Goal: Task Accomplishment & Management: Manage account settings

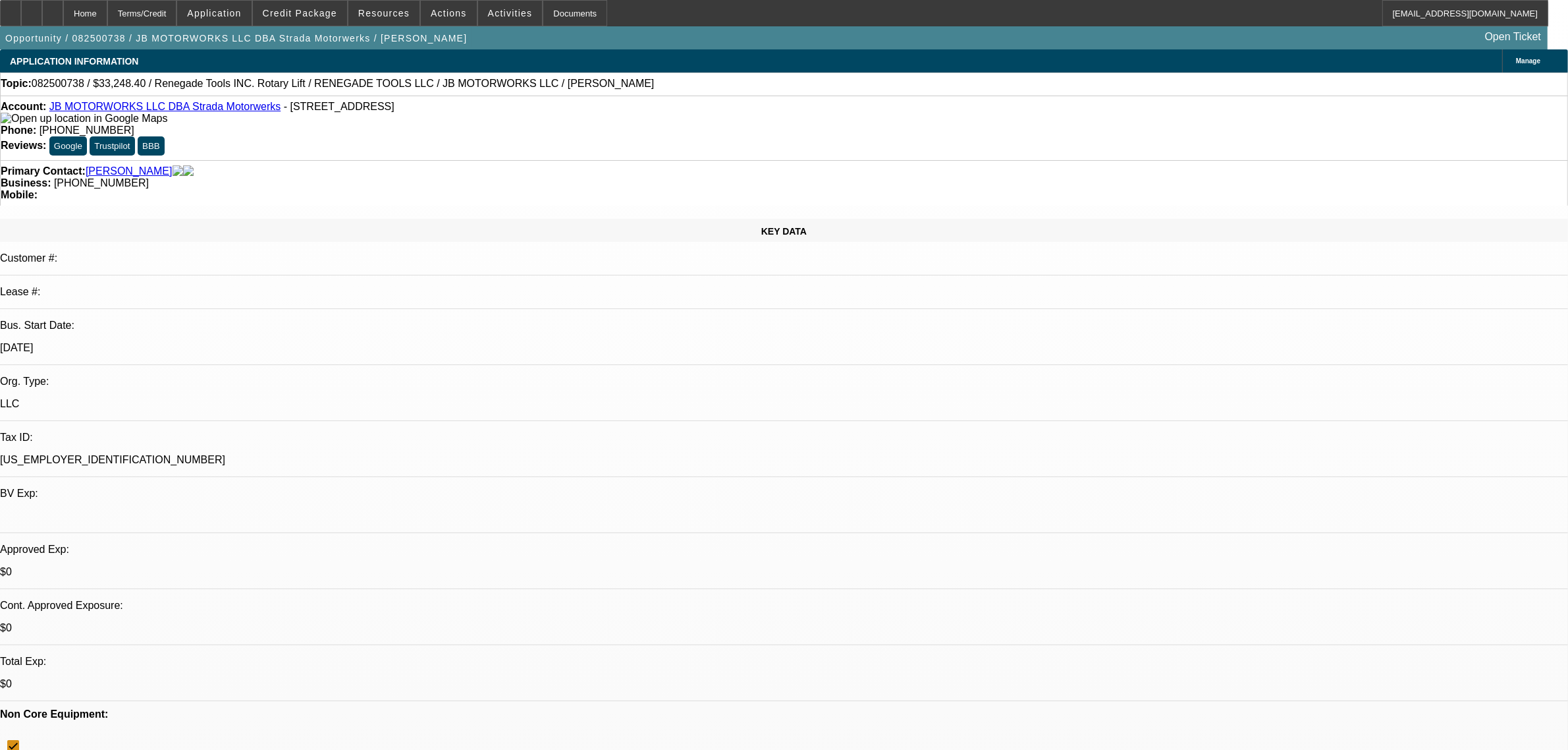
select select "0"
select select "3"
select select "0.1"
select select "4"
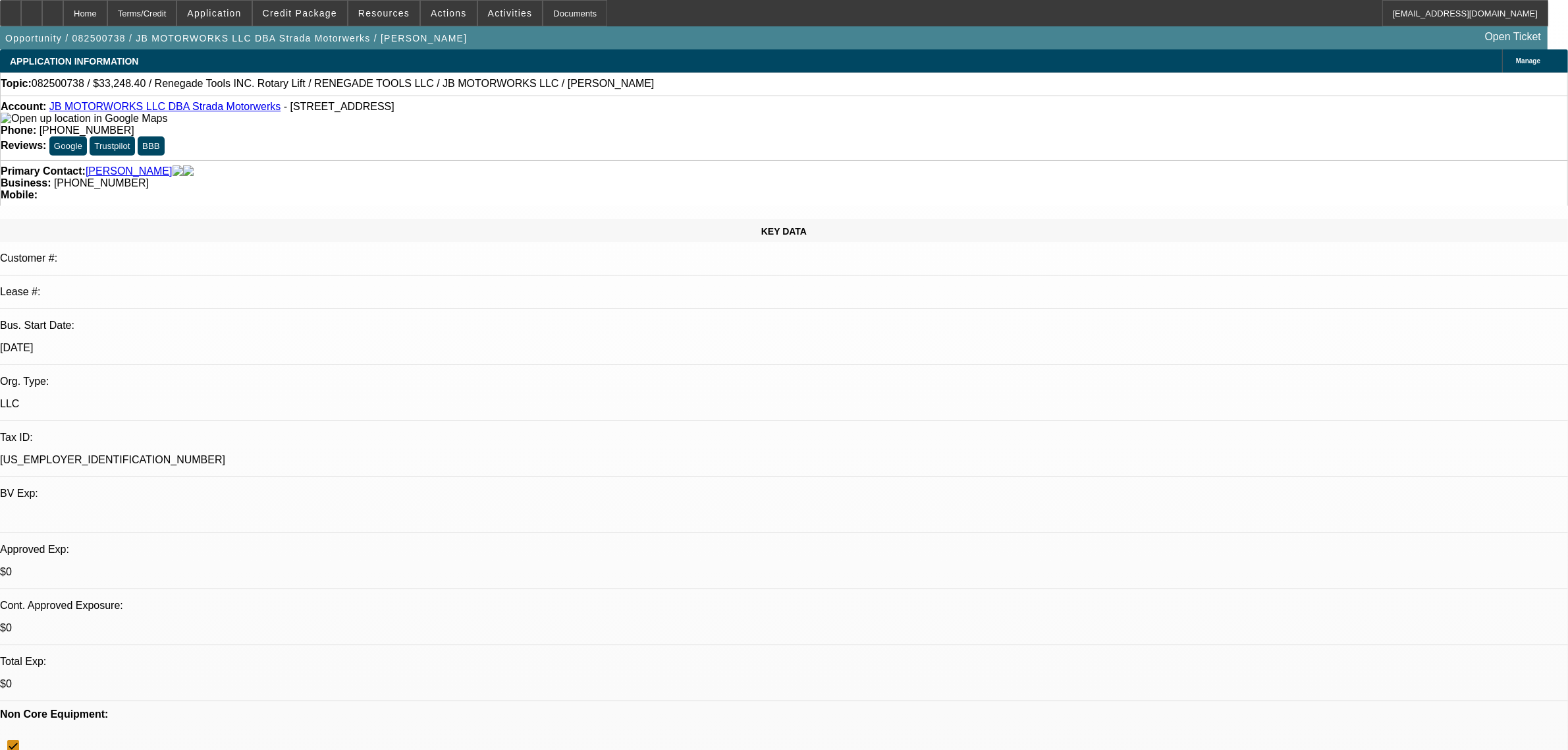
select select "0"
select select "3"
select select "0.1"
select select "4"
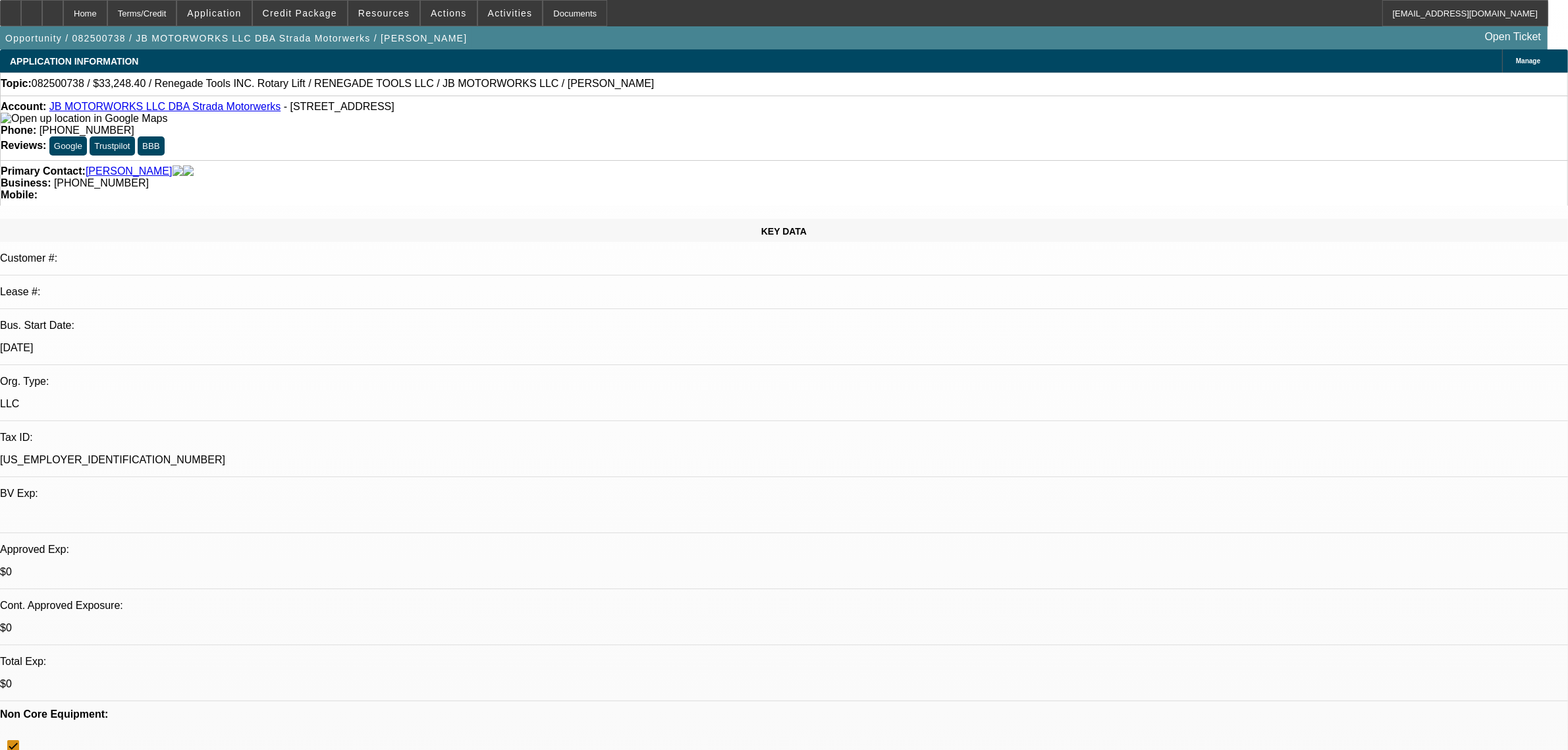
select select "0"
select select "3"
select select "0.1"
select select "4"
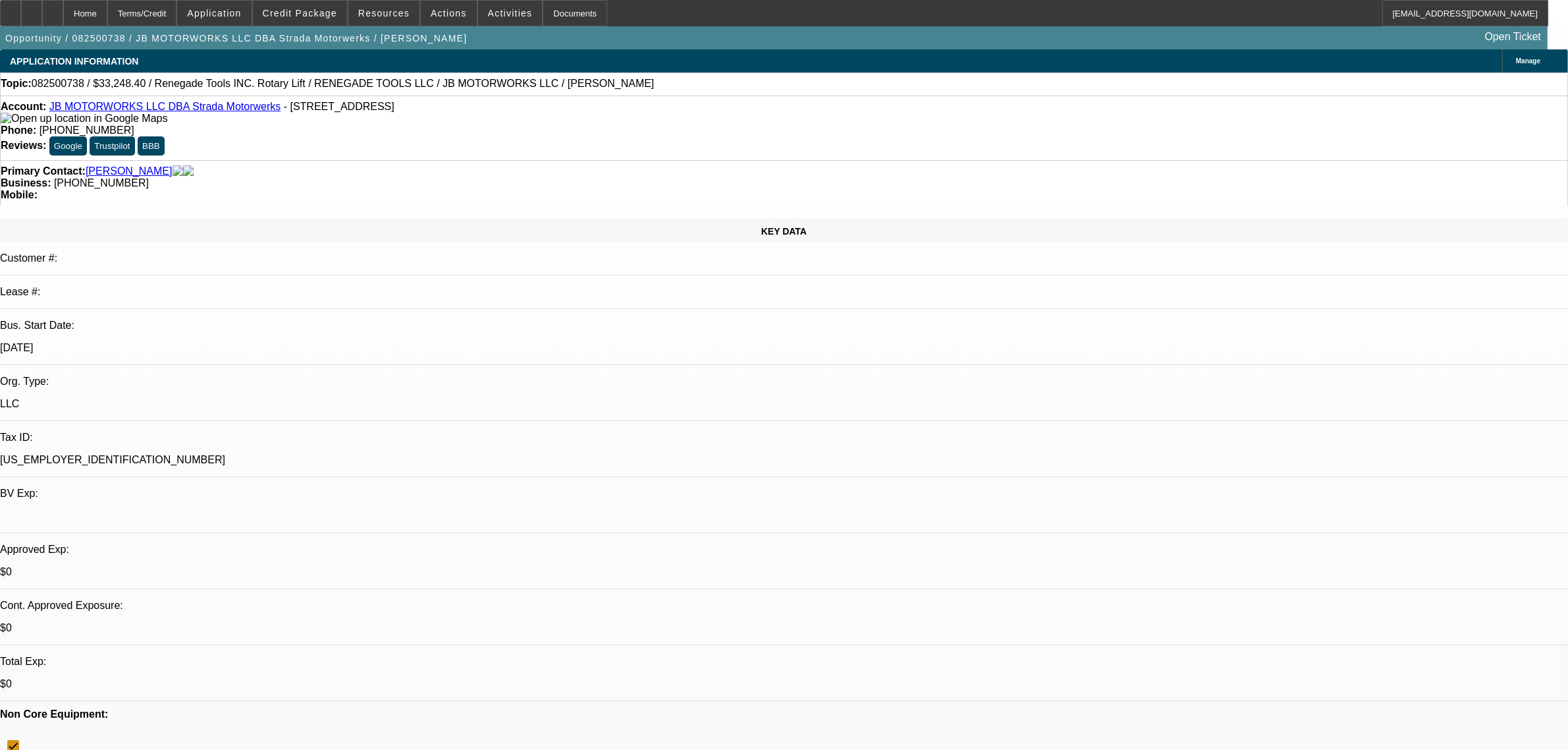
select select "0"
select select "3"
select select "0.1"
select select "4"
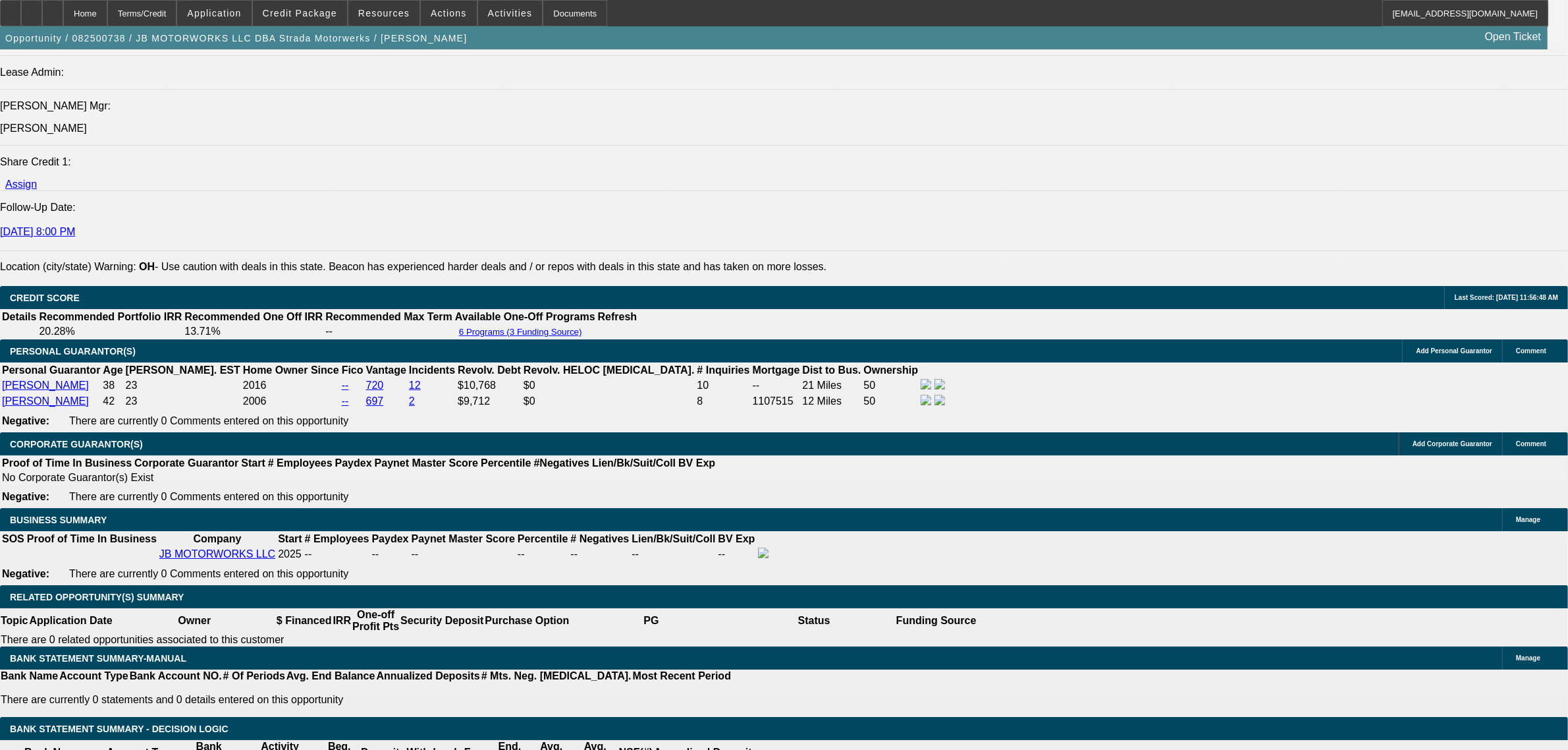
scroll to position [1812, 0]
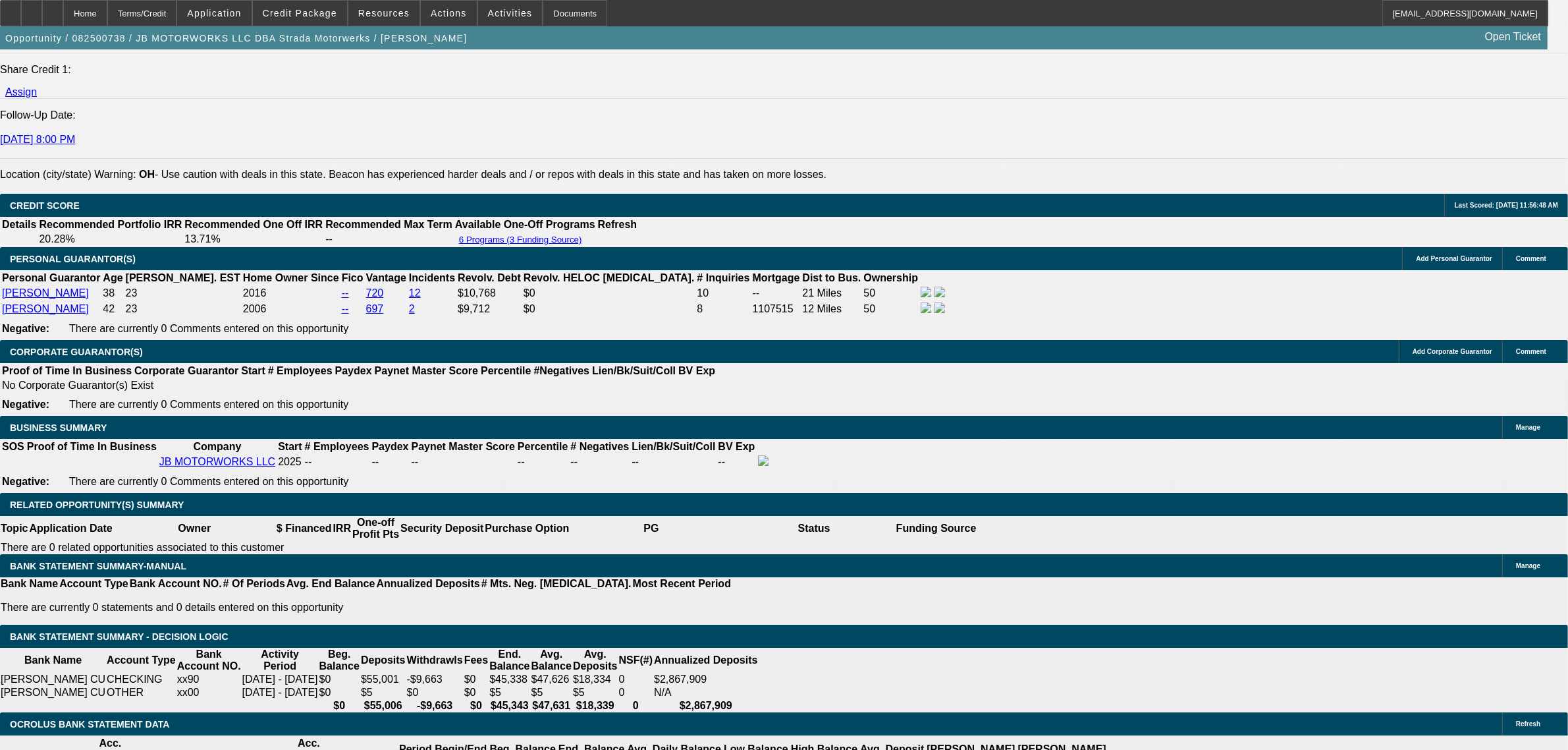
click at [334, 16] on span "Credit Package" at bounding box center [300, 13] width 75 height 11
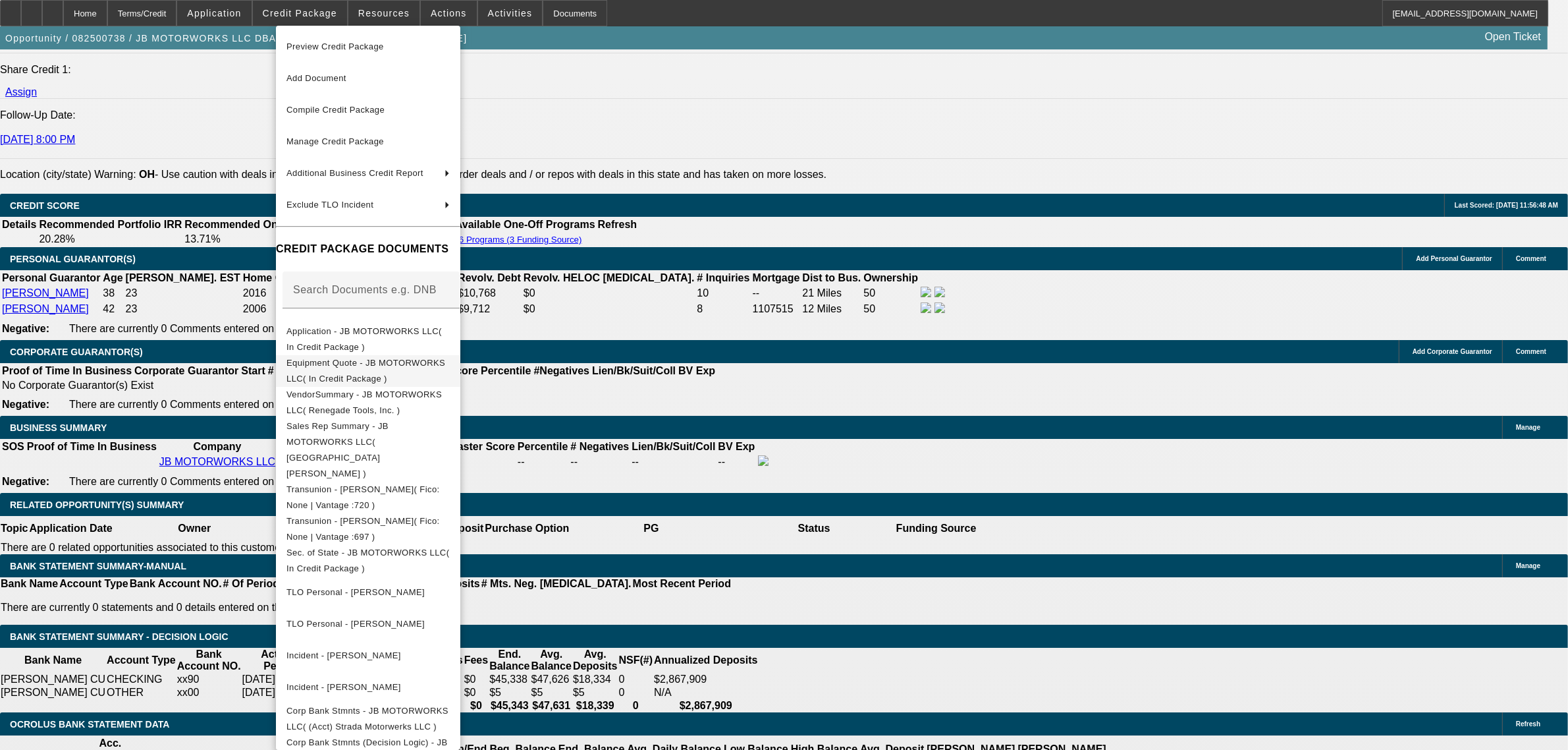
click at [373, 378] on button "Equipment Quote - JB MOTORWORKS LLC( In Credit Package )" at bounding box center [368, 370] width 185 height 32
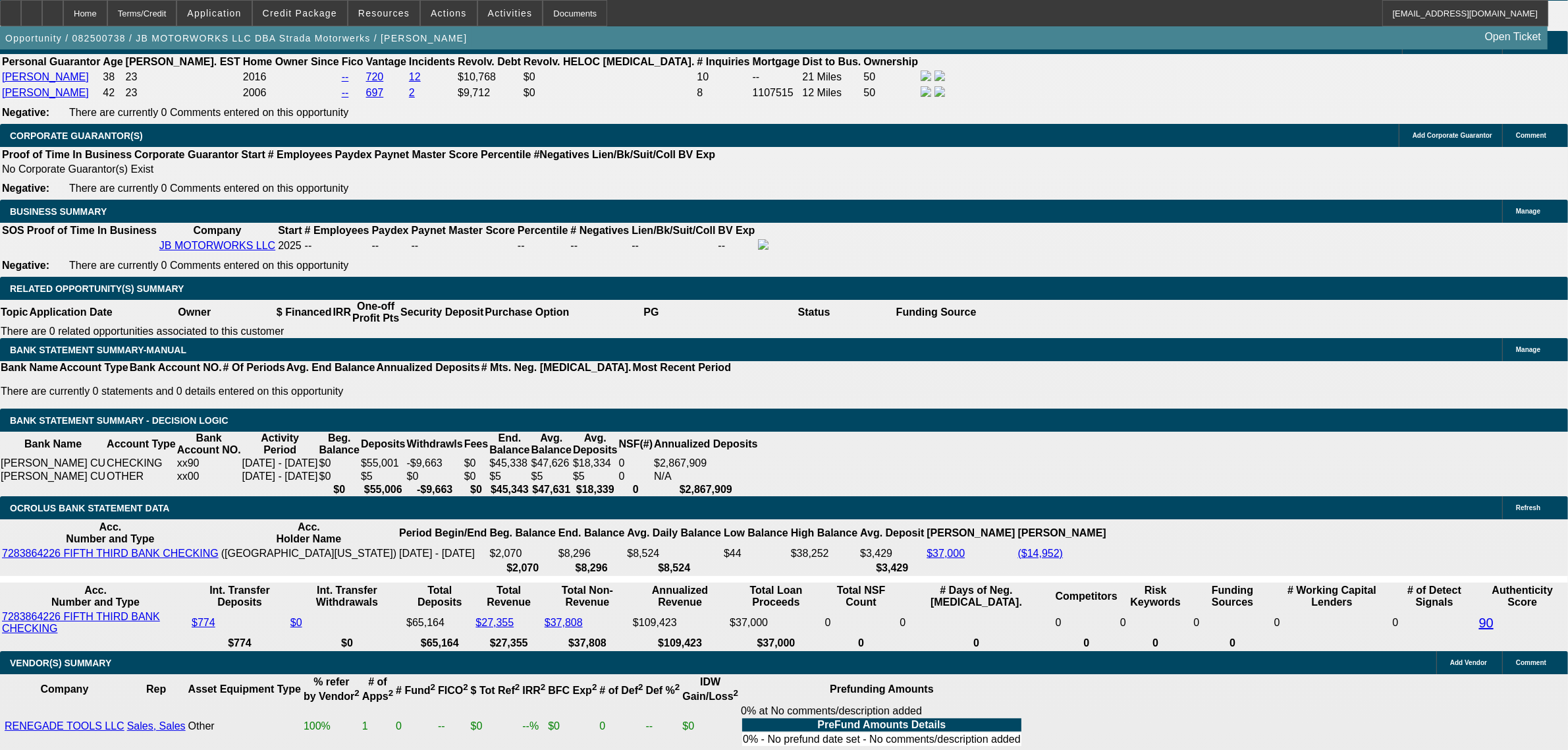
scroll to position [2293, 0]
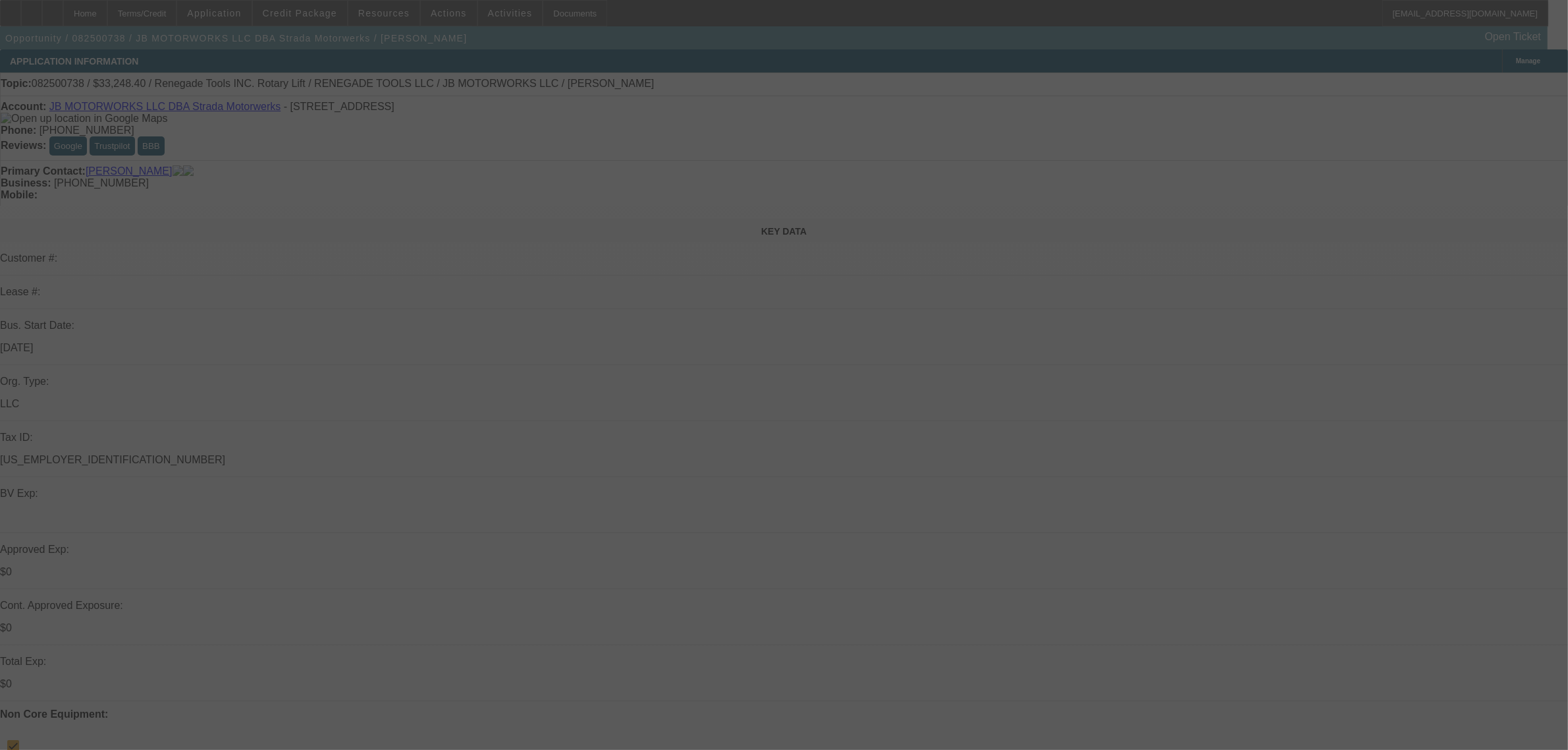
select select "0"
select select "3"
select select "0.1"
select select "4"
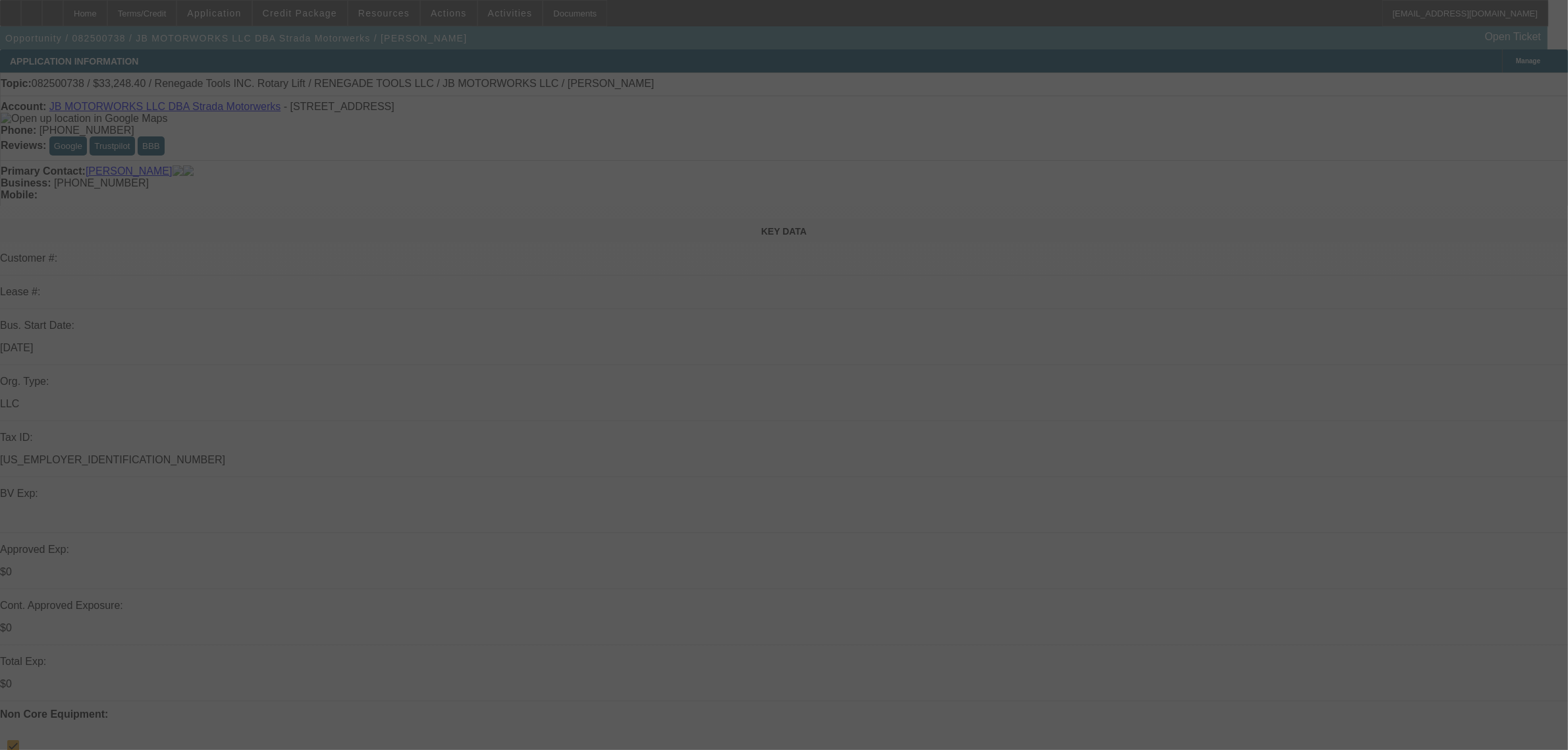
select select "0"
select select "3"
select select "0.1"
select select "4"
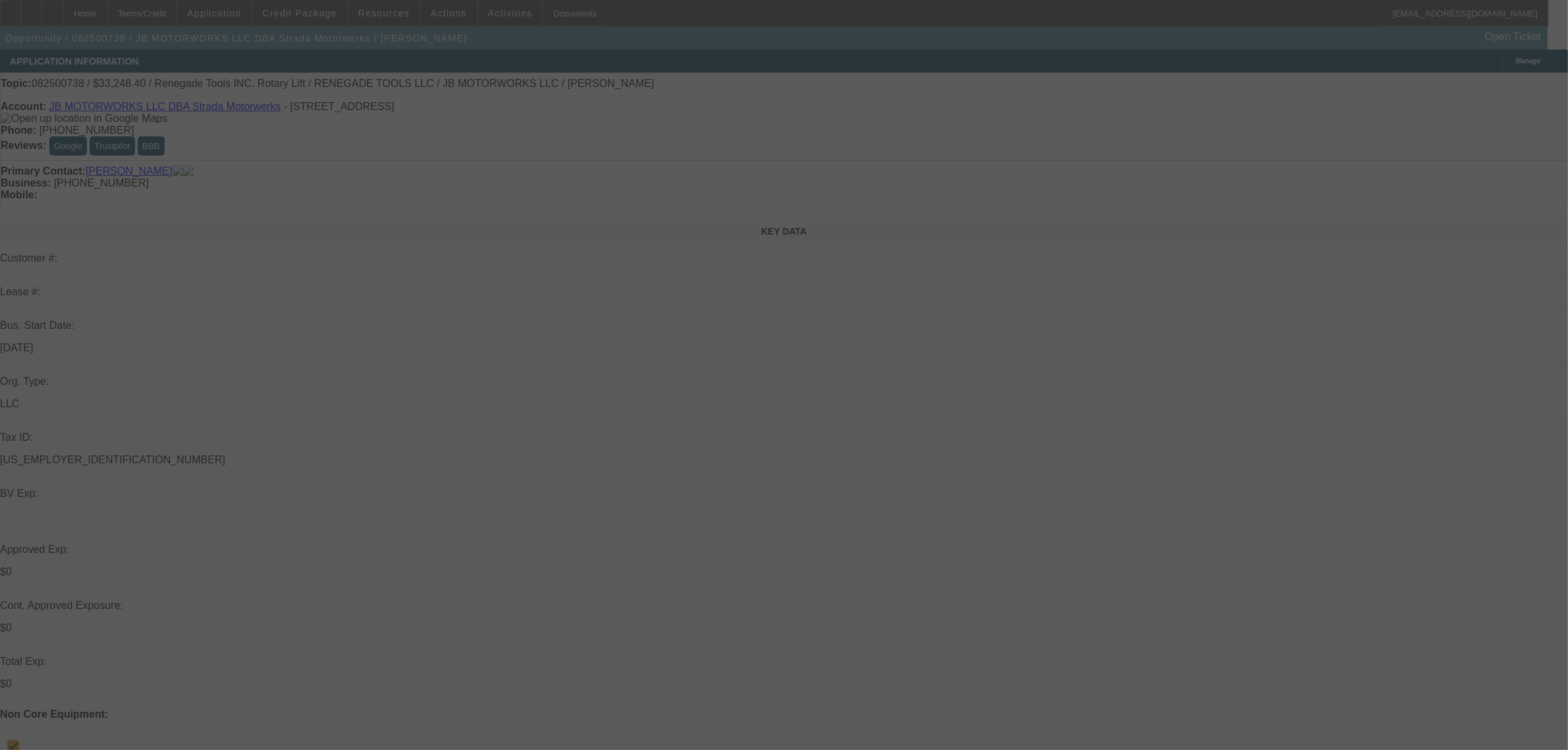
select select "0"
select select "3"
select select "0.1"
select select "4"
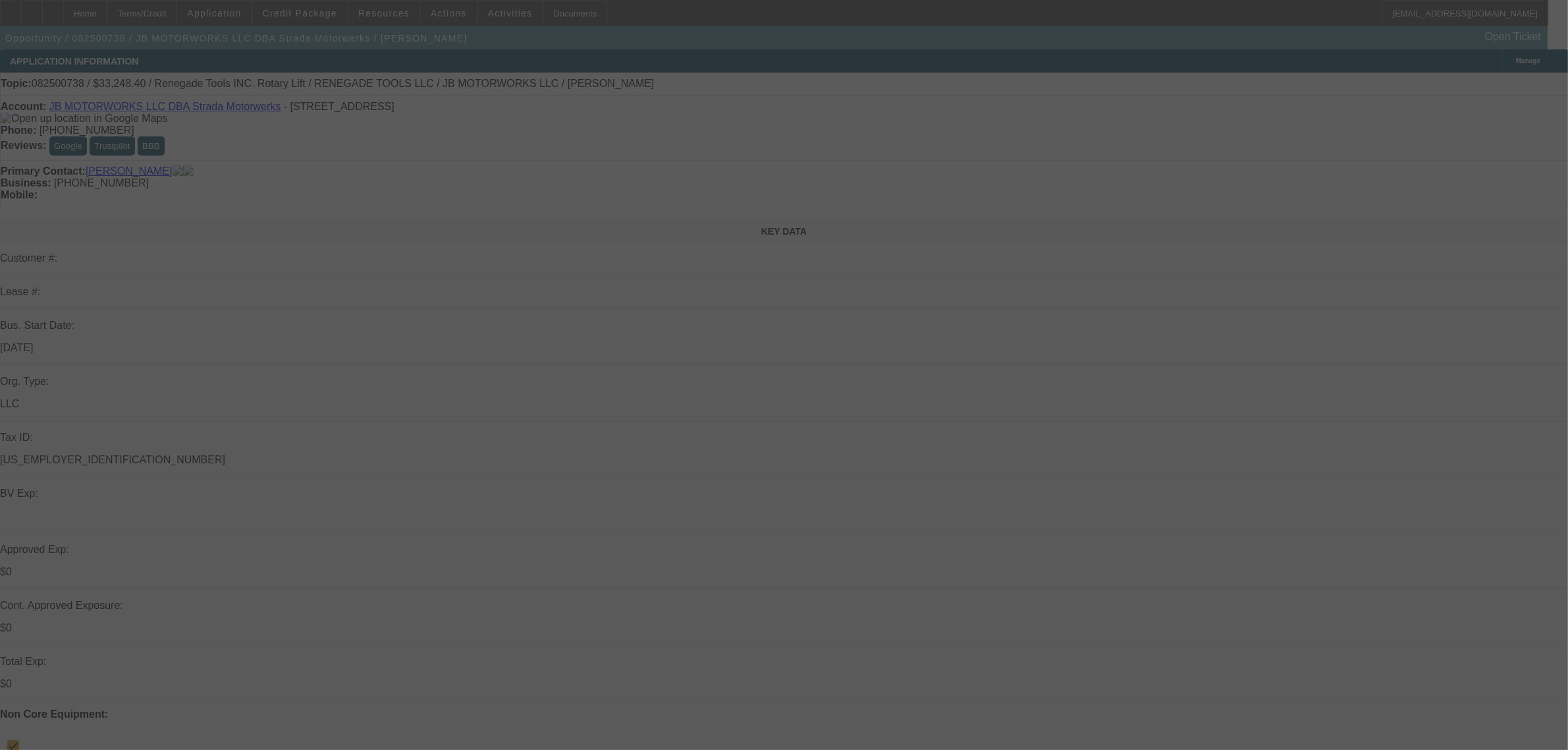
select select "0"
select select "3"
select select "0.1"
select select "4"
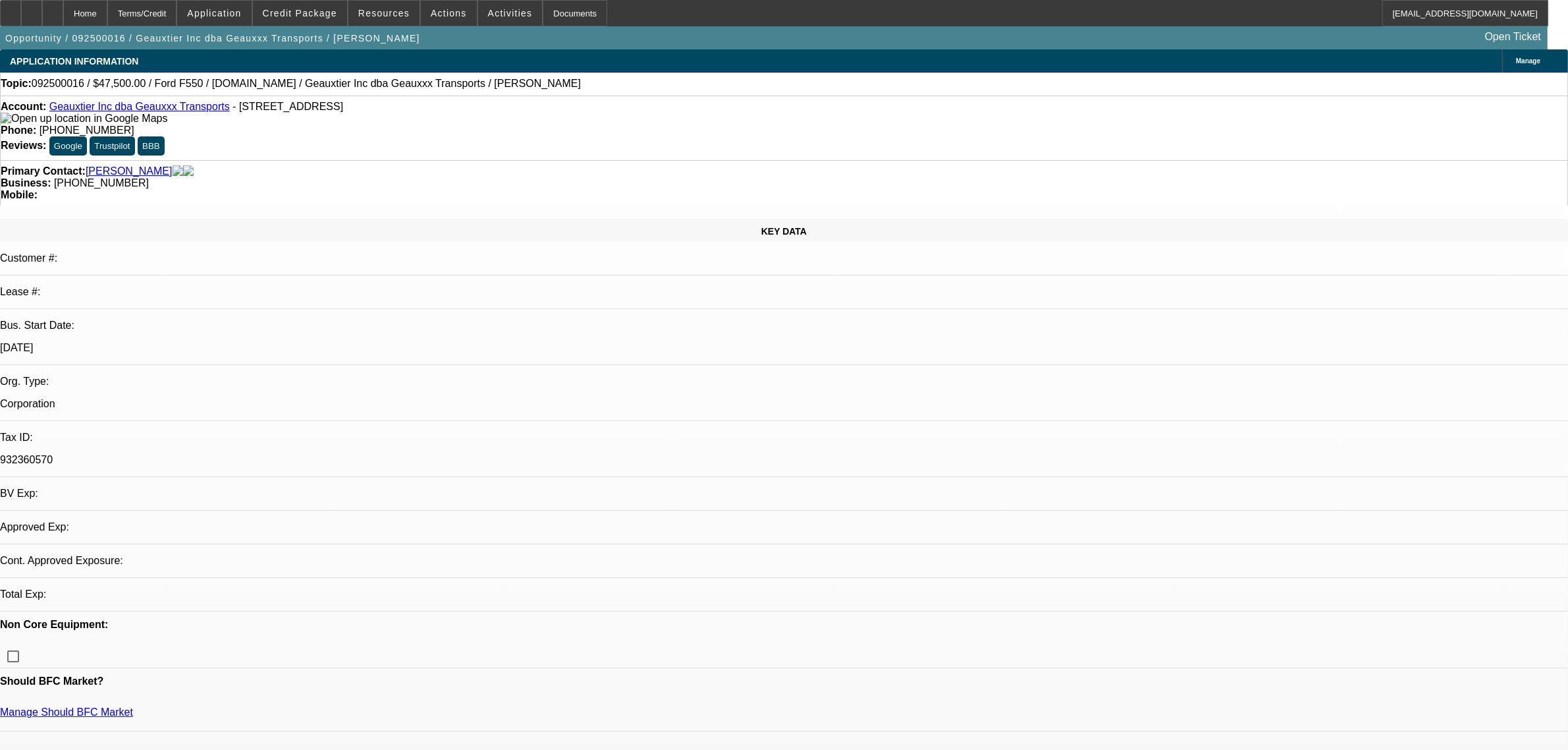
select select "0"
select select "2"
select select "0.1"
select select "4"
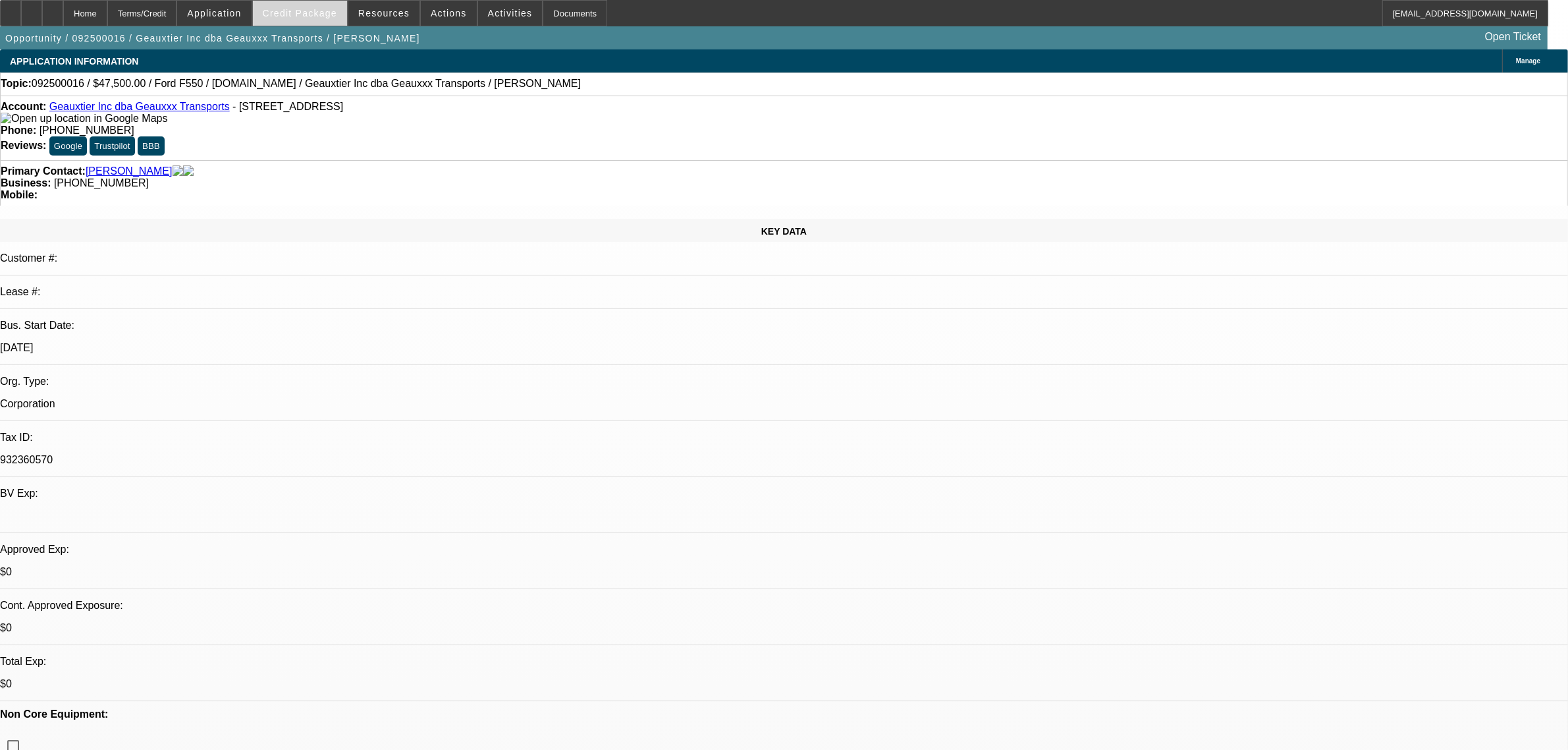
click at [330, 12] on span "Credit Package" at bounding box center [300, 13] width 75 height 11
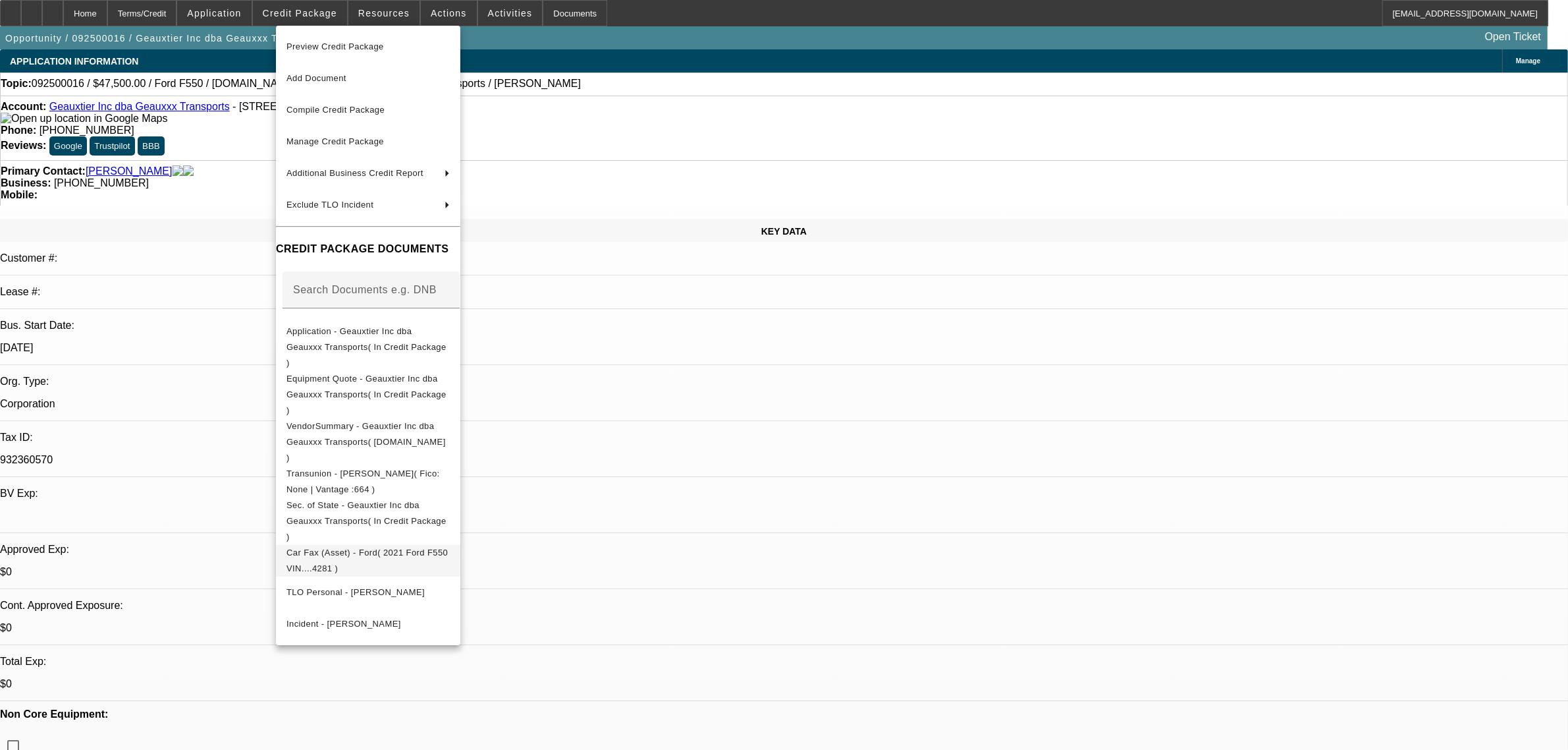
click at [404, 544] on span "Car Fax (Asset) - Ford( 2021 Ford F550 VIN....4281 )" at bounding box center [368, 560] width 163 height 32
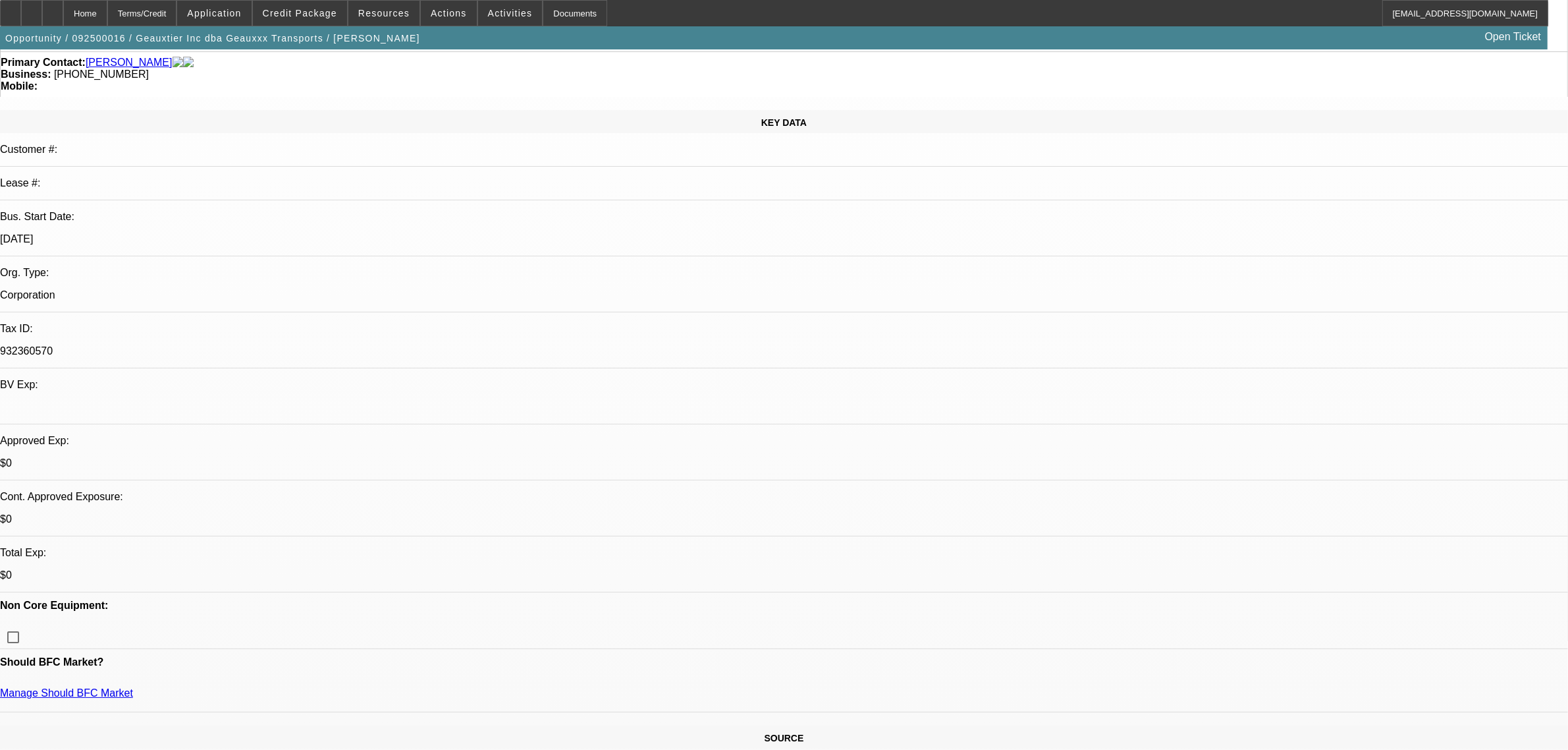
scroll to position [247, 0]
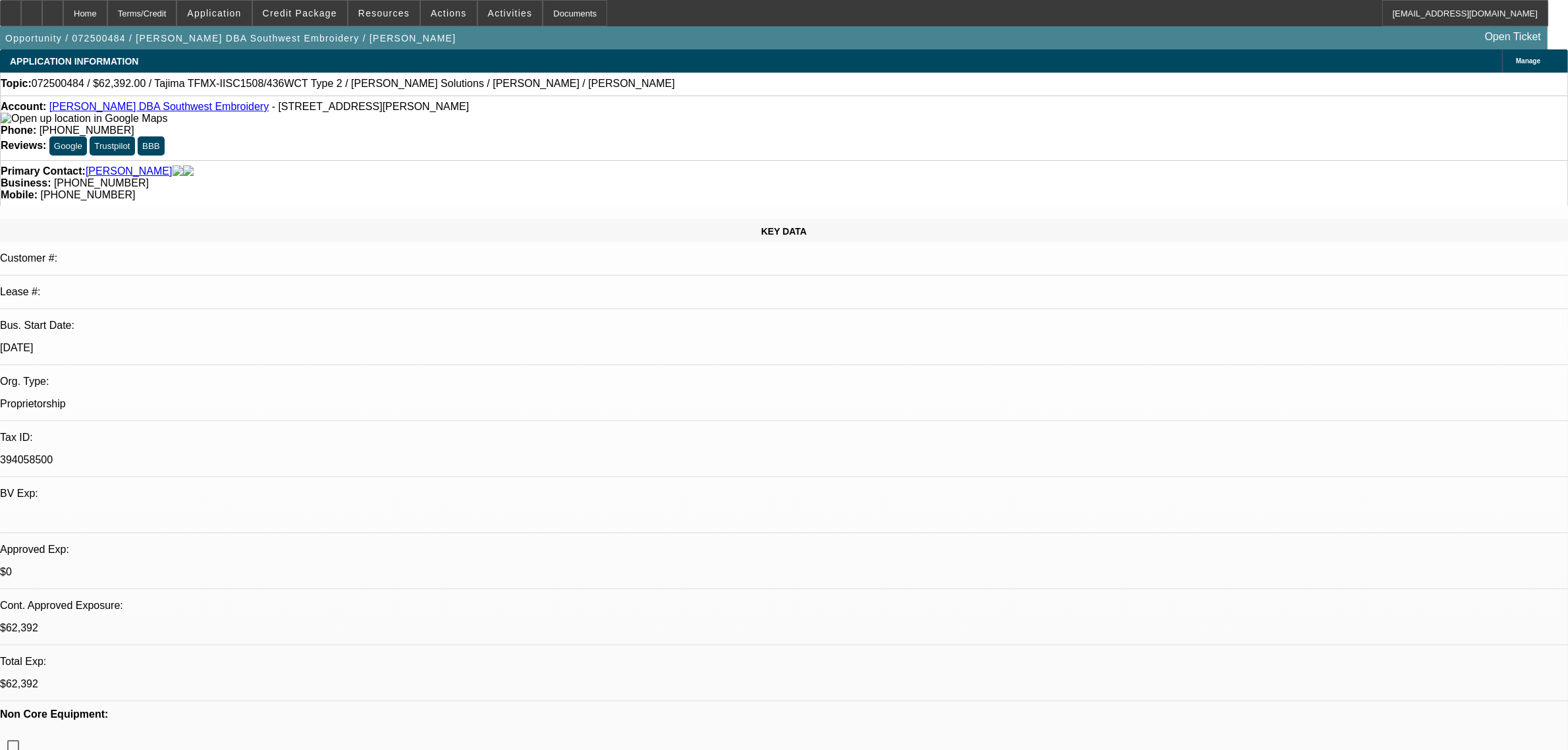
select select "0.2"
select select "2"
select select "0.1"
select select "4"
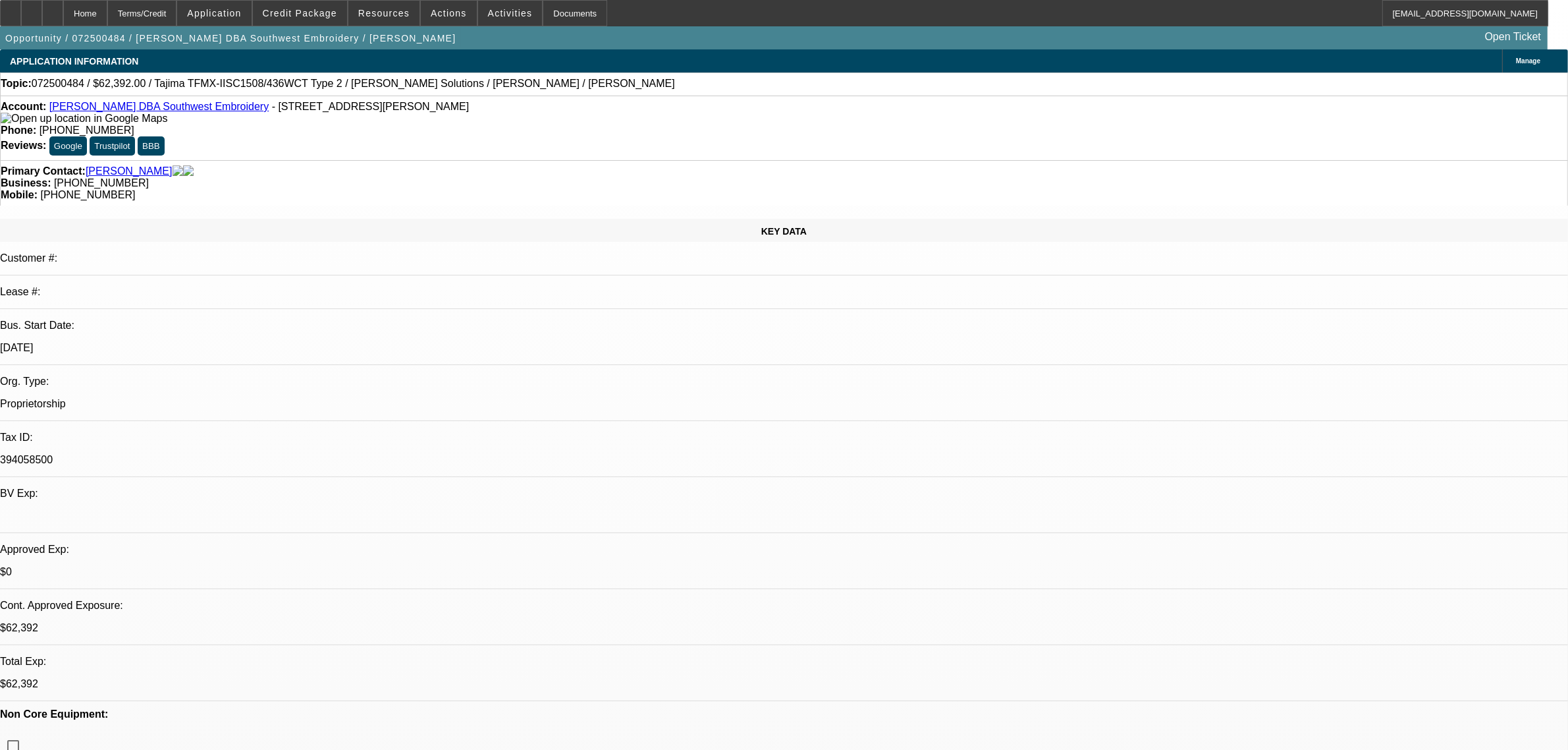
select select "0.2"
select select "2"
select select "0.1"
select select "4"
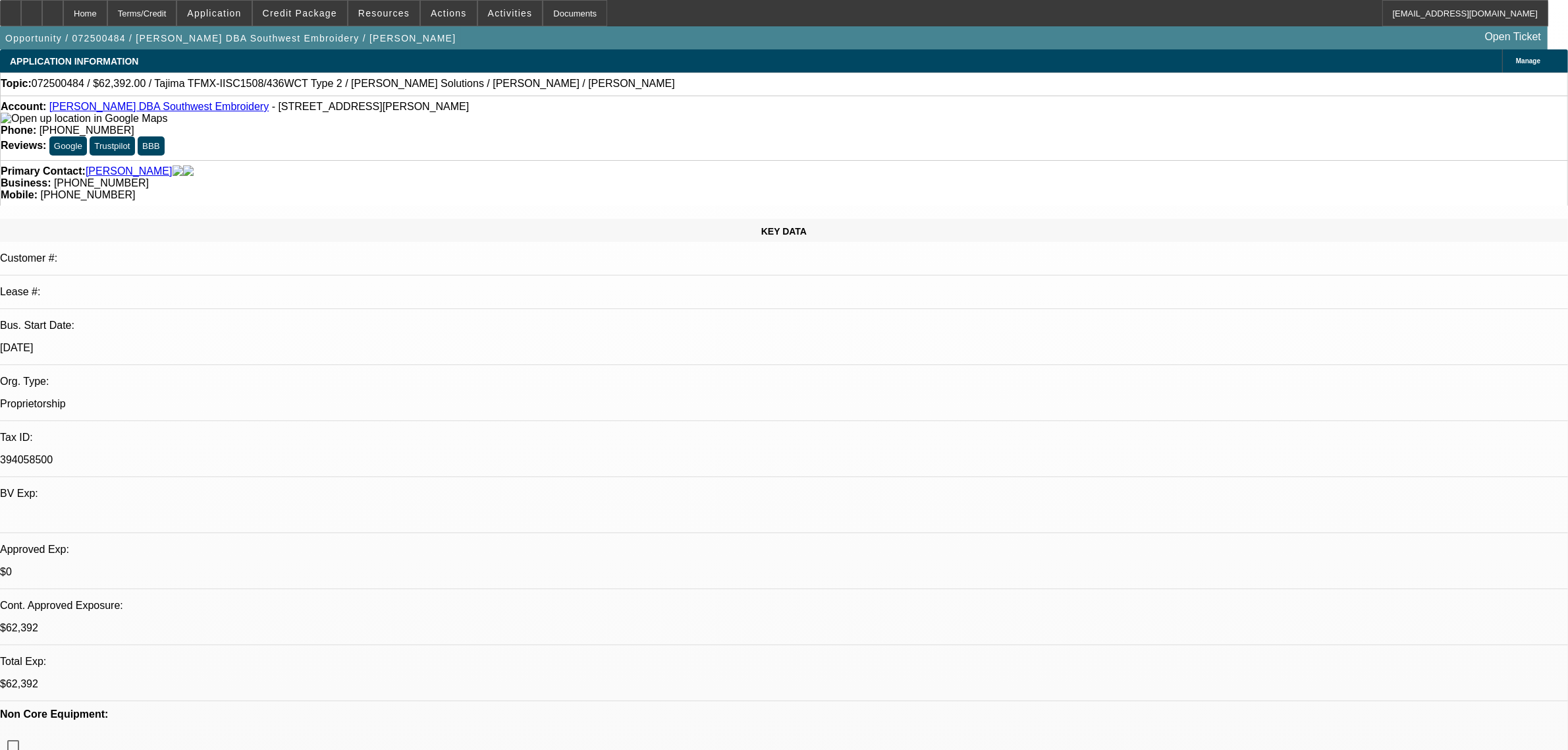
select select "0.15"
select select "2"
select select "0.1"
select select "4"
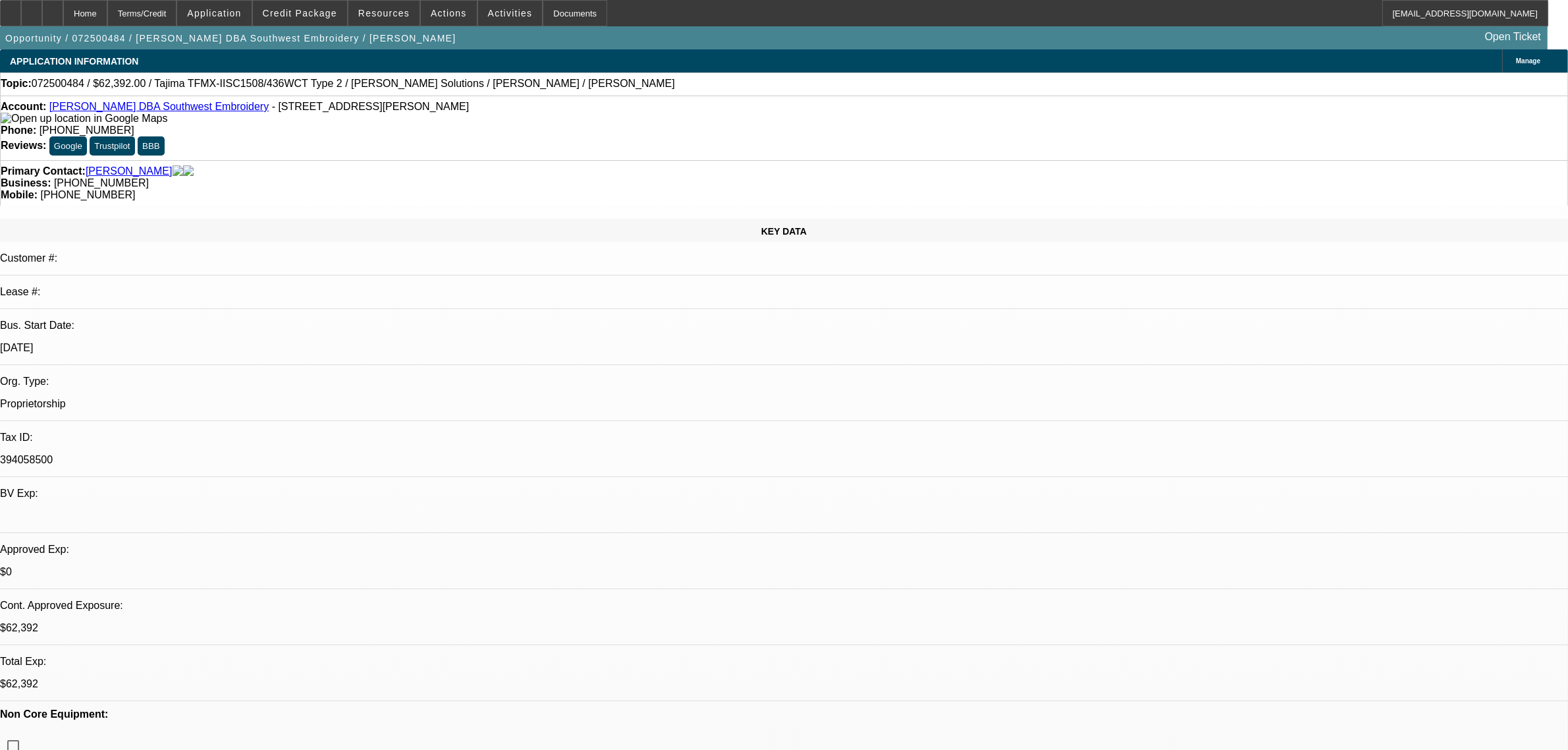
select select "0.15"
select select "2"
select select "0.1"
select select "4"
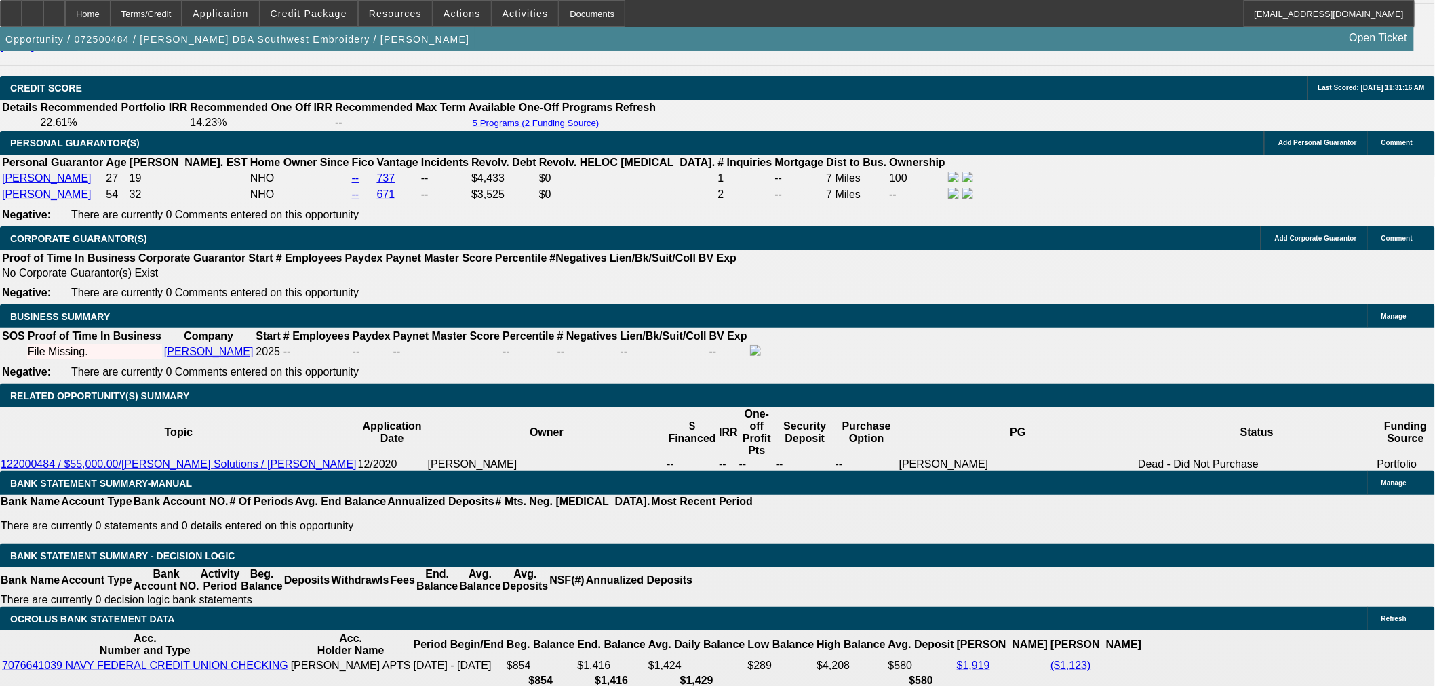
scroll to position [1855, 0]
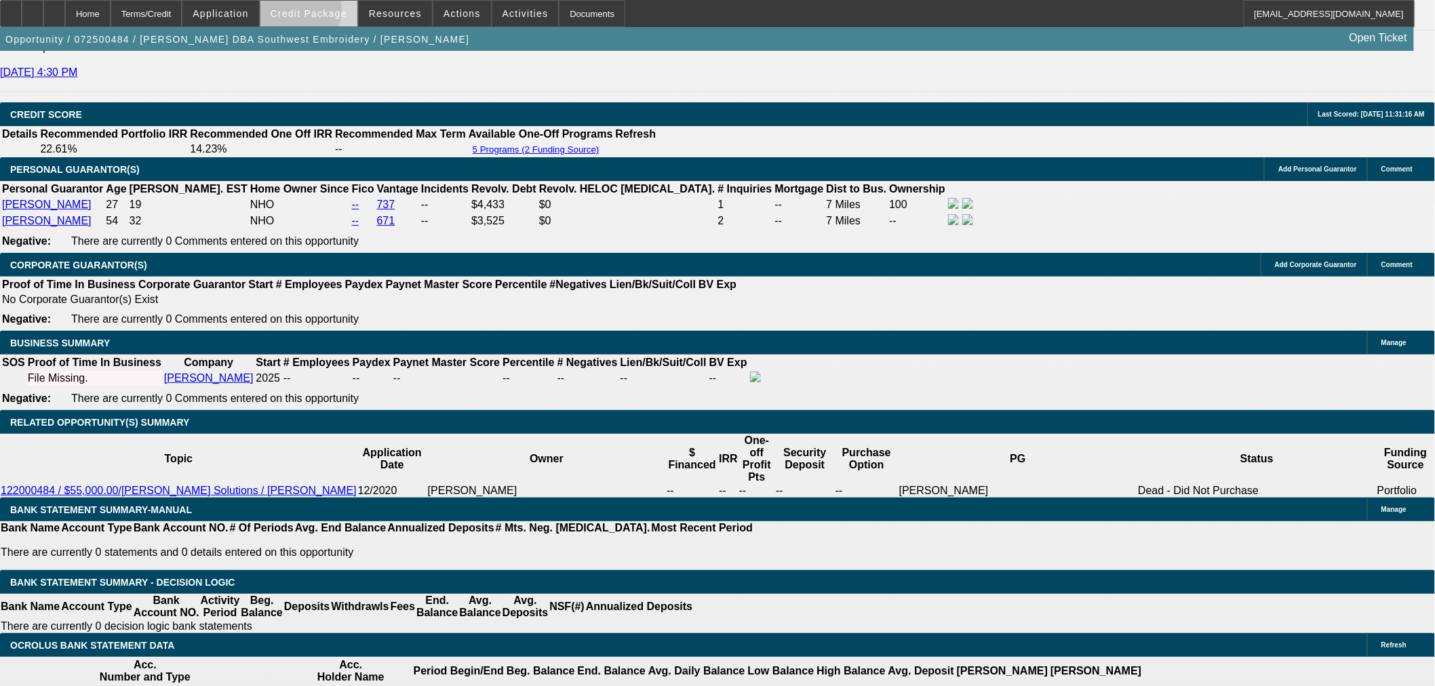
click at [306, 12] on span "Credit Package" at bounding box center [309, 13] width 77 height 11
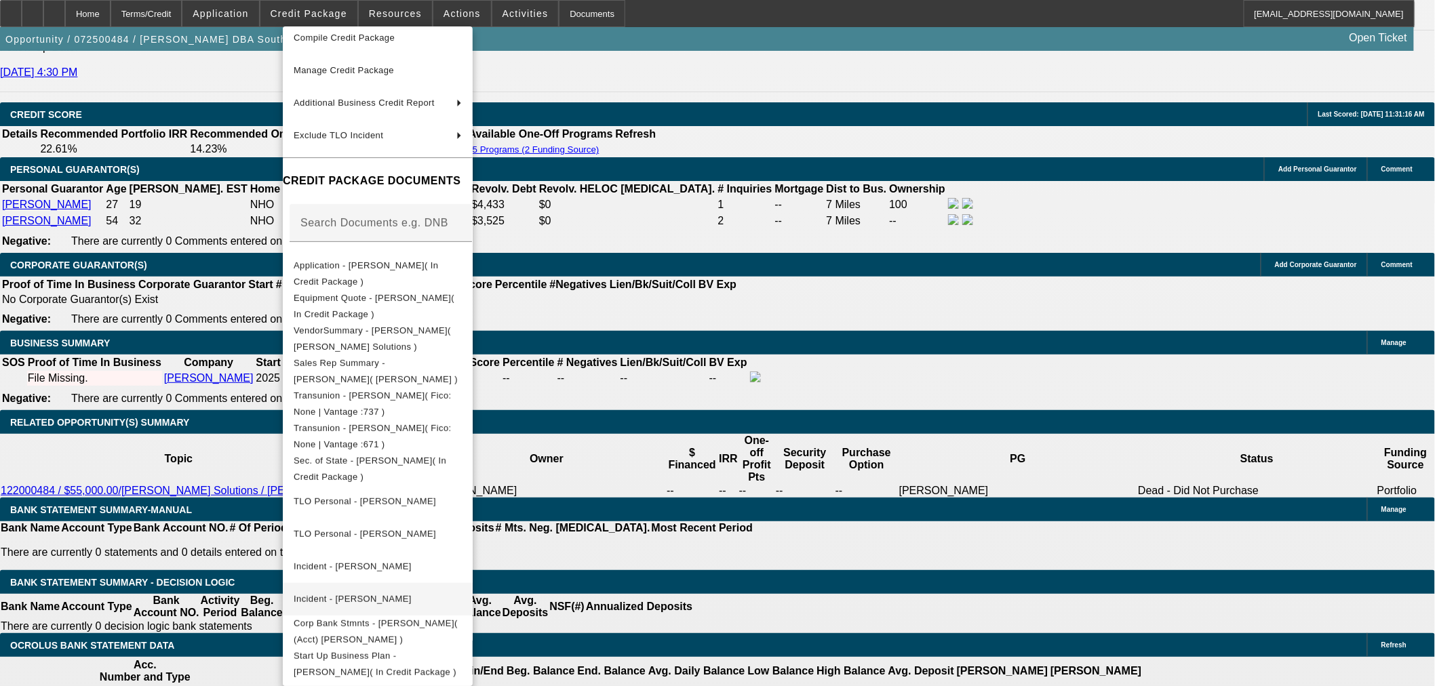
scroll to position [80, 0]
click at [156, 438] on div at bounding box center [717, 343] width 1435 height 686
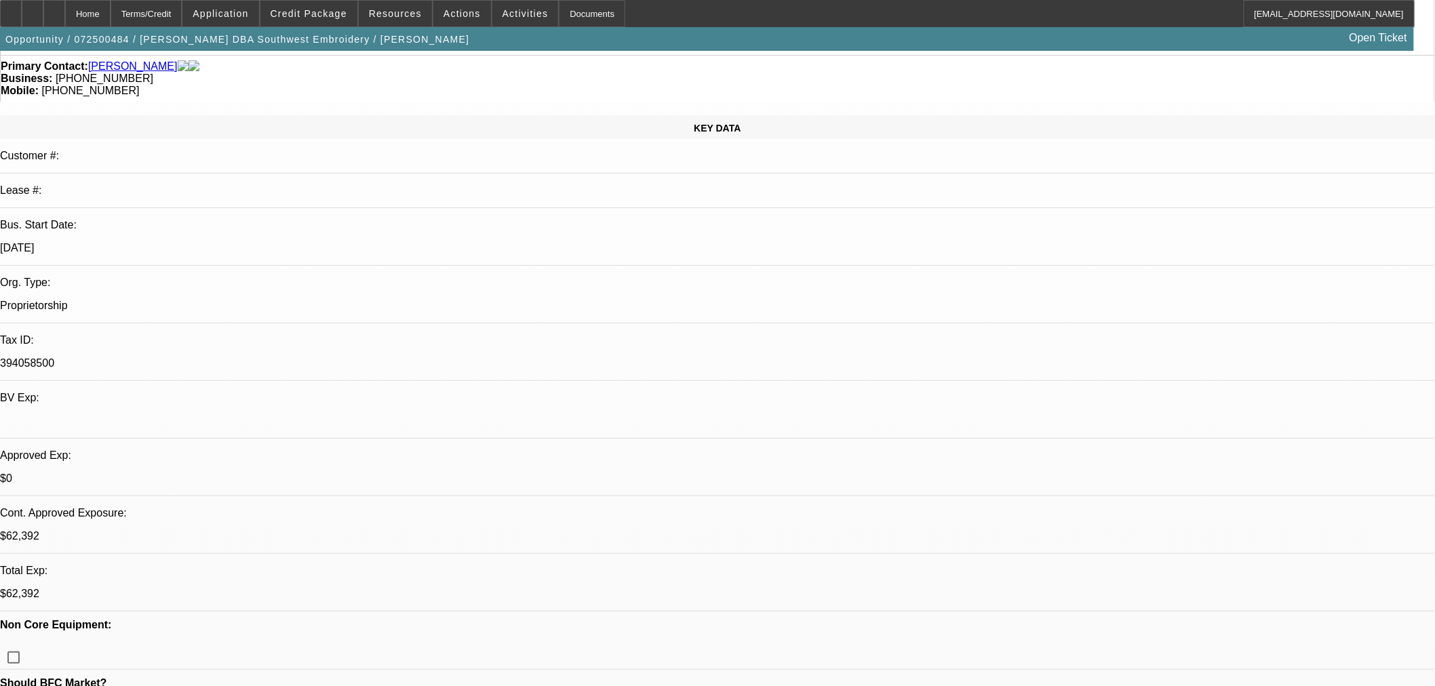
scroll to position [0, 0]
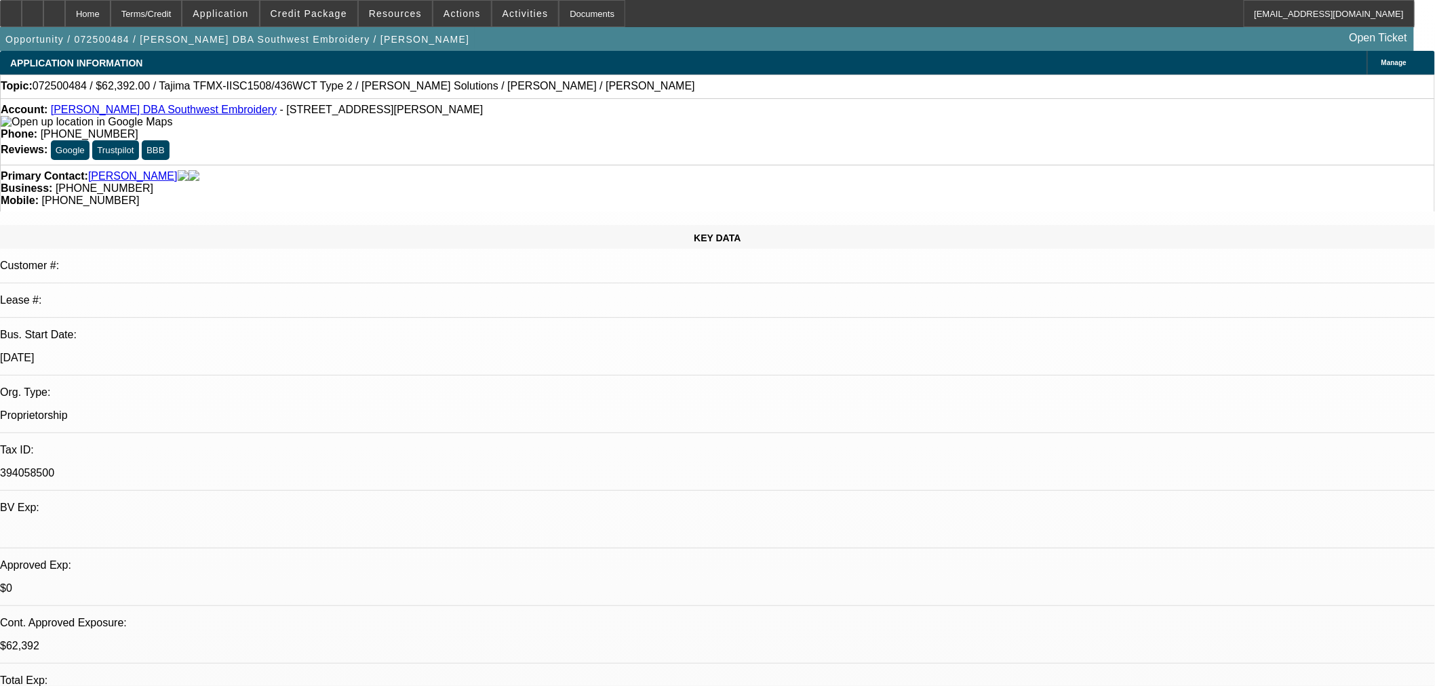
click at [280, 114] on span "- 2109 S. Wright St Unit D, Santa Ana, CA 92705" at bounding box center [381, 110] width 203 height 12
click at [373, 112] on span "- 2109 S. Wright St Unit D, Santa Ana, CA 92705" at bounding box center [381, 110] width 203 height 12
copy span "2109 S. Wright St Unit D, Santa Ana"
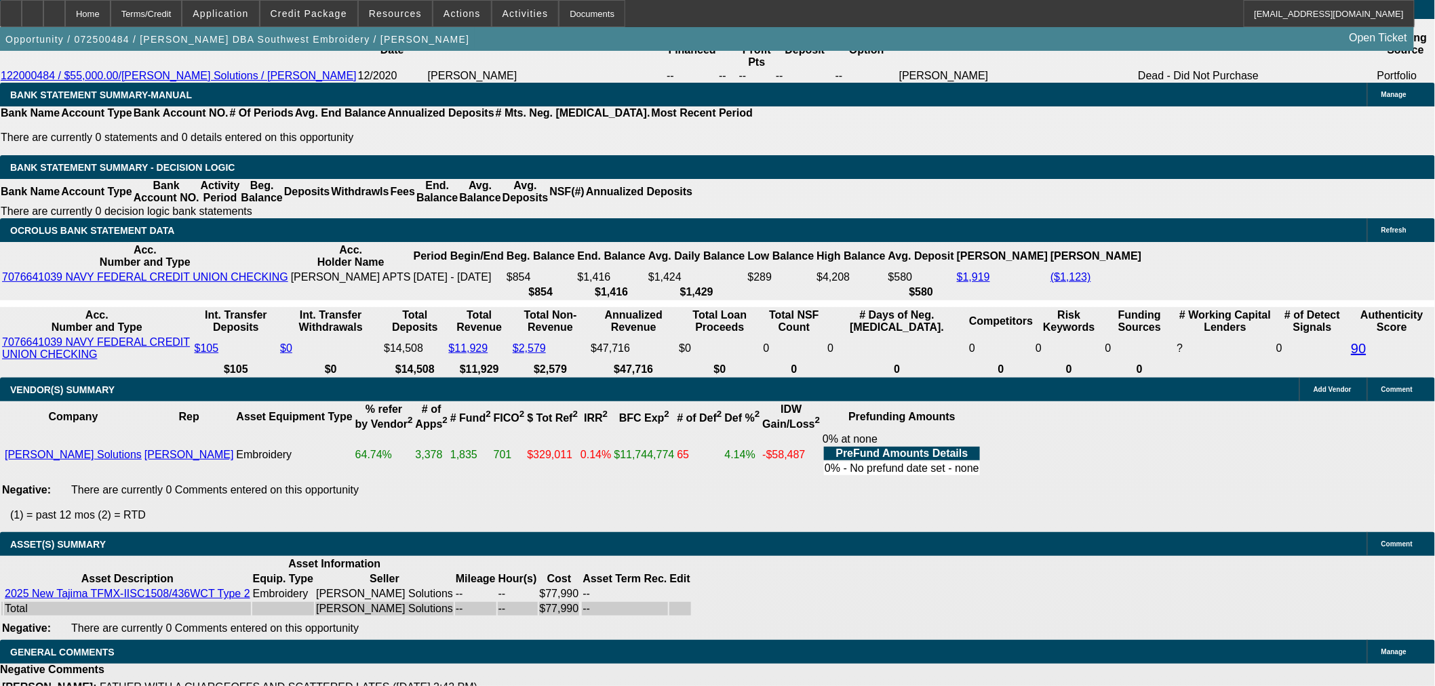
scroll to position [2383, 0]
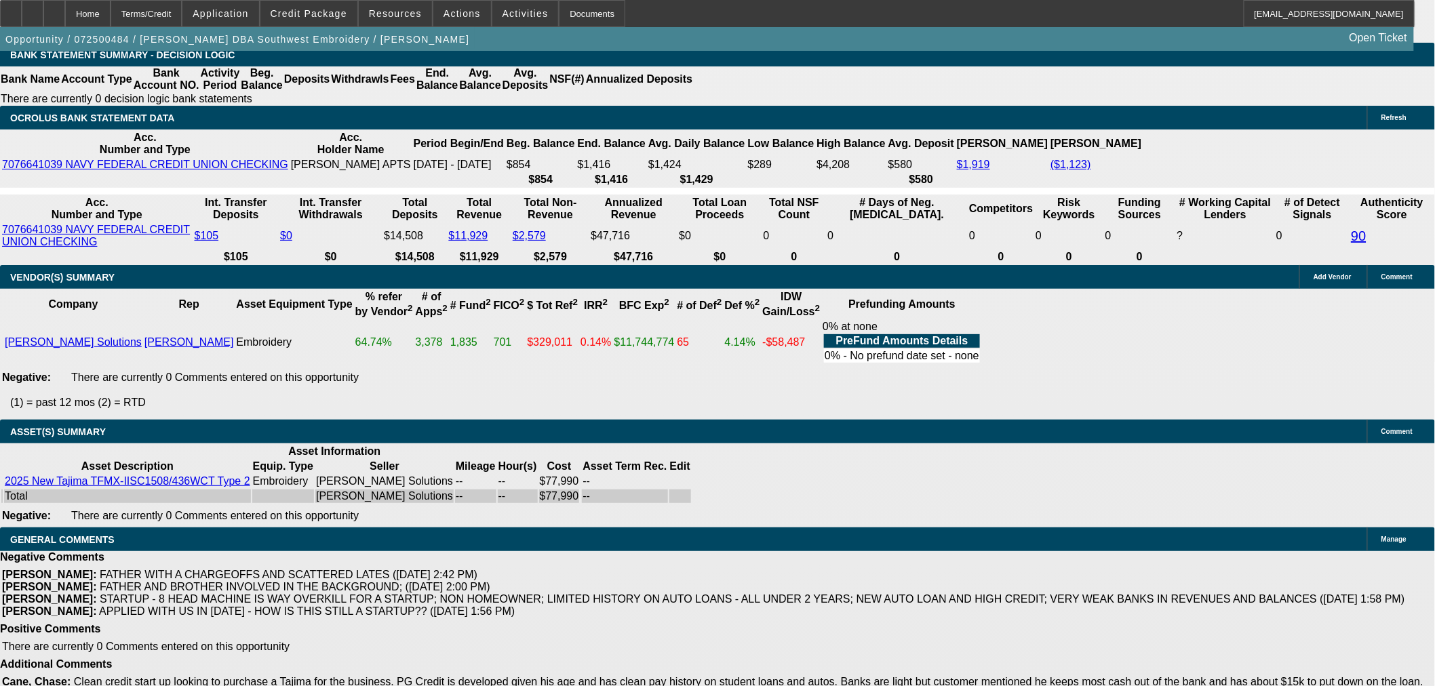
select select "3"
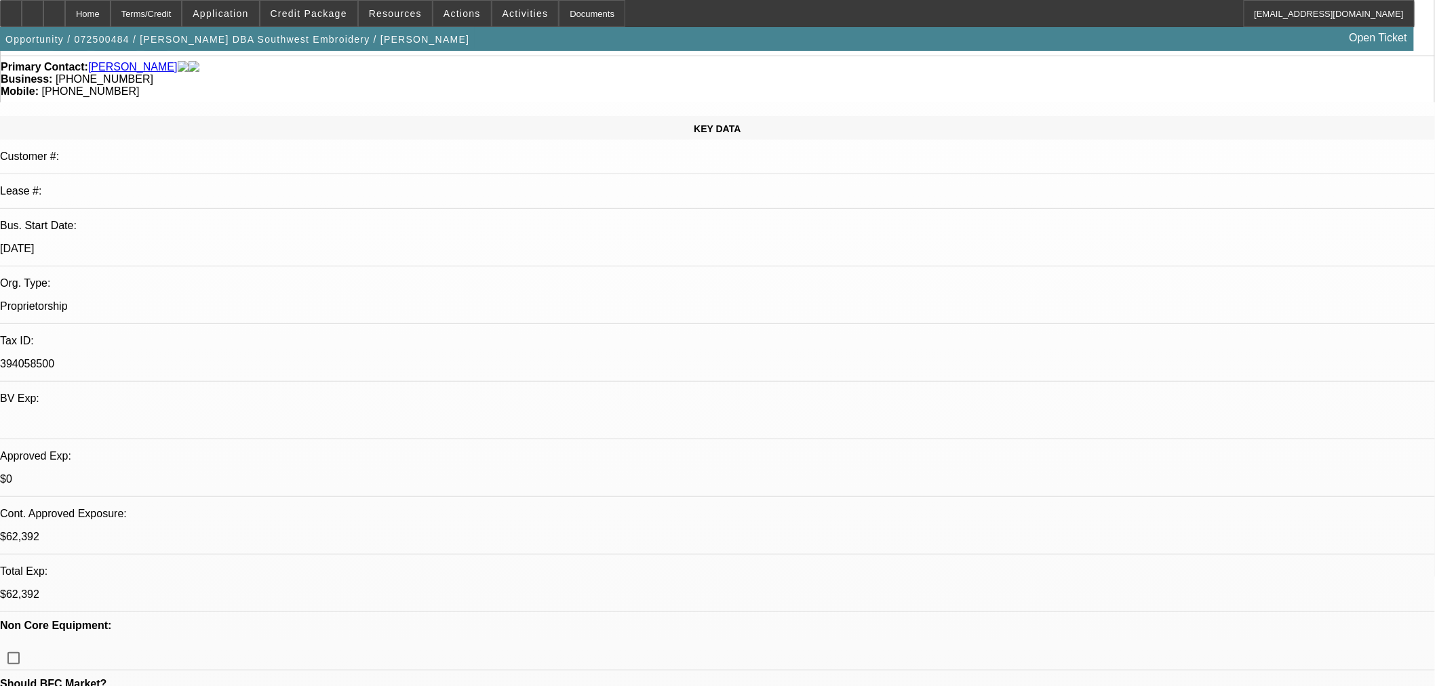
scroll to position [301, 0]
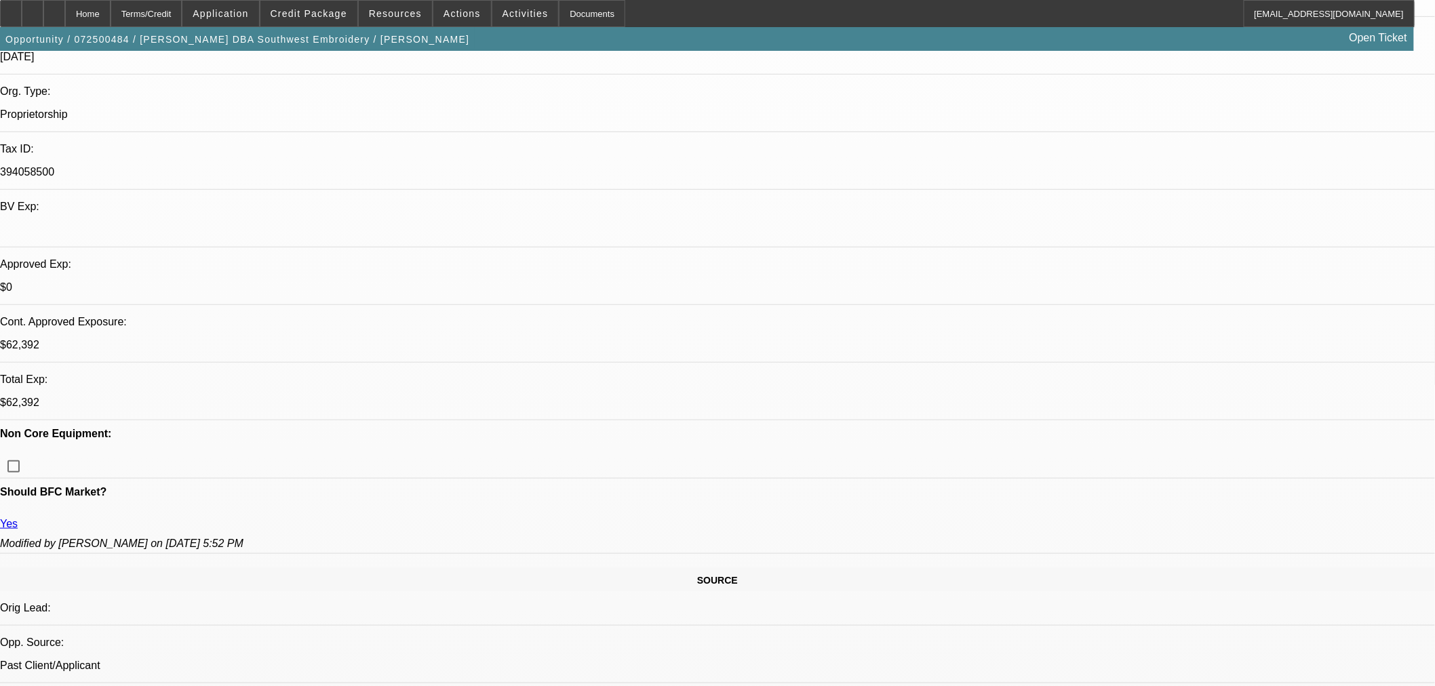
type textarea "a"
type textarea "APPROVED. LLW REQUIRED WITH DOCS."
click at [329, 26] on span "button" at bounding box center [237, 39] width 475 height 33
click at [336, 23] on span at bounding box center [308, 13] width 97 height 33
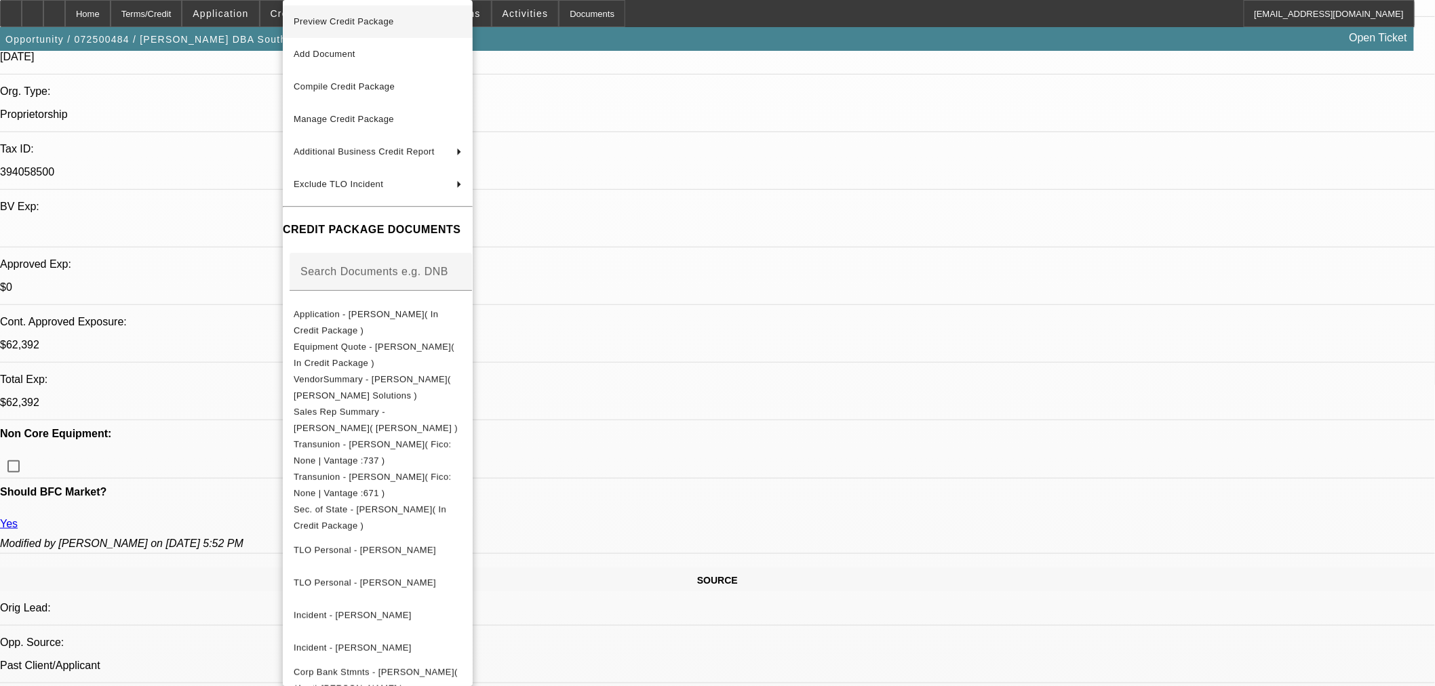
click at [380, 28] on span "Preview Credit Package" at bounding box center [378, 22] width 168 height 16
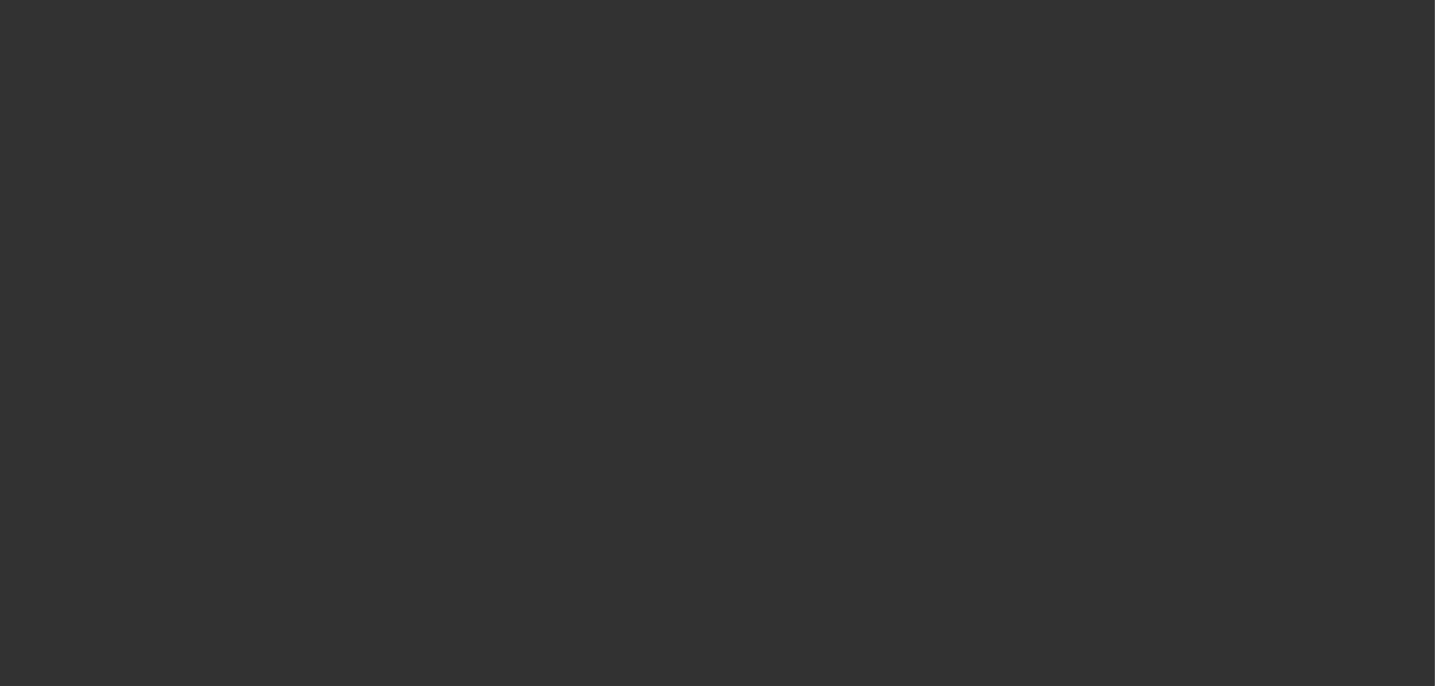
scroll to position [0, 0]
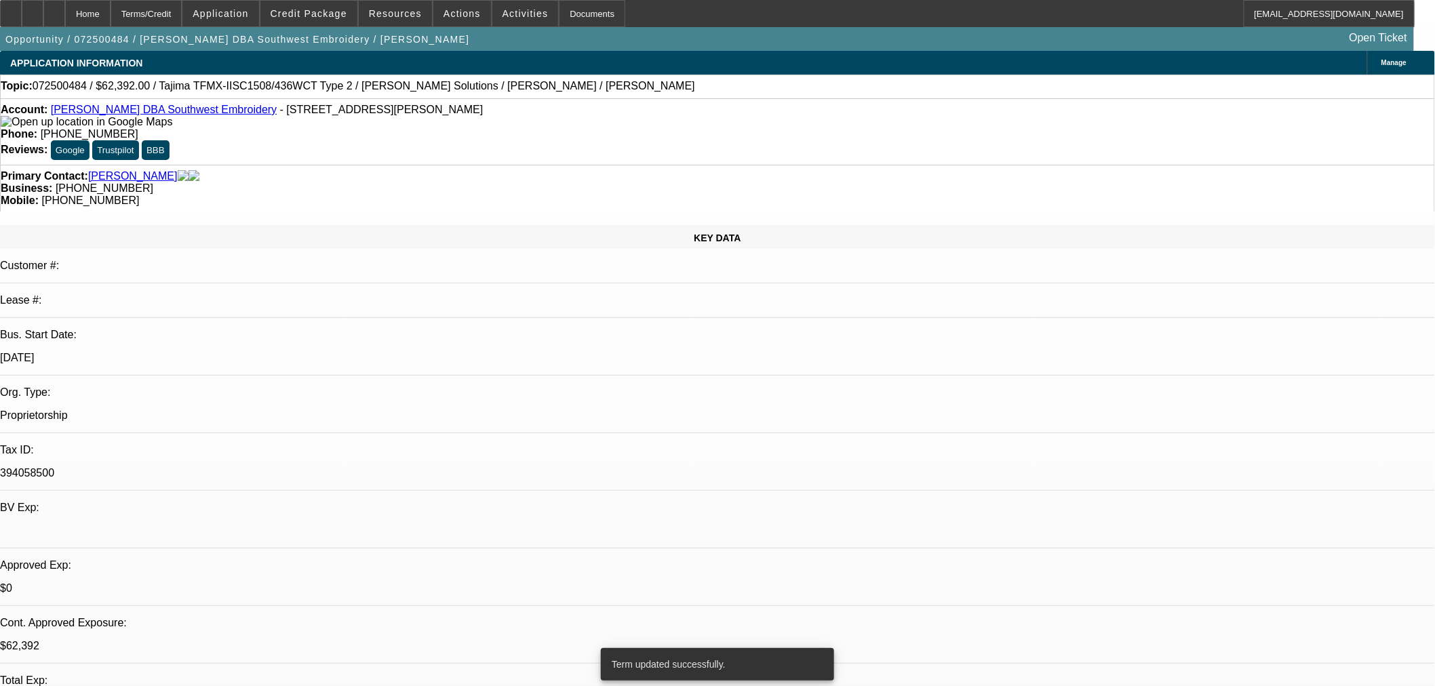
select select "0.2"
select select "2"
select select "0.1"
select select "4"
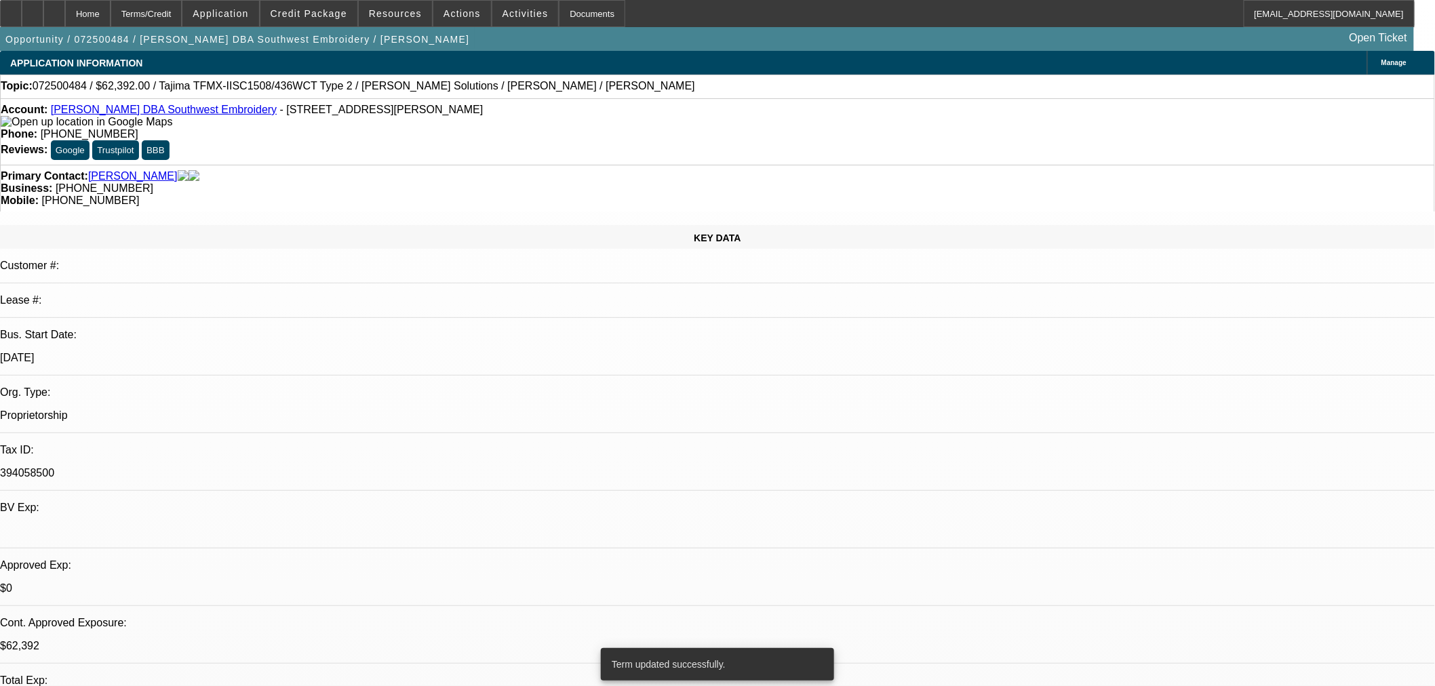
select select "0.2"
select select "2"
select select "0.1"
select select "4"
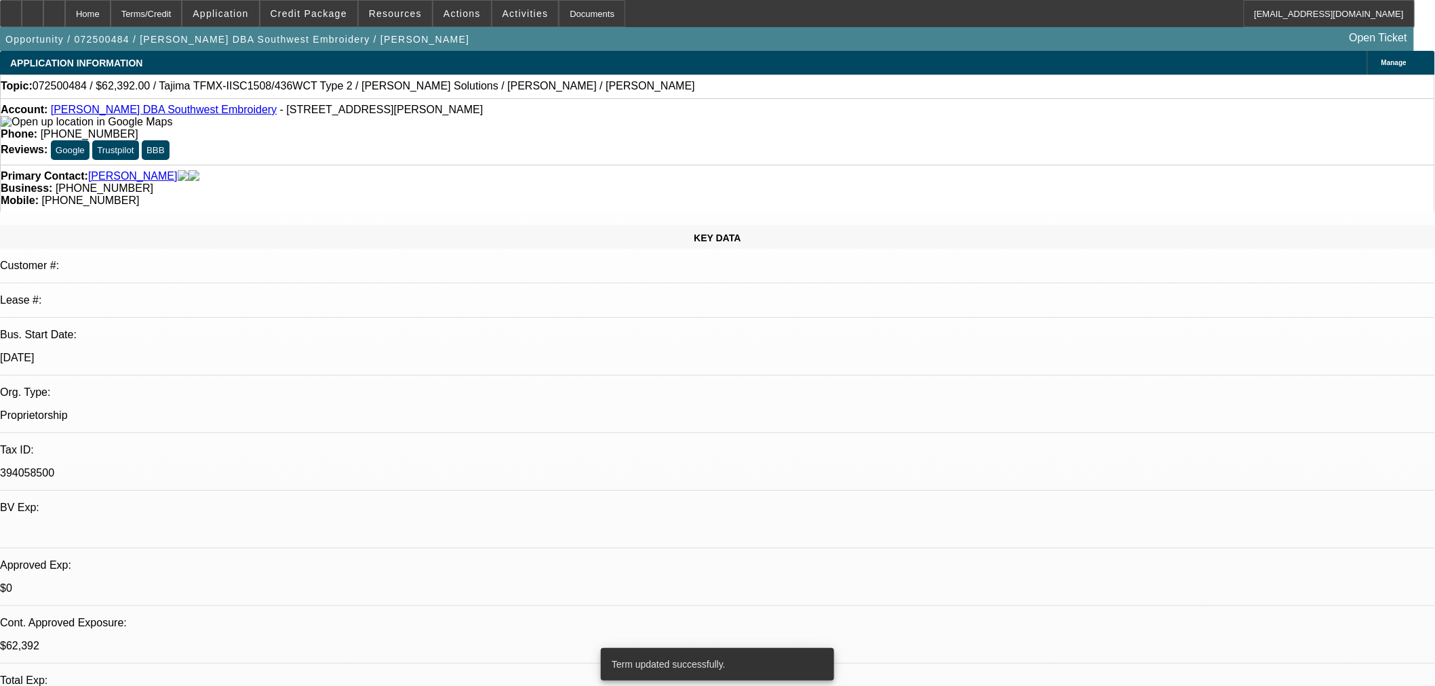
select select "0.15"
select select "2"
select select "0.1"
select select "4"
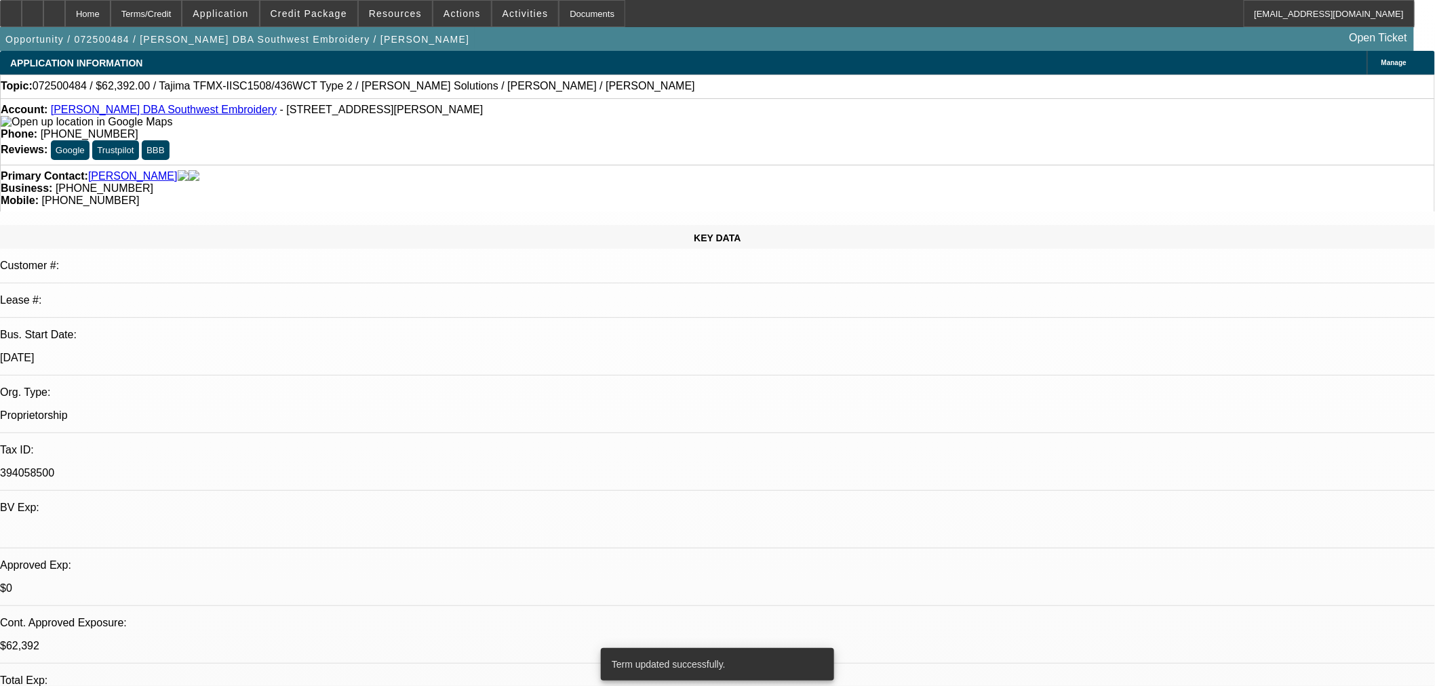
select select "0.15"
select select "2"
select select "0.1"
select select "4"
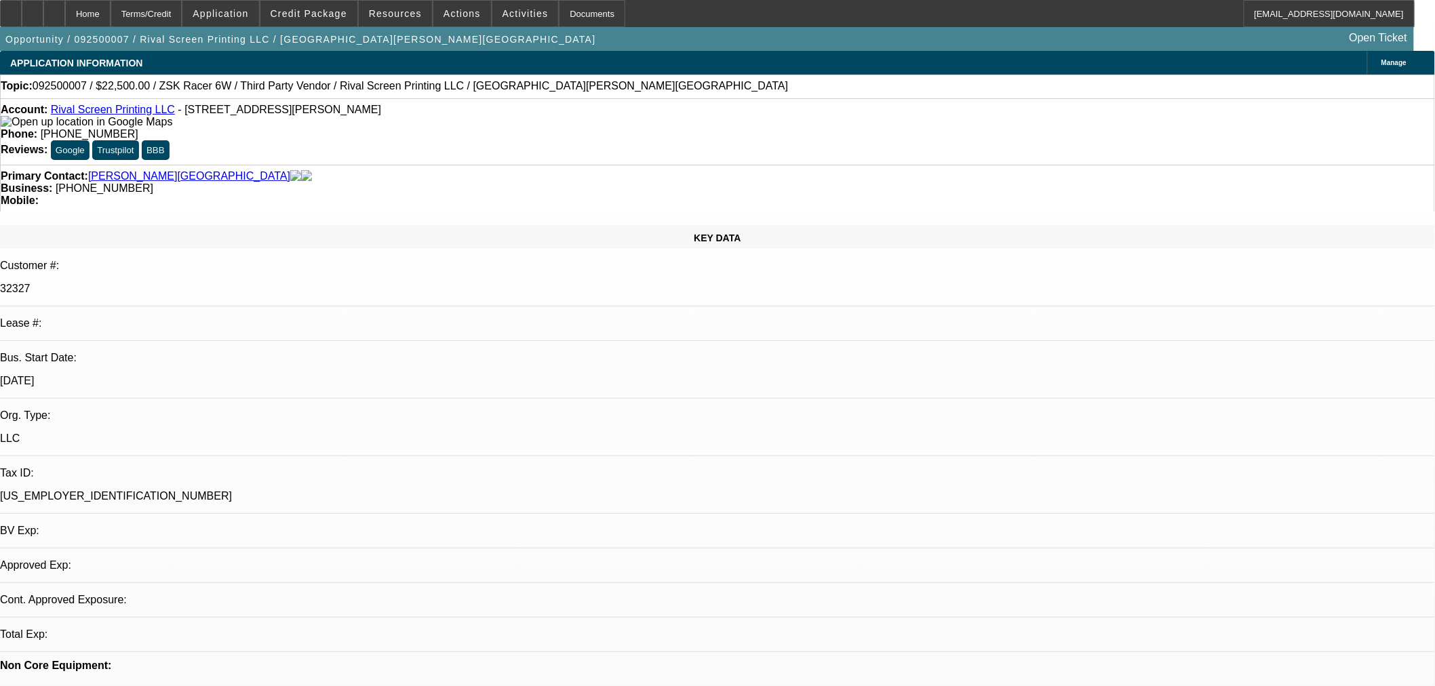
select select "0.1"
select select "2"
select select "0"
select select "6"
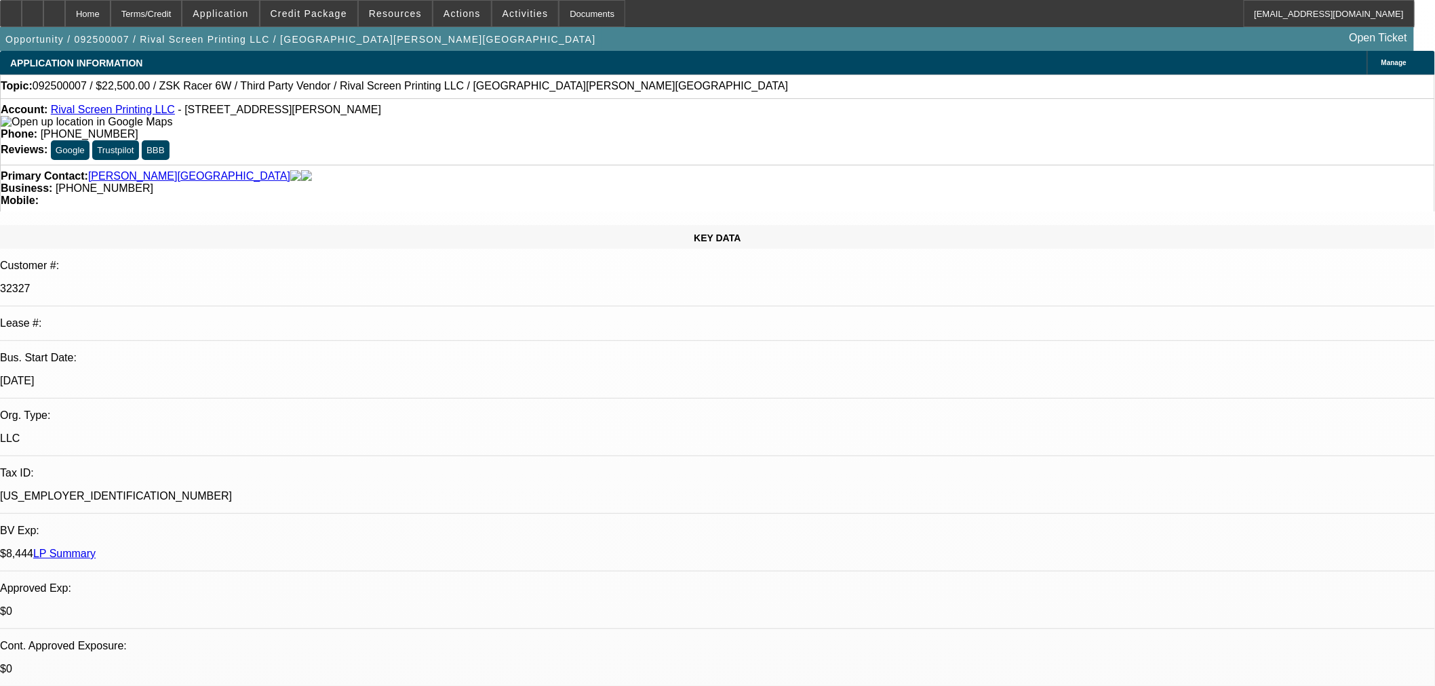
click at [330, 14] on span "Credit Package" at bounding box center [309, 13] width 77 height 11
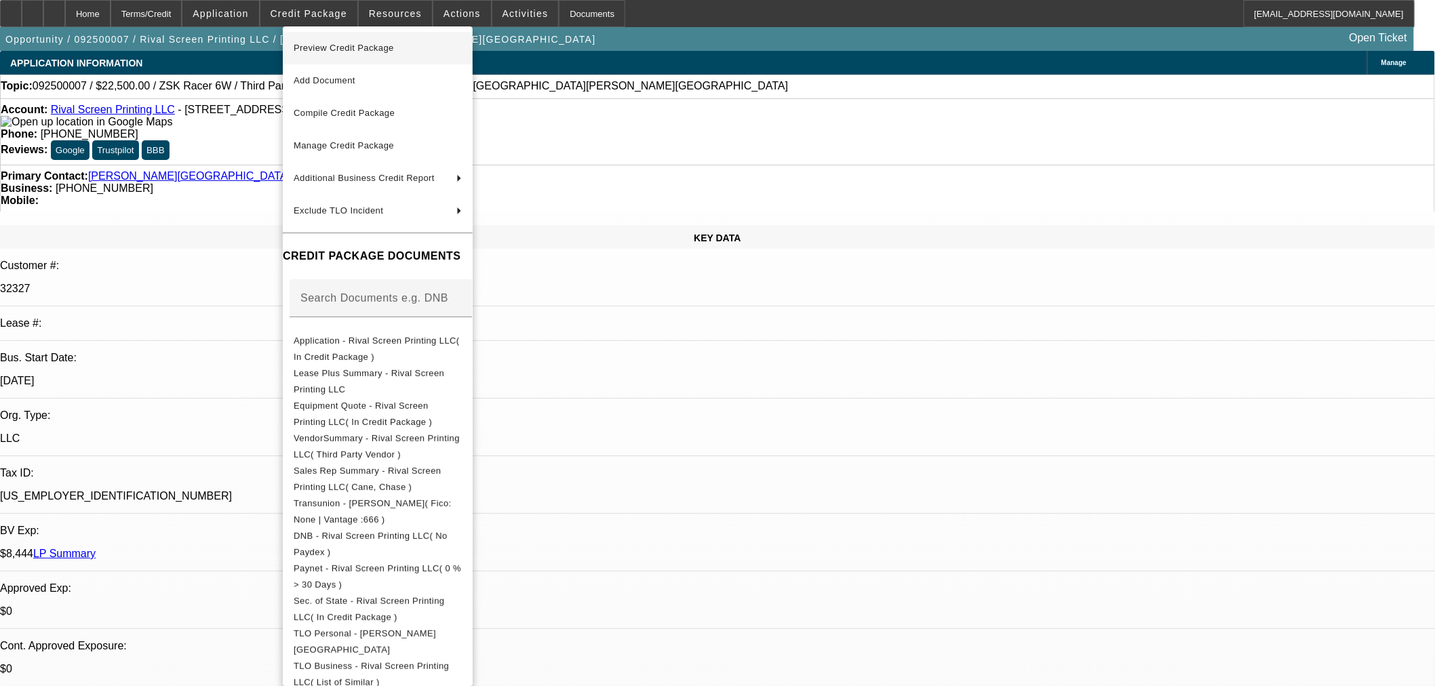
click at [376, 52] on span "Preview Credit Package" at bounding box center [378, 48] width 168 height 16
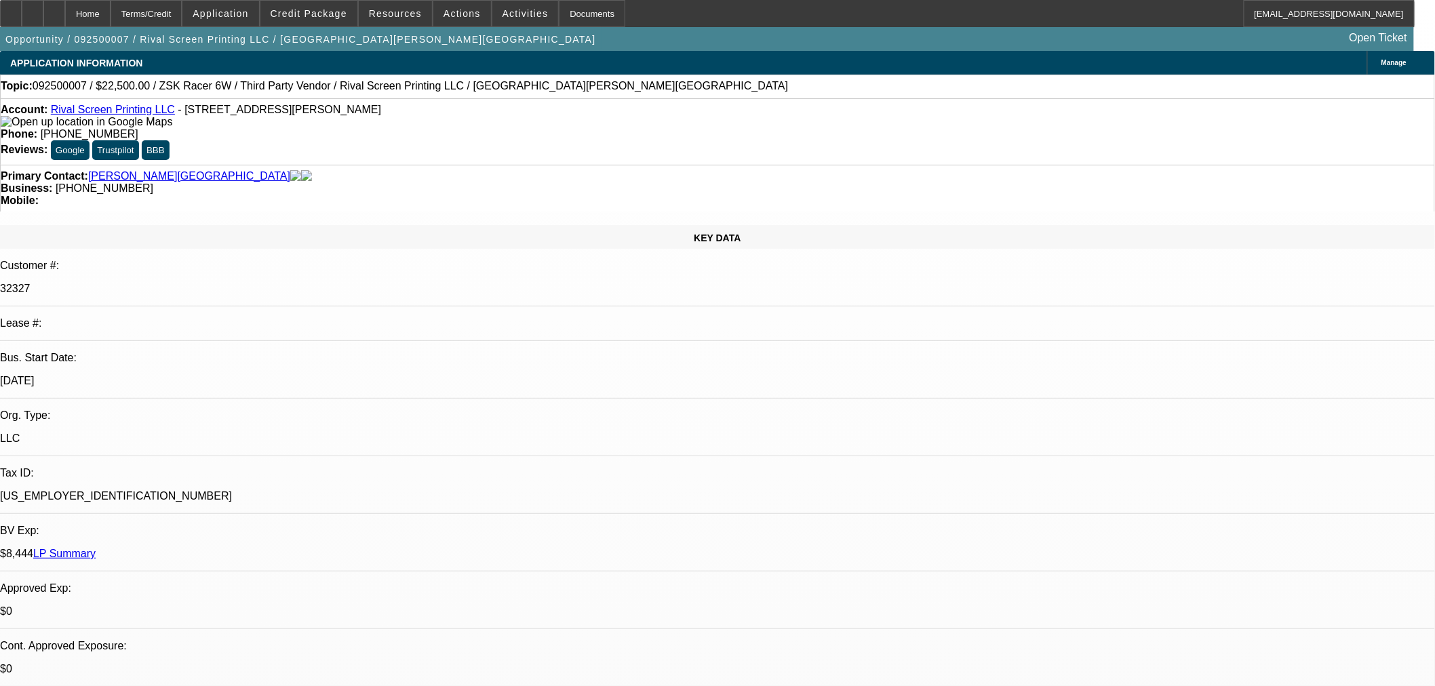
type textarea "p"
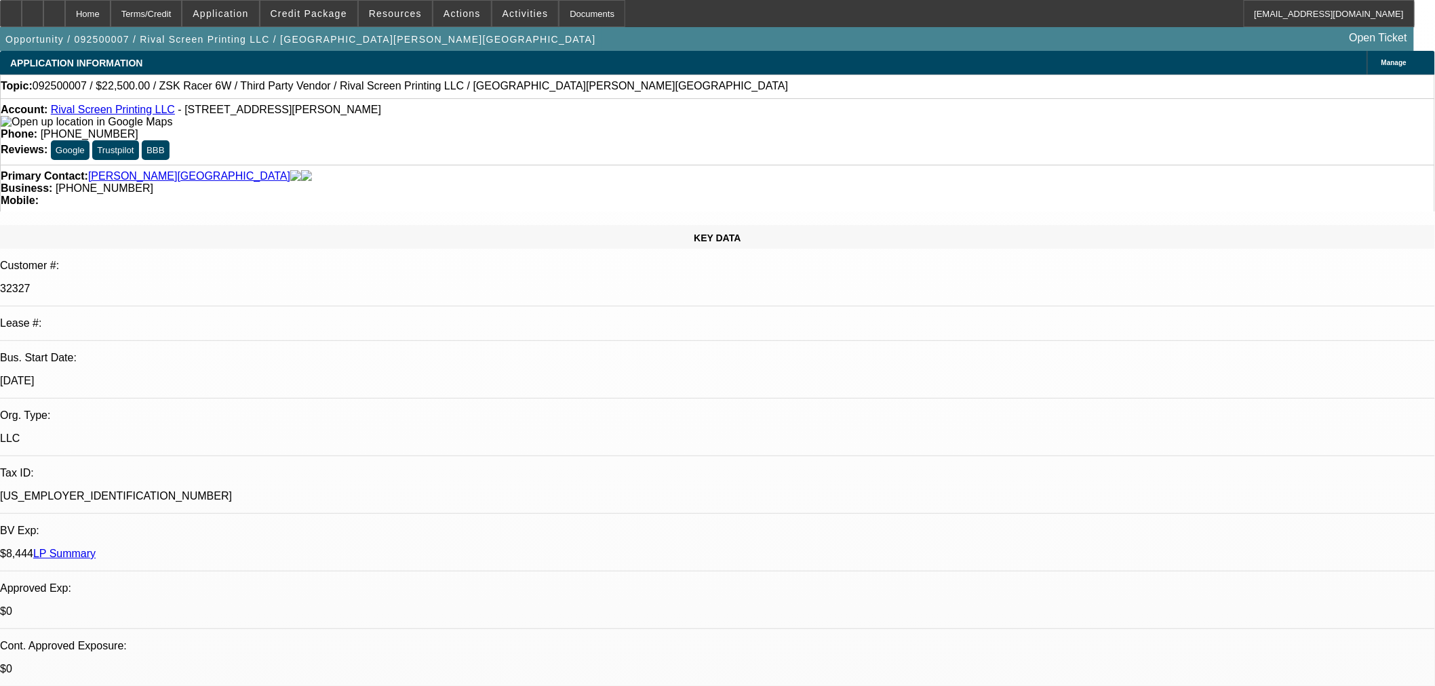
drag, startPoint x: 1163, startPoint y: 273, endPoint x: 1097, endPoint y: 271, distance: 65.8
type textarea "PRIVATE PARTY AGED ZSK EQUIPMENT; COMPLETELY MAXED CREDIT CARDS FOR 34K IN DEBT…"
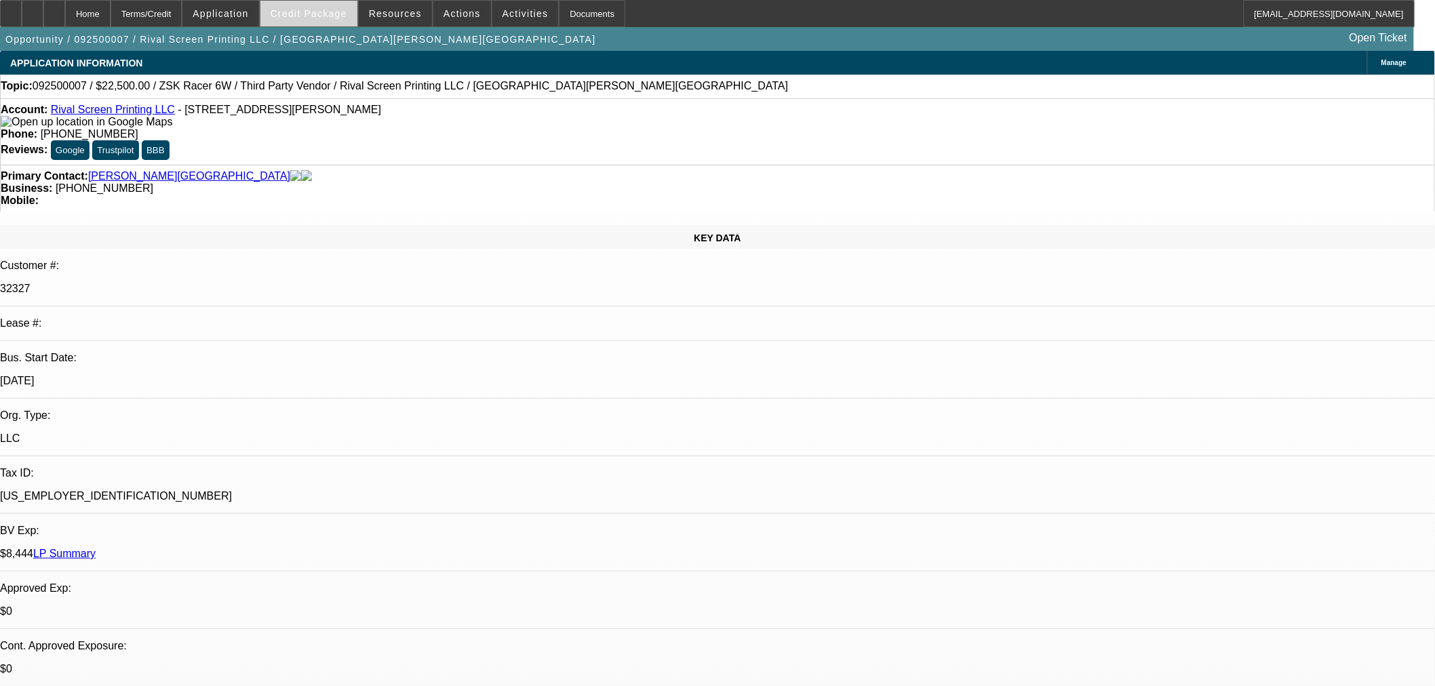
click at [324, 18] on span at bounding box center [308, 13] width 97 height 33
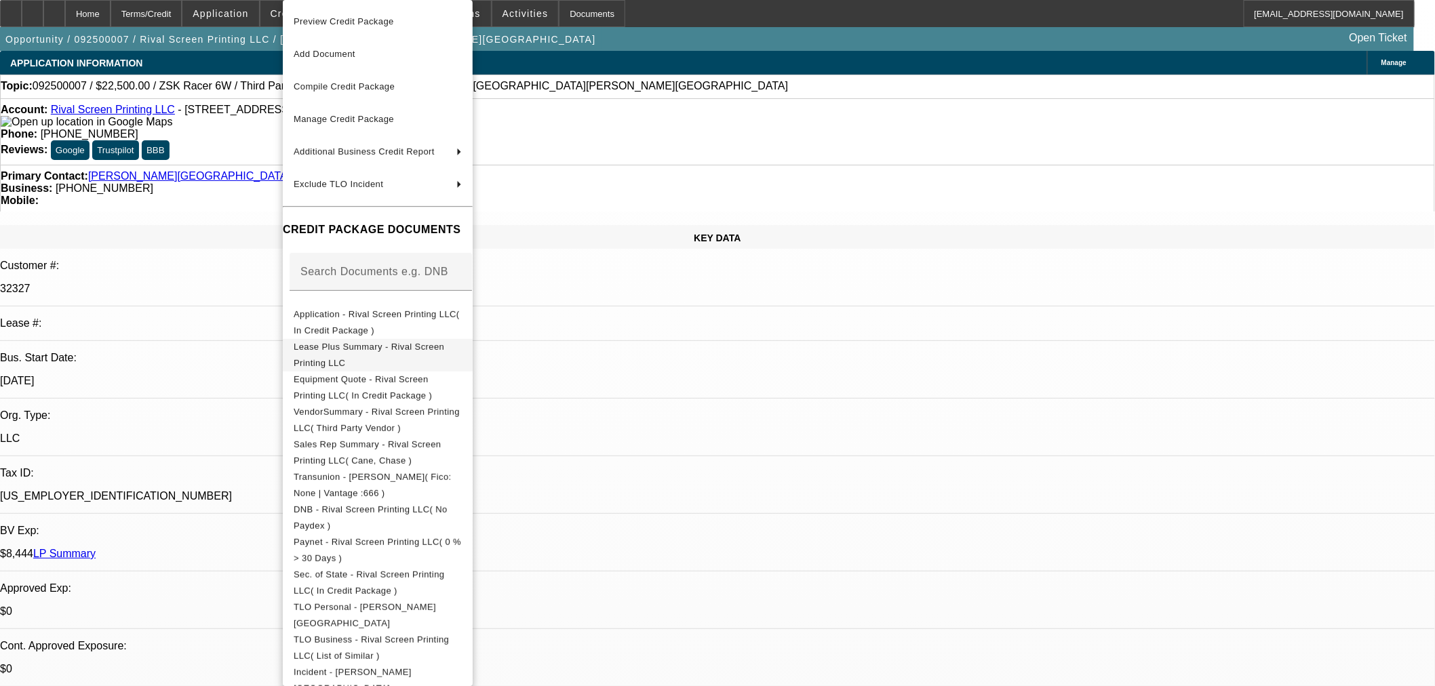
click at [384, 346] on span "Lease Plus Summary - Rival Screen Printing LLC" at bounding box center [369, 355] width 151 height 26
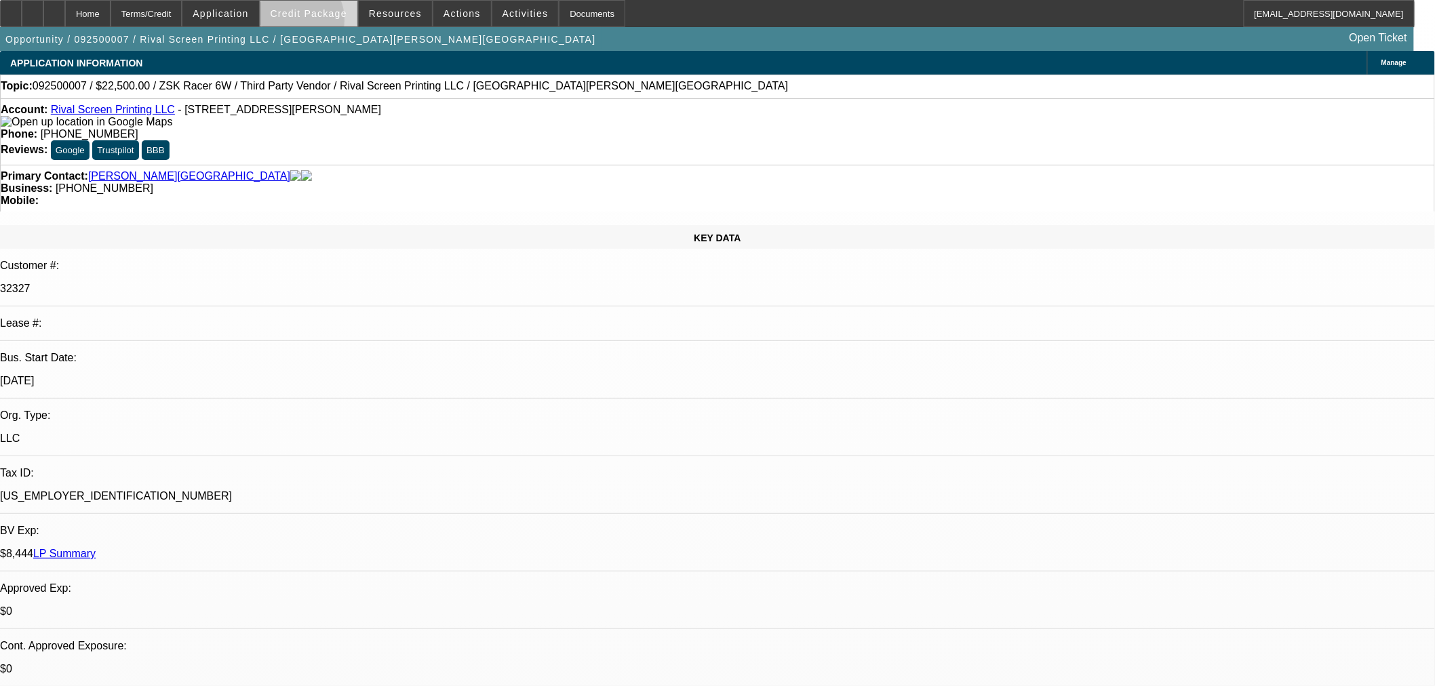
click at [313, 23] on span at bounding box center [308, 13] width 97 height 33
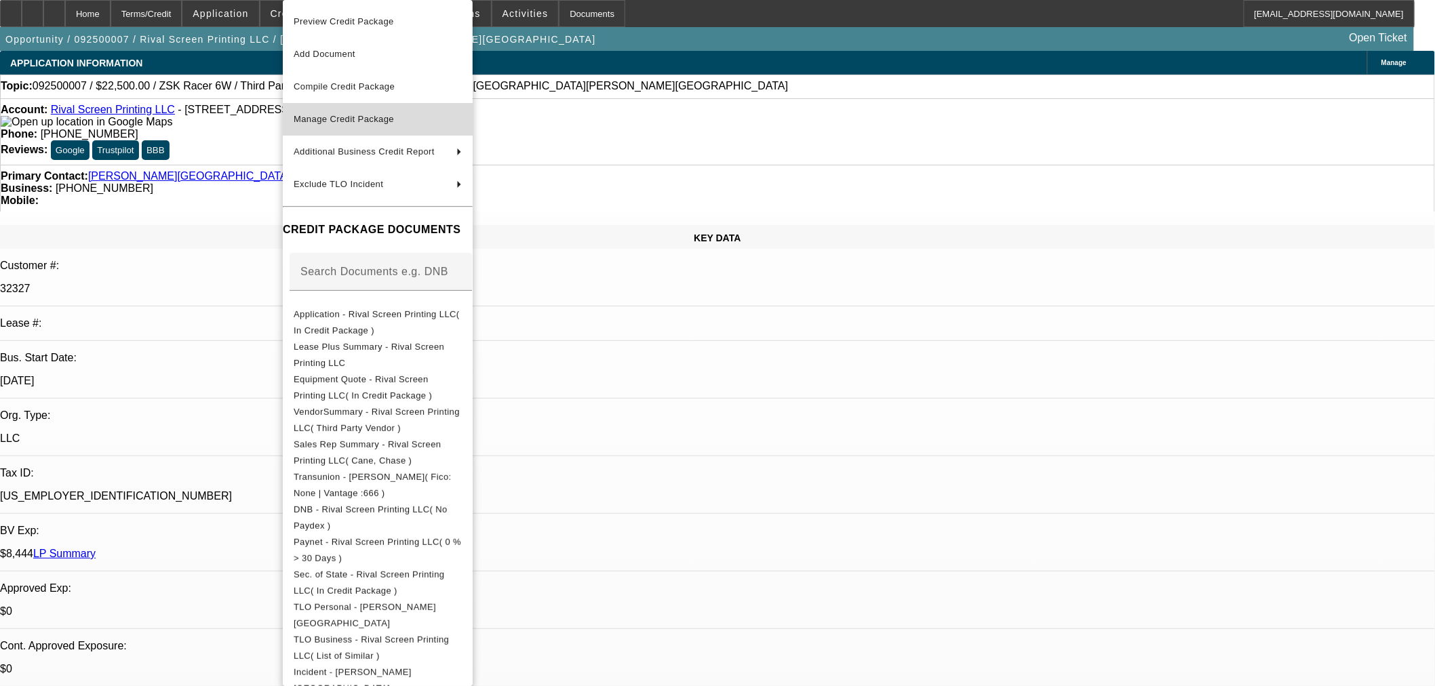
click at [344, 113] on span "Manage Credit Package" at bounding box center [378, 119] width 168 height 16
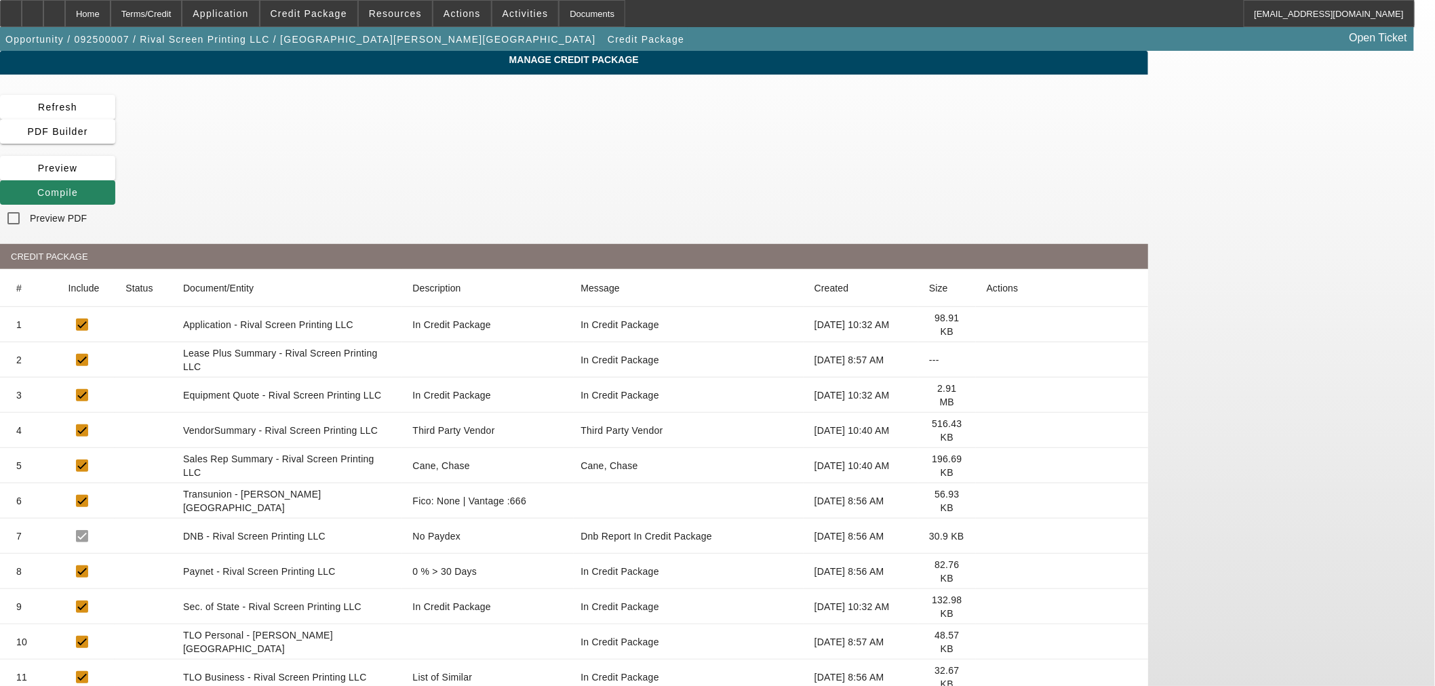
click at [987, 360] on icon at bounding box center [987, 360] width 0 height 0
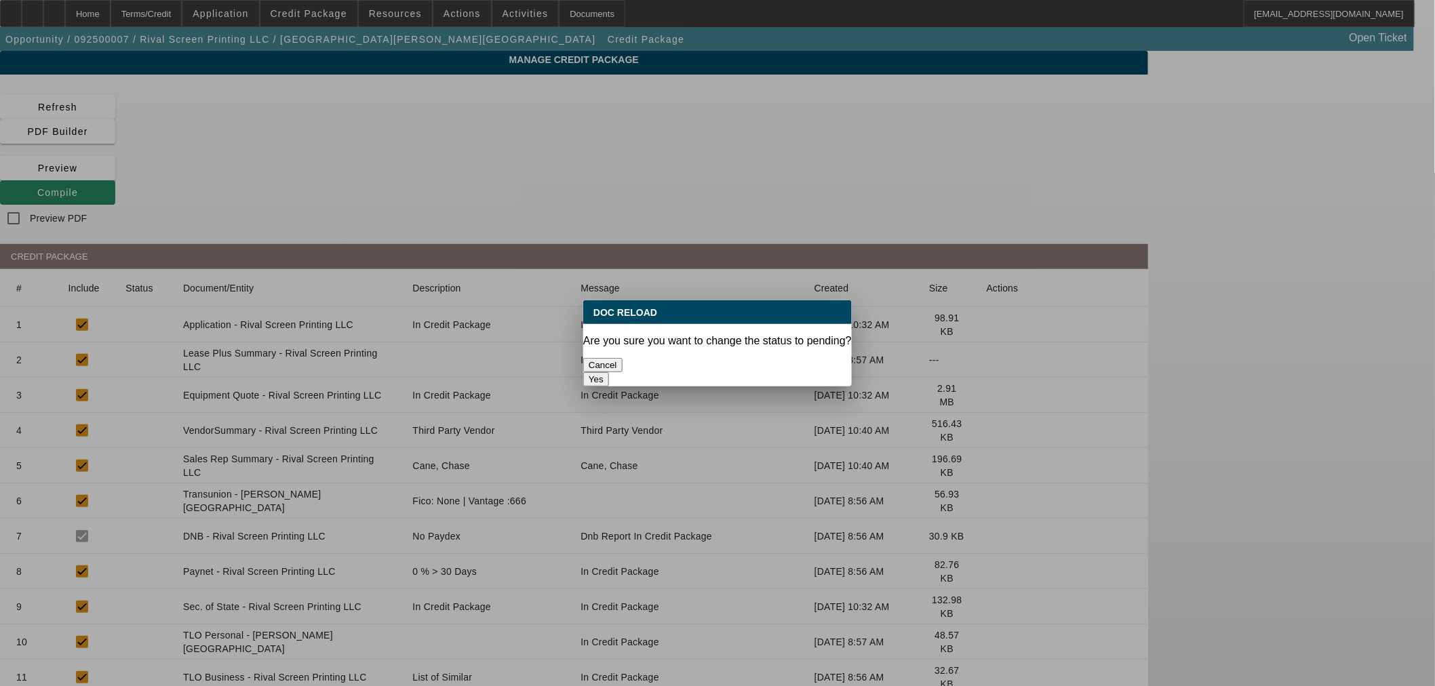
click at [609, 372] on button "Yes" at bounding box center [596, 379] width 26 height 14
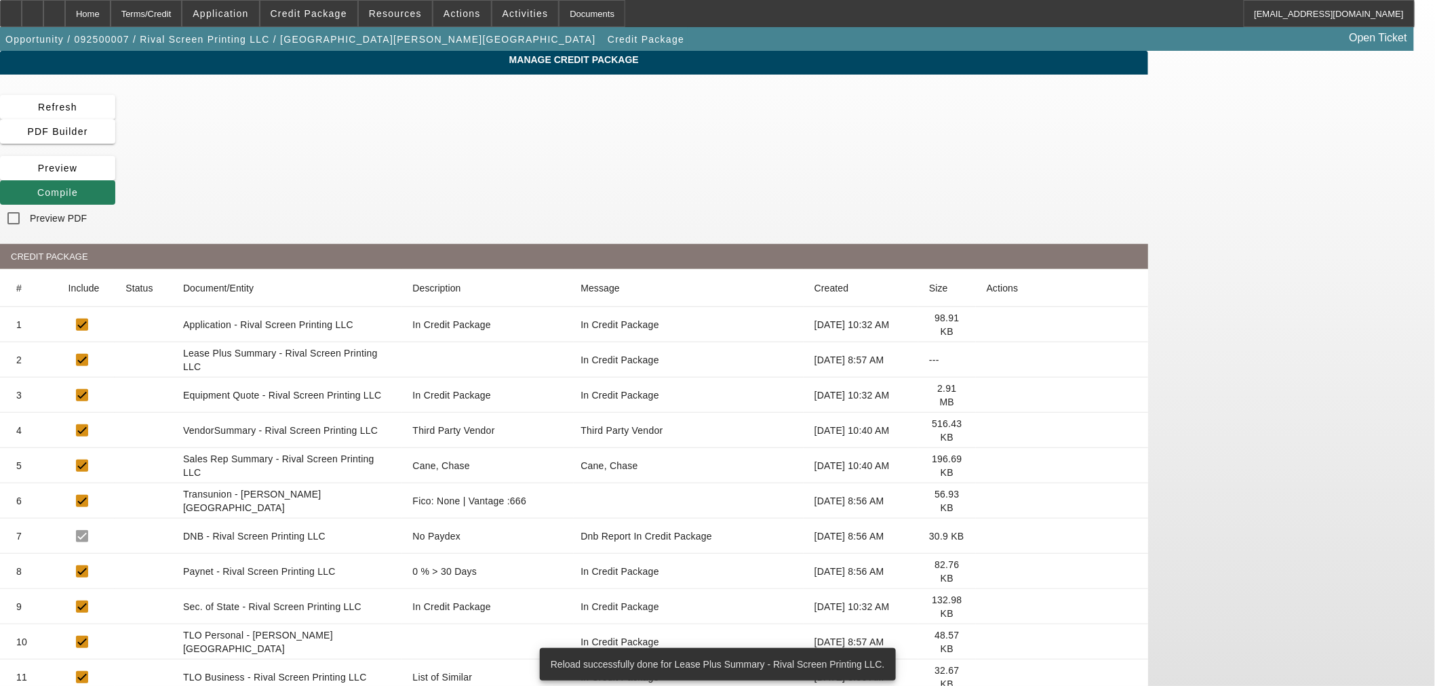
click at [37, 187] on icon at bounding box center [37, 192] width 0 height 11
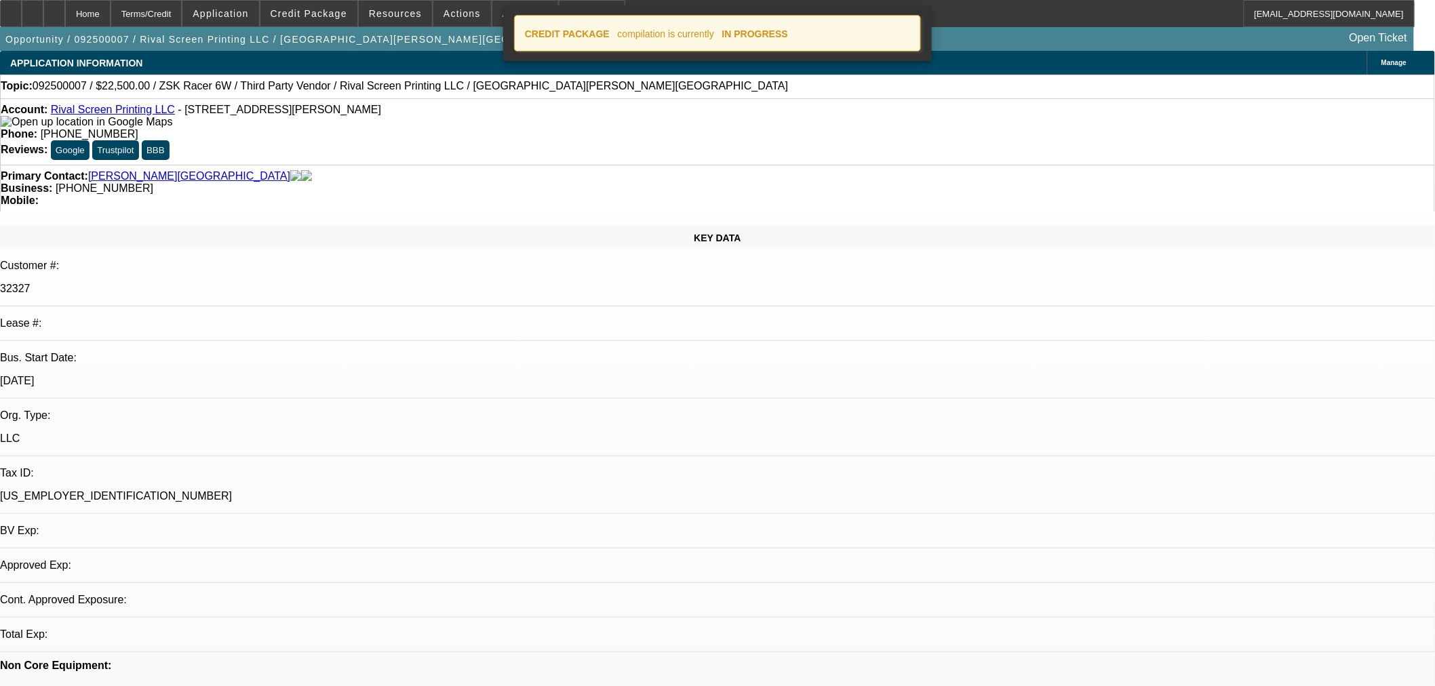
select select "0.1"
select select "2"
select select "0"
select select "6"
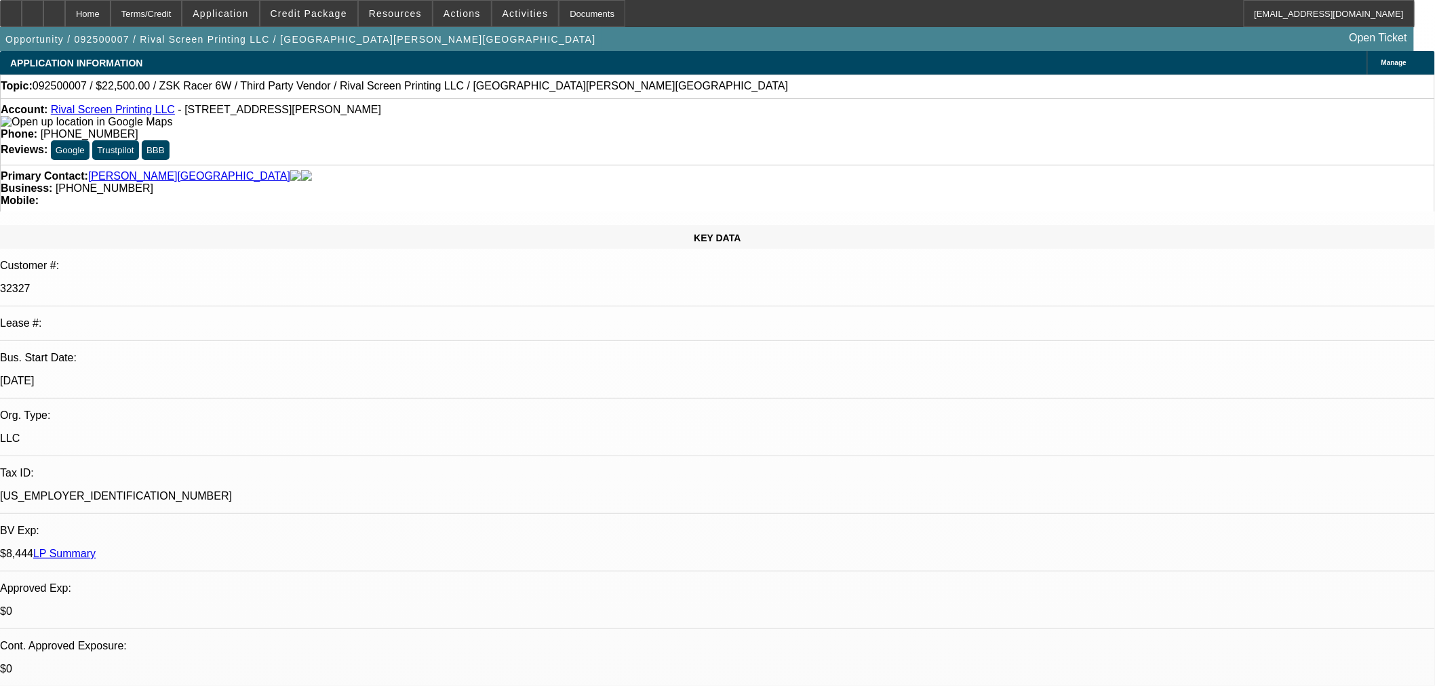
drag, startPoint x: 1113, startPoint y: 54, endPoint x: 1113, endPoint y: 64, distance: 10.2
paste textarea "PRIVATE PARTY AGED ZSK EQUIPMENT; COMPLETELY MAXED CREDIT CARDS FOR 34K IN DEBT…"
click at [317, 9] on span "Credit Package" at bounding box center [309, 13] width 77 height 11
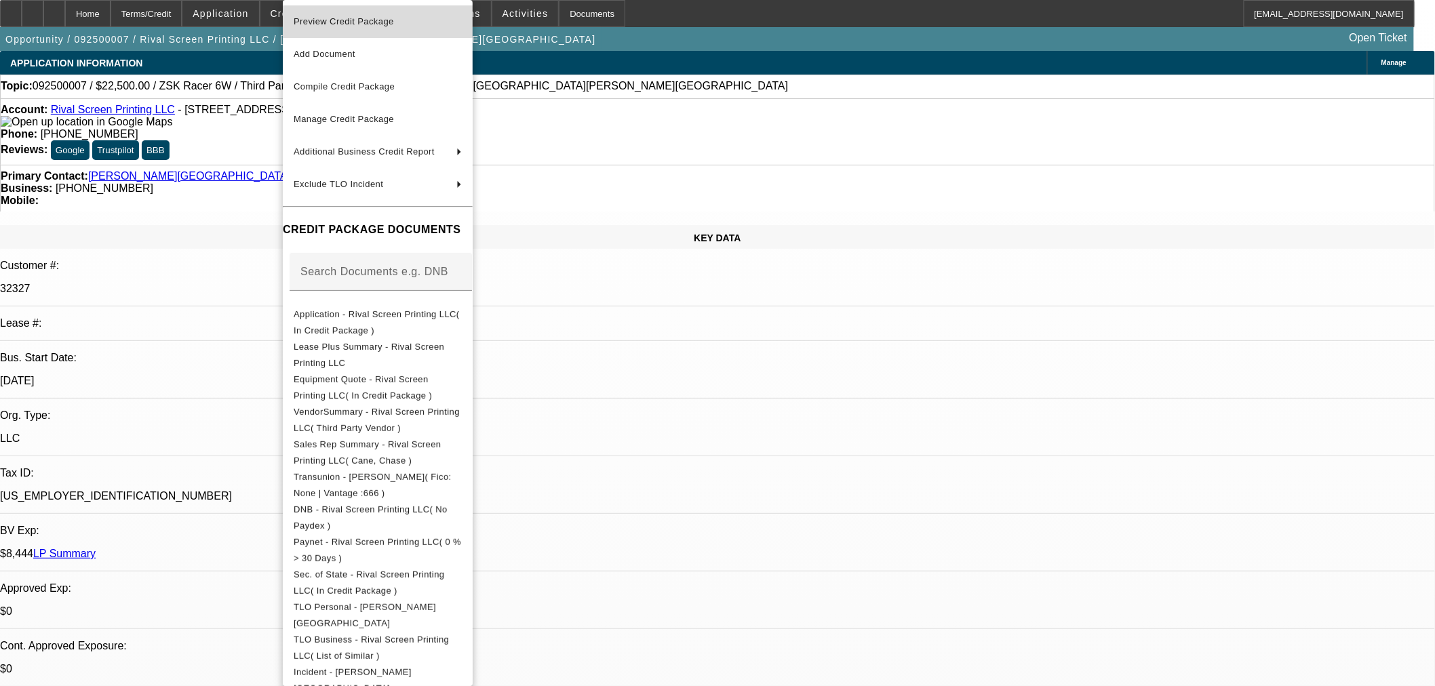
click at [374, 28] on span "Preview Credit Package" at bounding box center [378, 22] width 168 height 16
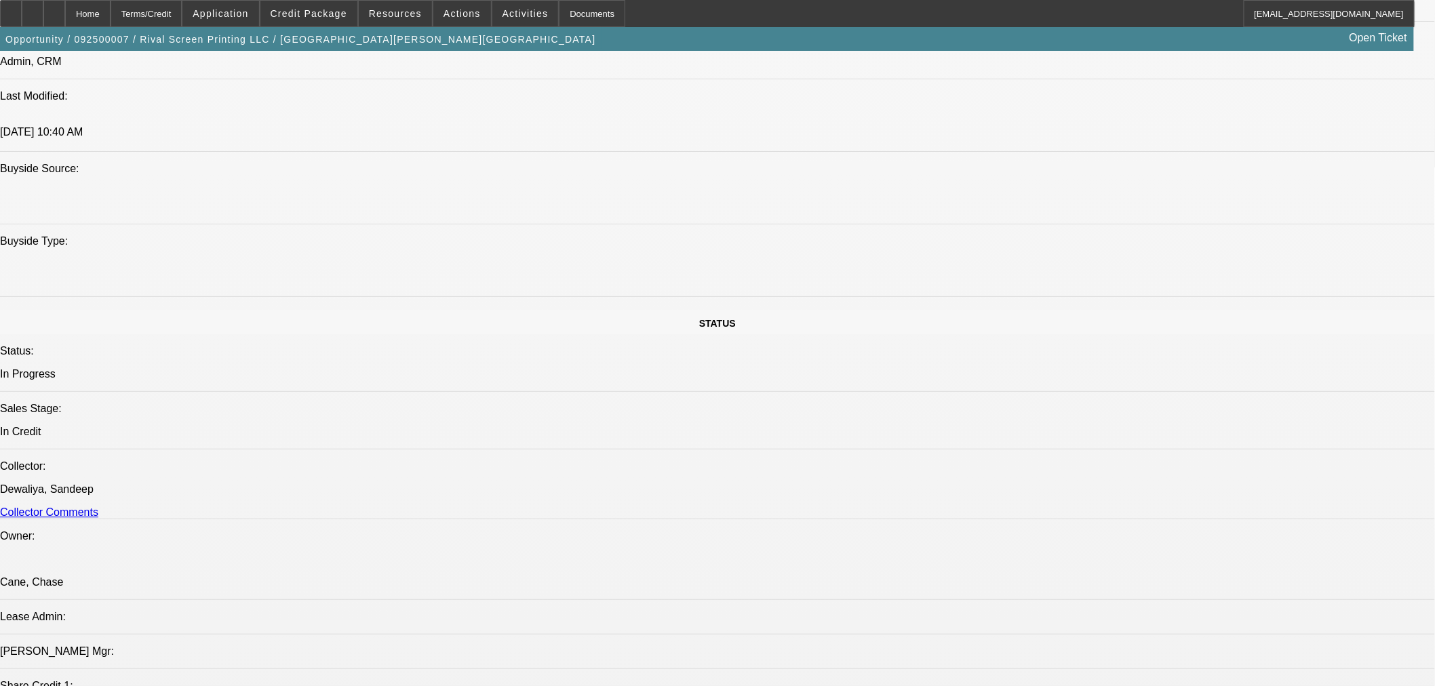
scroll to position [14, 0]
type textarea "PRIVATE PARTY AGED ZSK EQUIPMENT; COMPLETELY MAXED CREDIT CARDS FOR 34K IN DEBT…"
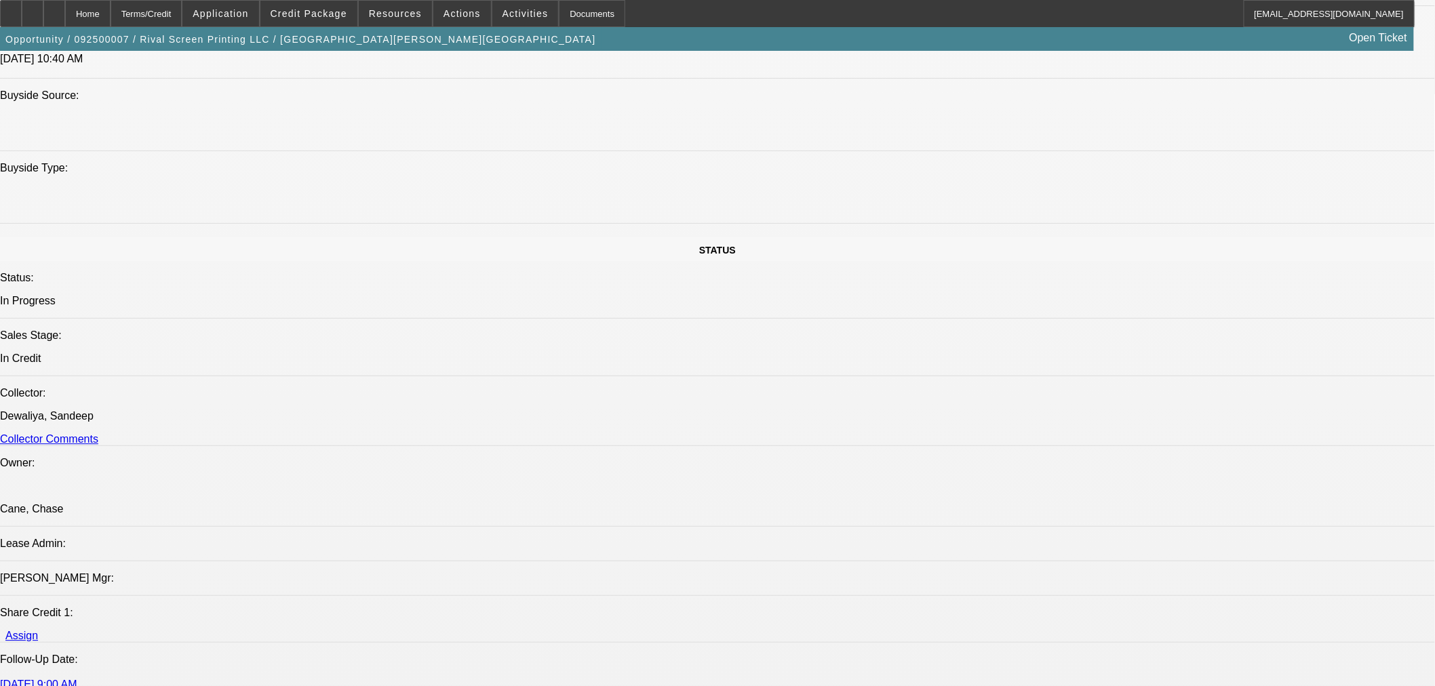
scroll to position [1116, 0]
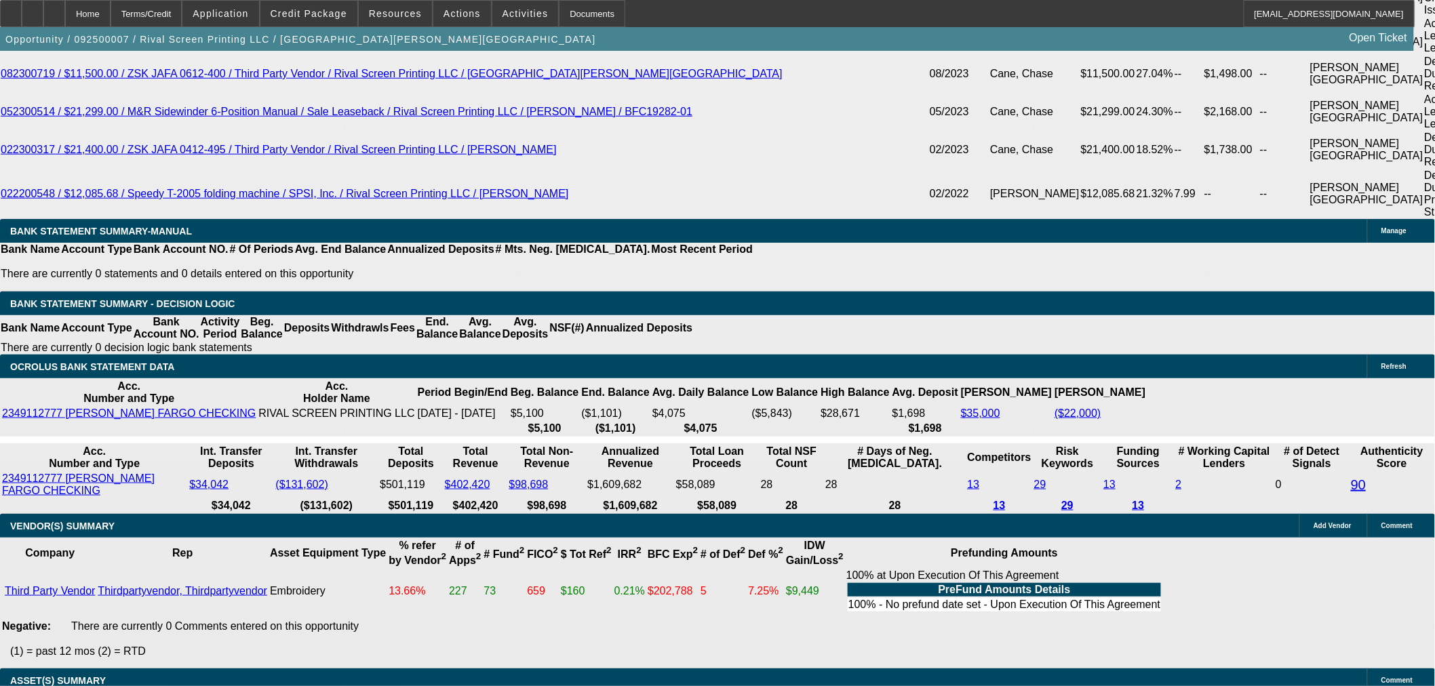
select select "4"
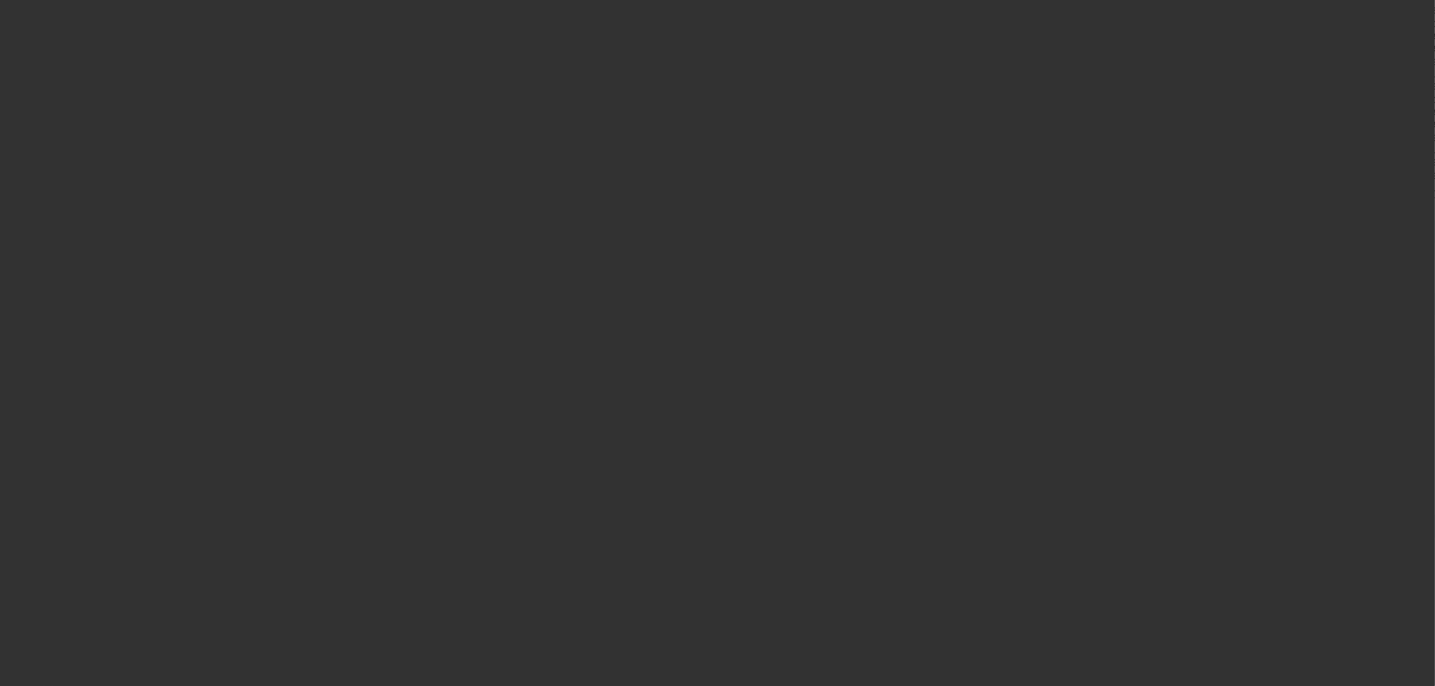
scroll to position [0, 0]
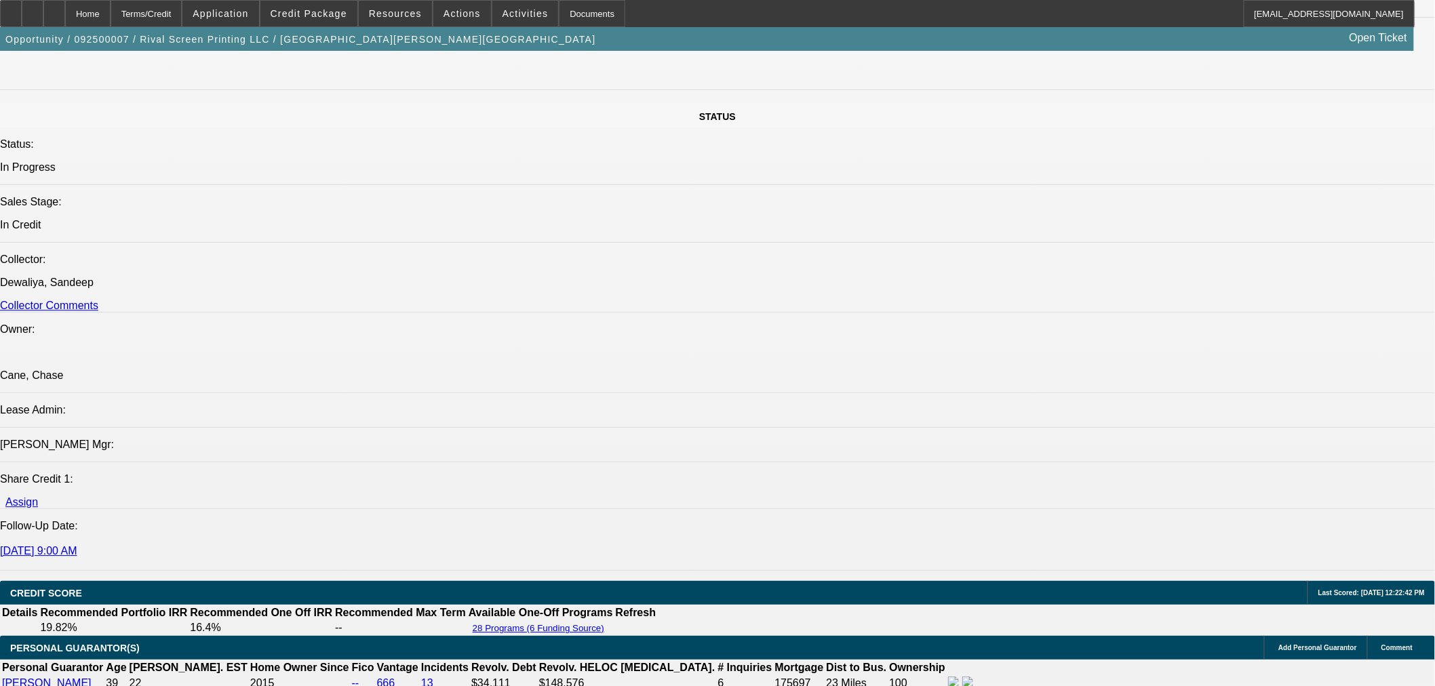
scroll to position [1280, 0]
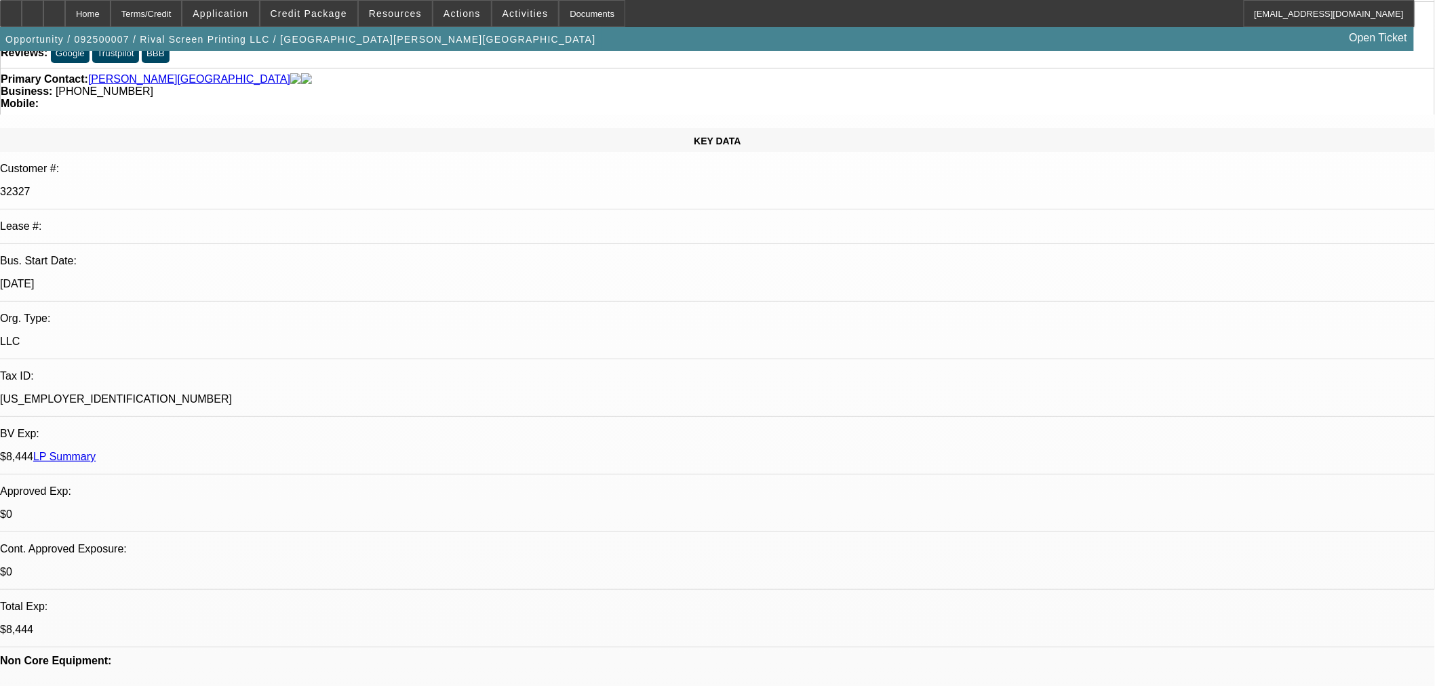
scroll to position [0, 0]
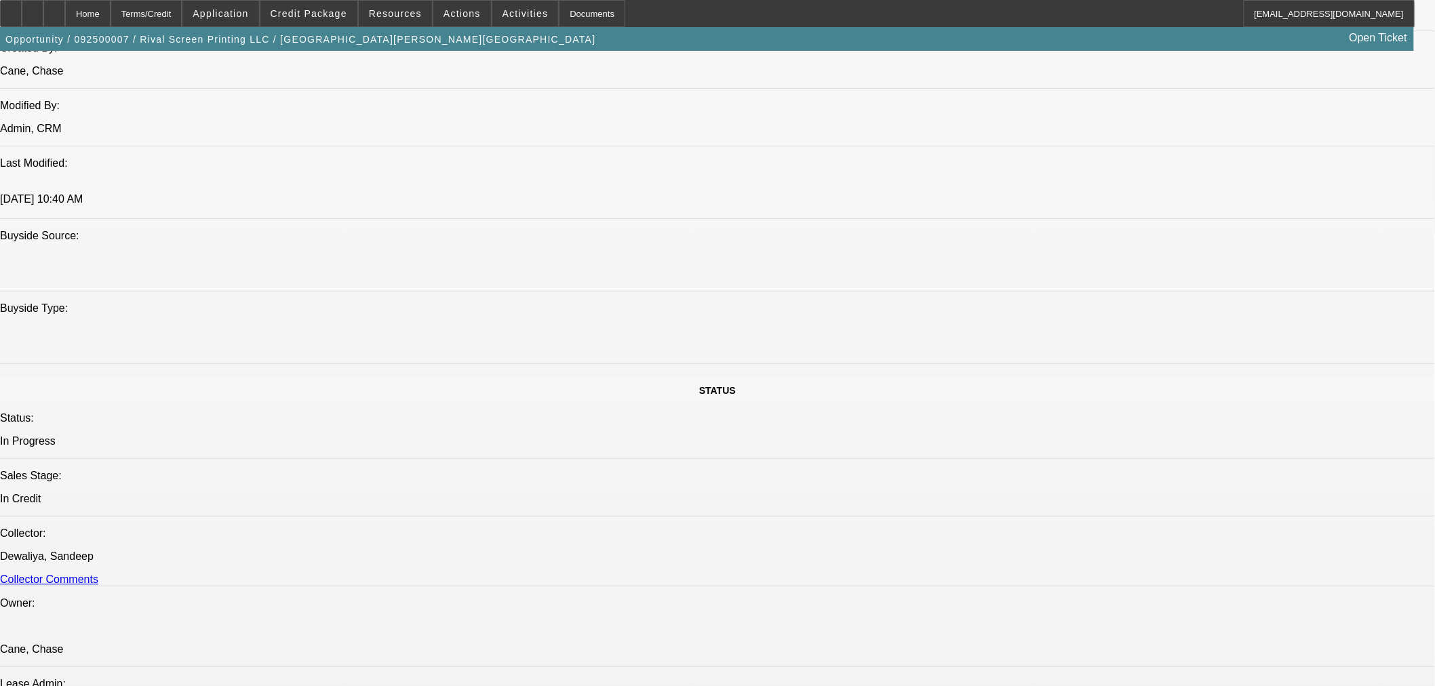
scroll to position [1130, 0]
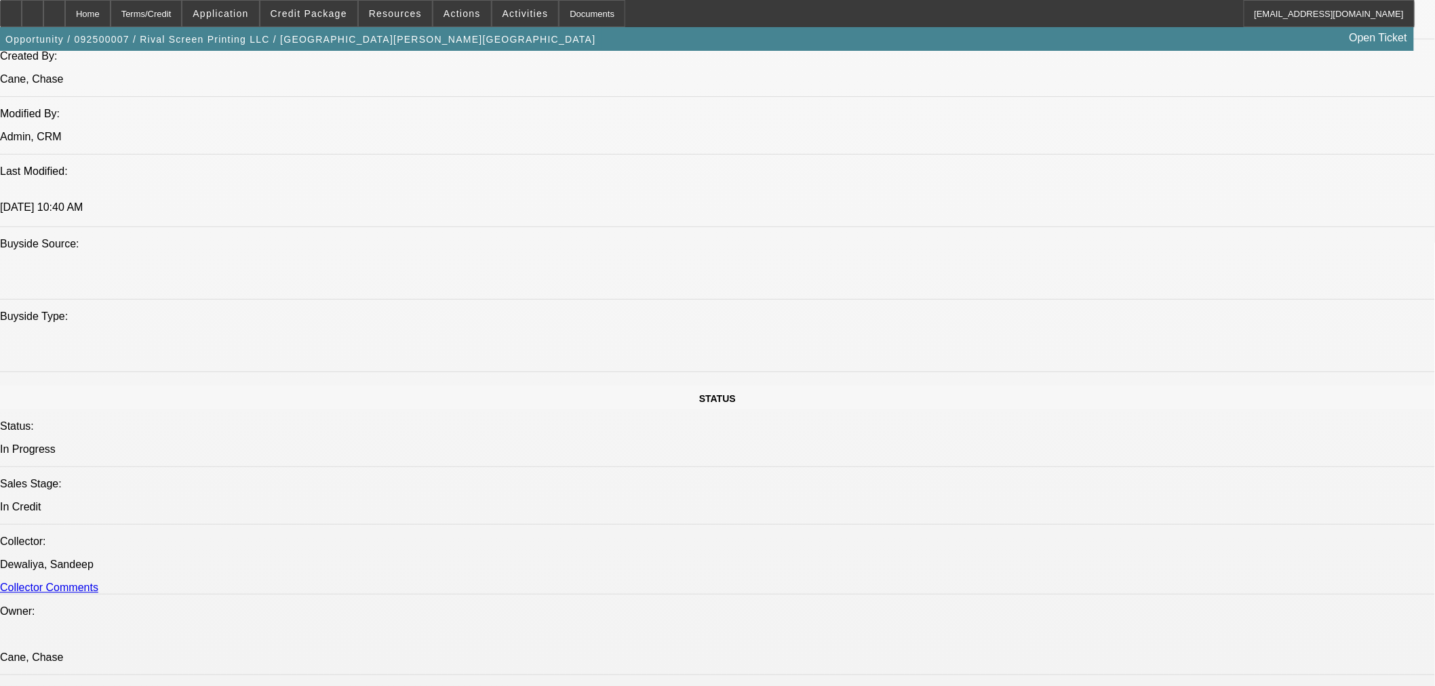
type textarea "SORRY I SEE THE HISTORY BUT THESE BANKS ARE VERY CONCERNING WITH EXCESSIVE OVER…"
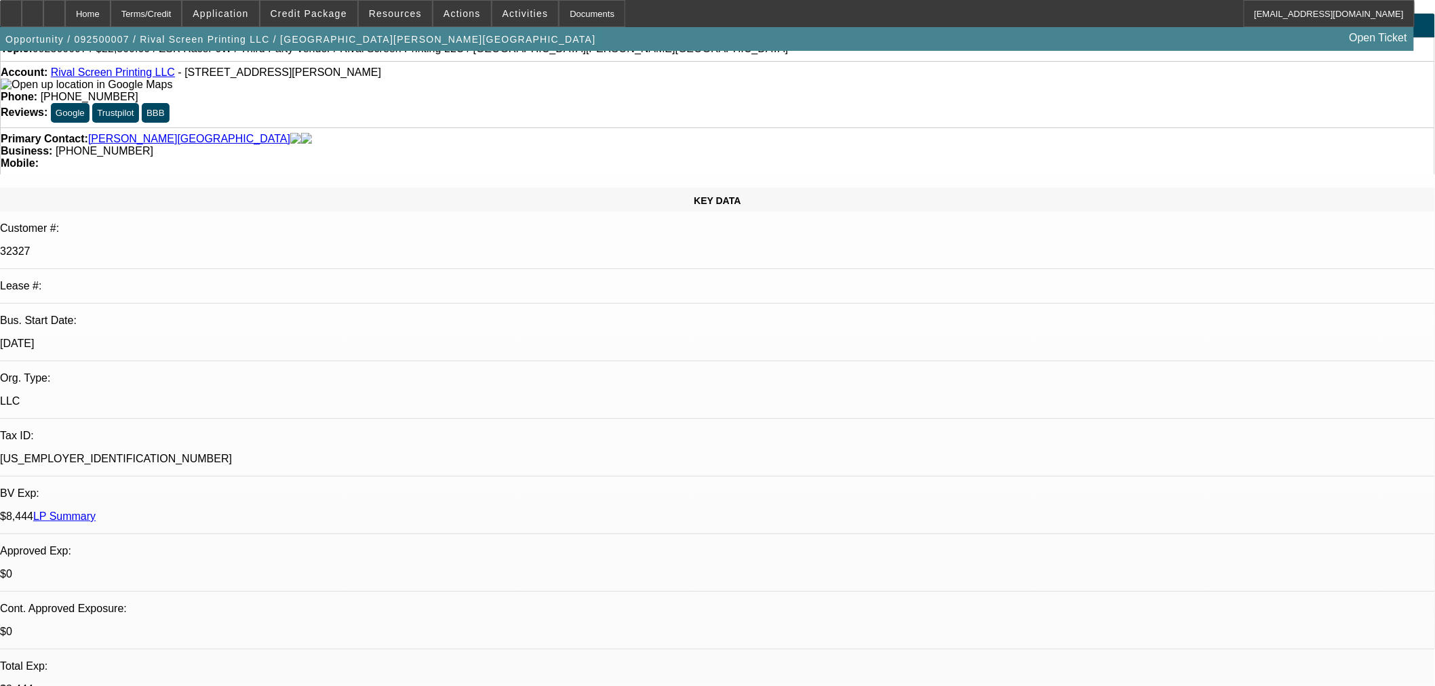
scroll to position [0, 0]
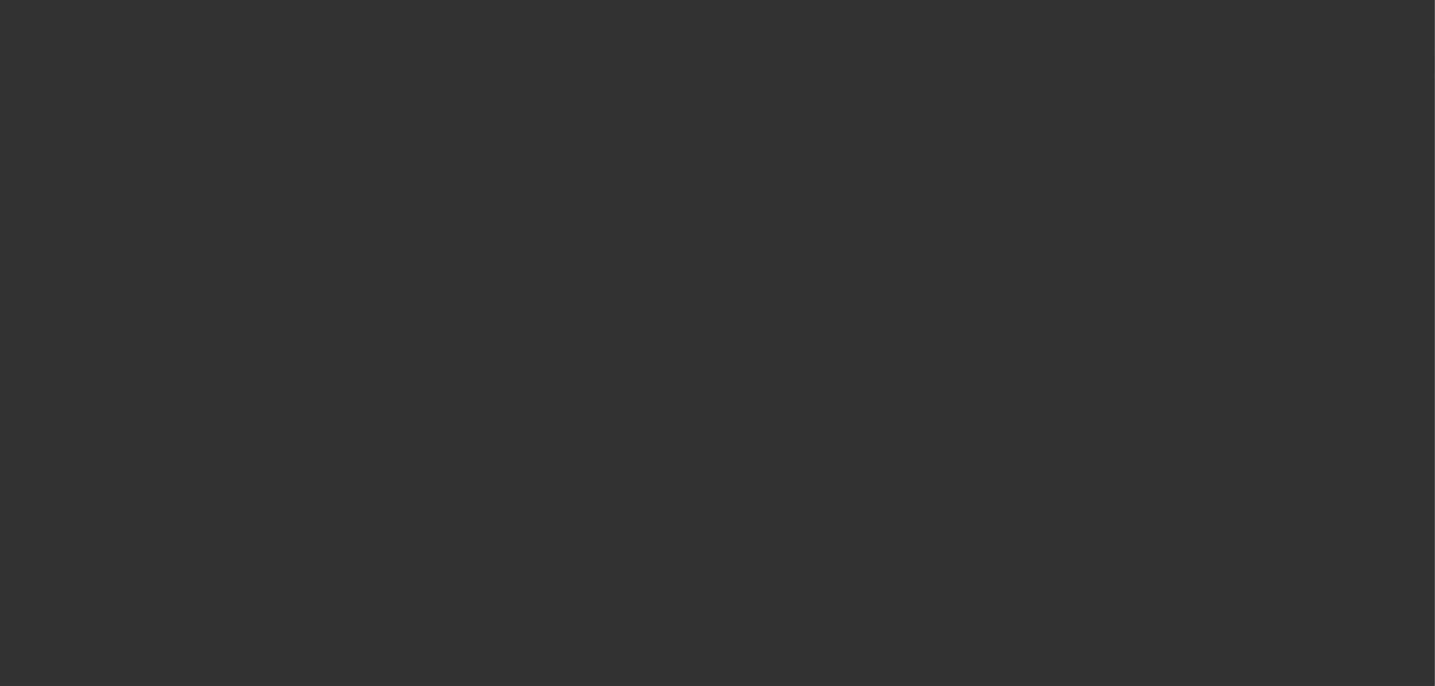
select select "0.1"
select select "2"
select select "0"
select select "6"
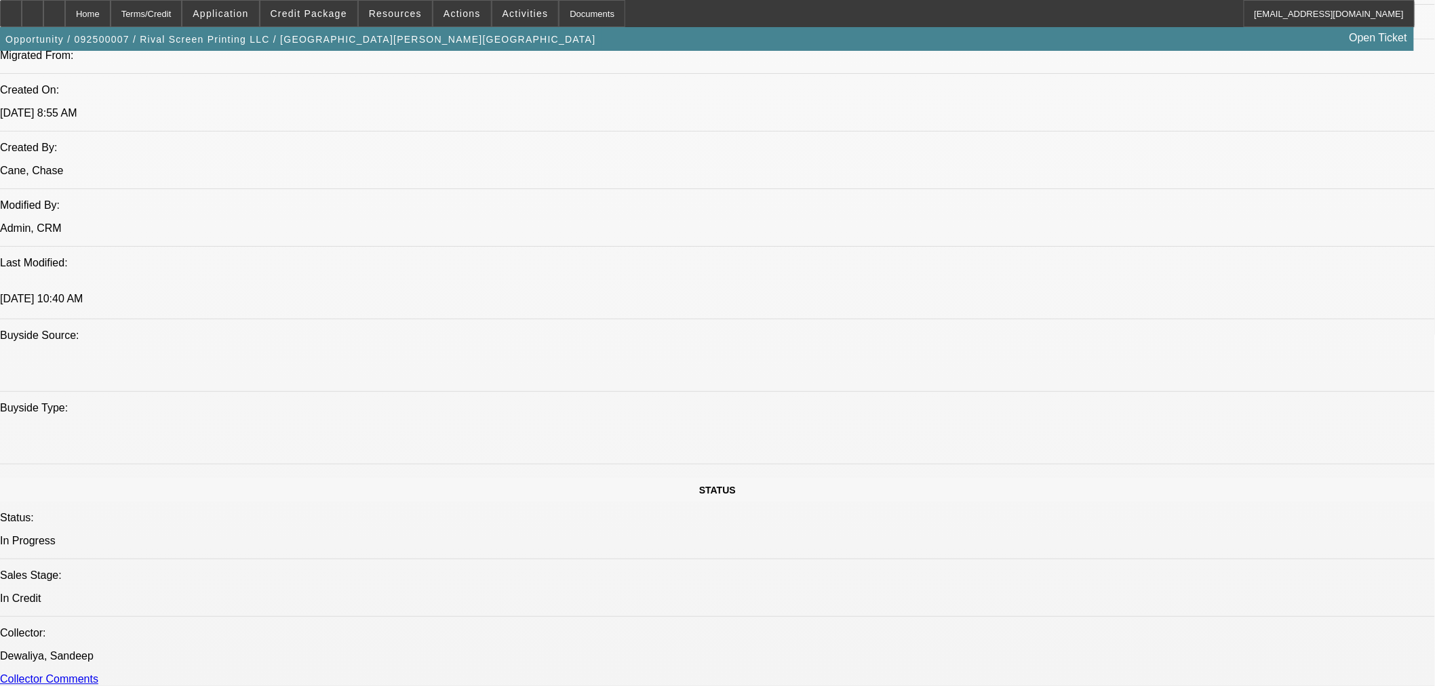
scroll to position [815, 0]
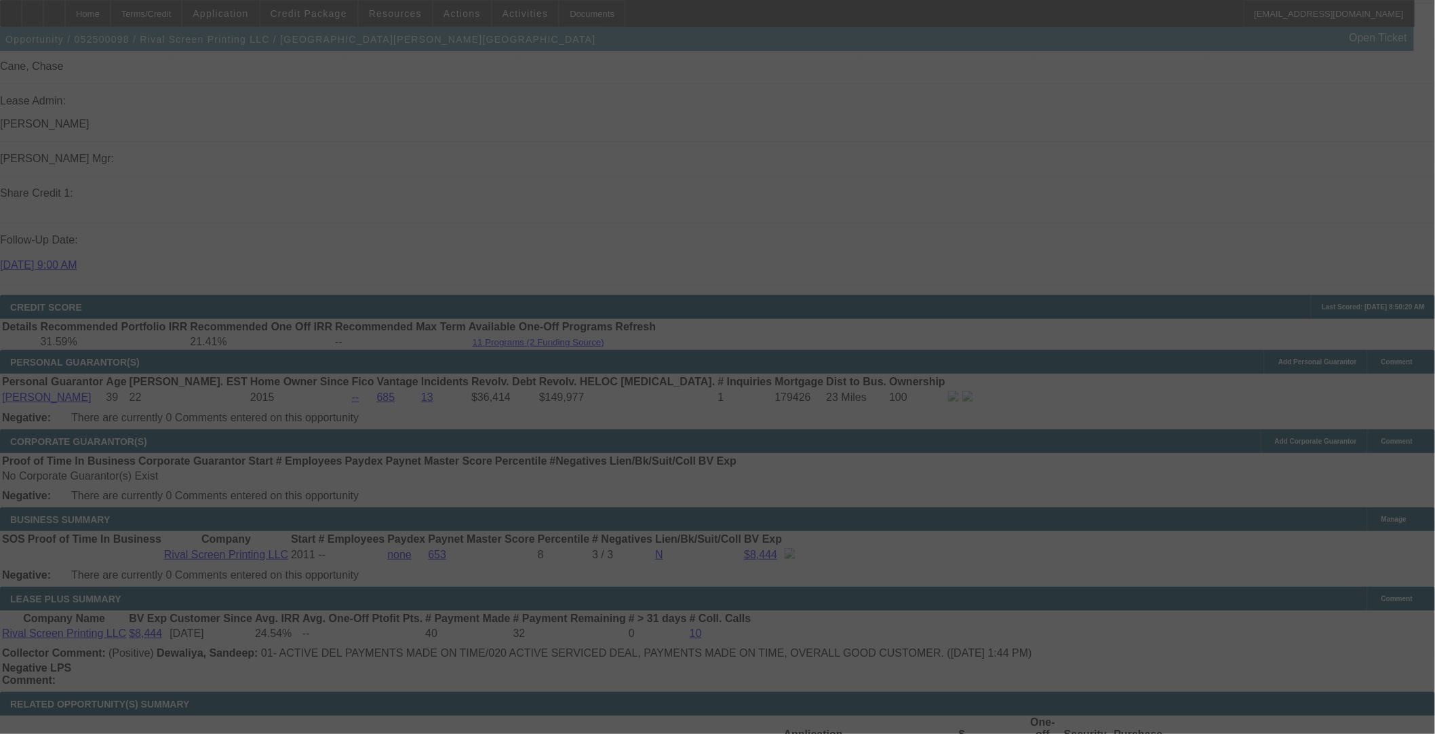
scroll to position [1739, 0]
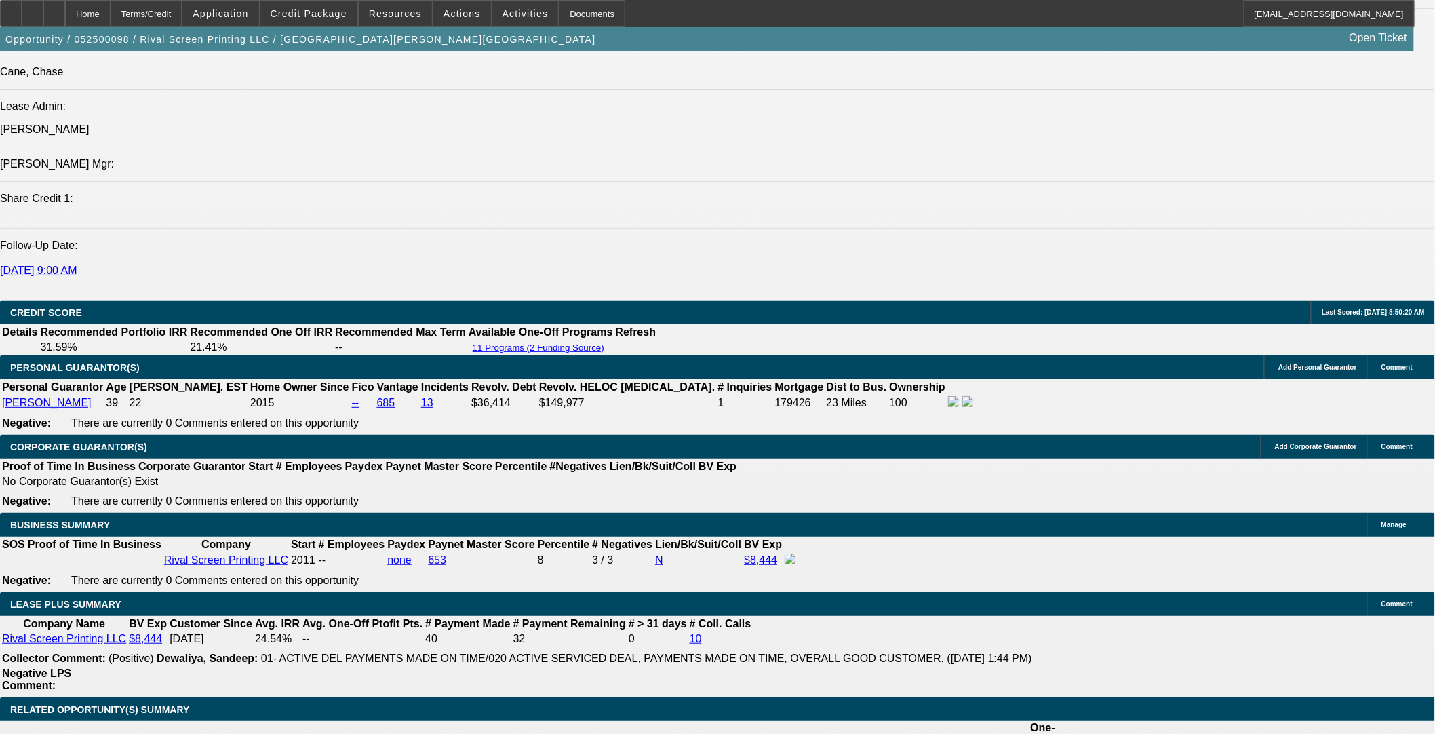
select select "0"
select select "2"
select select "0"
select select "6"
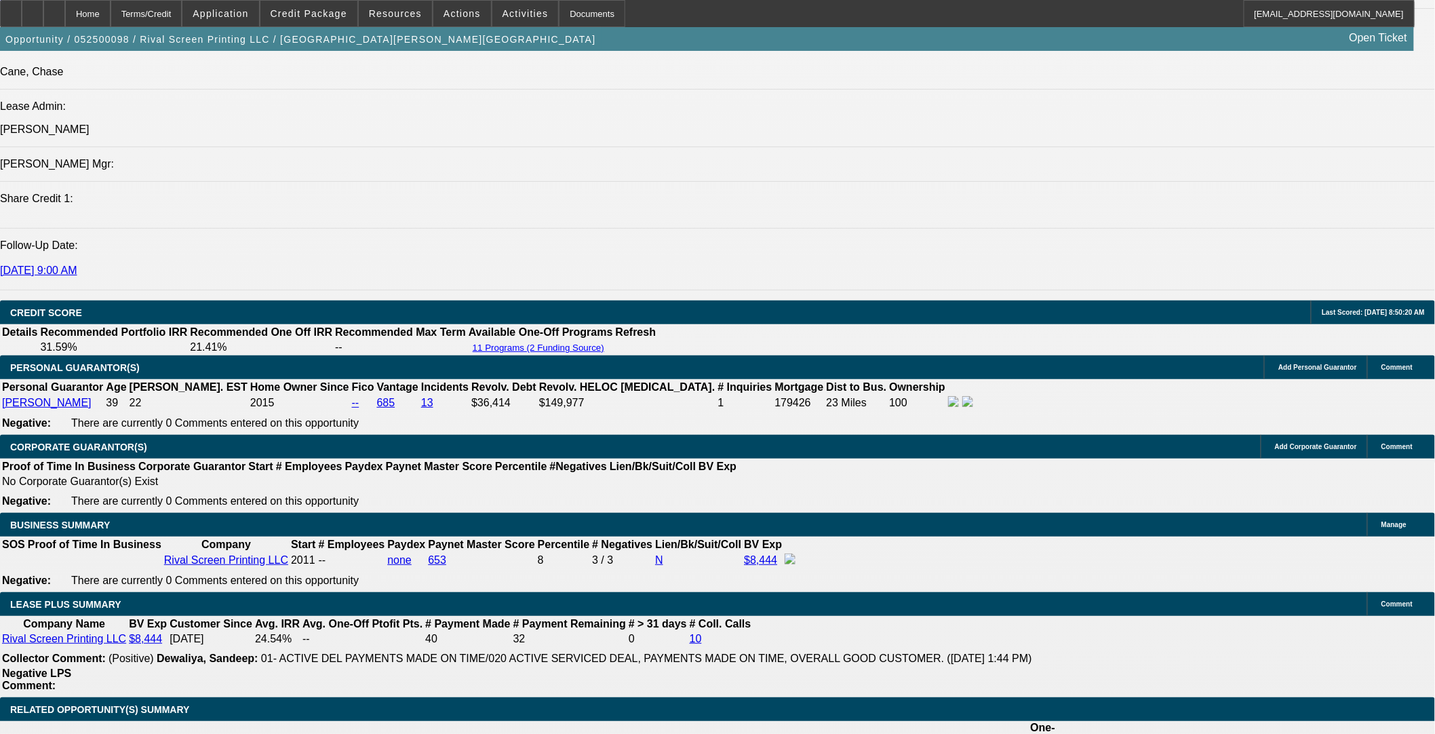
select select "0"
select select "2"
select select "0"
select select "6"
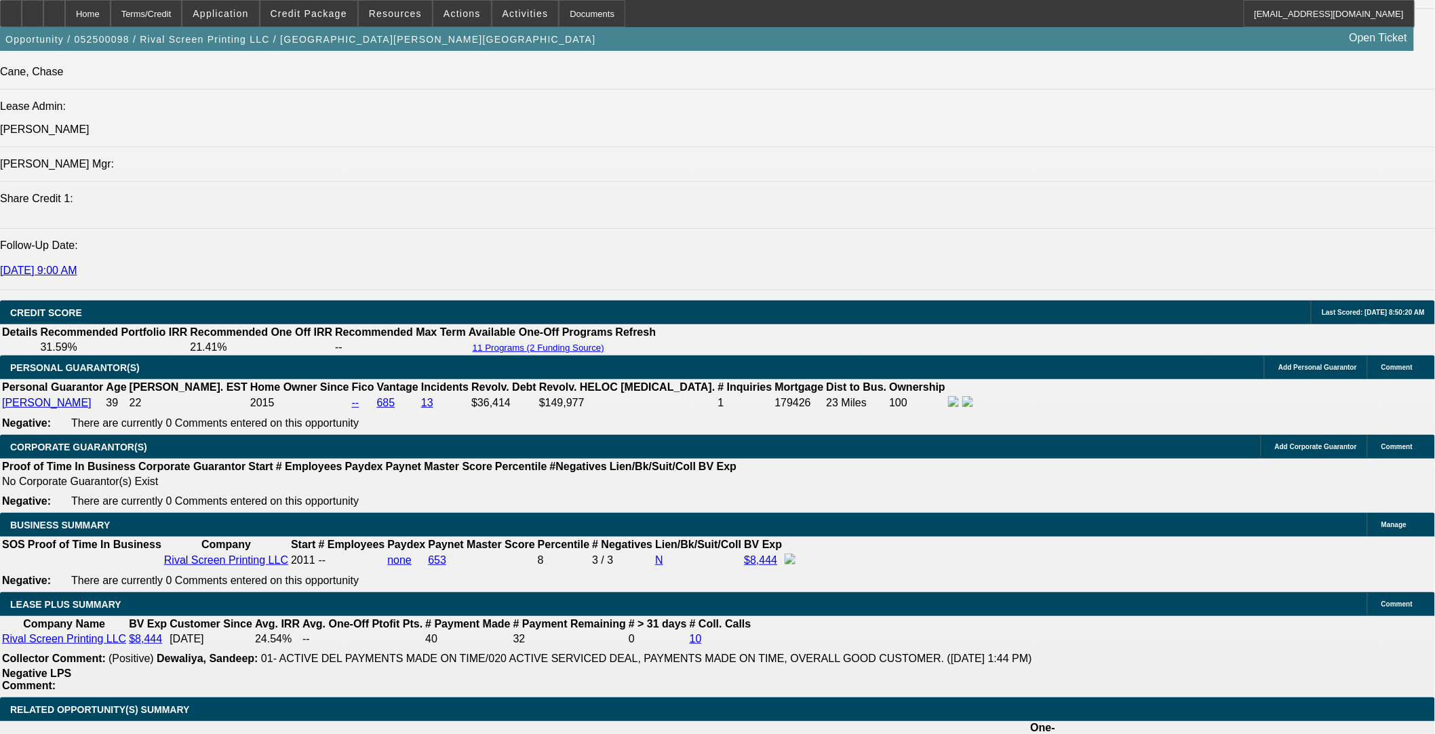
select select "0"
select select "2"
select select "0"
select select "6"
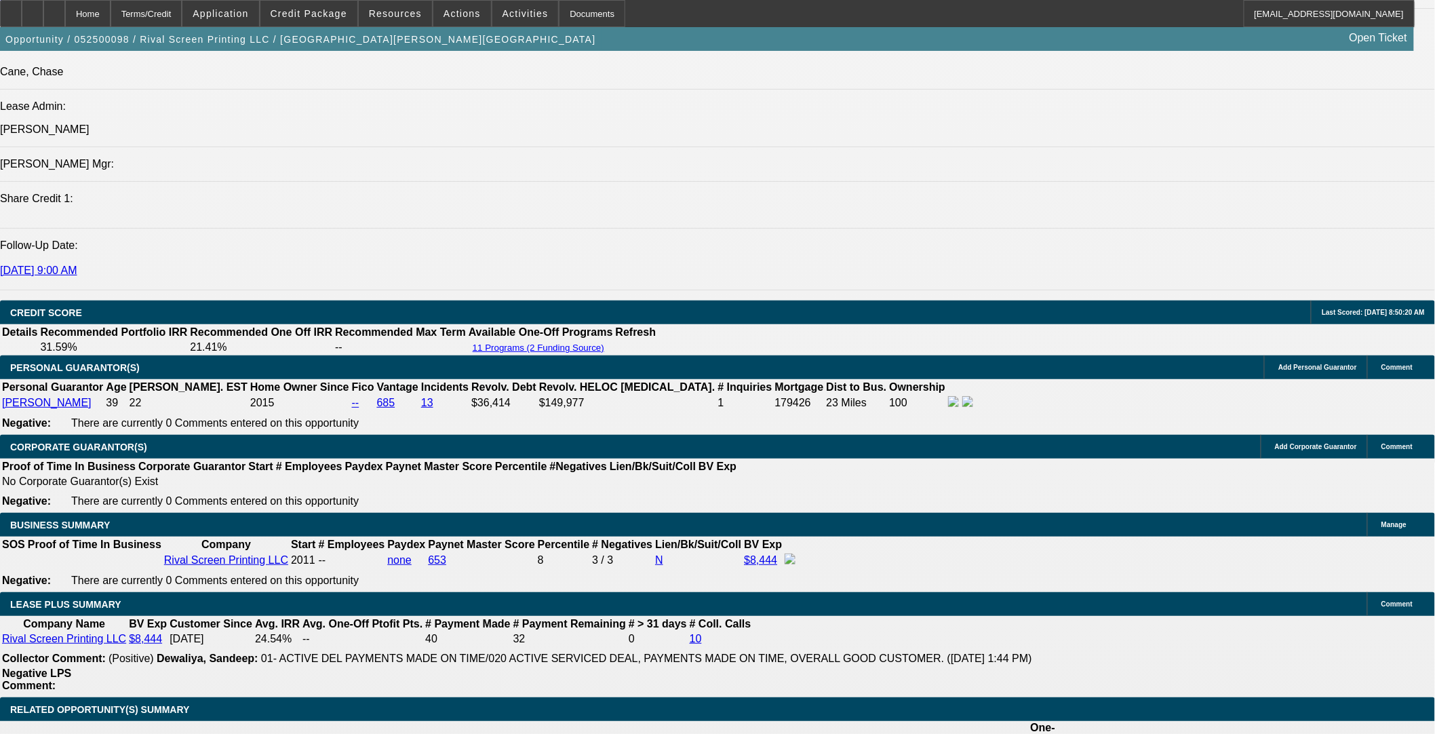
select select "0"
select select "2"
select select "0"
select select "6"
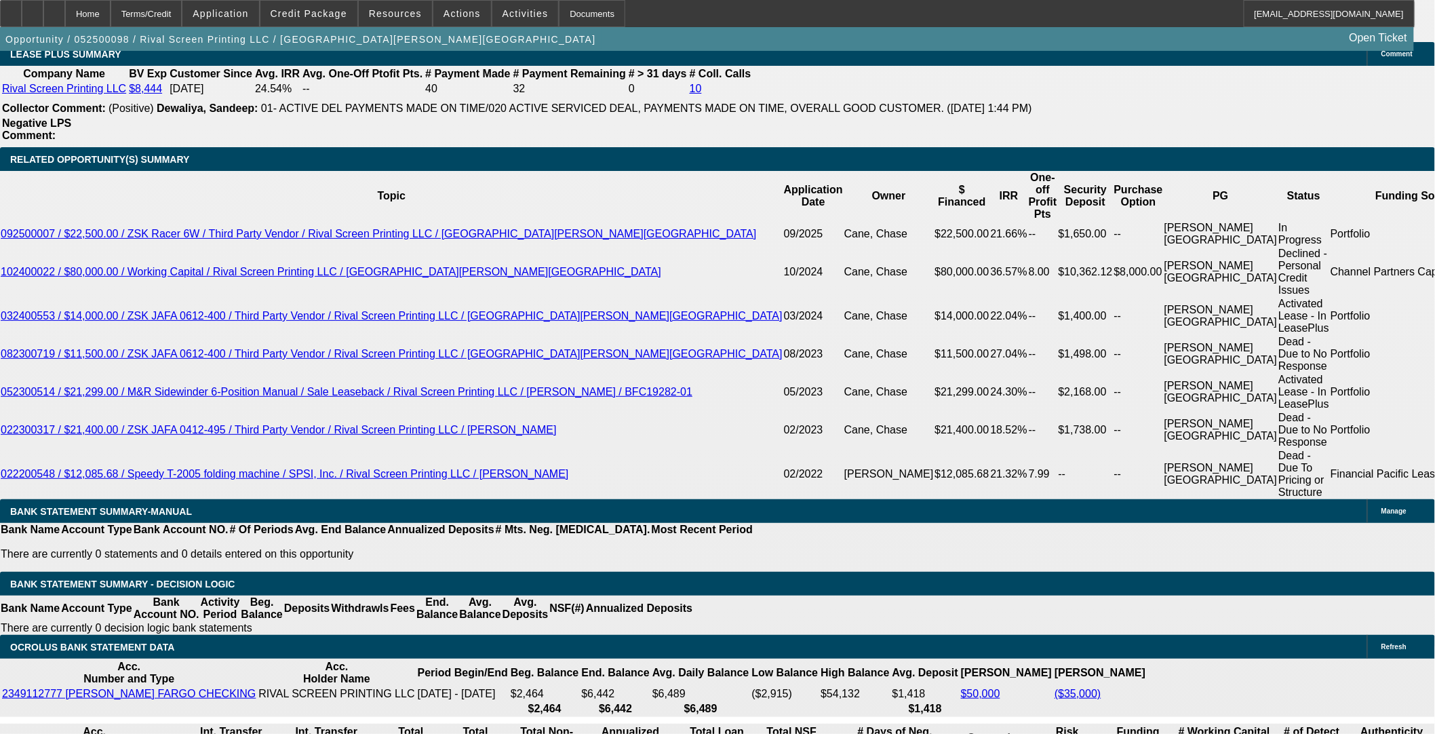
scroll to position [2152, 0]
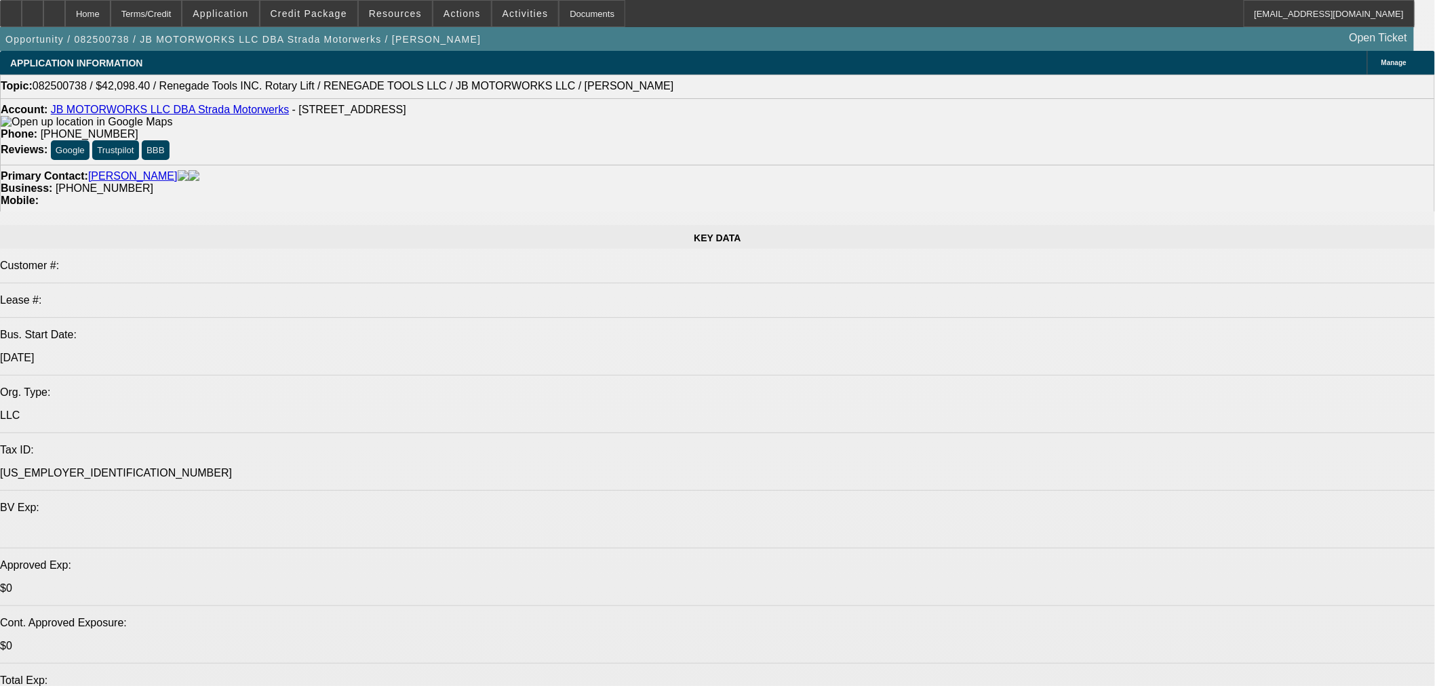
select select "0"
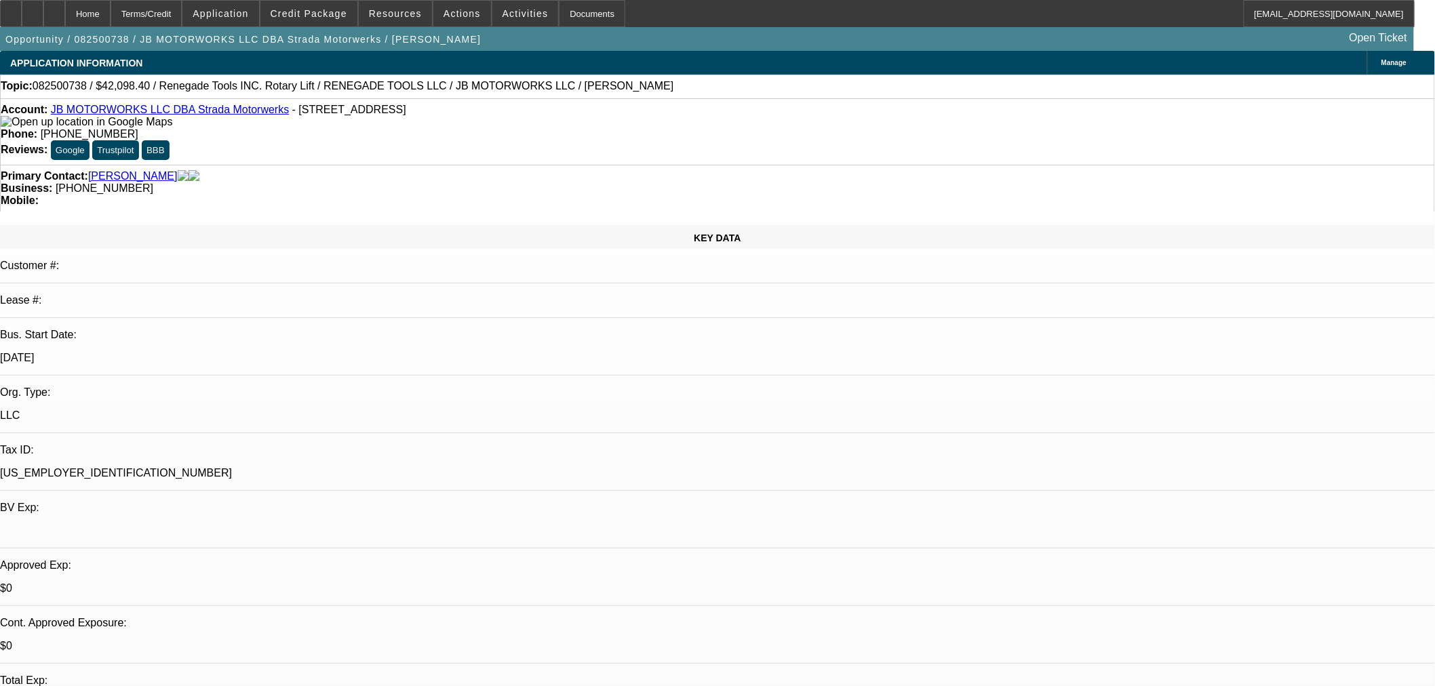
select select "0"
select select "3"
select select "0.1"
select select "4"
select select "0"
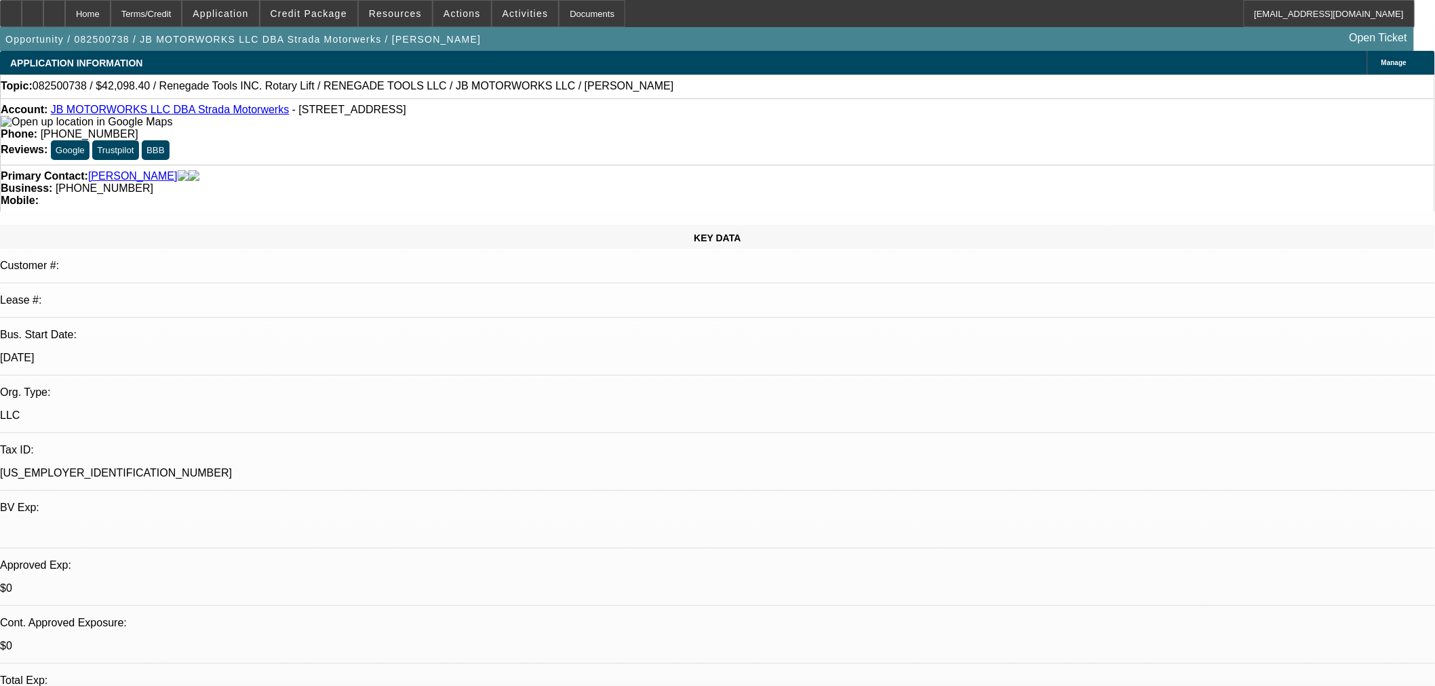
select select "0"
select select "3"
select select "0.1"
select select "4"
select select "0"
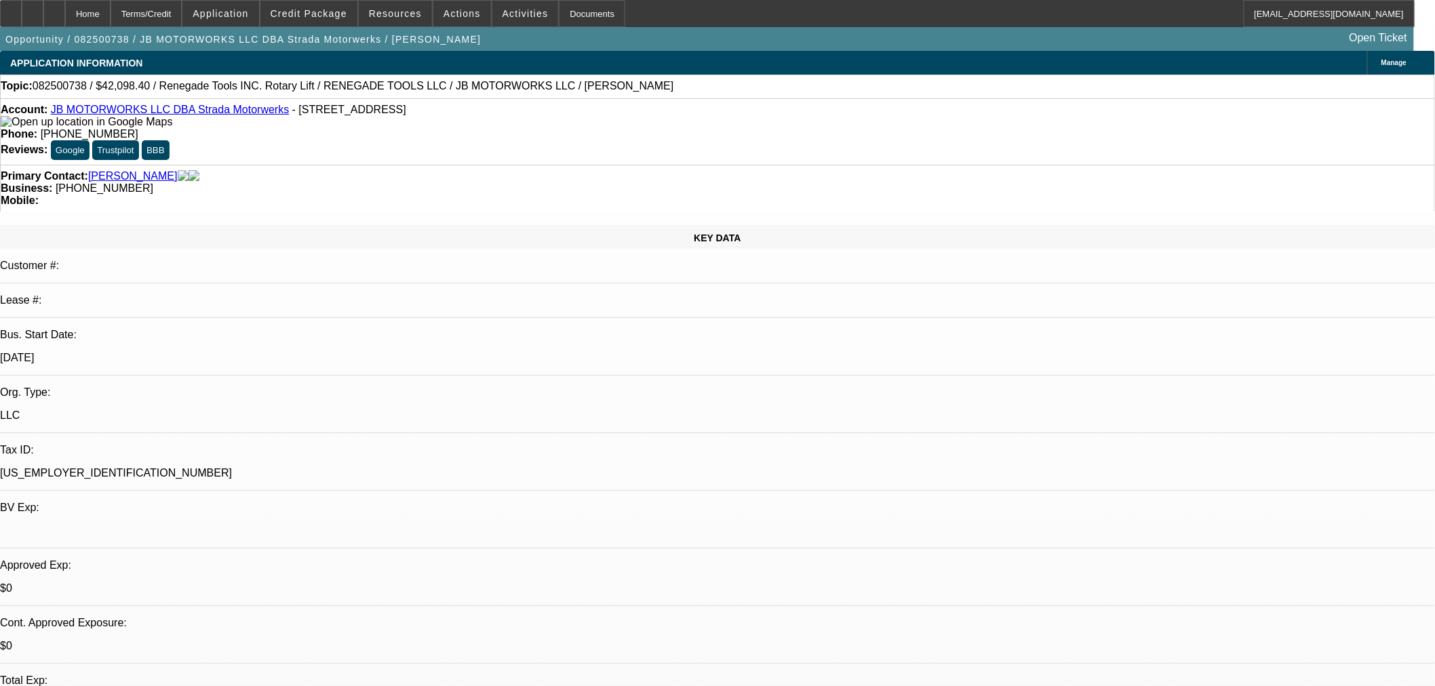
select select "0"
select select "3"
select select "0.1"
select select "4"
select select "0"
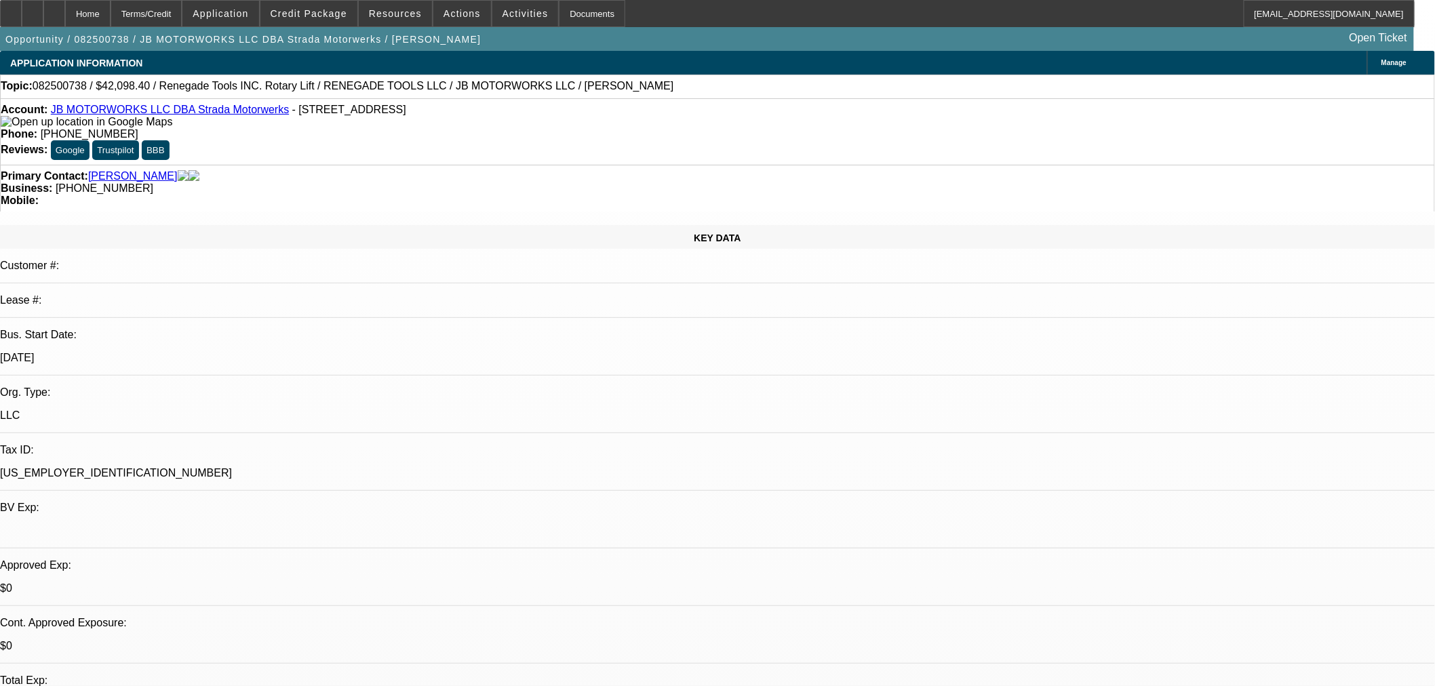
select select "0"
select select "3"
select select "0.1"
select select "4"
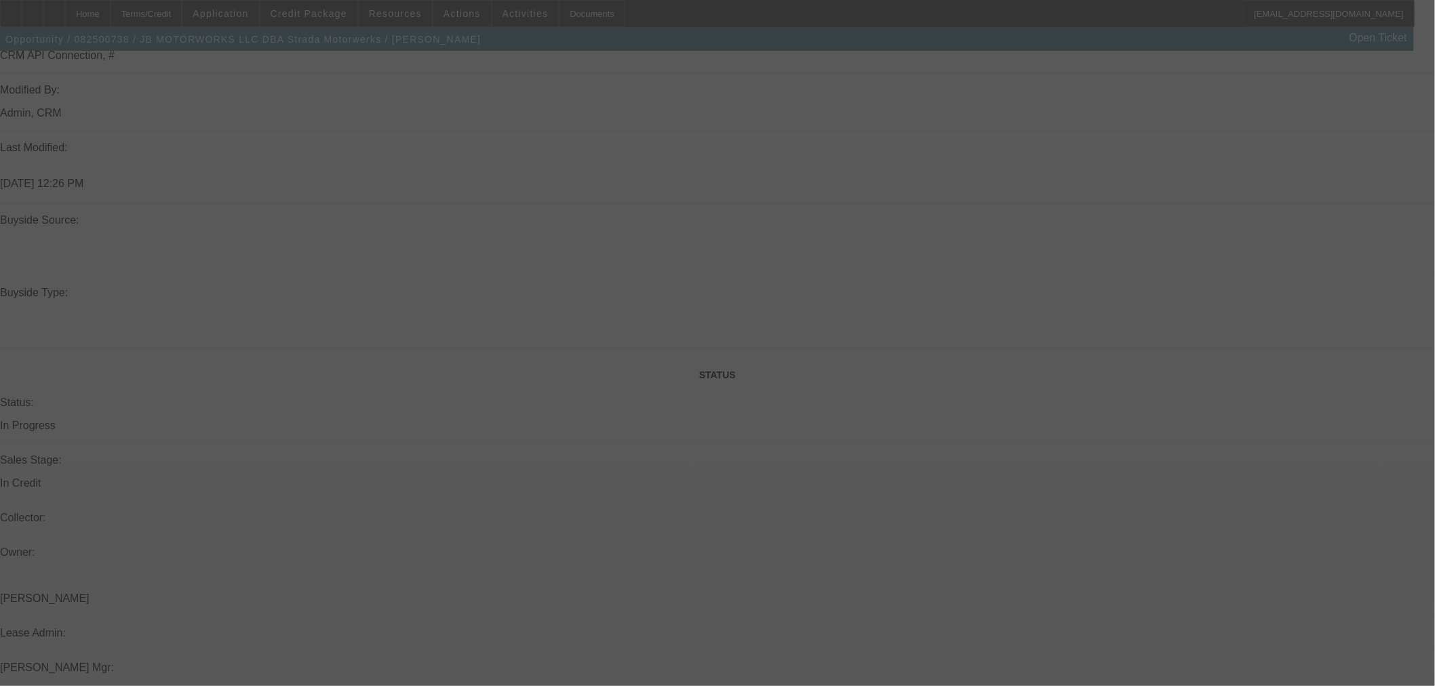
scroll to position [1206, 0]
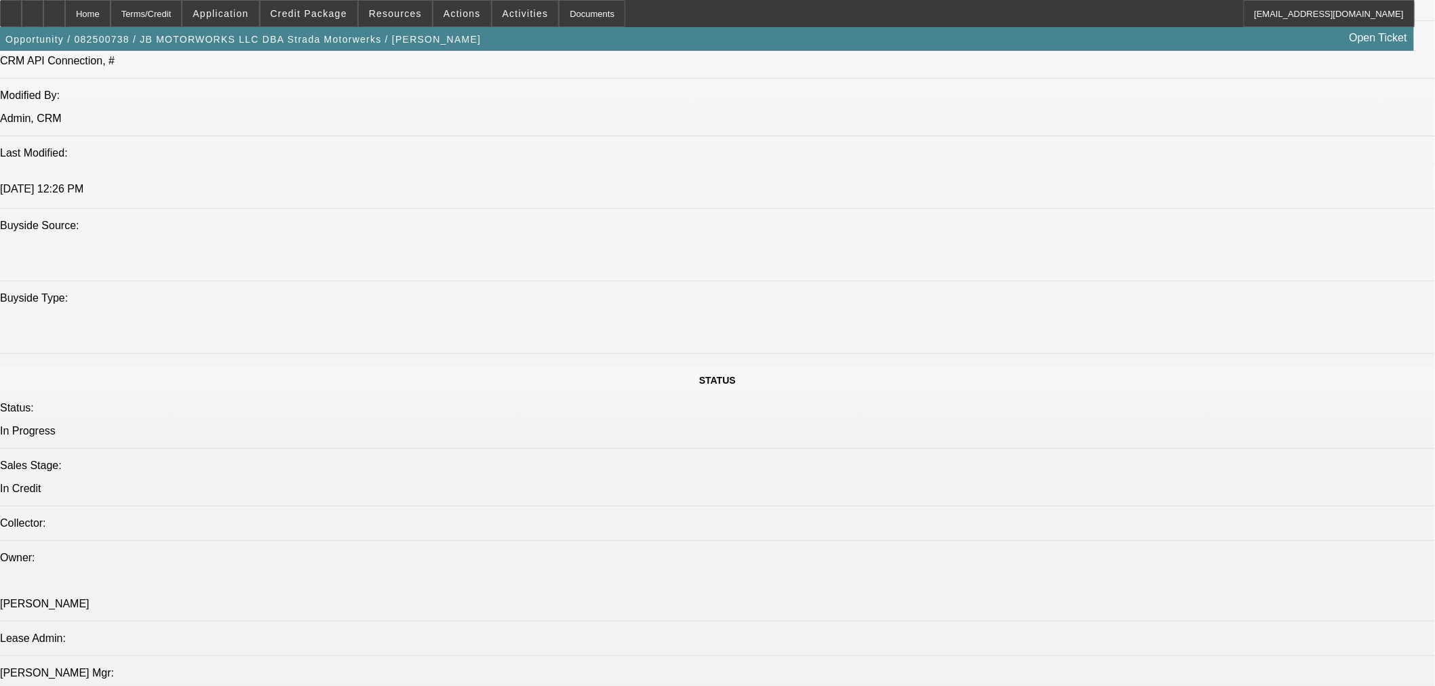
select select "0"
select select "3"
select select "0.1"
select select "4"
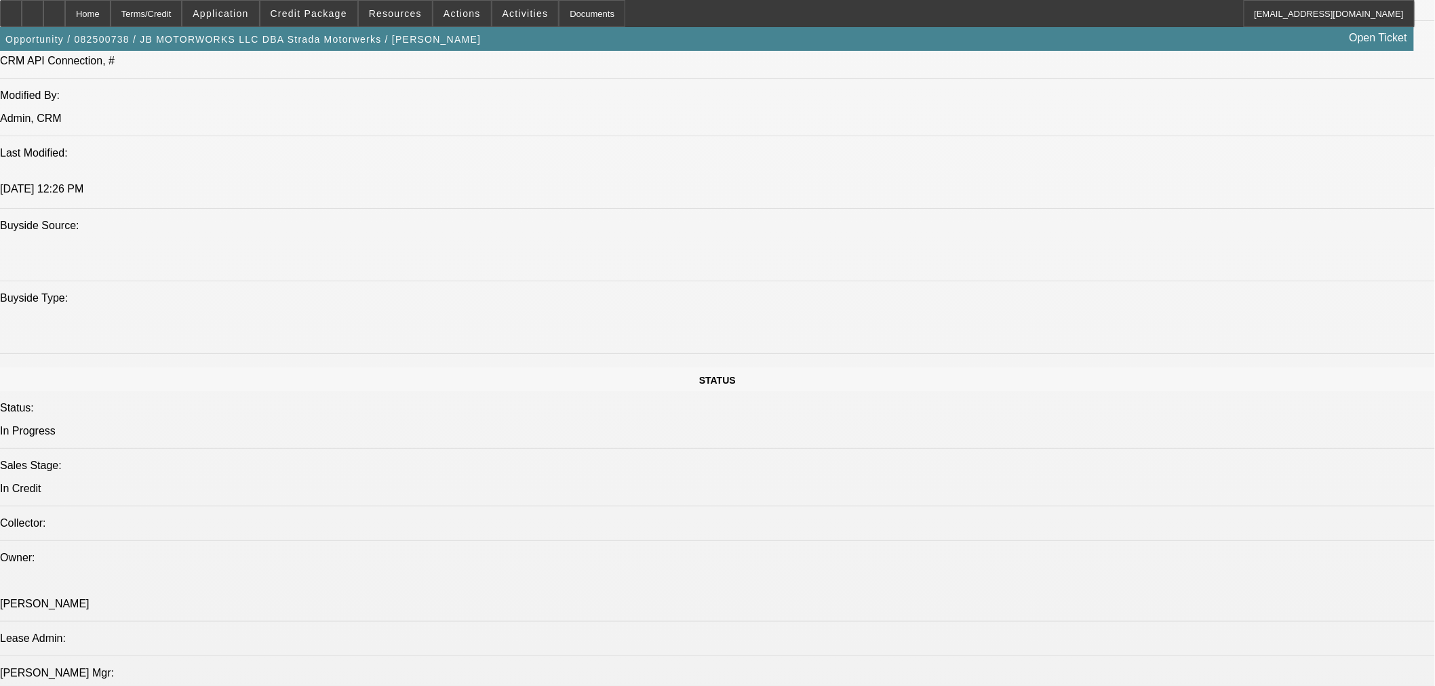
select select "0"
select select "3"
select select "0.1"
select select "4"
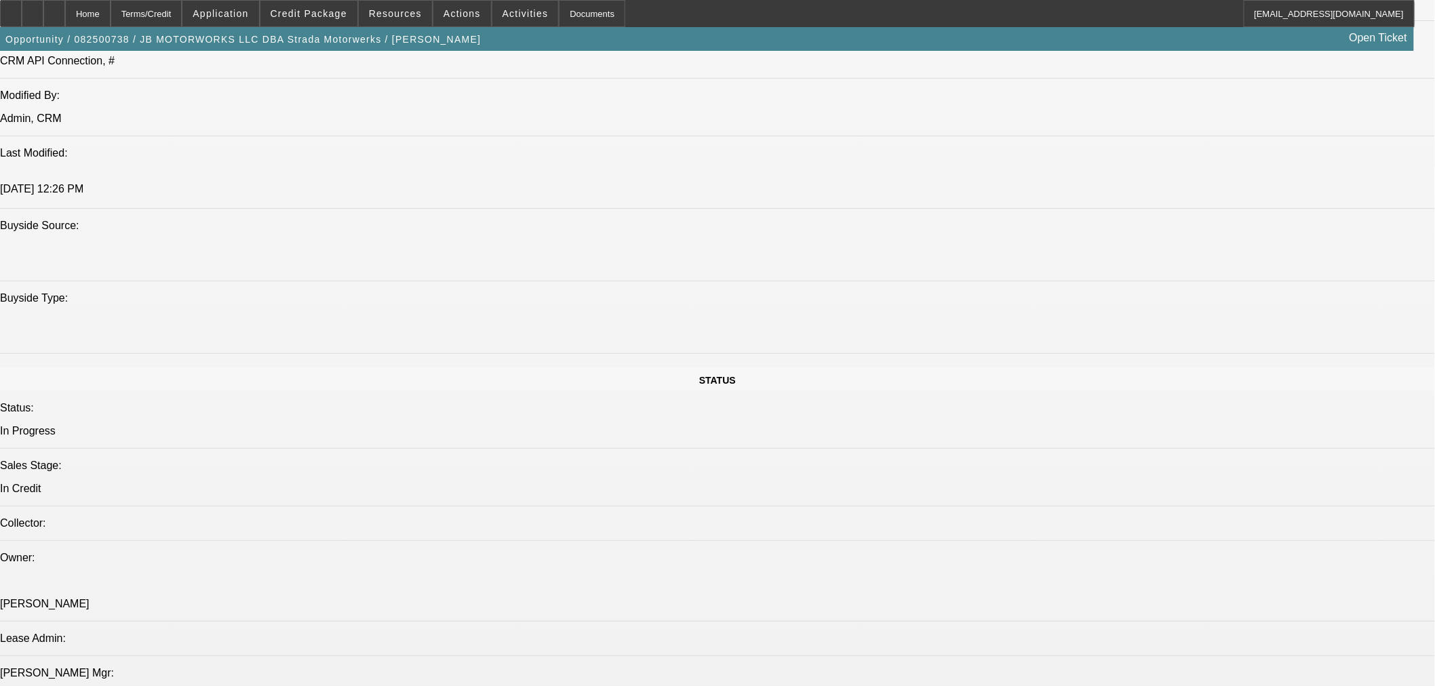
select select "0"
select select "3"
select select "0.1"
select select "4"
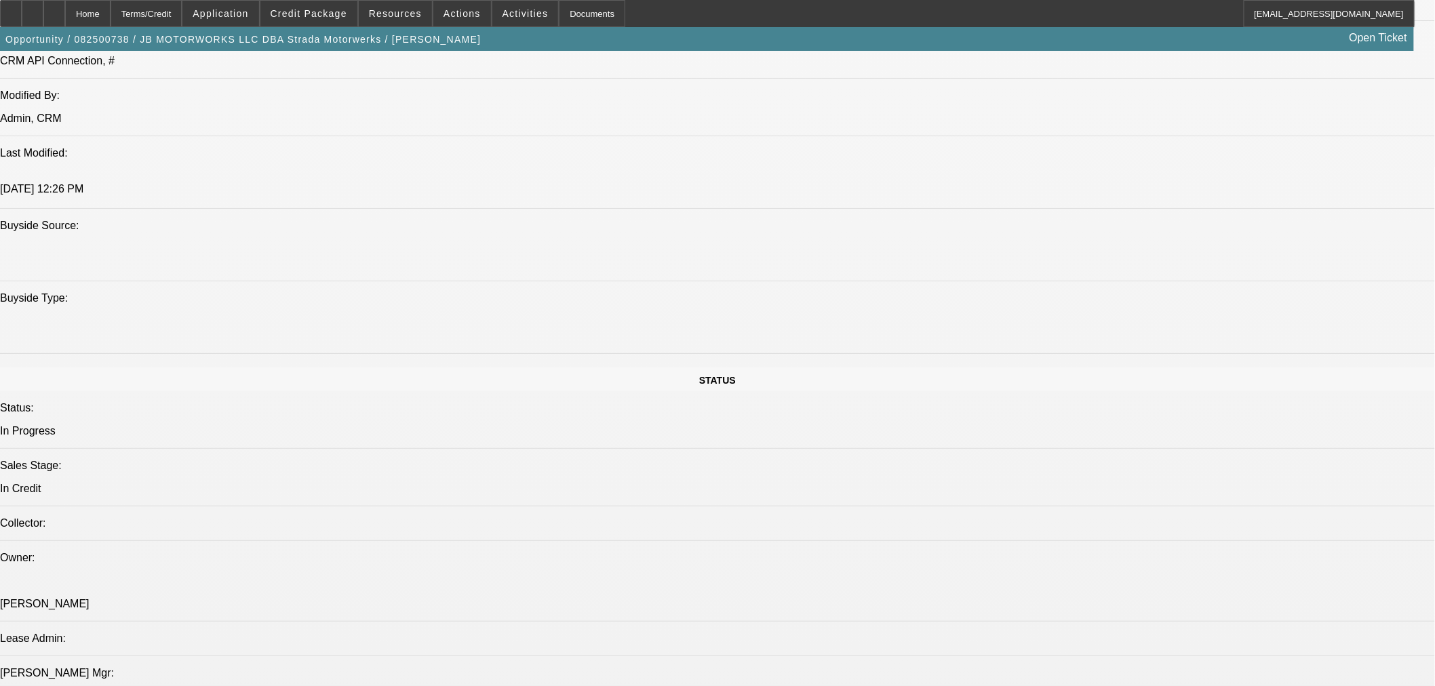
select select "0"
select select "3"
select select "0.1"
select select "4"
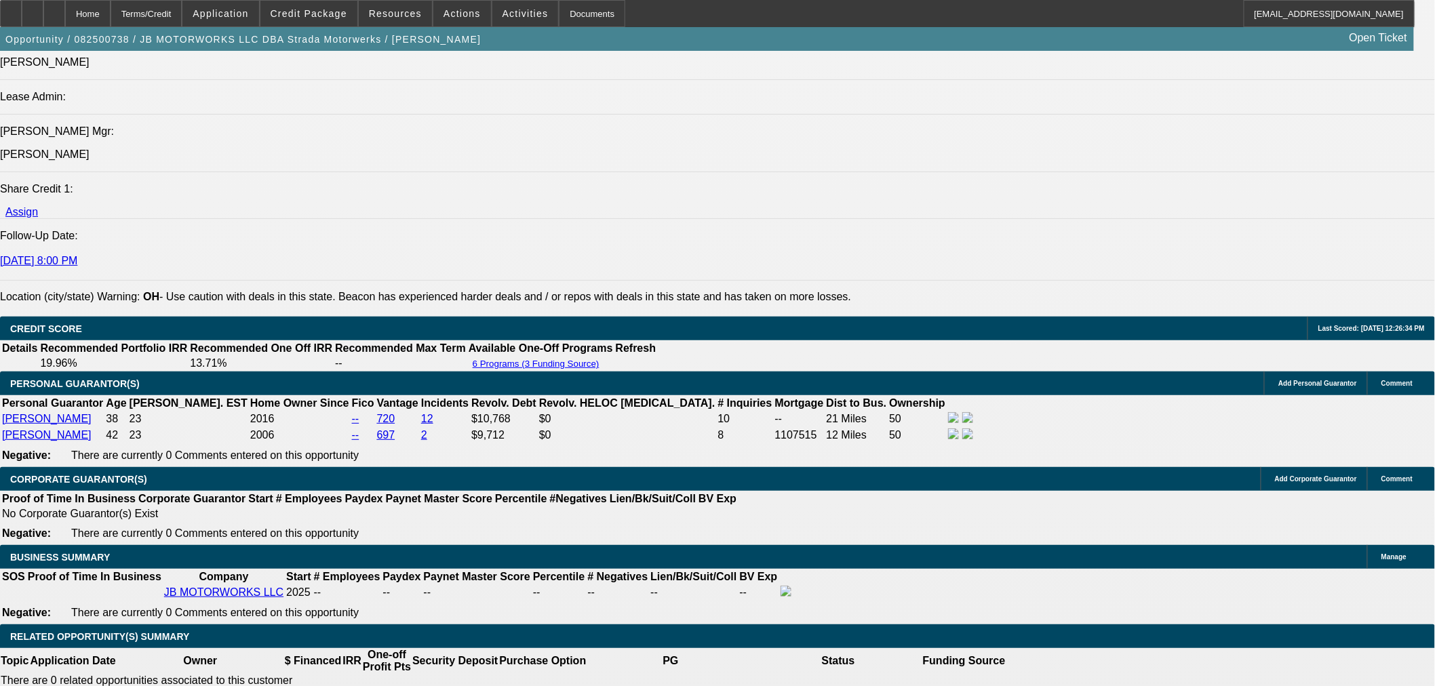
scroll to position [2028, 0]
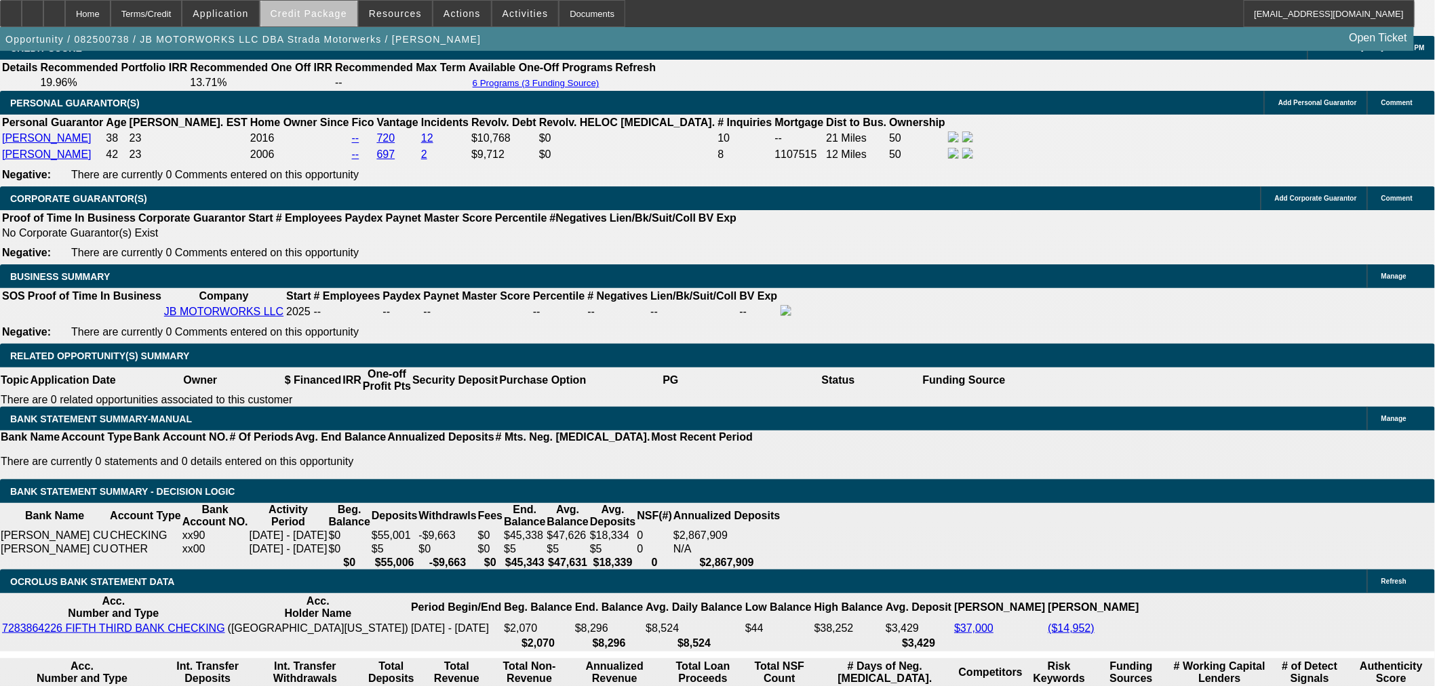
click at [337, 14] on span "Credit Package" at bounding box center [309, 13] width 77 height 11
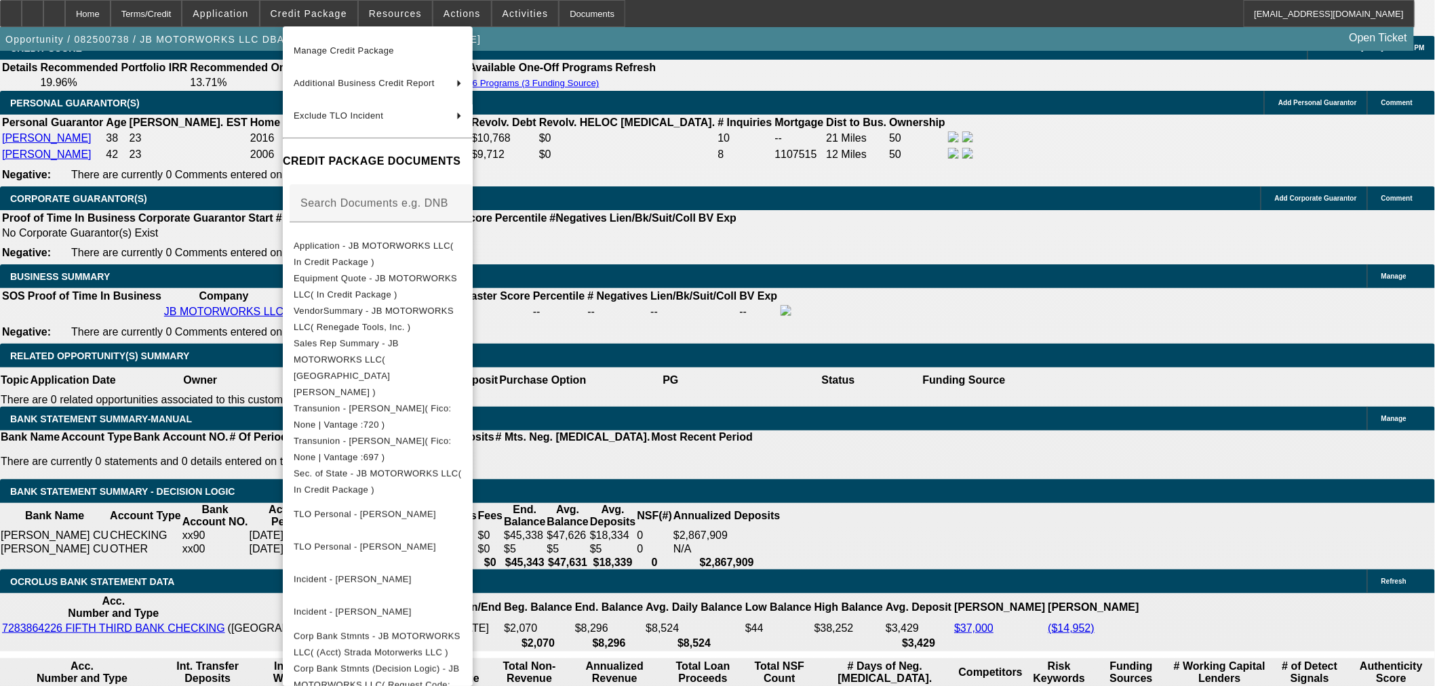
scroll to position [317, 0]
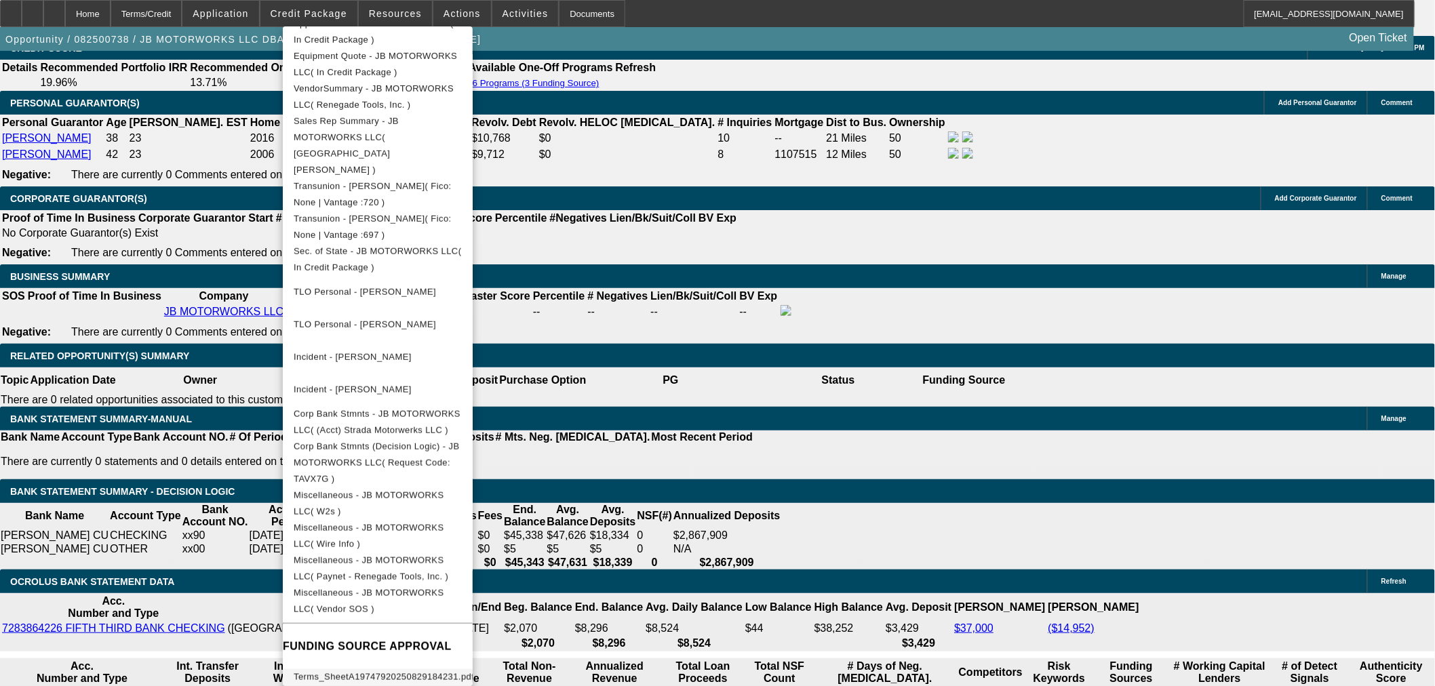
click at [474, 672] on span "Terms_SheetA19747920250829184231.pdf ( Term 4 )" at bounding box center [384, 685] width 180 height 26
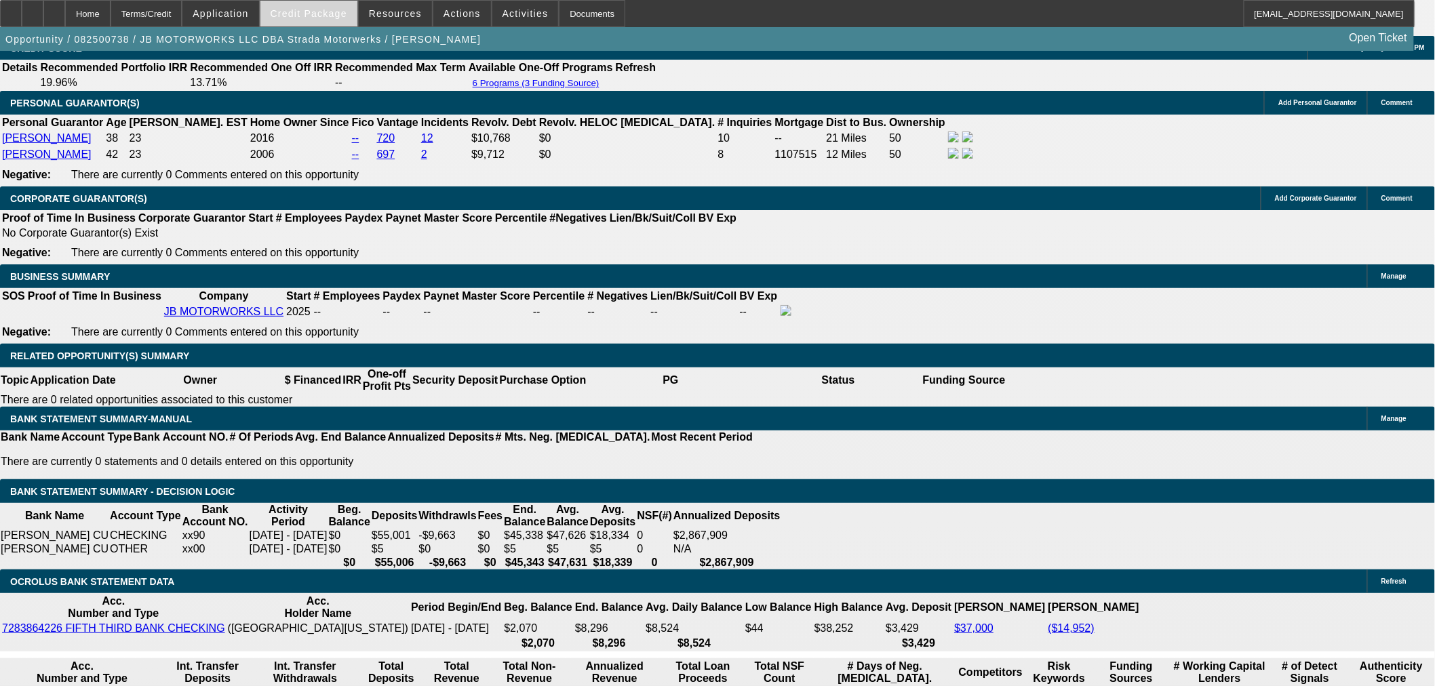
click at [332, 16] on span "Credit Package" at bounding box center [309, 13] width 77 height 11
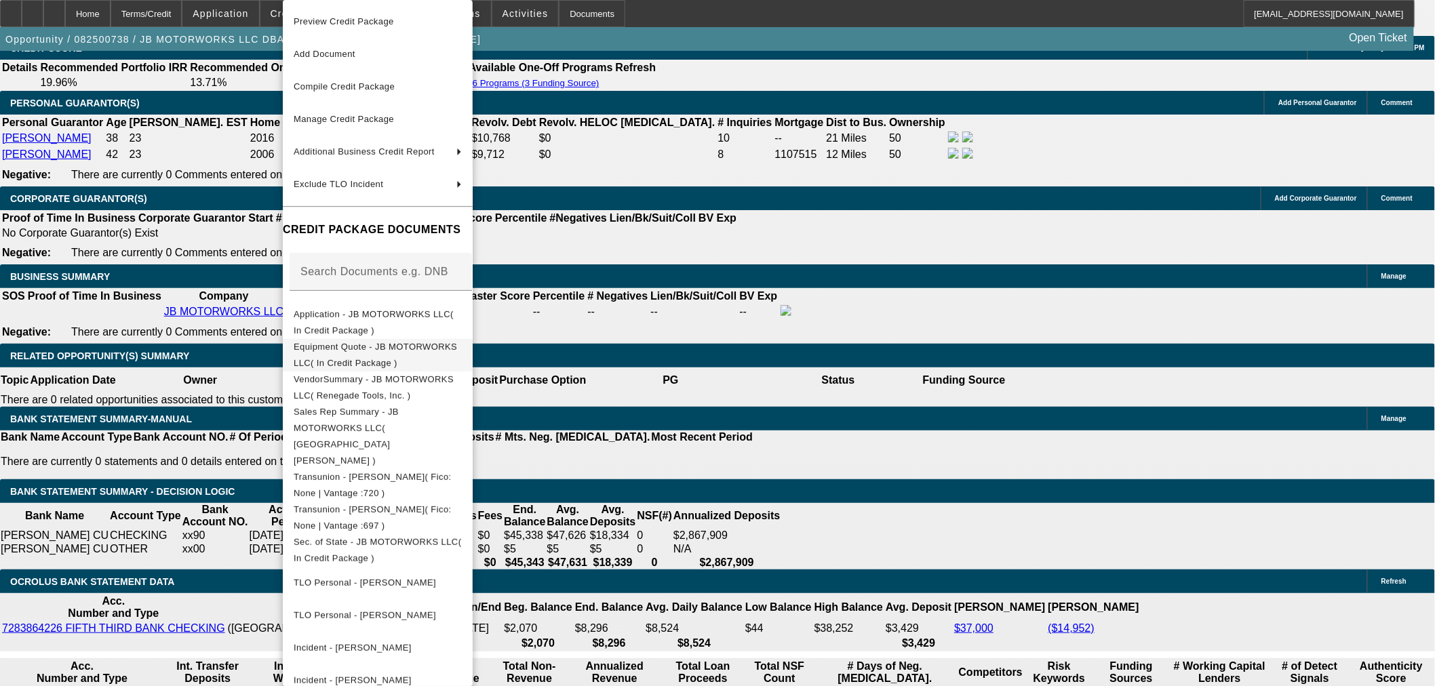
click at [401, 351] on span "Equipment Quote - JB MOTORWORKS LLC( In Credit Package )" at bounding box center [375, 355] width 163 height 26
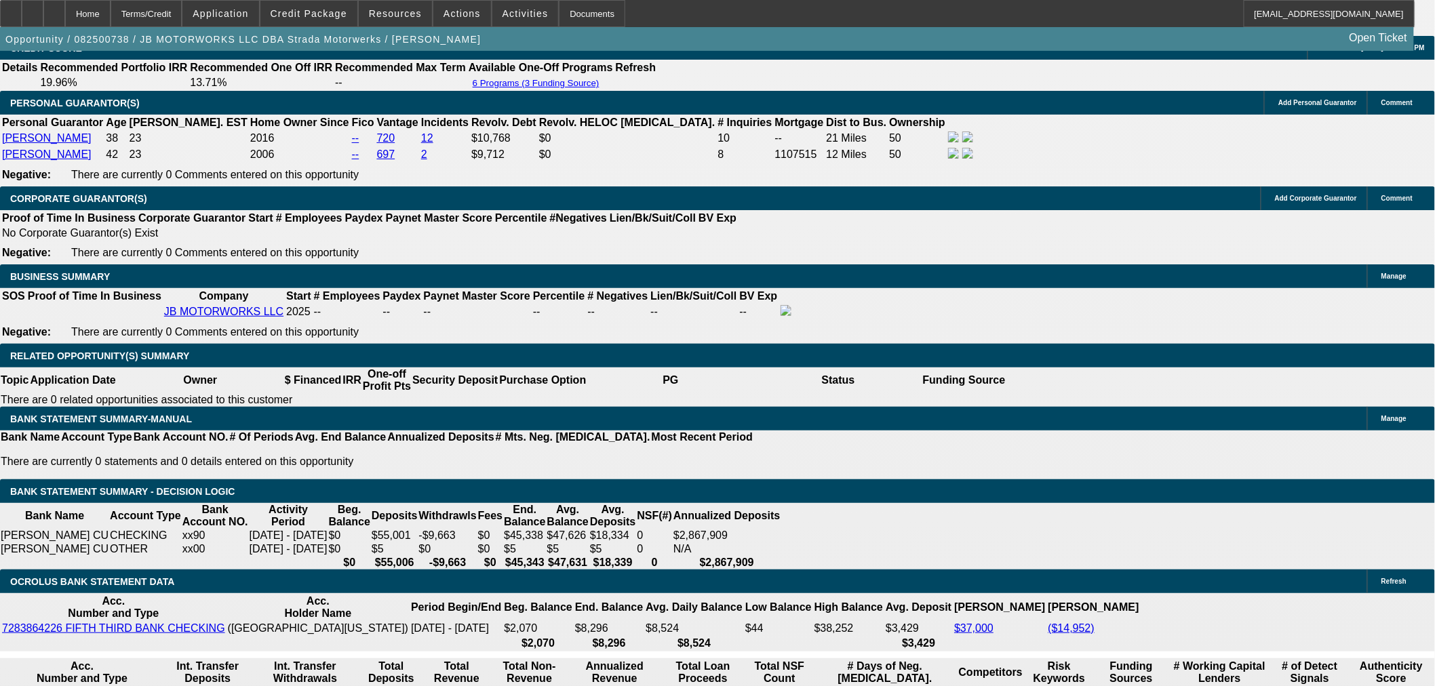
scroll to position [1953, 0]
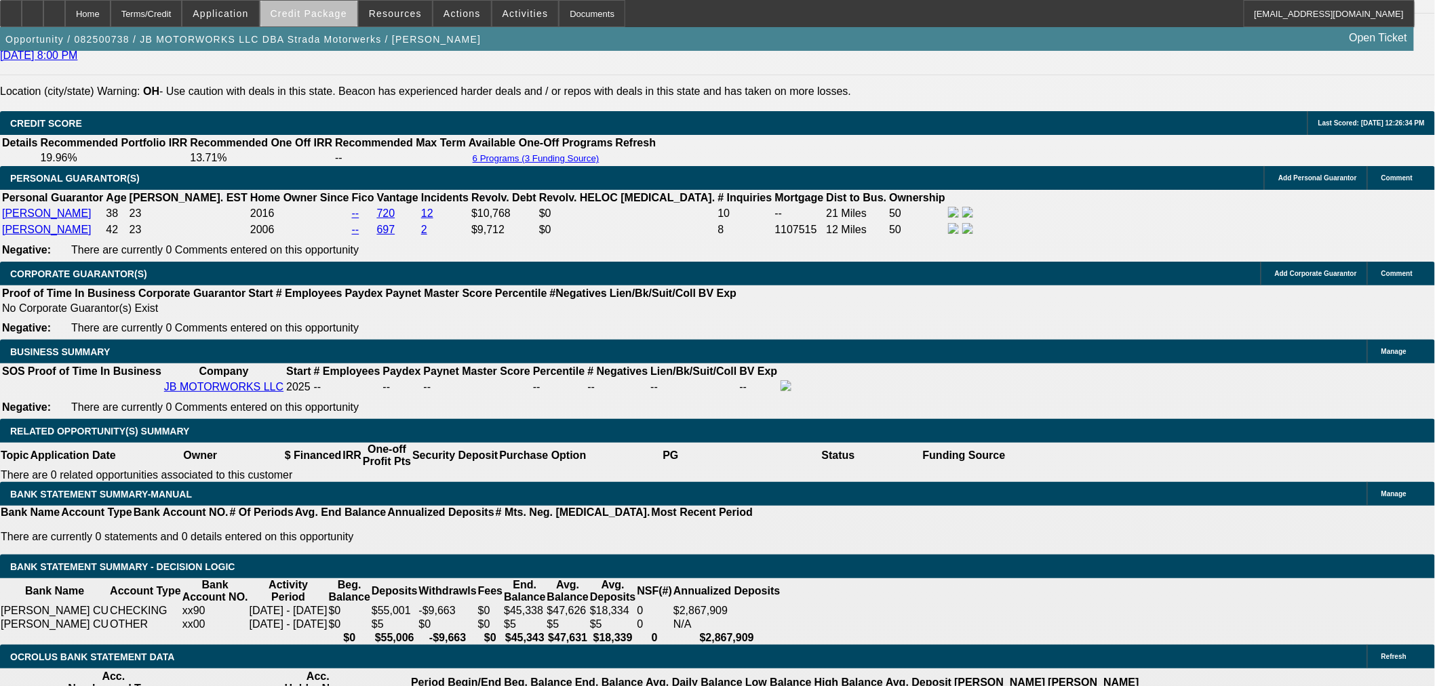
click at [340, 14] on span "Credit Package" at bounding box center [309, 13] width 77 height 11
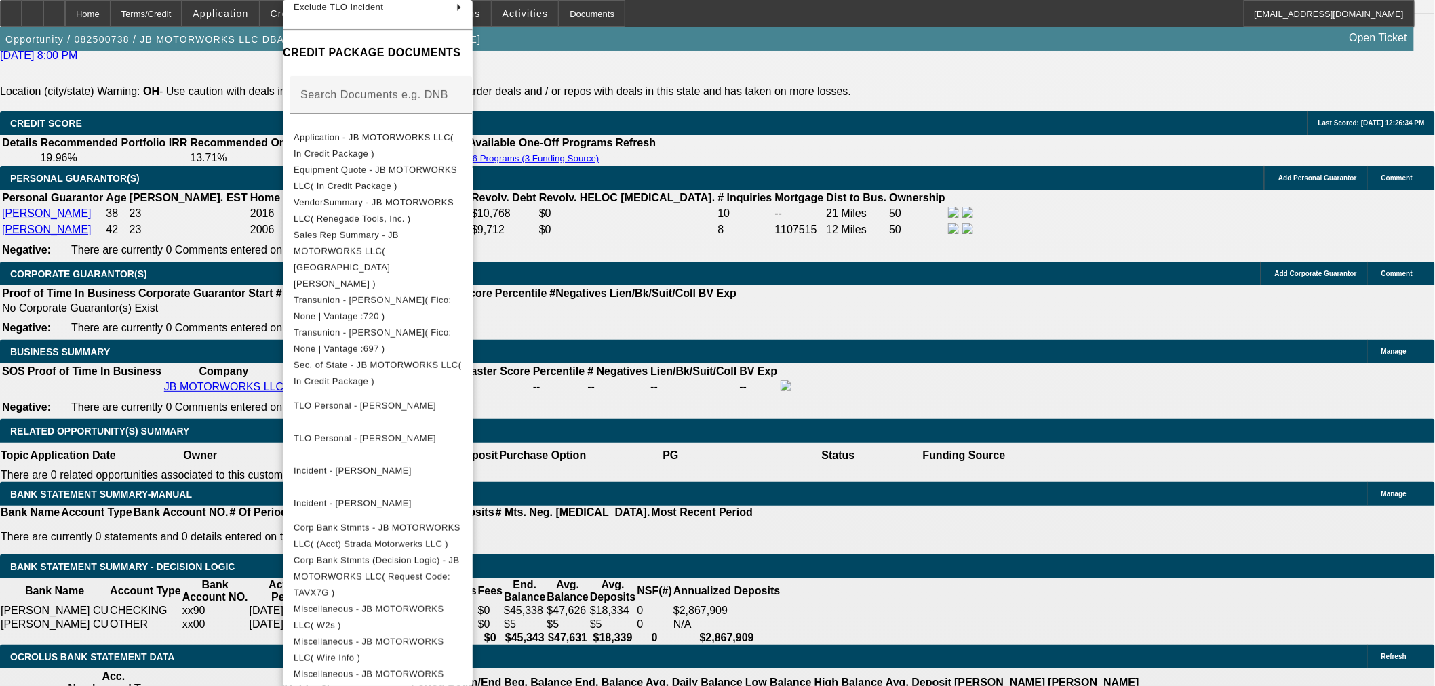
scroll to position [292, 0]
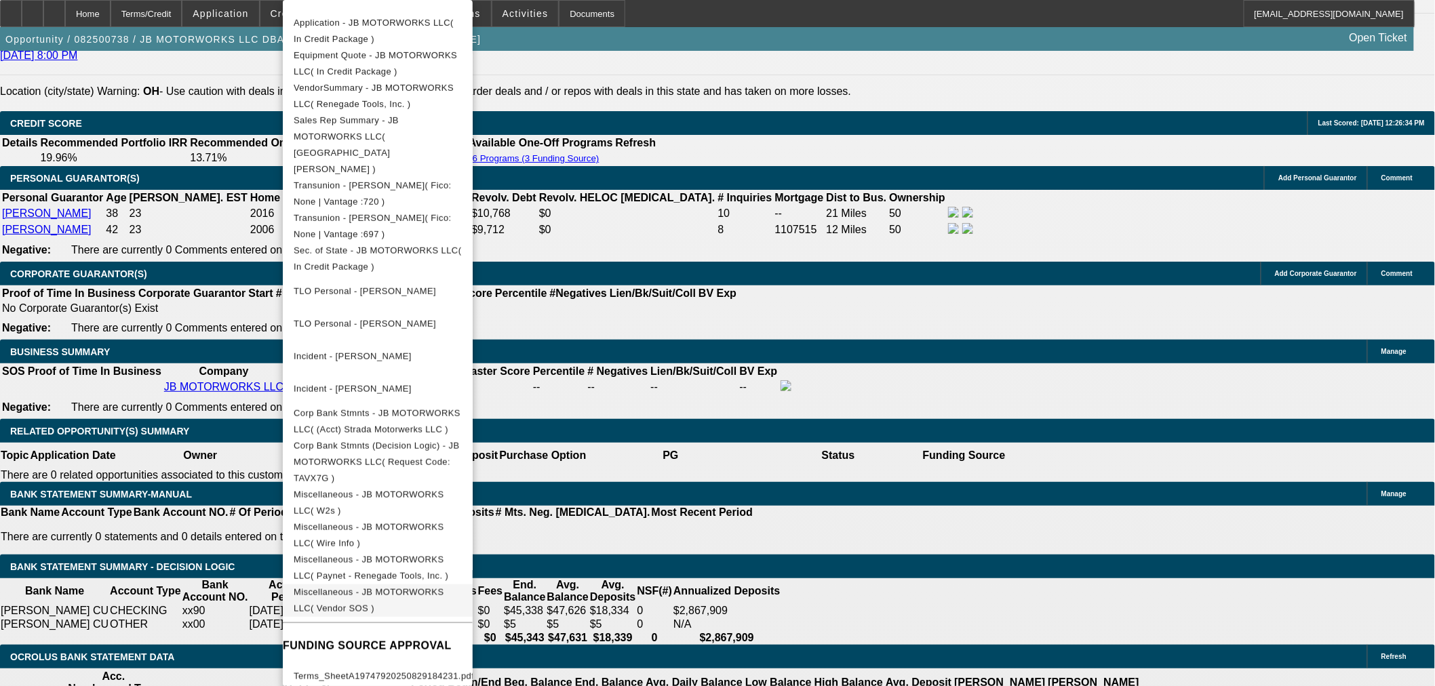
click at [444, 587] on span "Miscellaneous - JB MOTORWORKS LLC( Vendor SOS )" at bounding box center [369, 600] width 151 height 26
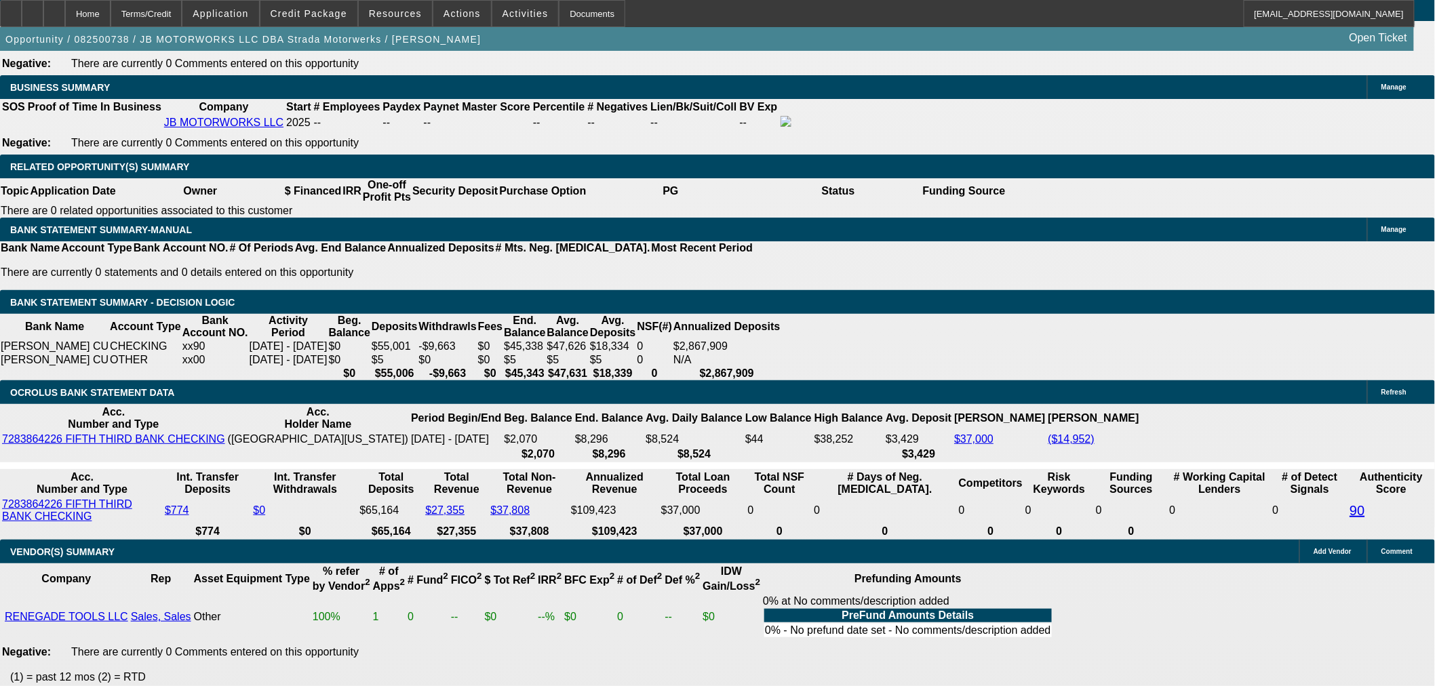
scroll to position [2468, 0]
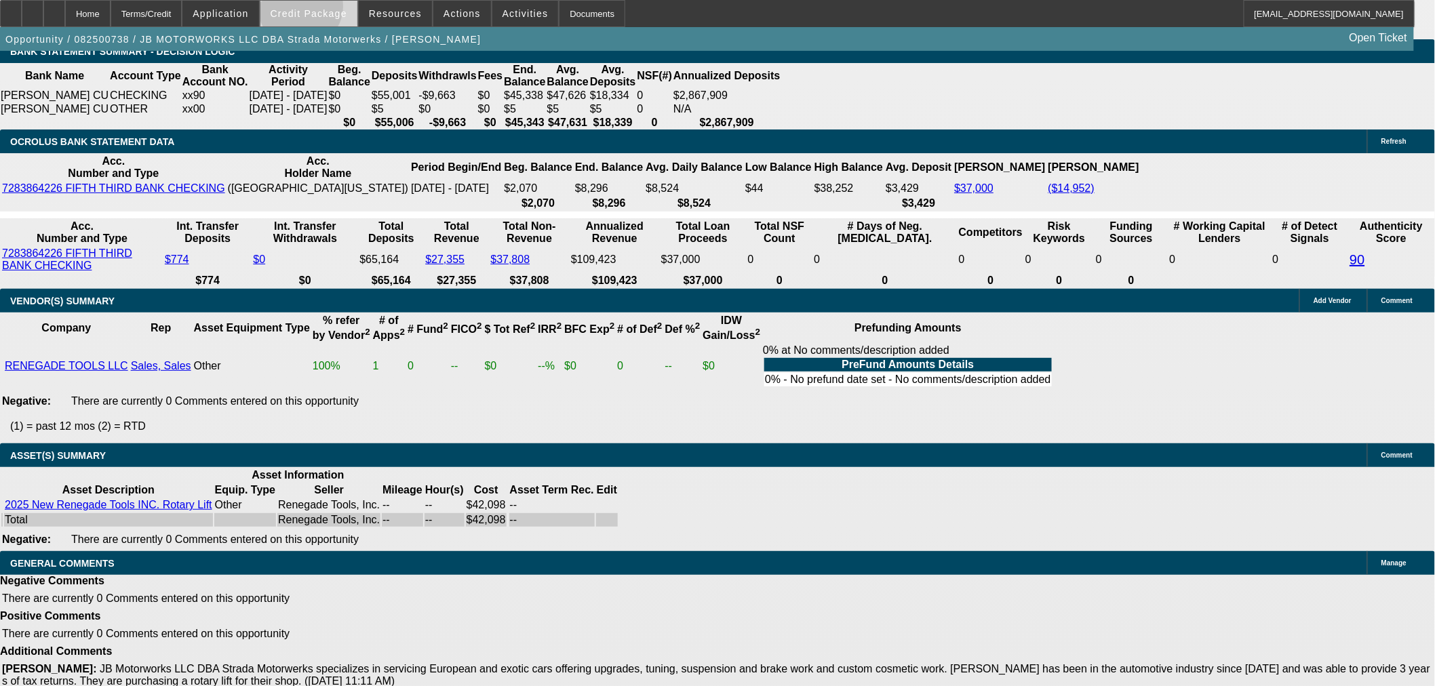
click at [323, 9] on span "Credit Package" at bounding box center [309, 13] width 77 height 11
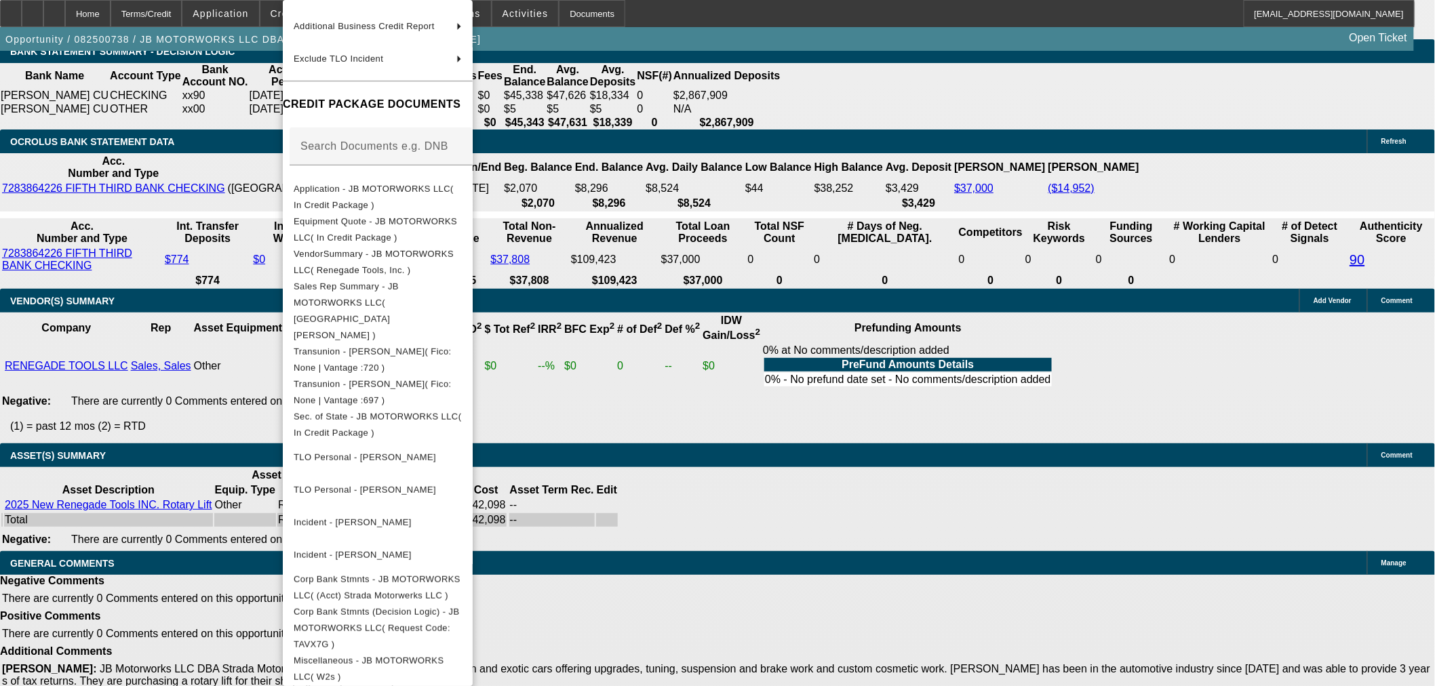
scroll to position [292, 0]
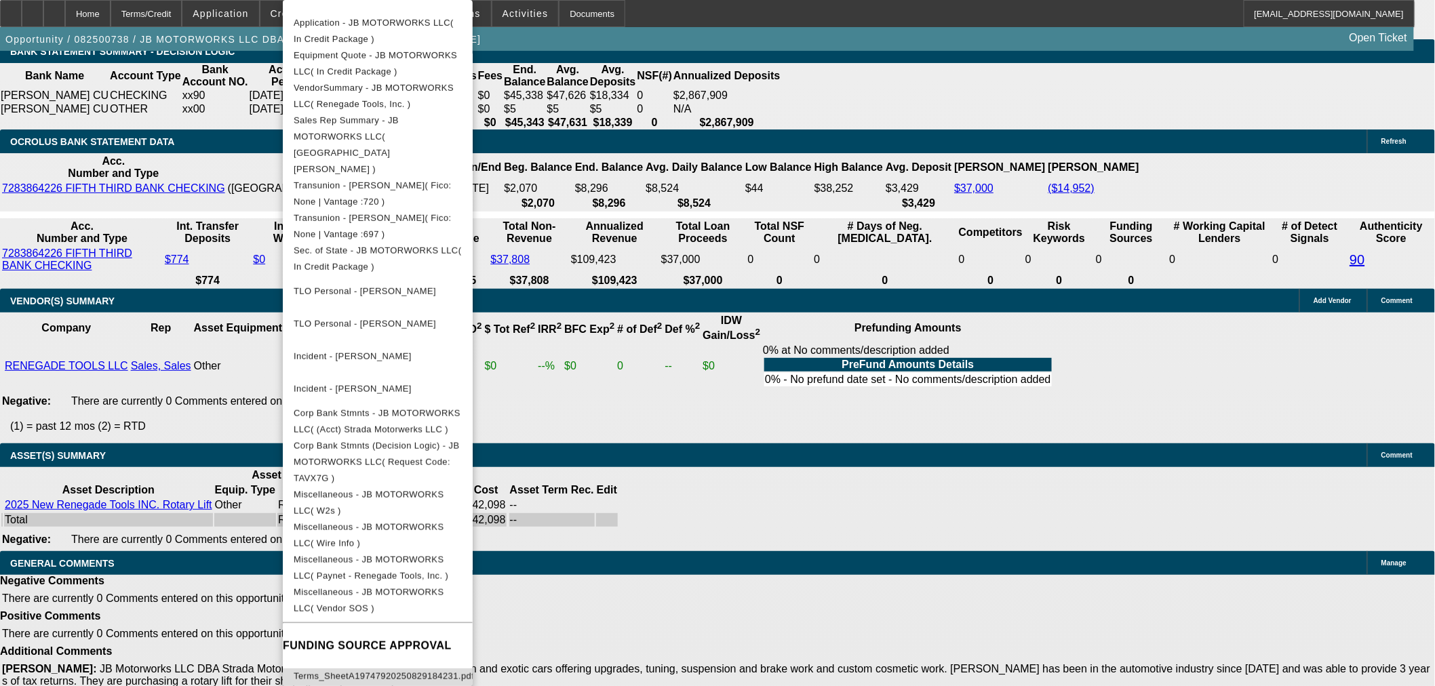
click at [449, 669] on button "Terms_SheetA19747920250829184231.pdf ( Term 4 )" at bounding box center [378, 685] width 190 height 33
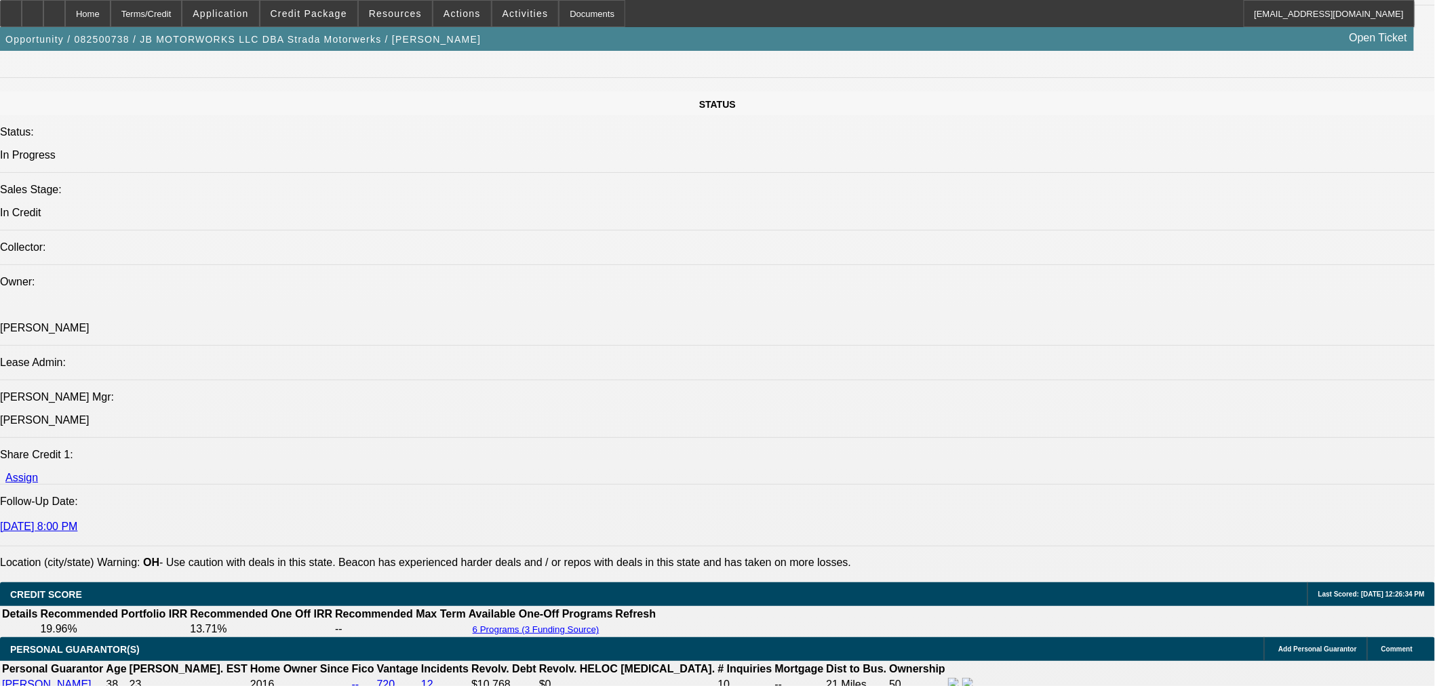
scroll to position [1338, 0]
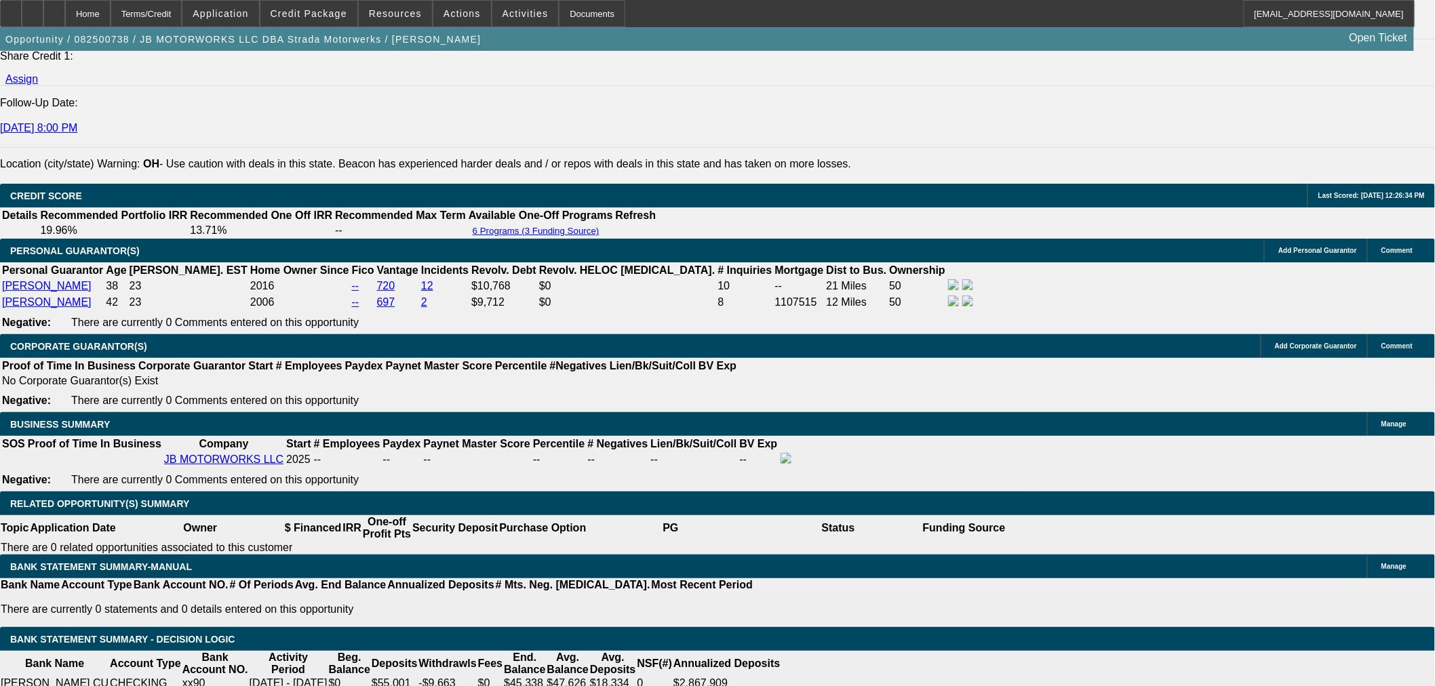
scroll to position [1865, 0]
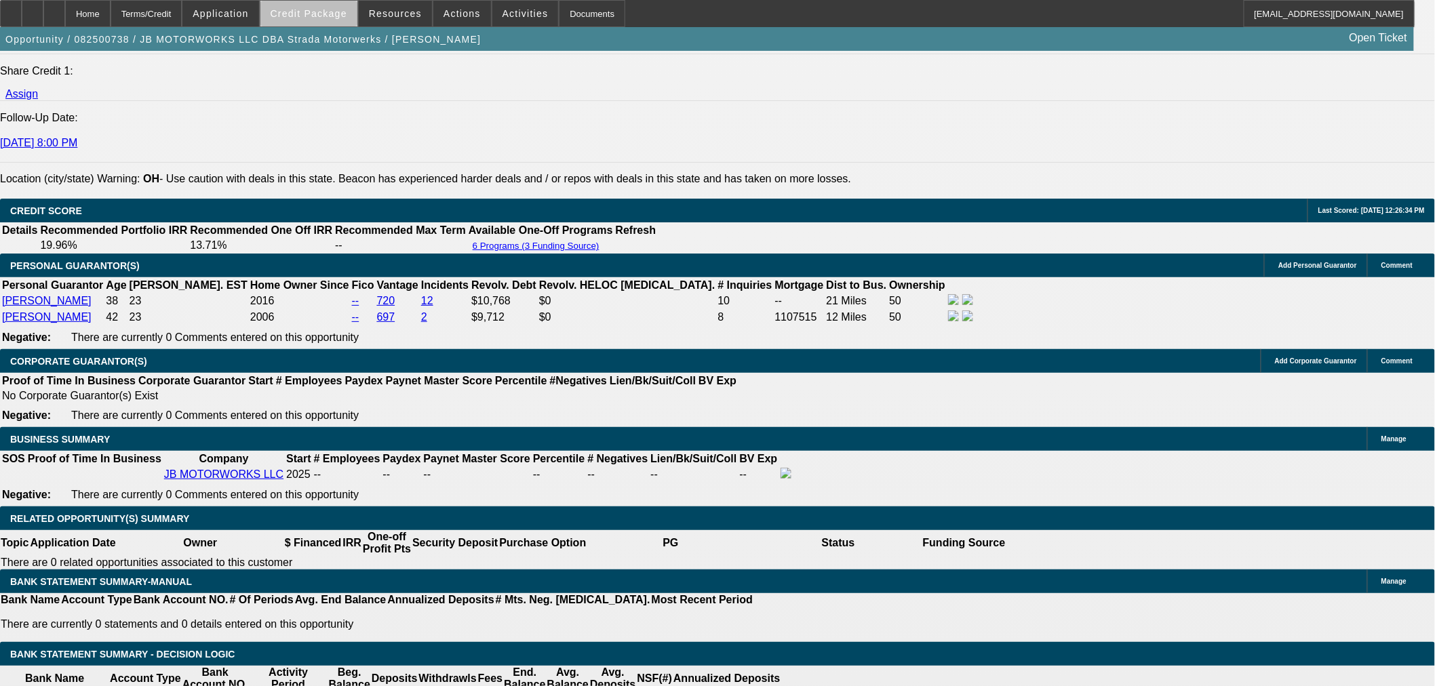
click at [336, 22] on span at bounding box center [308, 13] width 97 height 33
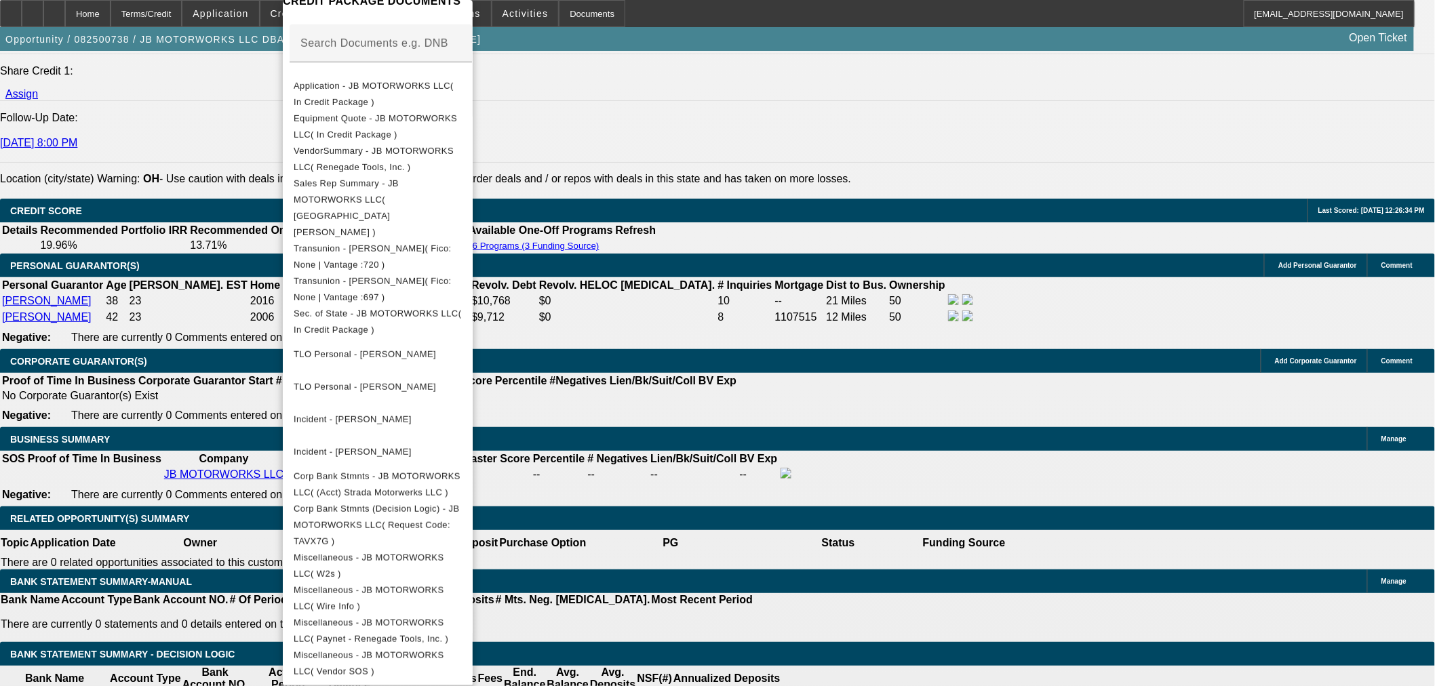
scroll to position [292, 0]
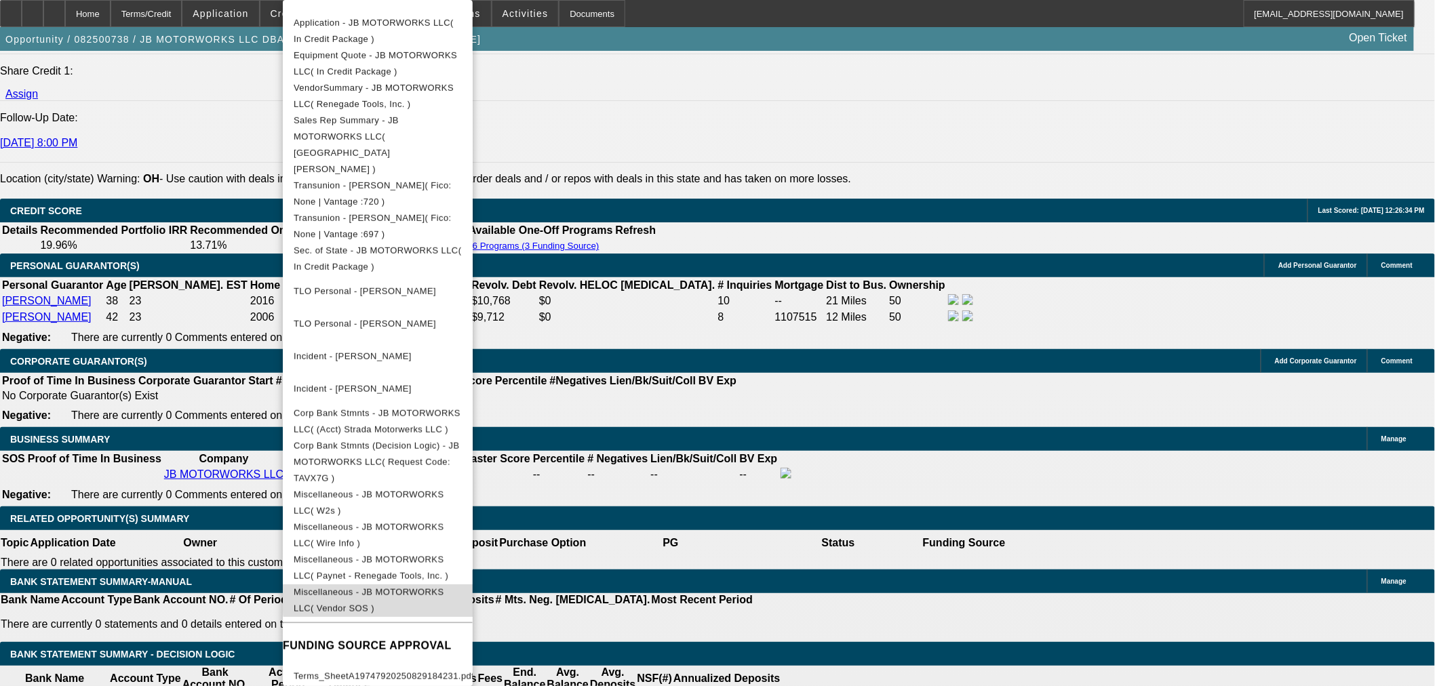
click at [444, 587] on span "Miscellaneous - JB MOTORWORKS LLC( Vendor SOS )" at bounding box center [369, 600] width 151 height 26
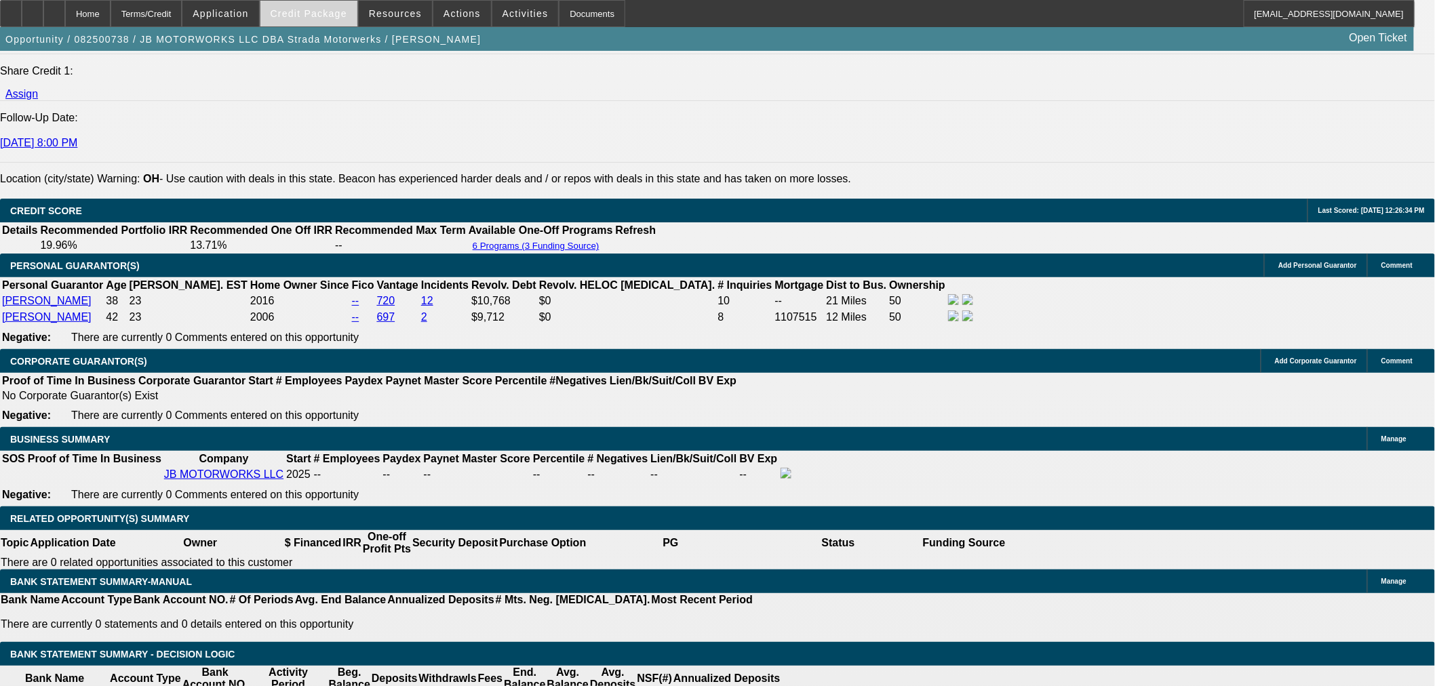
click at [347, 12] on span "Credit Package" at bounding box center [309, 13] width 77 height 11
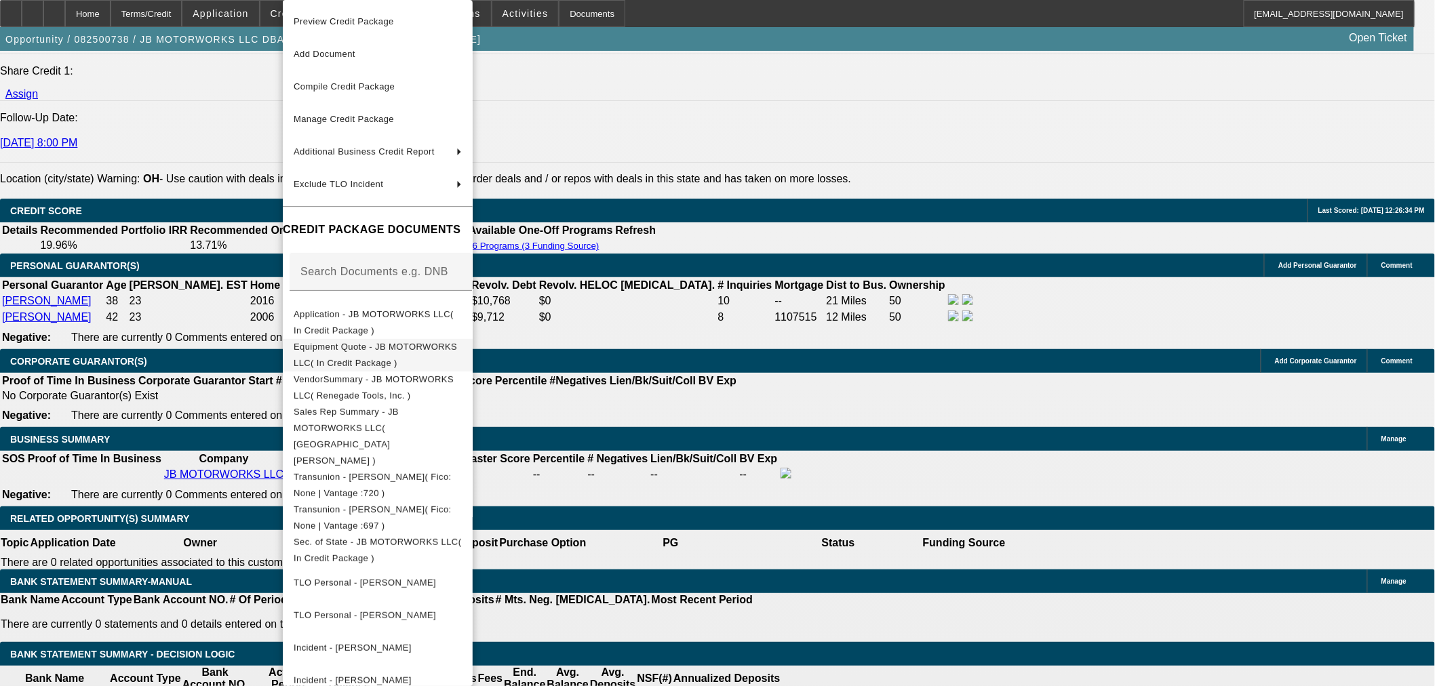
click at [363, 355] on span "Equipment Quote - JB MOTORWORKS LLC( In Credit Package )" at bounding box center [378, 355] width 168 height 33
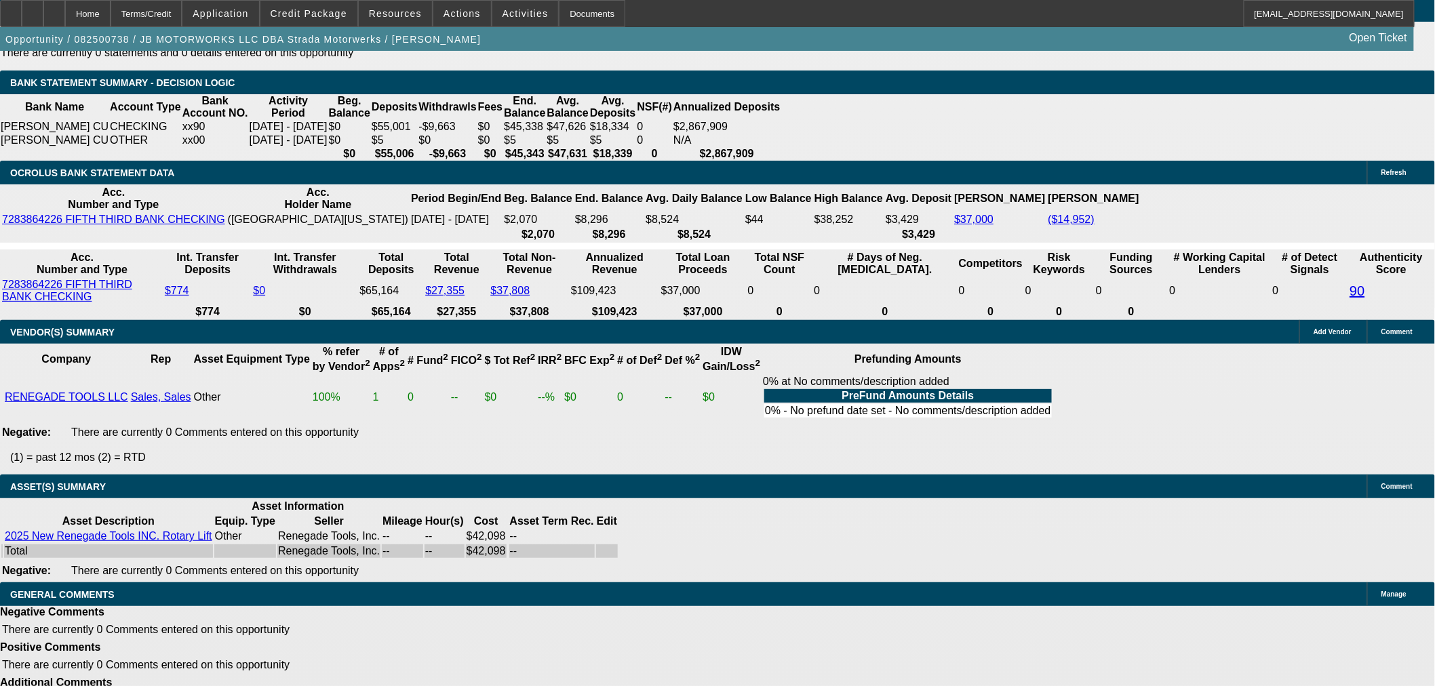
scroll to position [2468, 0]
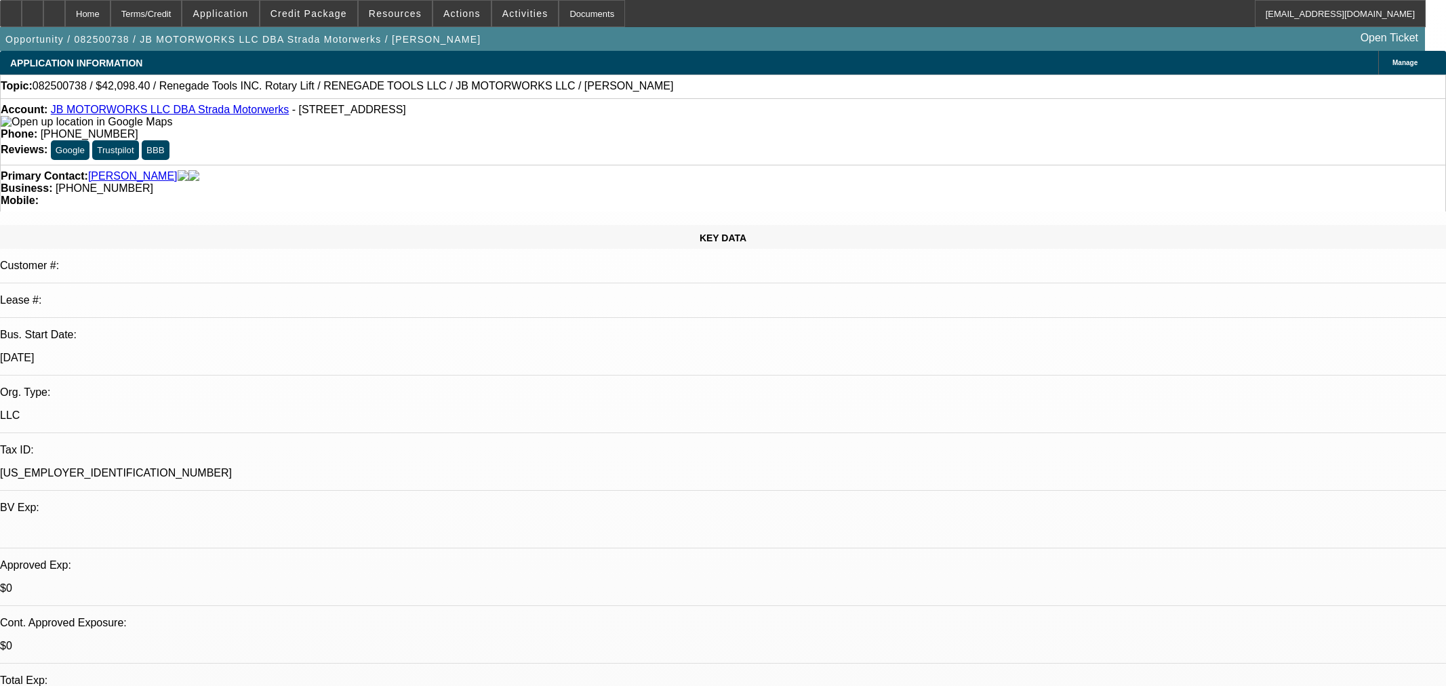
select select "0"
select select "3"
select select "0.1"
select select "4"
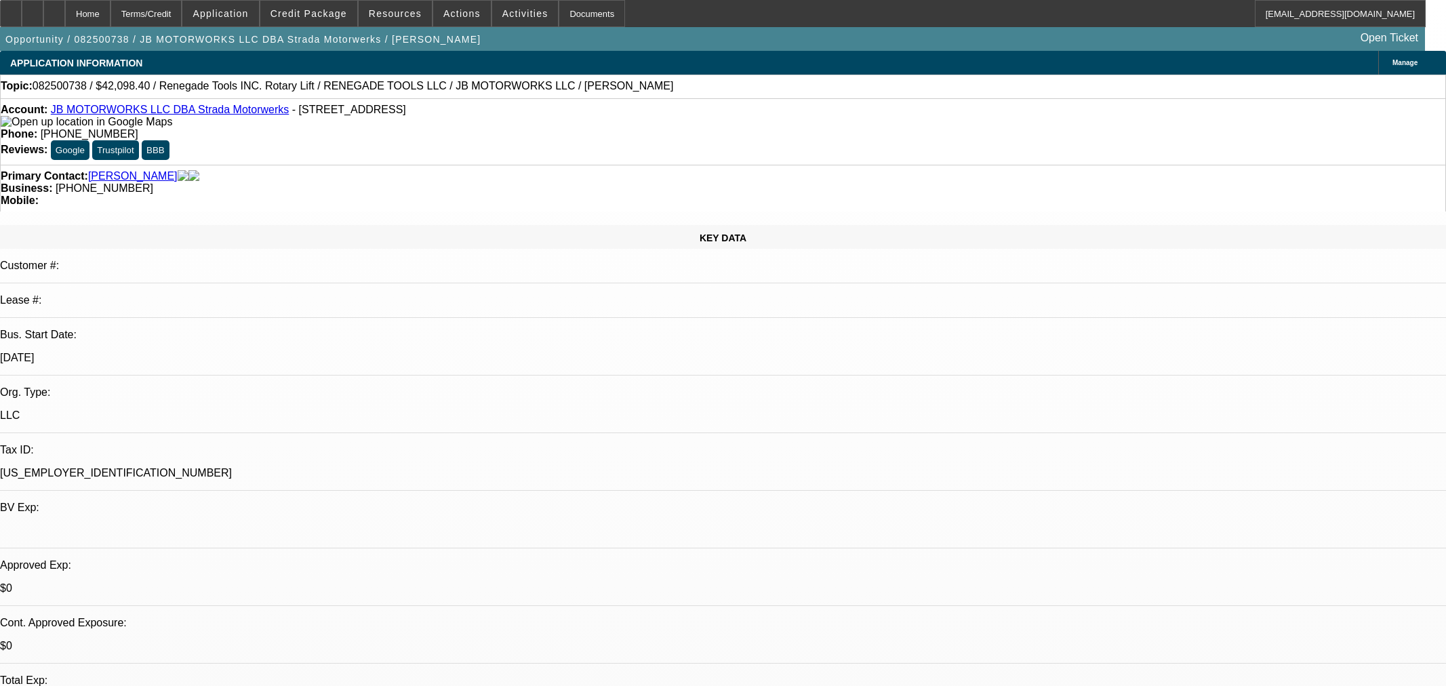
select select "0"
select select "3"
select select "0.1"
select select "4"
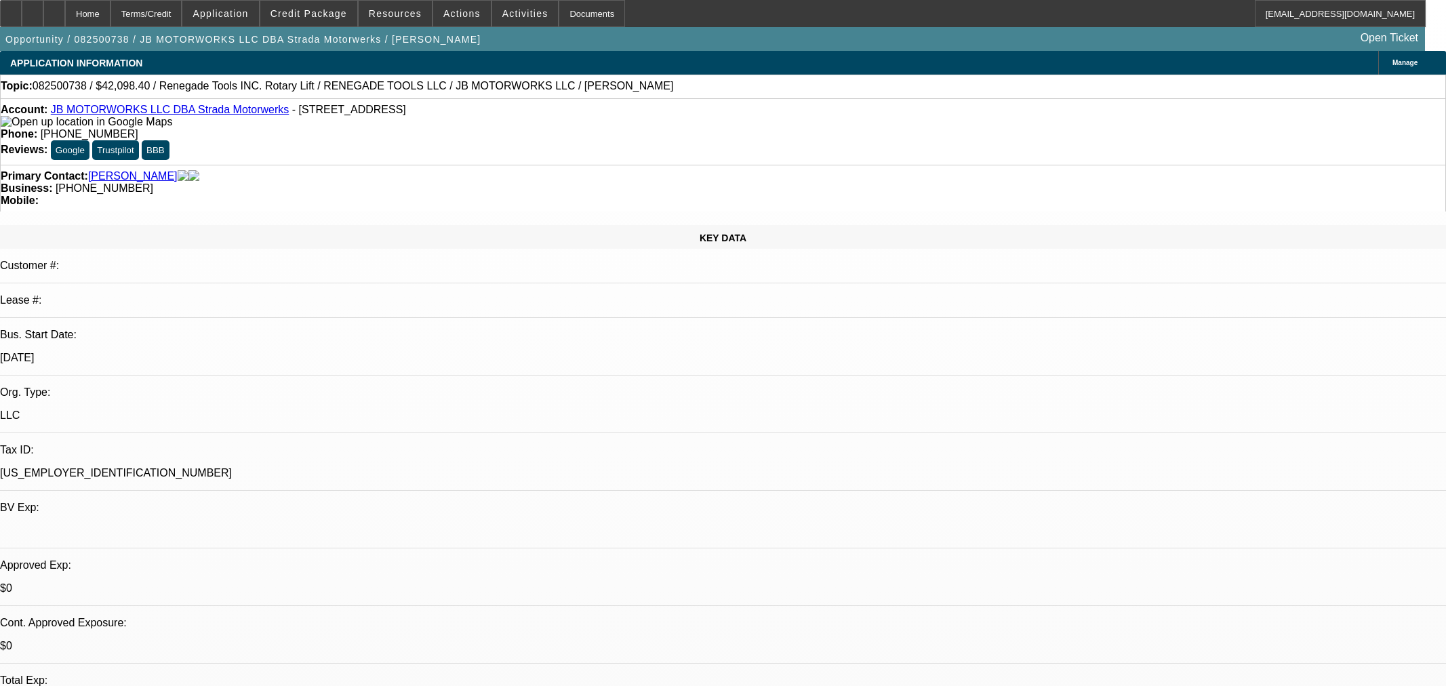
select select "0"
select select "3"
select select "0.1"
select select "4"
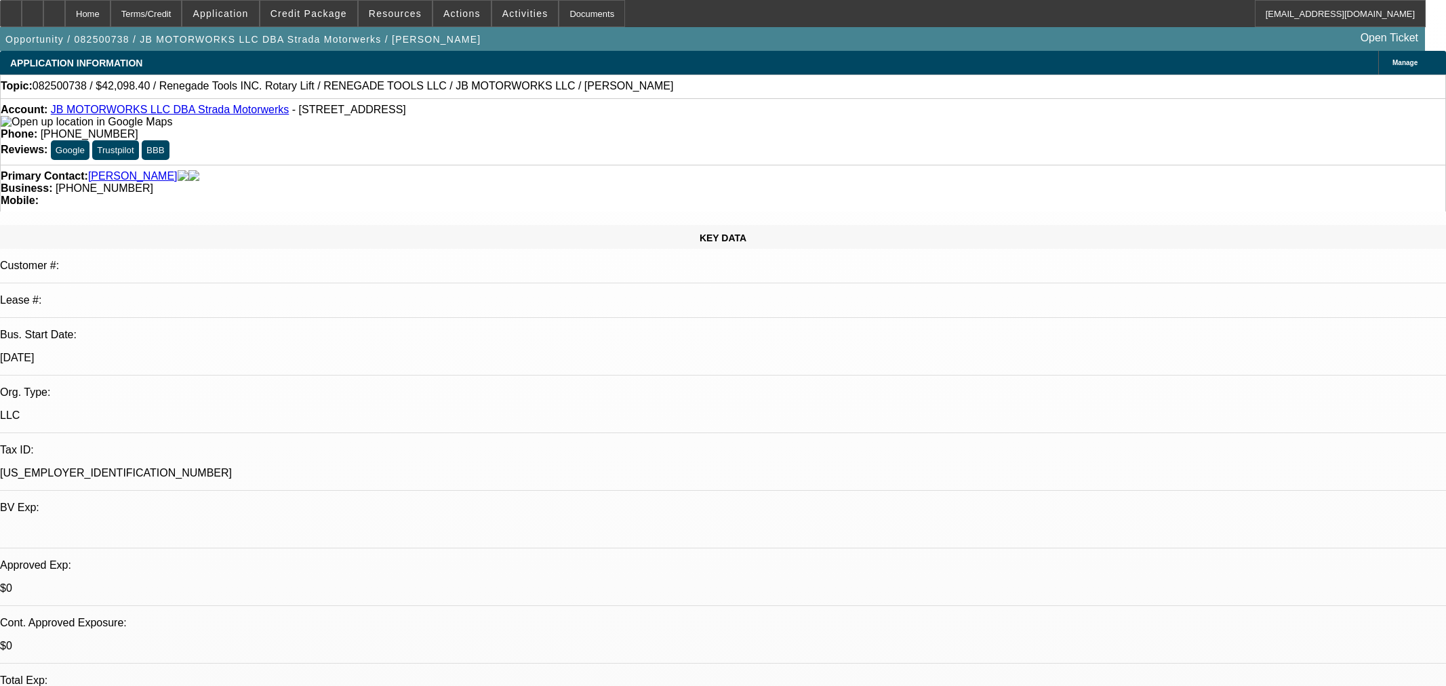
select select "0"
select select "3"
select select "0.1"
select select "4"
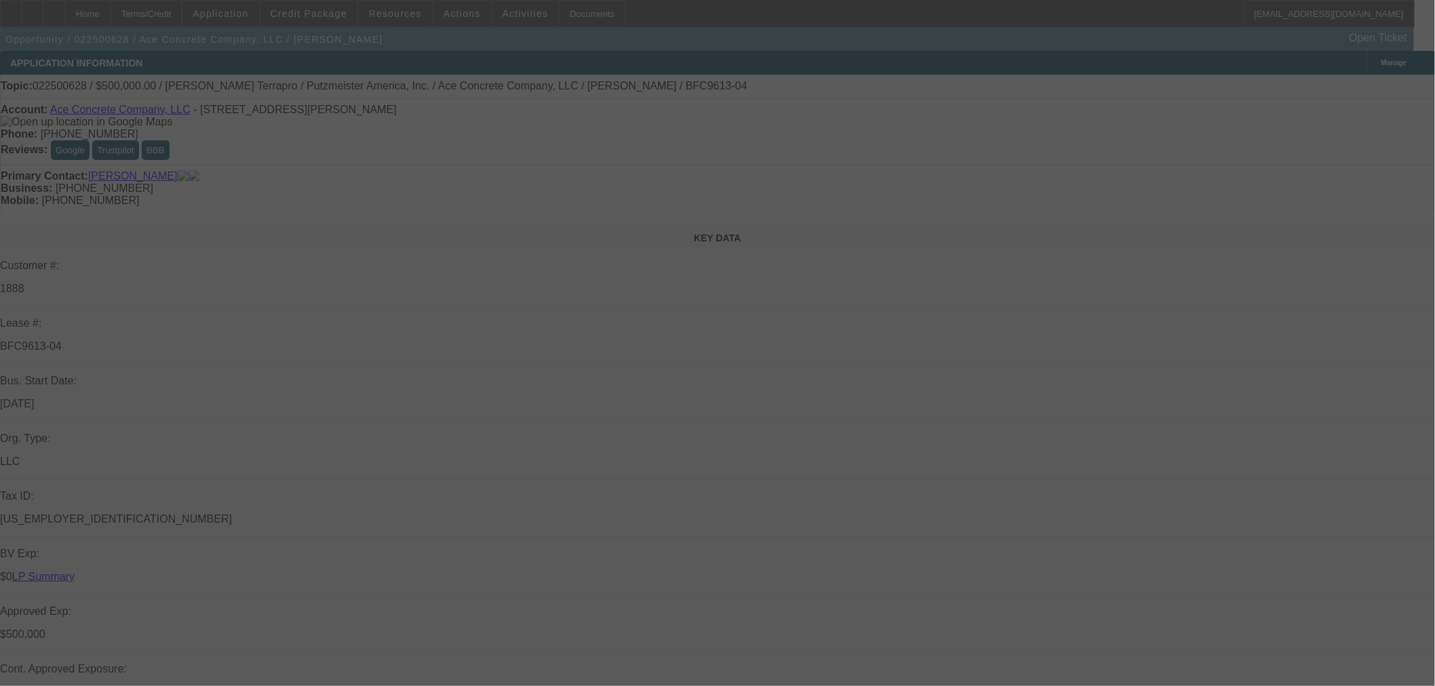
select select "0"
select select "3"
select select "0"
select select "6"
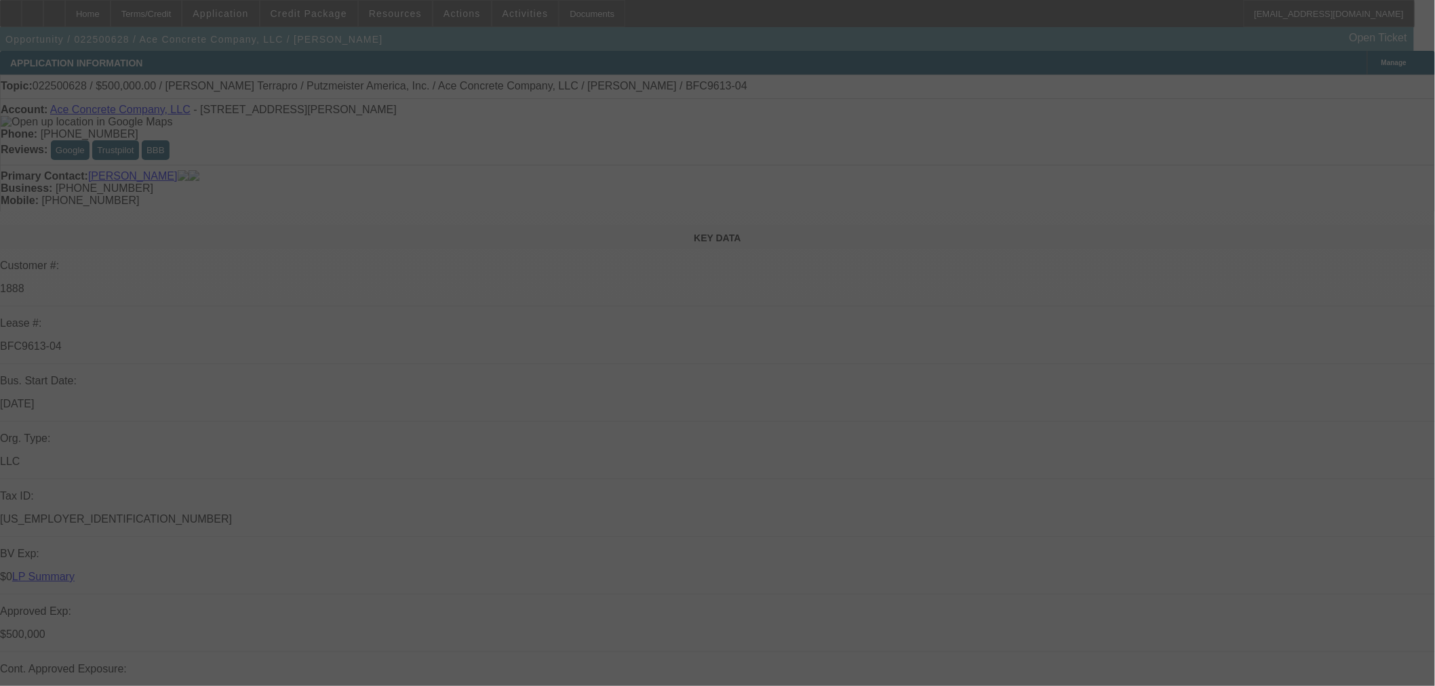
select select "0"
select select "3"
select select "0"
select select "6"
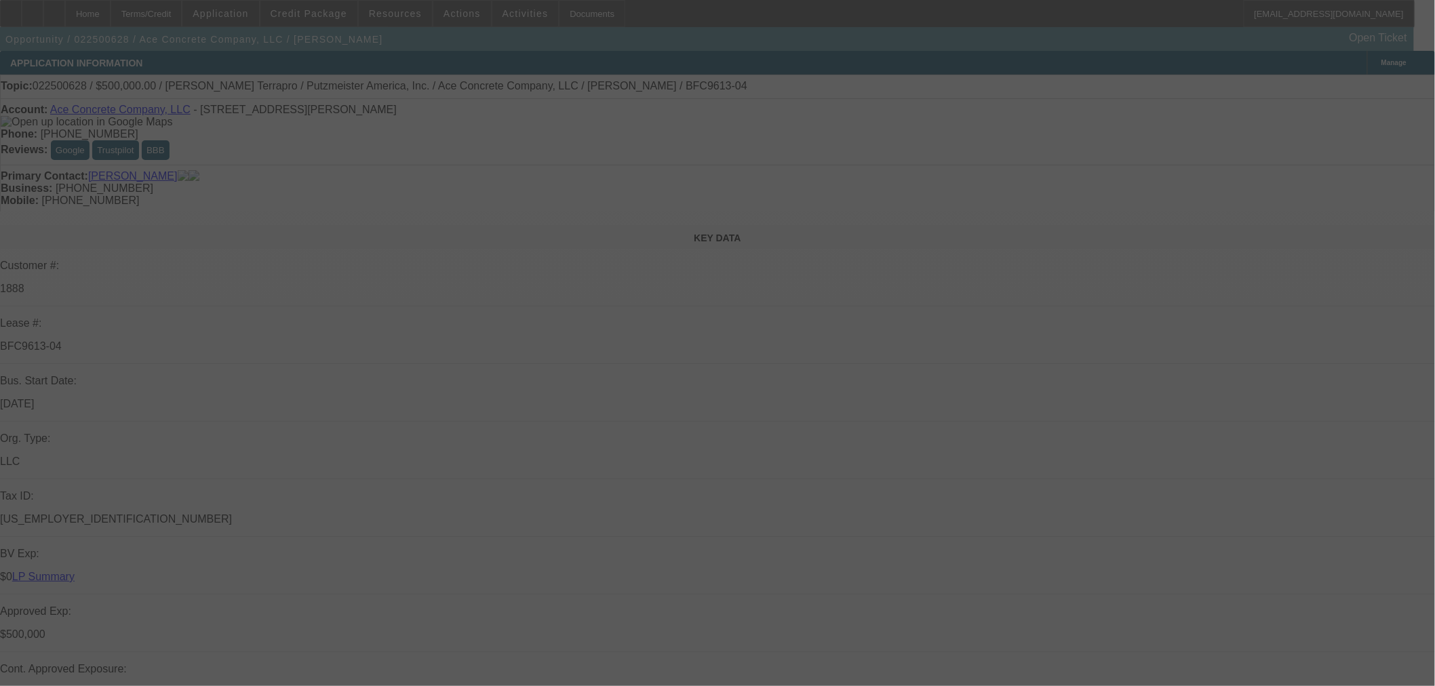
select select "0"
select select "2"
select select "0"
select select "6"
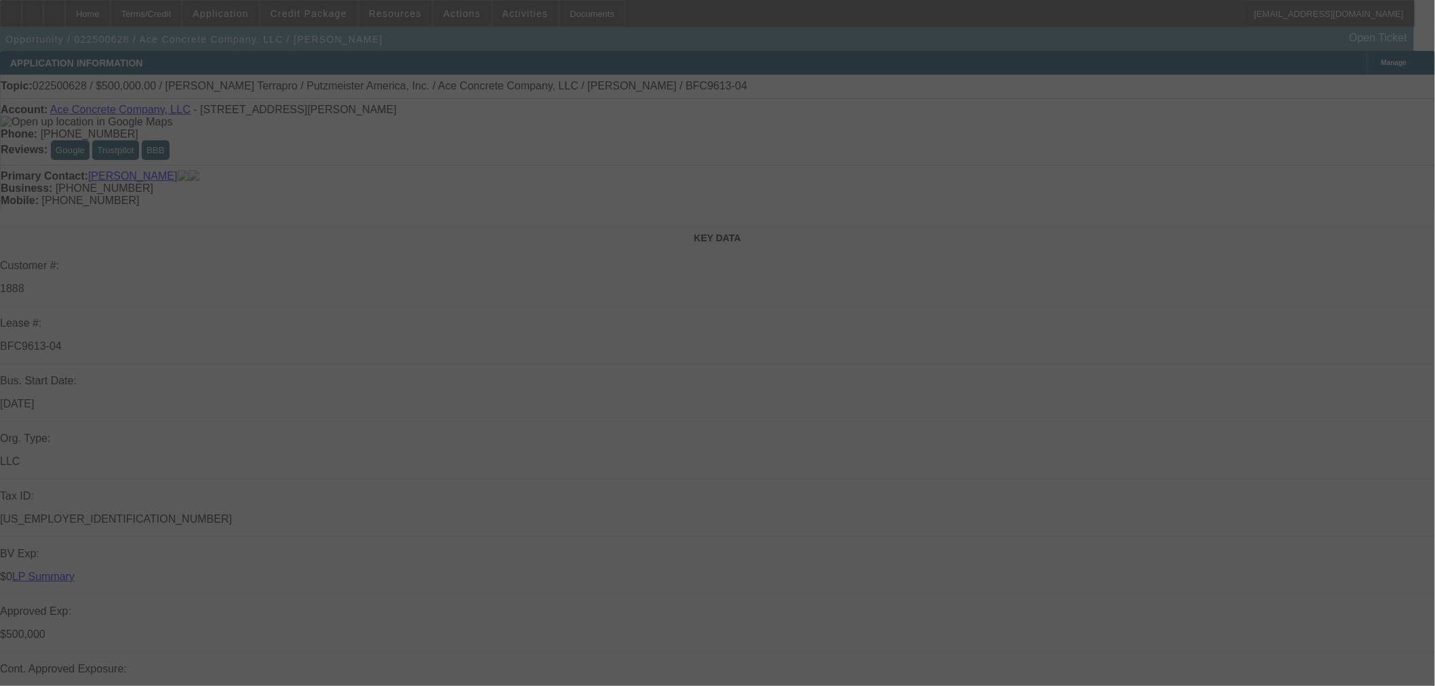
select select "0"
select select "2"
select select "0"
select select "6"
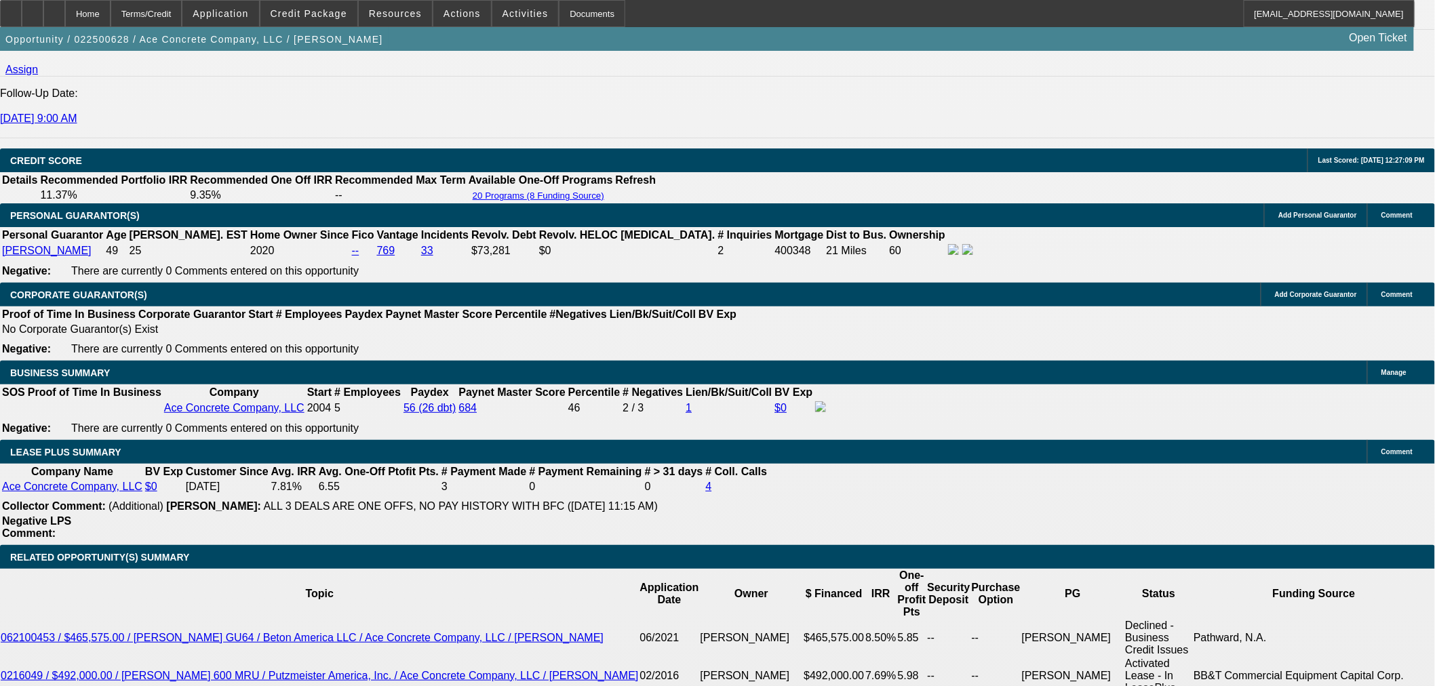
scroll to position [2109, 0]
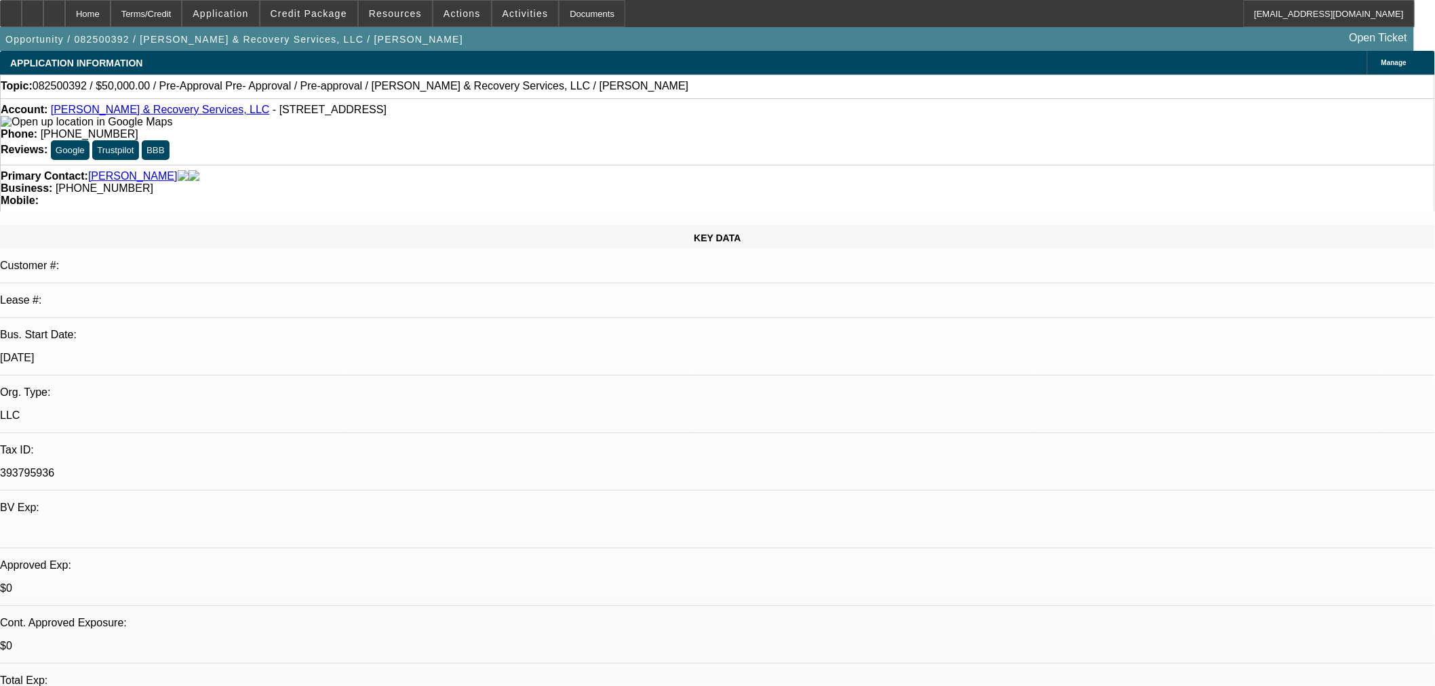
select select "0"
select select "0.1"
select select "4"
select select "0.1"
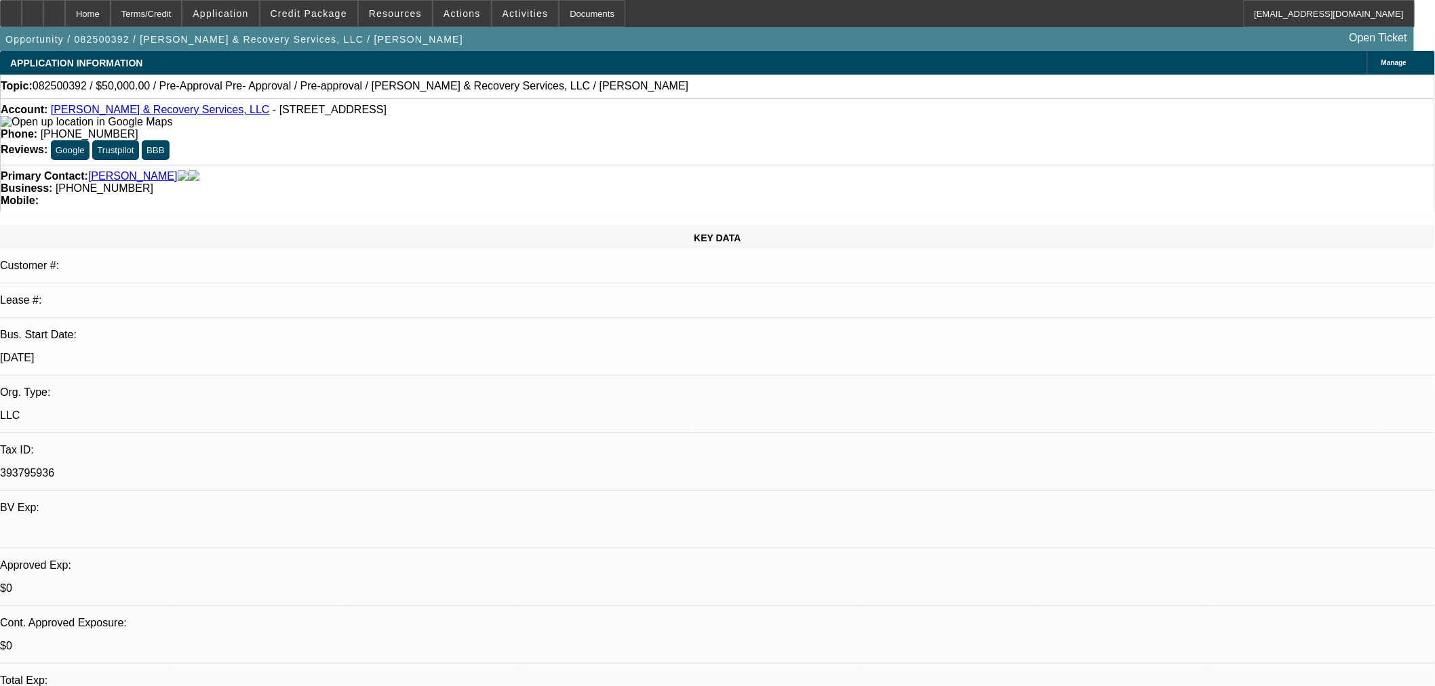
select select "2"
select select "0.1"
select select "4"
select select "0"
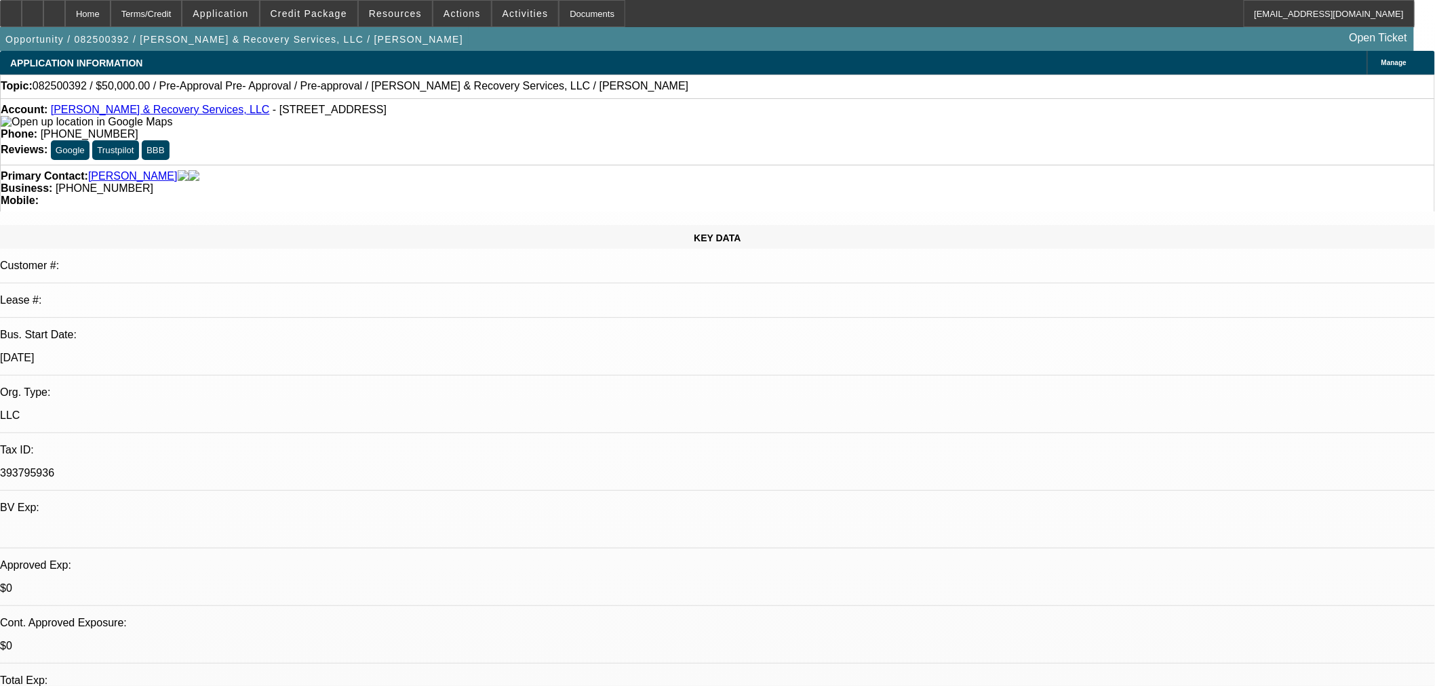
select select "0"
select select "0.1"
select select "4"
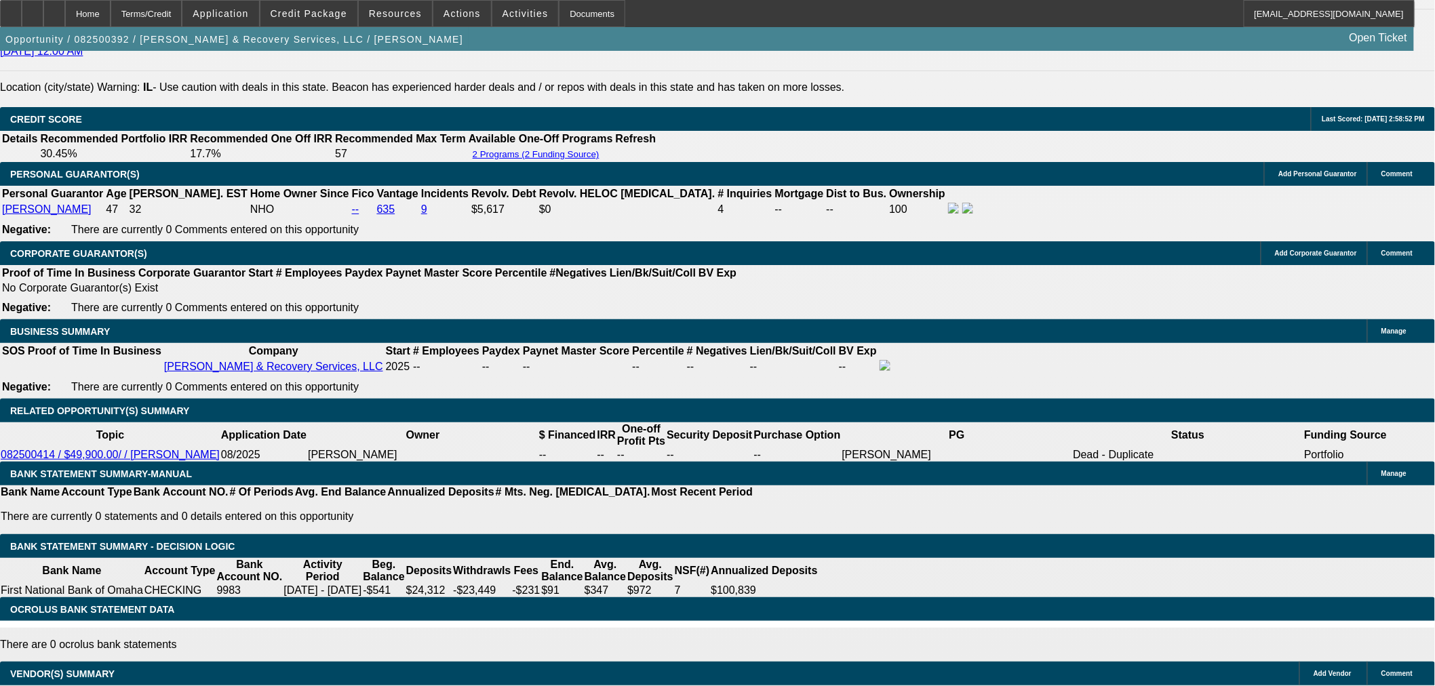
scroll to position [1685, 0]
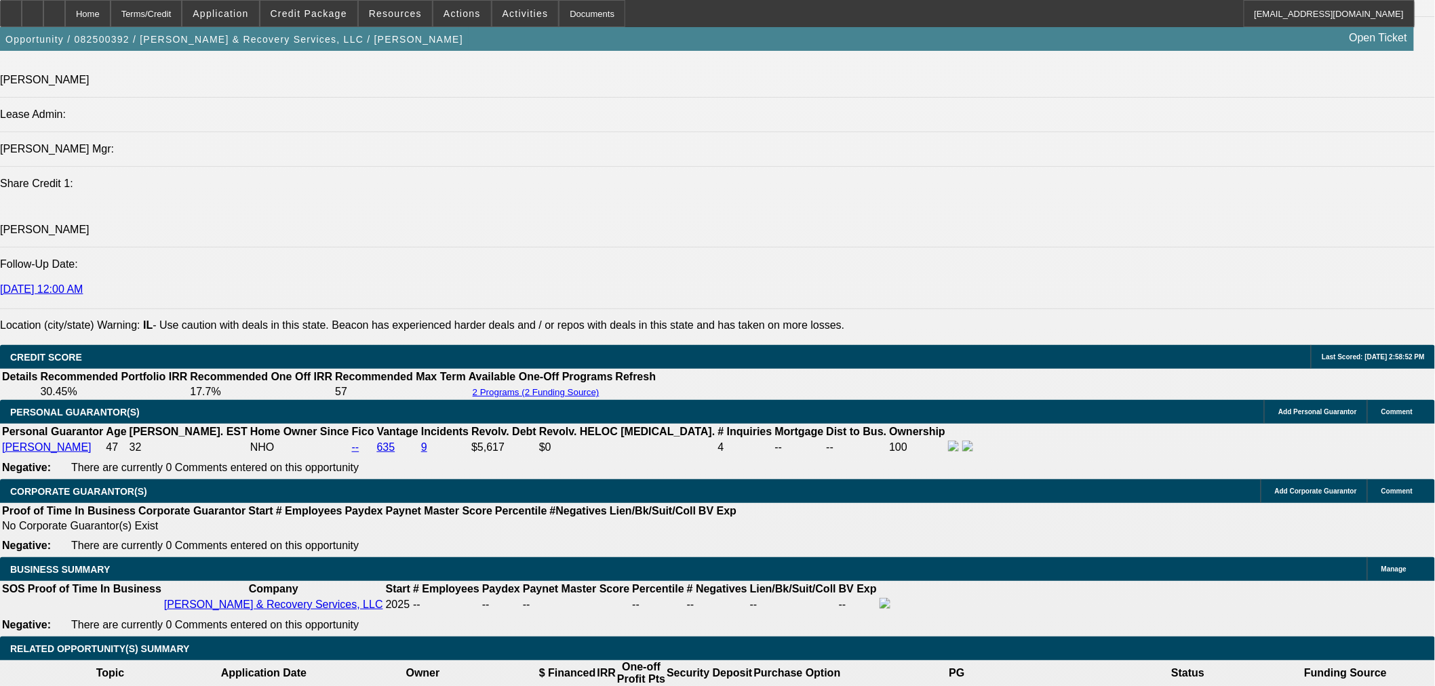
type input "$5,000.00"
type input "UNKNOWN"
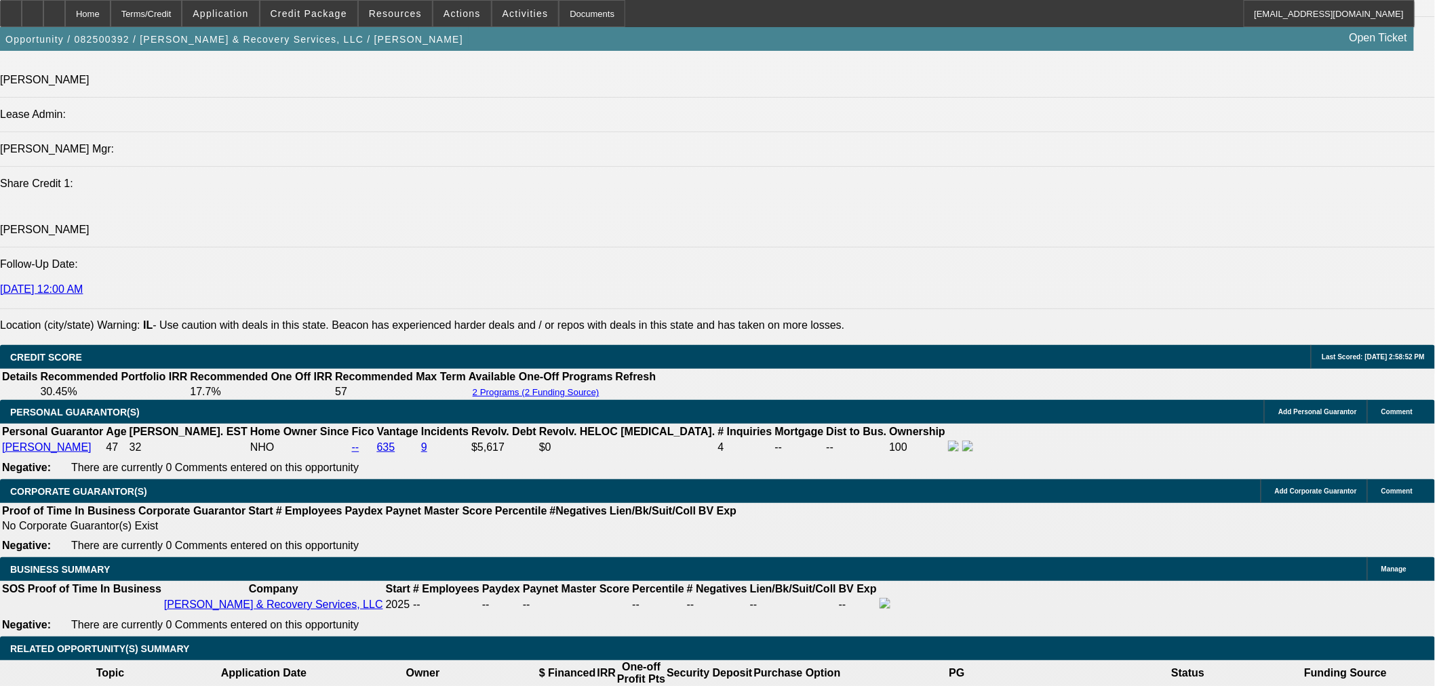
type input "$1,542.70"
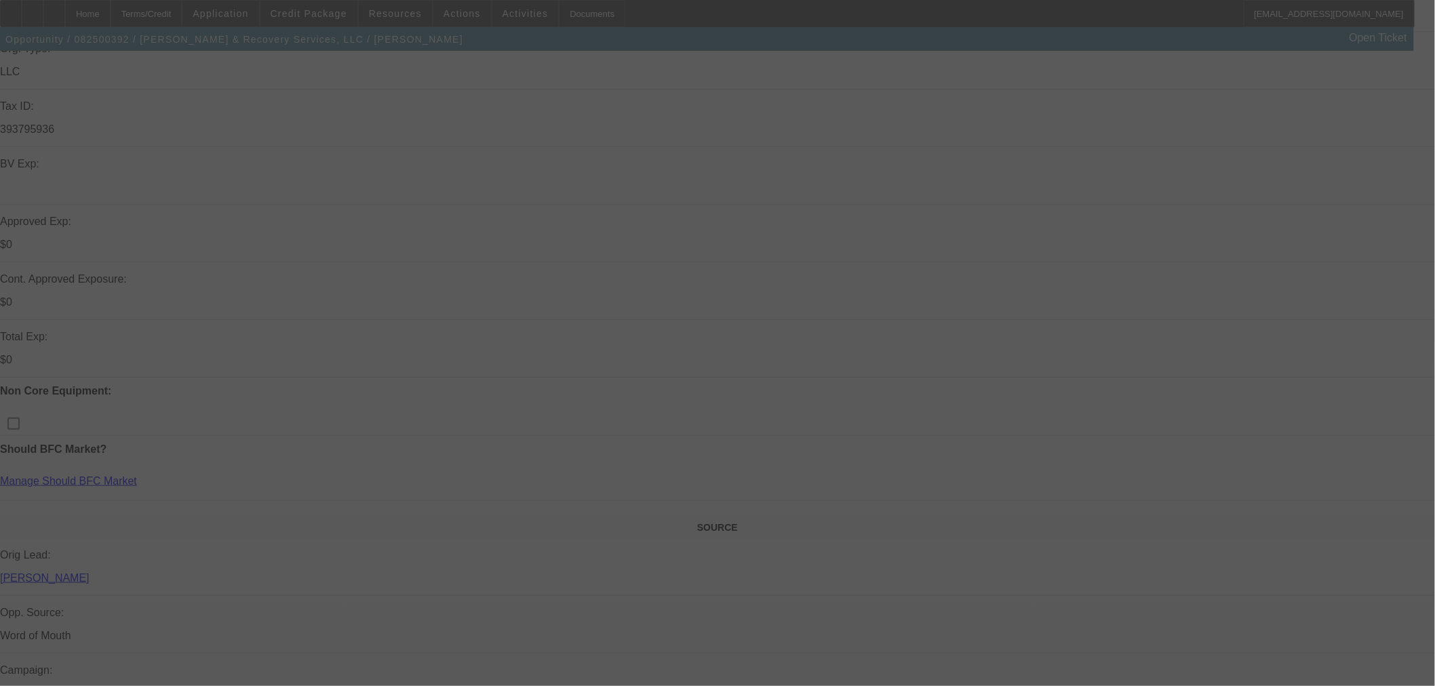
scroll to position [602, 0]
select select "0"
select select "0.1"
select select "4"
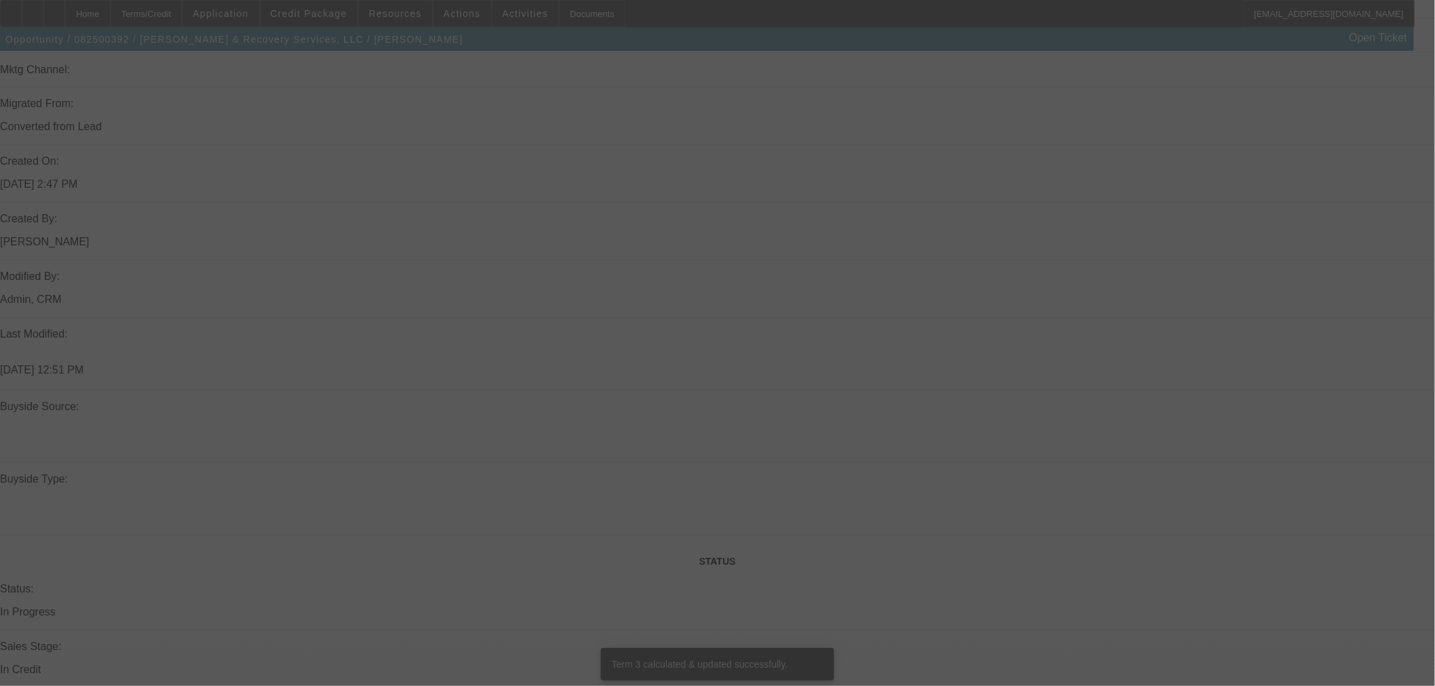
scroll to position [1808, 0]
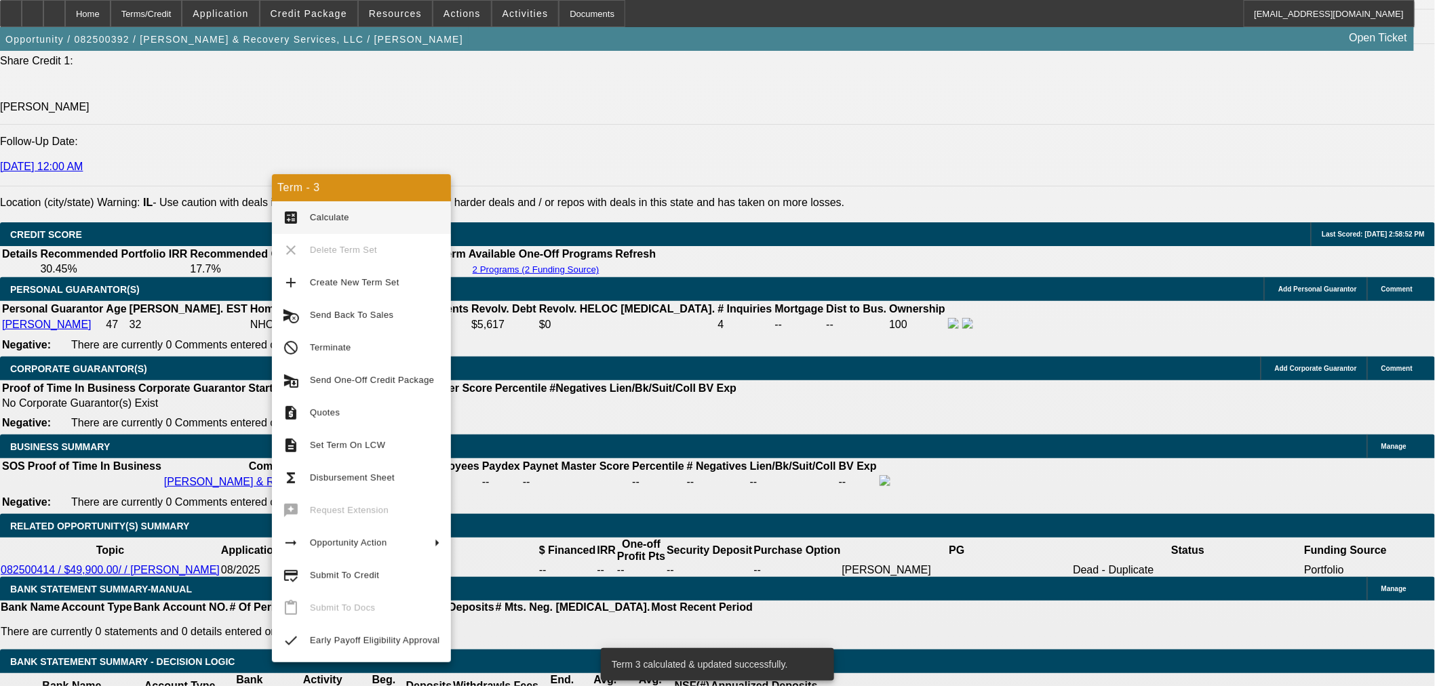
click at [408, 382] on span "Send One-Off Credit Package" at bounding box center [372, 380] width 124 height 10
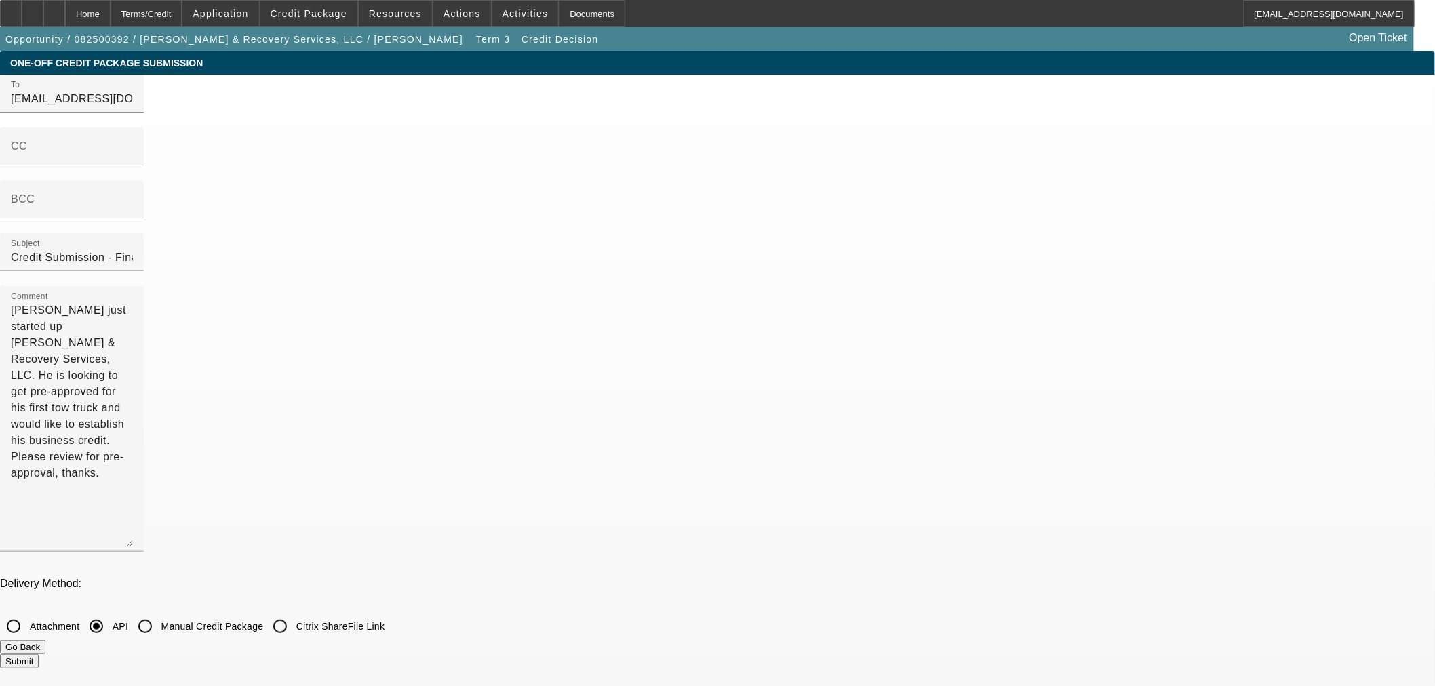
drag, startPoint x: 590, startPoint y: 528, endPoint x: 531, endPoint y: 552, distance: 63.8
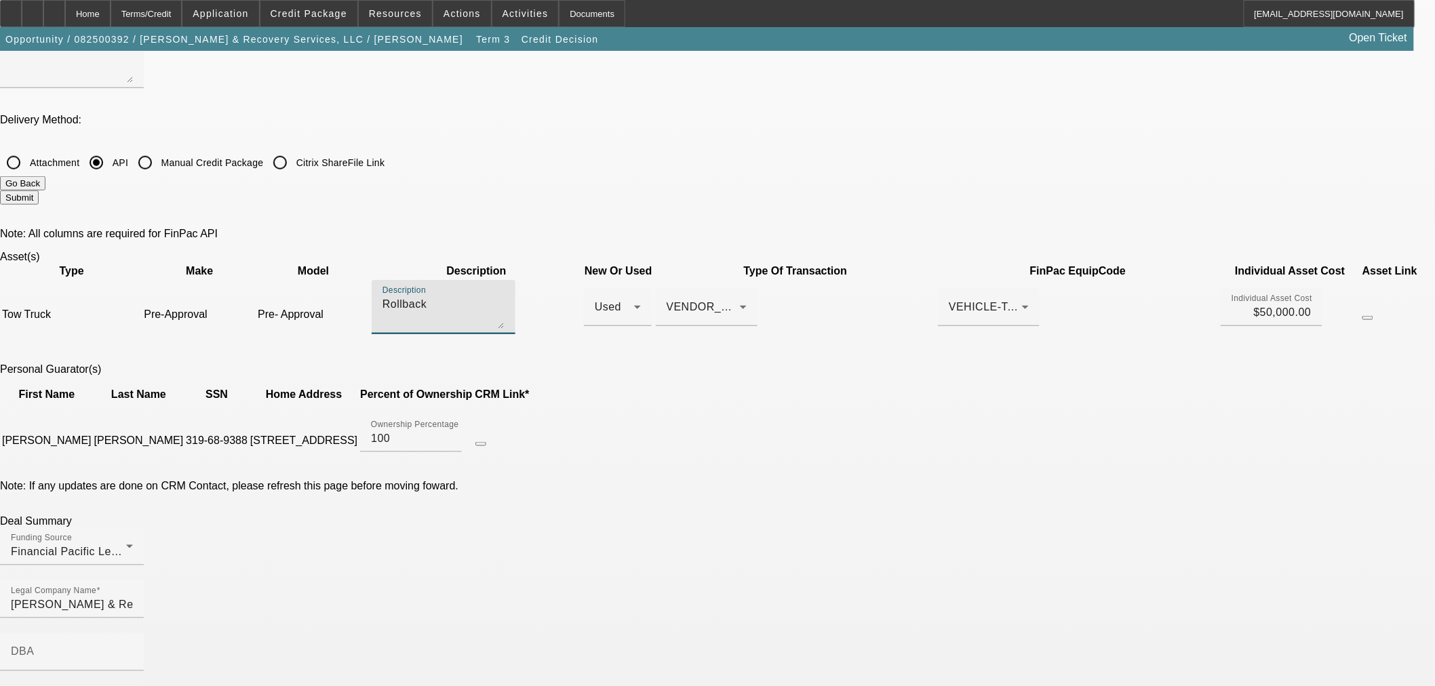
scroll to position [602, 0]
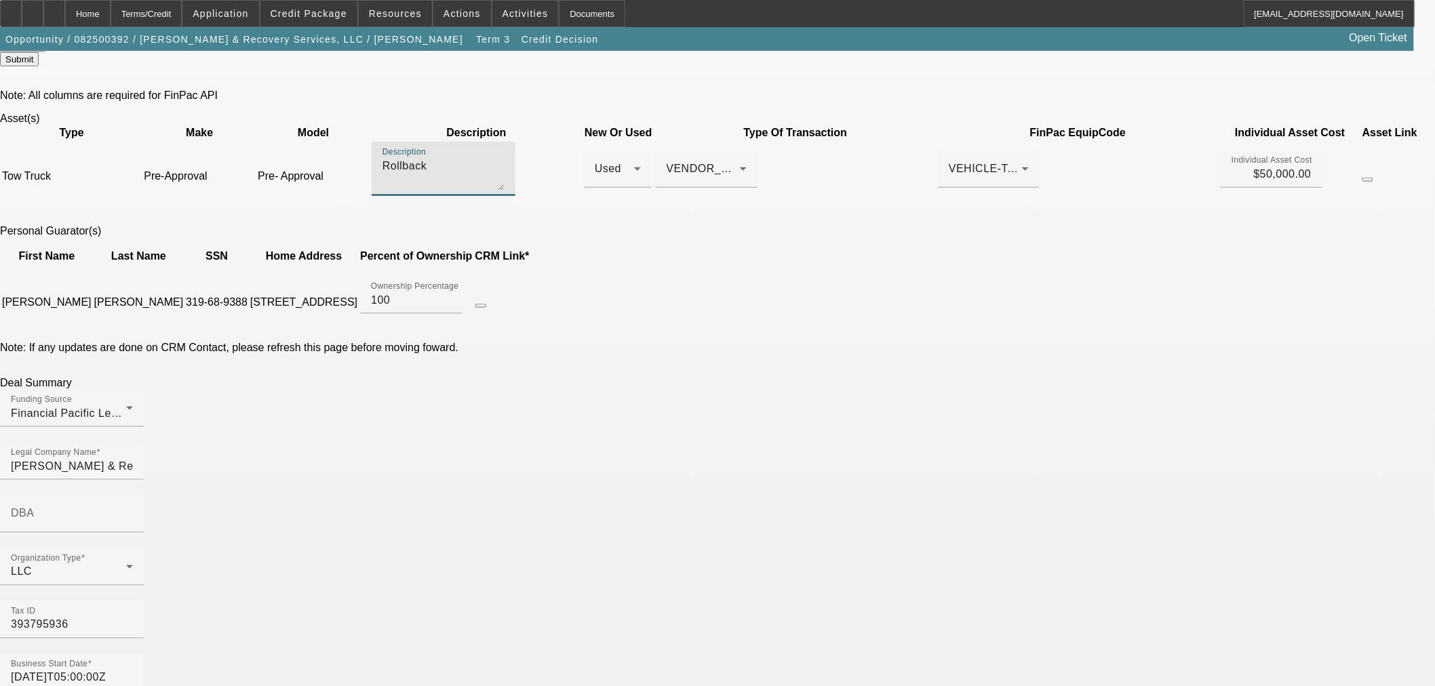
type textarea "Rollback"
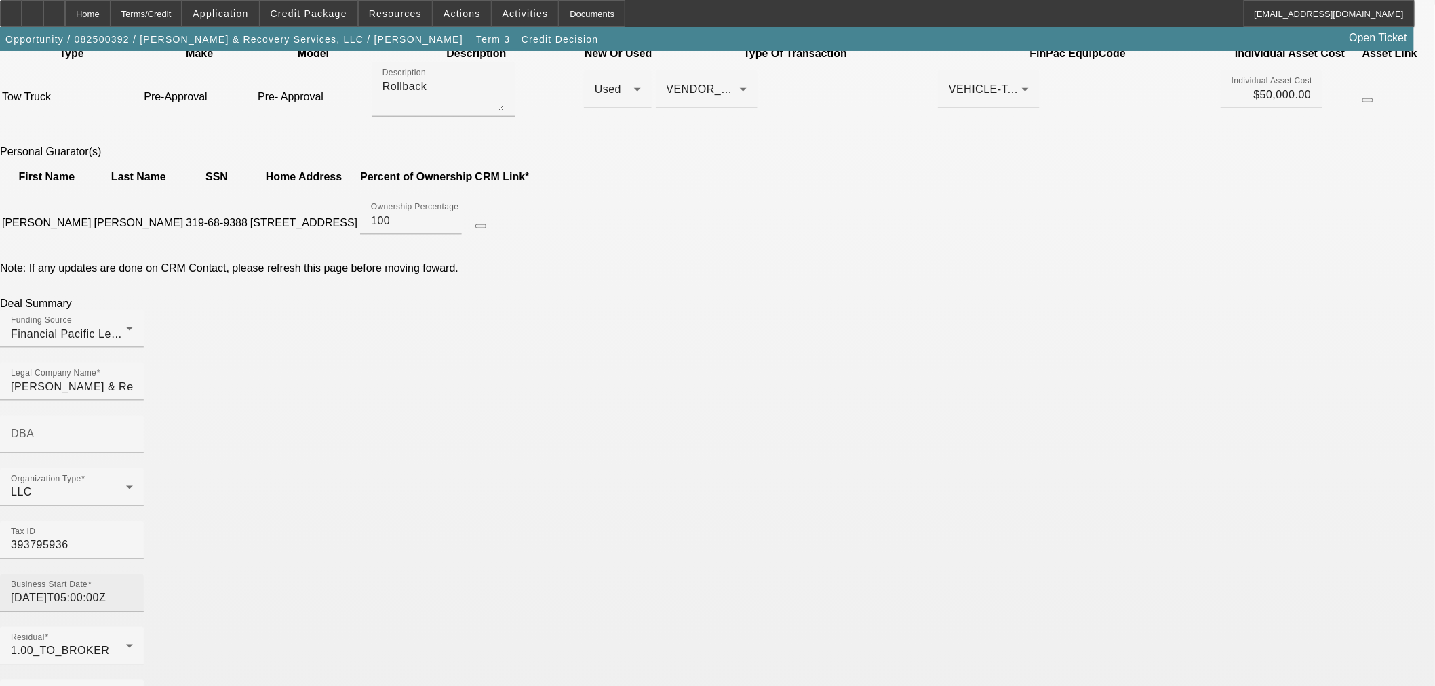
scroll to position [678, 0]
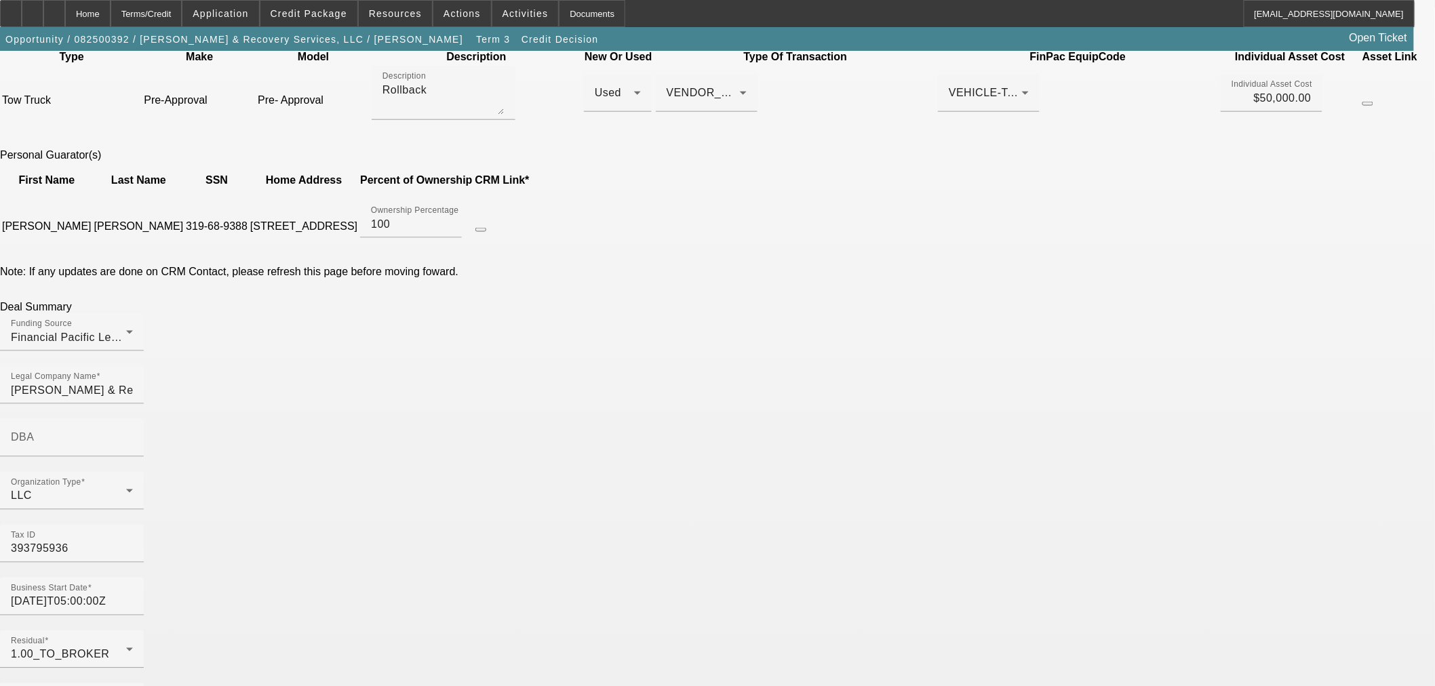
drag, startPoint x: 397, startPoint y: 355, endPoint x: 428, endPoint y: 375, distance: 36.9
click at [133, 594] on input "2025-08-01T05:00:00Z" at bounding box center [72, 602] width 122 height 16
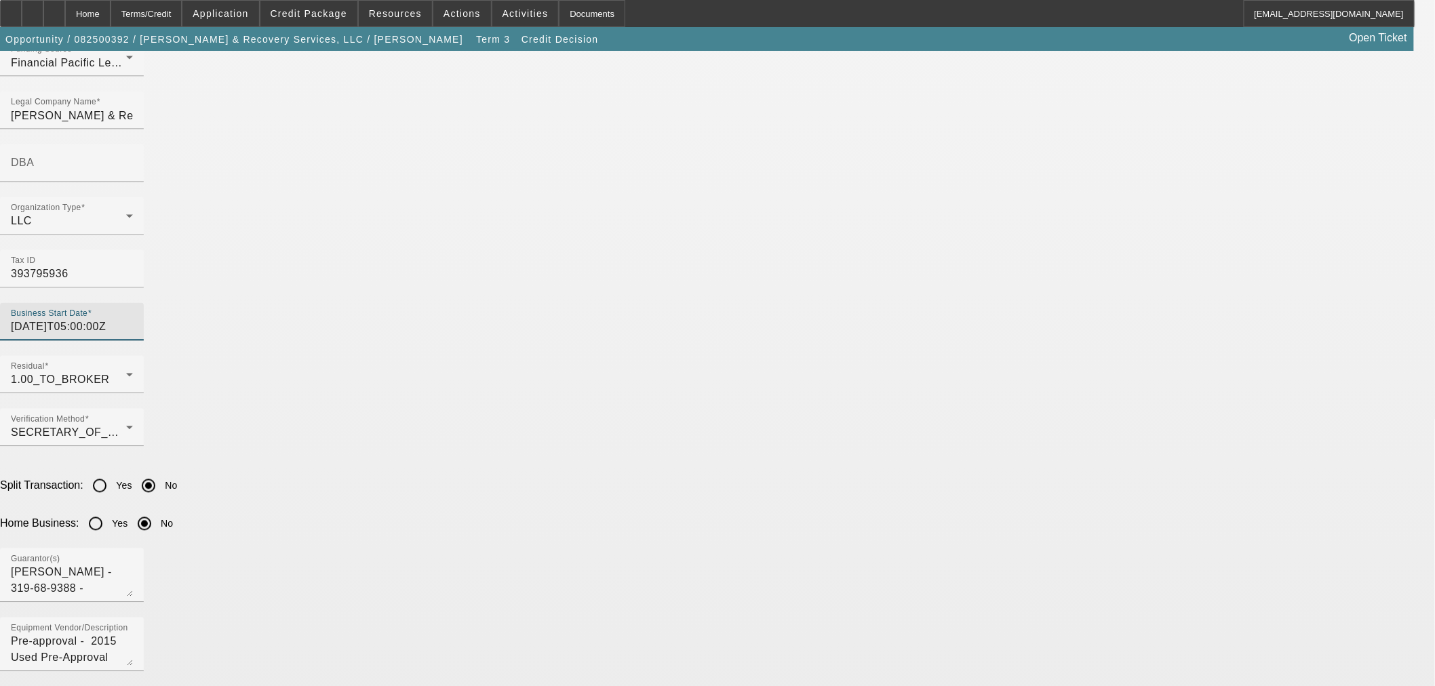
scroll to position [979, 0]
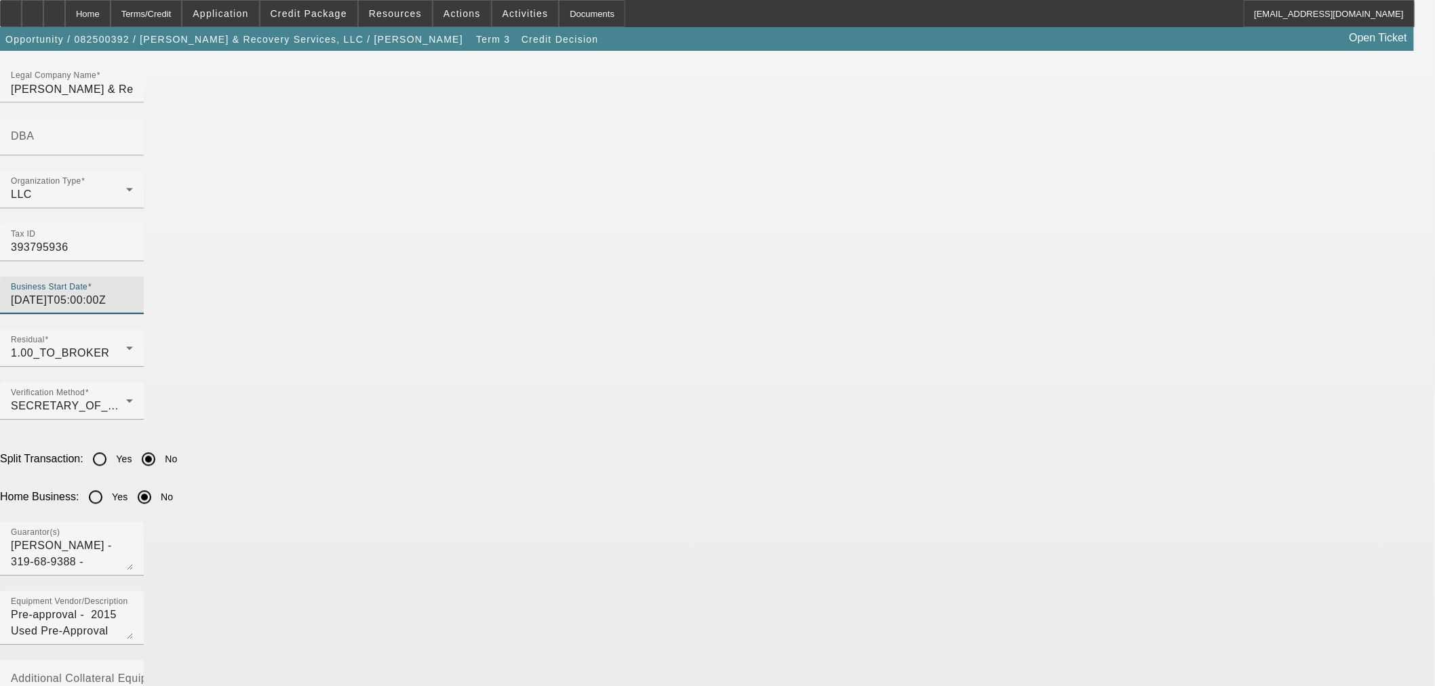
type input "2025-08-26T05:00:00Z"
drag, startPoint x: 389, startPoint y: 602, endPoint x: 298, endPoint y: 566, distance: 97.1
click at [298, 566] on app-one-off-credit-package-submit "One-Off Credit Package Submission To syndications@beaconfunding.com CC BCC Subj…" at bounding box center [717, 596] width 1435 height 3049
drag, startPoint x: 410, startPoint y: 593, endPoint x: 123, endPoint y: 583, distance: 286.3
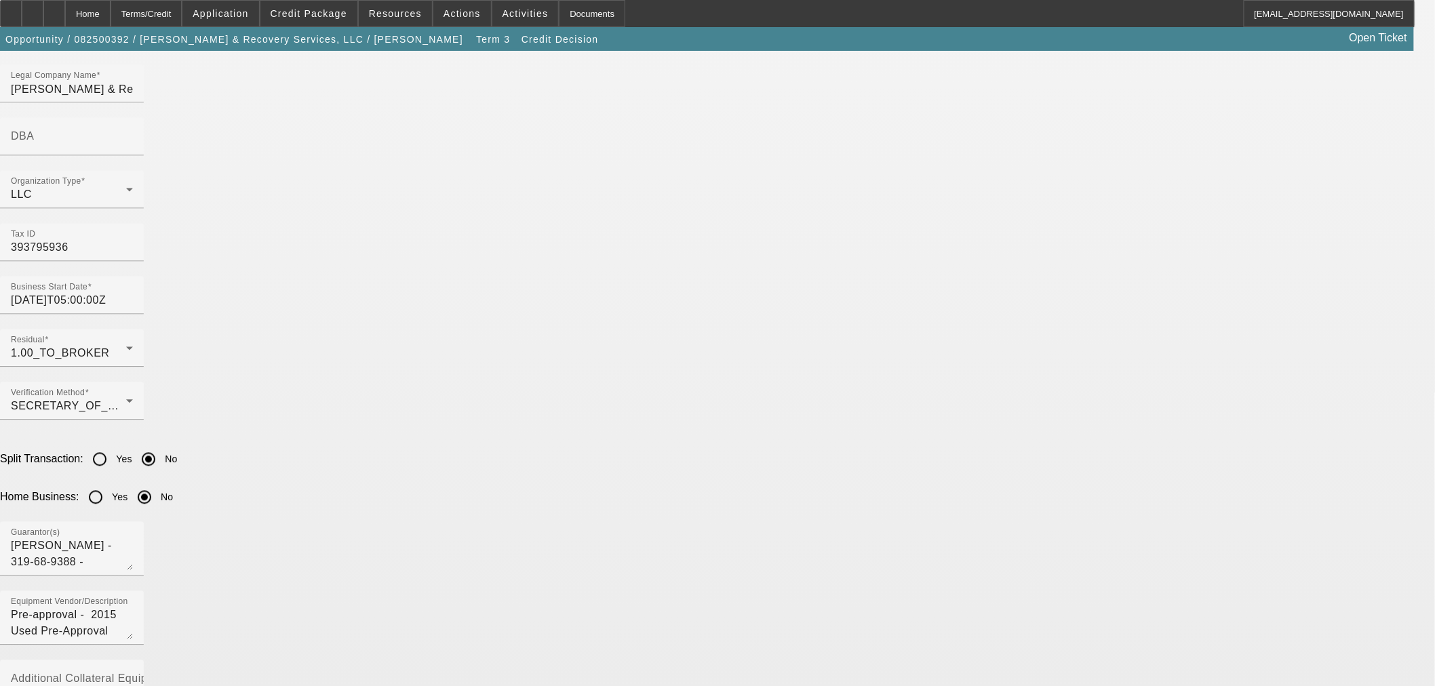
click at [123, 583] on app-one-off-credit-package-submit "One-Off Credit Package Submission To syndications@beaconfunding.com CC BCC Subj…" at bounding box center [717, 596] width 1435 height 3049
click at [130, 492] on app-one-off-credit-package-submit "One-Off Credit Package Submission To syndications@beaconfunding.com CC BCC Subj…" at bounding box center [717, 596] width 1435 height 3049
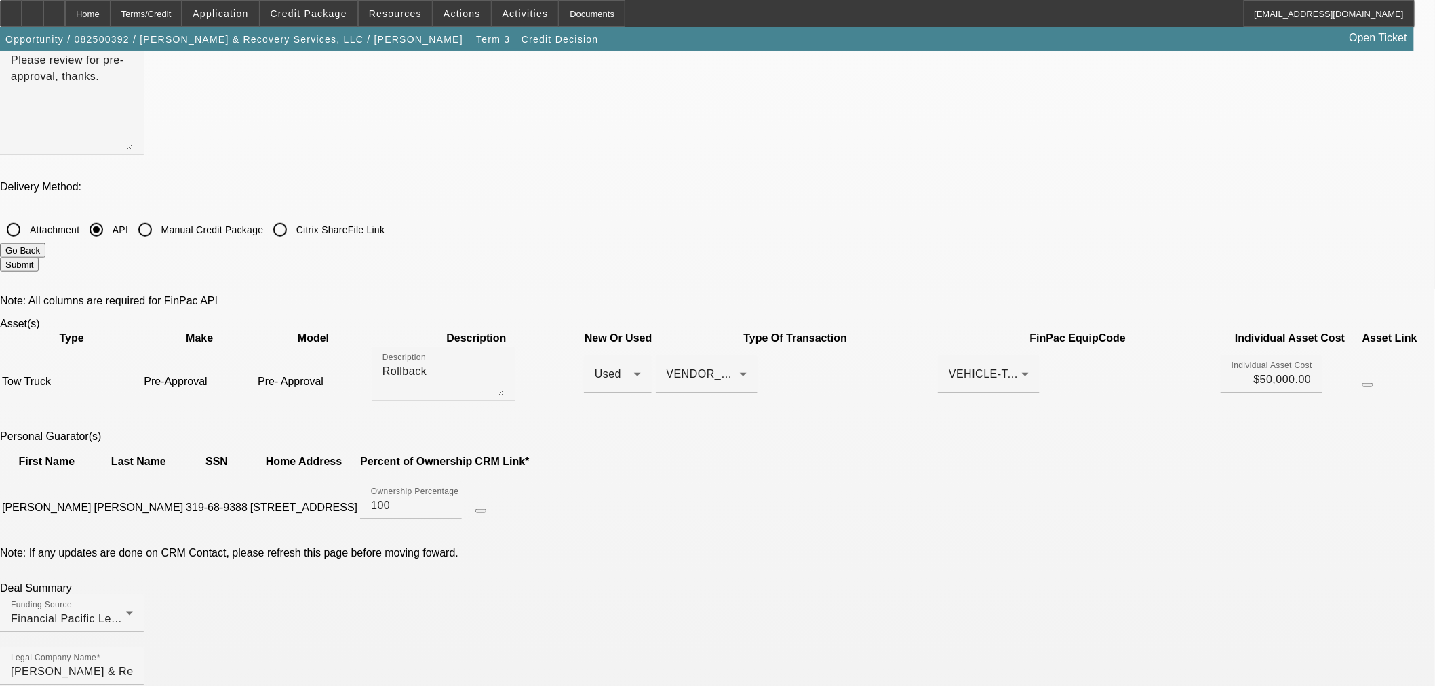
scroll to position [376, 0]
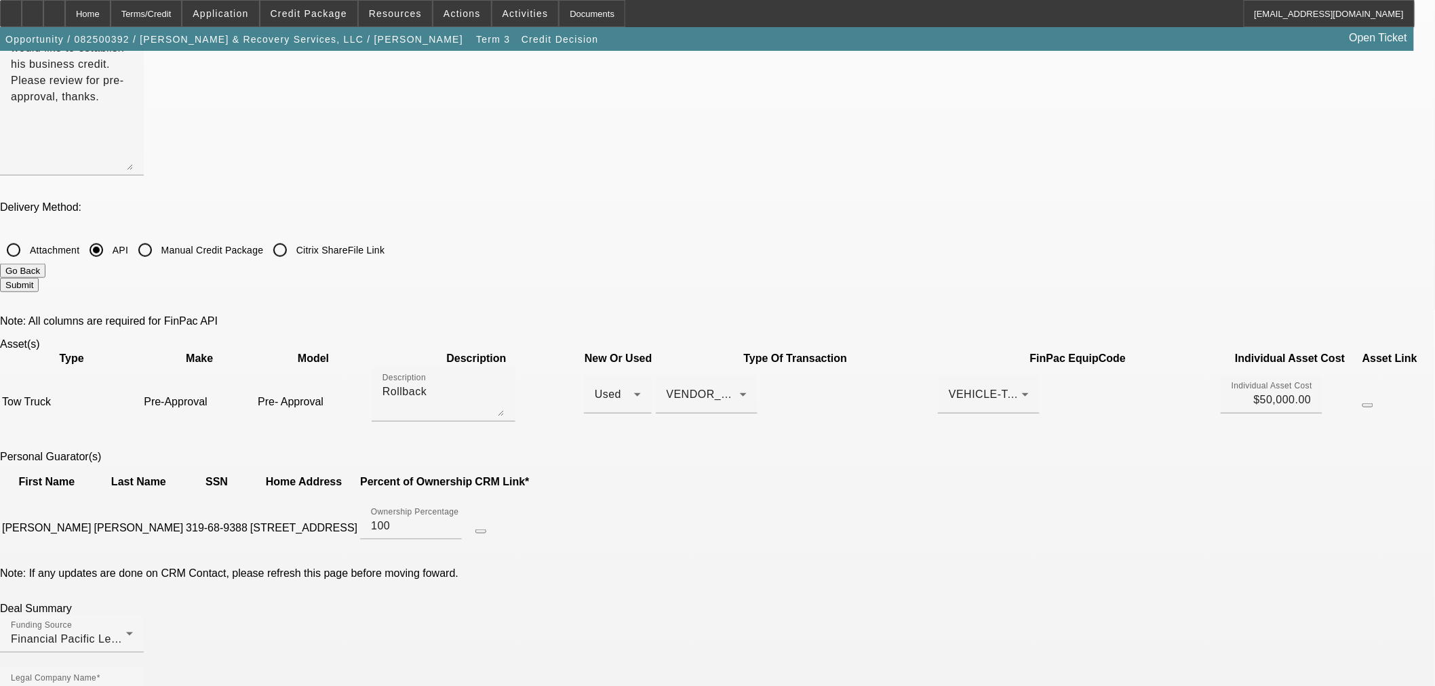
checkbox input "false"
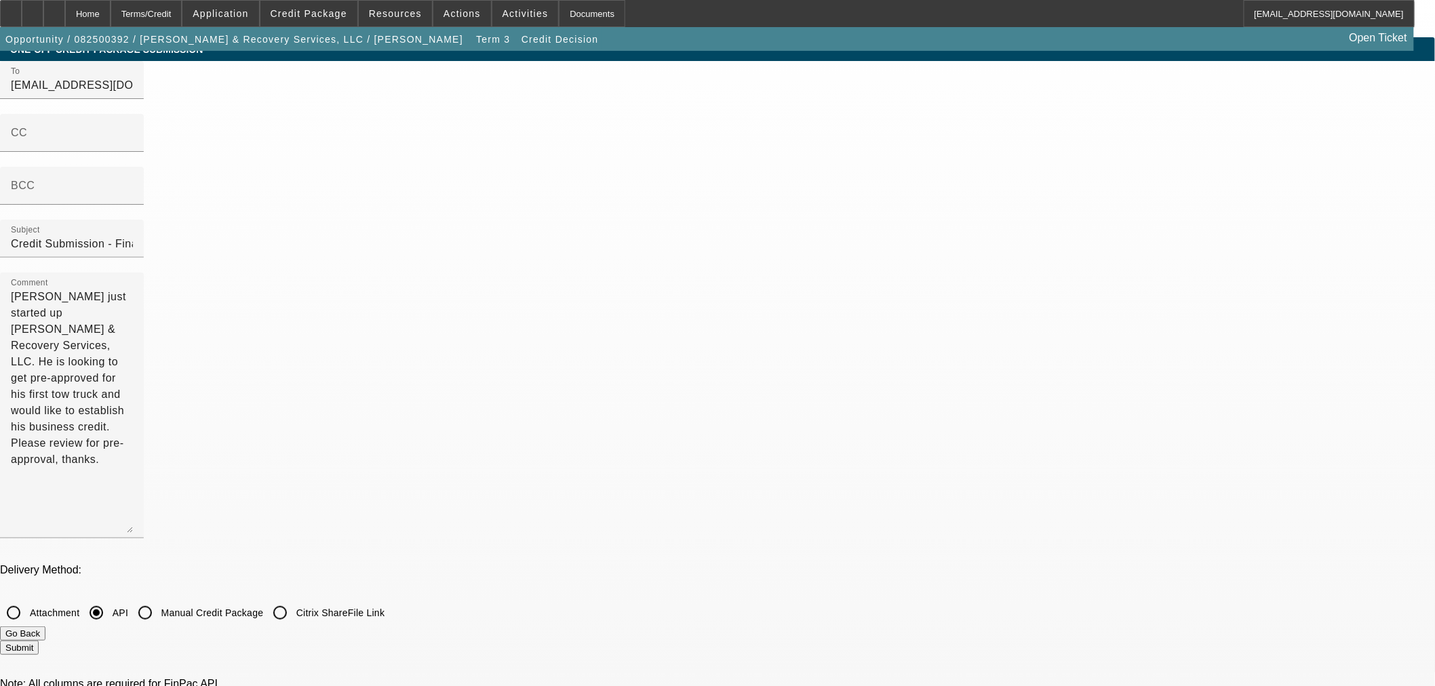
scroll to position [0, 0]
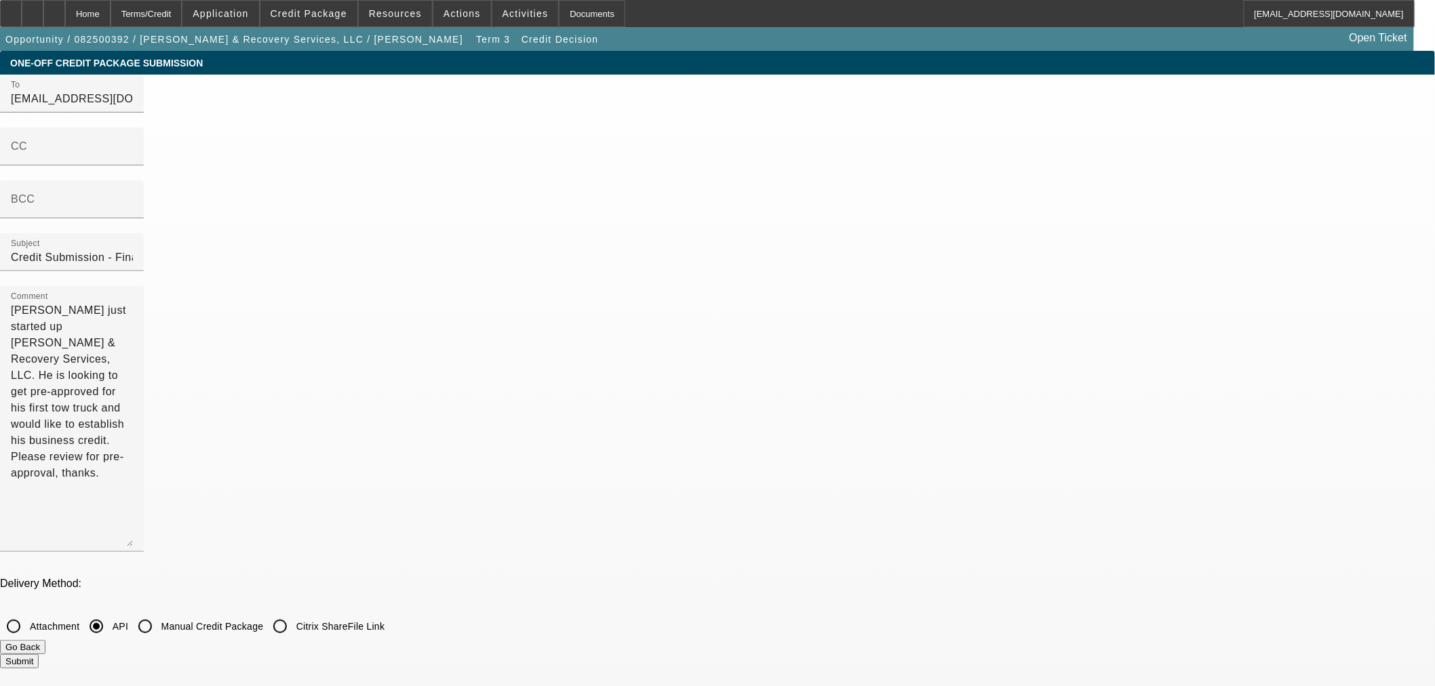
click at [39, 654] on button "Submit" at bounding box center [19, 661] width 39 height 14
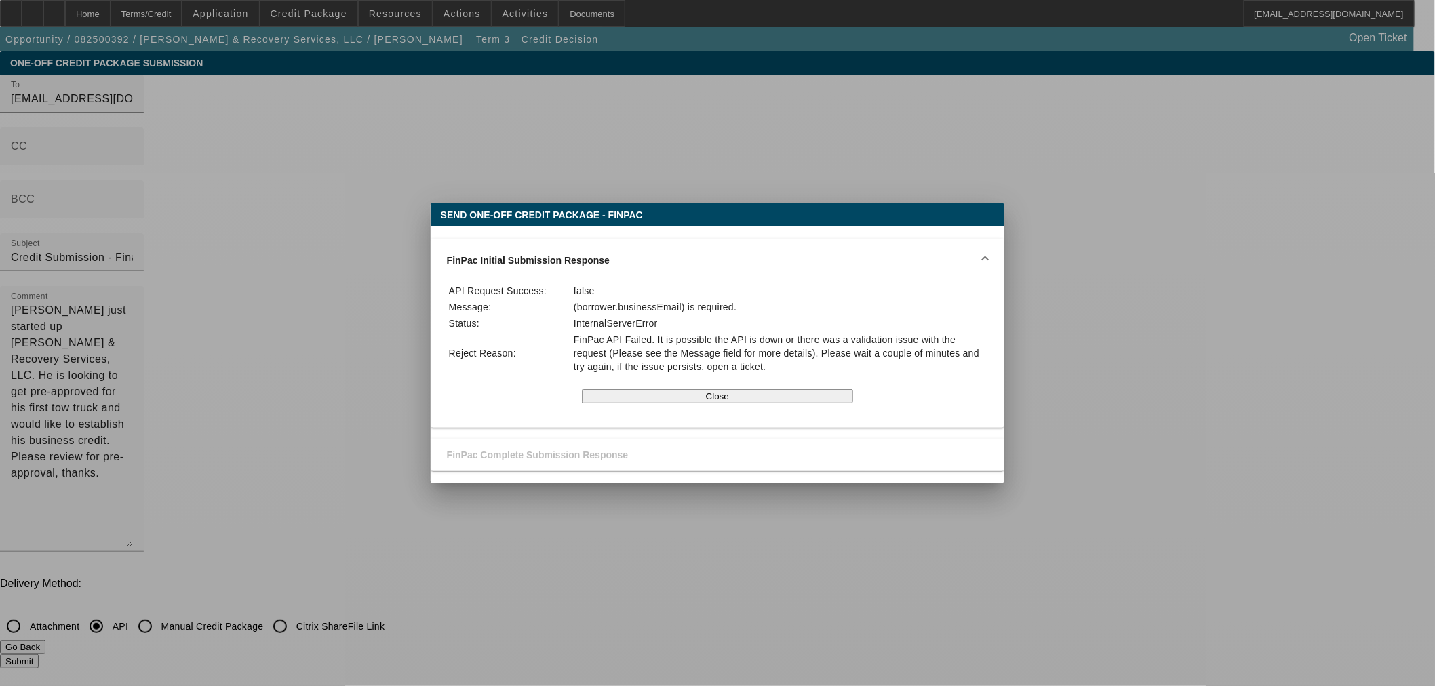
click at [279, 327] on div at bounding box center [717, 343] width 1435 height 686
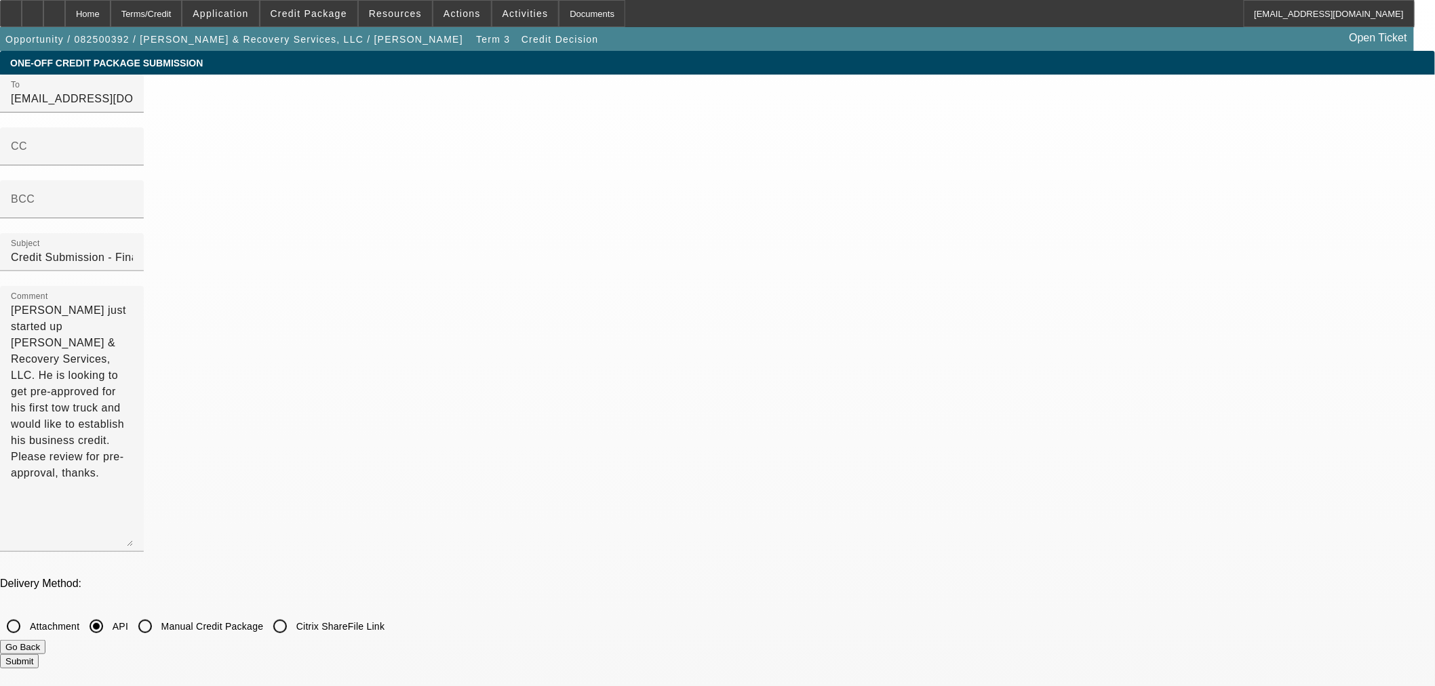
click at [45, 640] on button "Go Back" at bounding box center [22, 647] width 45 height 14
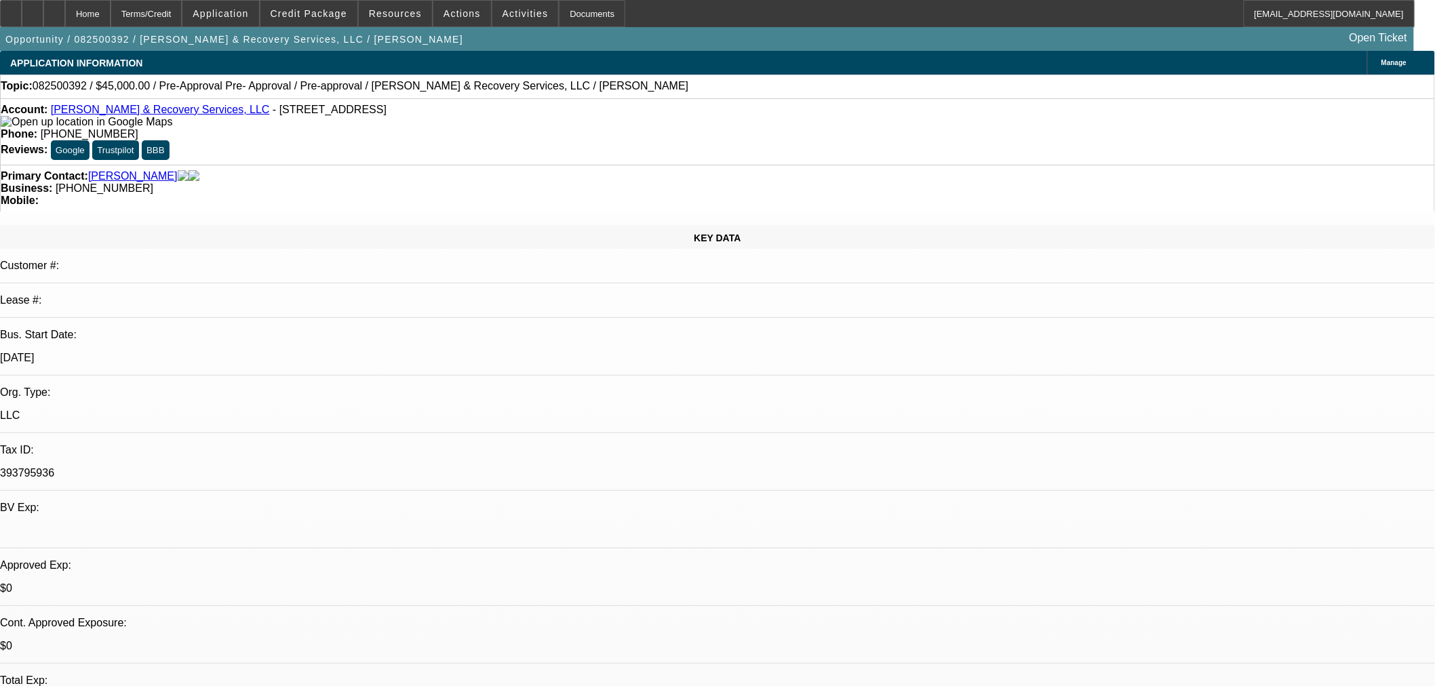
select select "0"
select select "0.1"
select select "4"
select select "0.1"
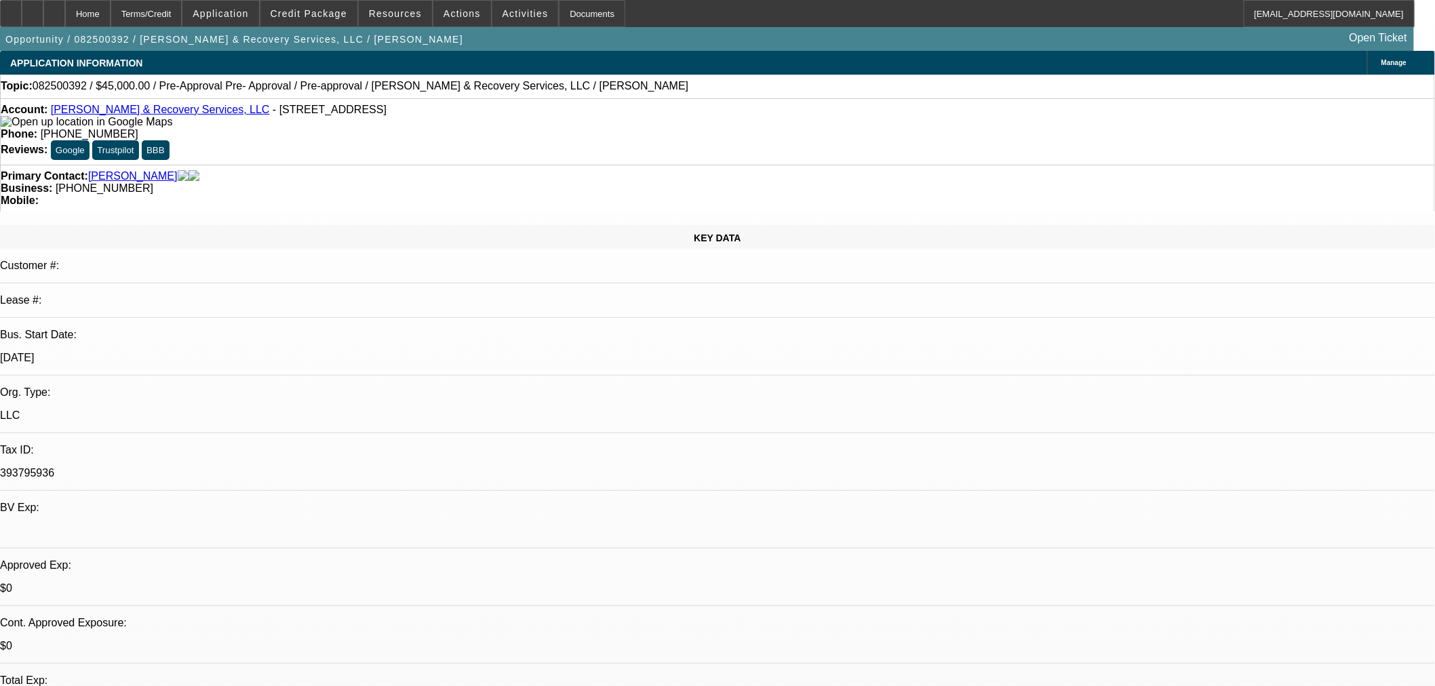
select select "2"
select select "0.1"
select select "4"
select select "0"
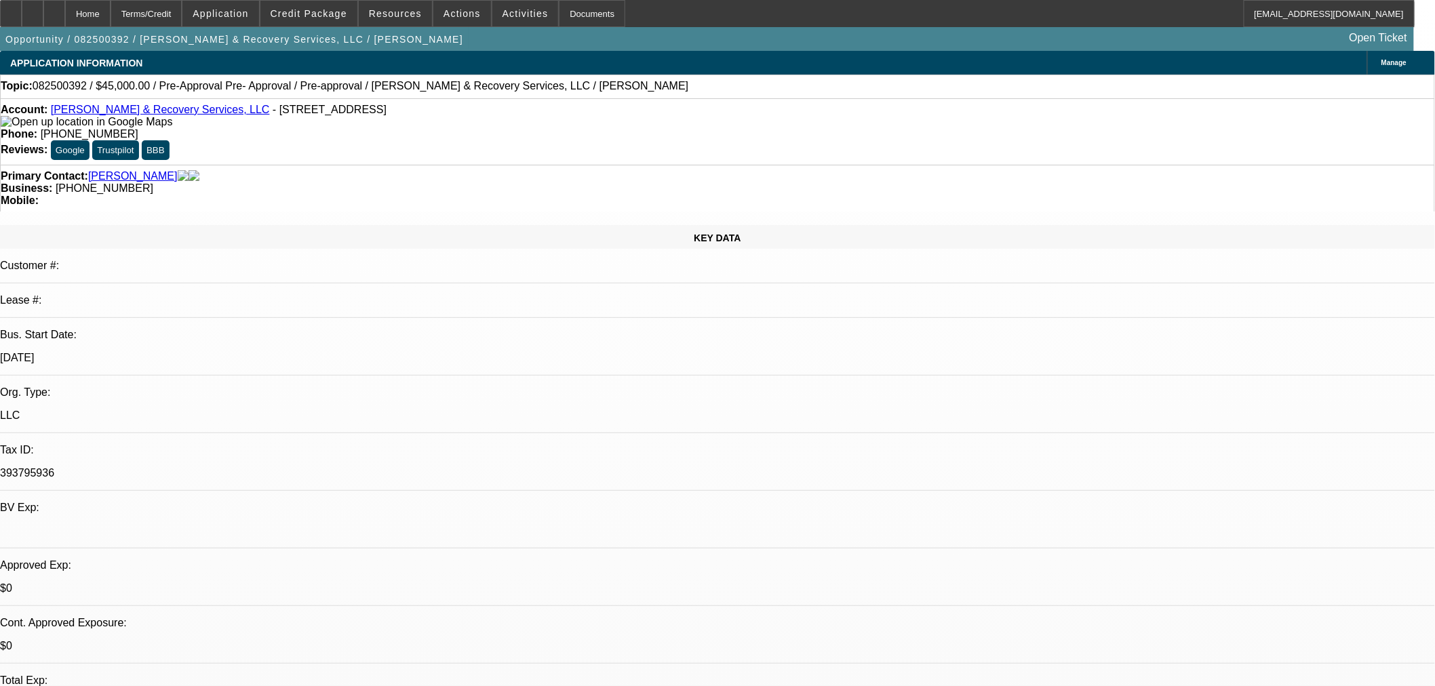
select select "0"
select select "0.1"
select select "4"
click at [319, 11] on span "Credit Package" at bounding box center [309, 13] width 77 height 11
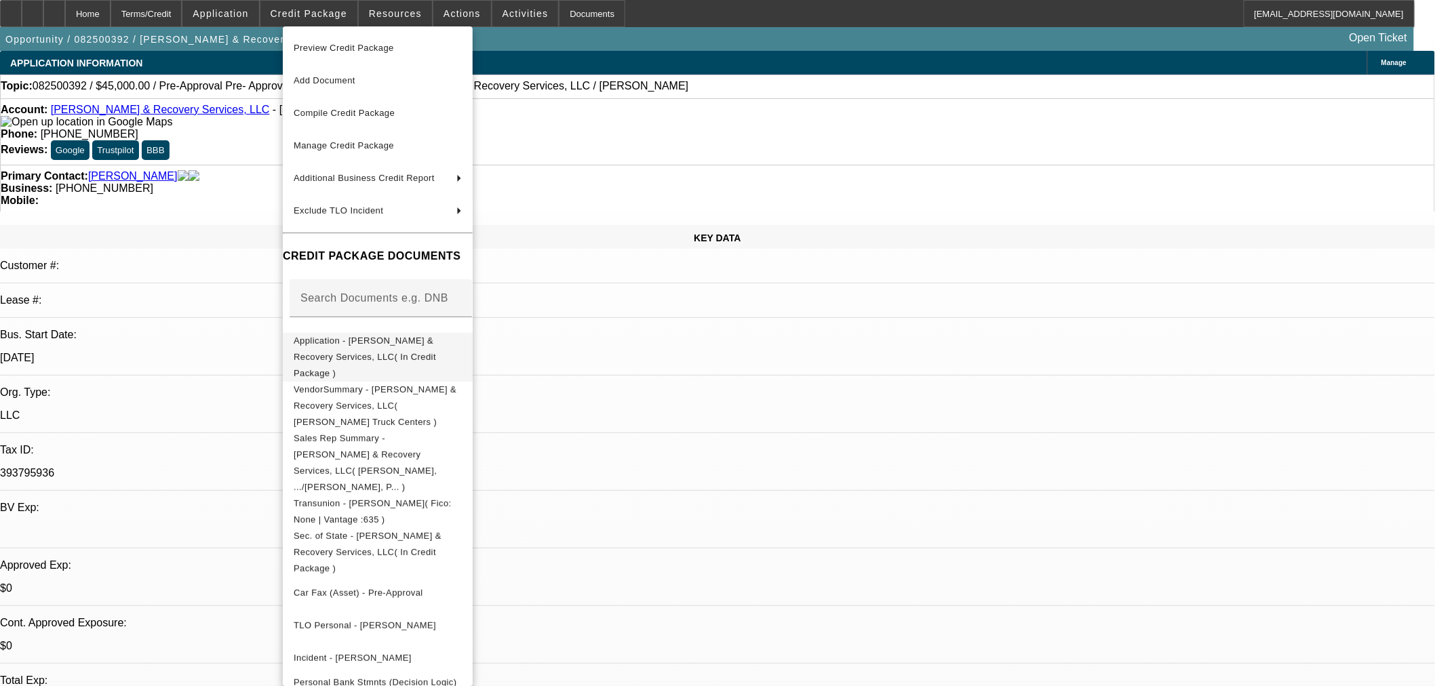
click at [338, 346] on span "Application - Lil Joe Towing & Recovery Services, LLC( In Credit Package )" at bounding box center [365, 356] width 142 height 43
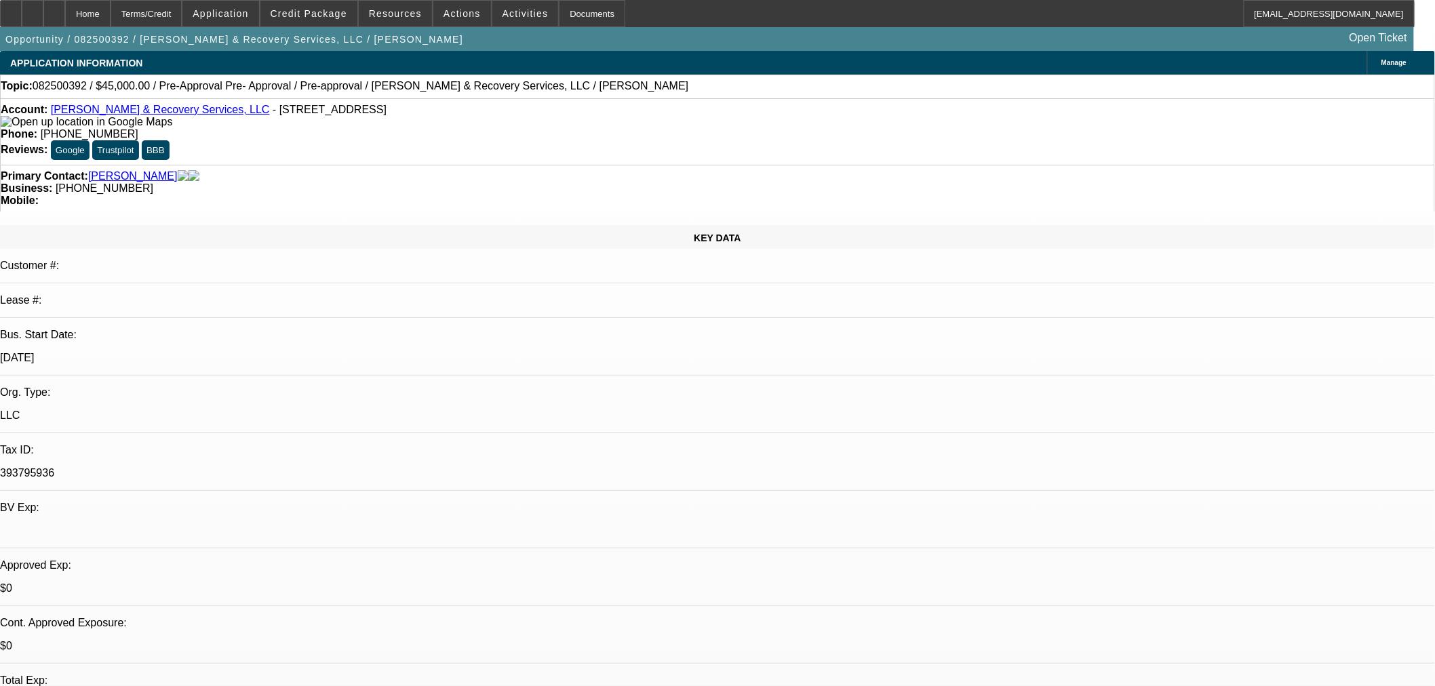
click at [1367, 71] on div "Manage" at bounding box center [1401, 63] width 68 height 24
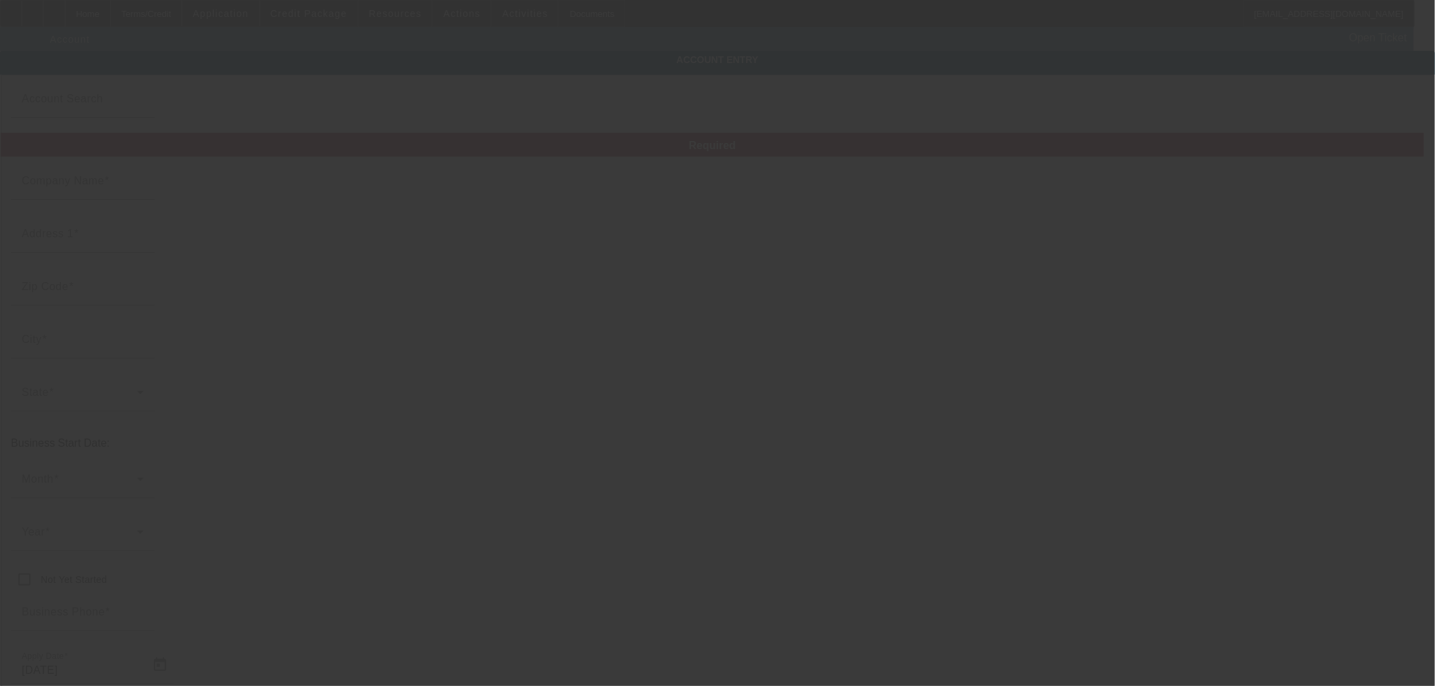
type input "Lil Joe Towing & Recovery Services, LLC"
type input "804 N 11th St"
type input "60115"
type input "Dekalb"
type input "(815) 517-8698"
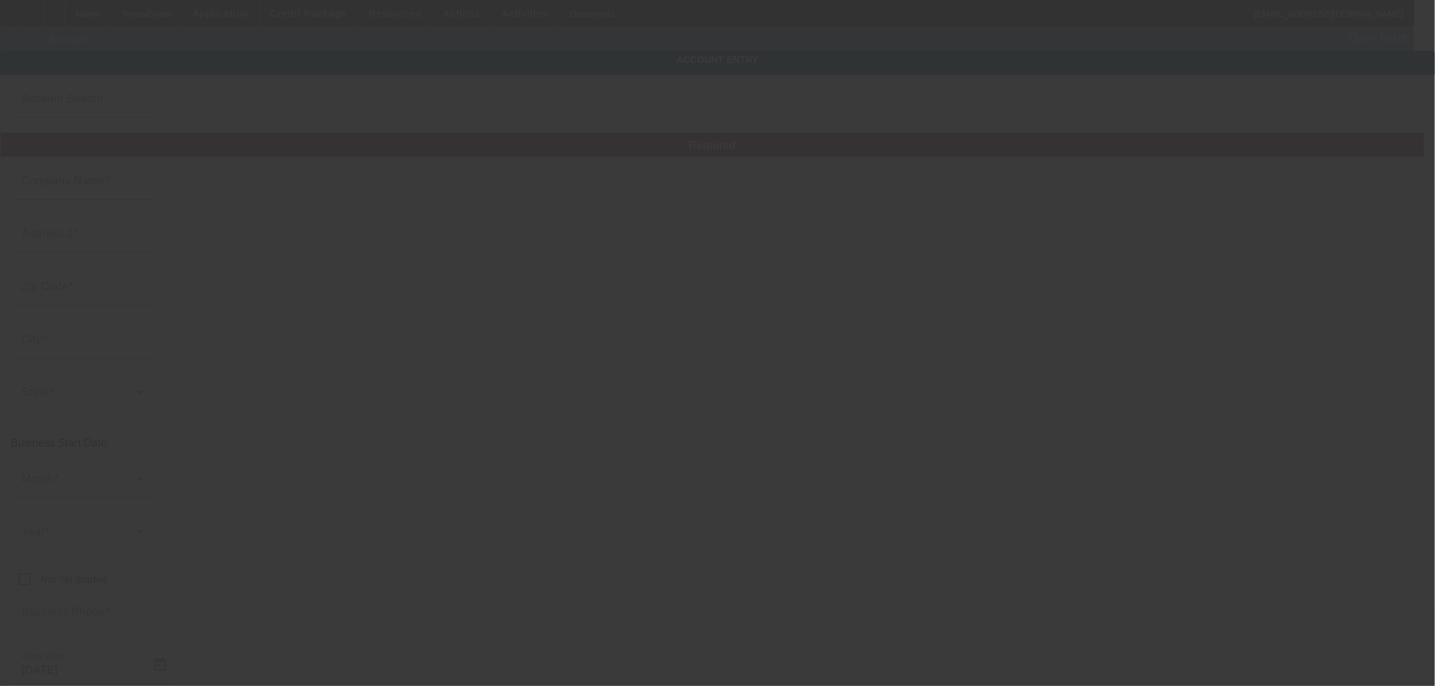
type input "393795936"
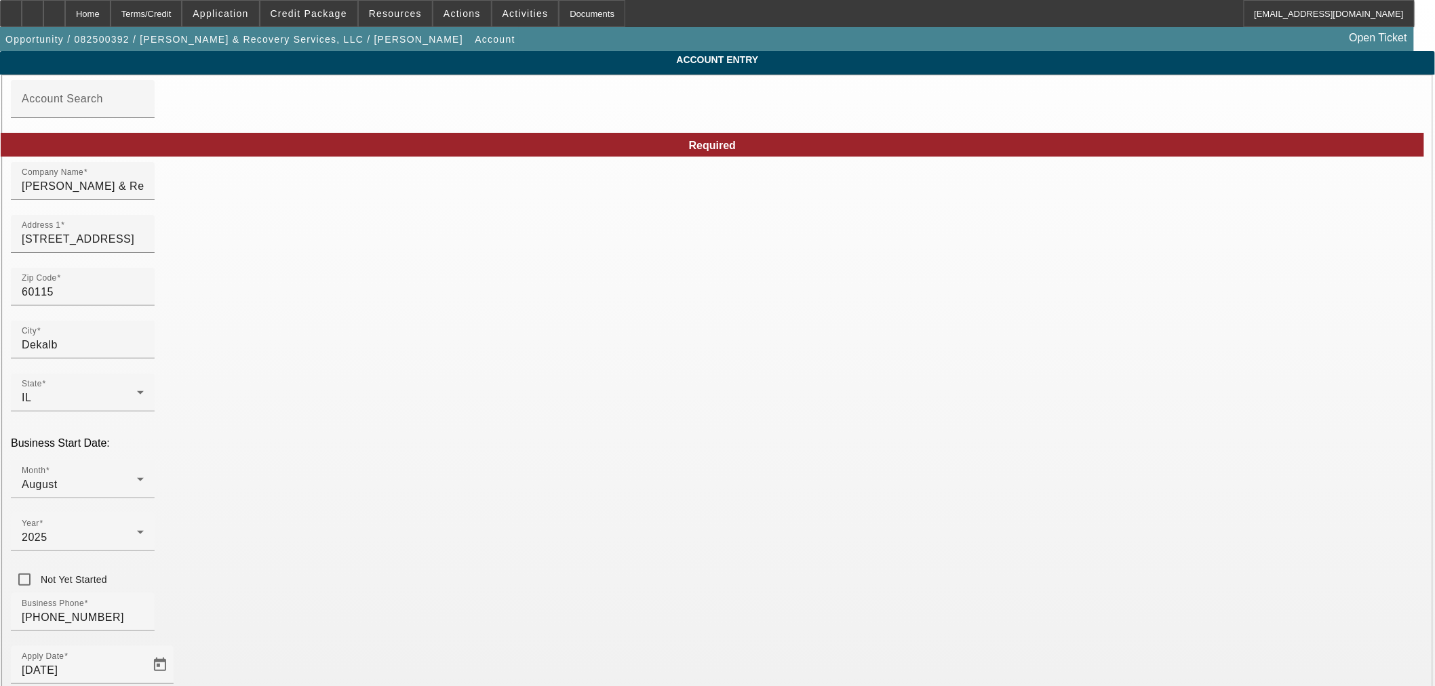
type input "8/14/2025"
paste input "dorissmith77@gmail.com"
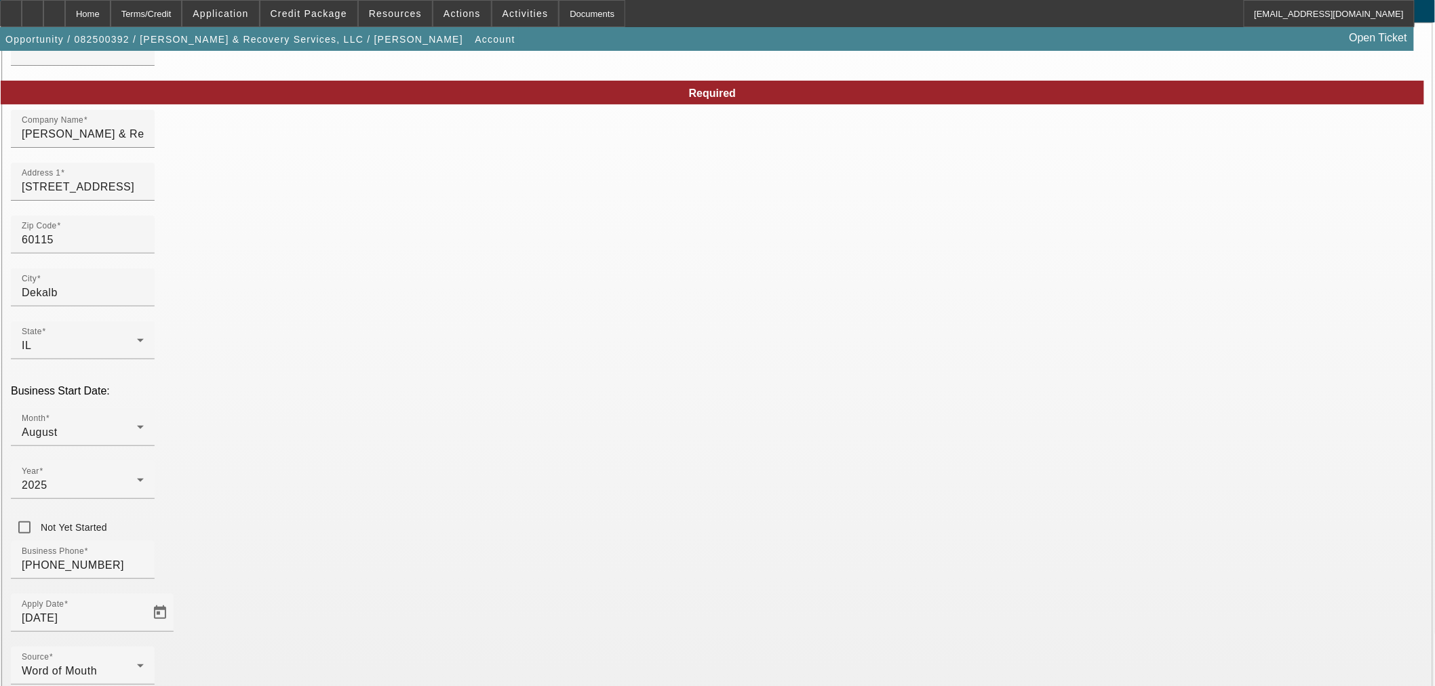
scroll to position [102, 0]
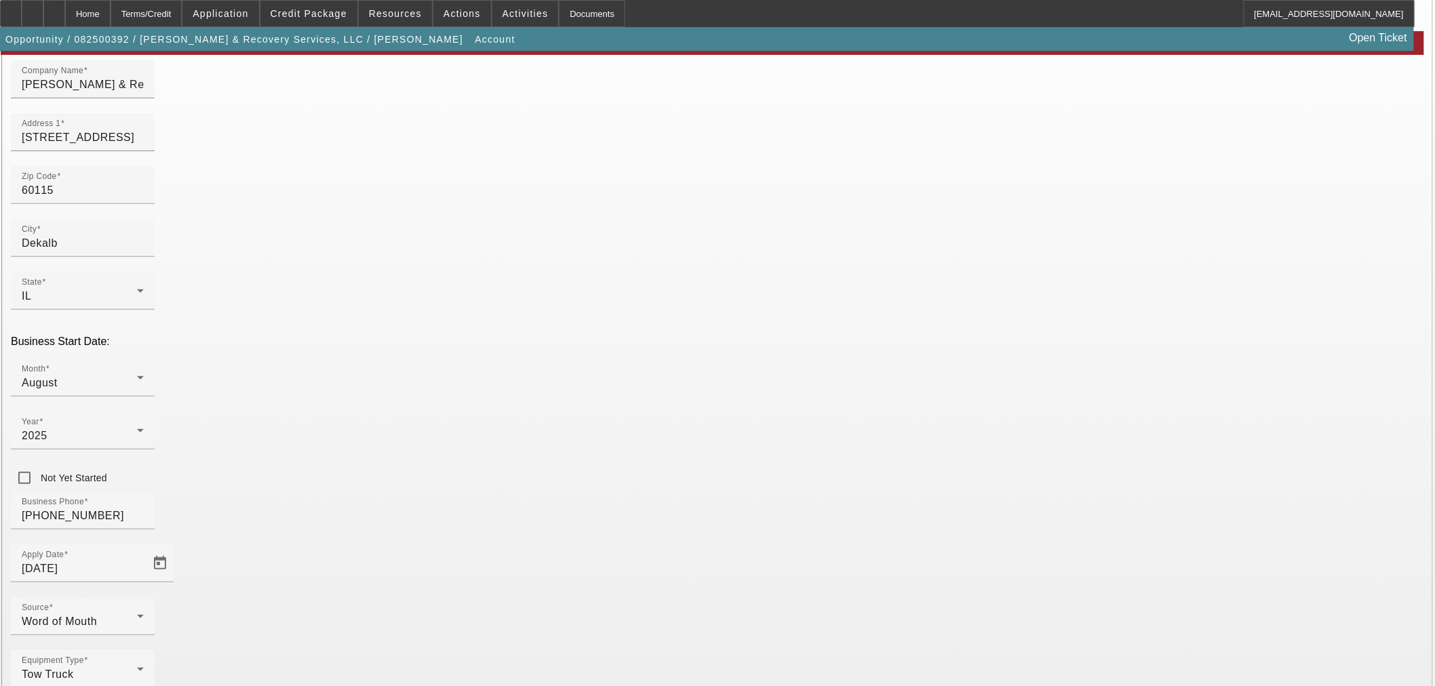
type input "dorissmith77@gmail.com"
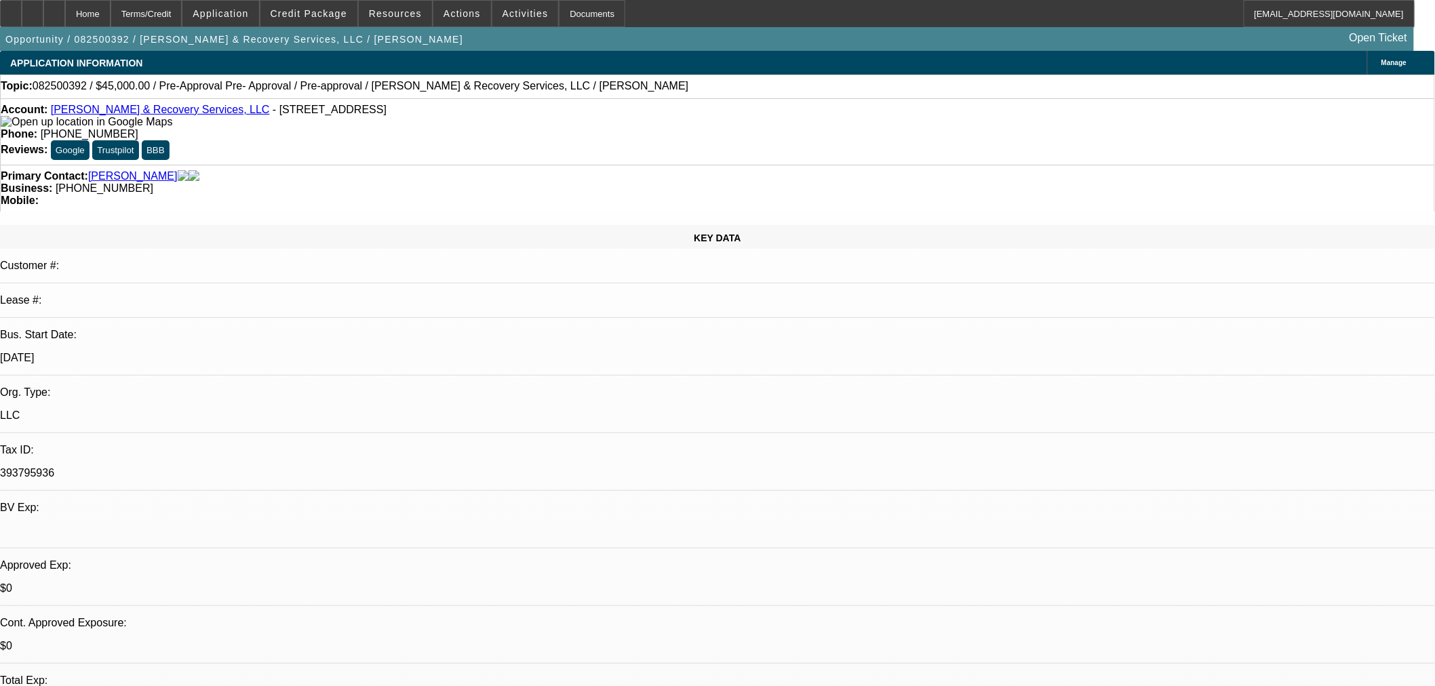
select select "0"
select select "0.1"
select select "4"
select select "0.1"
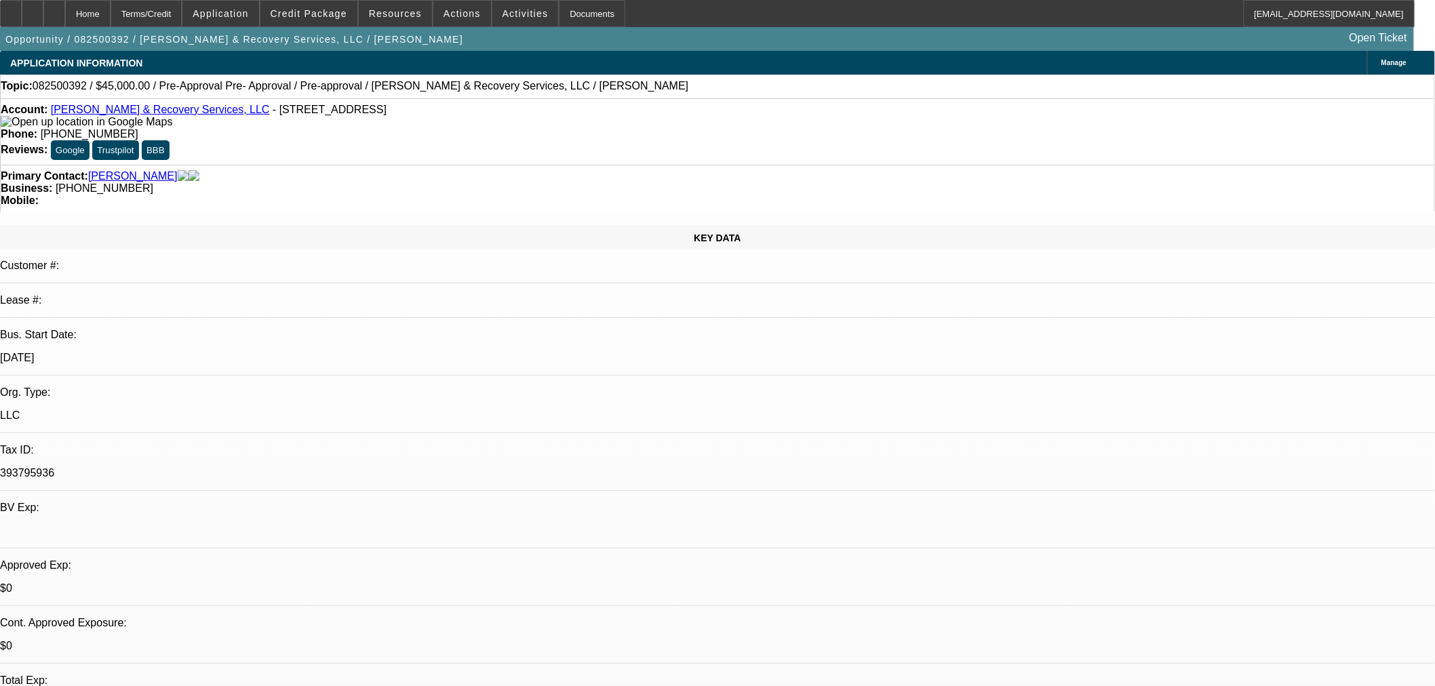
select select "2"
select select "0.1"
select select "4"
select select "0"
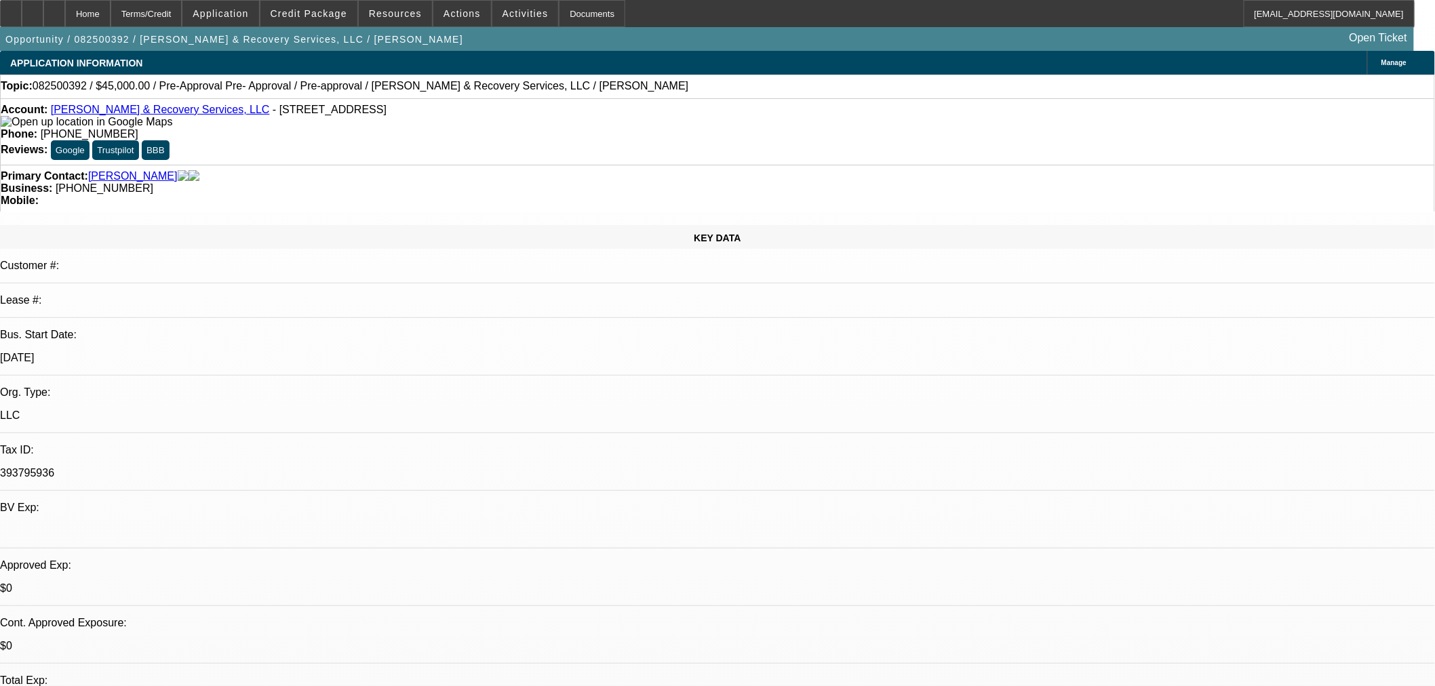
select select "0"
select select "0.1"
select select "4"
click at [346, 20] on span at bounding box center [308, 13] width 97 height 33
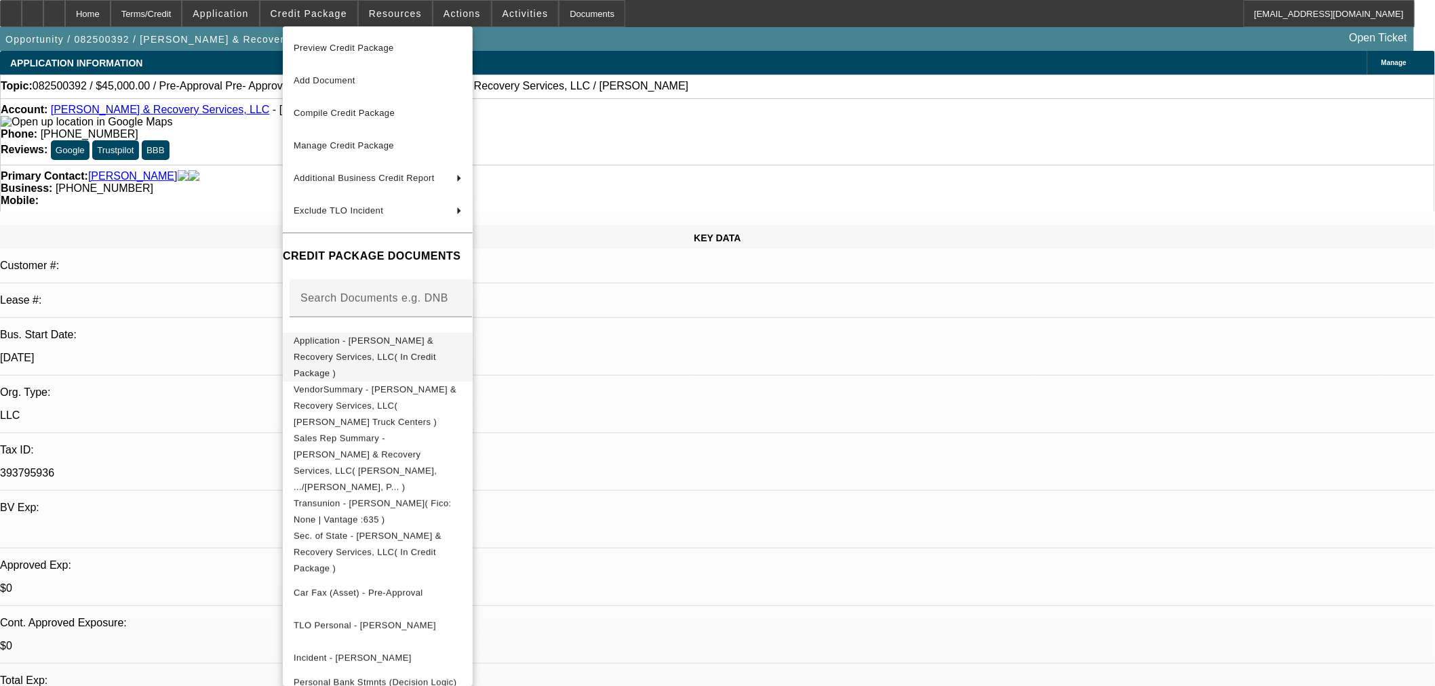
click at [341, 342] on span "Application - Lil Joe Towing & Recovery Services, LLC( In Credit Package )" at bounding box center [365, 356] width 142 height 43
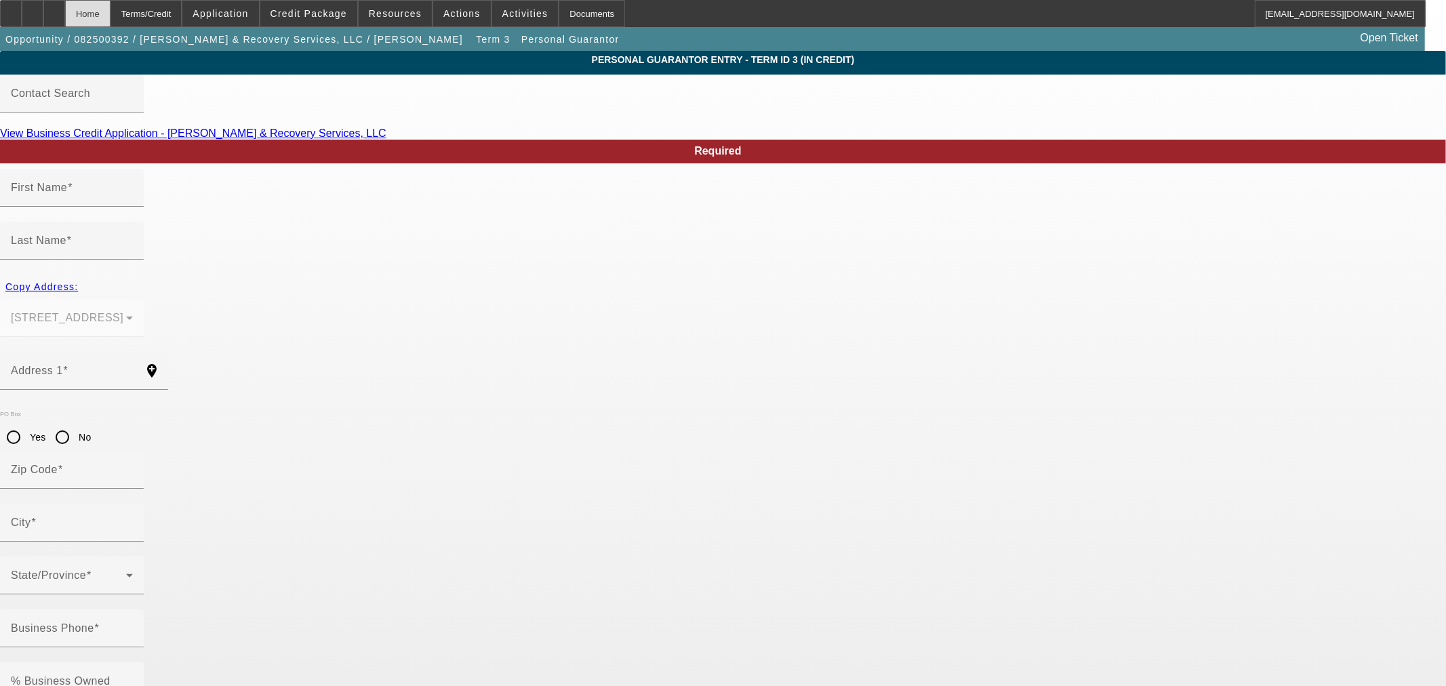
type input "Emmanuel"
type input "Smith"
type input "804 N 11th St"
radio input "true"
type input "60115"
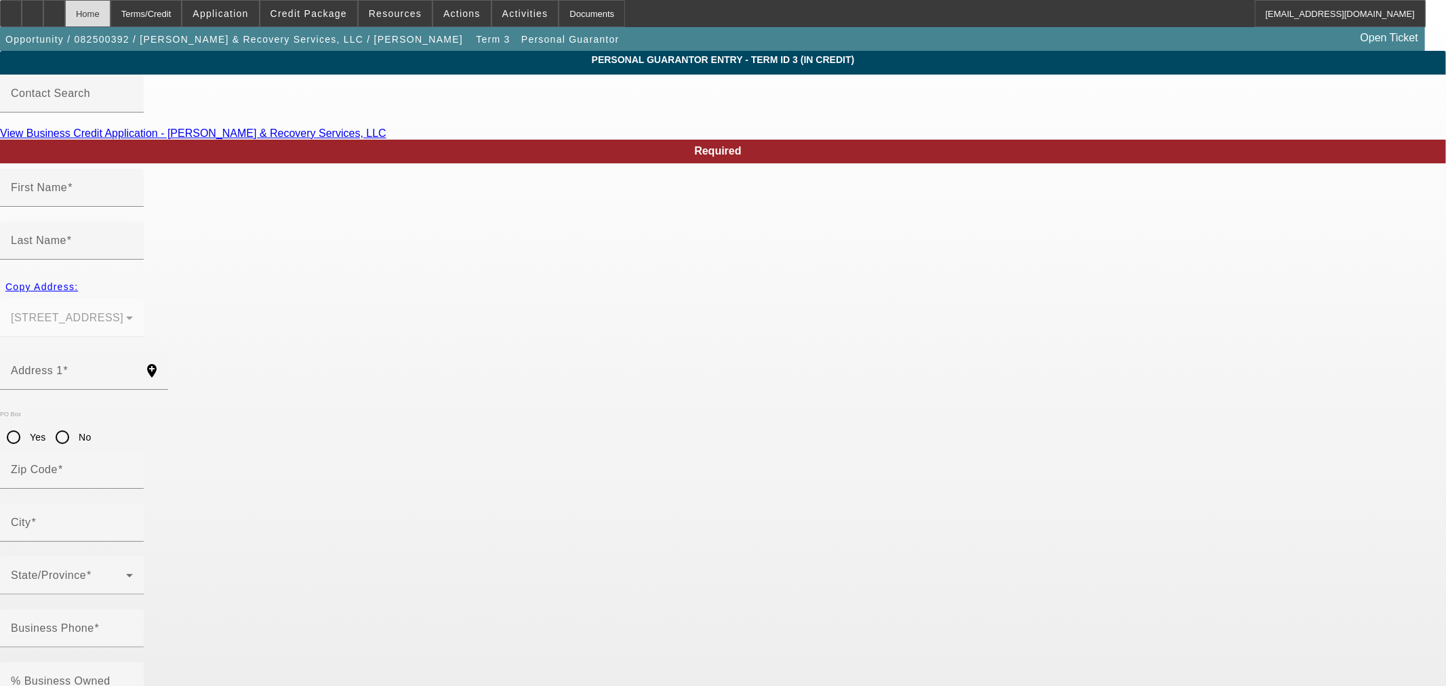
type input "Dekalb"
type input "(815) 517-8698"
type input "100"
type input "319-68-9388"
type input "heavenslittleannointedangels@gmail.com"
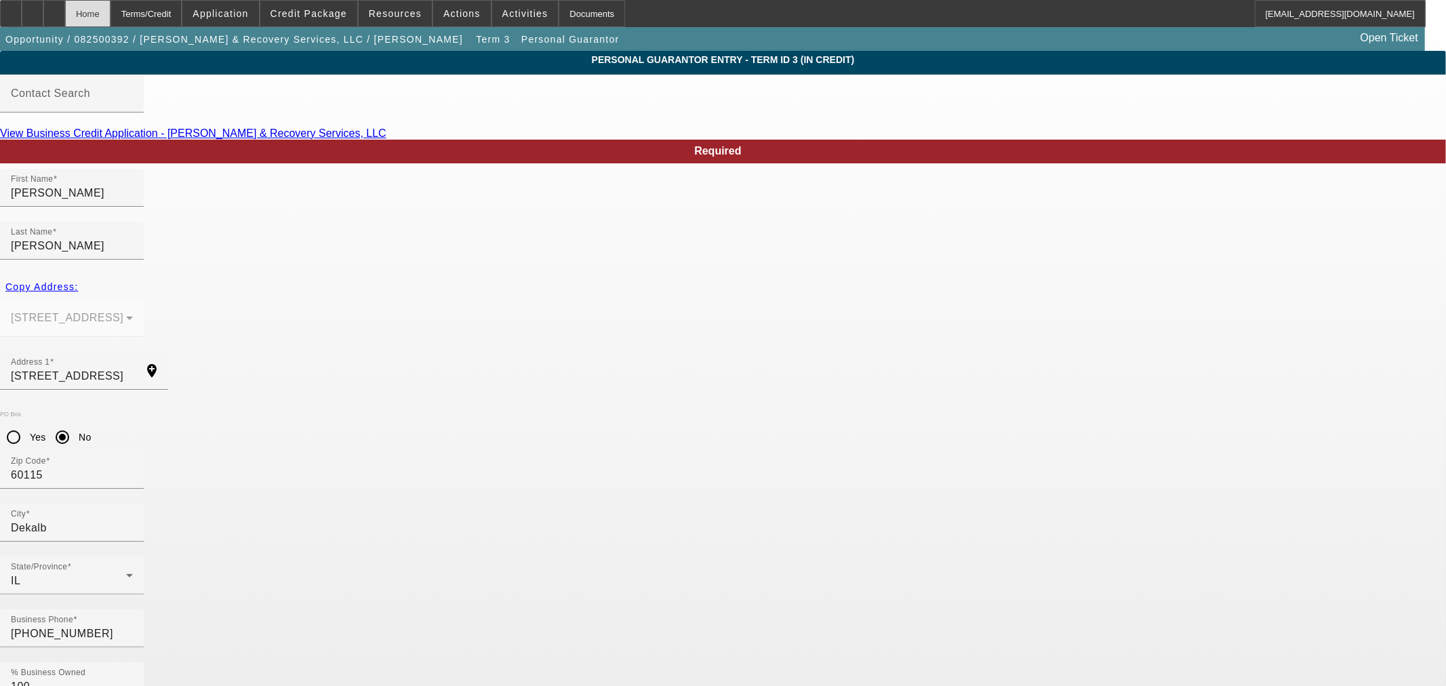
click at [111, 9] on div "Home" at bounding box center [87, 13] width 45 height 27
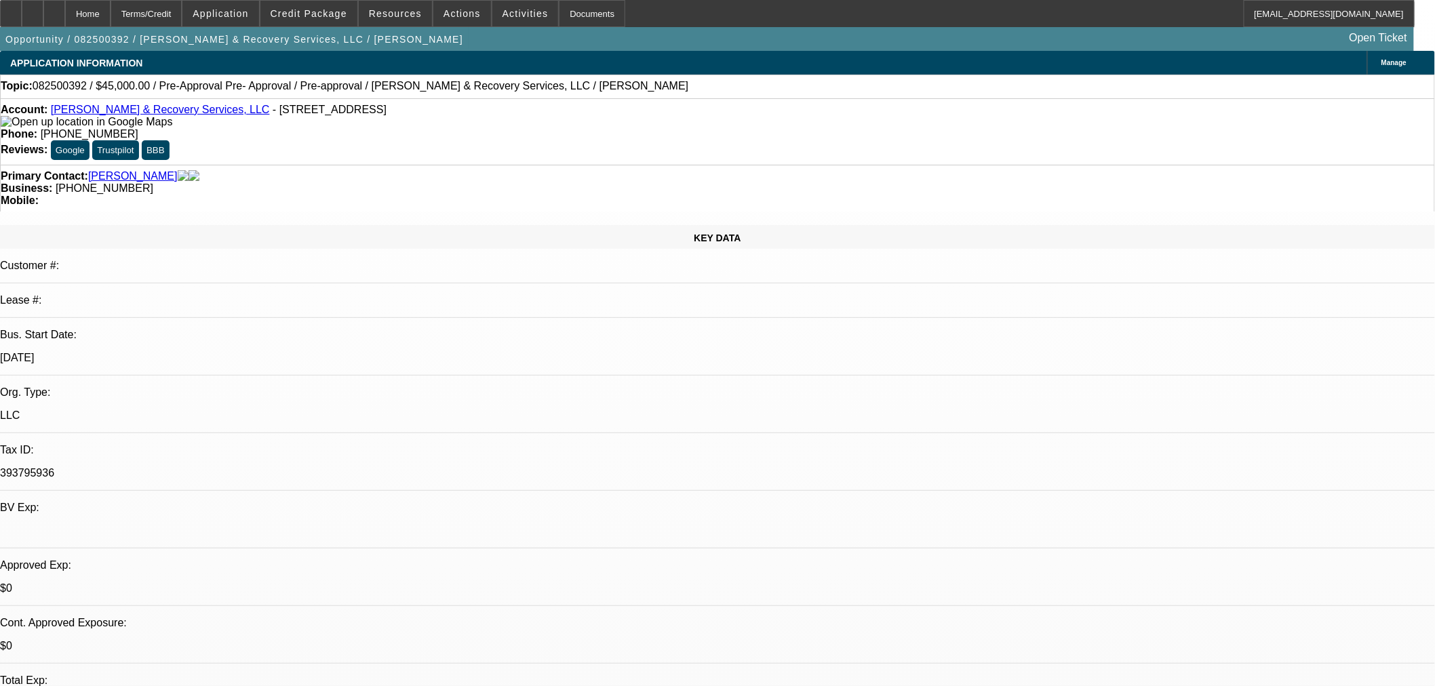
select select "0"
select select "0.1"
select select "4"
select select "0.1"
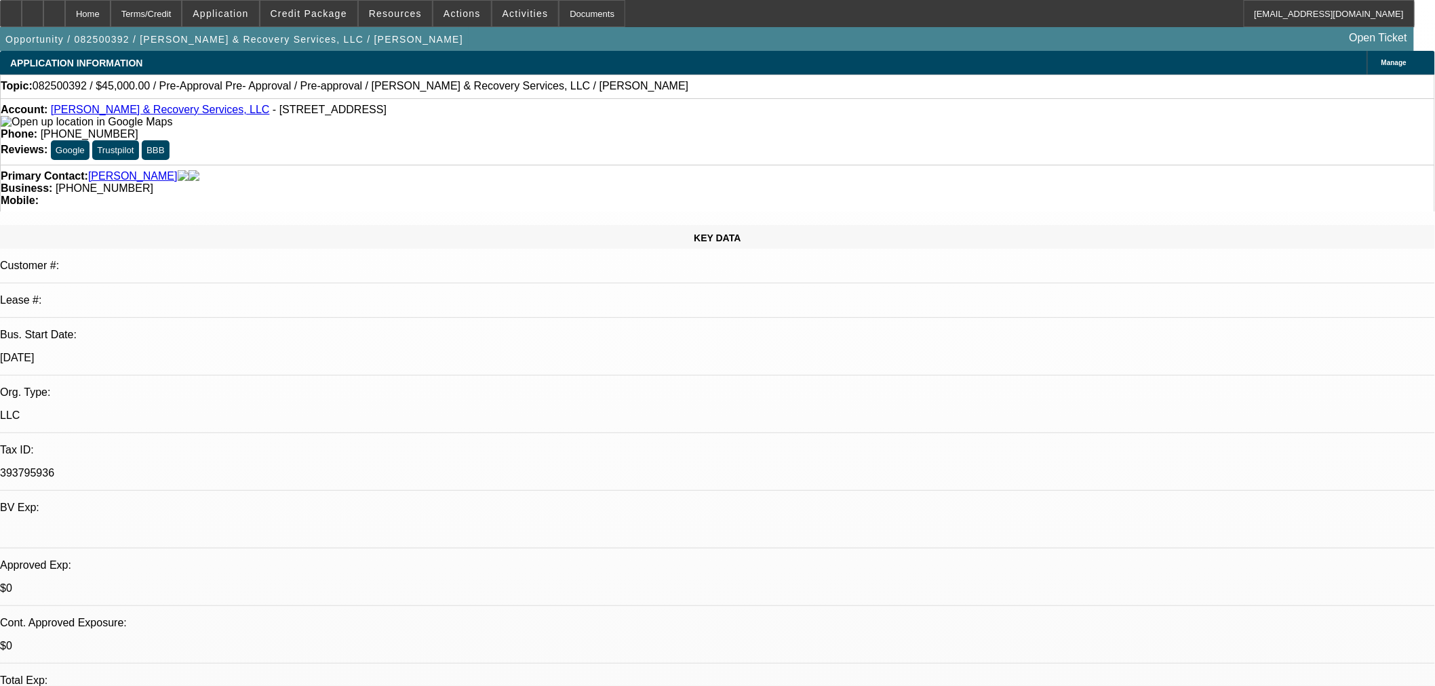
select select "2"
select select "0.1"
select select "4"
select select "0"
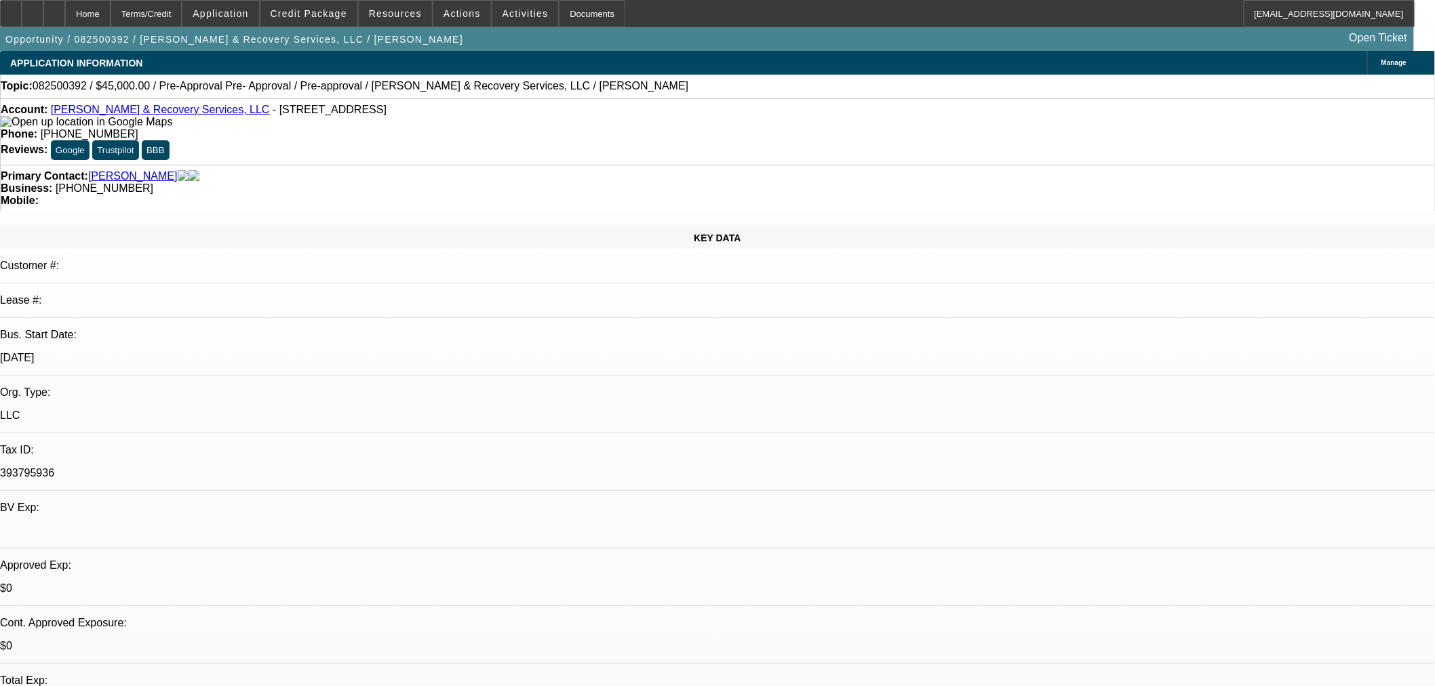
select select "0"
select select "0.1"
select select "4"
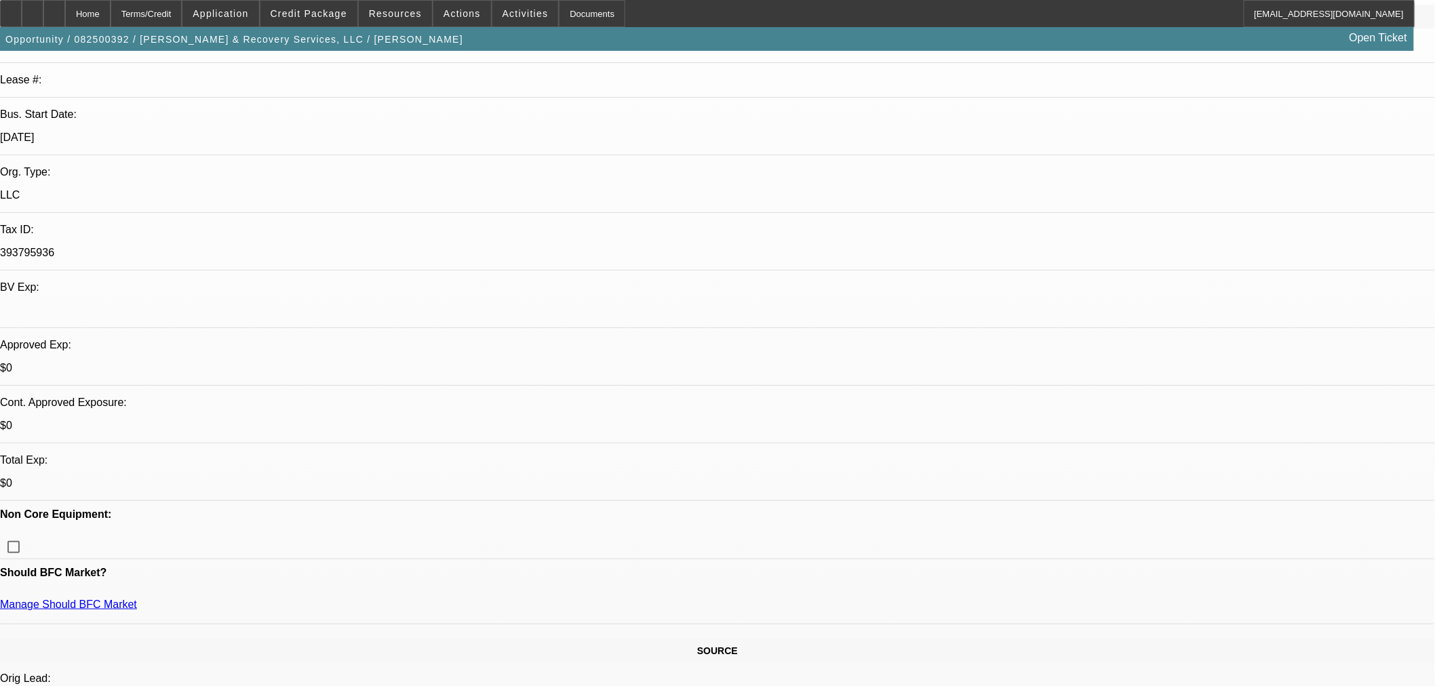
scroll to position [226, 0]
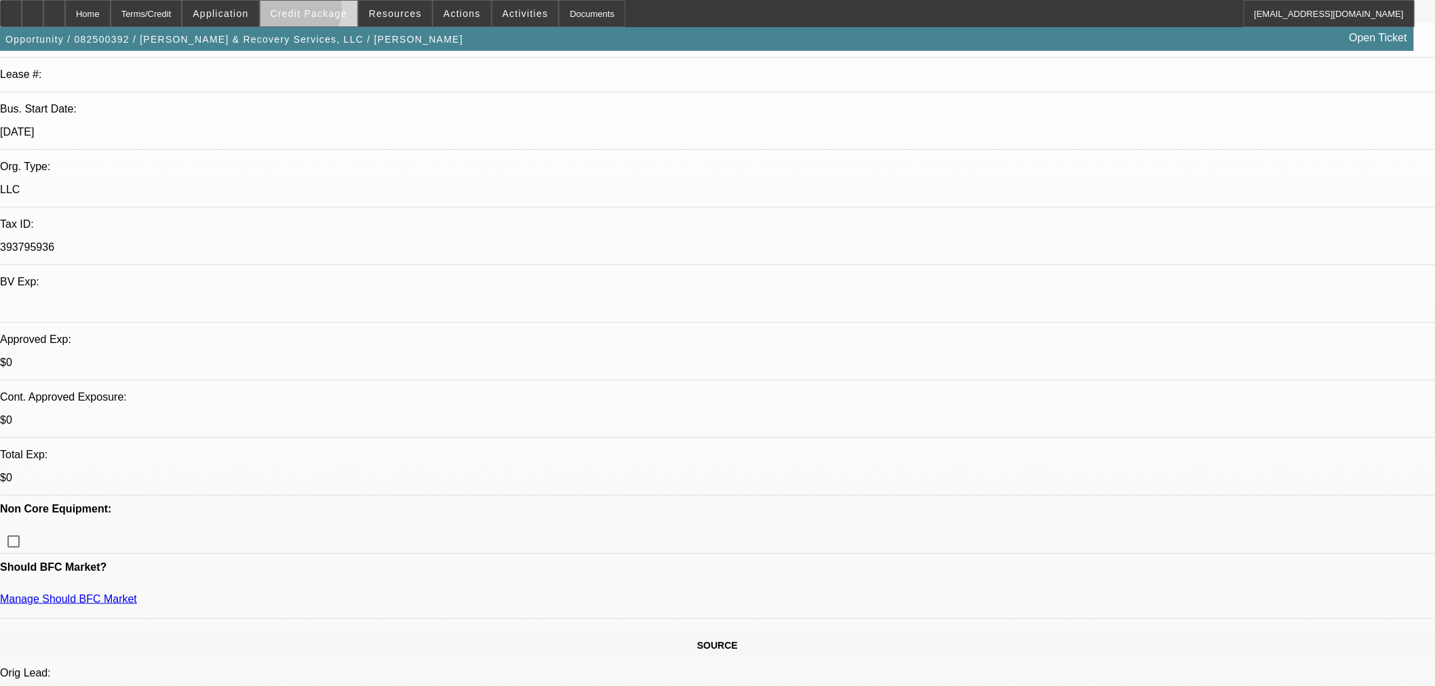
click at [302, 12] on span "Credit Package" at bounding box center [309, 13] width 77 height 11
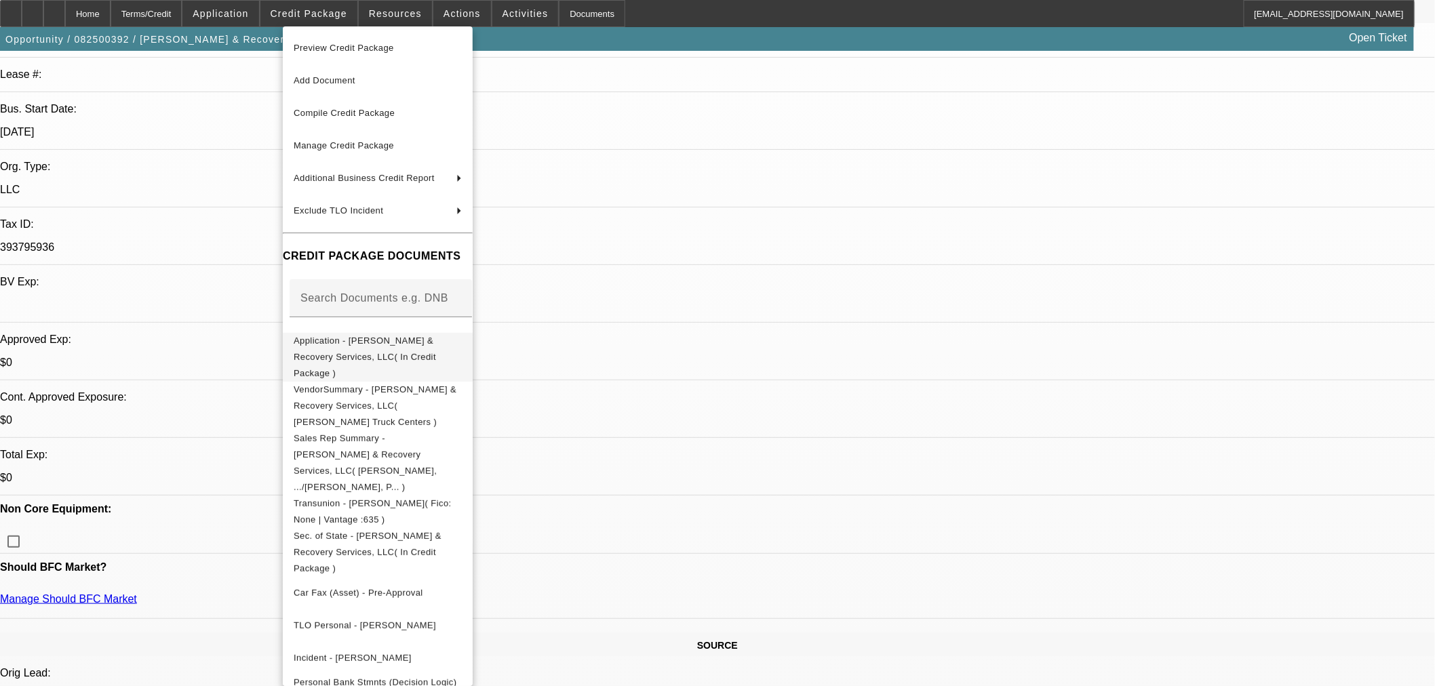
click at [351, 340] on span "Application - Lil Joe Towing & Recovery Services, LLC( In Credit Package )" at bounding box center [365, 356] width 142 height 43
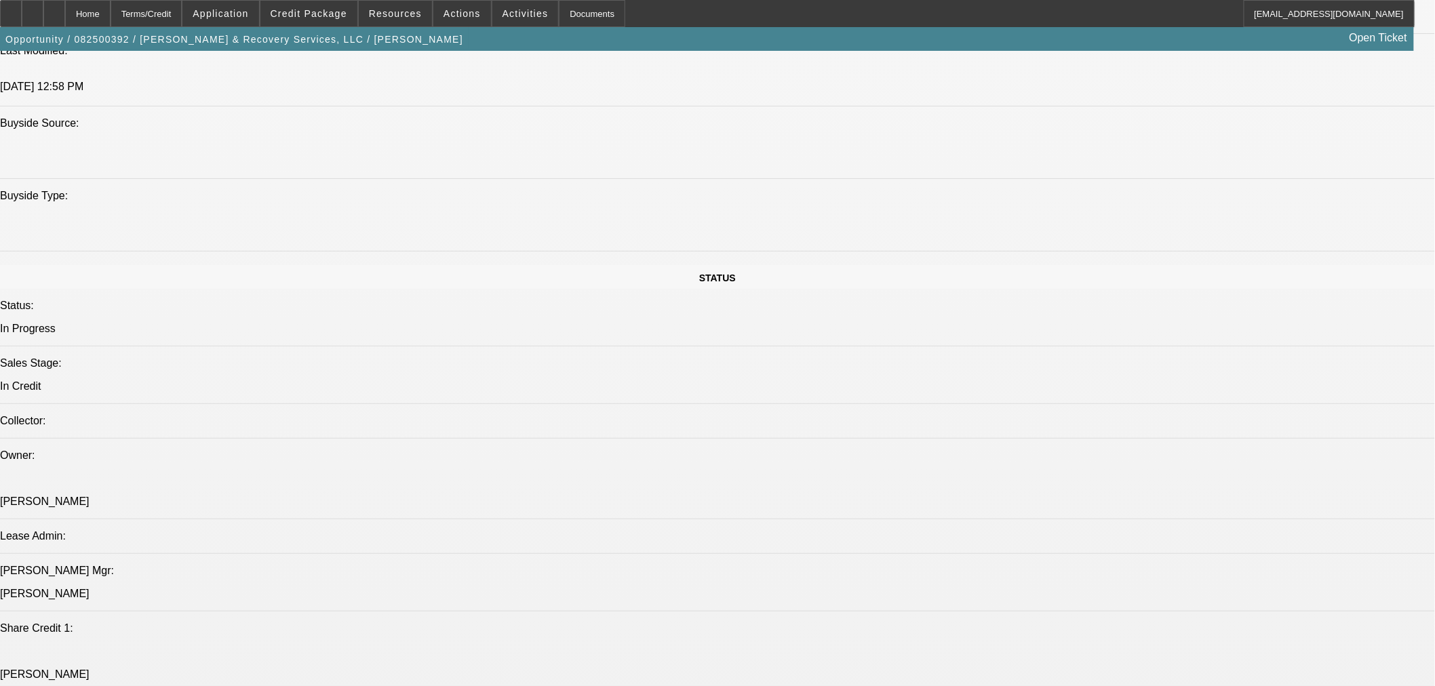
scroll to position [1582, 0]
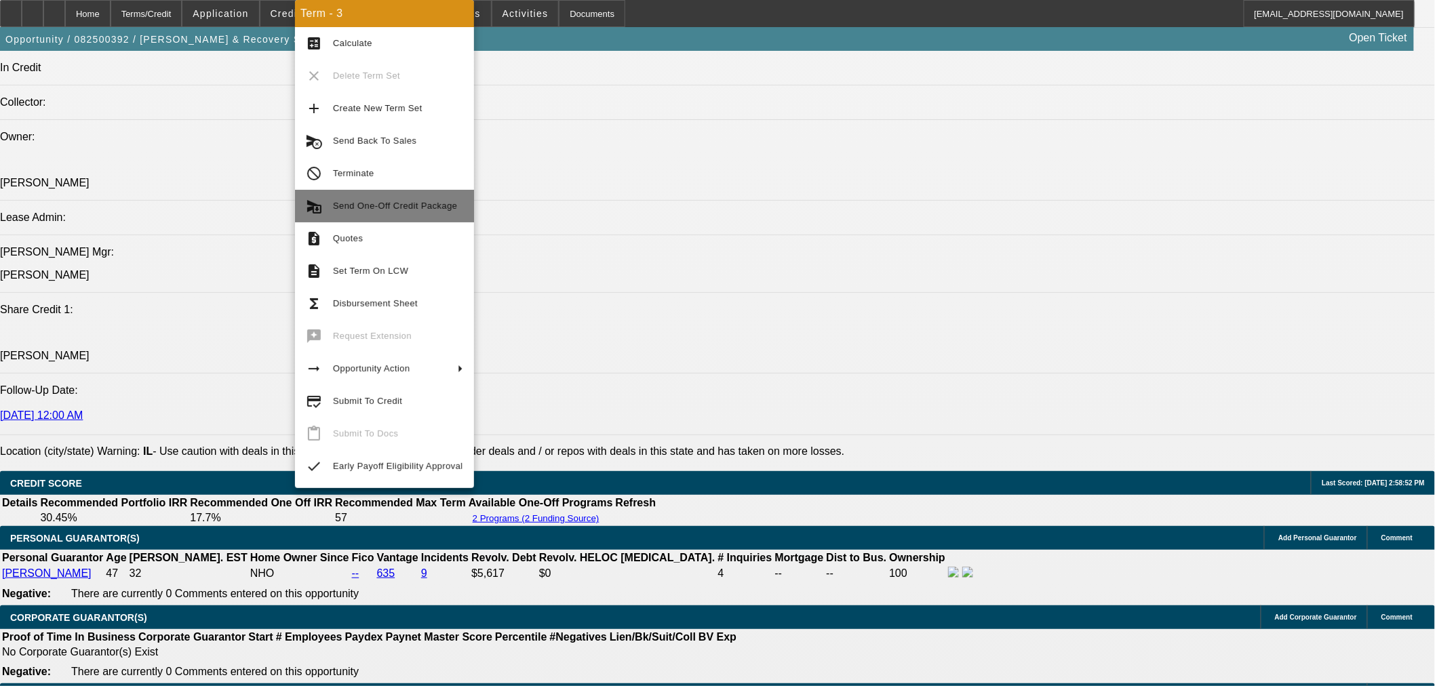
click at [389, 199] on span "Send One-Off Credit Package" at bounding box center [398, 206] width 130 height 16
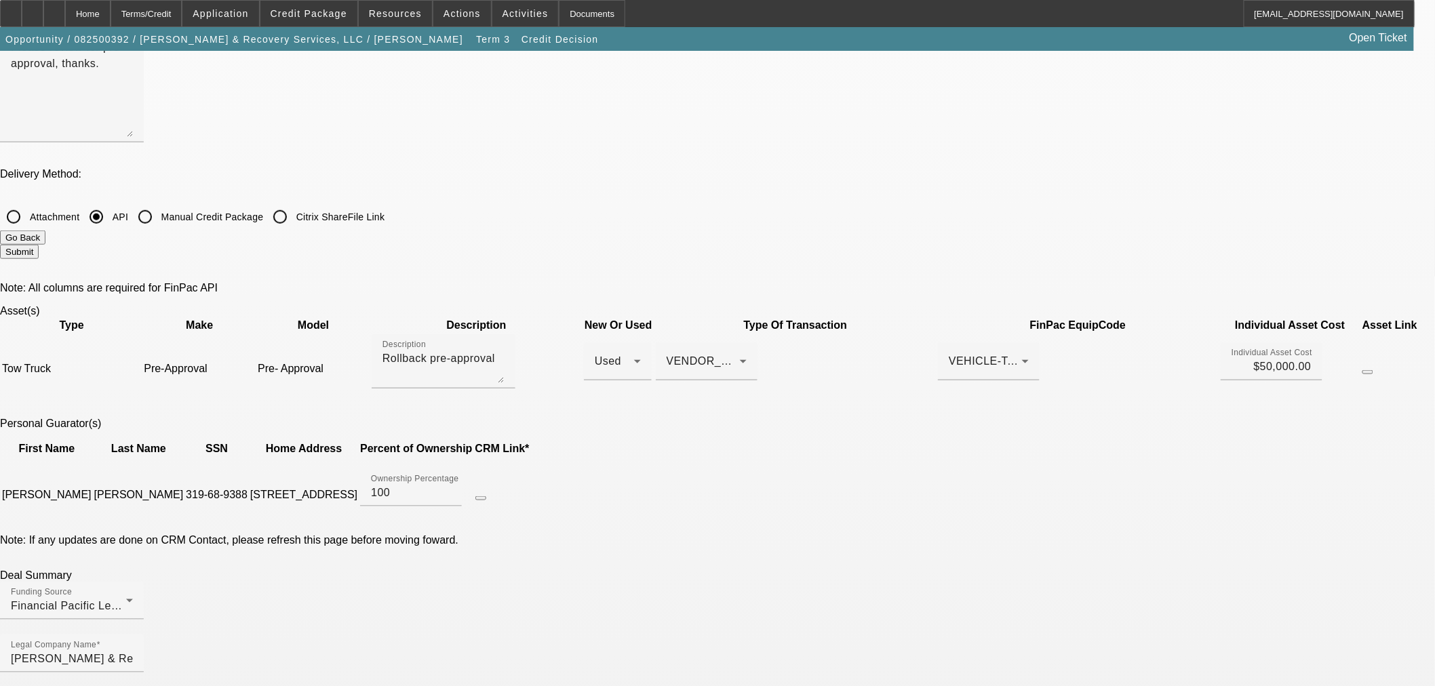
scroll to position [376, 0]
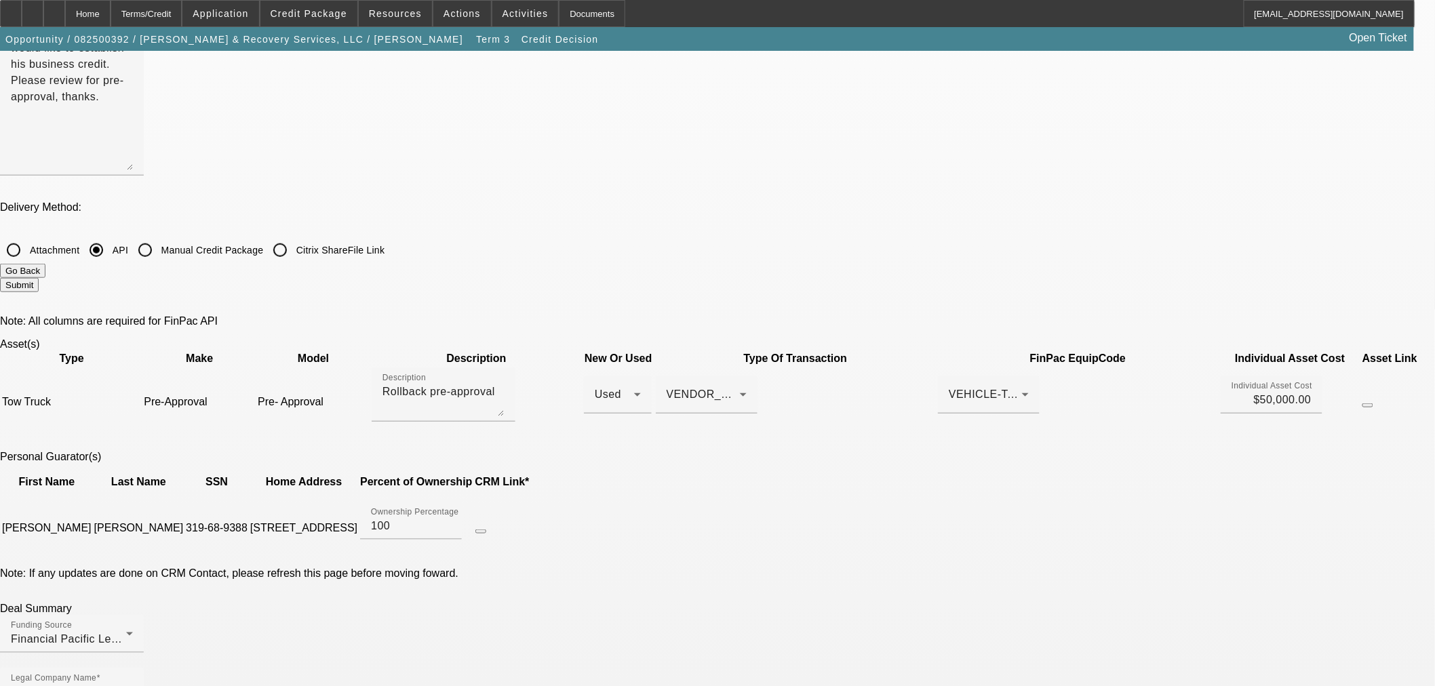
drag, startPoint x: 532, startPoint y: 157, endPoint x: 823, endPoint y: 184, distance: 291.5
click at [823, 367] on tr "Tow Truck Pre-Approval Pre- Approval Description Rollback pre-approval Used VEN…" at bounding box center [709, 402] width 1416 height 71
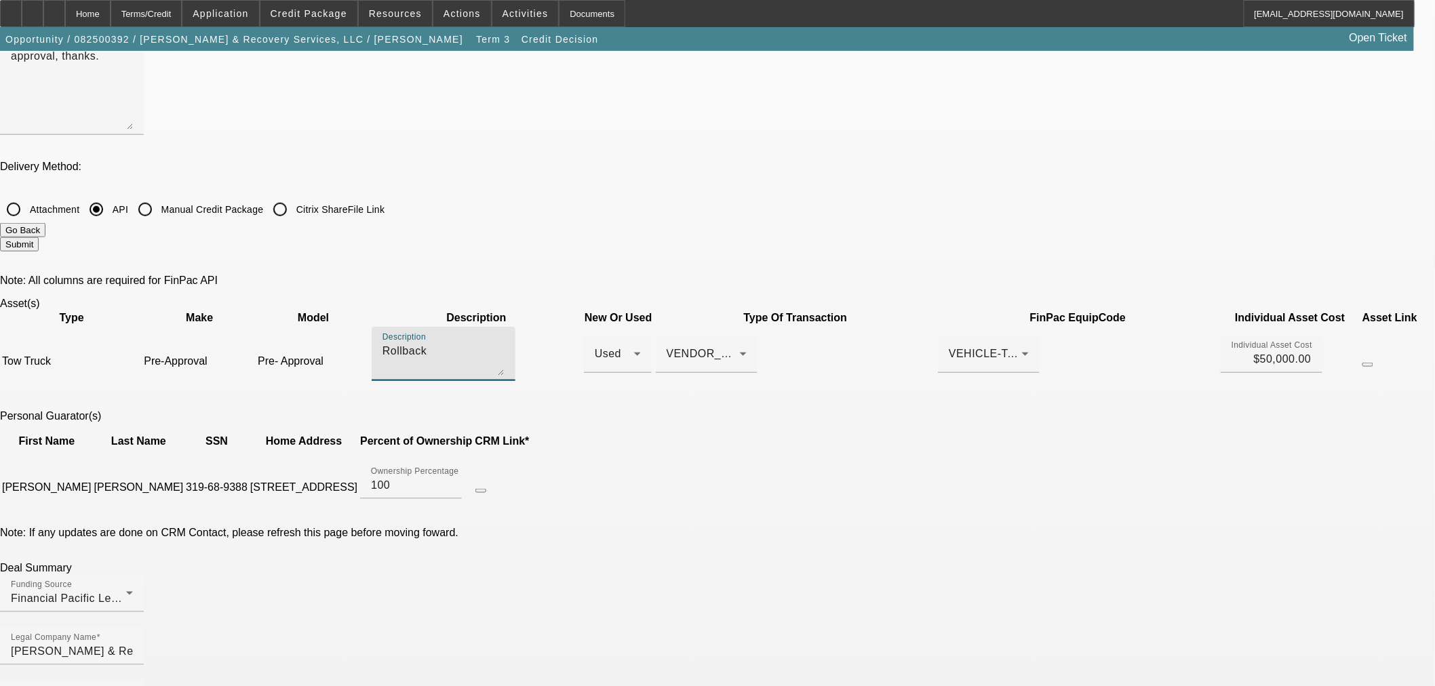
scroll to position [527, 0]
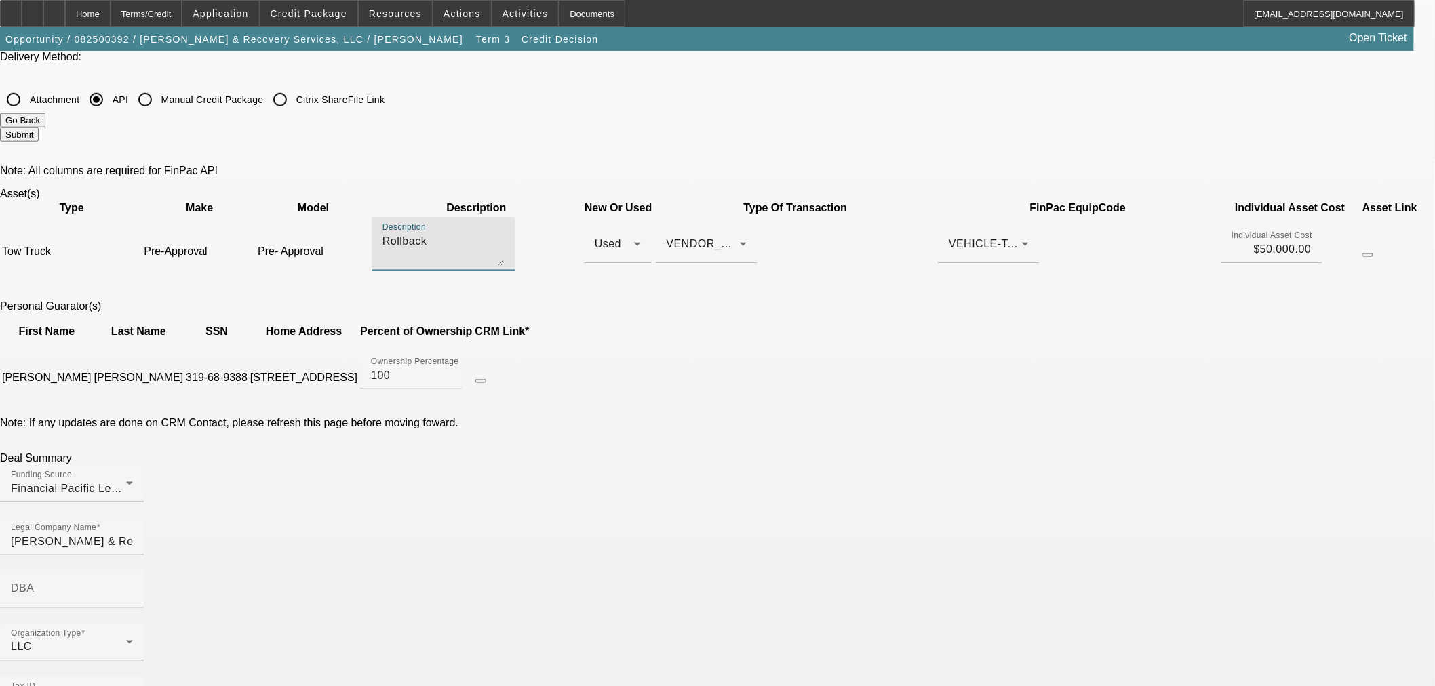
type textarea "Rollback"
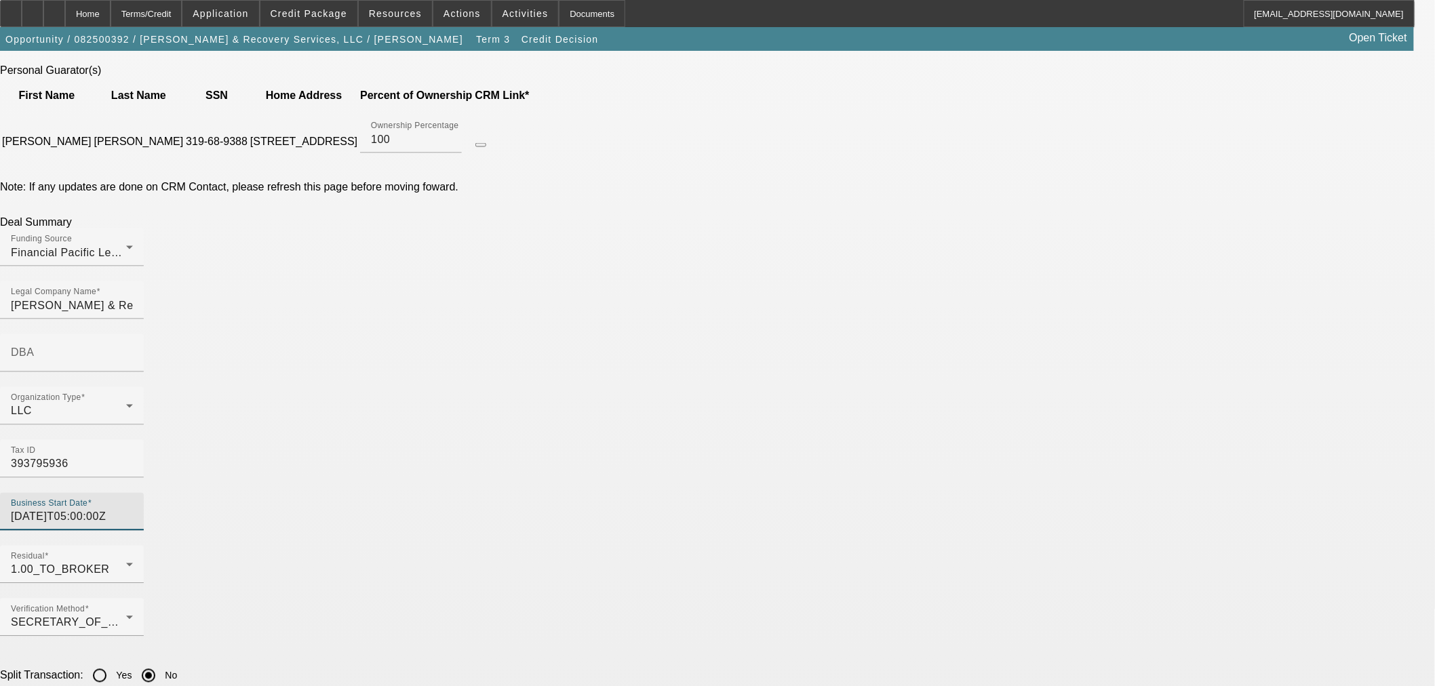
scroll to position [979, 0]
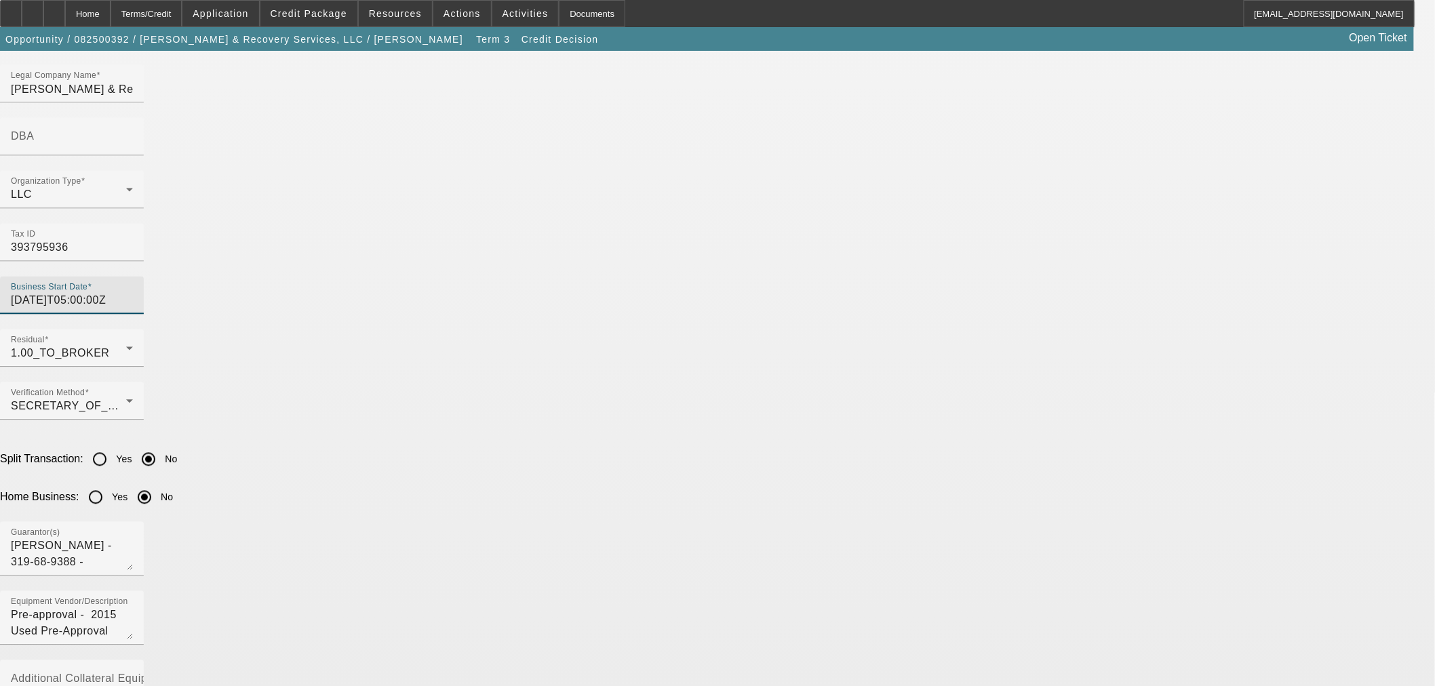
type input "2025-08-26T05:00:00Z"
drag, startPoint x: 418, startPoint y: 593, endPoint x: -2, endPoint y: 561, distance: 421.6
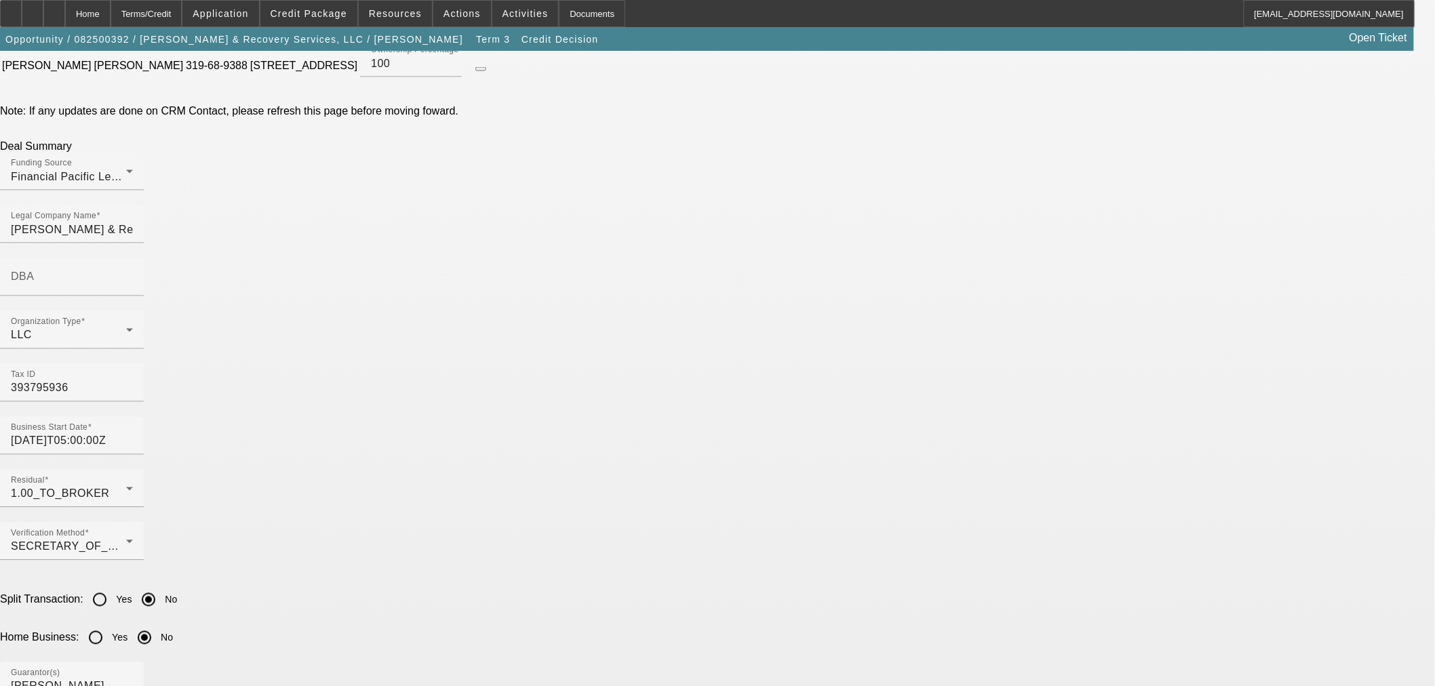
scroll to position [602, 0]
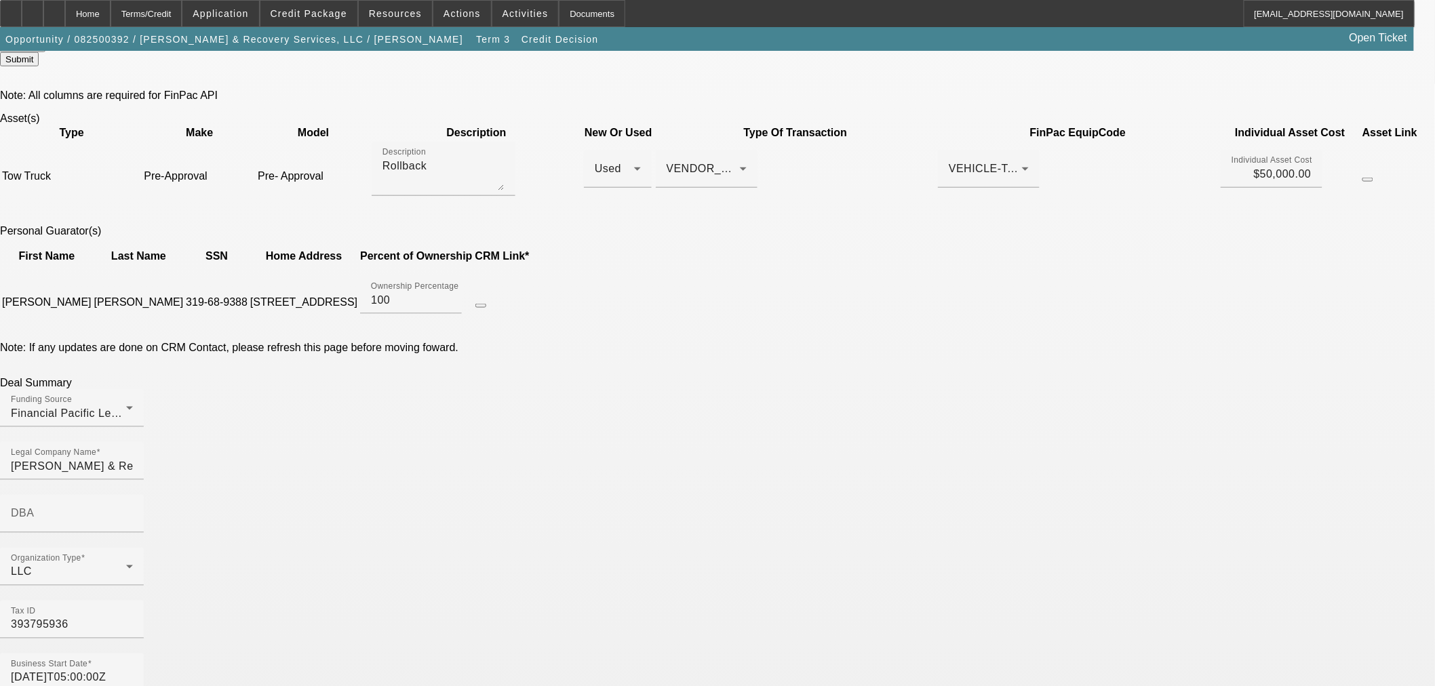
drag, startPoint x: 627, startPoint y: 342, endPoint x: 617, endPoint y: 342, distance: 10.2
checkbox input "false"
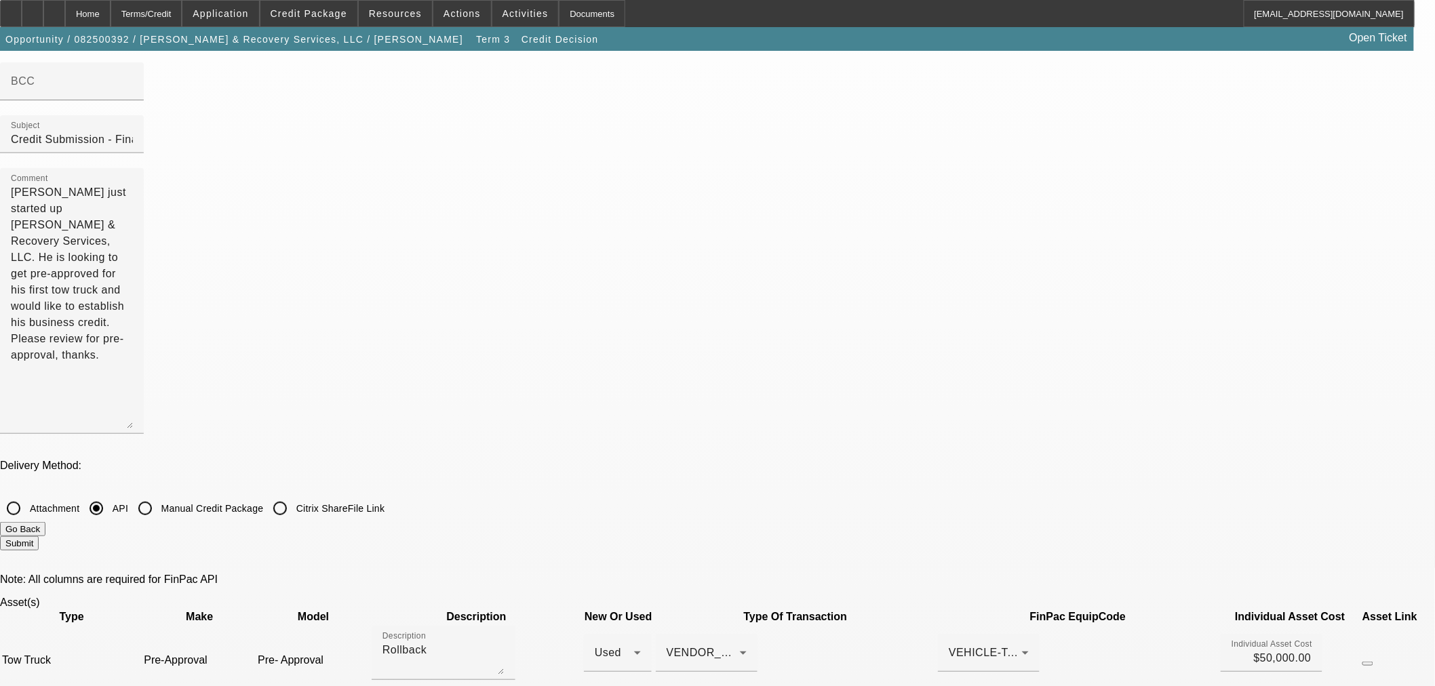
scroll to position [0, 0]
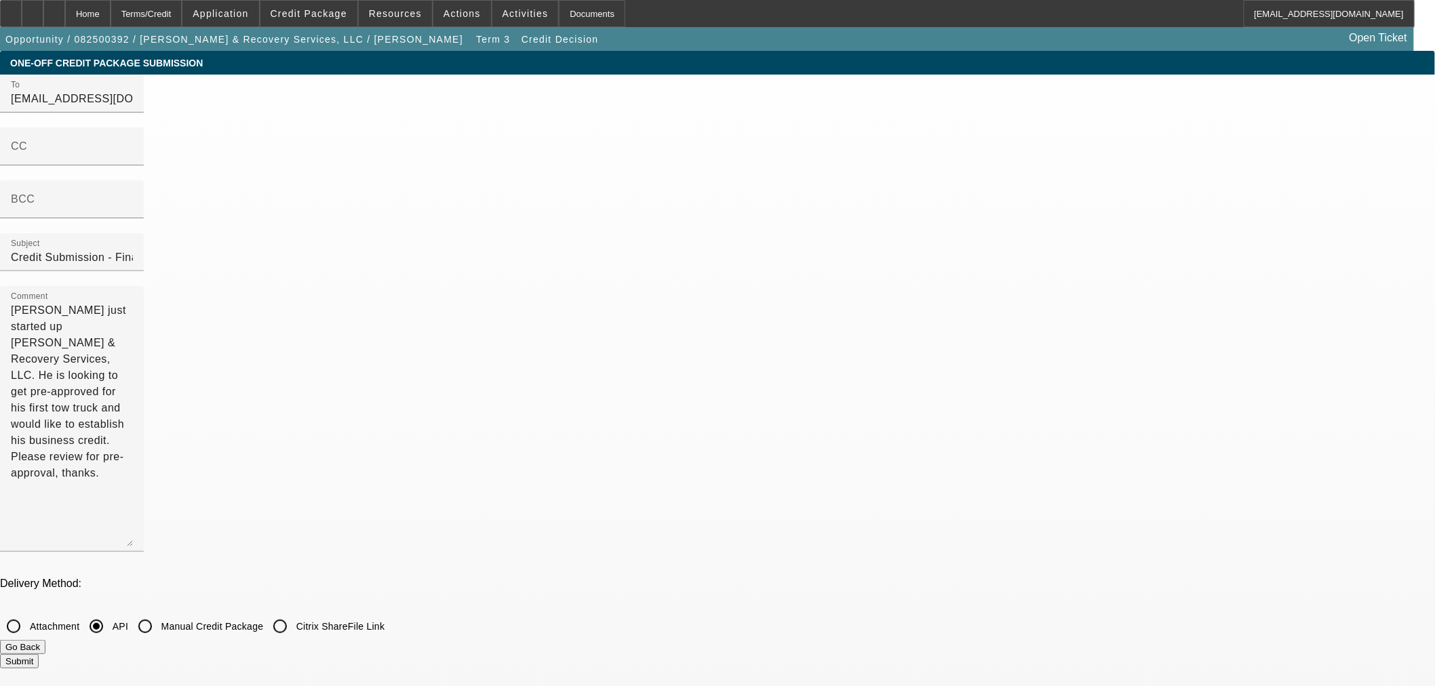
click at [39, 654] on button "Submit" at bounding box center [19, 661] width 39 height 14
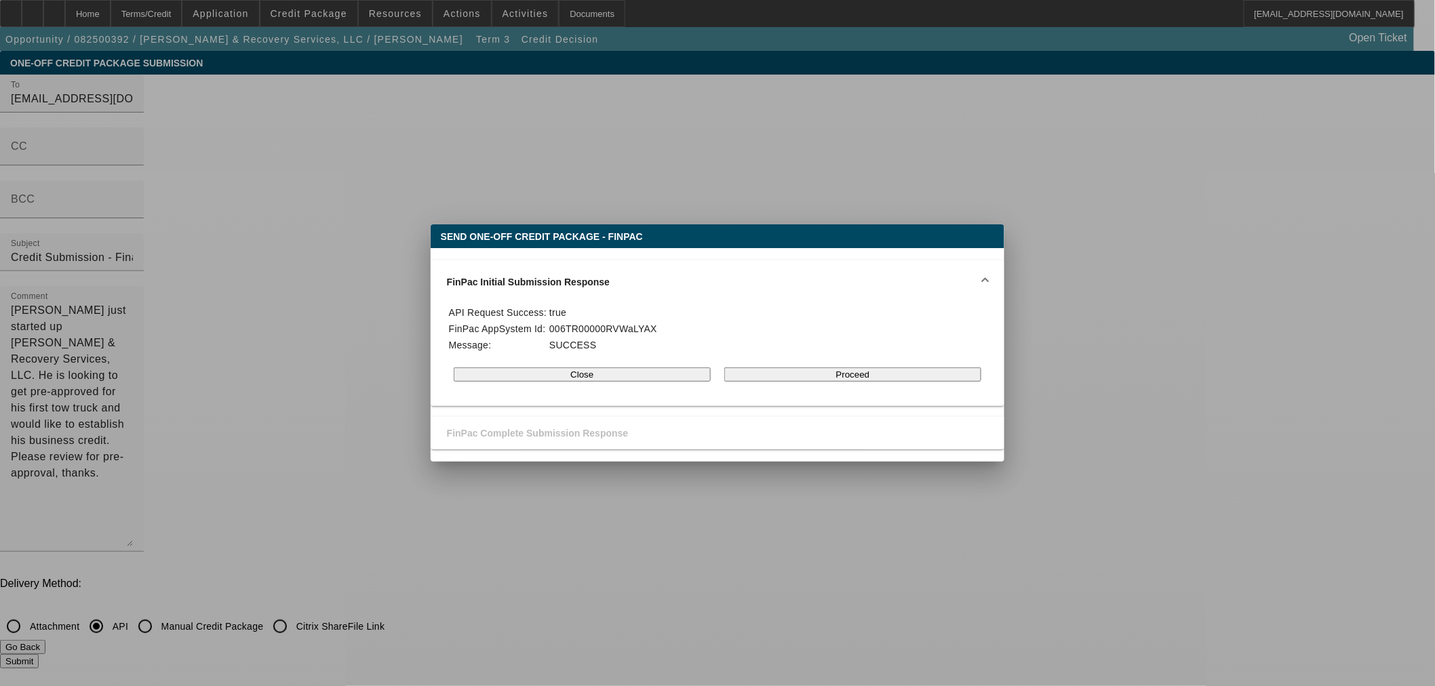
click at [900, 382] on button "Proceed" at bounding box center [852, 375] width 257 height 14
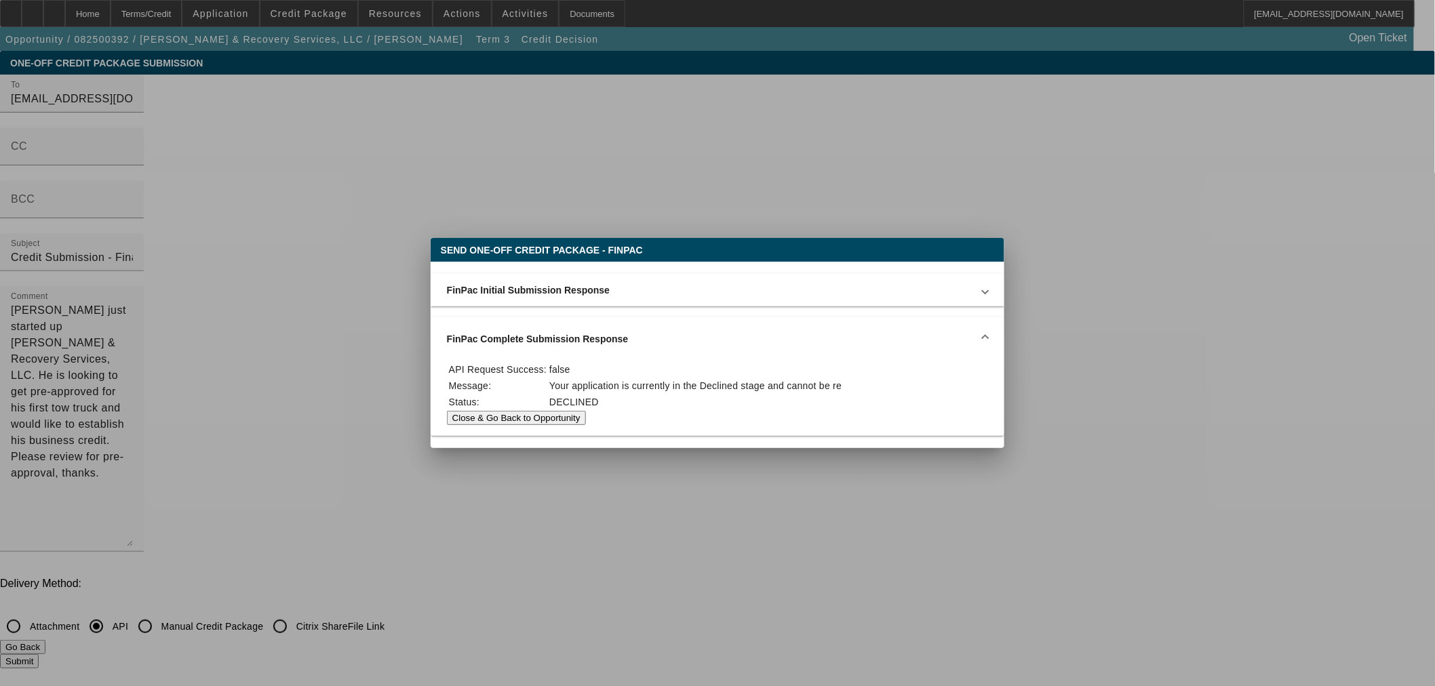
click at [586, 418] on button "Close & Go Back to Opportunity" at bounding box center [516, 418] width 139 height 14
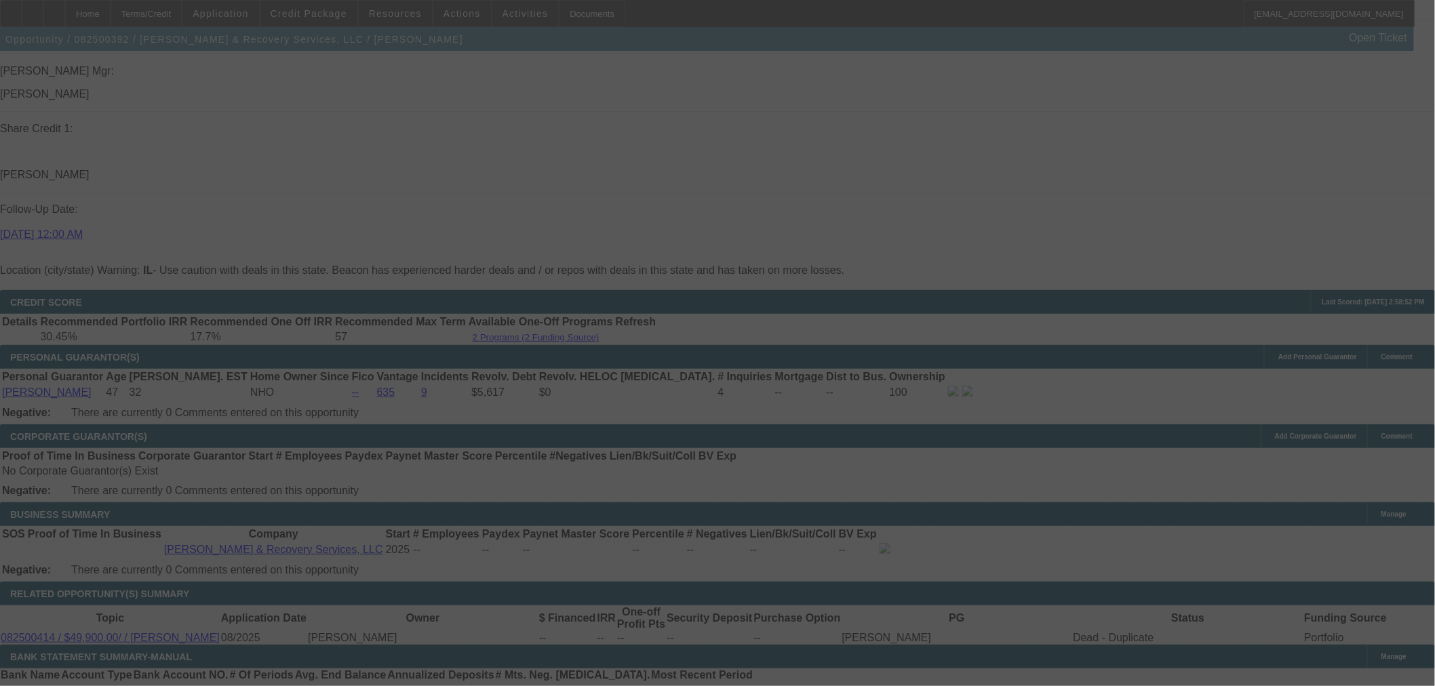
scroll to position [1795, 0]
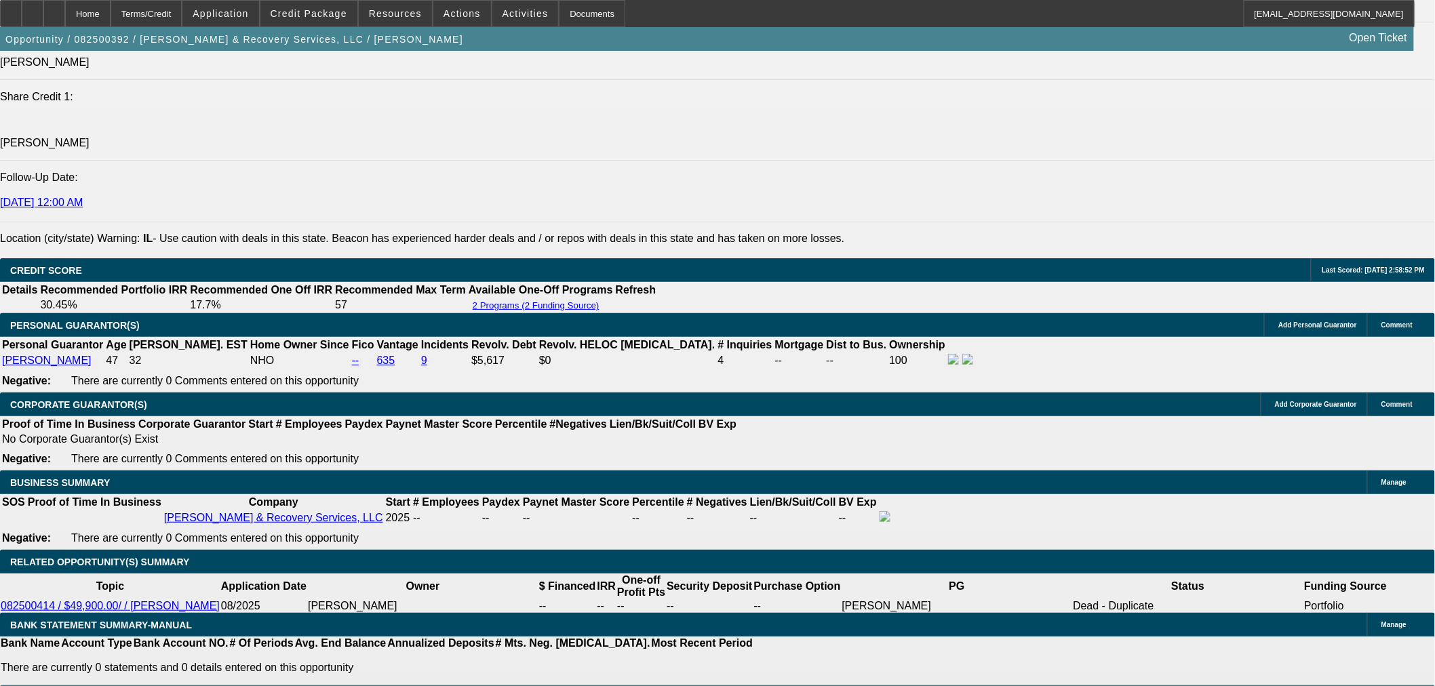
select select "0"
select select "0.1"
select select "4"
select select "0.1"
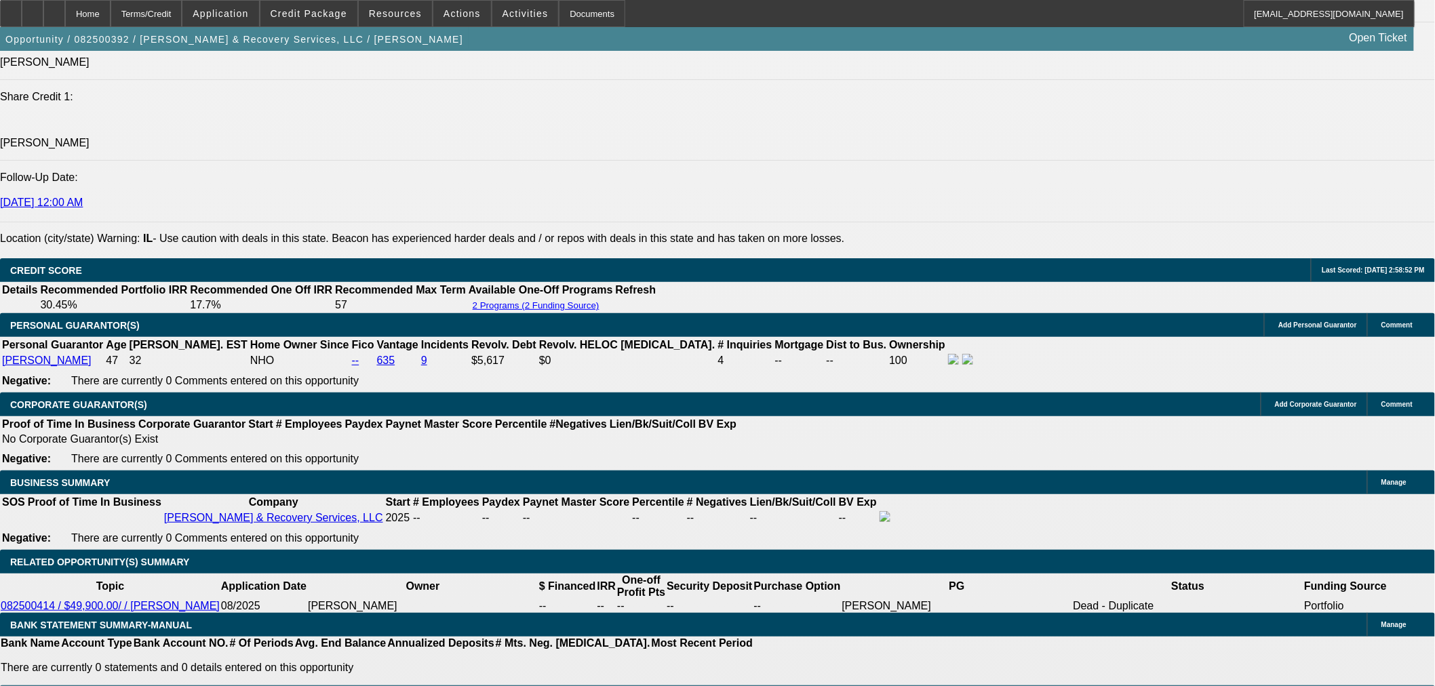
select select "2"
select select "0.1"
select select "4"
select select "0"
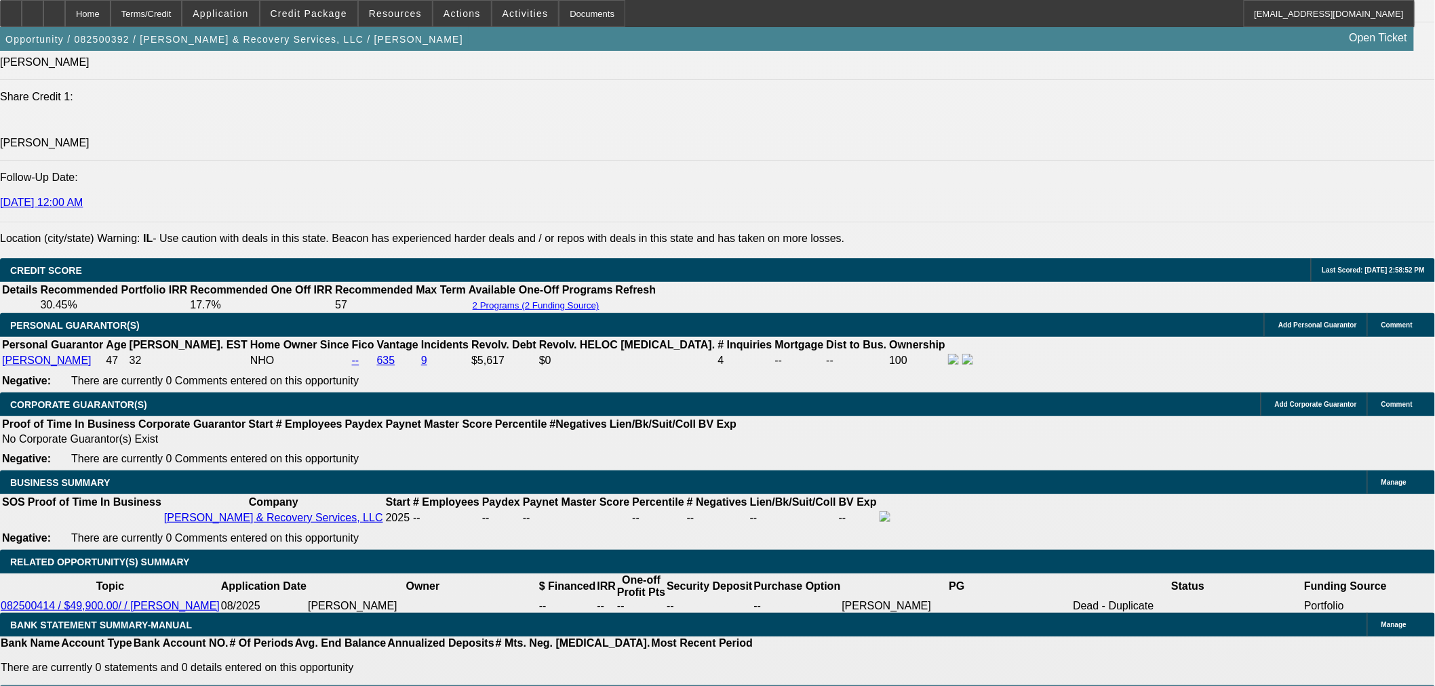
select select "0"
select select "0.1"
select select "4"
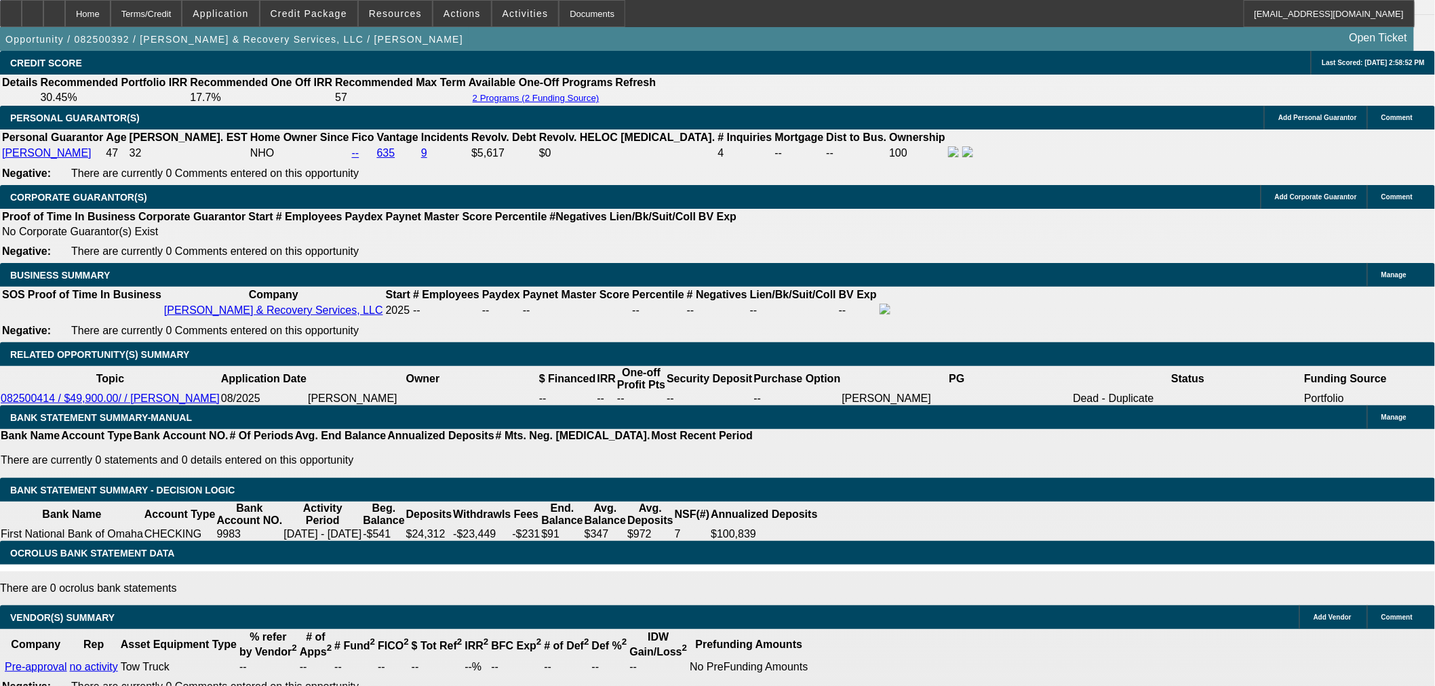
scroll to position [2137, 0]
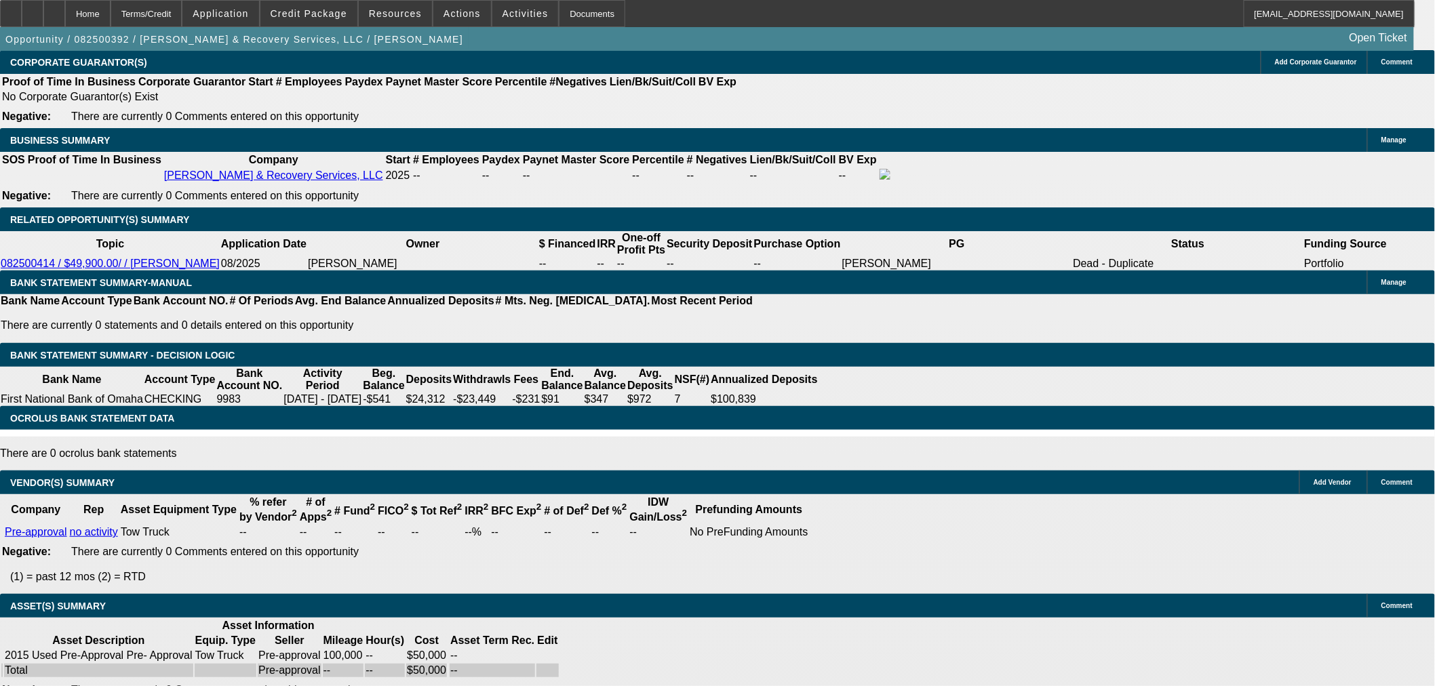
select select "4"
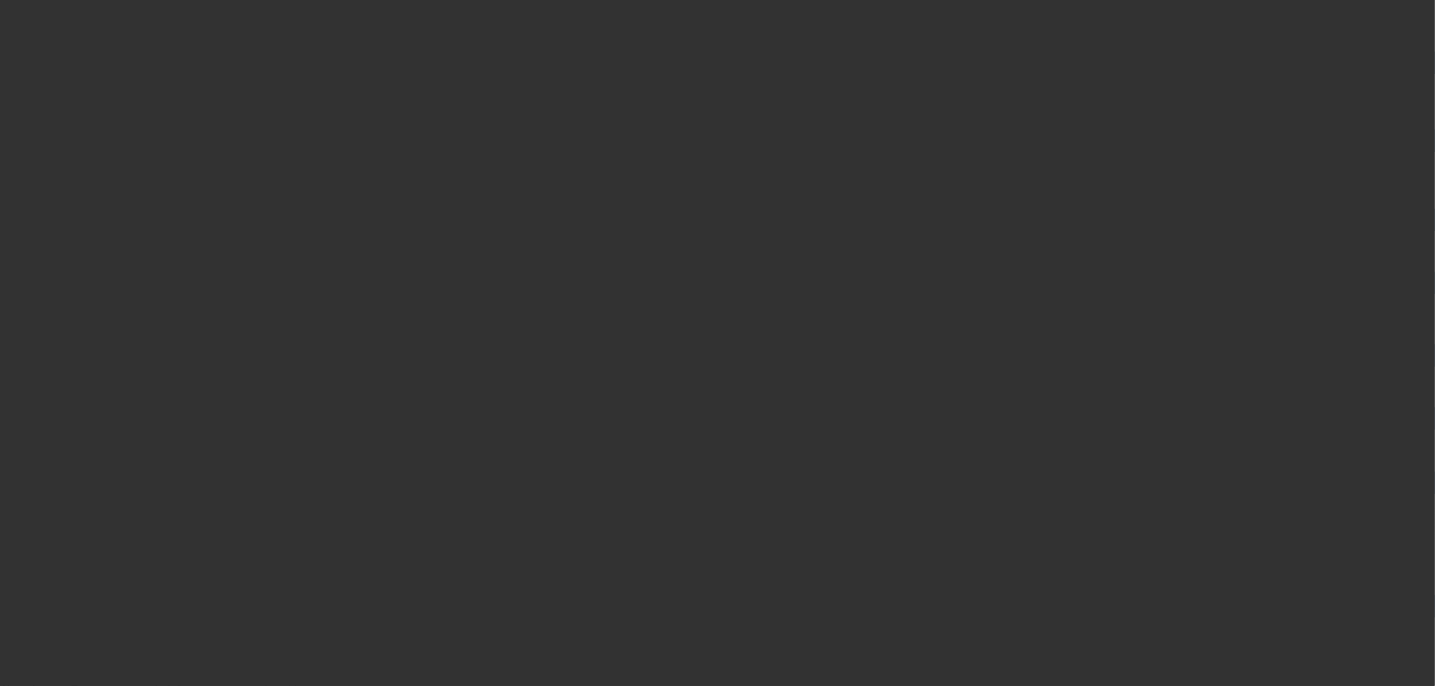
scroll to position [0, 0]
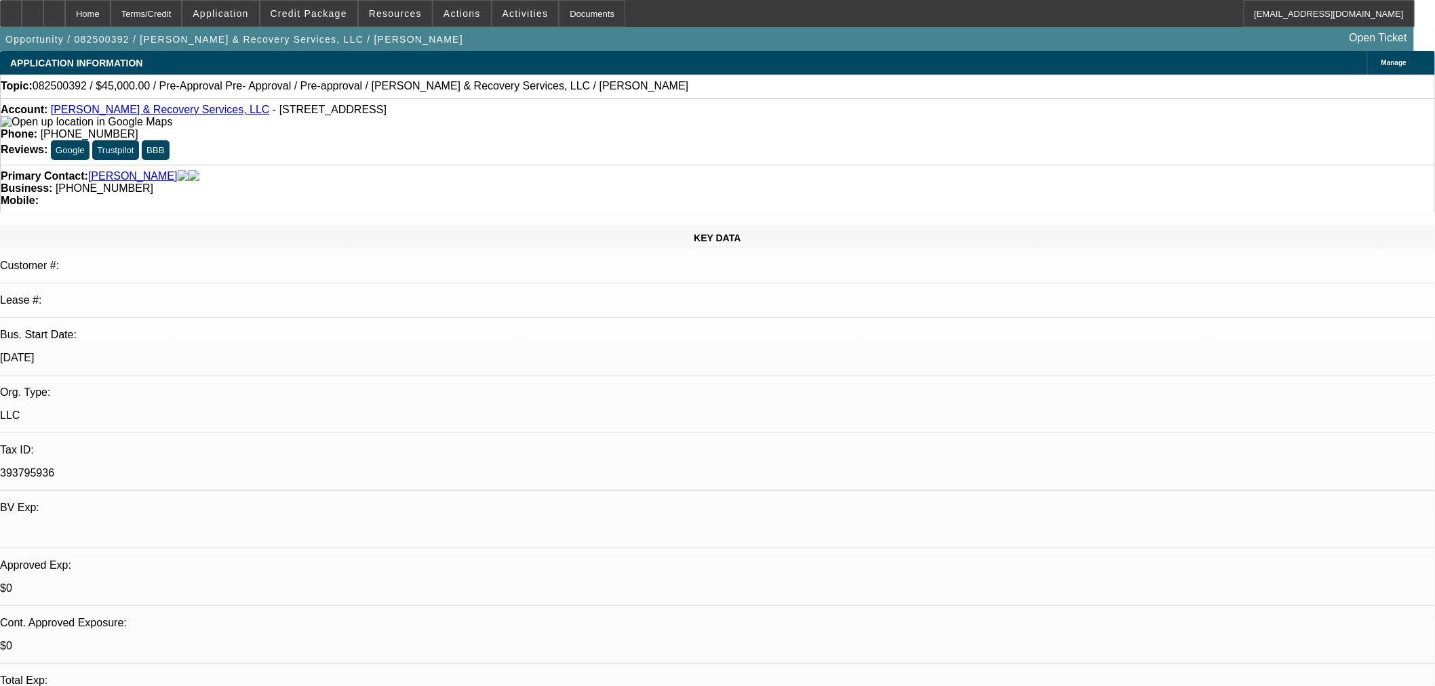
type textarea "D"
type textarea "E"
paste textarea "Your application is not eligible for approval at Financial Pacific Leasing. Fin…"
type textarea "DECLINED BY FINPAC: Your application is not eligible for approval at Financial …"
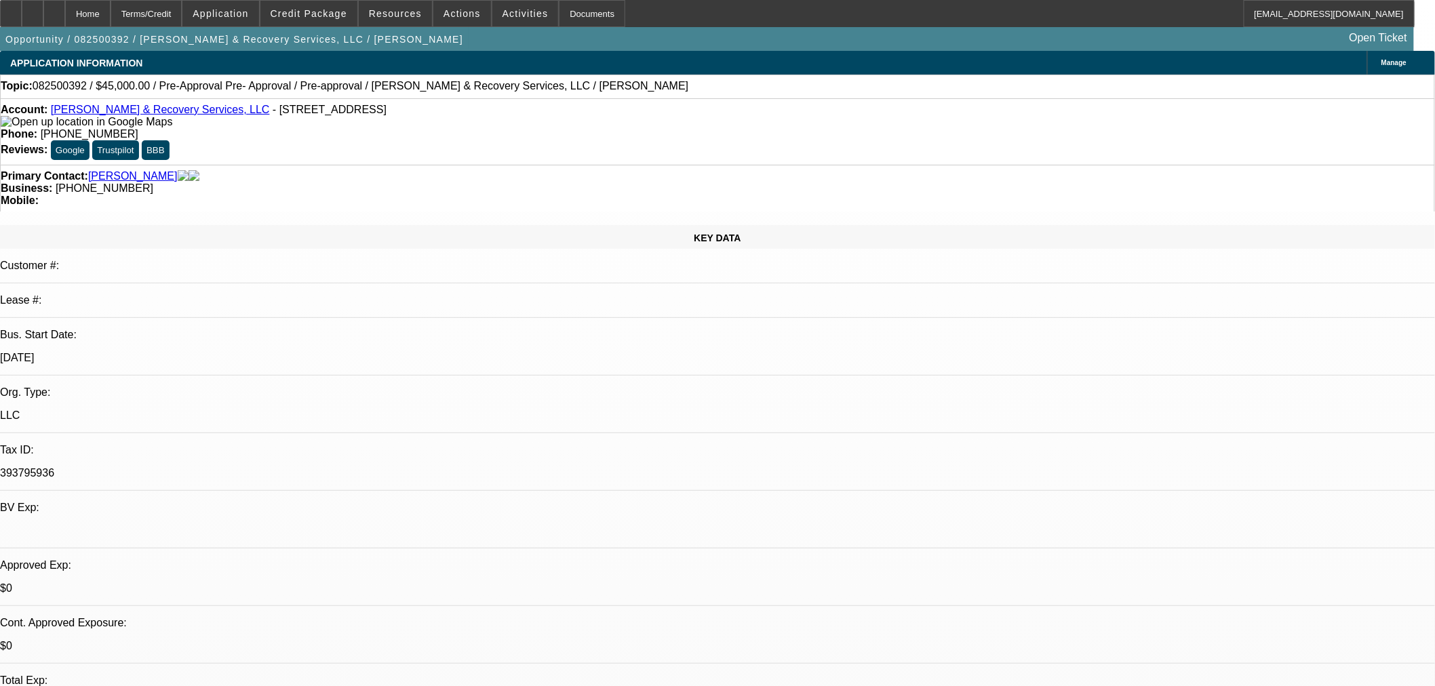
click at [1072, 490] on span "2" at bounding box center [1061, 486] width 24 height 24
type input "9/2/2025"
type input "01:01"
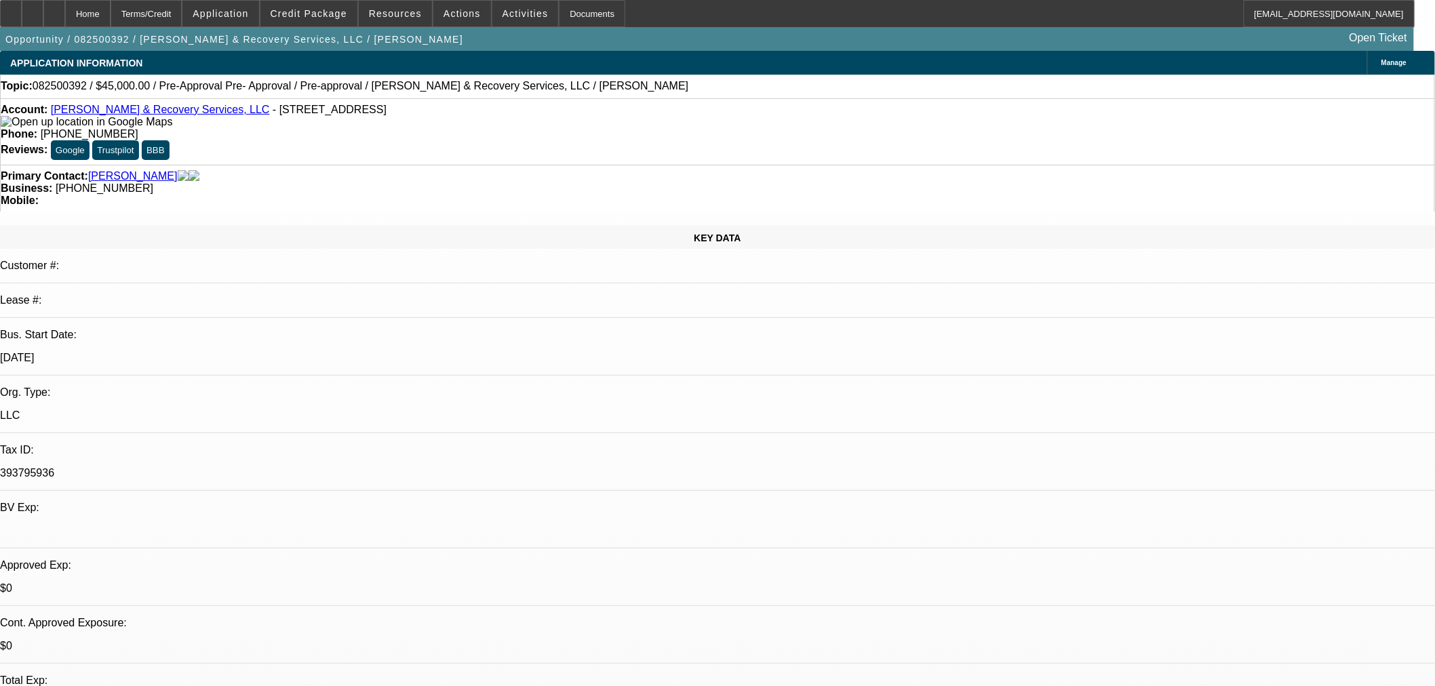
type input "01:01"
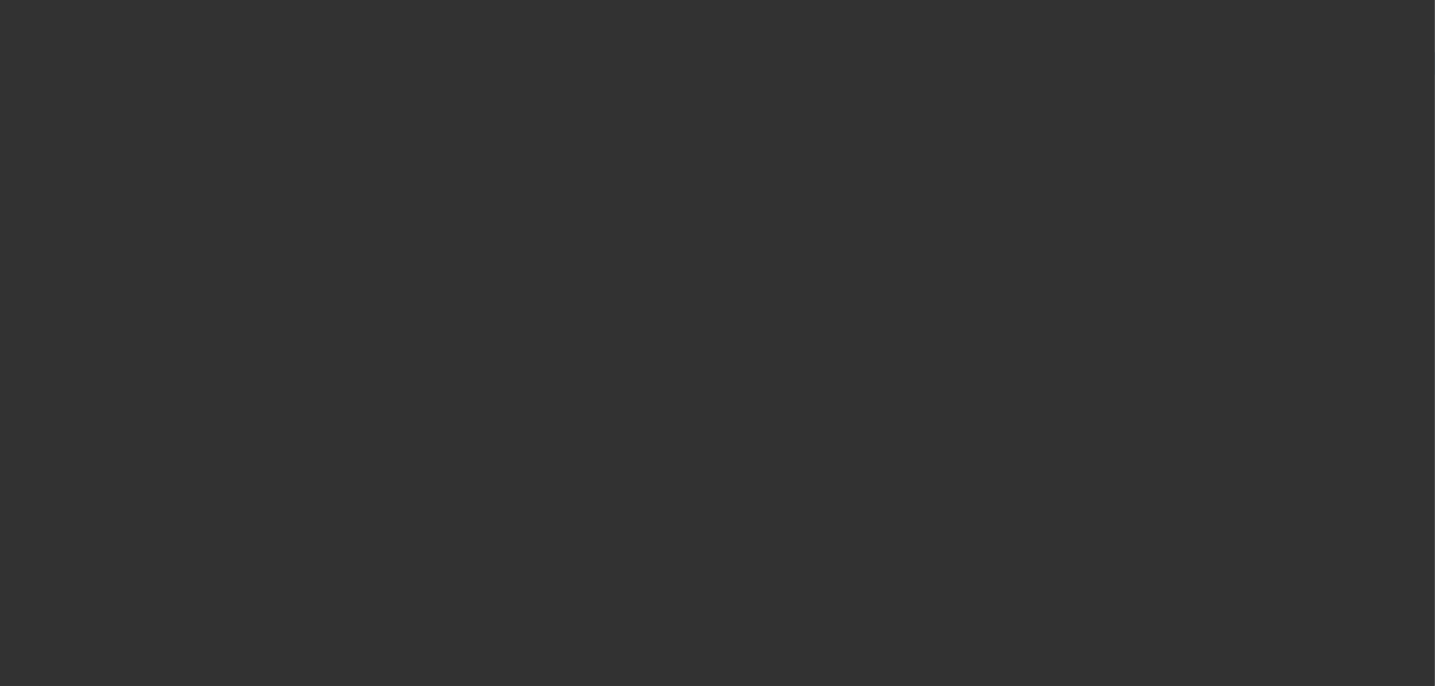
select select "0"
select select "0.1"
select select "4"
select select "0.1"
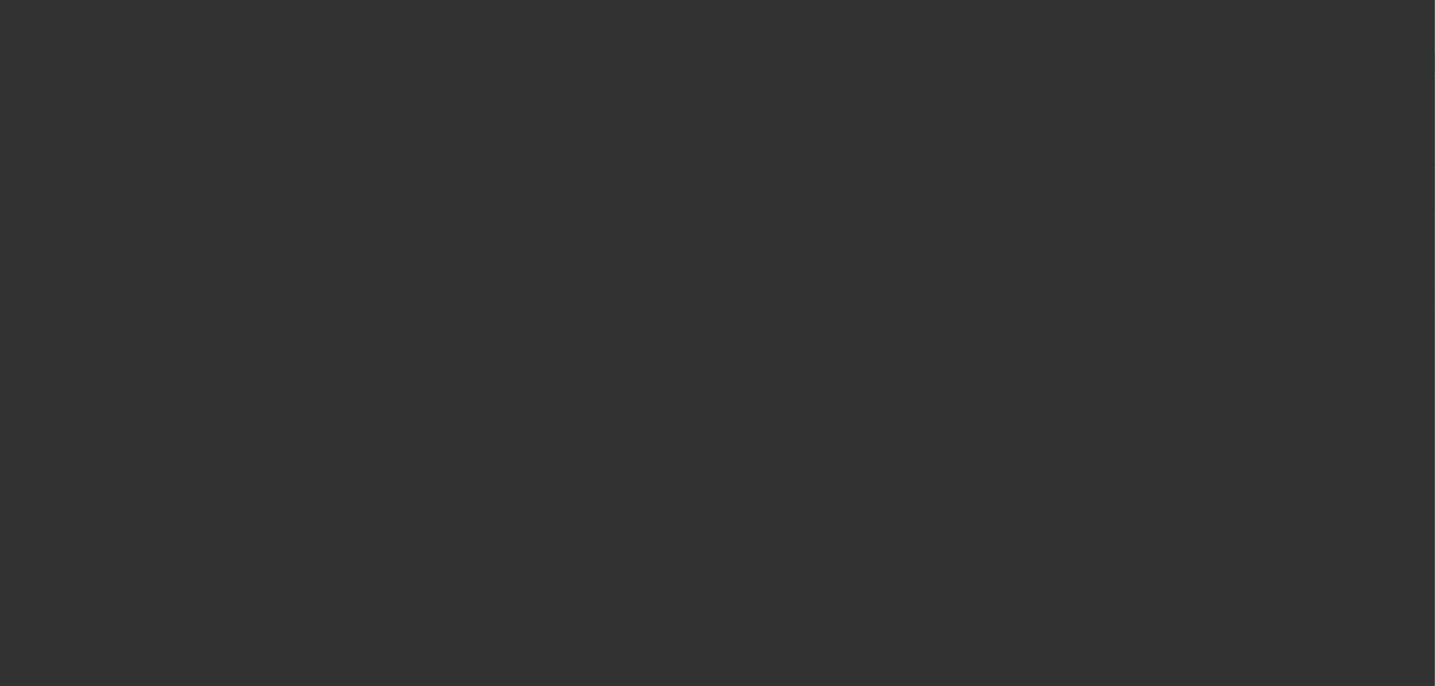
select select "2"
select select "0.1"
select select "4"
select select "0"
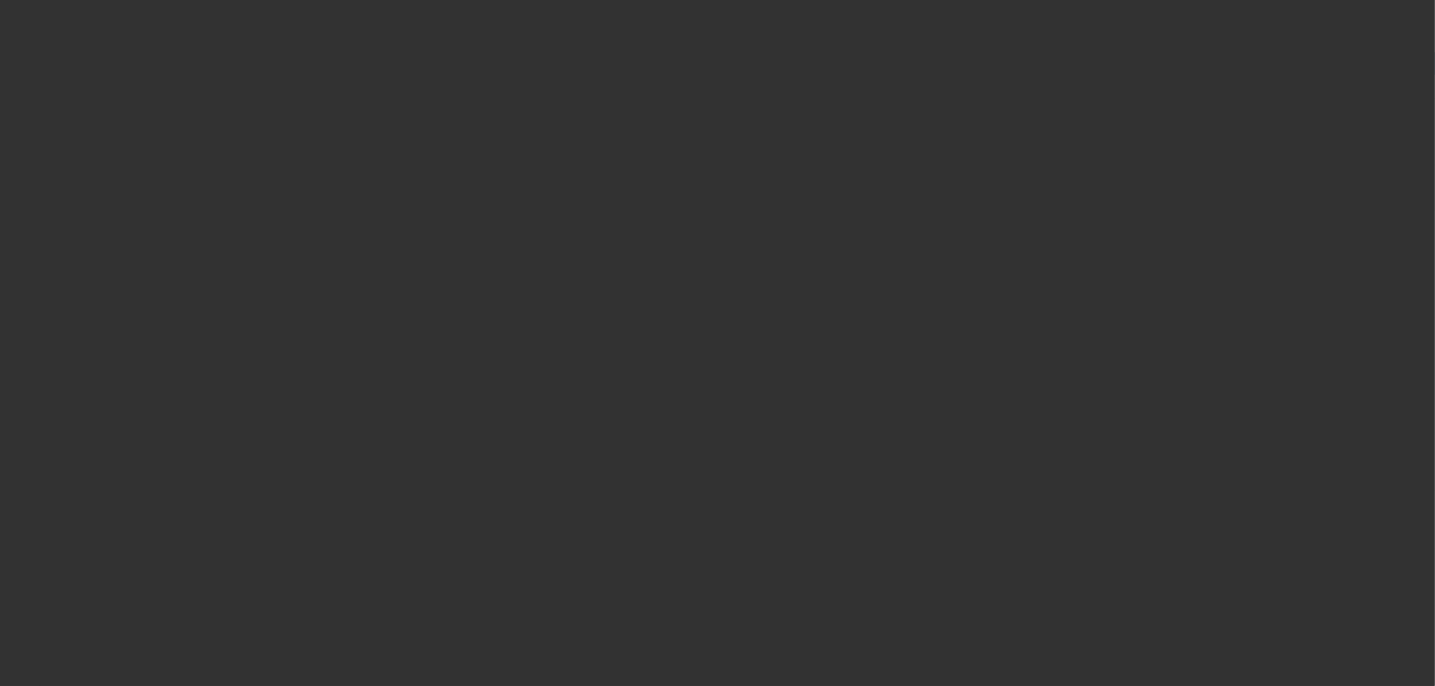
select select "0"
select select "0.1"
select select "4"
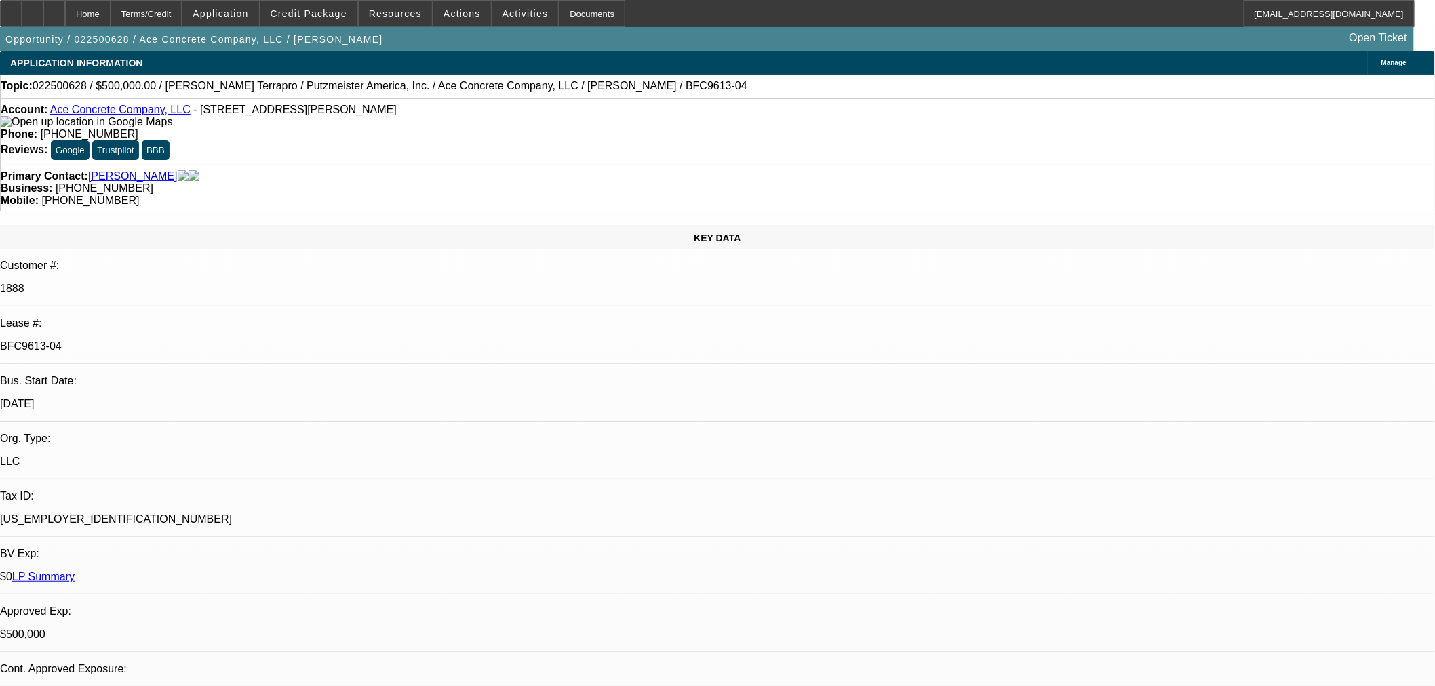
select select "0"
select select "3"
select select "0"
select select "6"
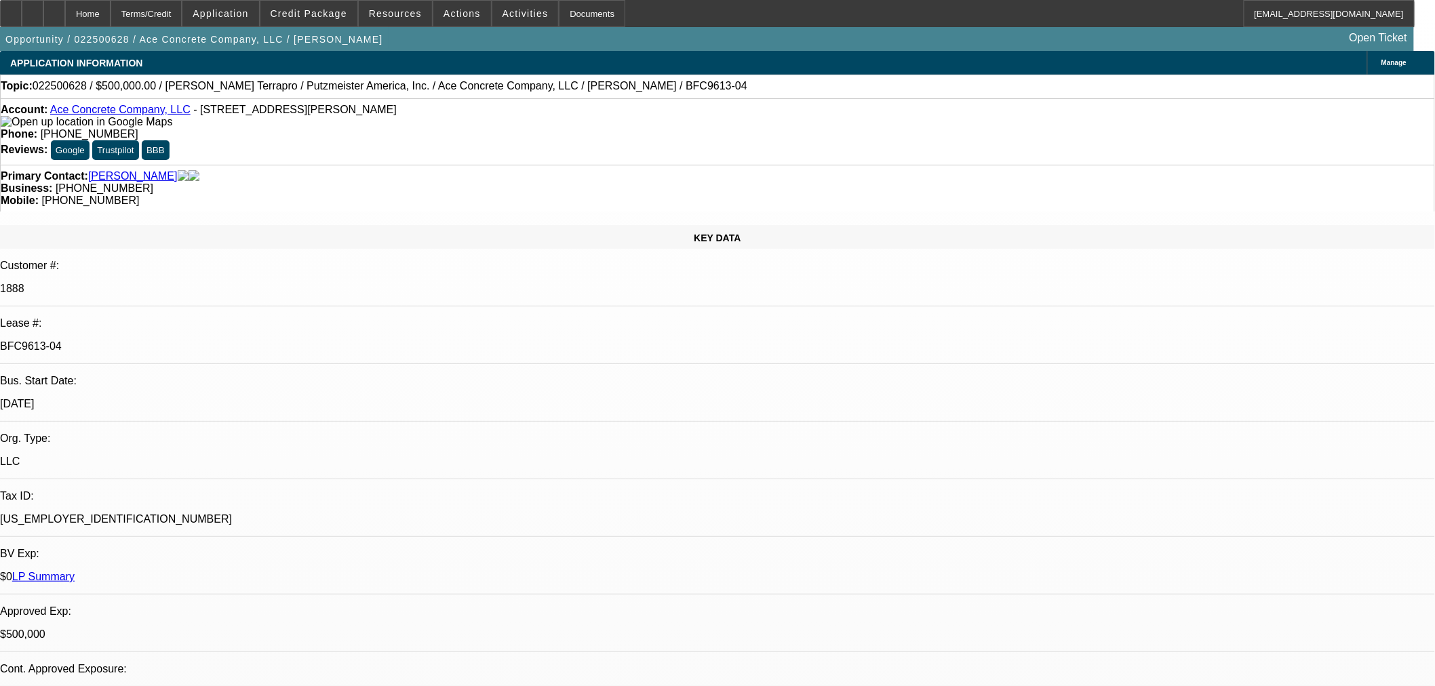
select select "0"
select select "3"
select select "0"
select select "6"
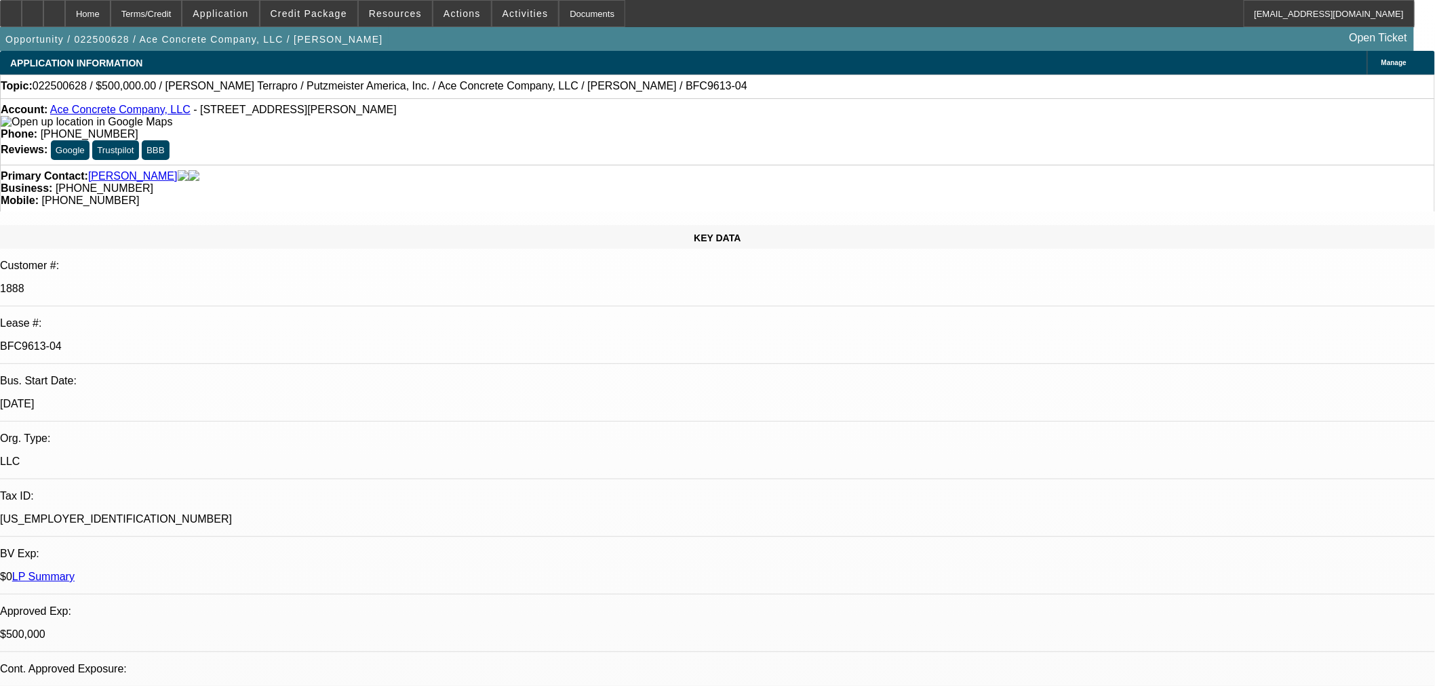
select select "0"
select select "2"
select select "0"
select select "6"
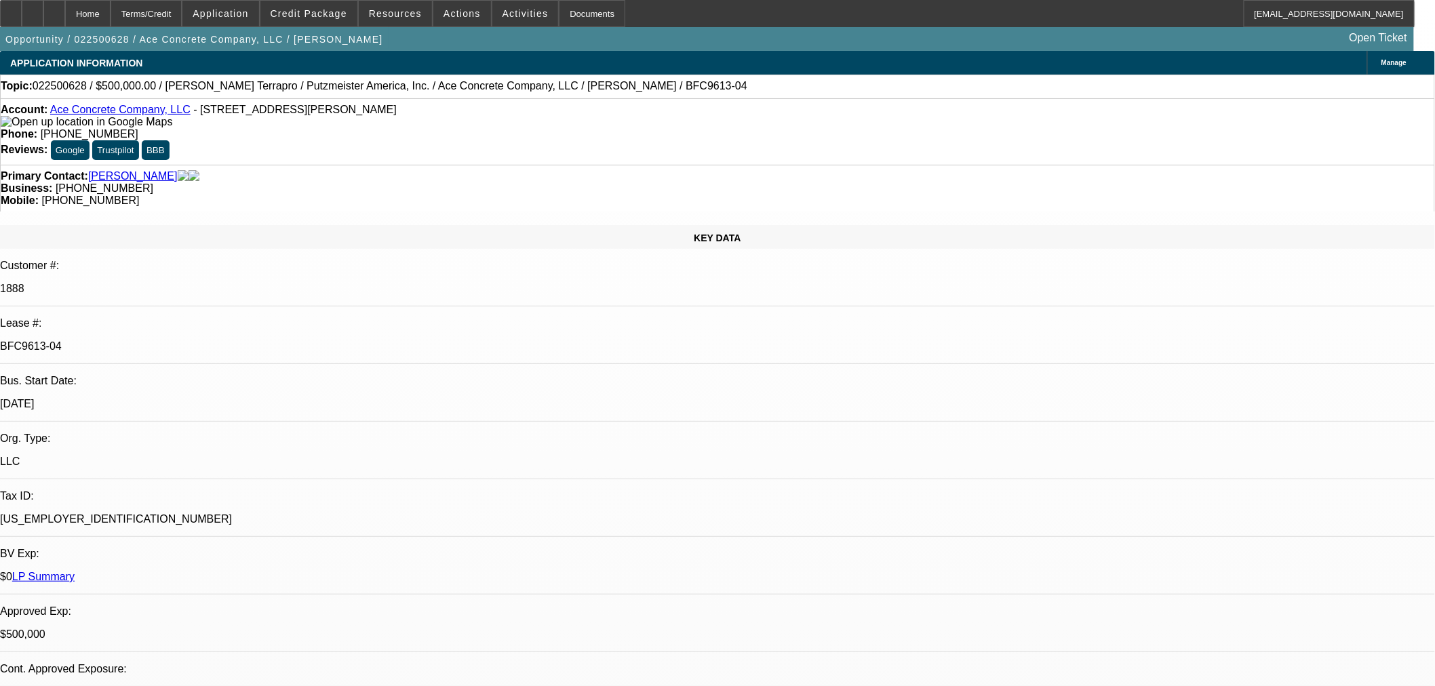
select select "0"
select select "2"
select select "0"
select select "6"
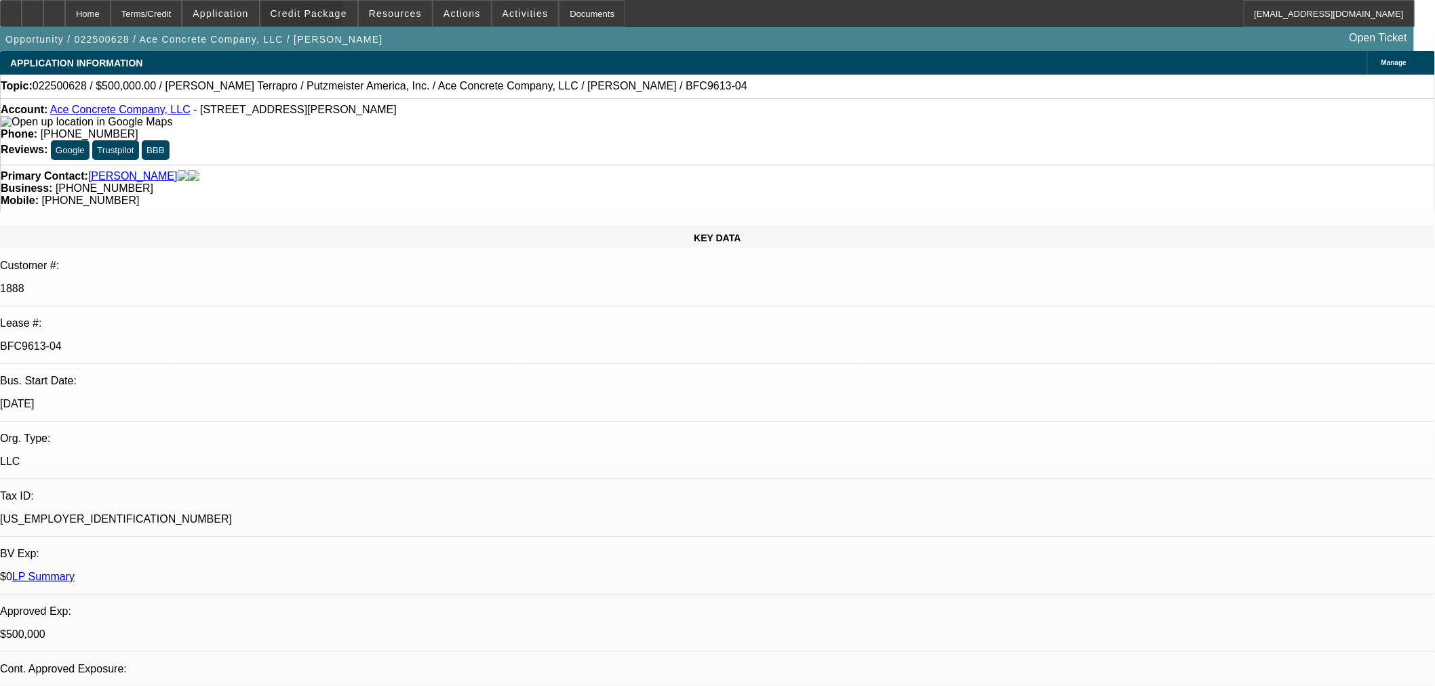
click at [323, 16] on span "Credit Package" at bounding box center [309, 13] width 77 height 11
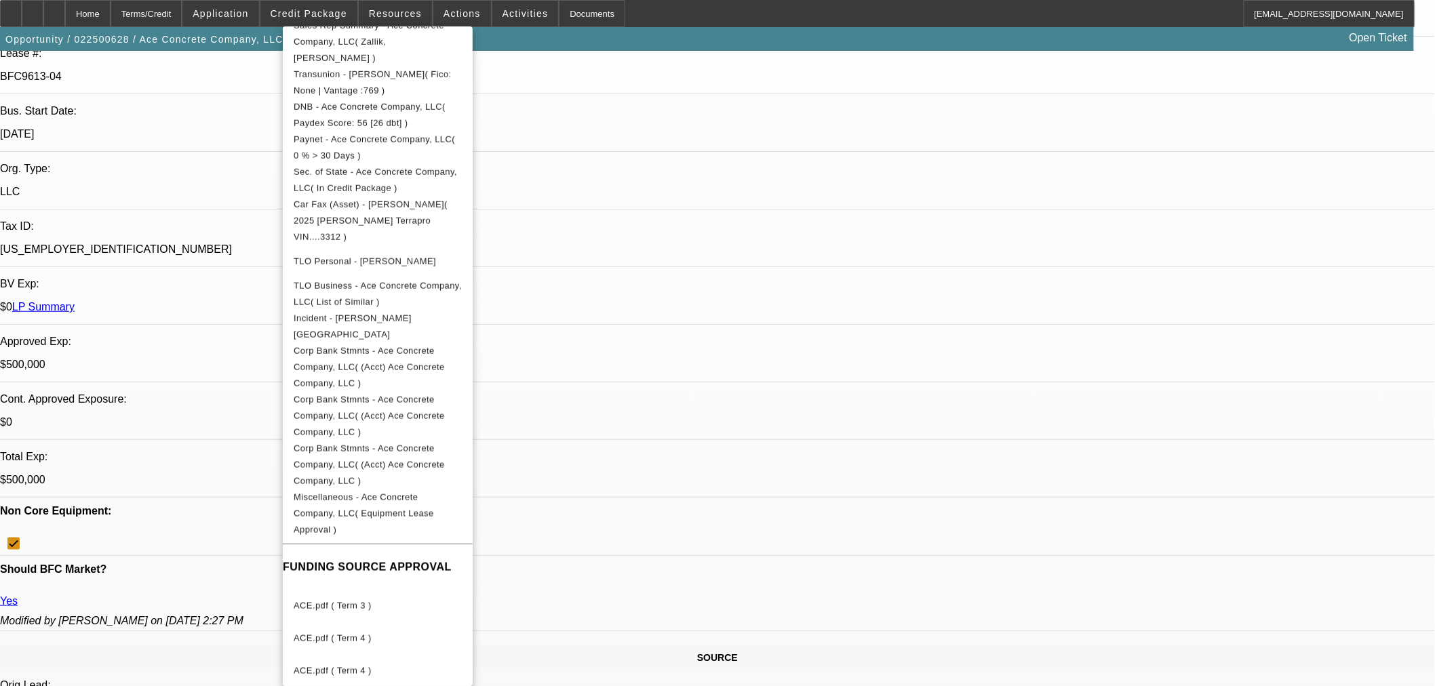
scroll to position [452, 0]
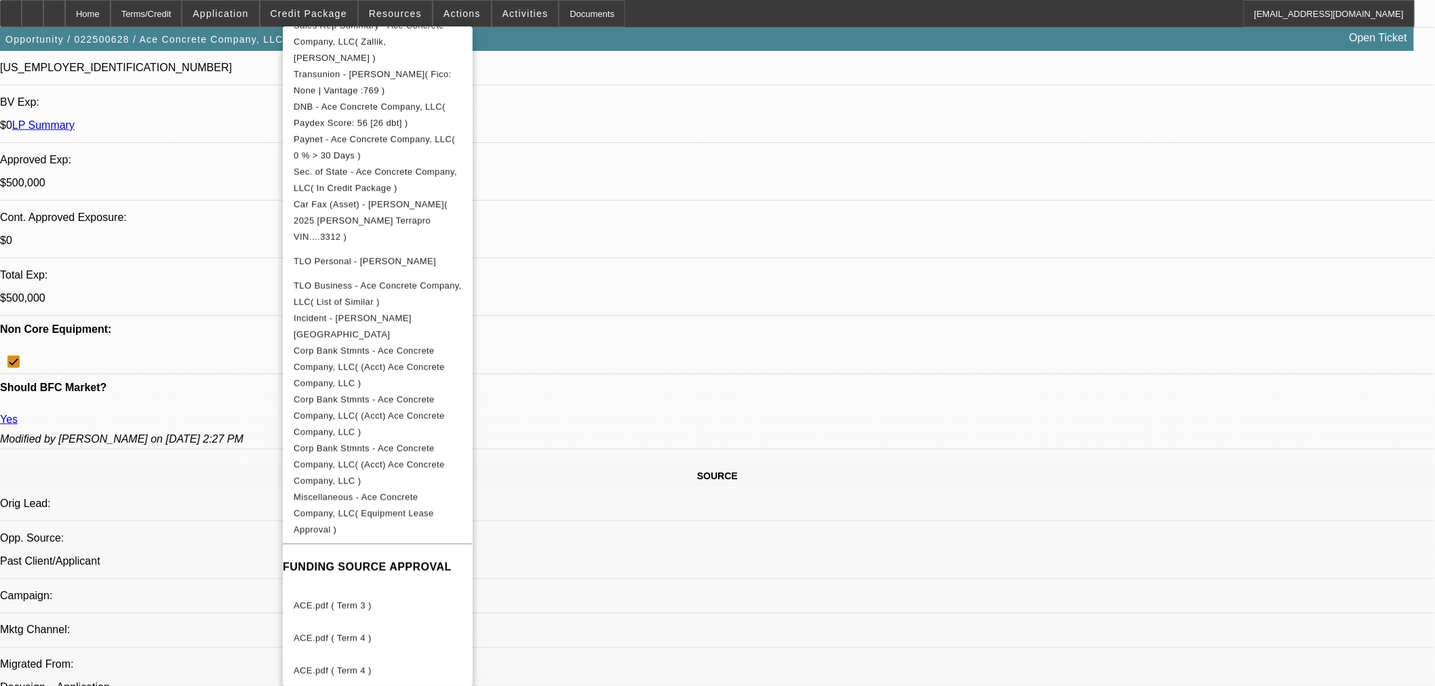
click at [209, 282] on div at bounding box center [717, 343] width 1435 height 686
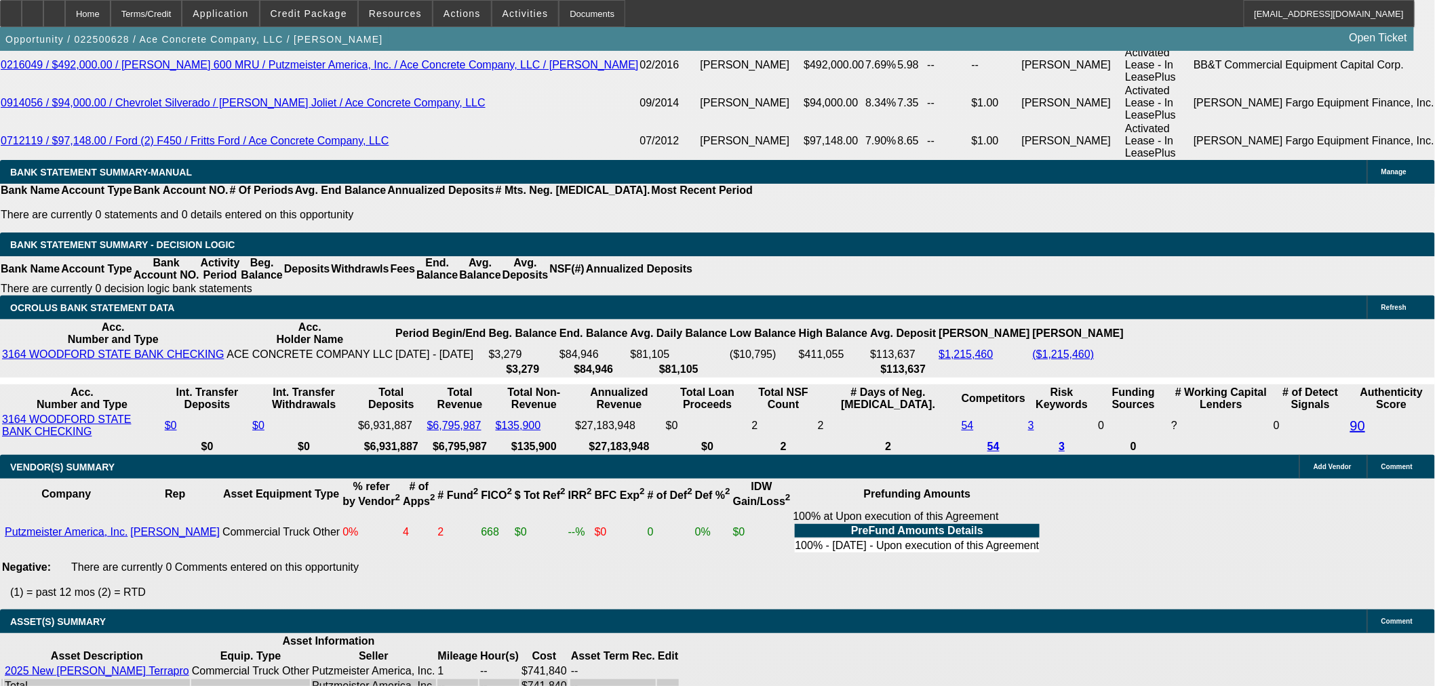
scroll to position [2561, 0]
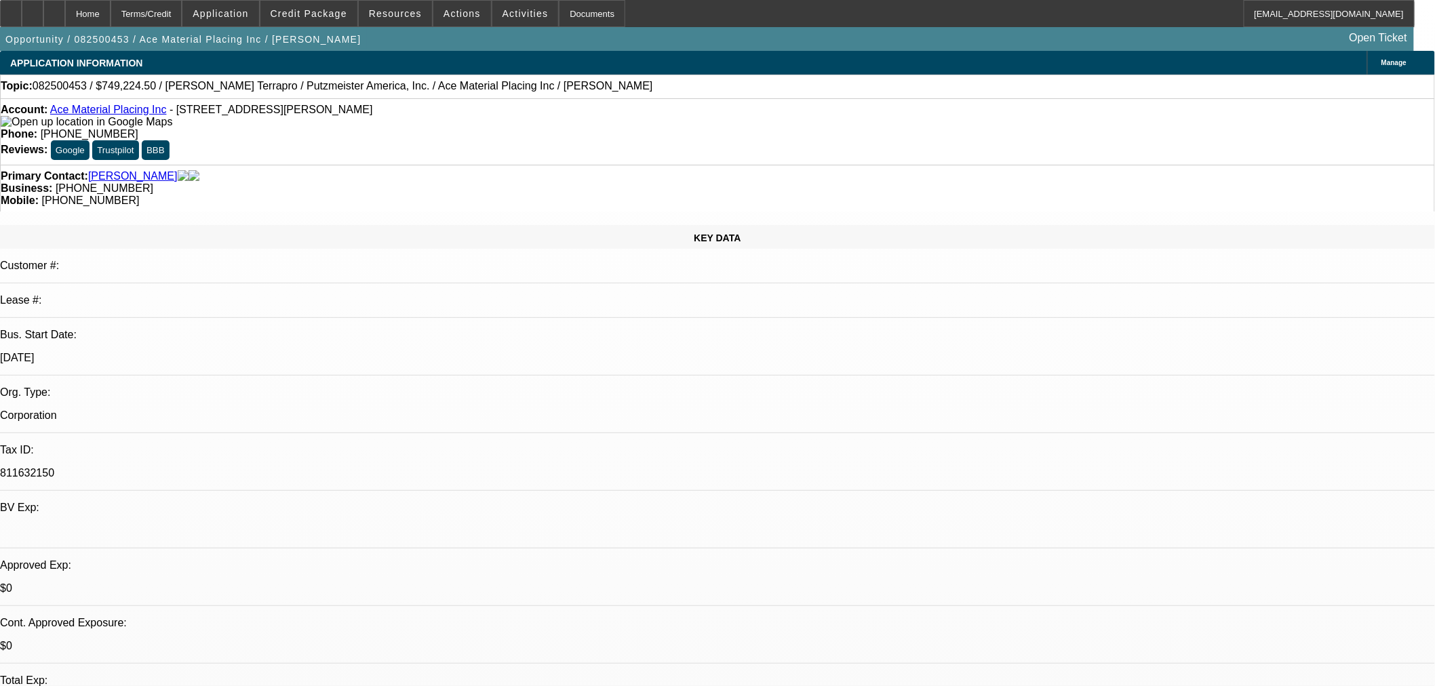
select select "0"
select select "6"
select select "0"
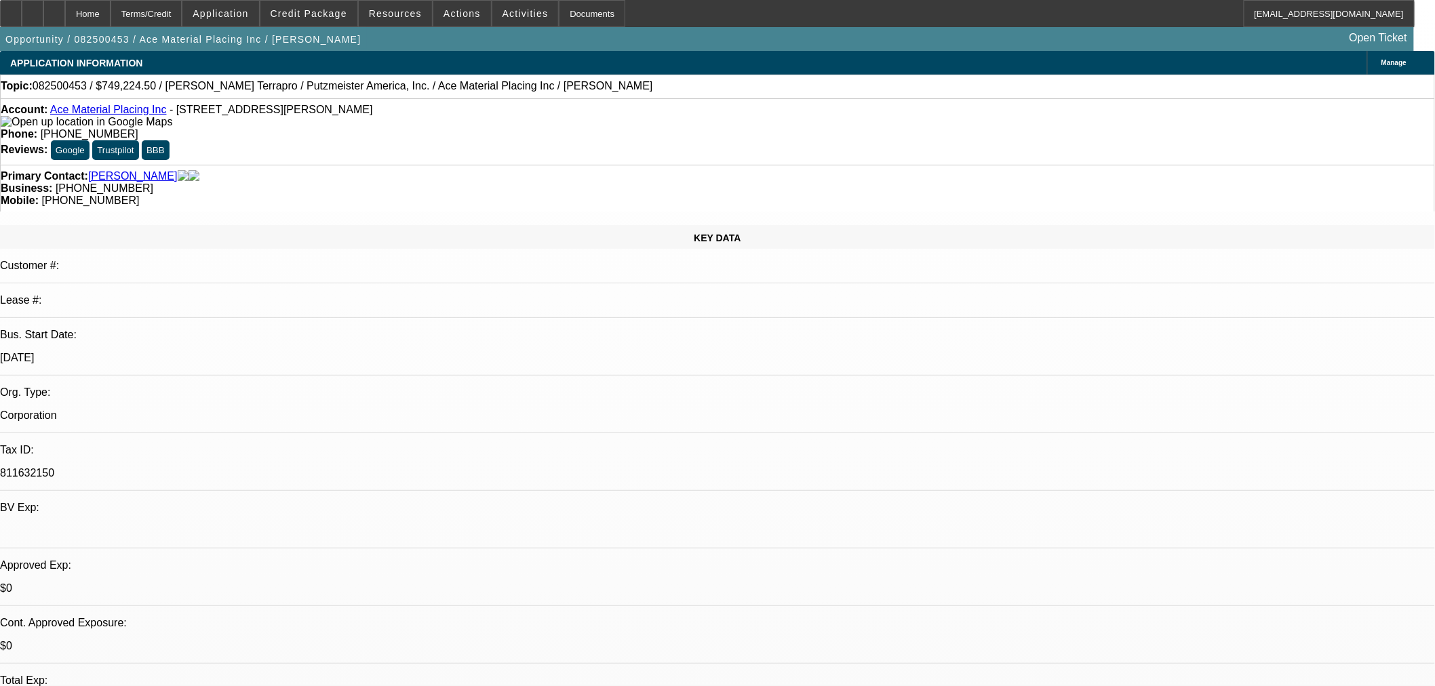
select select "0"
select select "6"
select select "0"
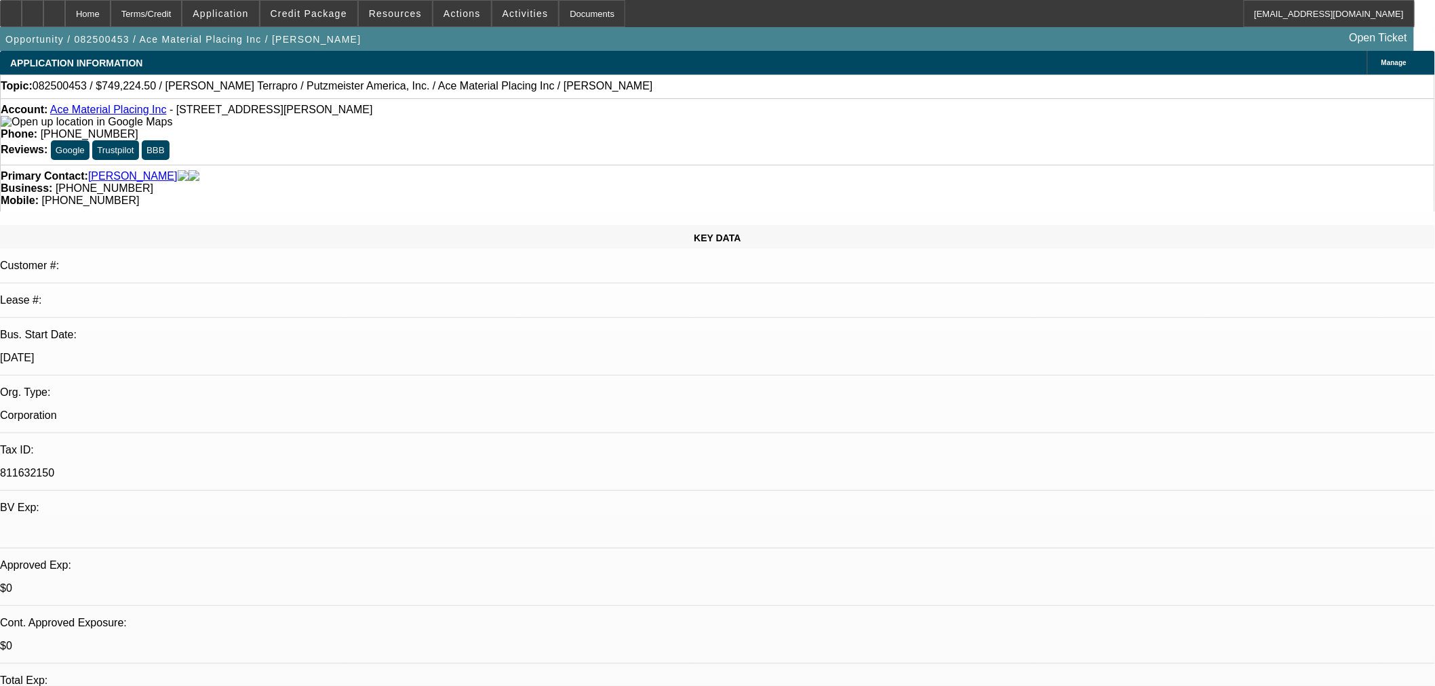
select select "0"
select select "6"
select select "0"
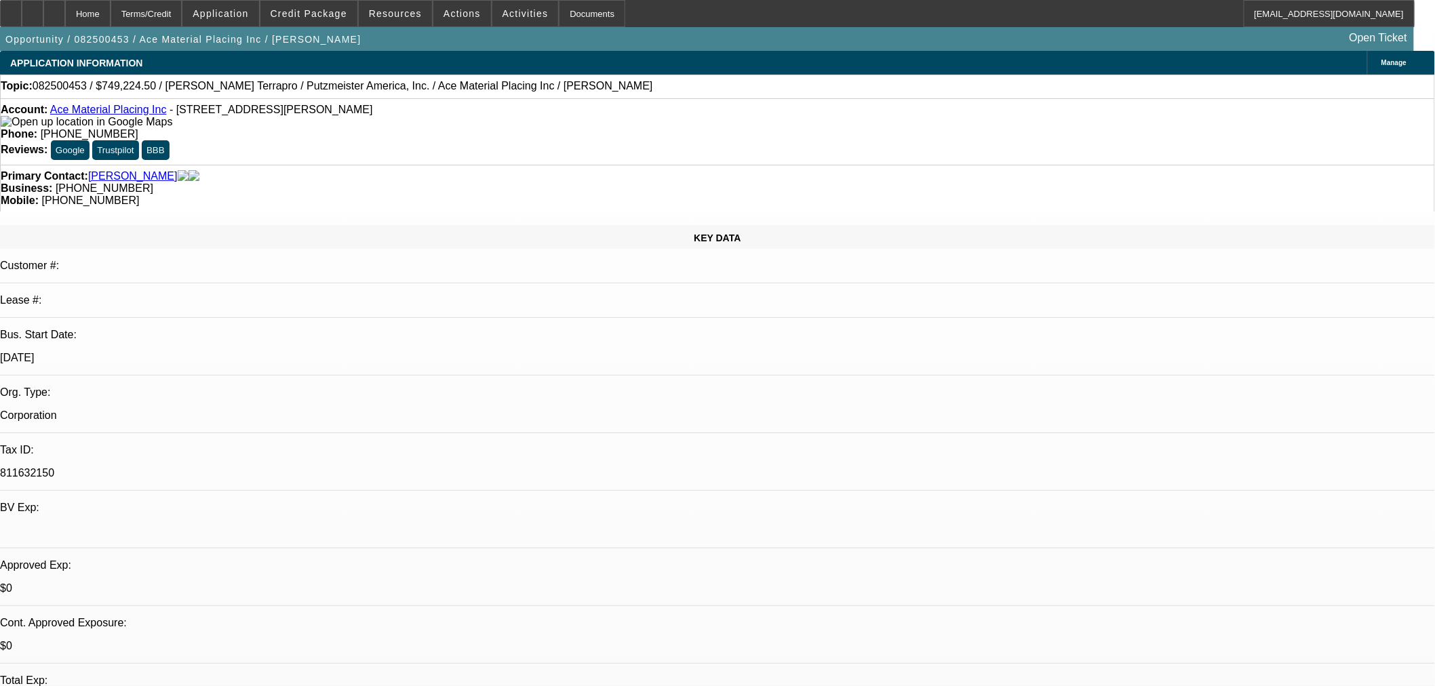
select select "6"
click at [317, 14] on span "Credit Package" at bounding box center [309, 13] width 77 height 11
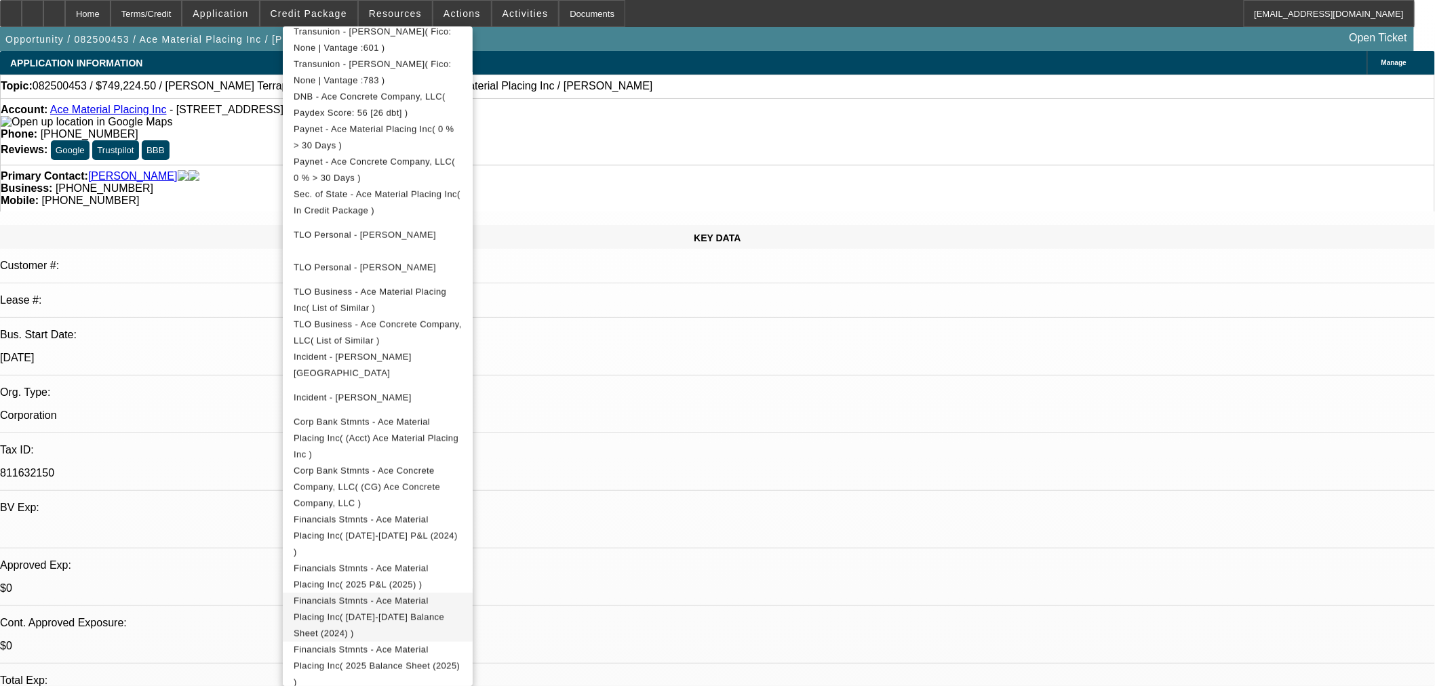
scroll to position [564, 0]
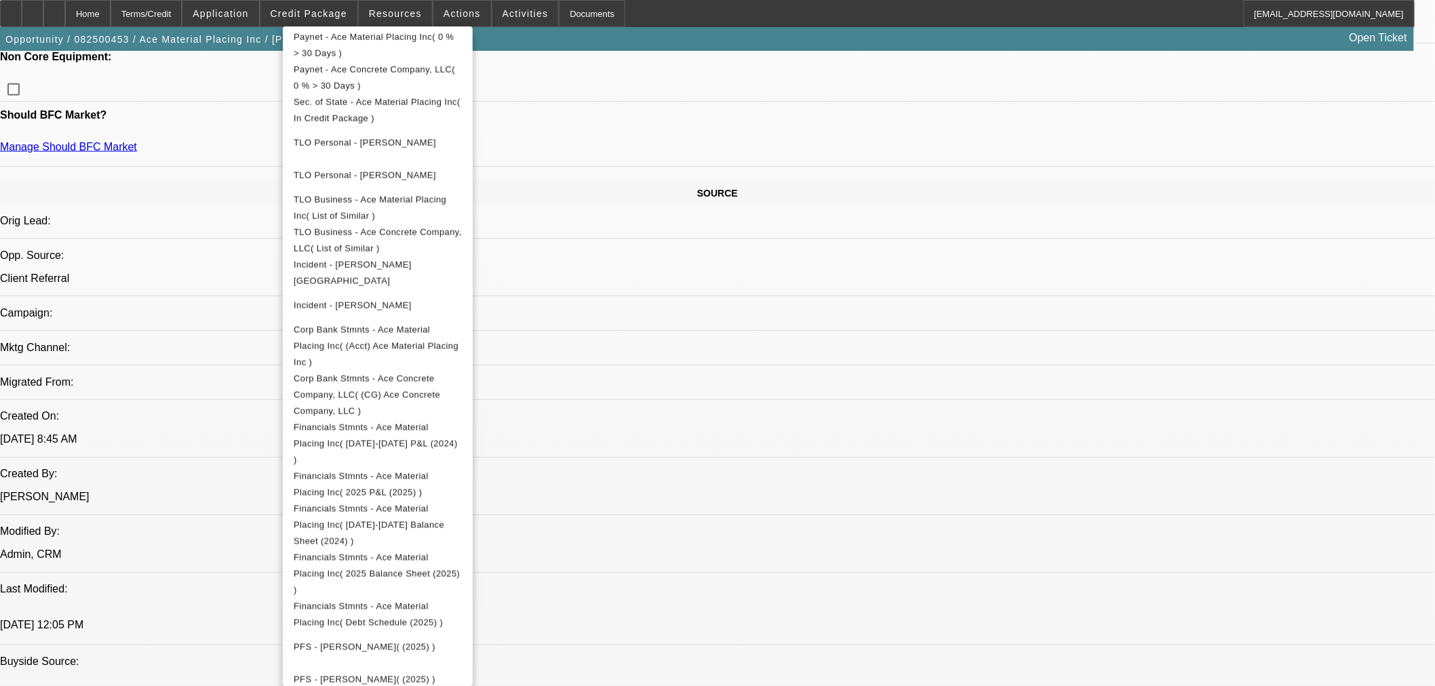
click at [793, 572] on div at bounding box center [717, 343] width 1435 height 686
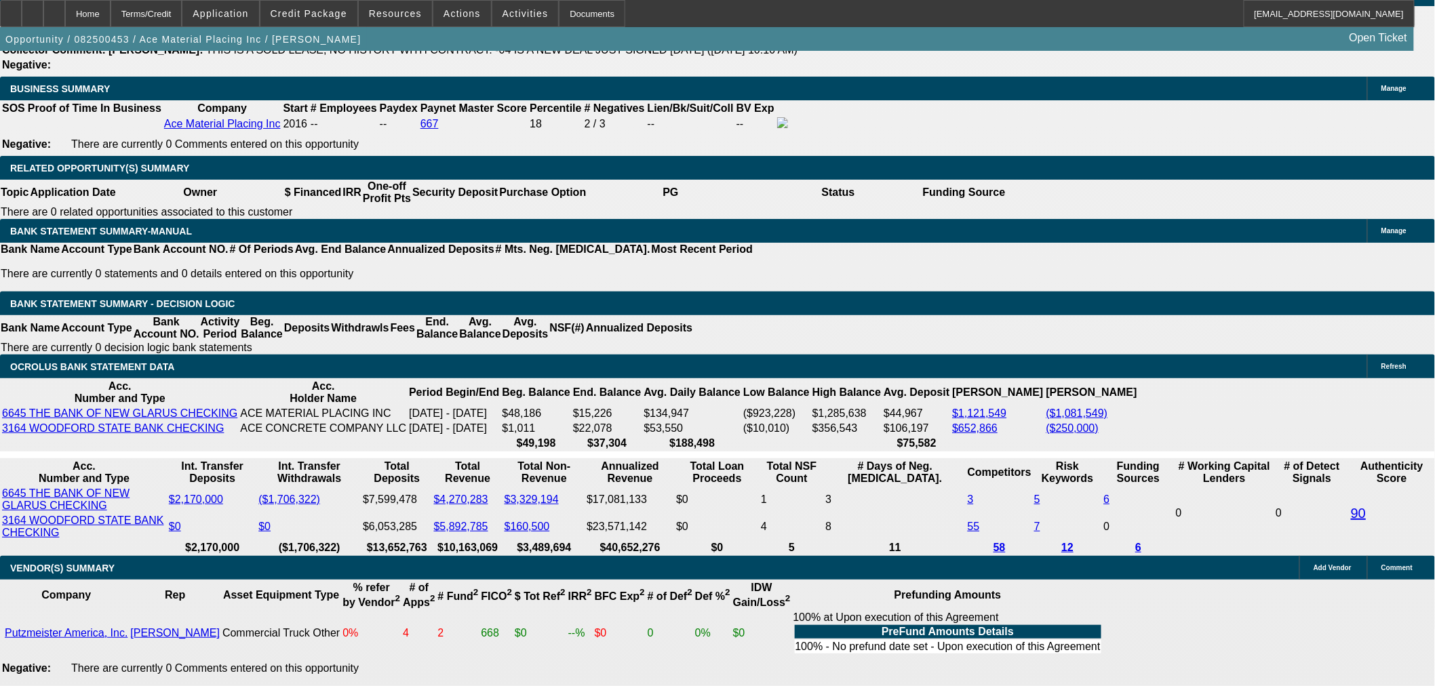
scroll to position [452, 0]
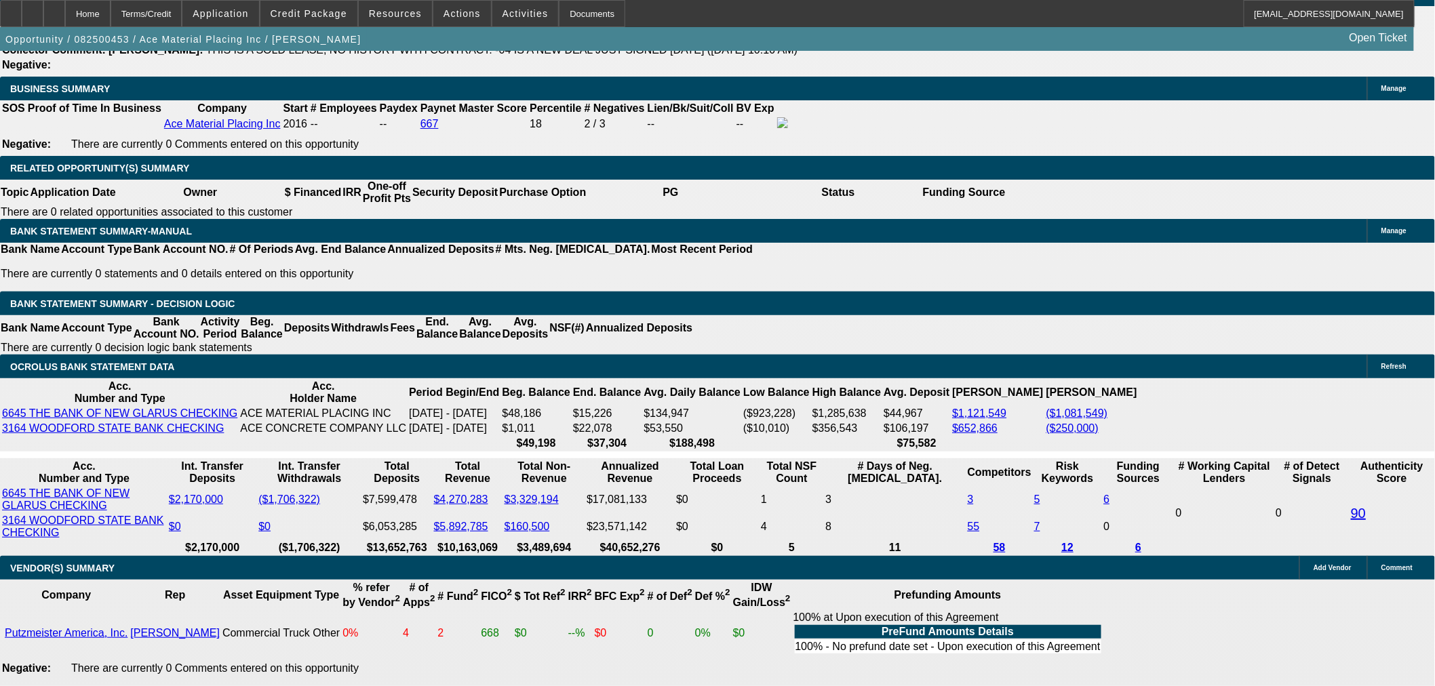
drag, startPoint x: 1230, startPoint y: 479, endPoint x: 968, endPoint y: 450, distance: 263.4
copy div "Send Back To Sales - PER UNIFI - "We have this customer in our system from 3/18…"
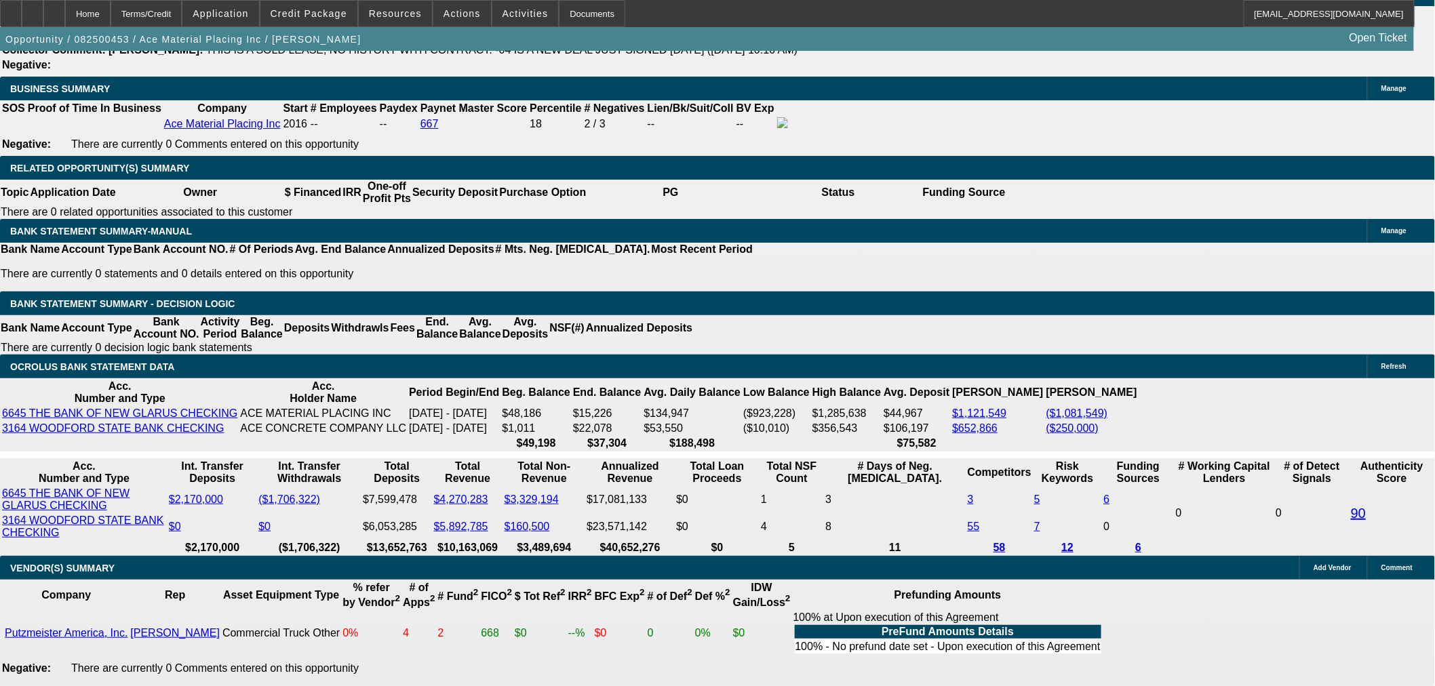
scroll to position [678, 0]
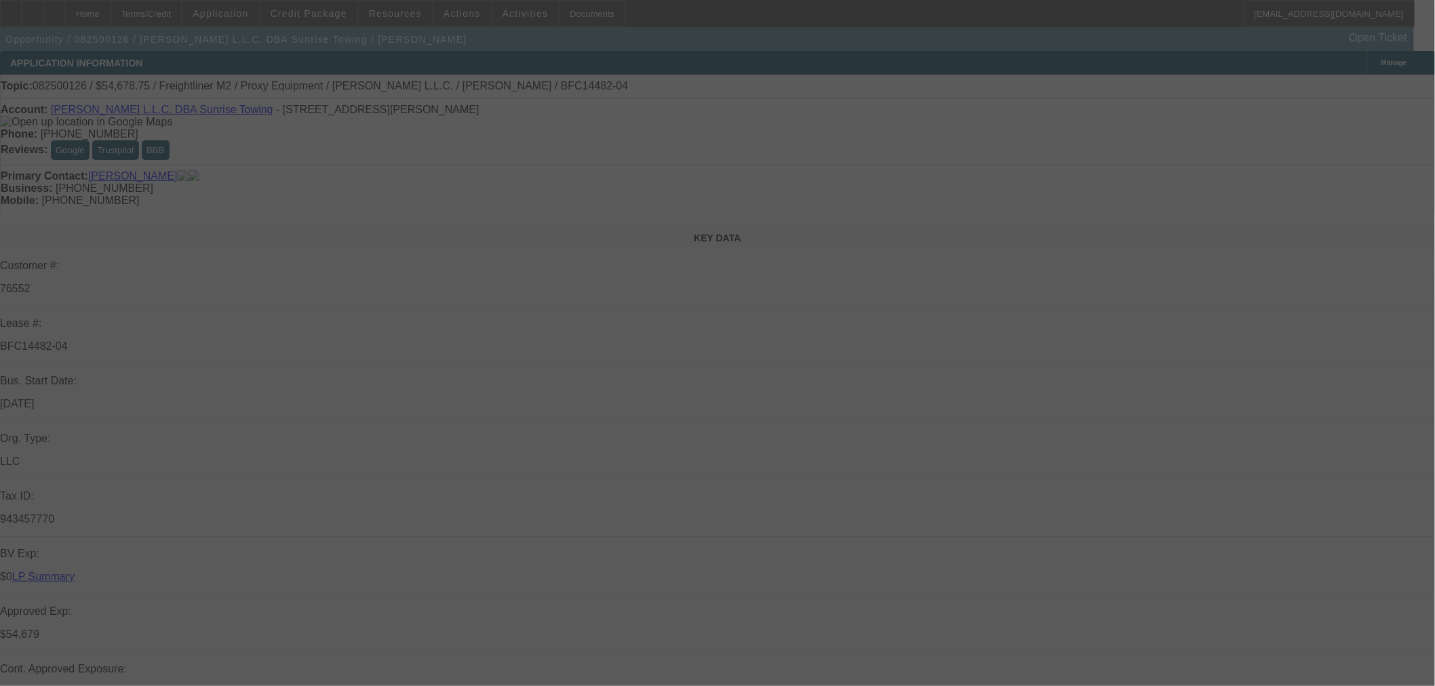
select select "0"
select select "3"
select select "0"
select select "6"
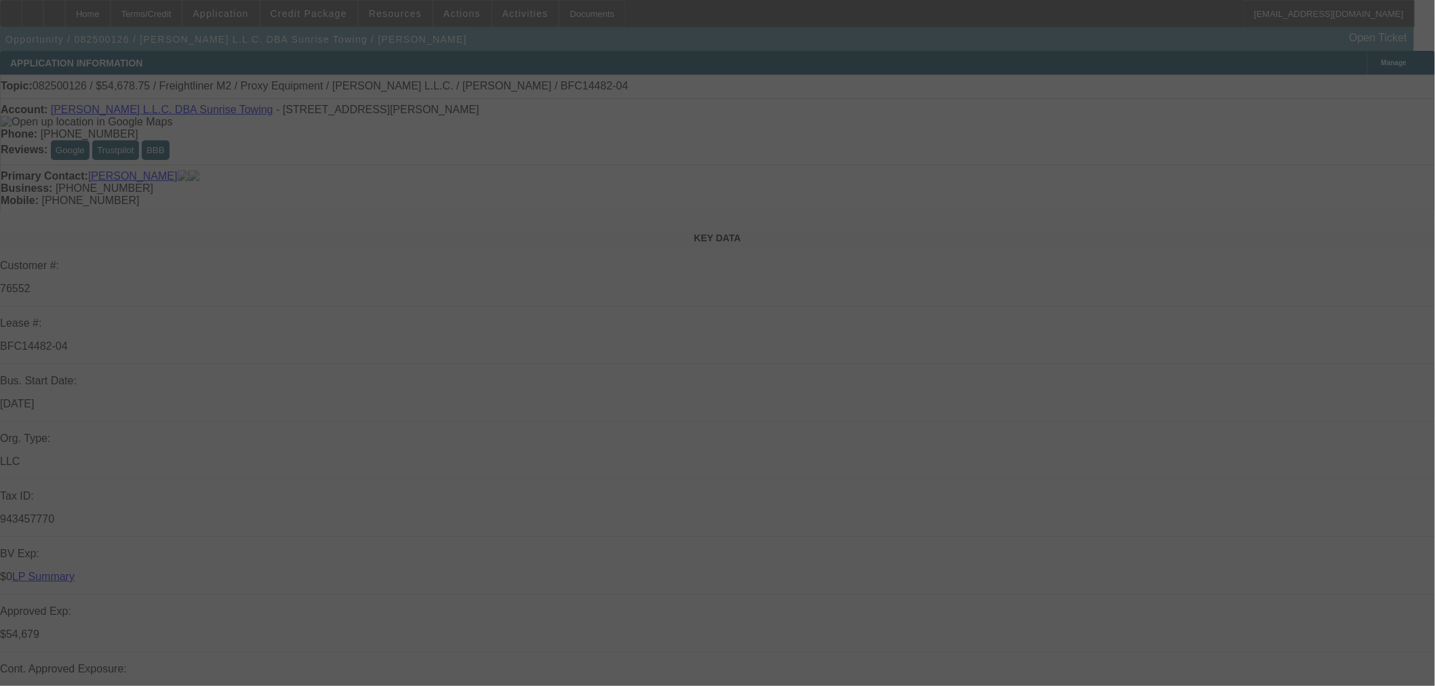
select select "0"
select select "0.1"
select select "4"
select select "0"
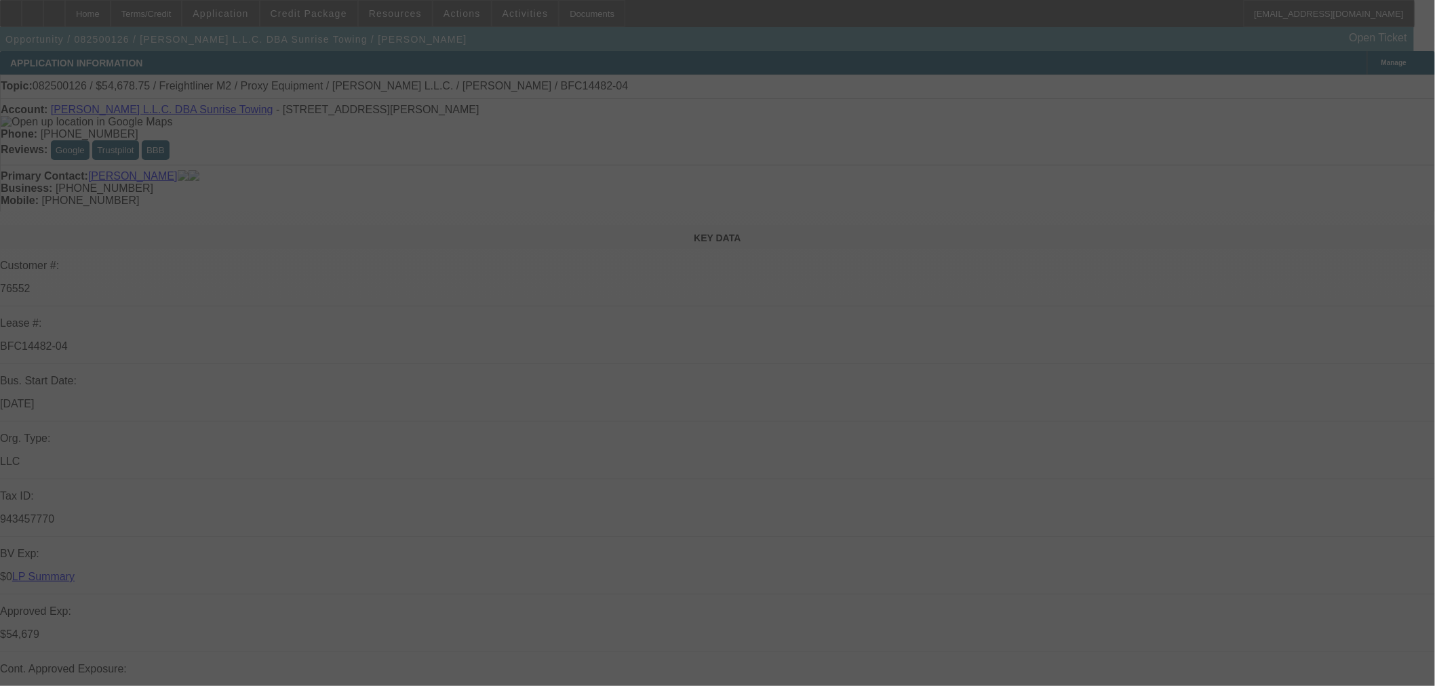
select select "0"
select select "0.1"
select select "4"
select select "0"
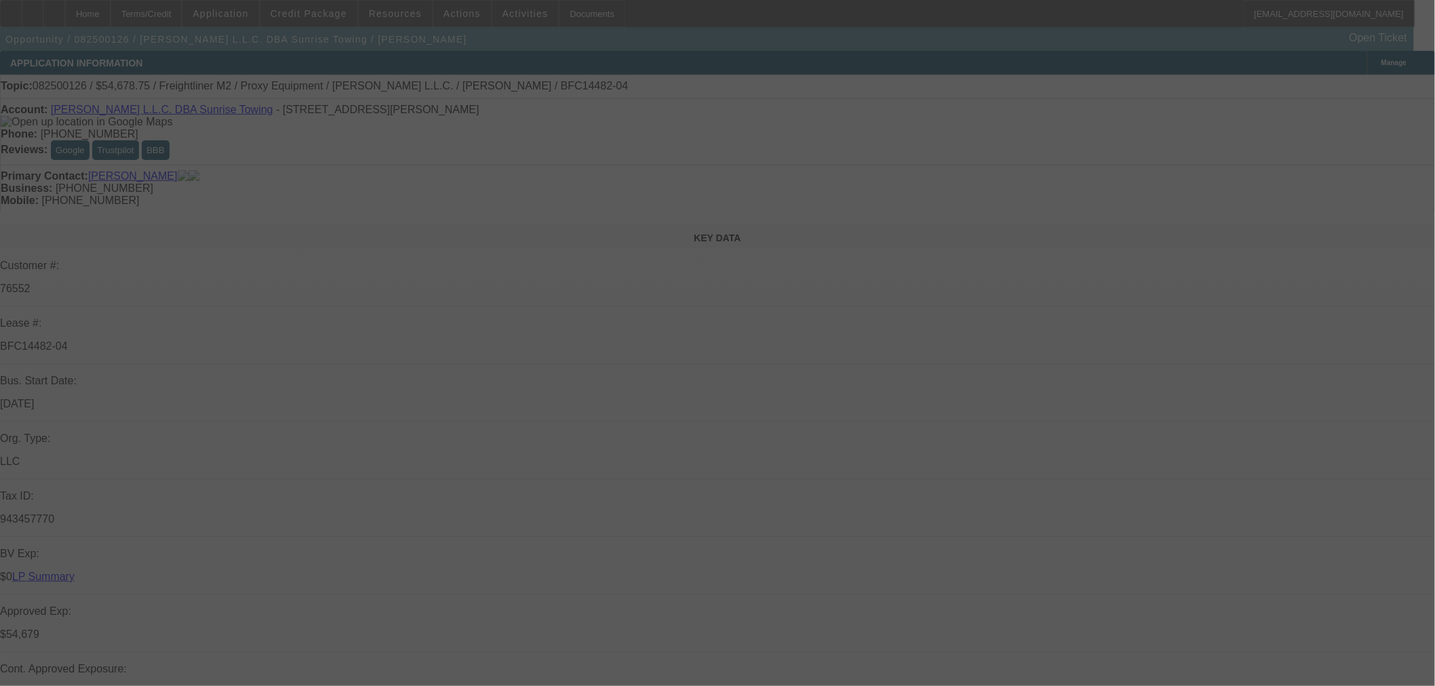
select select "0.1"
select select "4"
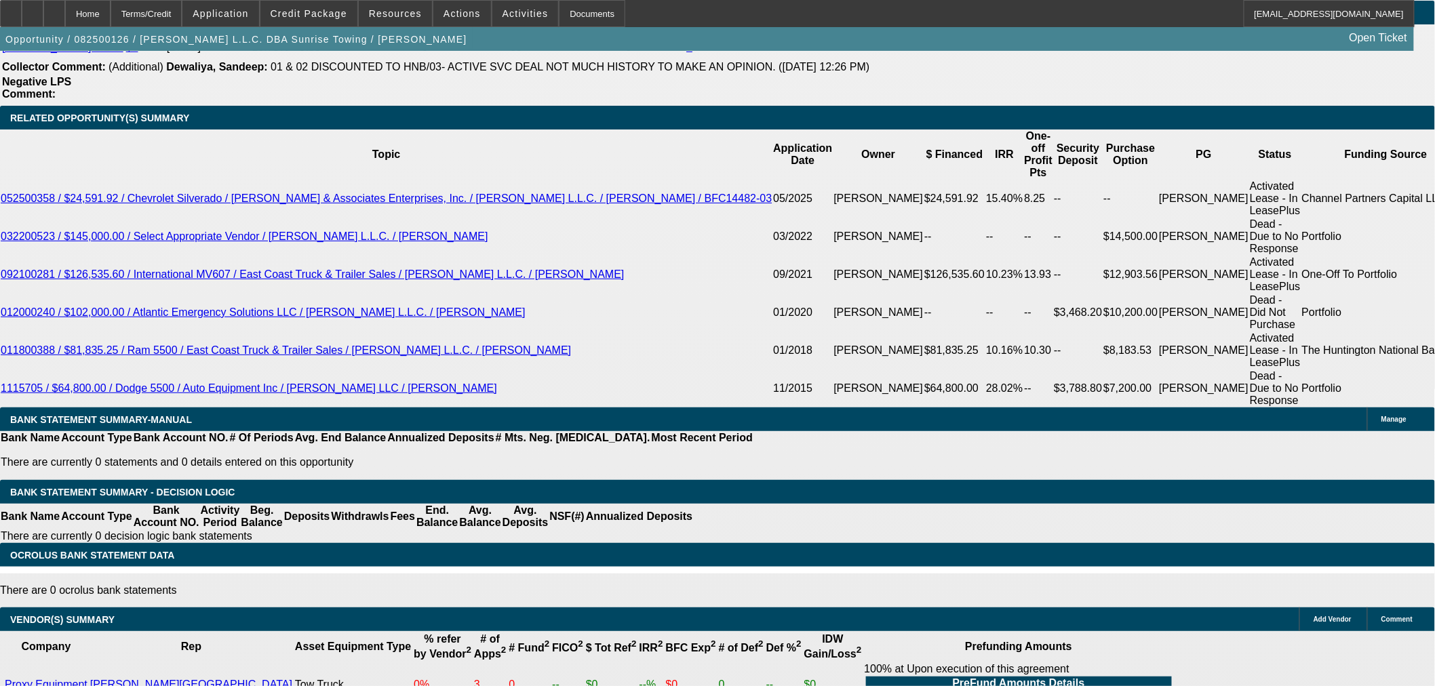
scroll to position [1995, 0]
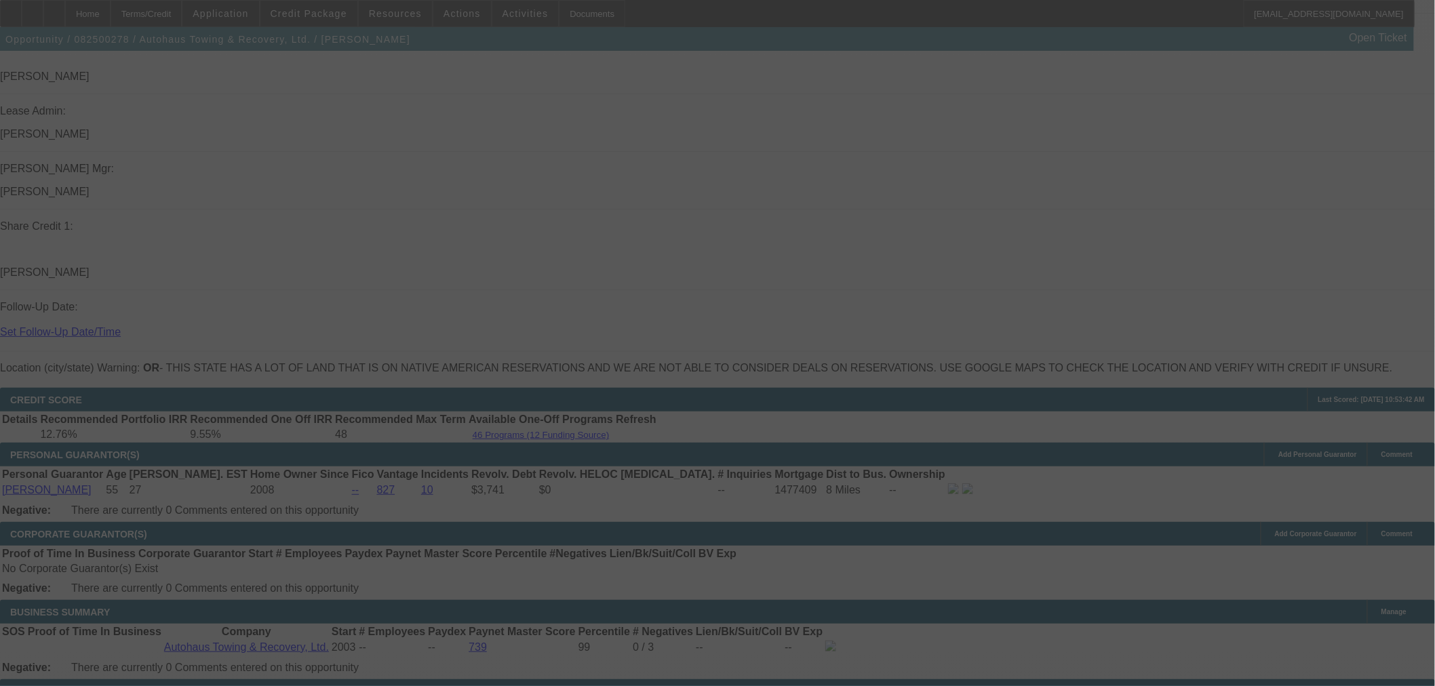
scroll to position [1958, 0]
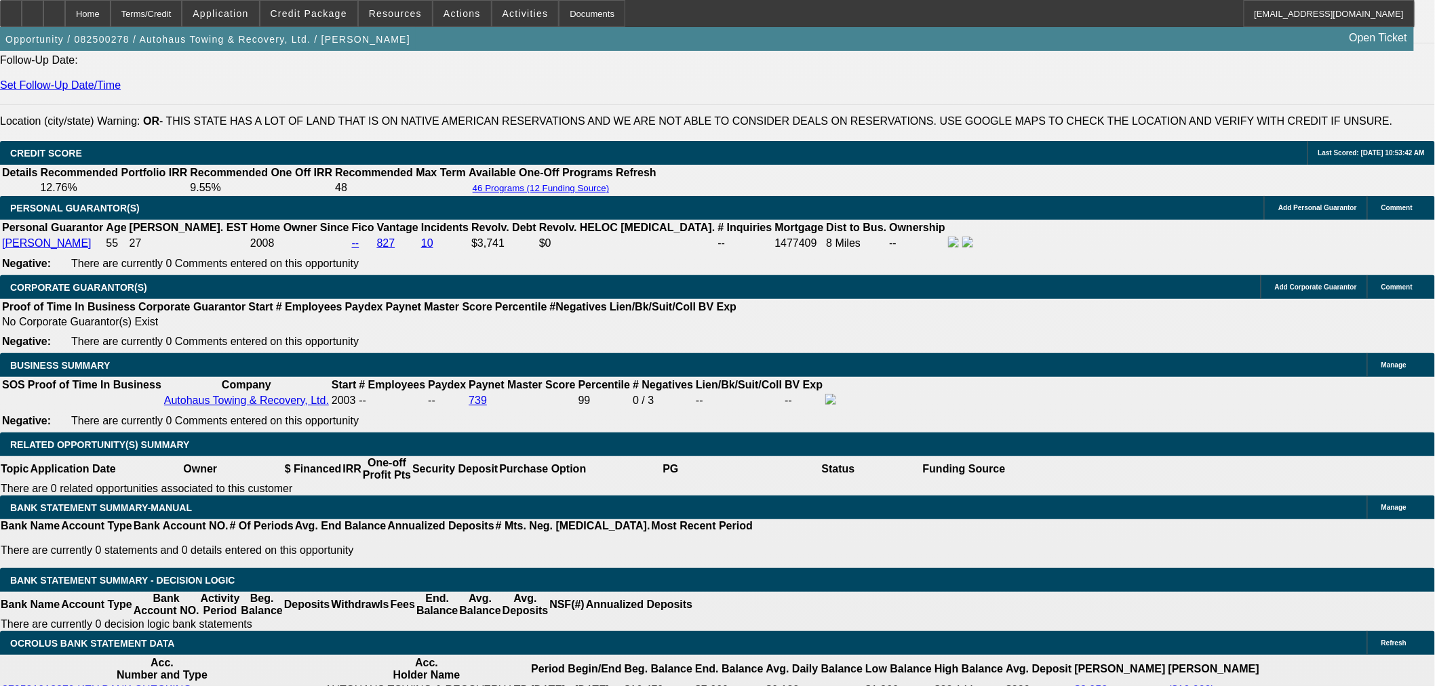
select select "0"
select select "2"
select select "0"
select select "6"
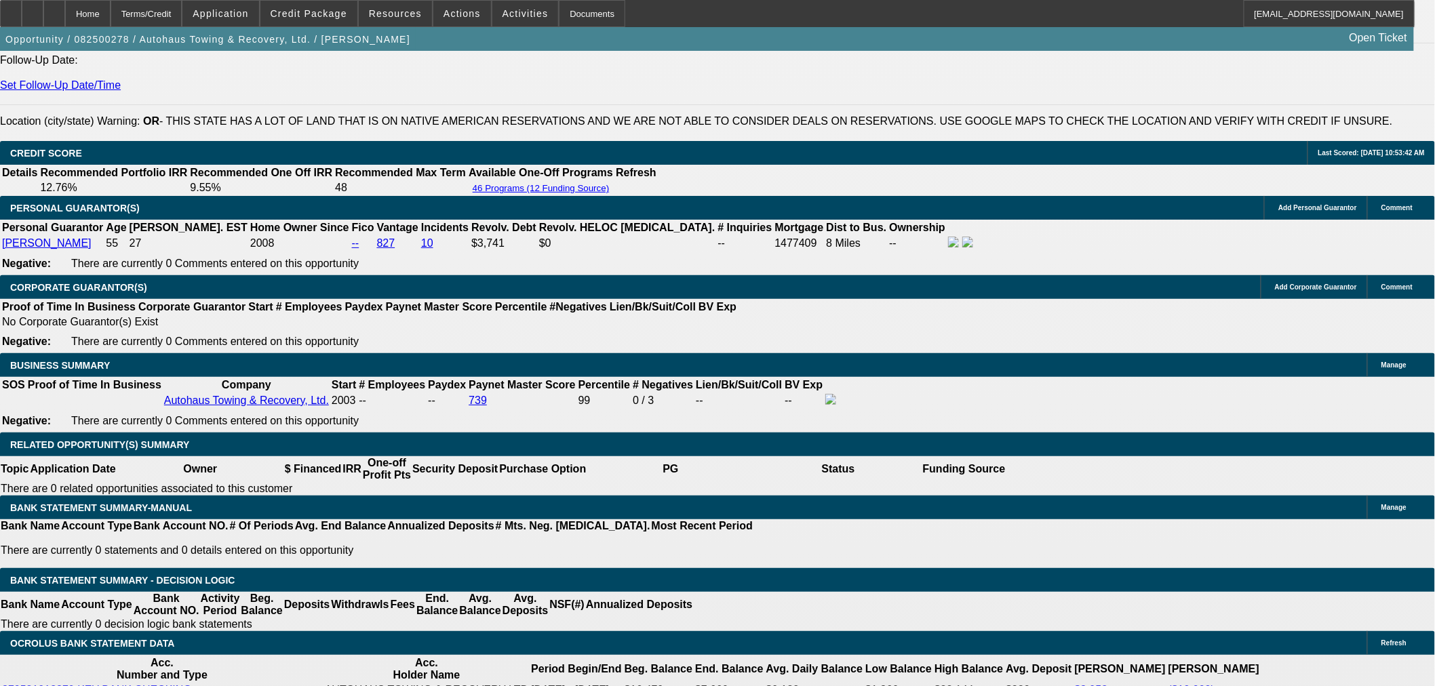
select select "0"
select select "2"
select select "0"
select select "6"
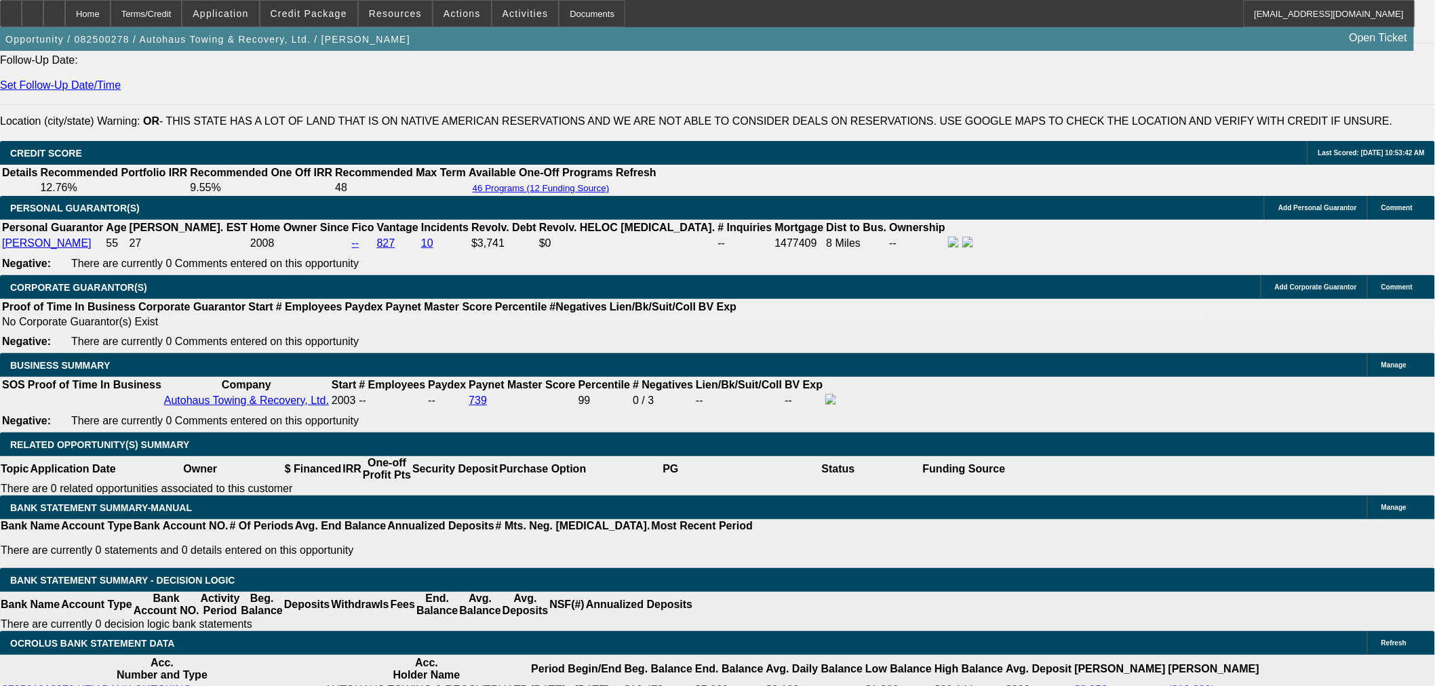
select select "0"
select select "2"
select select "0"
select select "6"
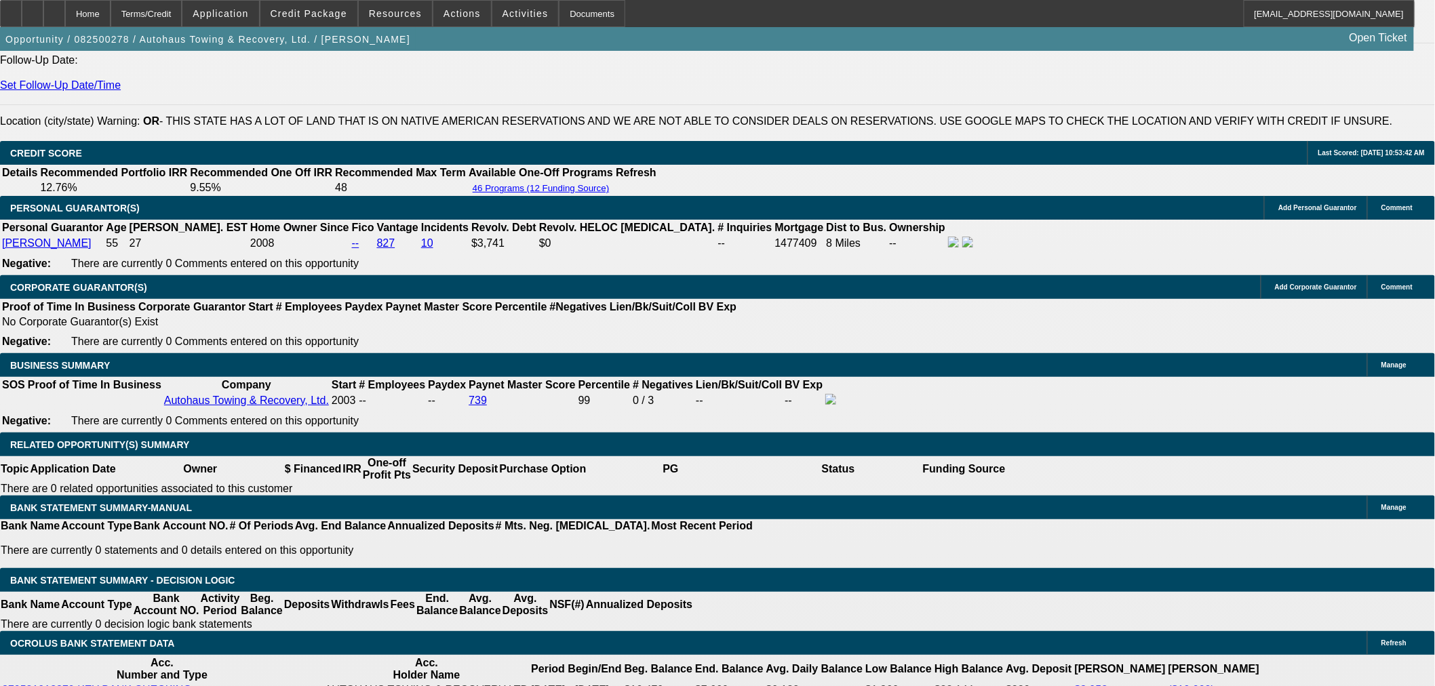
select select "0"
select select "2"
select select "0"
select select "6"
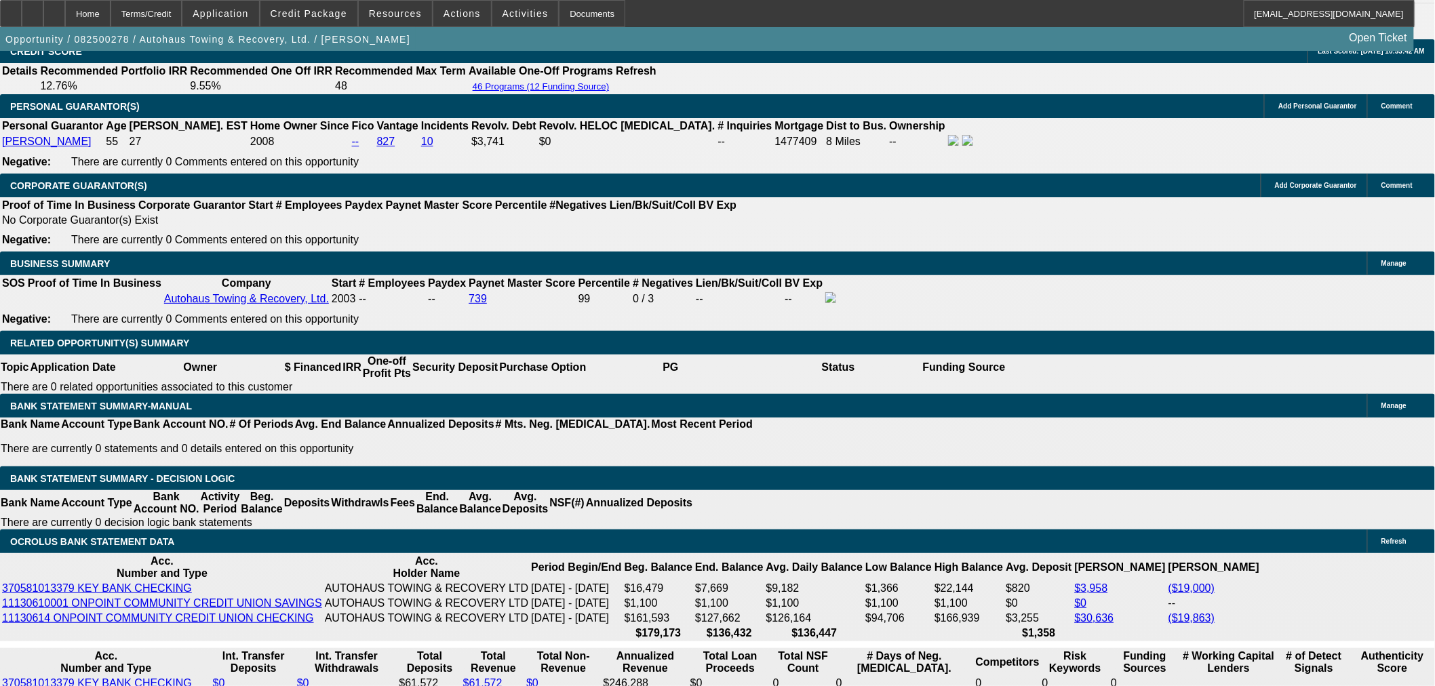
scroll to position [2034, 0]
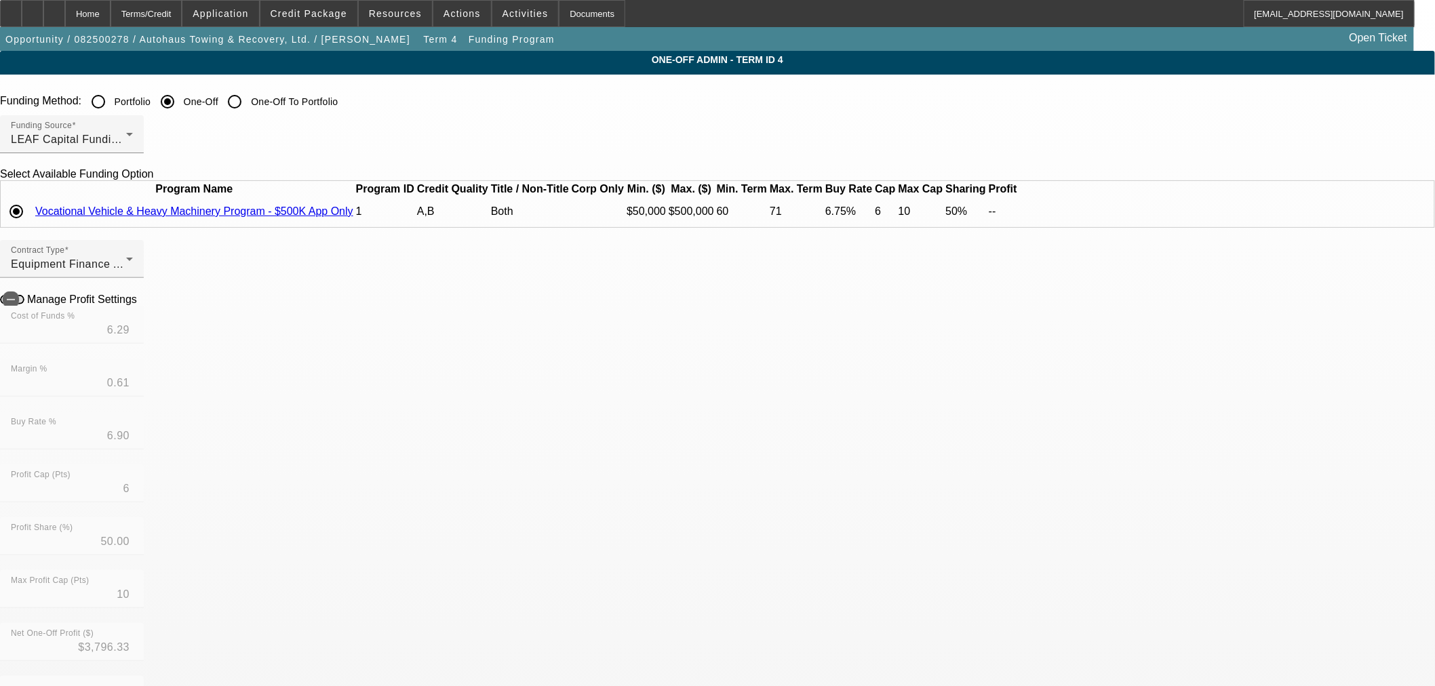
click at [1020, 212] on icon at bounding box center [1020, 212] width 0 height 0
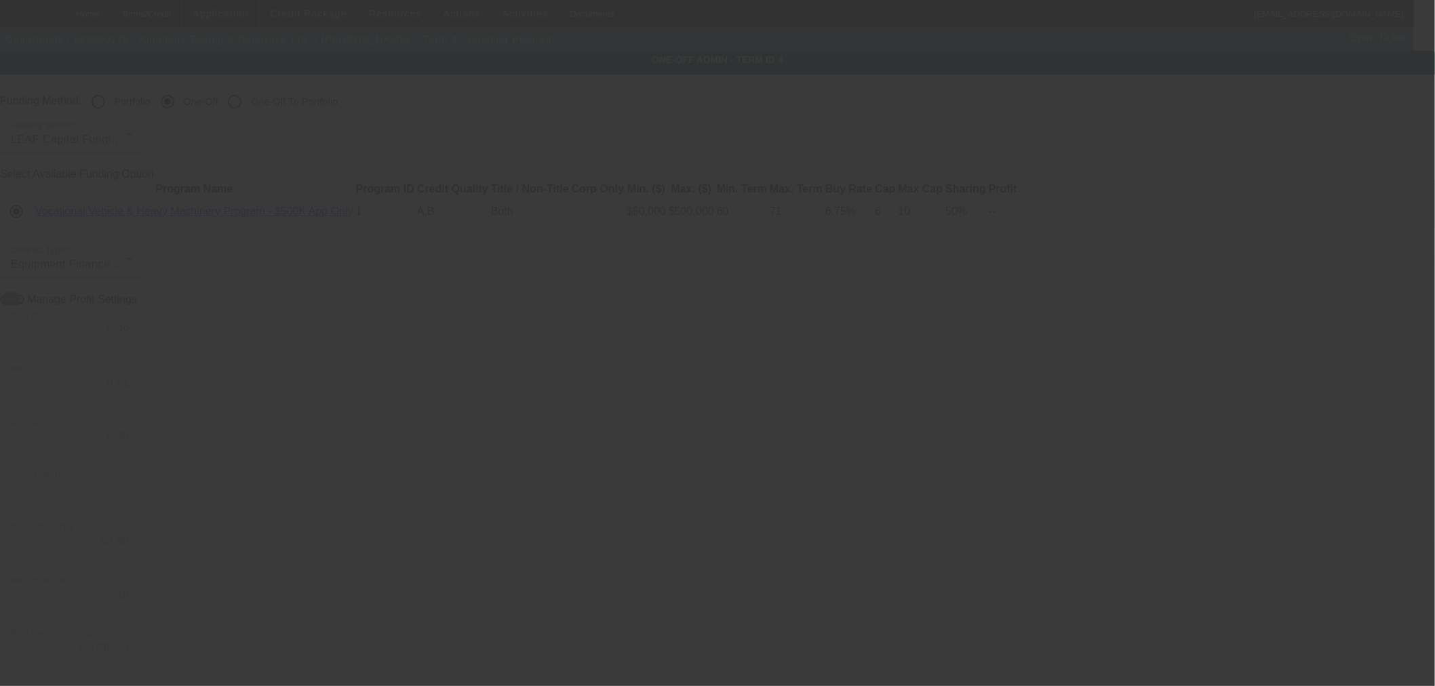
type input "6.14"
type input "6.75"
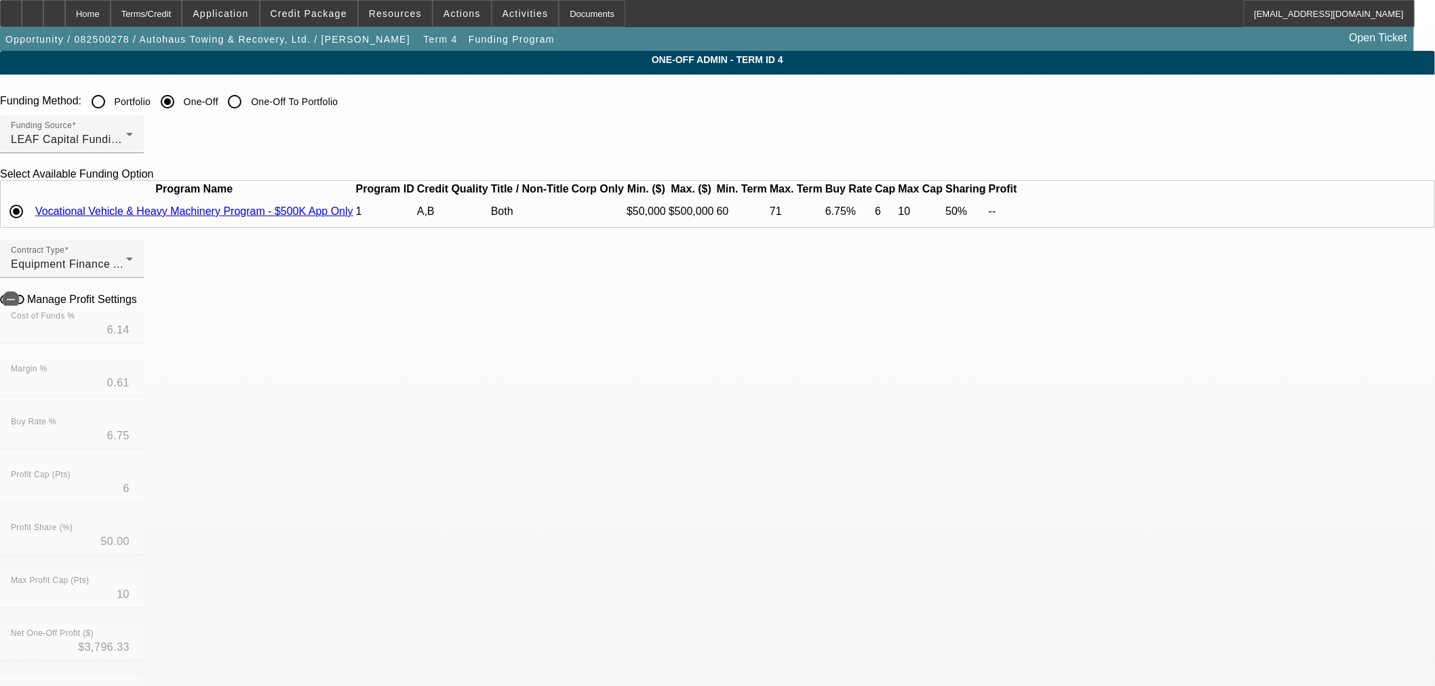
click at [140, 304] on icon at bounding box center [140, 299] width 0 height 12
click at [111, 15] on div "Home" at bounding box center [87, 13] width 45 height 27
type input "$3,915.32"
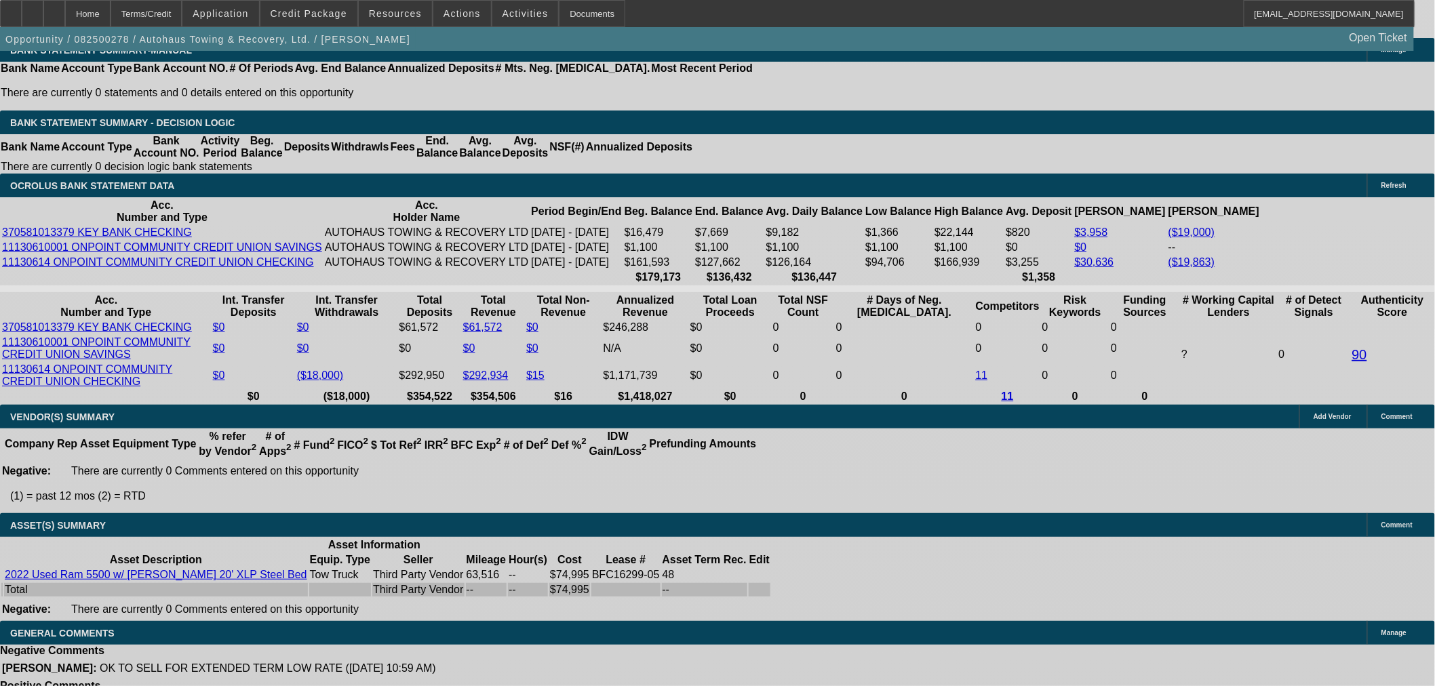
select select "0"
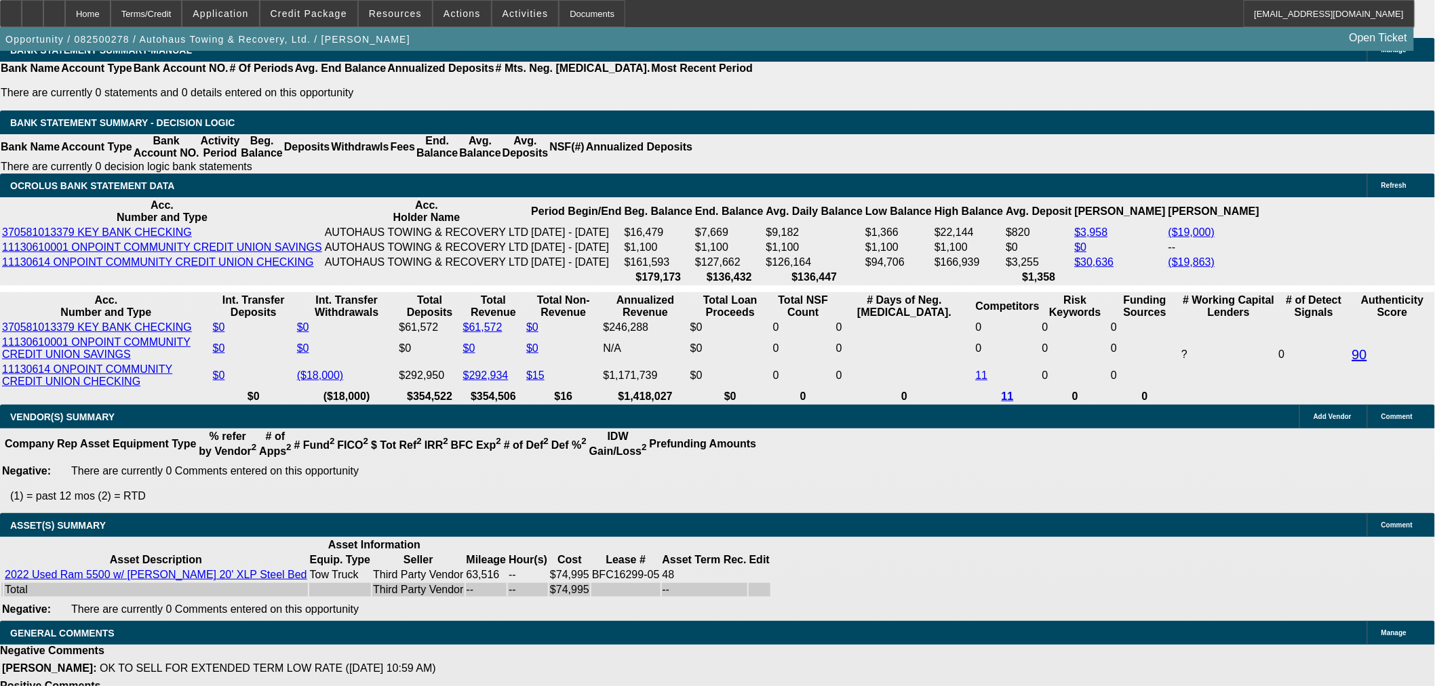
select select "0"
select select "2"
select select "0"
select select "6"
select select "0"
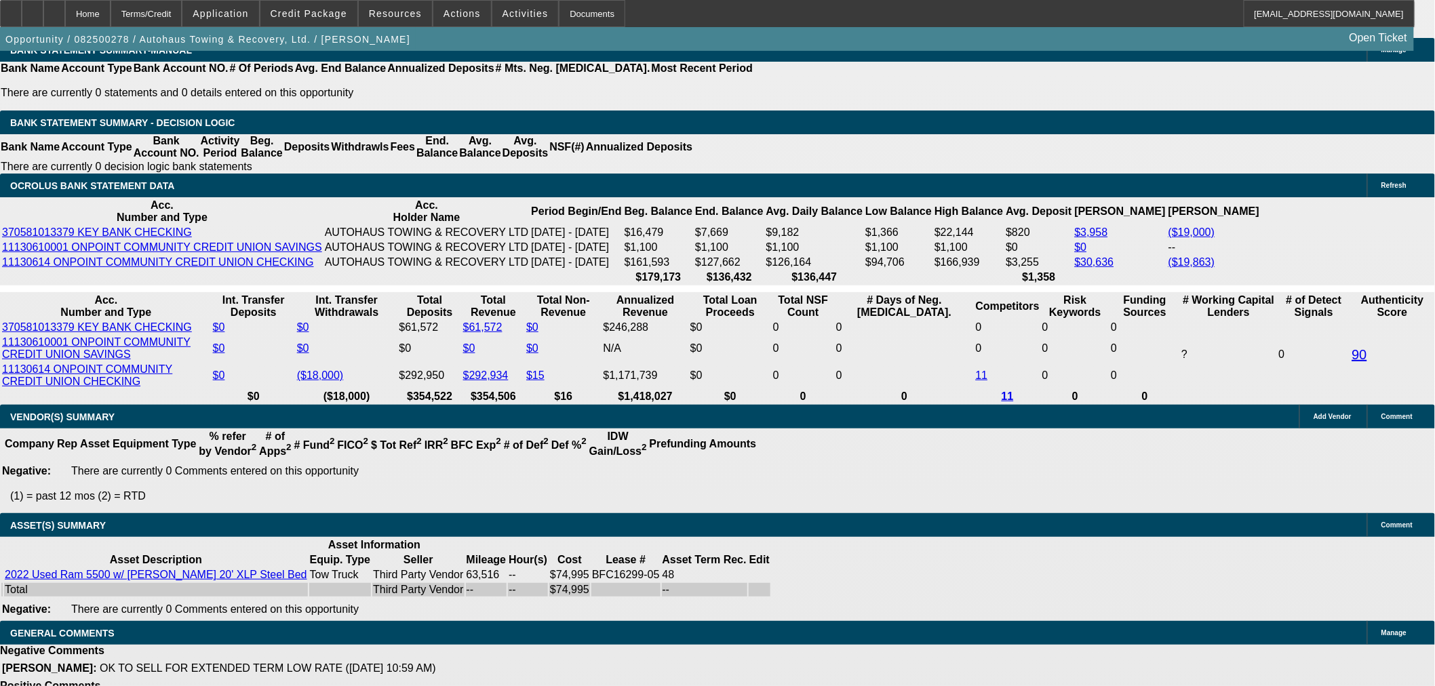
select select "0"
select select "2"
select select "0"
select select "6"
select select "0"
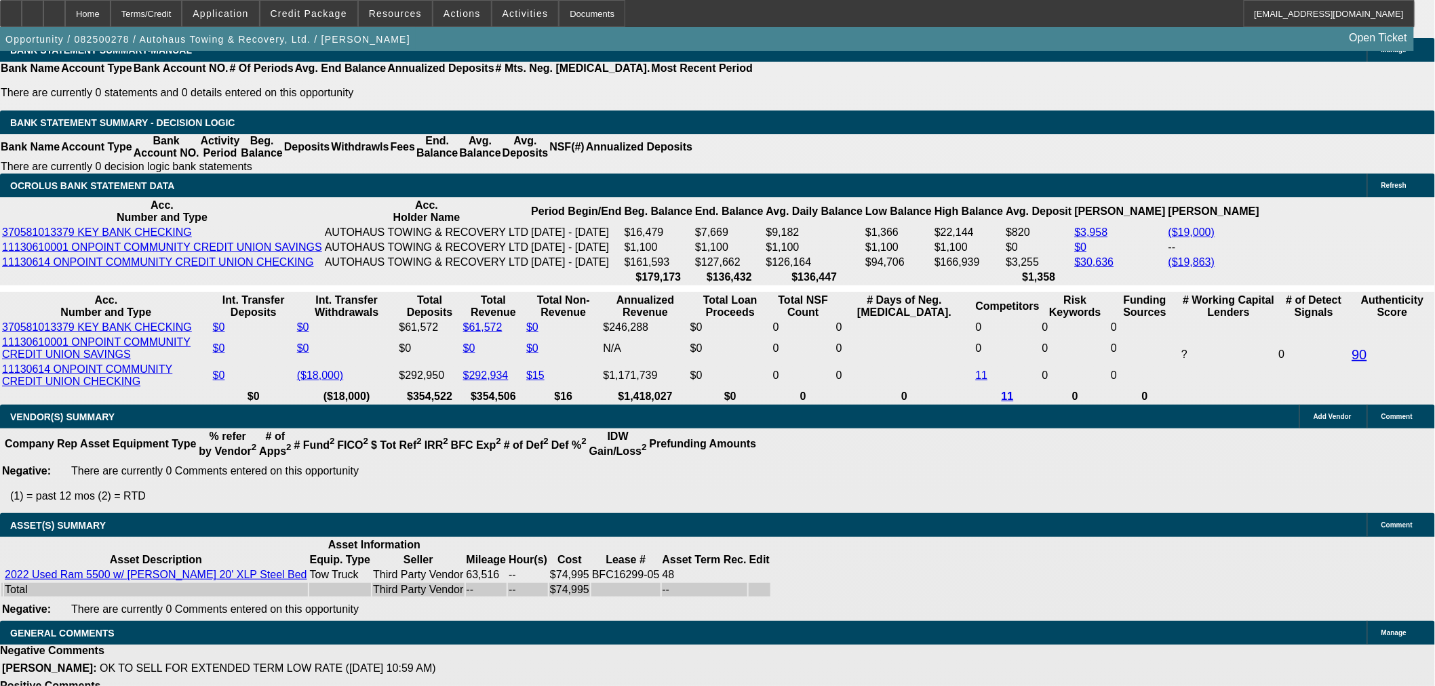
select select "0"
select select "2"
select select "0"
select select "6"
select select "0"
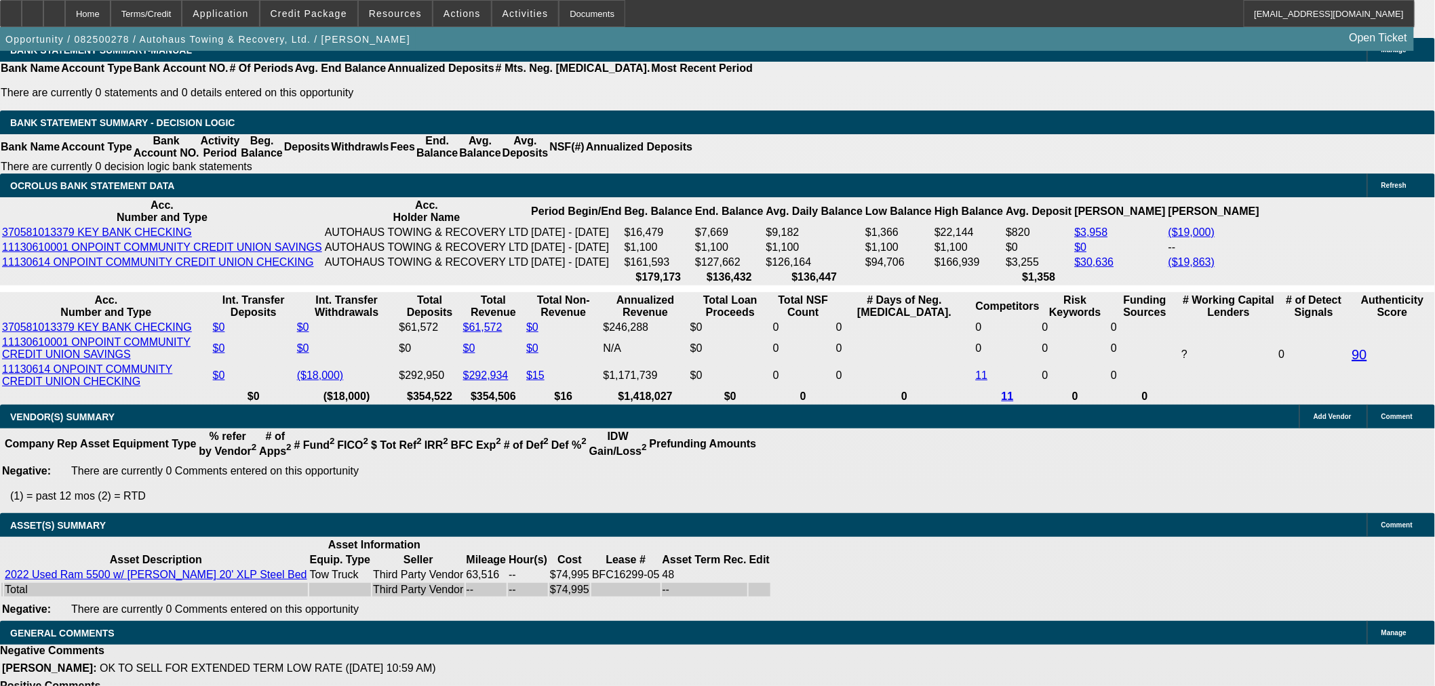
select select "0"
select select "2"
select select "0"
select select "6"
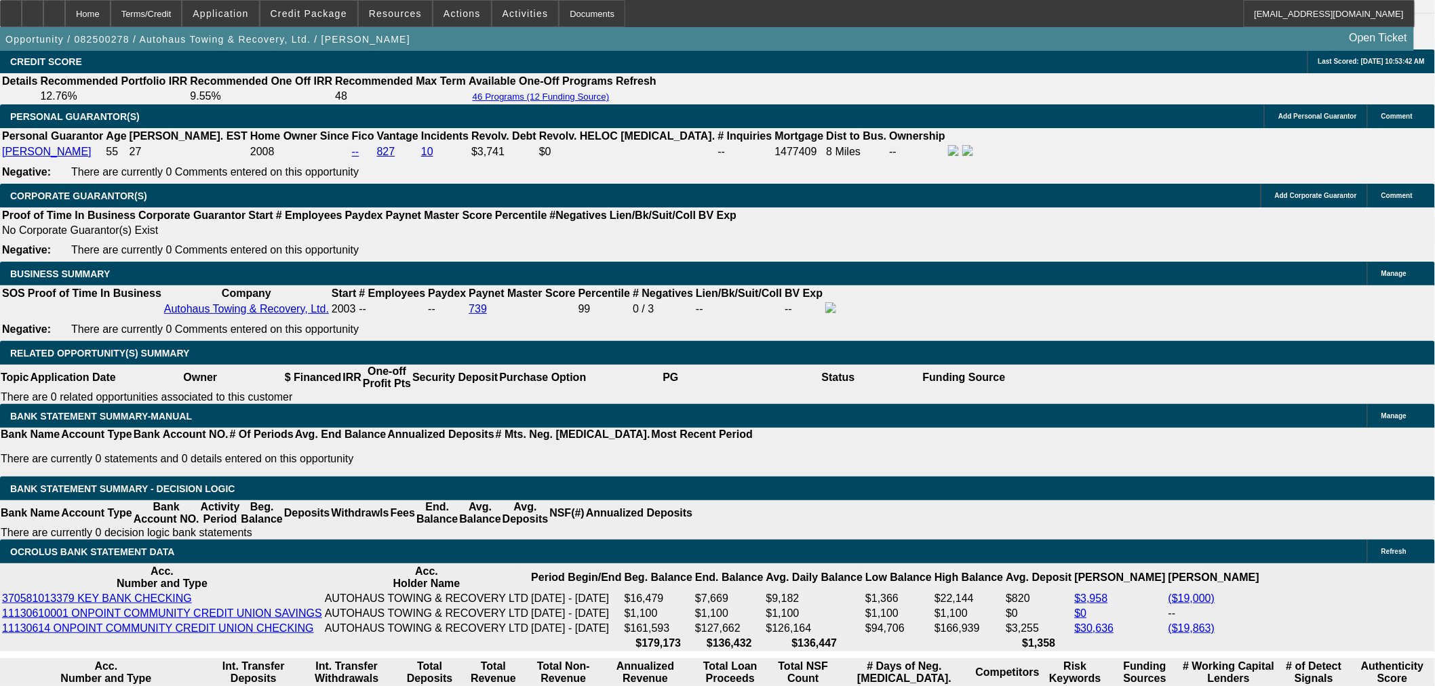
scroll to position [2213, 0]
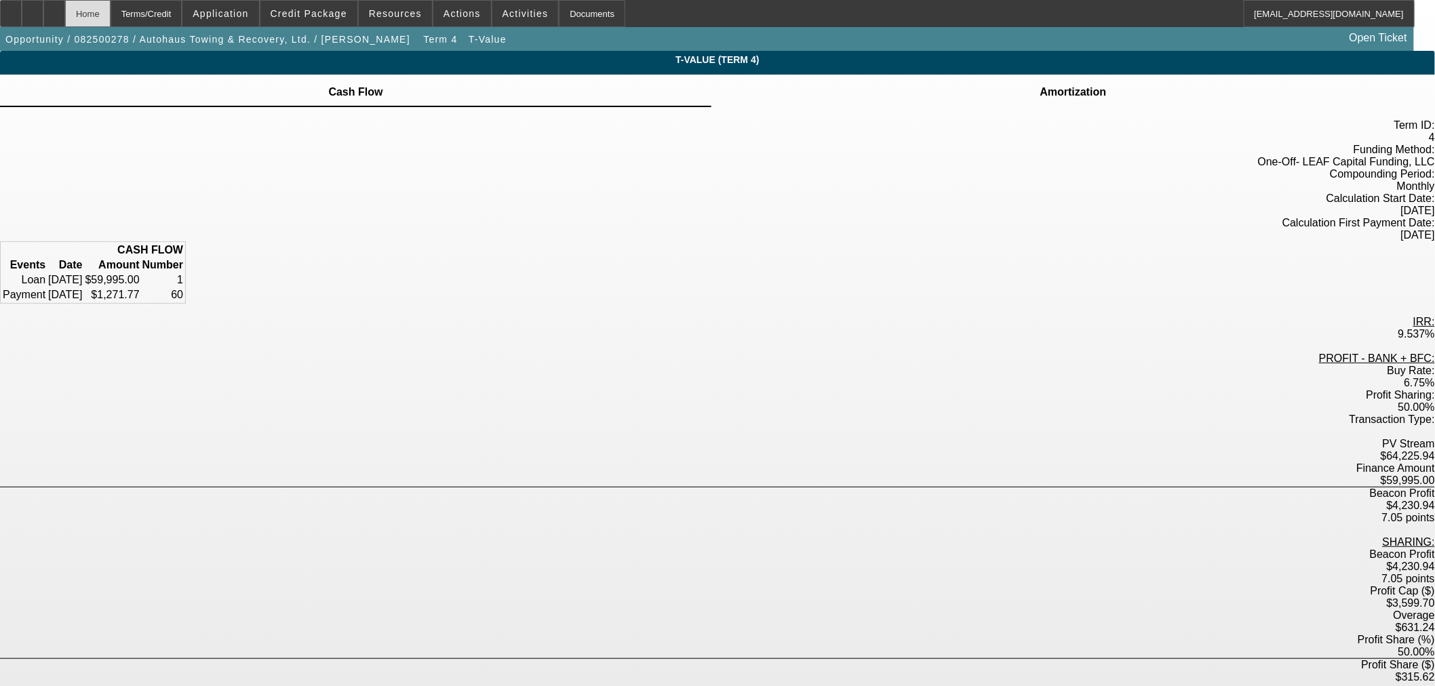
click at [111, 14] on div "Home" at bounding box center [87, 13] width 45 height 27
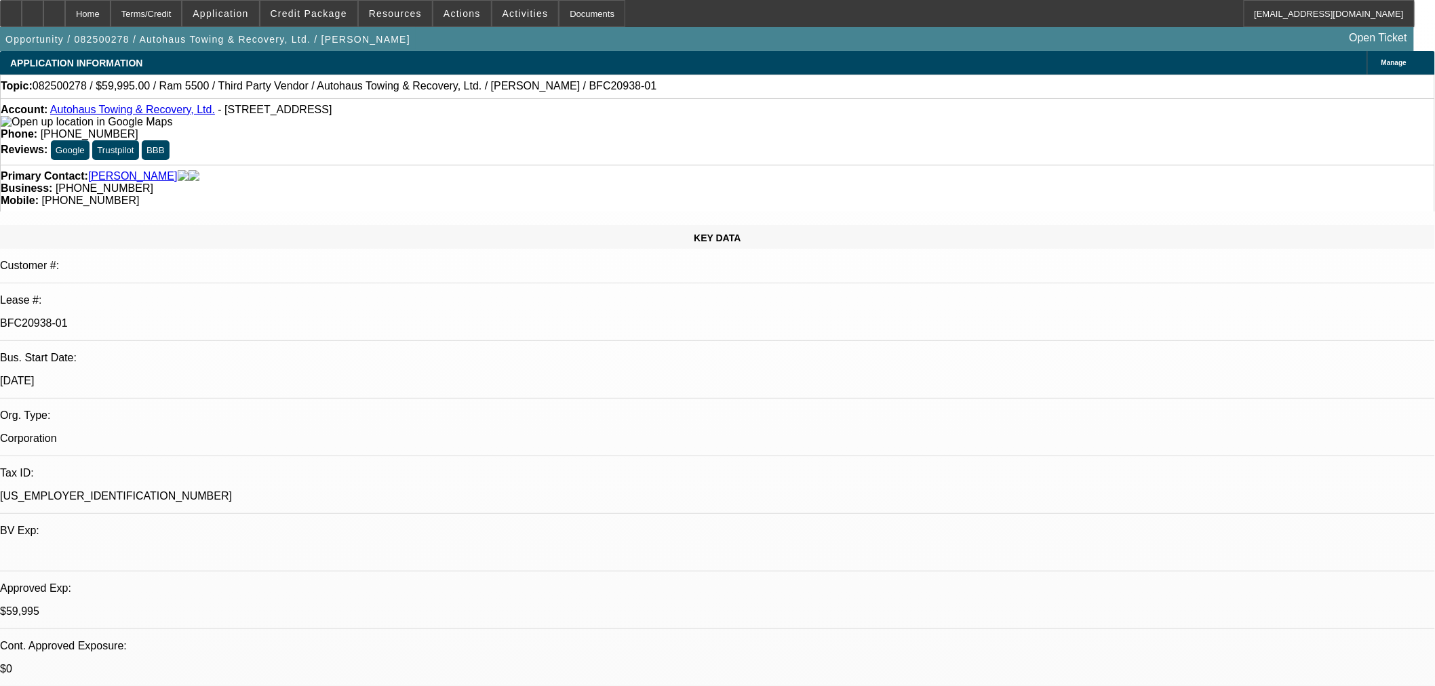
select select "0"
select select "2"
select select "0"
select select "6"
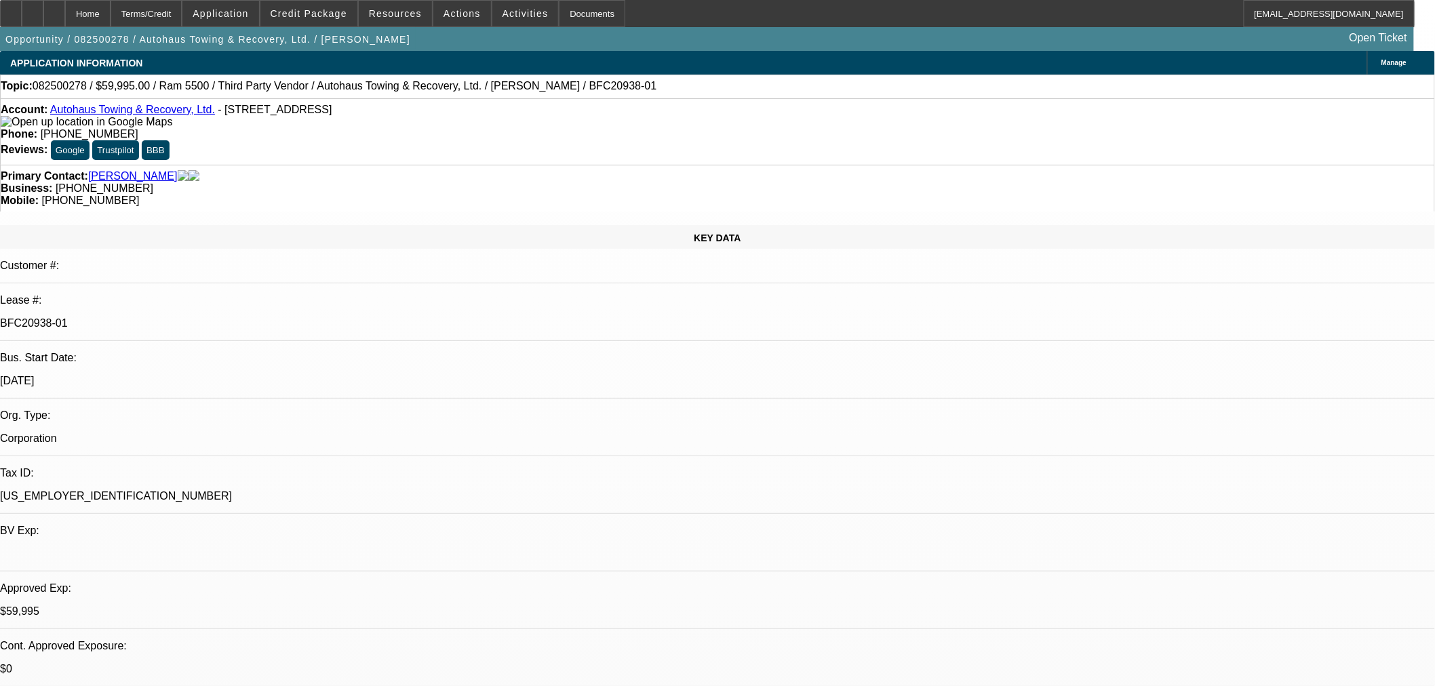
select select "0"
select select "2"
select select "0"
select select "6"
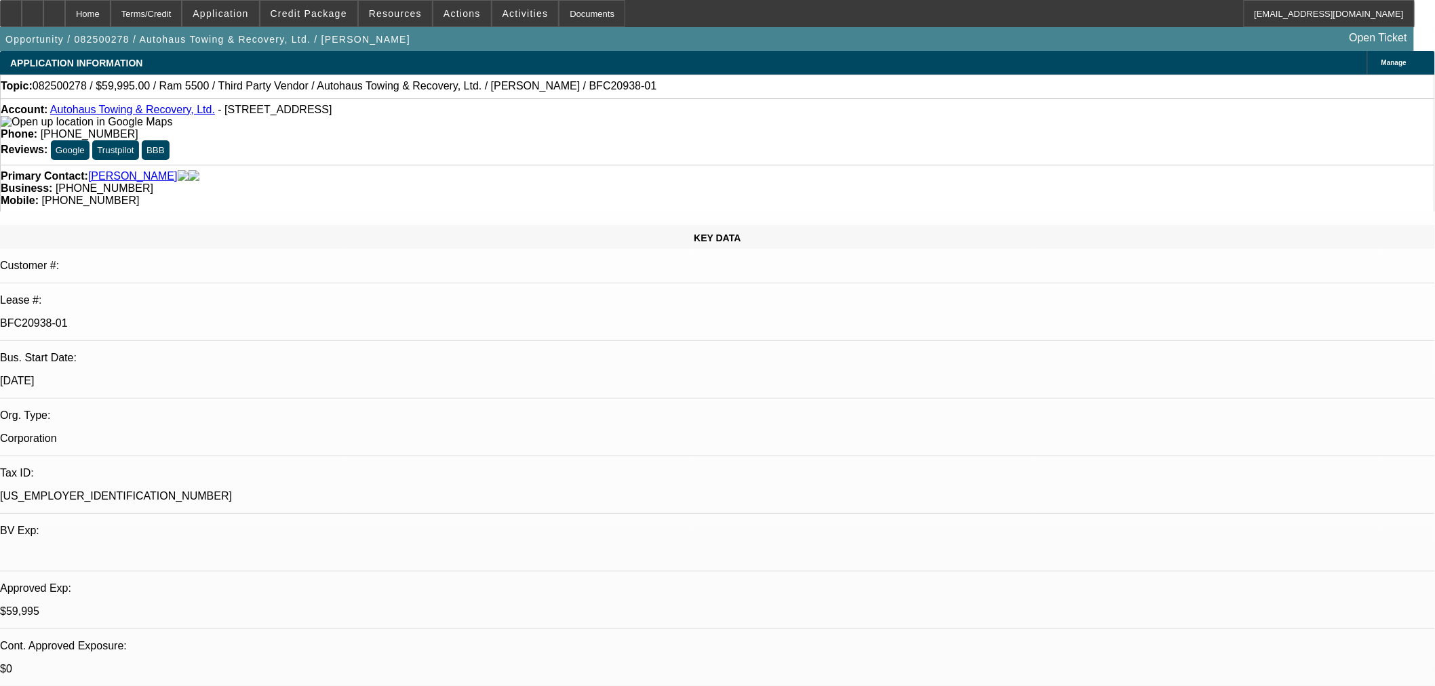
select select "0"
select select "2"
select select "0"
select select "6"
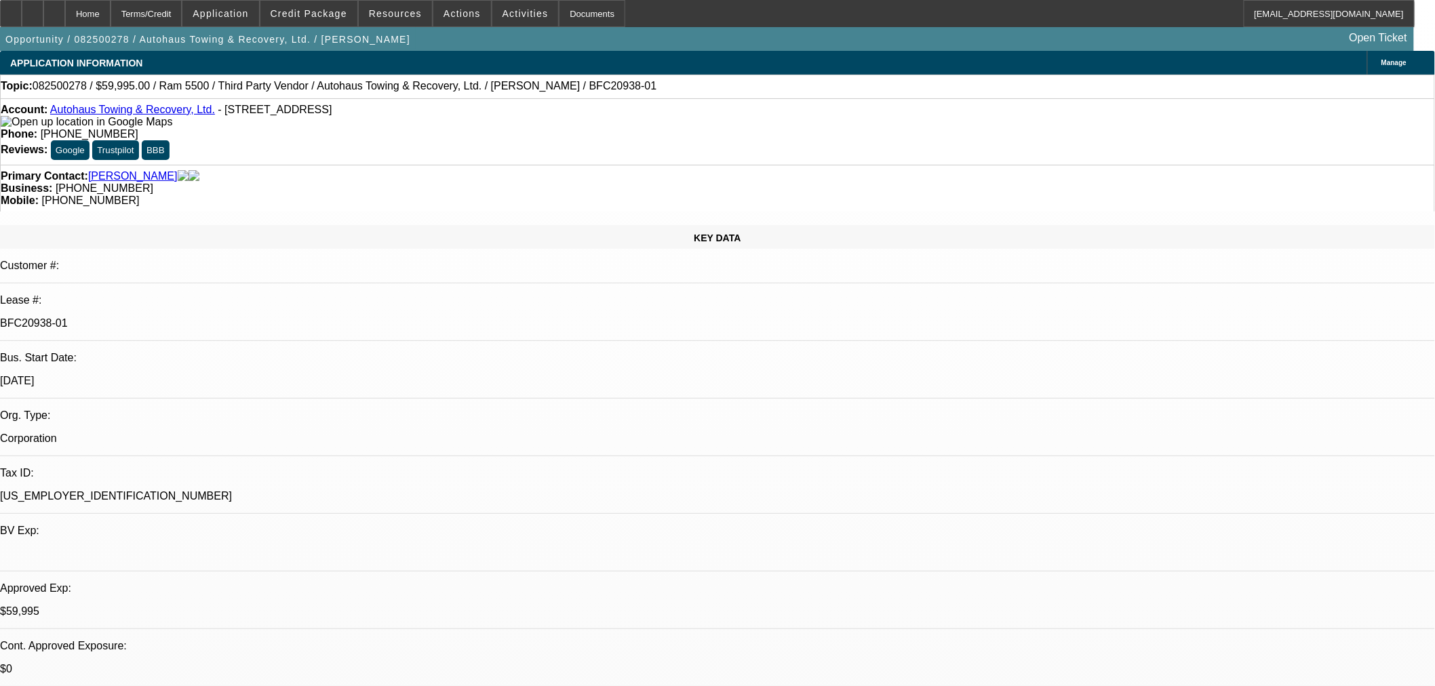
select select "0"
select select "2"
select select "0"
select select "6"
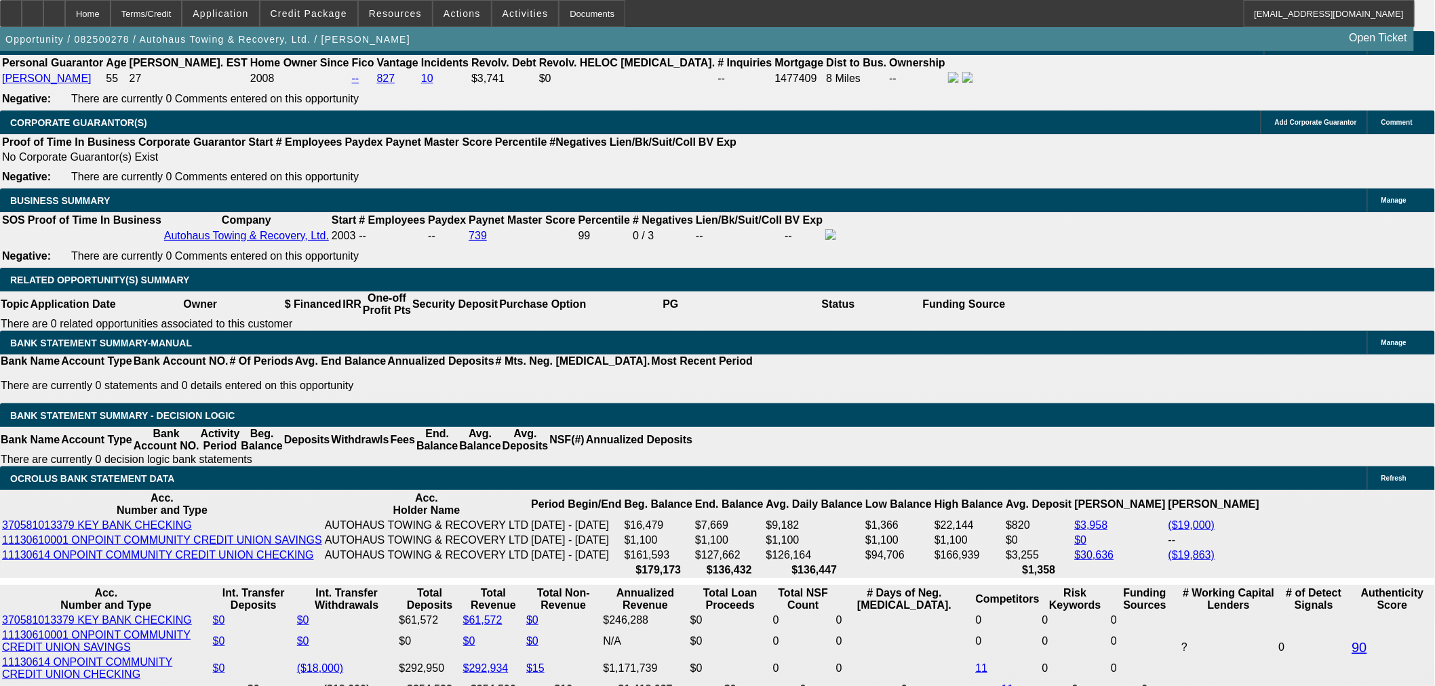
scroll to position [2134, 0]
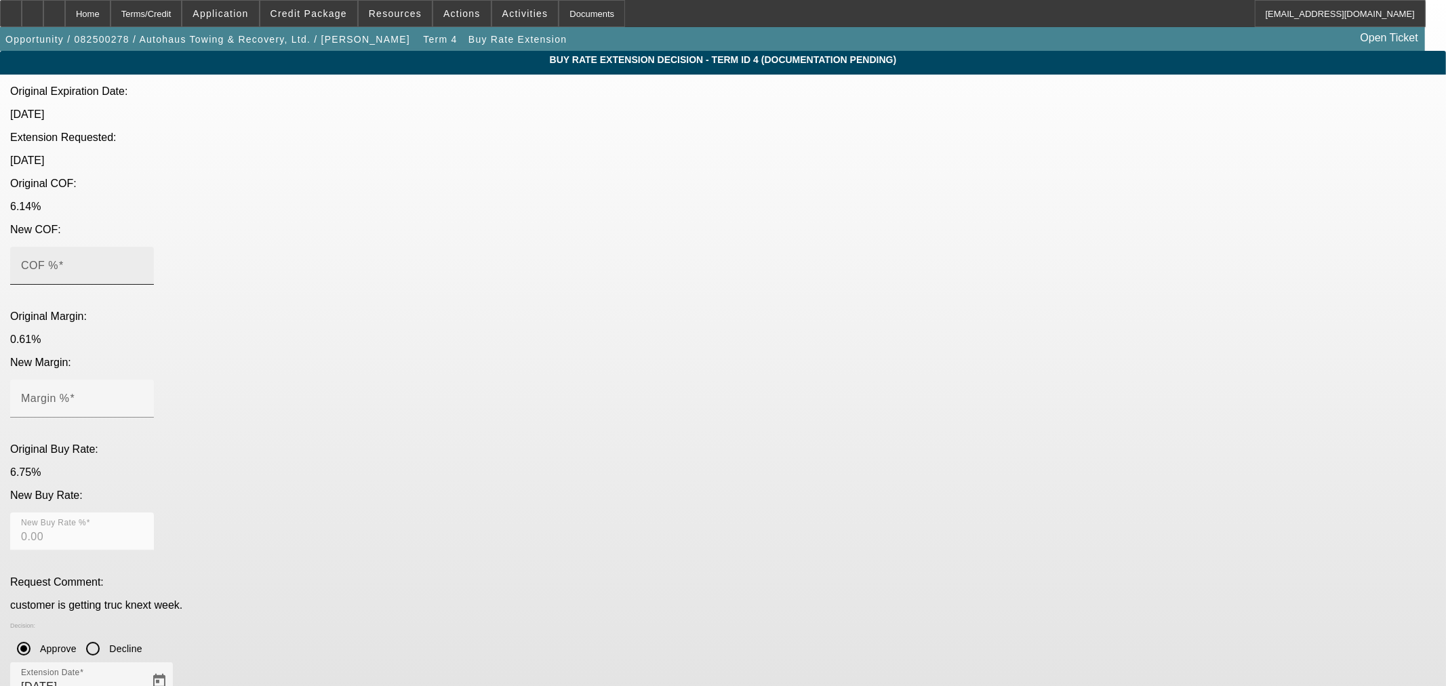
click at [58, 260] on mat-label "COF %" at bounding box center [39, 266] width 37 height 12
click at [143, 263] on input "COF %" at bounding box center [82, 271] width 122 height 16
type input "6"
type input "6.00"
type input "6.1"
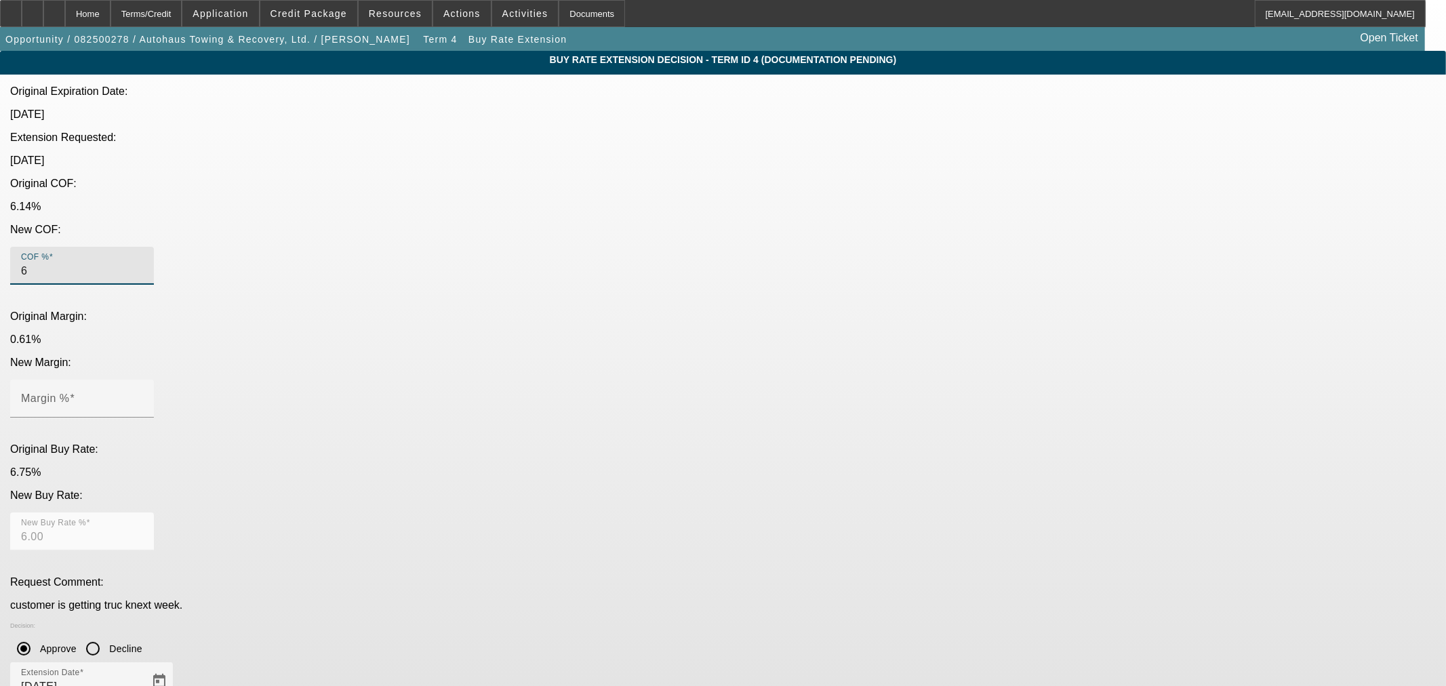
type input "6.10"
type input "6.14"
type input "0.6"
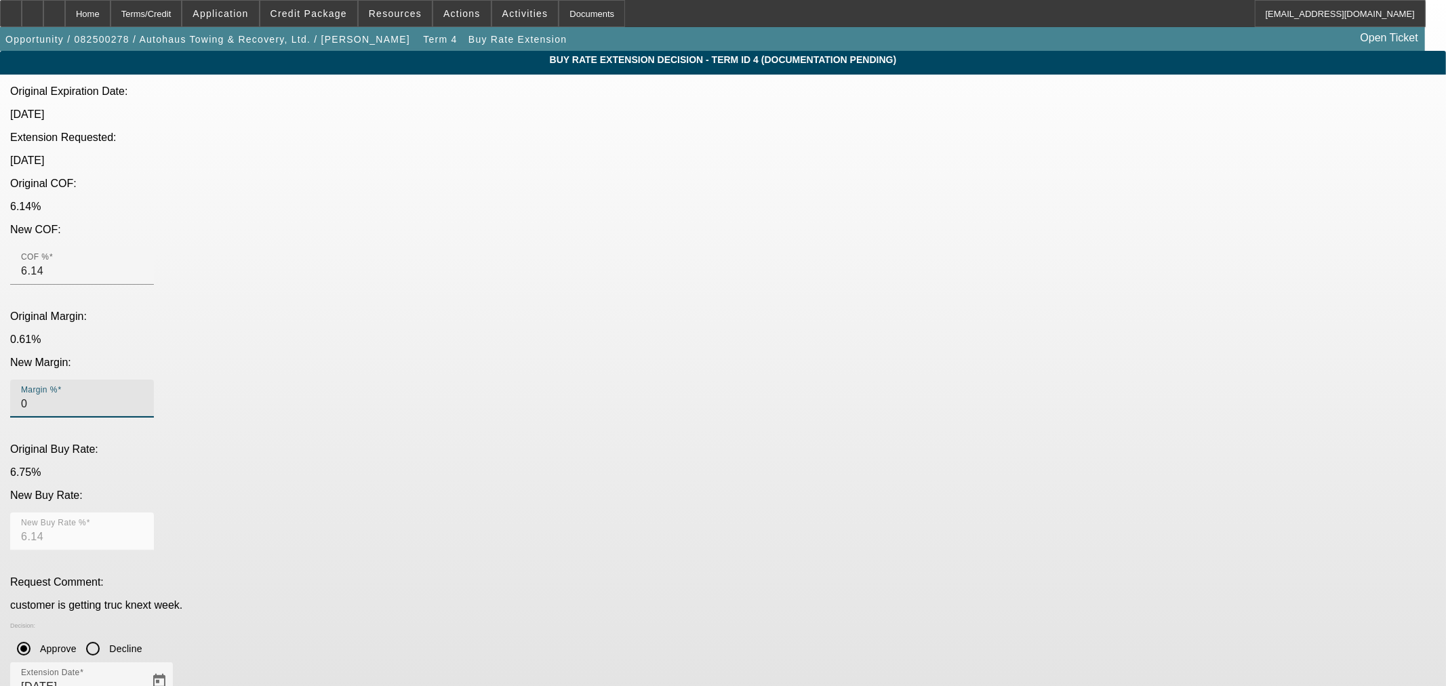
type input "6.74"
type input "0.61"
type input "6.75"
type input "0.61"
click at [176, 665] on span "Open calendar" at bounding box center [159, 681] width 33 height 33
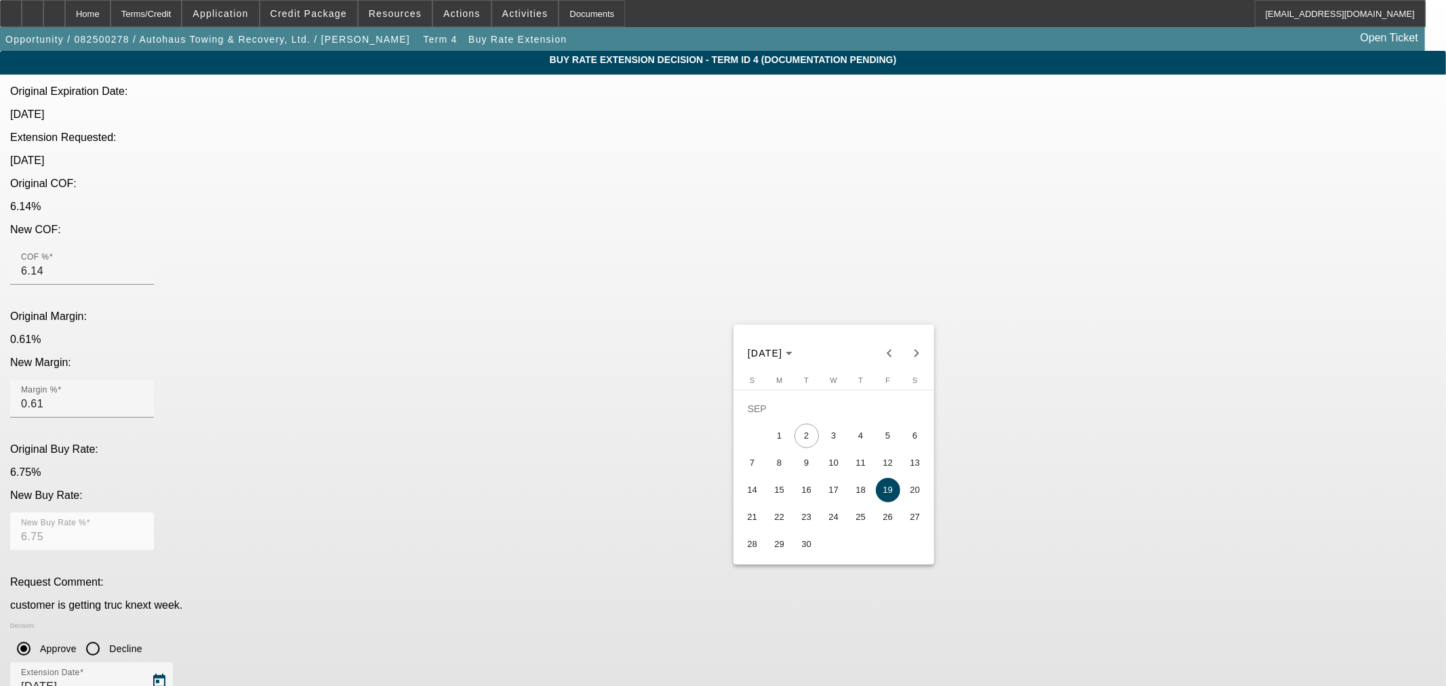
click at [802, 555] on span "30" at bounding box center [807, 544] width 24 height 24
type input "[DATE]"
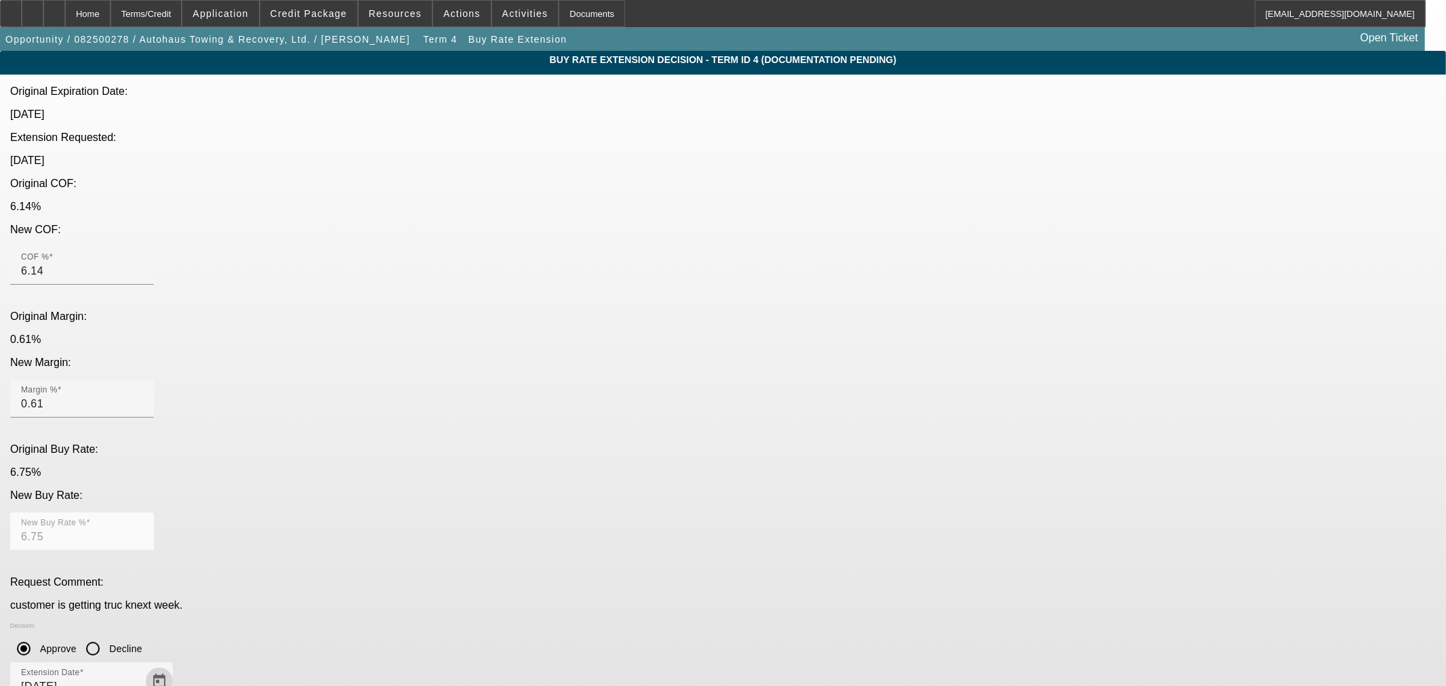
type textarea "u"
type textarea "UPDATED WITH SEPTEMBER RATE - THEY WENT DOWN A BIT."
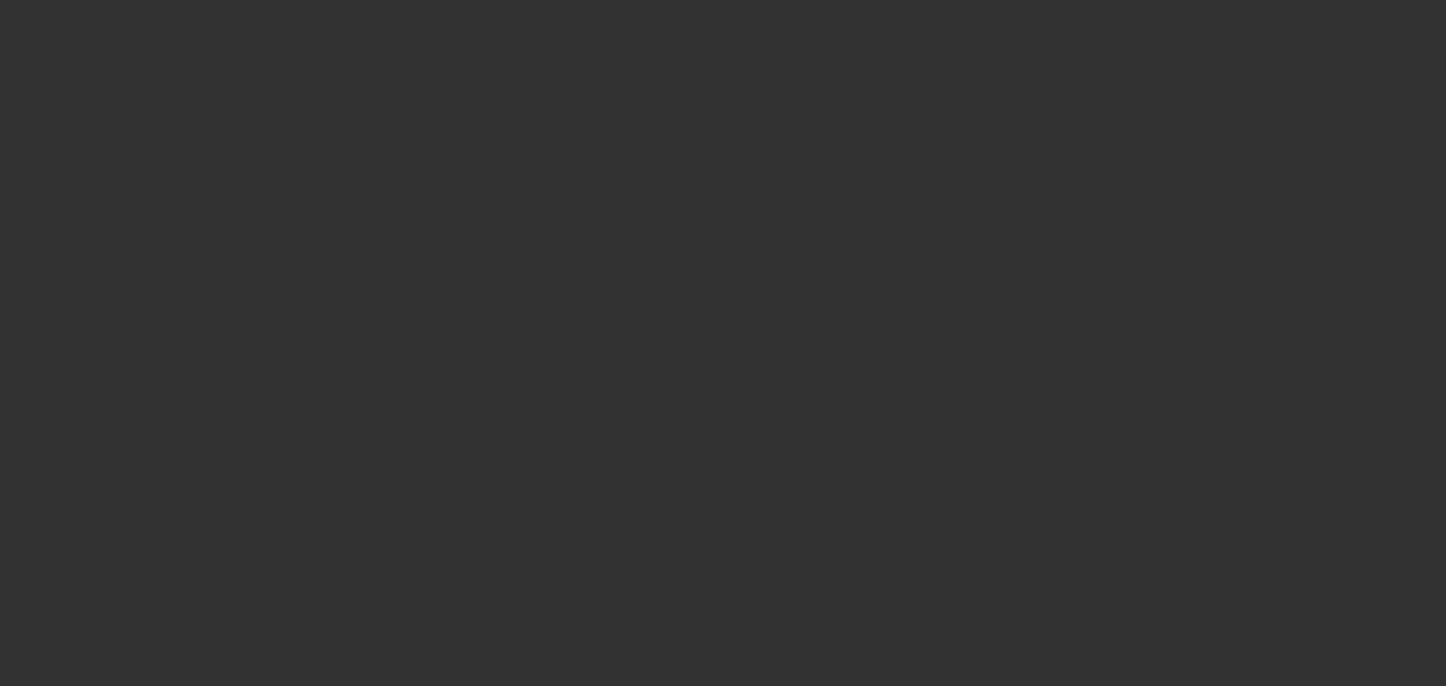
select select "0"
select select "2"
select select "0"
select select "6"
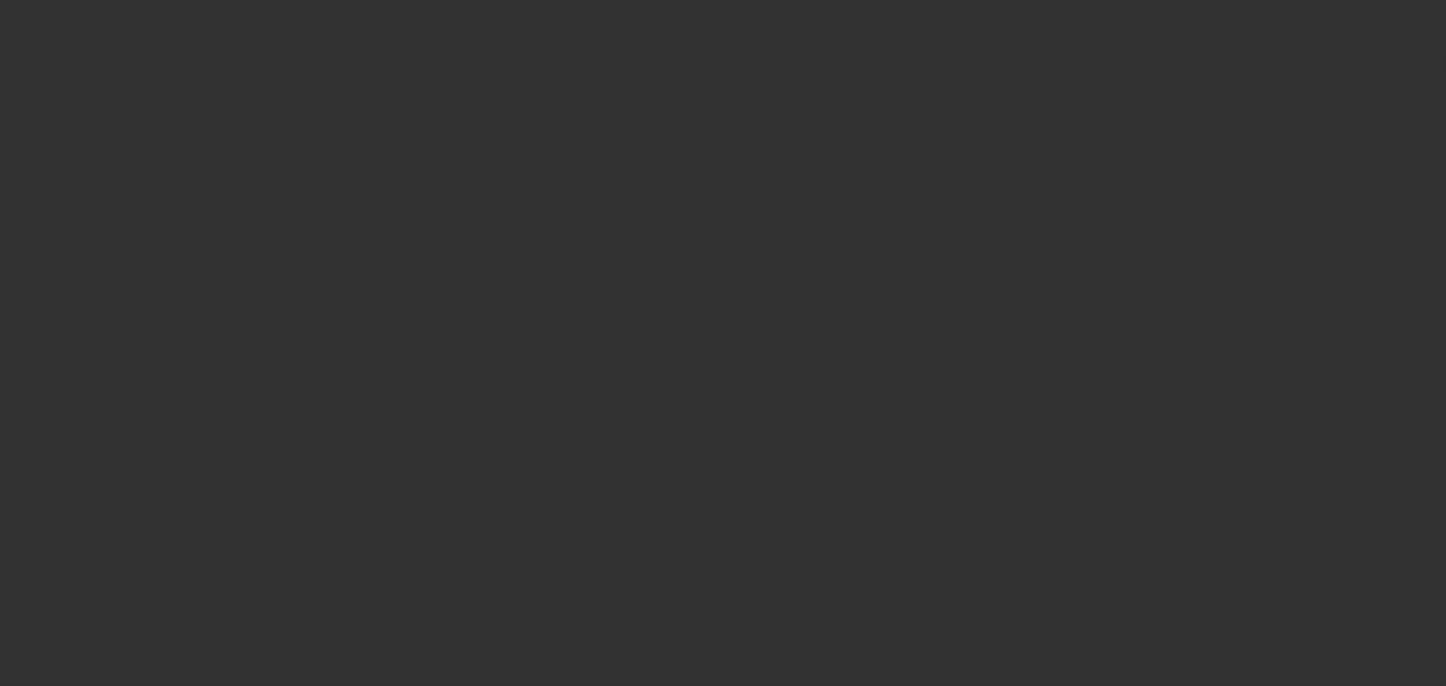
select select "0"
select select "2"
select select "0"
select select "6"
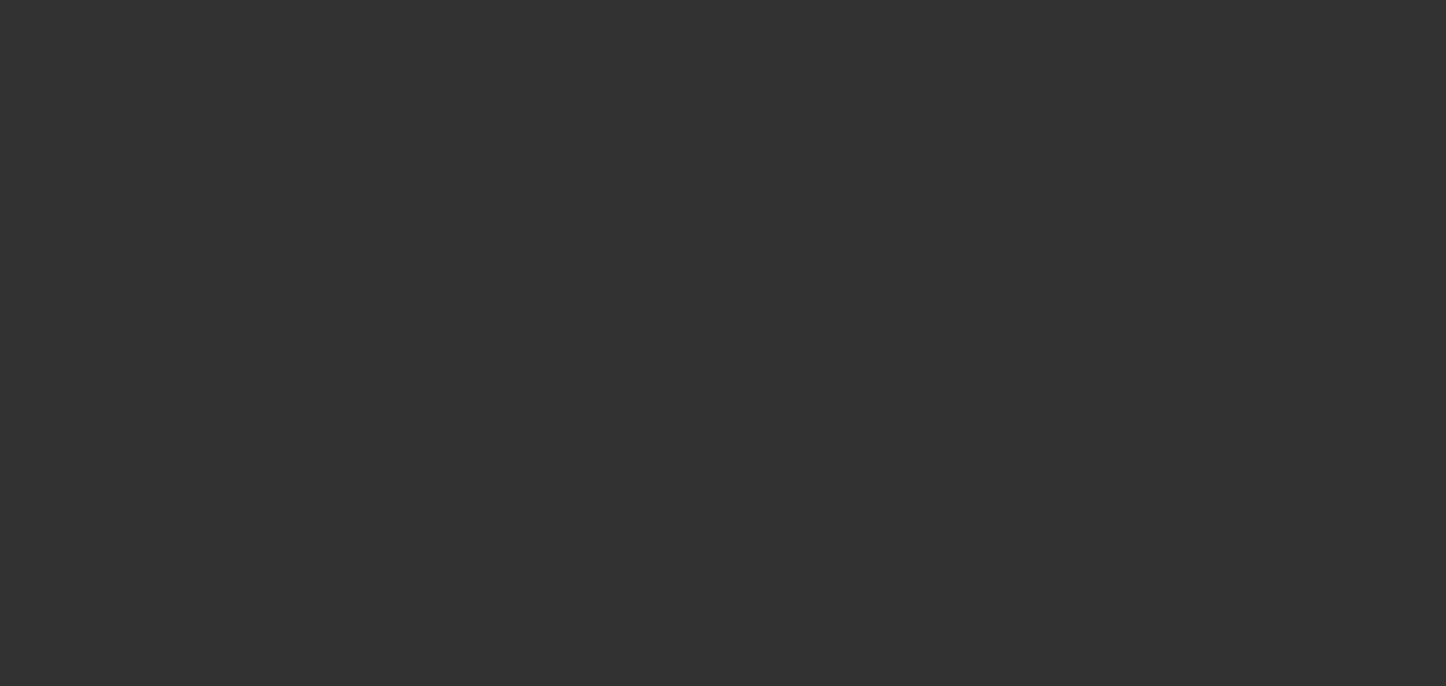
select select "0"
select select "2"
select select "0"
select select "6"
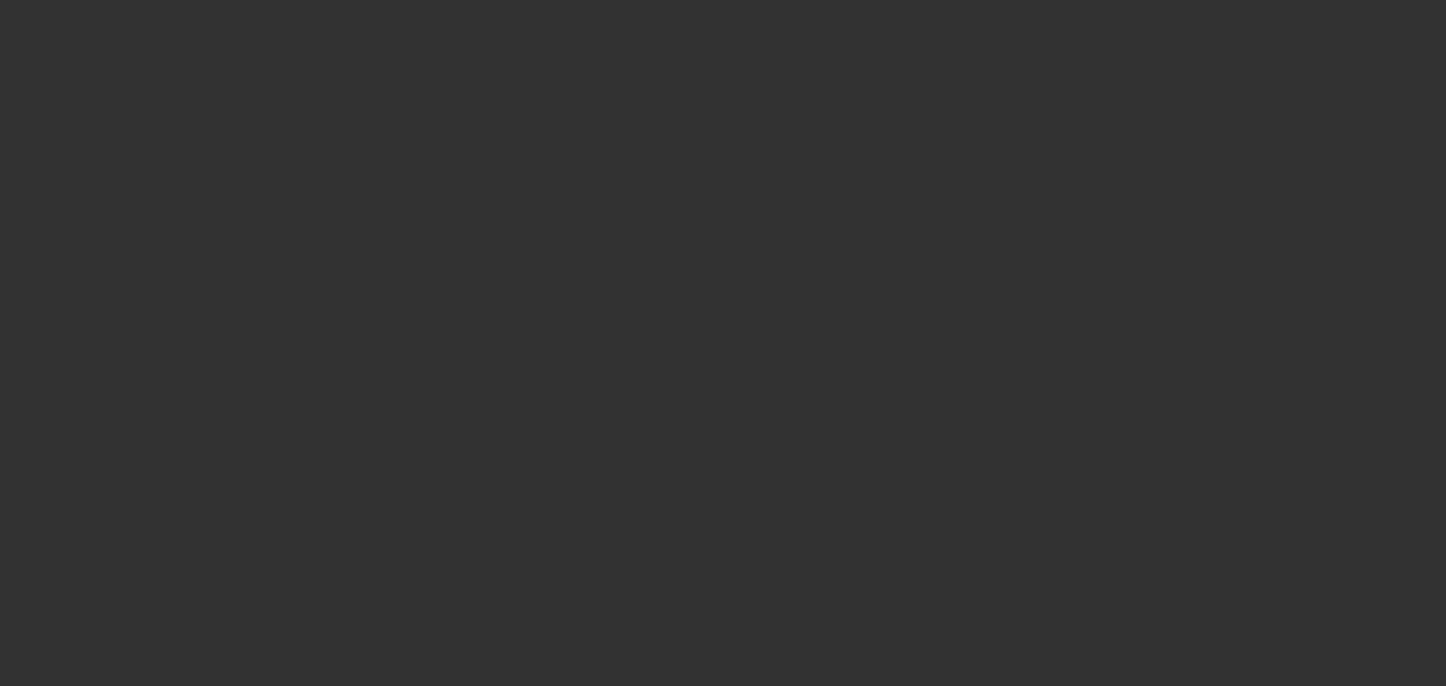
select select "0"
select select "2"
select select "0"
select select "6"
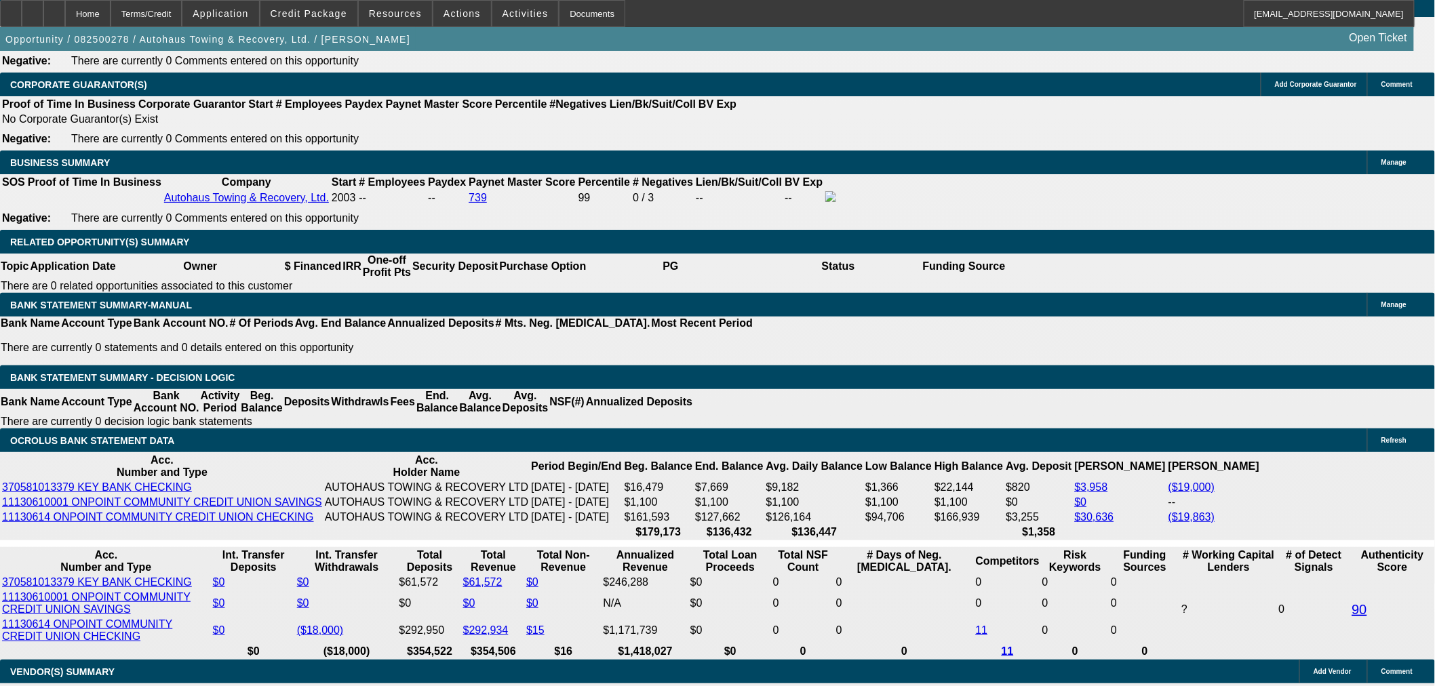
scroll to position [2109, 0]
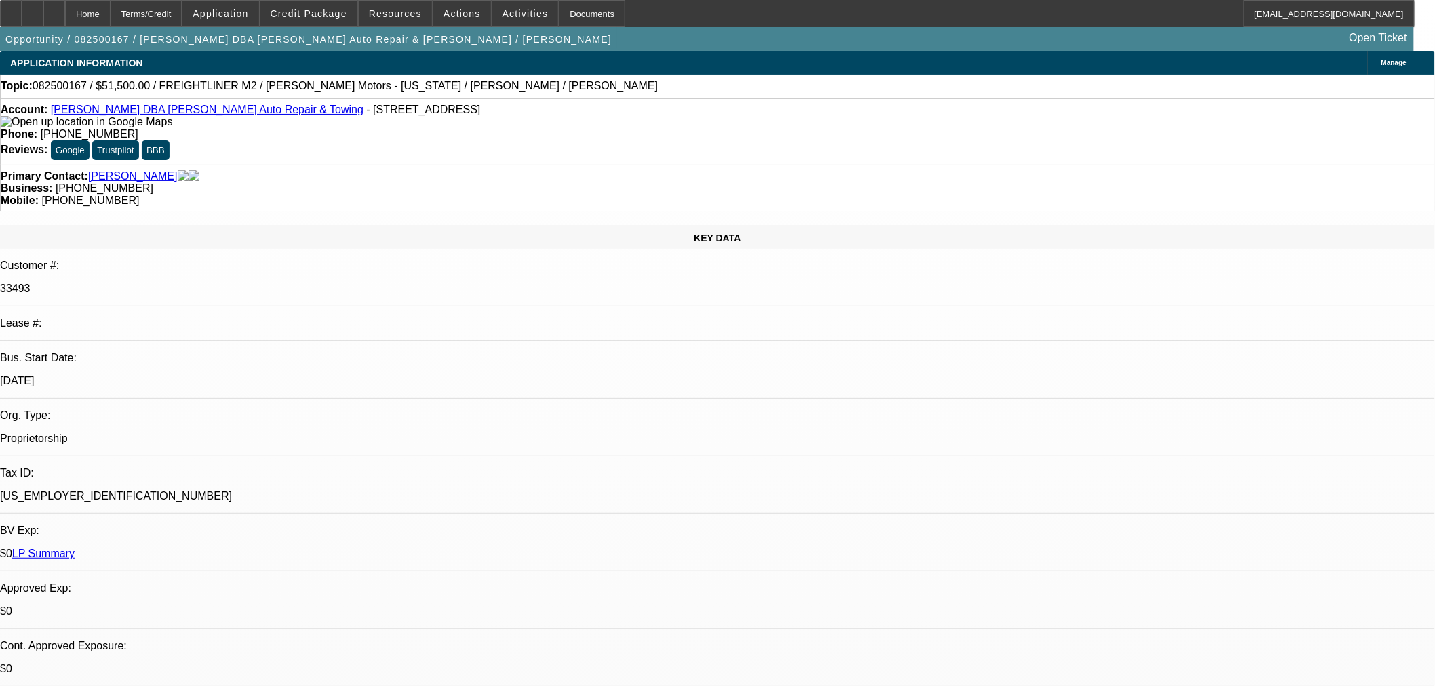
select select "0"
select select "2"
select select "0"
select select "6"
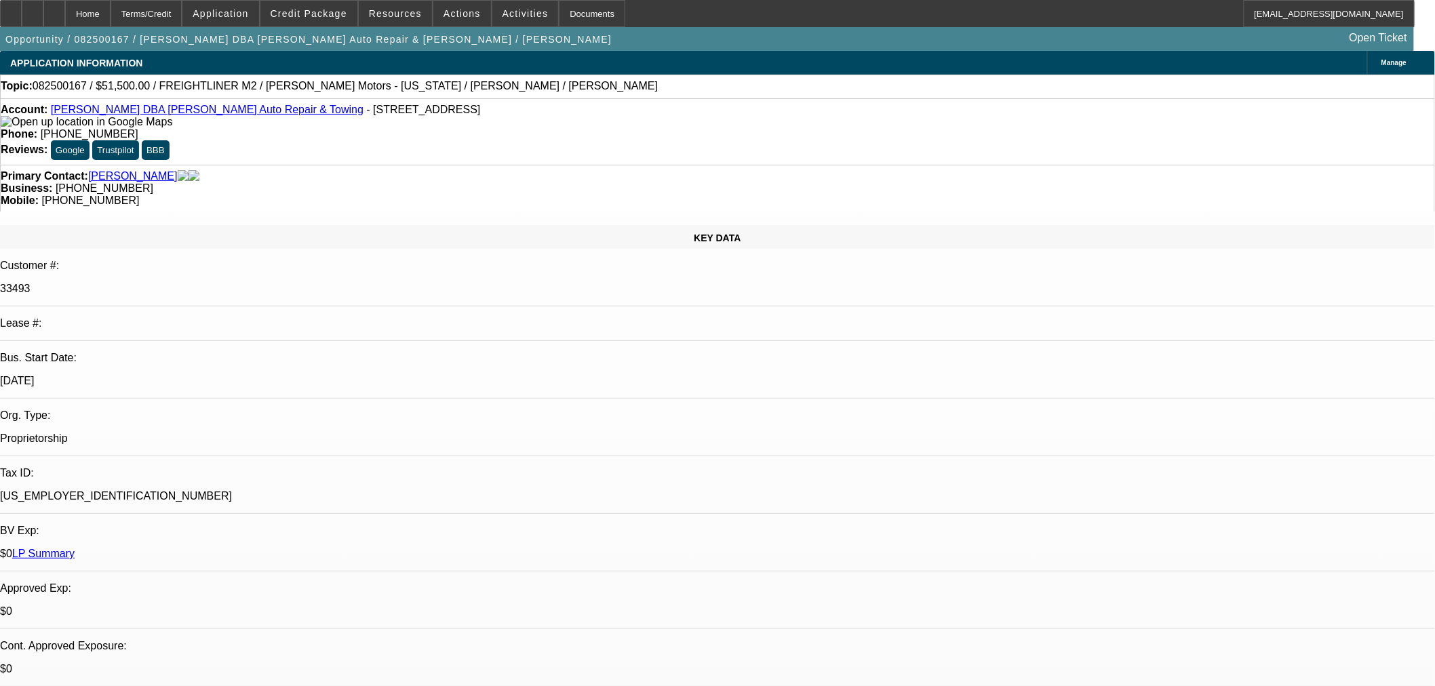
select select "0"
select select "2"
select select "0"
select select "6"
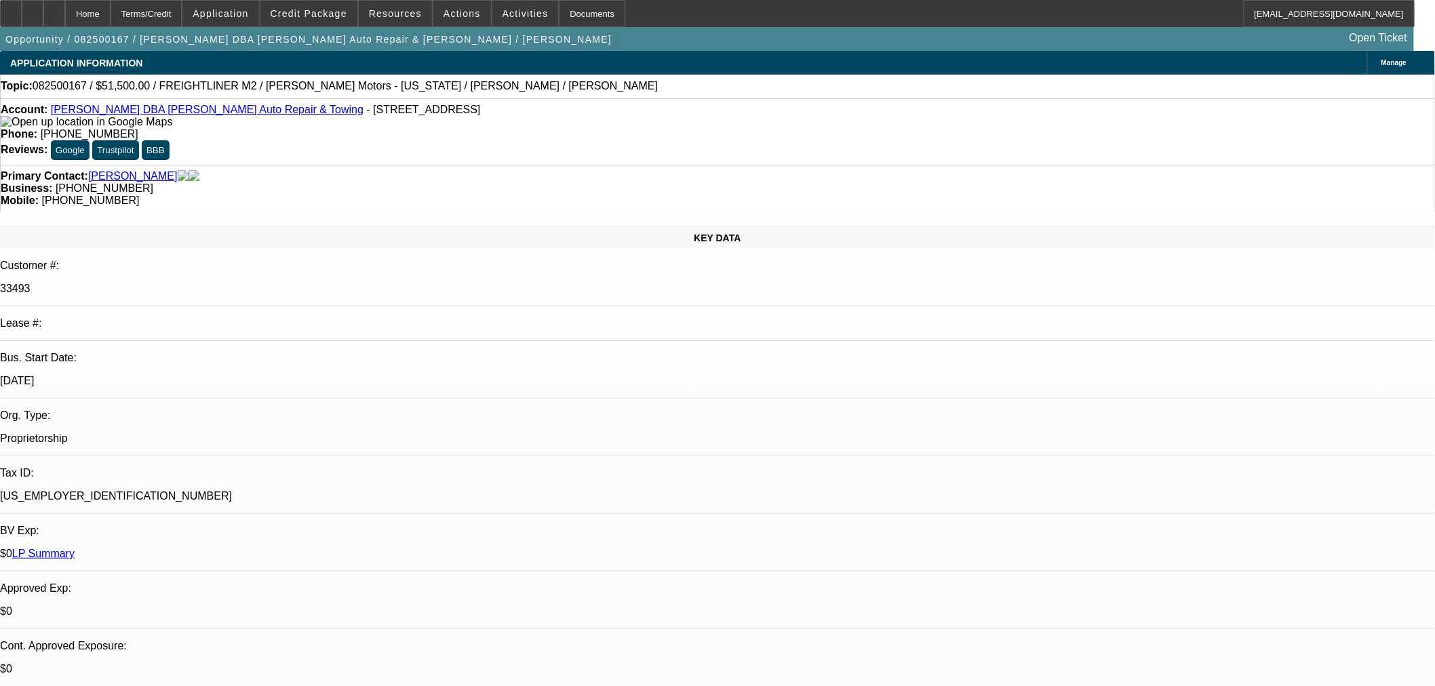
select select "0"
select select "2"
select select "0"
select select "6"
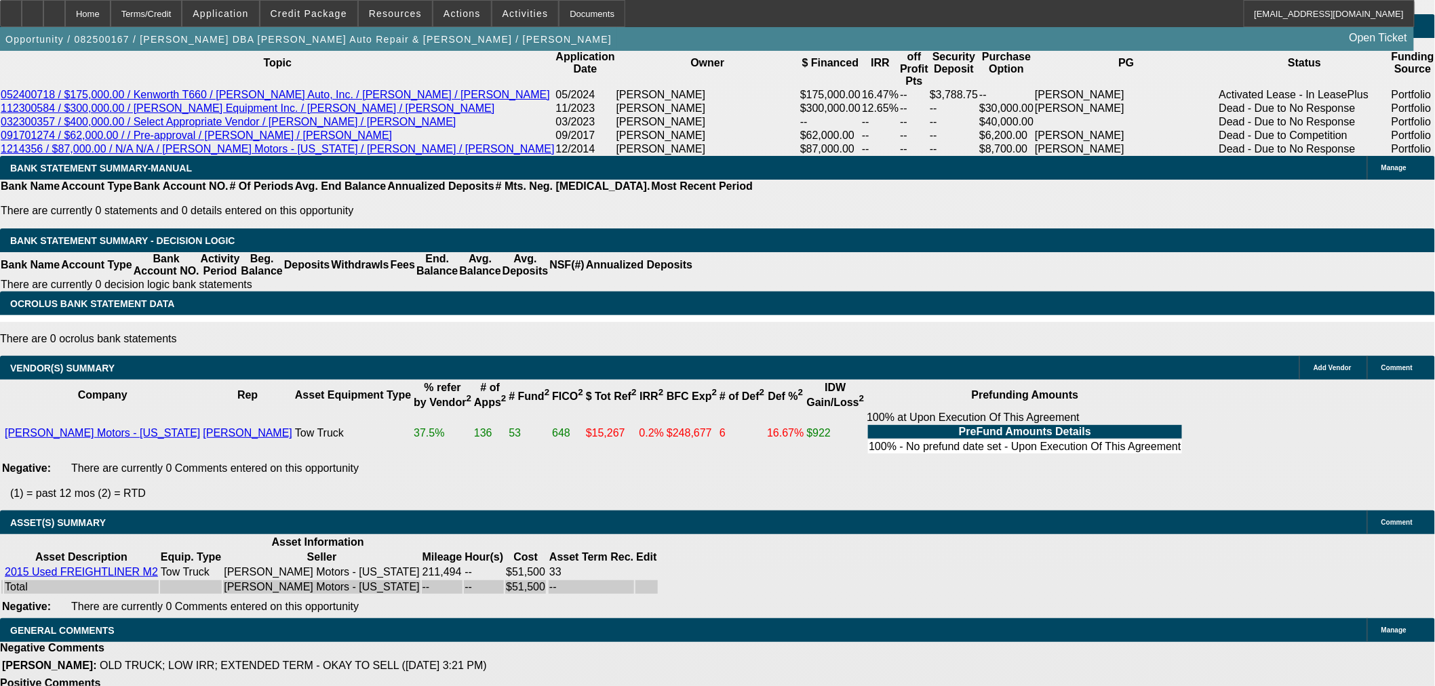
scroll to position [2499, 0]
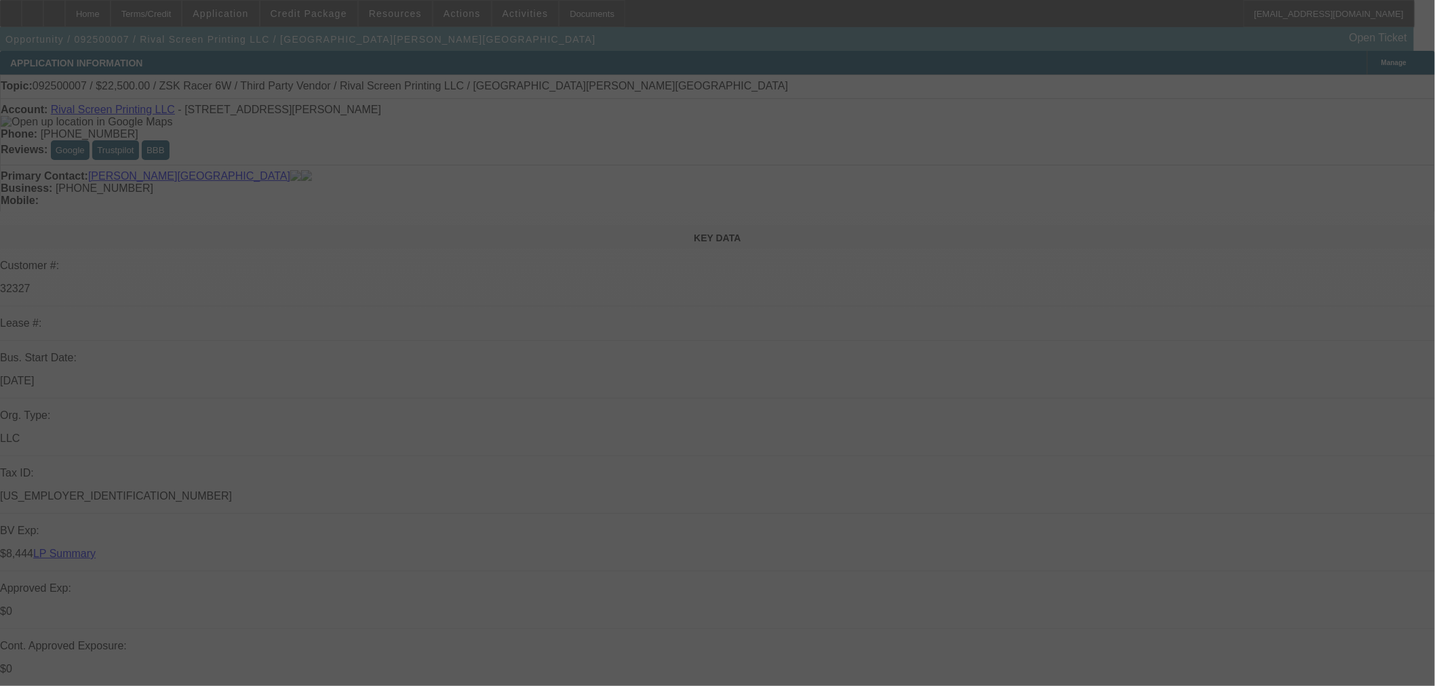
select select "0.1"
select select "2"
select select "0"
select select "6"
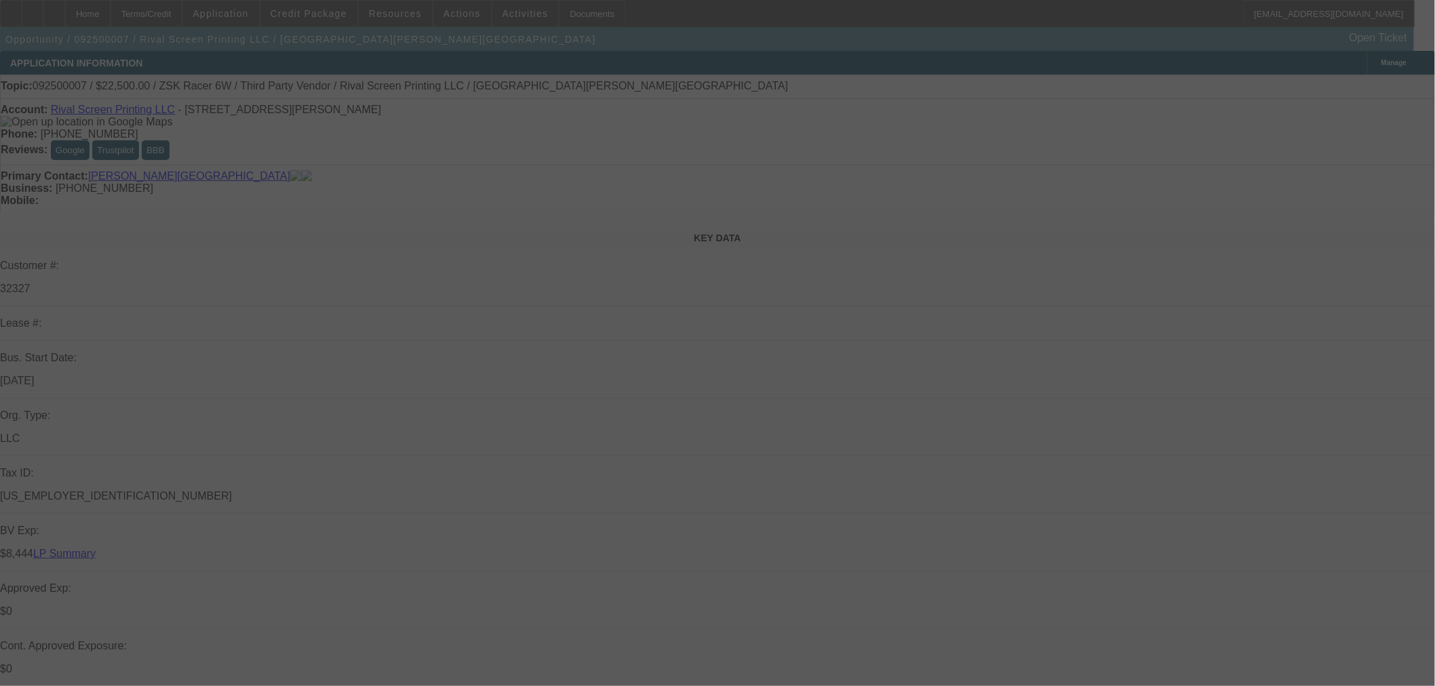
select select "0.1"
select select "2"
select select "0"
select select "6"
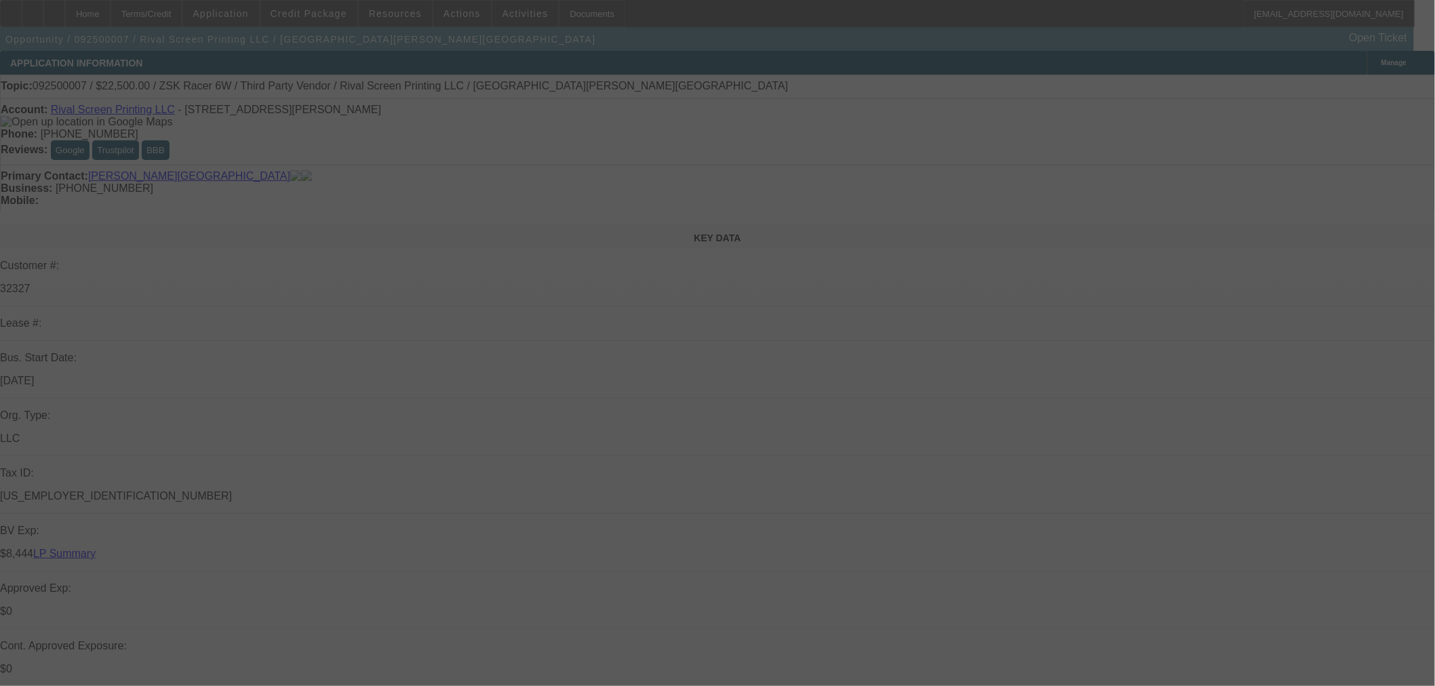
select select "0.1"
select select "2"
select select "0"
select select "6"
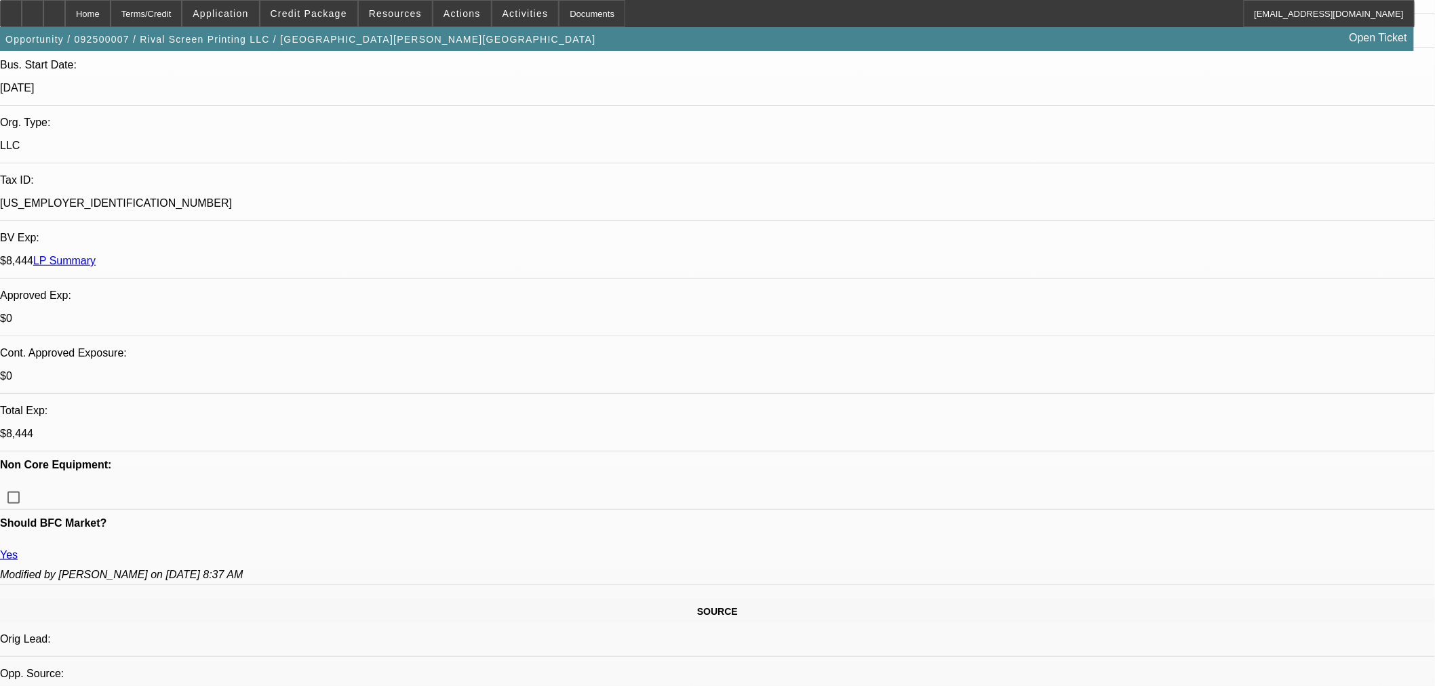
scroll to position [452, 0]
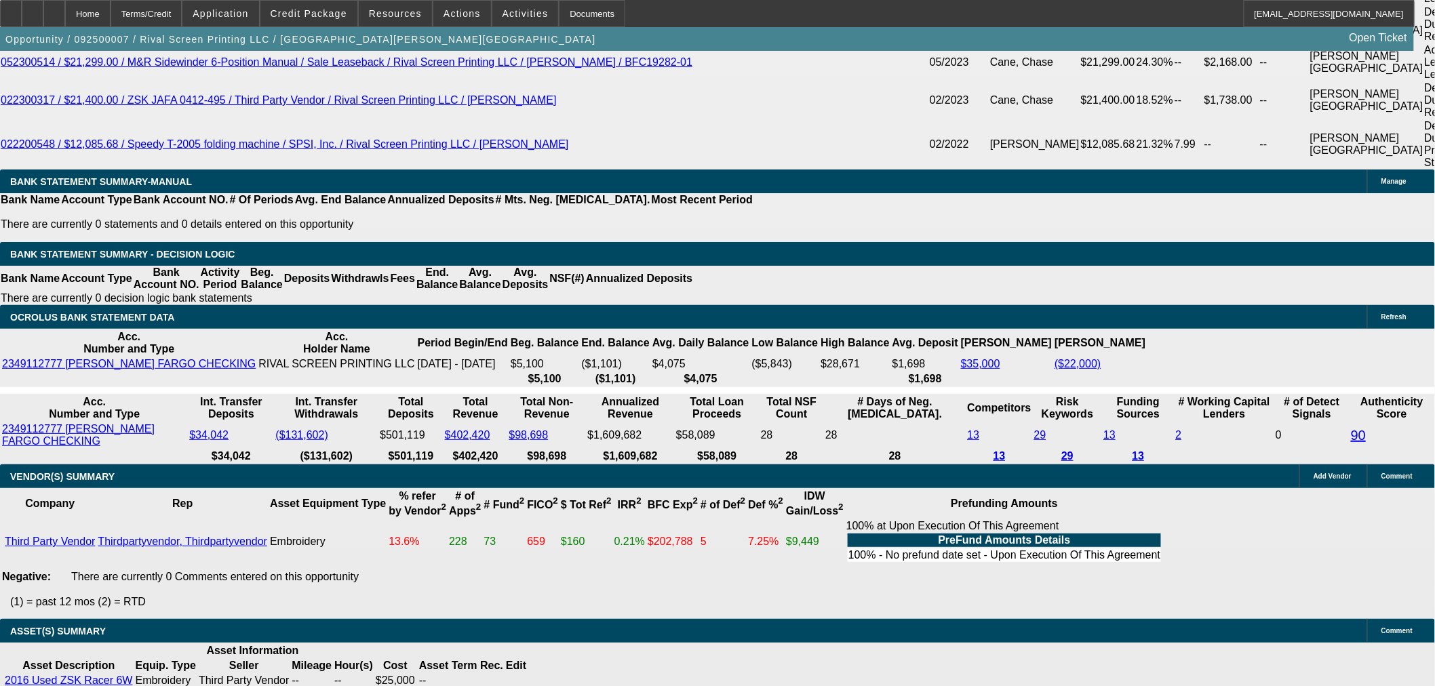
scroll to position [2596, 0]
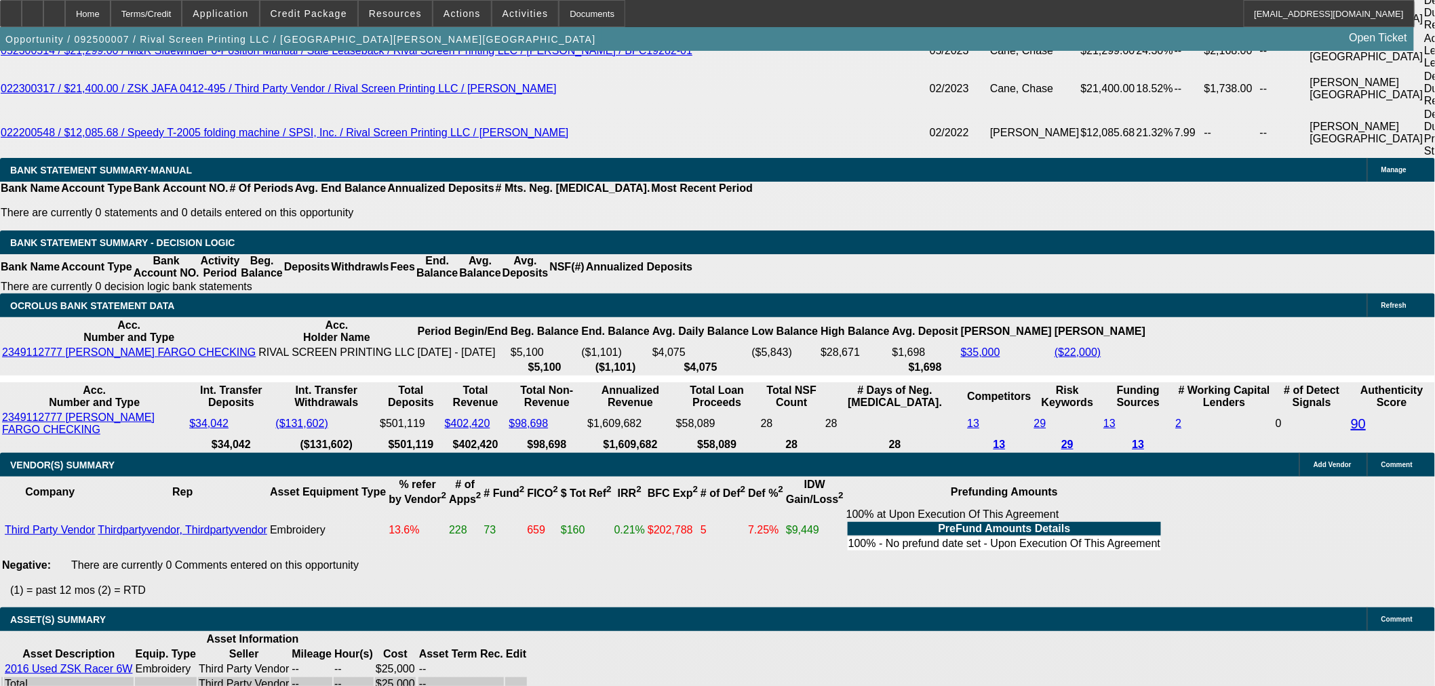
drag, startPoint x: 1072, startPoint y: 195, endPoint x: 1069, endPoint y: 205, distance: 10.7
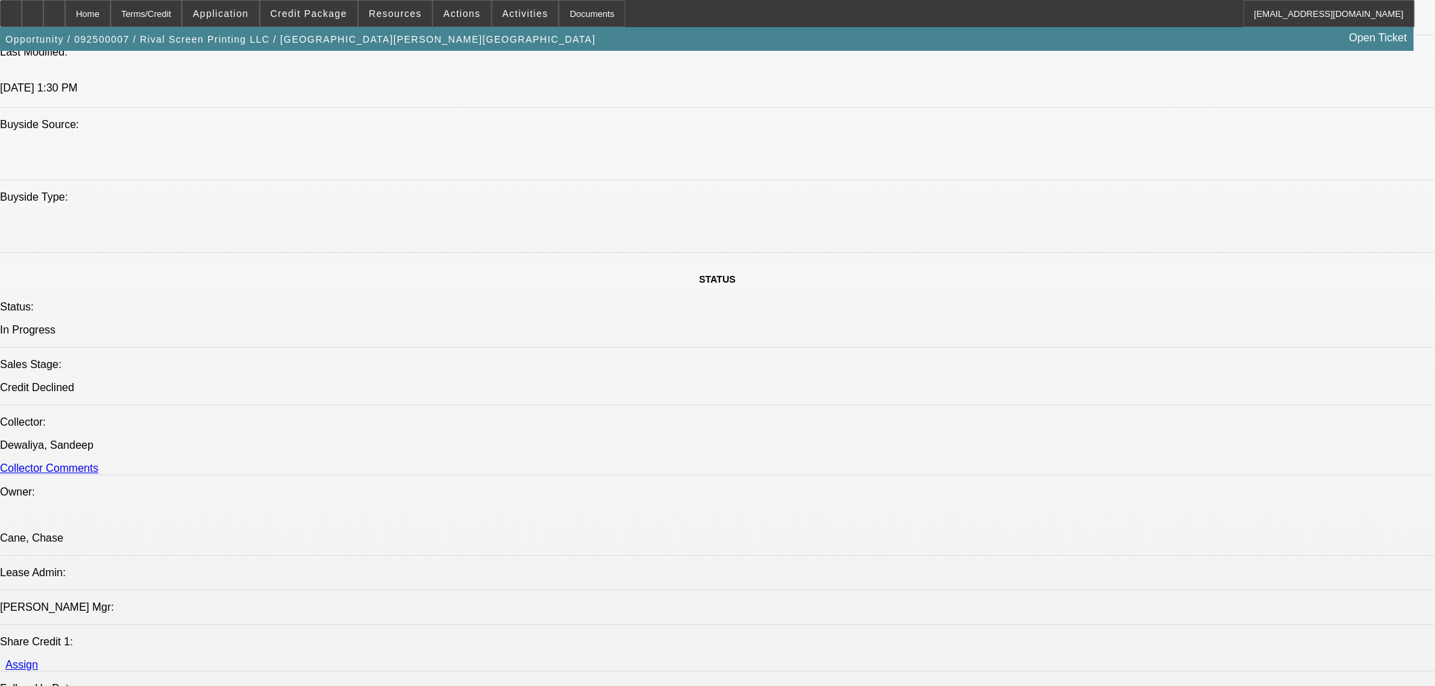
scroll to position [1205, 0]
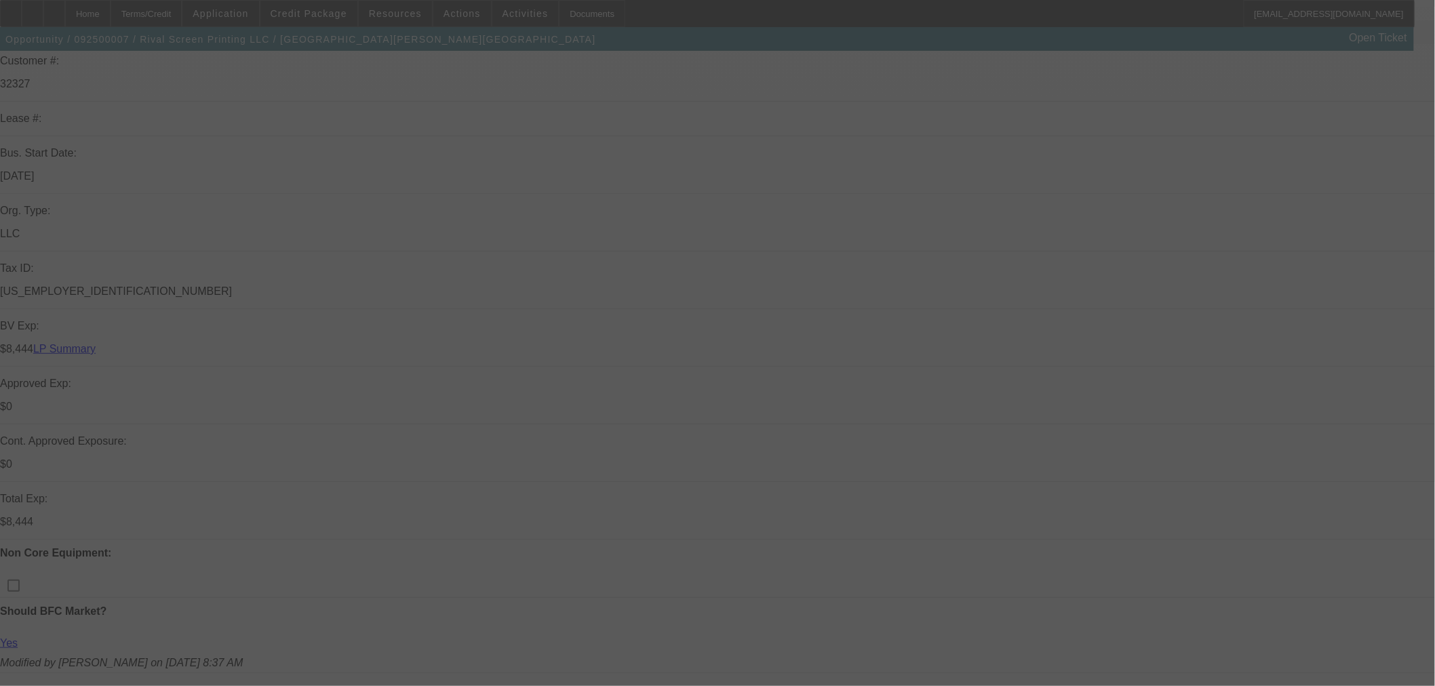
scroll to position [527, 0]
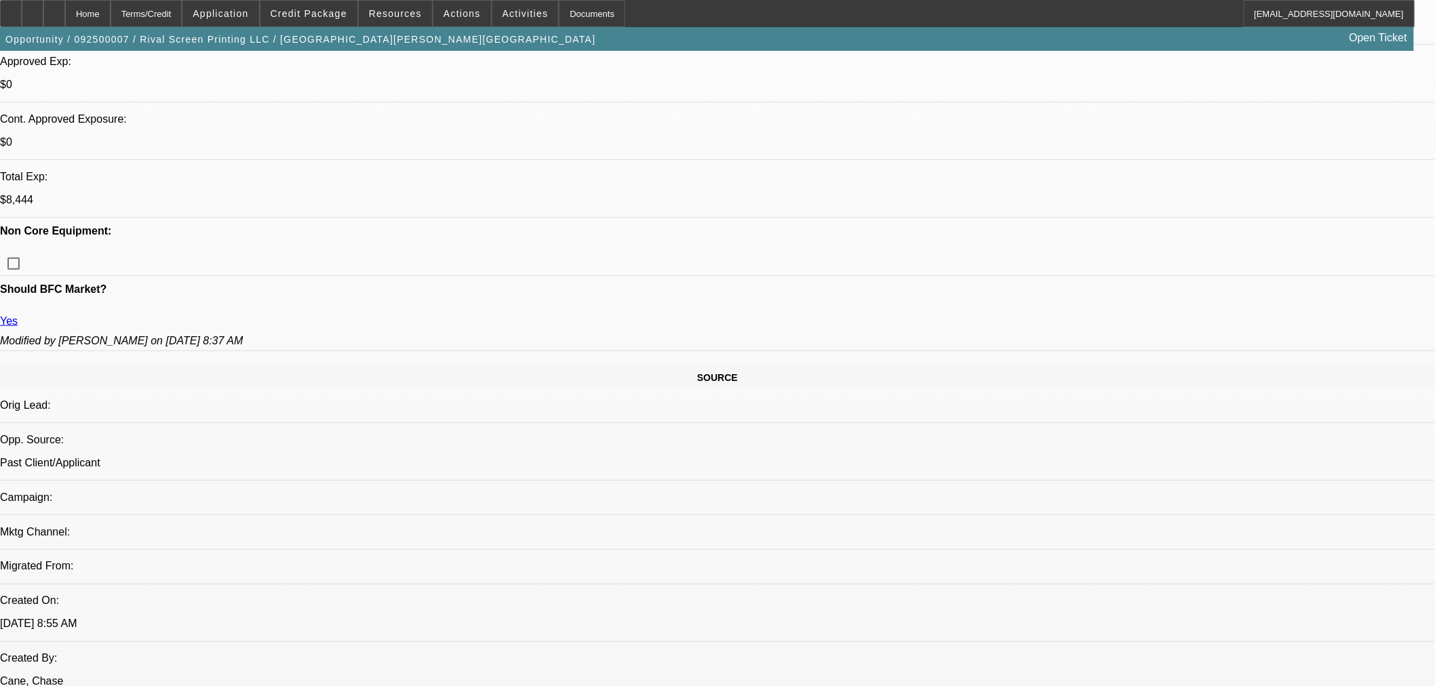
select select "0"
select select "6"
select select "0.1"
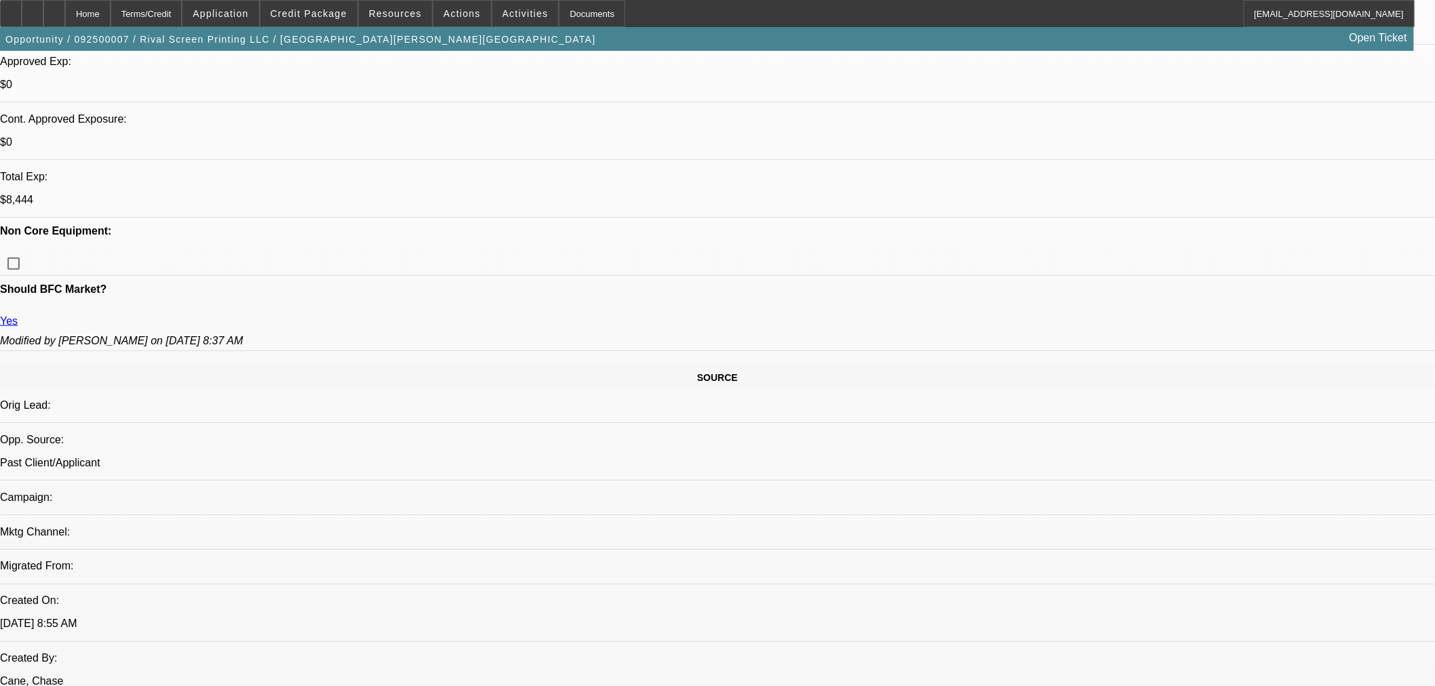
select select "2"
select select "0"
select select "6"
select select "0.1"
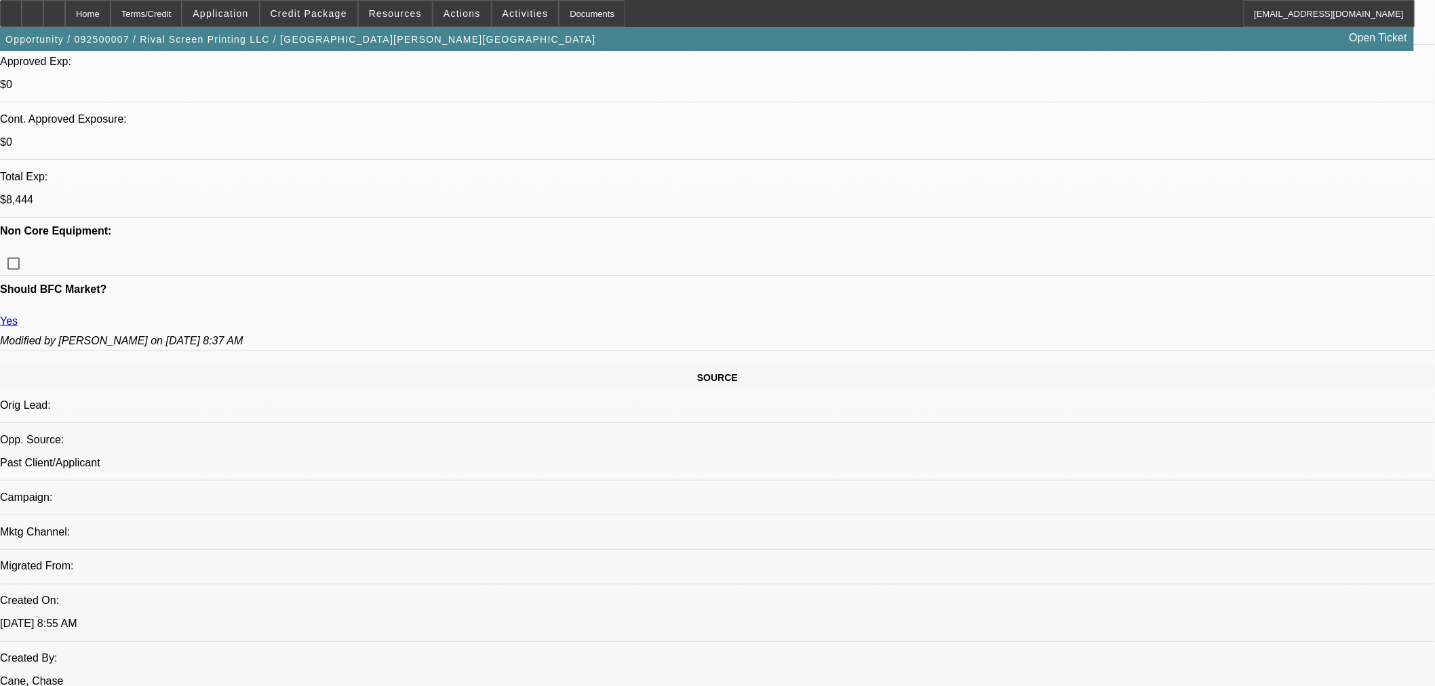
select select "2"
select select "0"
select select "6"
select select "0.1"
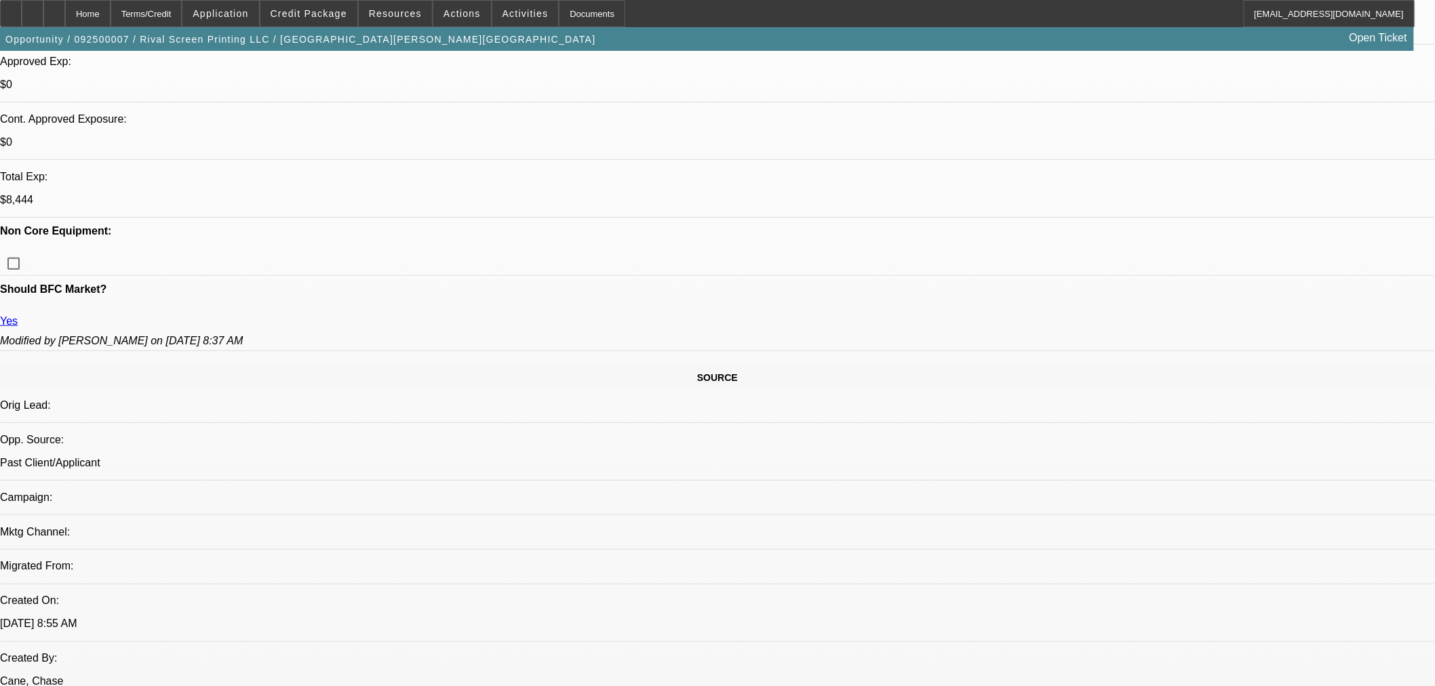
select select "2"
select select "0"
select select "6"
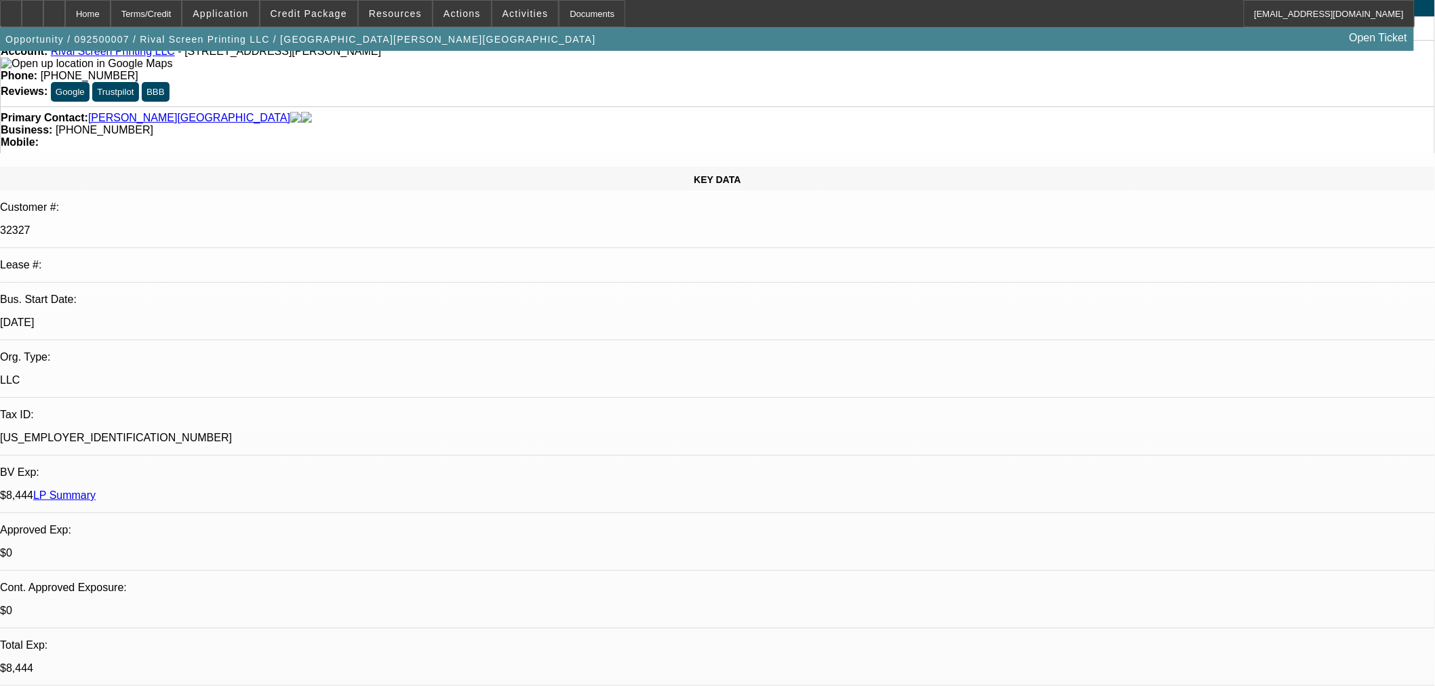
scroll to position [226, 0]
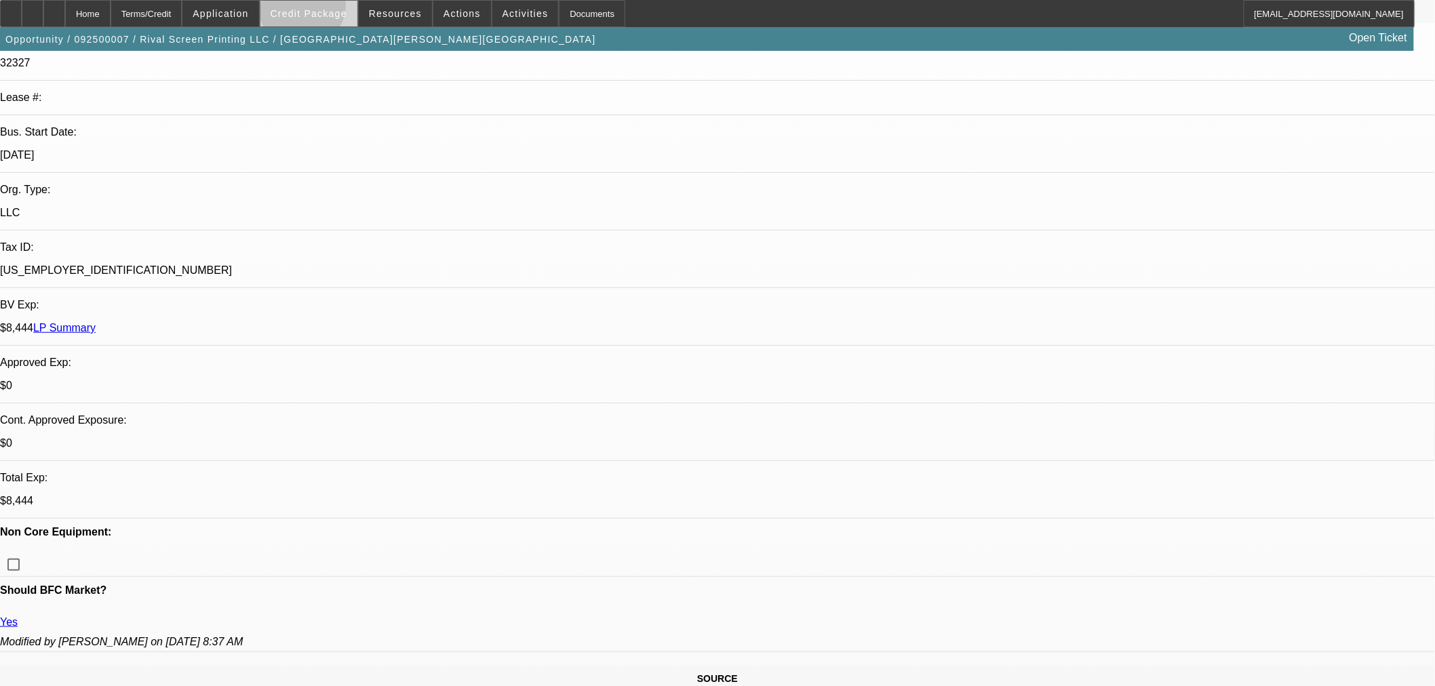
click at [324, 8] on span "Credit Package" at bounding box center [309, 13] width 77 height 11
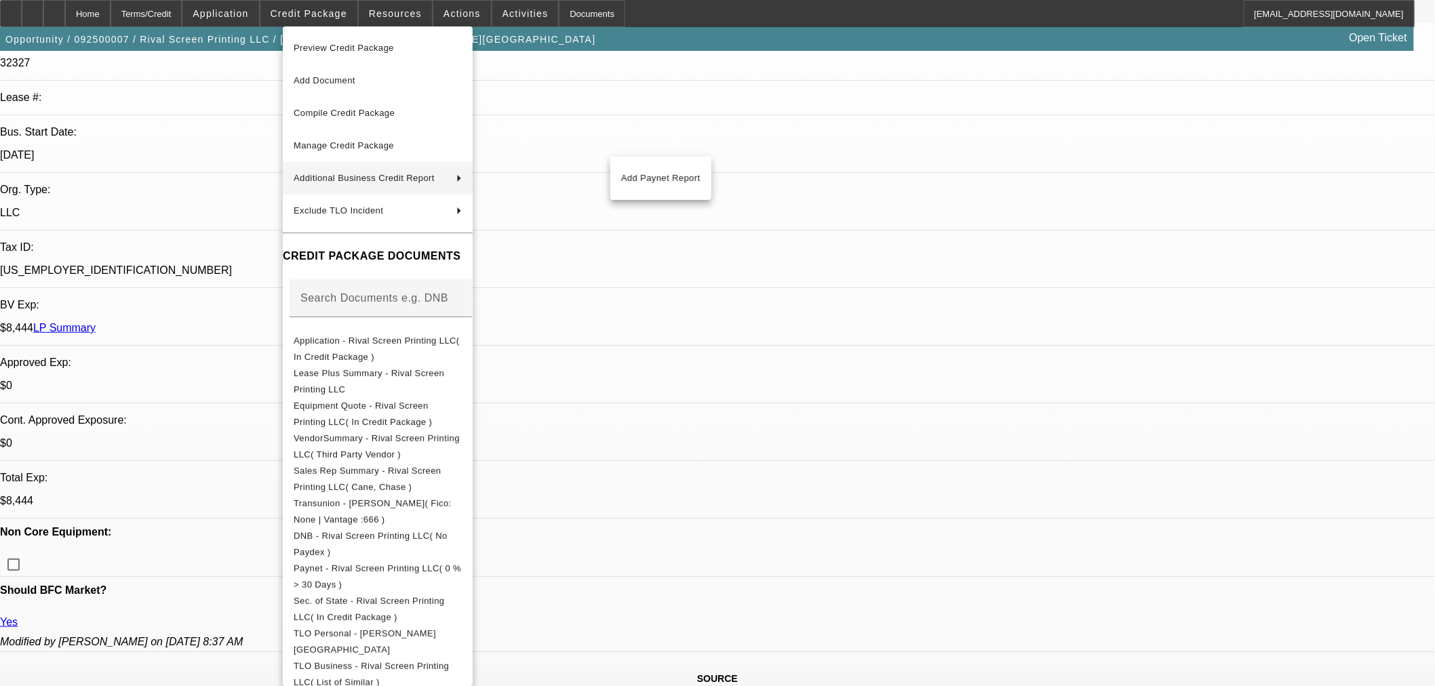
click at [787, 156] on div at bounding box center [717, 343] width 1435 height 686
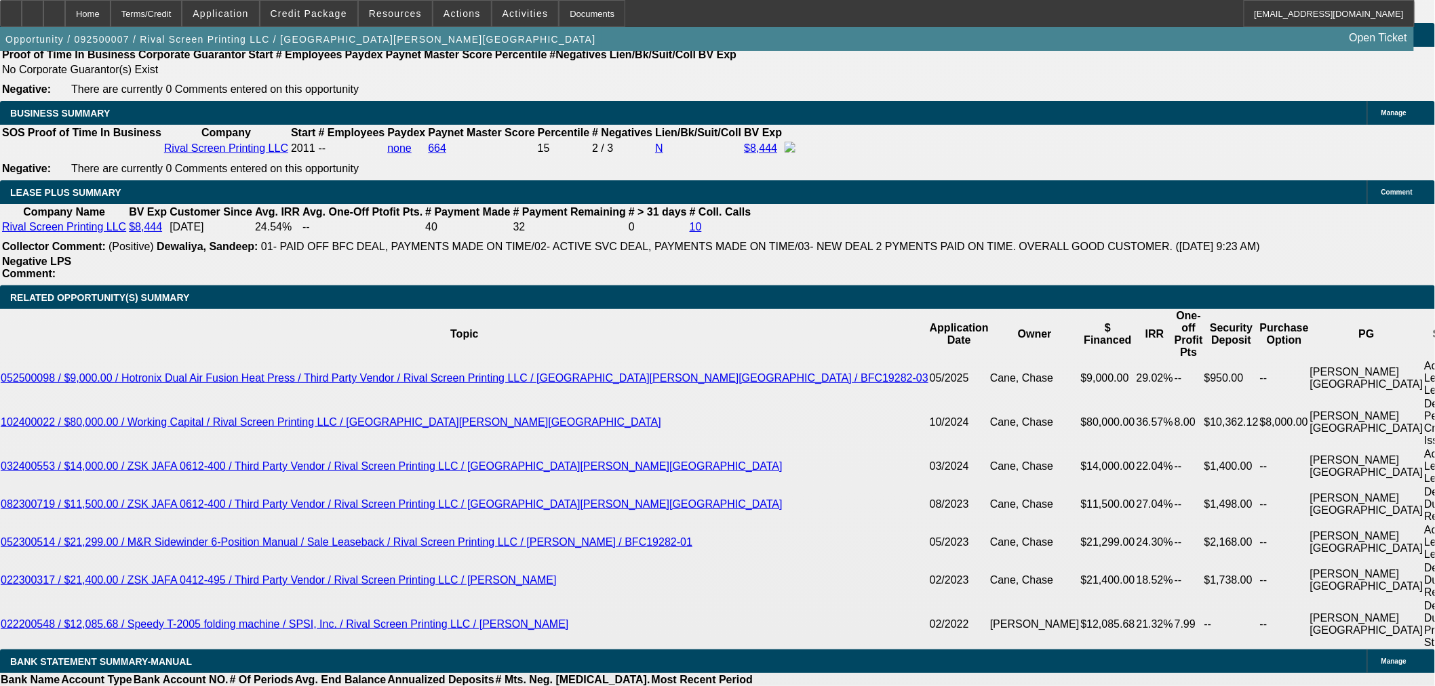
select select "0"
select select "6"
select select "0.1"
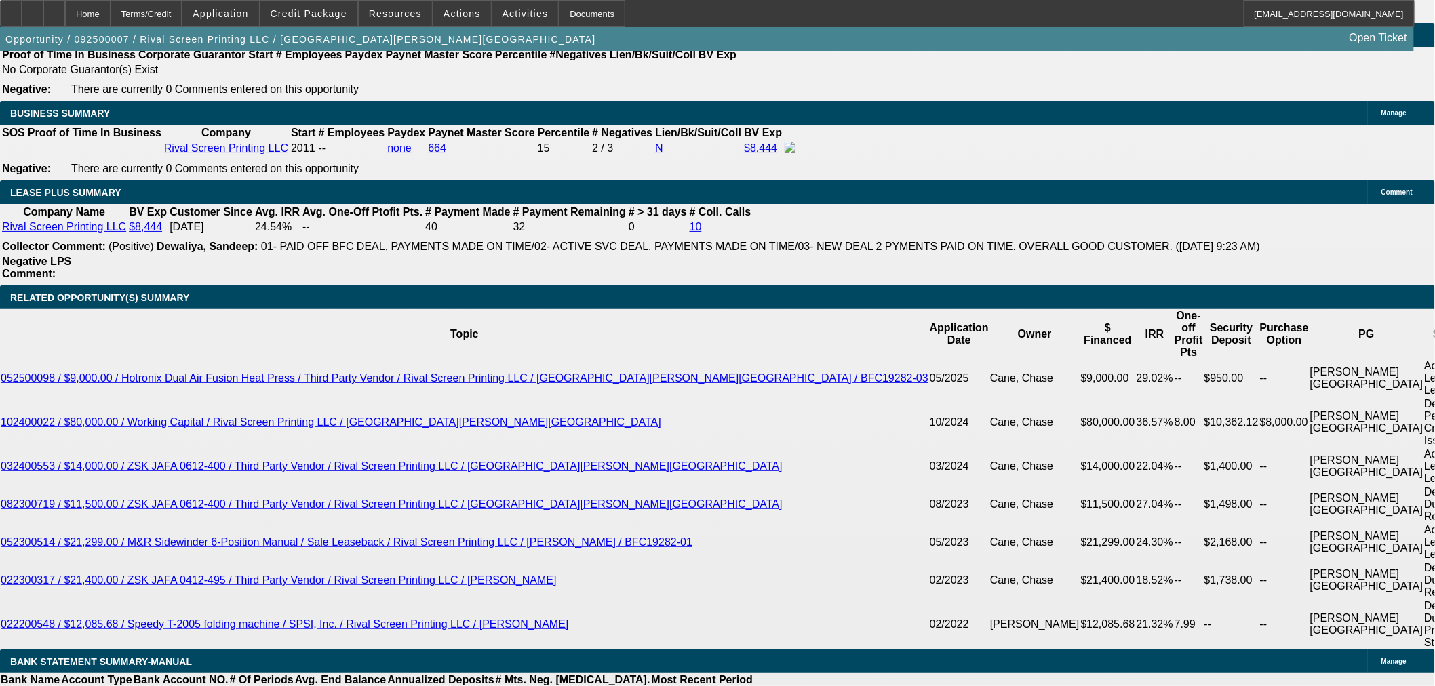
select select "2"
select select "0"
select select "6"
select select "0.1"
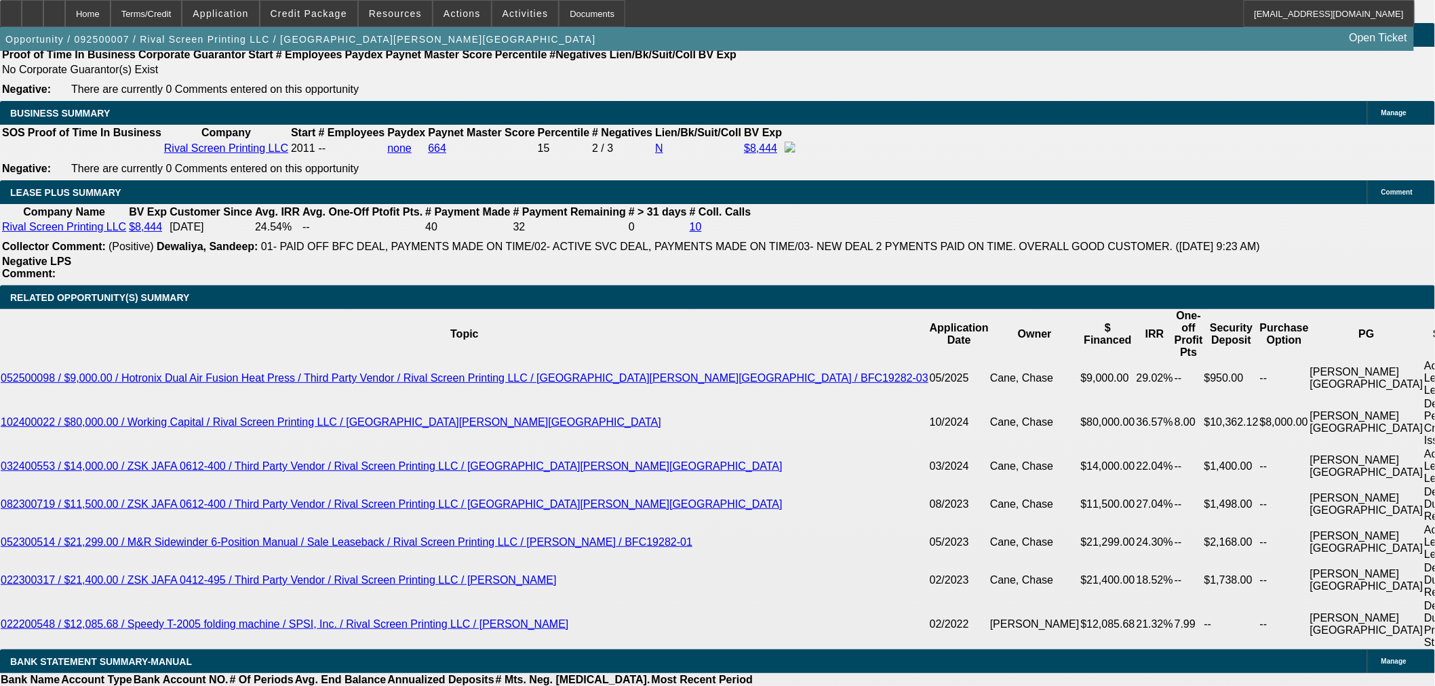
select select "2"
select select "0"
select select "6"
select select "0.1"
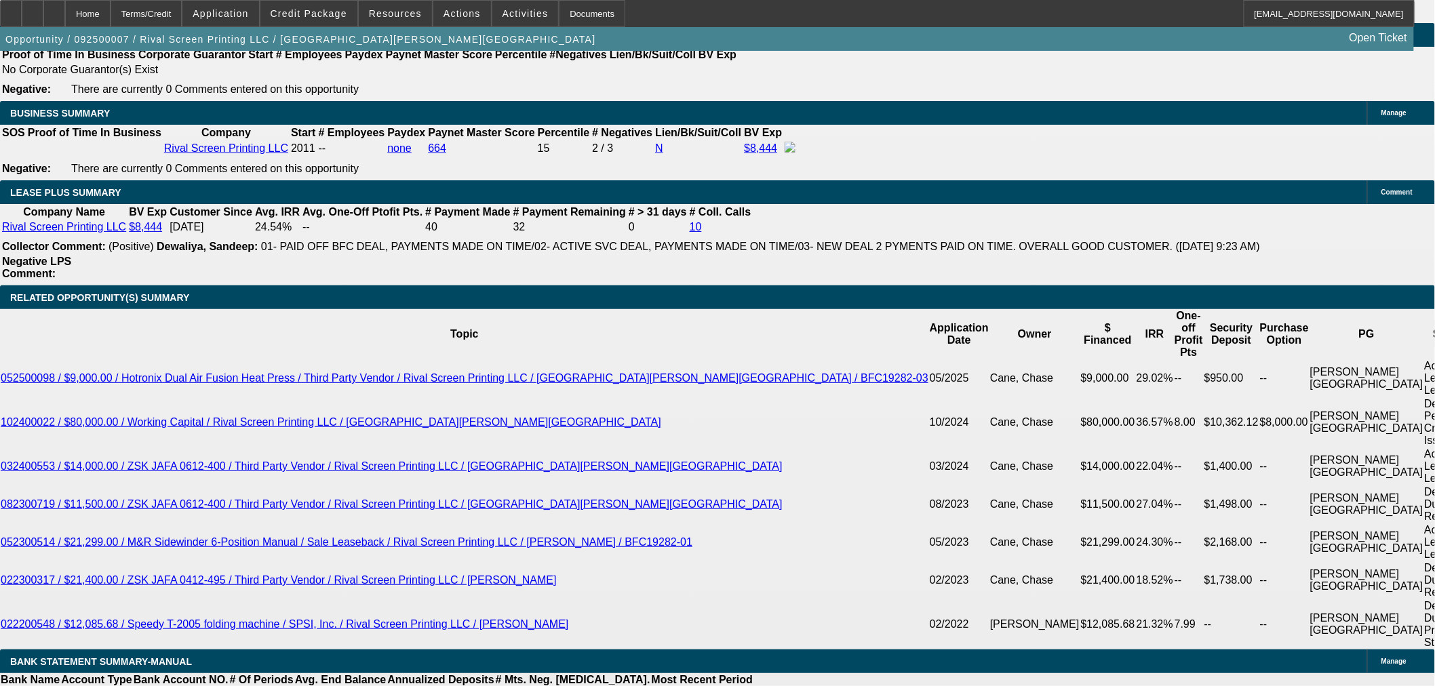
select select "2"
select select "0"
select select "6"
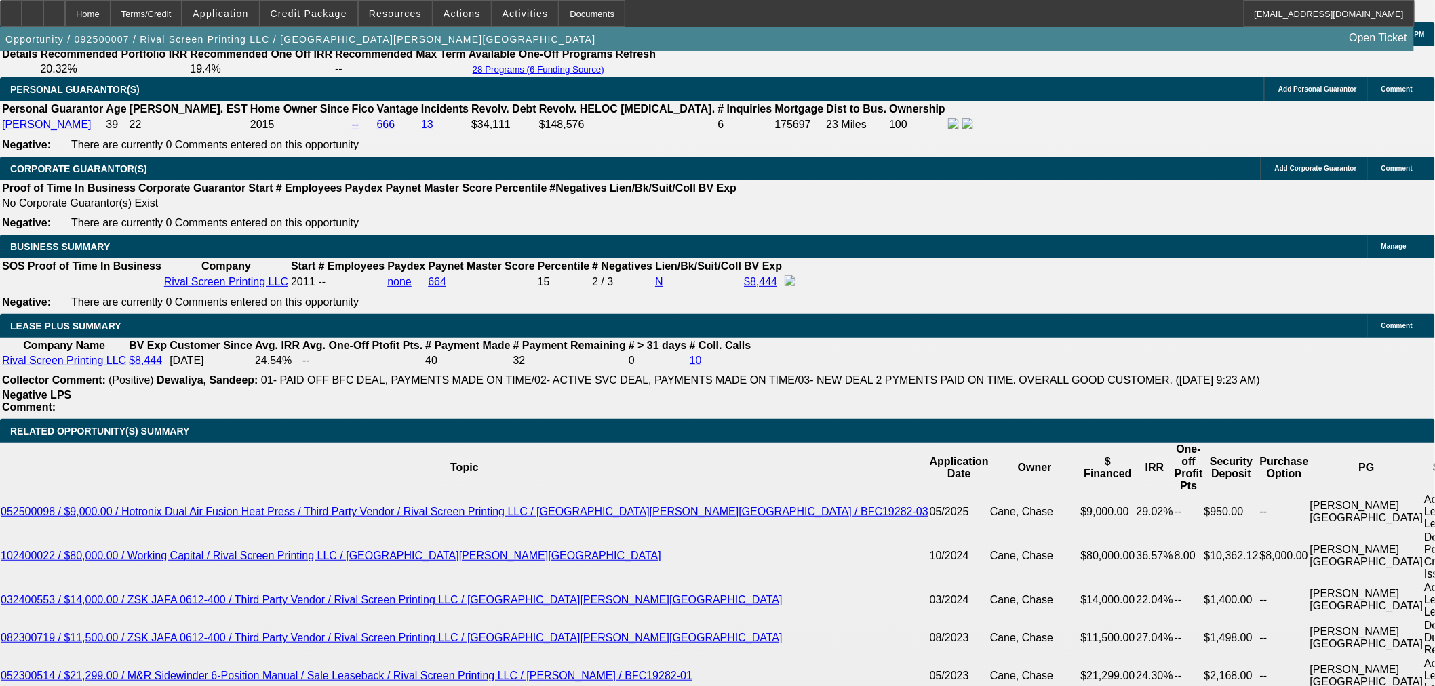
scroll to position [1805, 0]
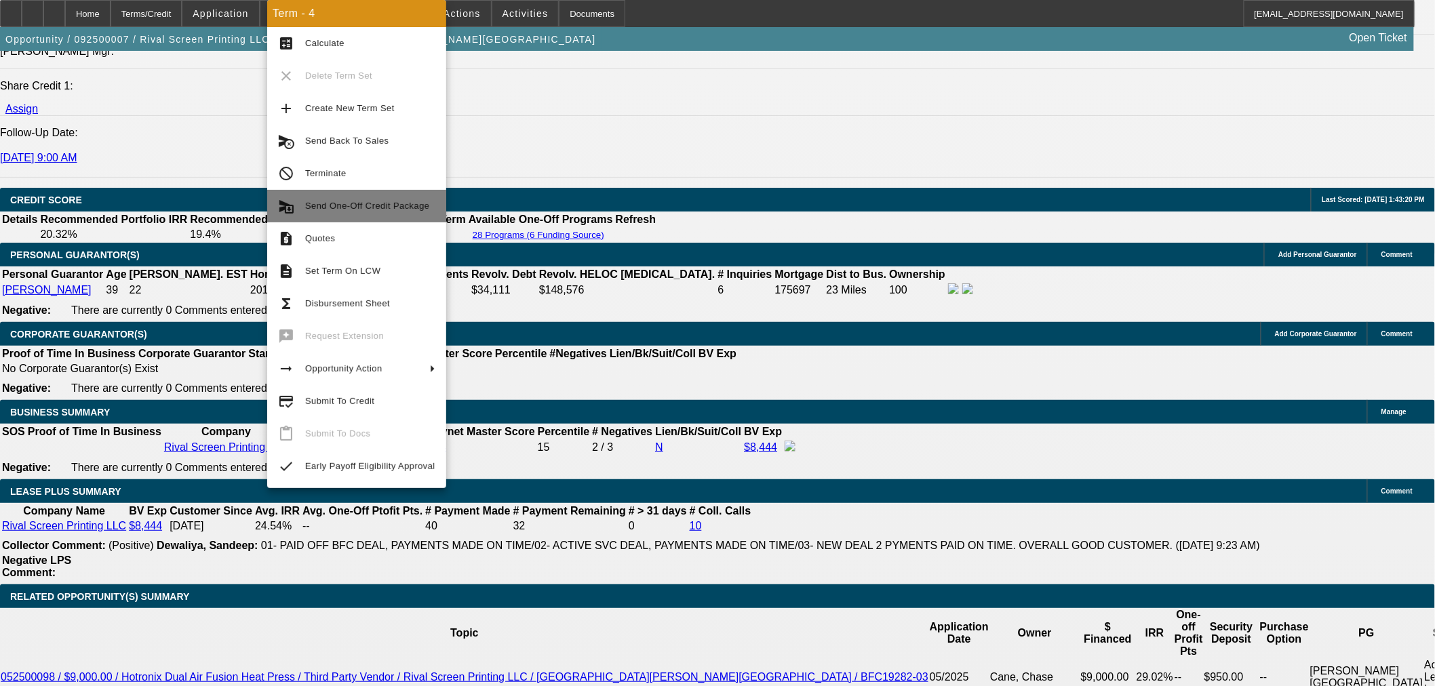
click at [374, 198] on span "Send One-Off Credit Package" at bounding box center [370, 206] width 130 height 16
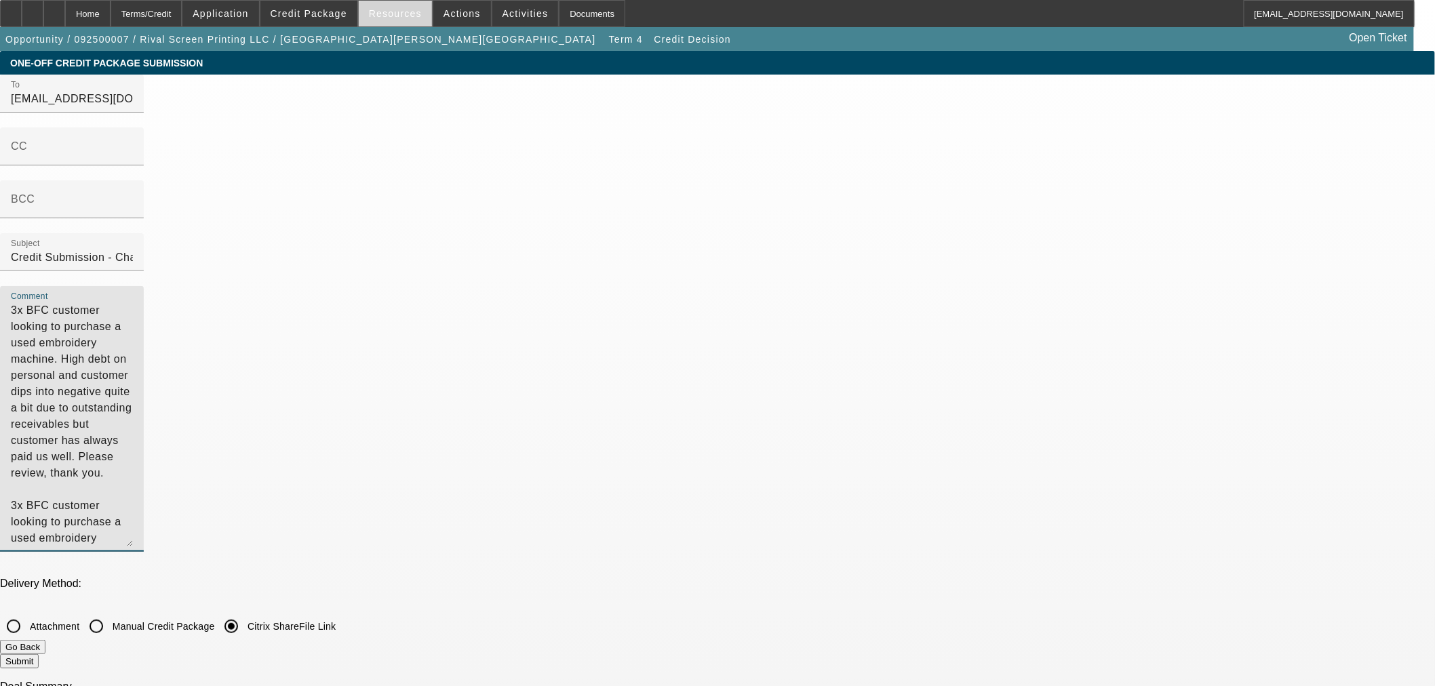
drag, startPoint x: 598, startPoint y: 56, endPoint x: 425, endPoint y: 5, distance: 180.2
click at [133, 302] on textarea "3x BFC customer looking to purchase a used embroidery machine. High debt on per…" at bounding box center [72, 424] width 122 height 244
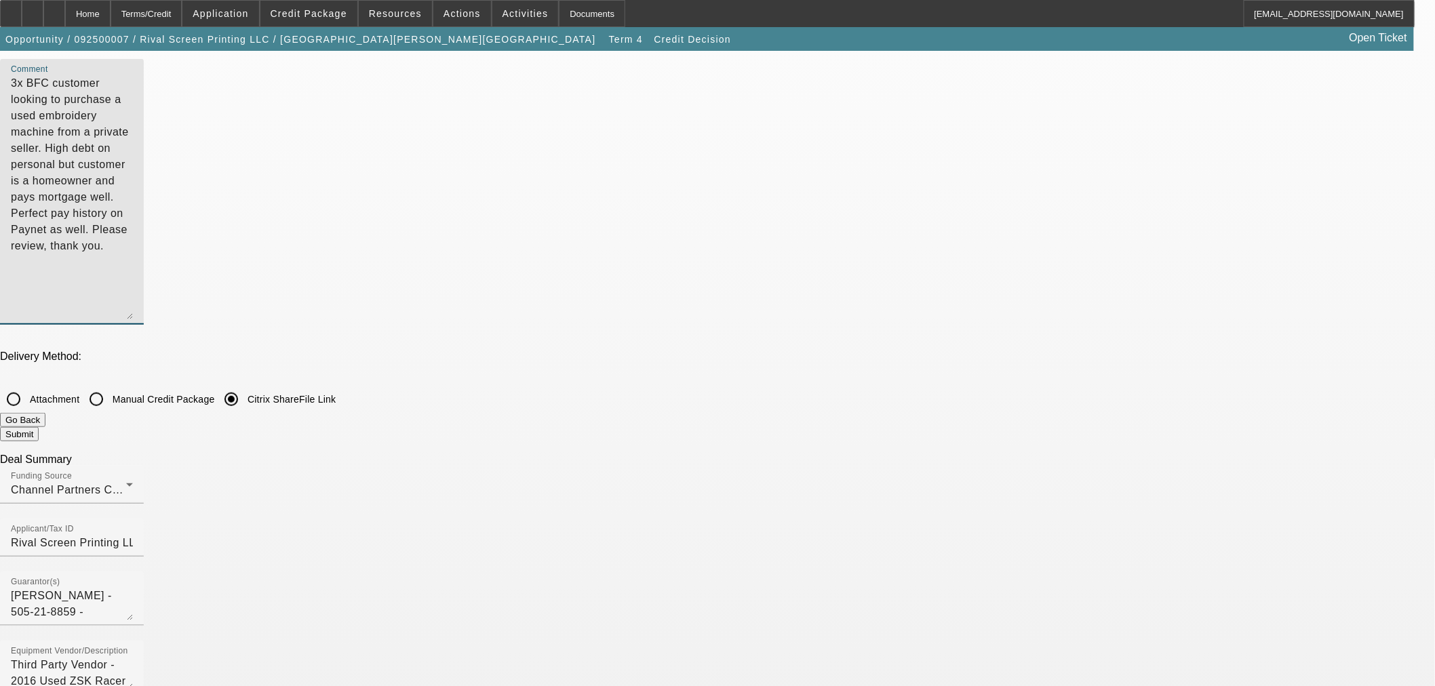
scroll to position [226, 0]
type textarea "3x BFC customer looking to purchase a used embroidery machine from a private se…"
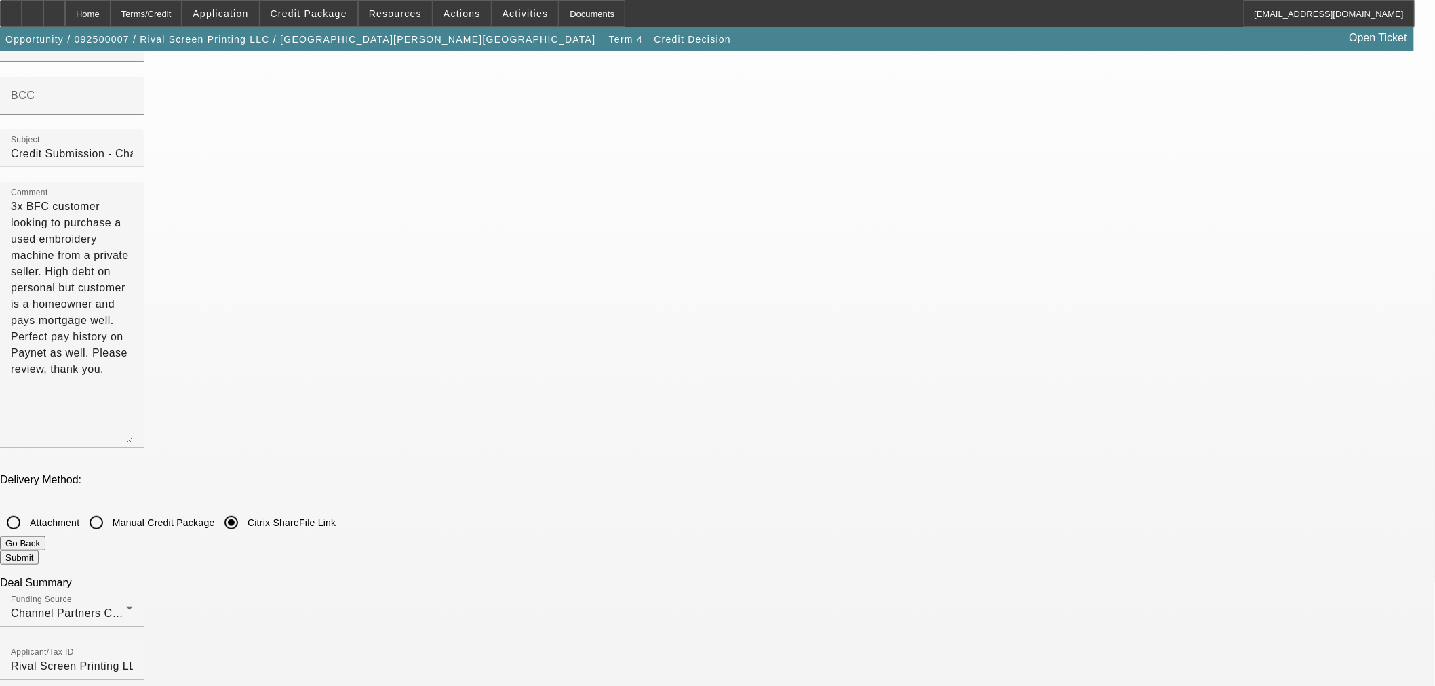
scroll to position [151, 0]
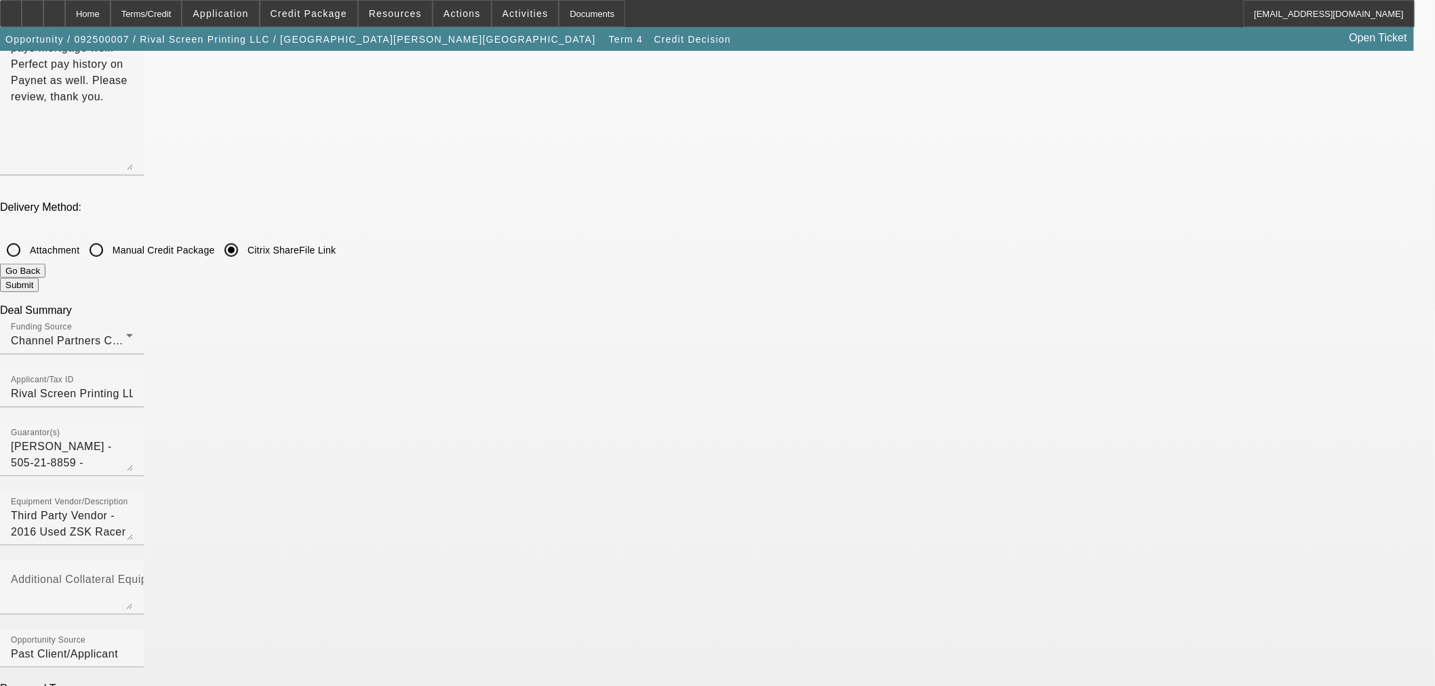
scroll to position [0, 0]
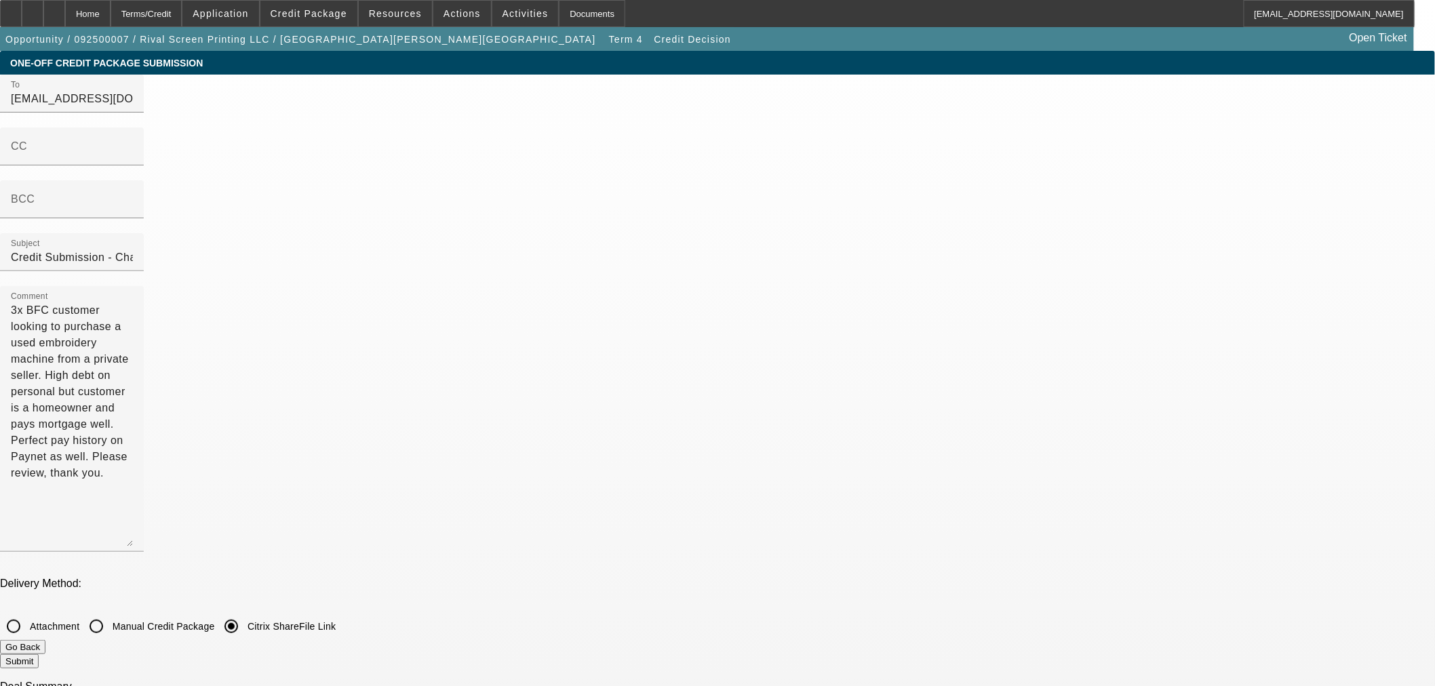
click at [39, 654] on button "Submit" at bounding box center [19, 661] width 39 height 14
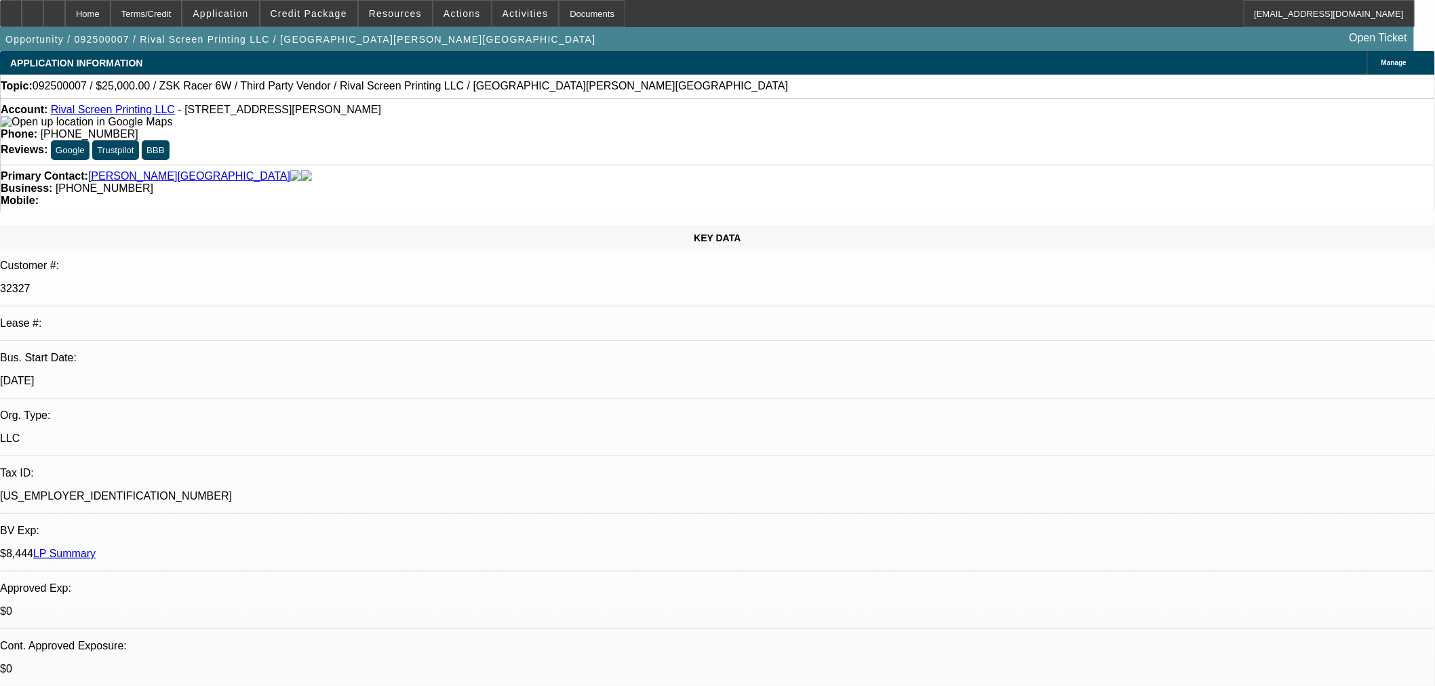
select select "0"
select select "6"
select select "0.1"
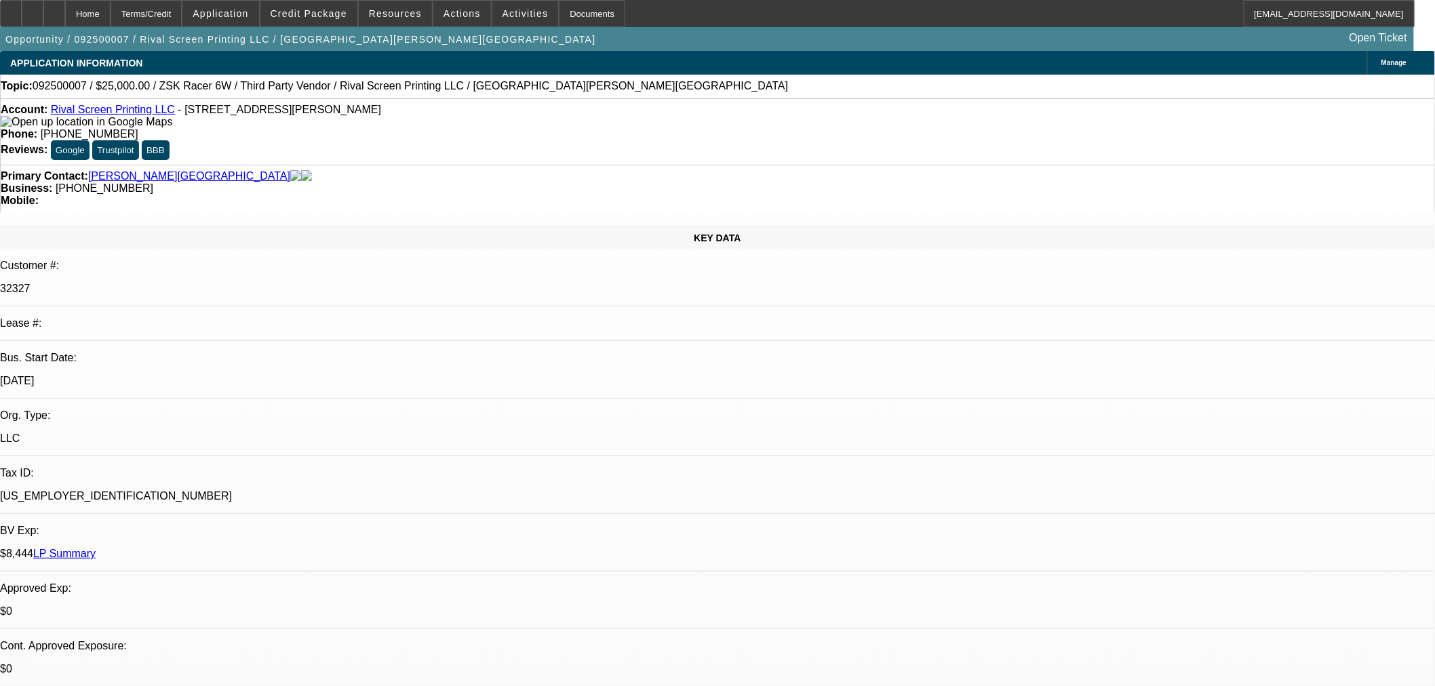
select select "2"
select select "0"
select select "6"
select select "0.1"
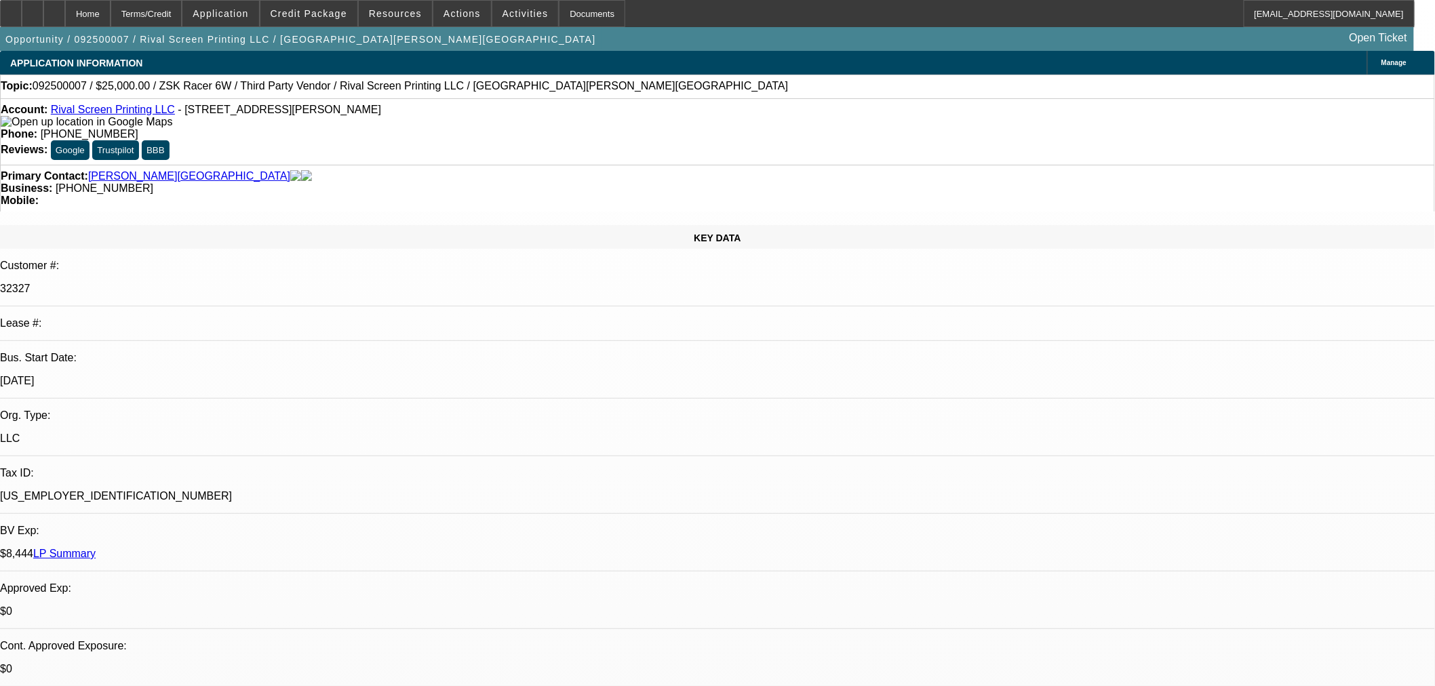
select select "2"
select select "0"
select select "6"
select select "0.1"
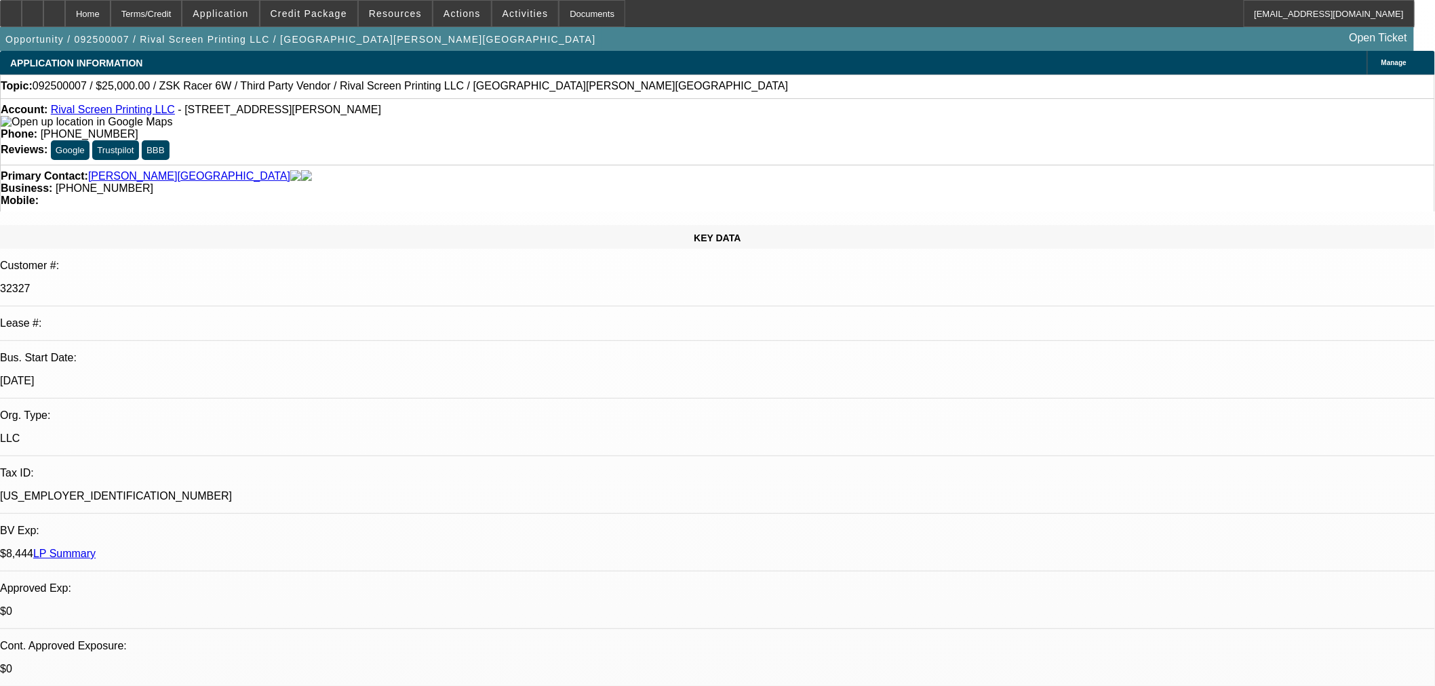
select select "2"
select select "0"
select select "6"
select select "0"
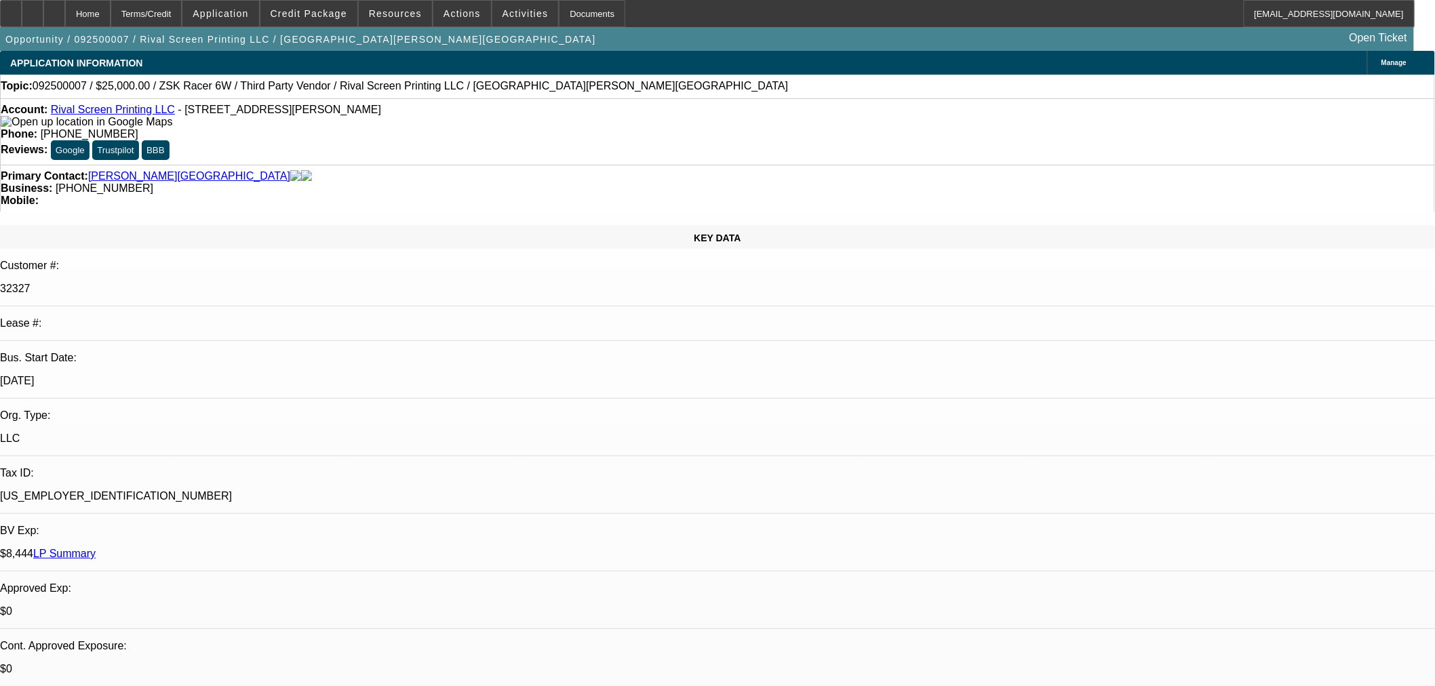
select select "0"
select select "6"
select select "0.1"
select select "2"
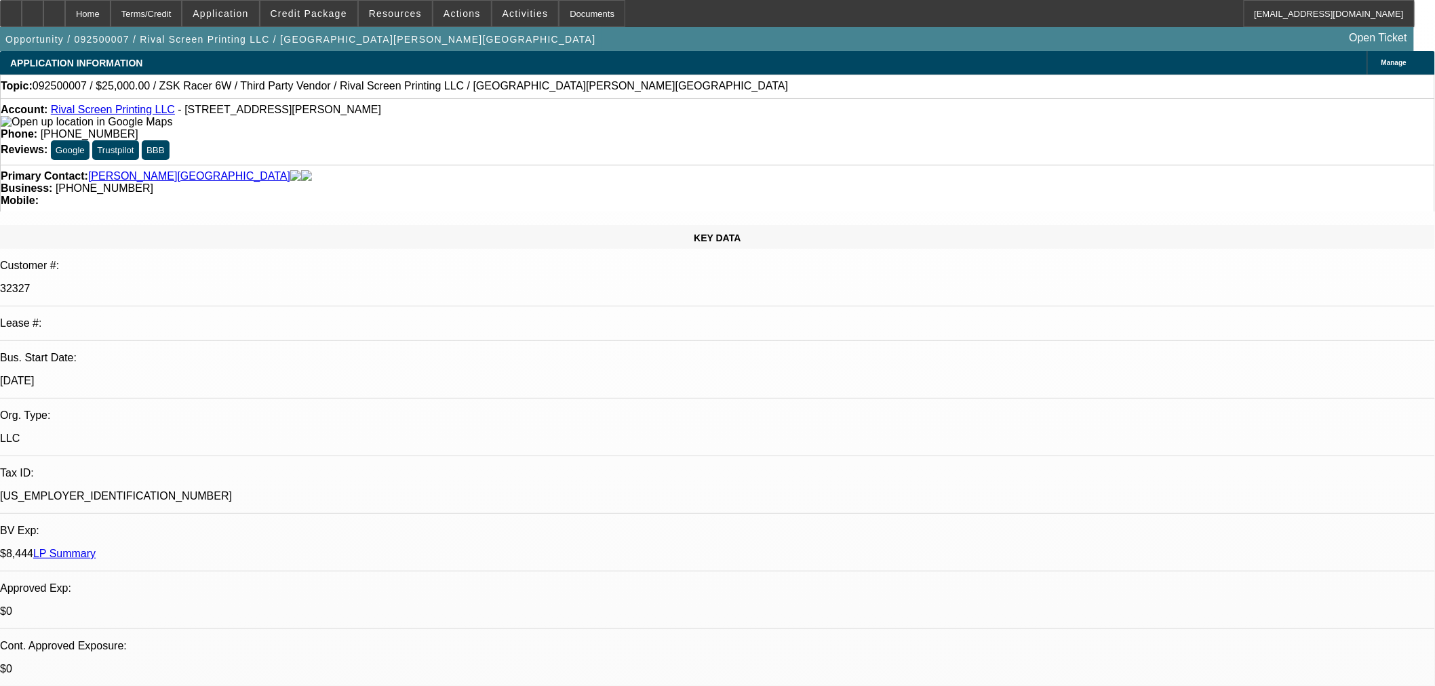
select select "2"
select select "0"
select select "6"
select select "0.1"
select select "2"
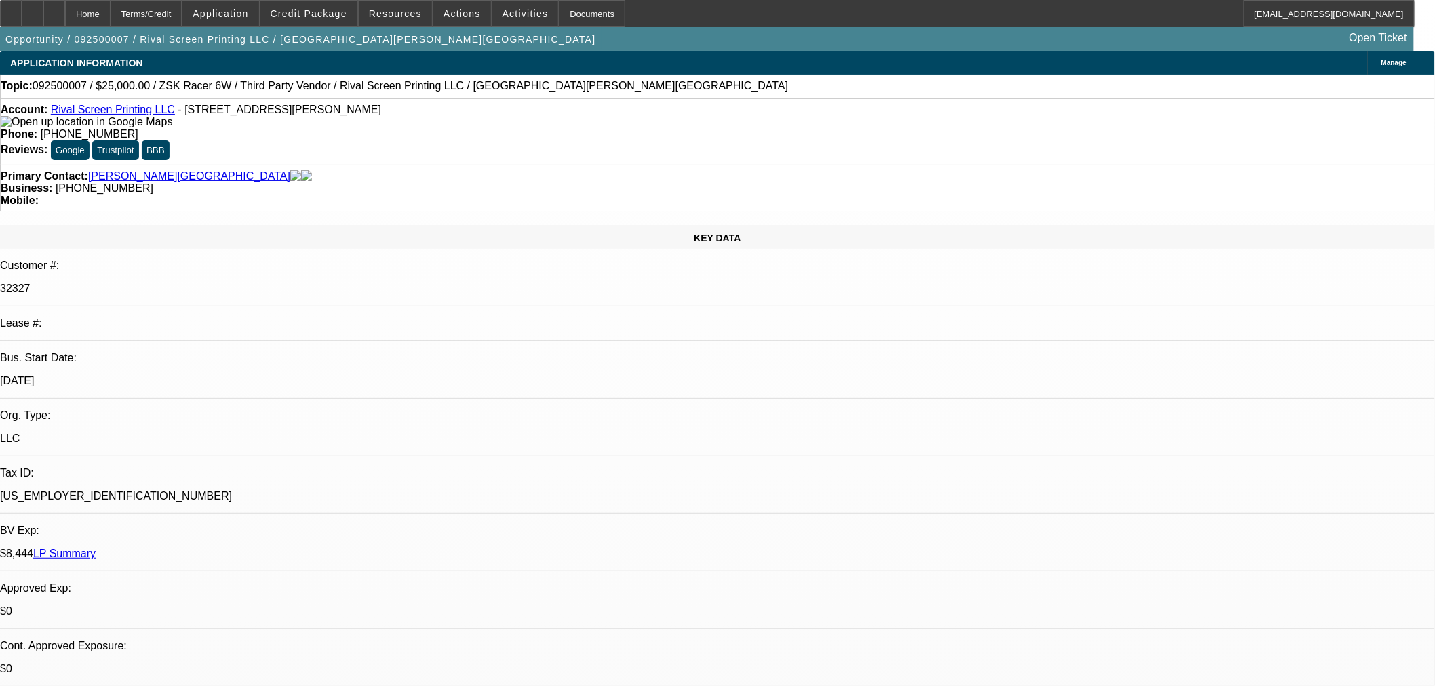
select select "2"
select select "0"
select select "6"
select select "0.1"
select select "2"
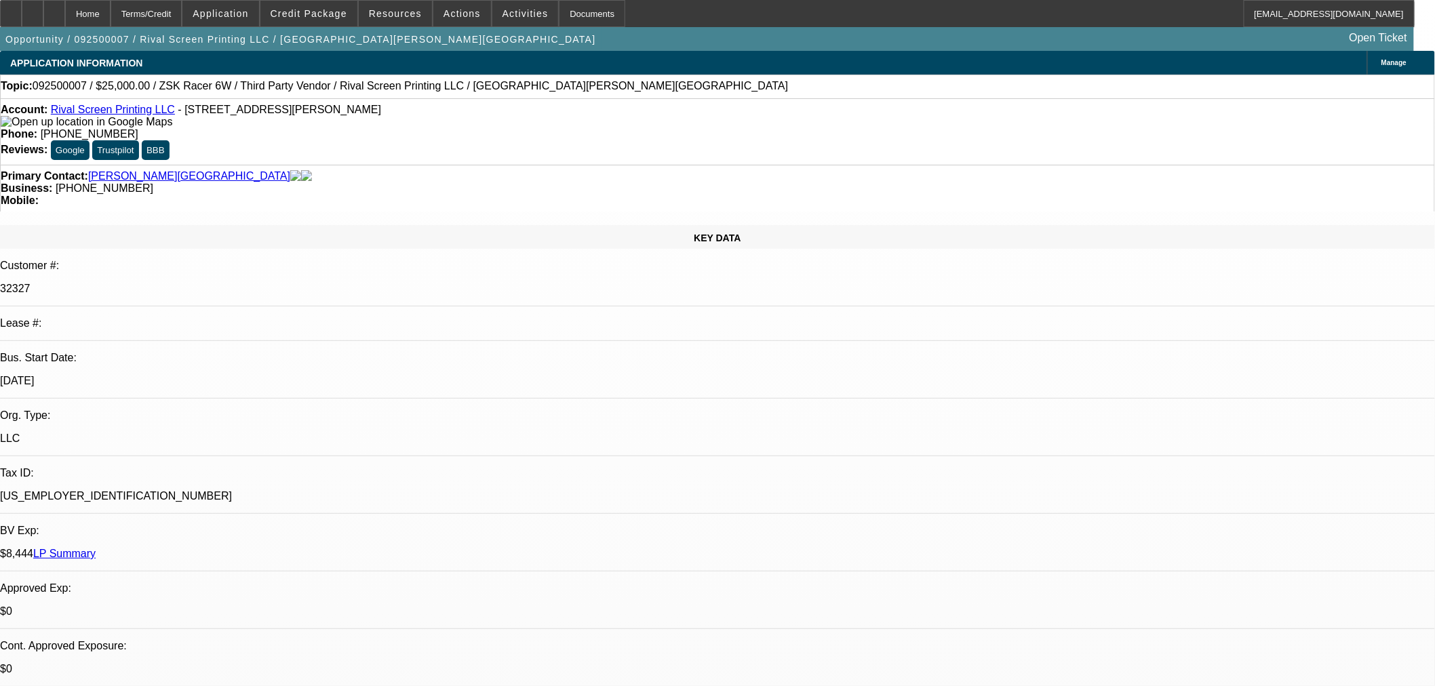
select select "2"
select select "0"
select select "6"
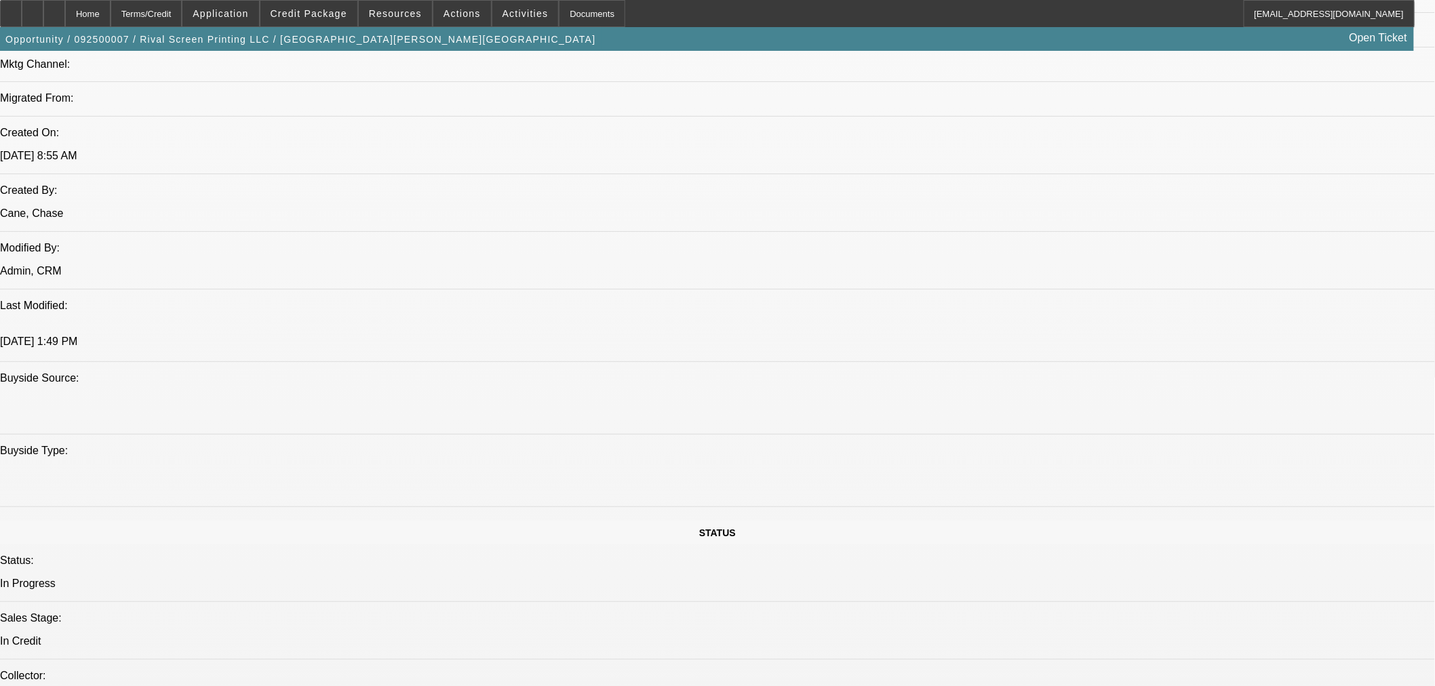
scroll to position [602, 0]
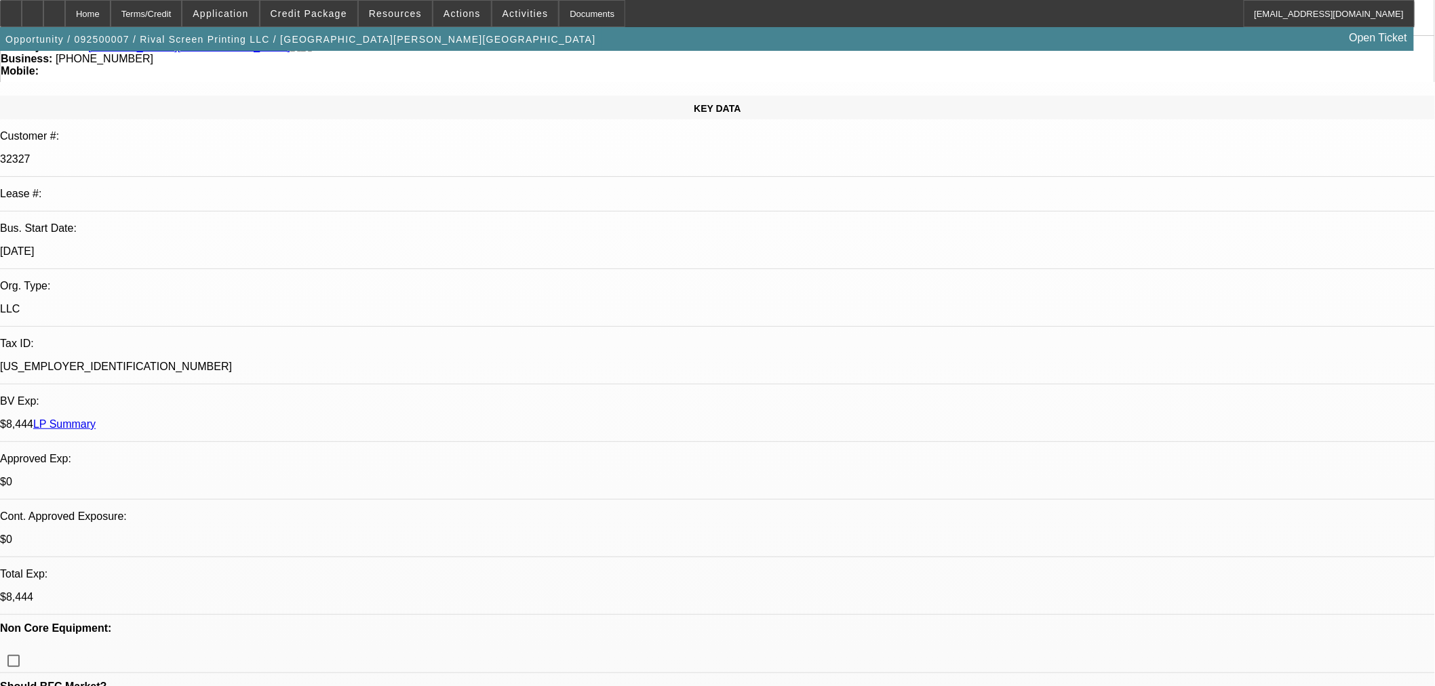
scroll to position [0, 0]
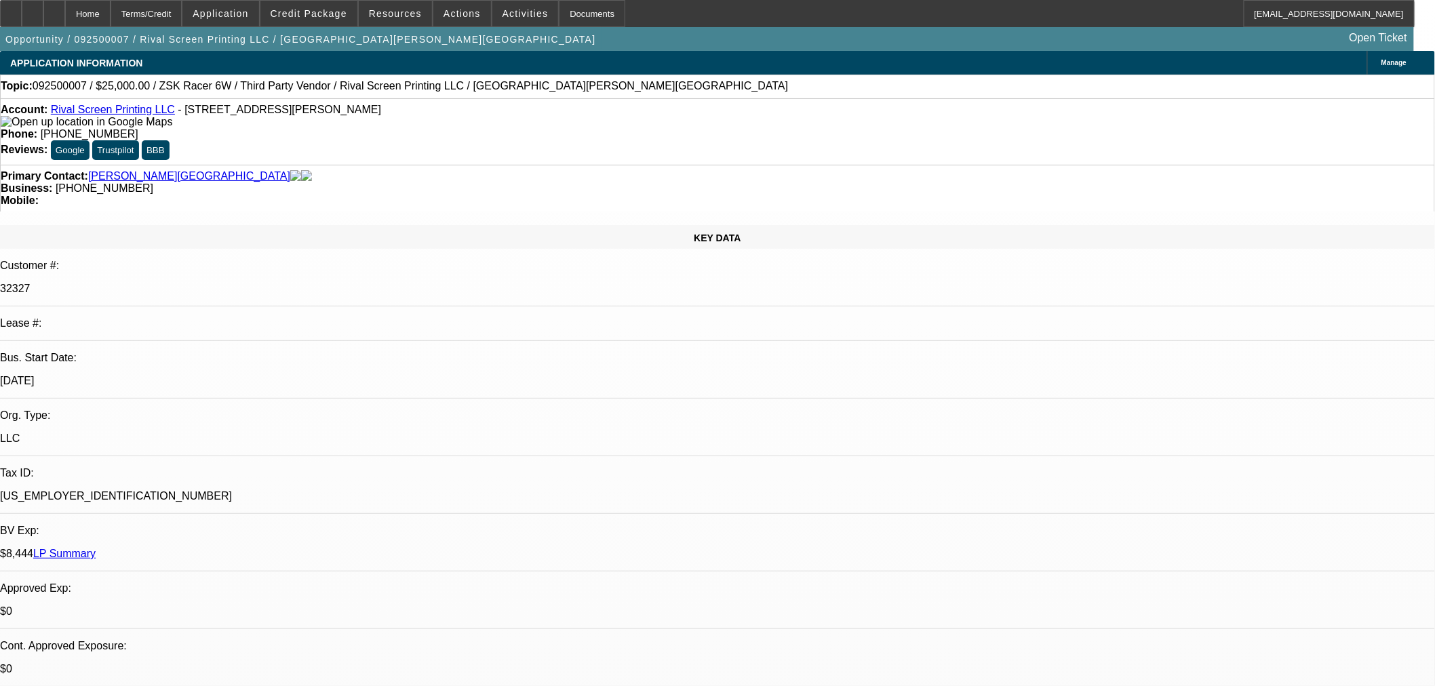
click at [96, 548] on link "LP Summary" at bounding box center [64, 554] width 62 height 12
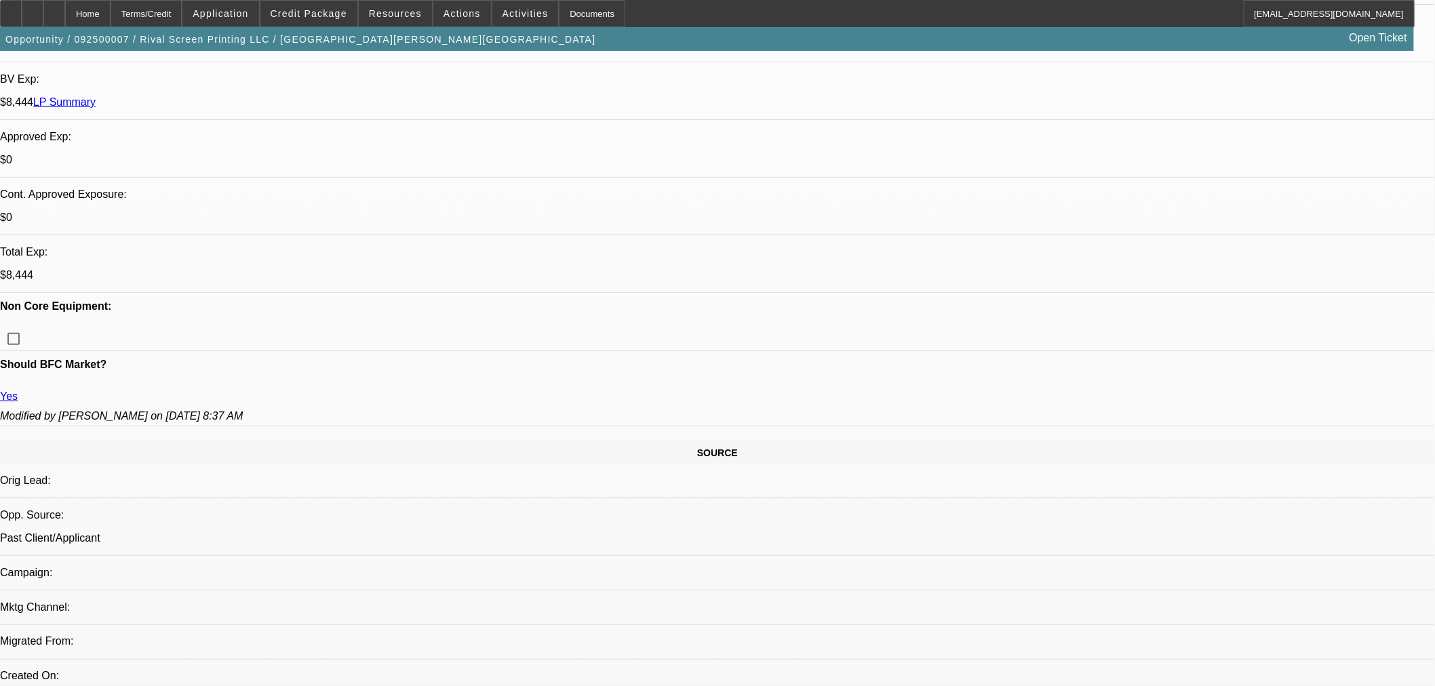
scroll to position [527, 0]
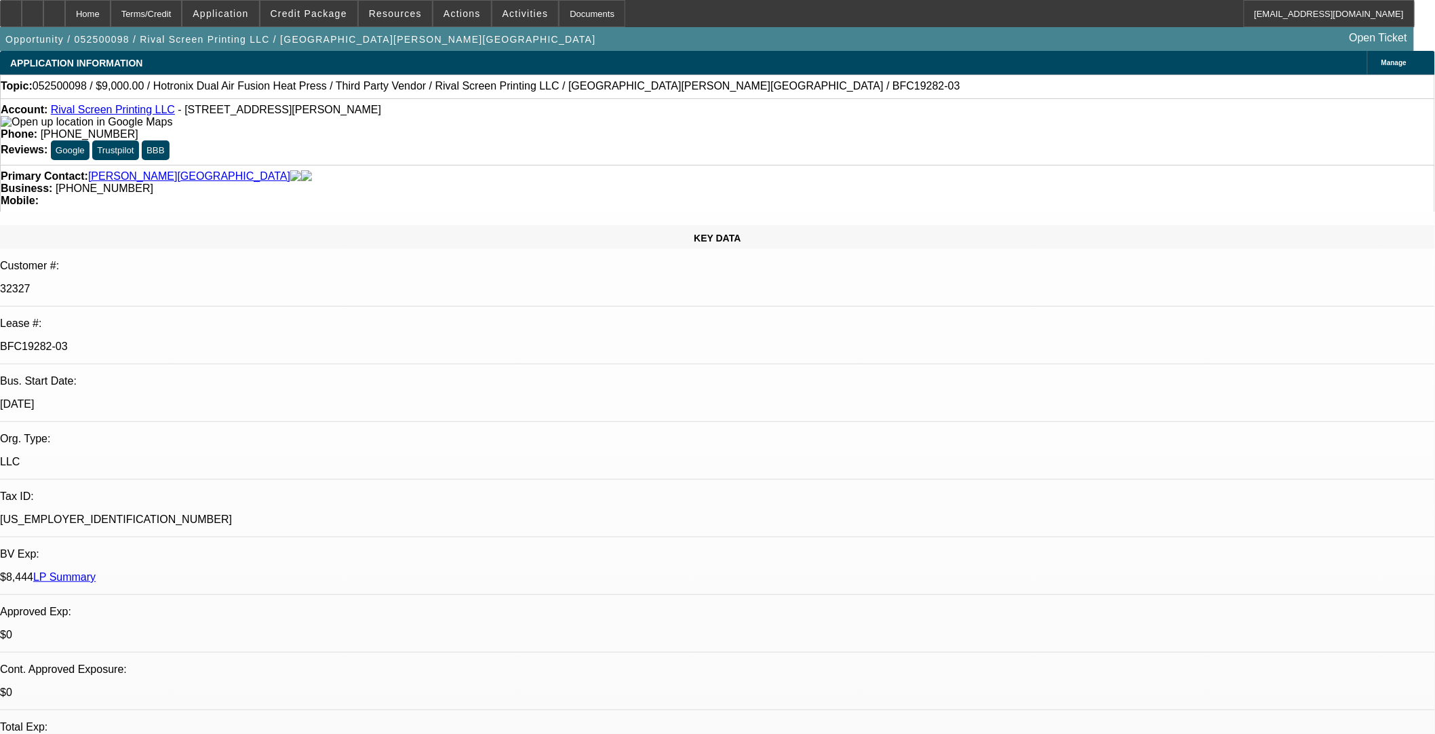
select select "0"
select select "2"
select select "0"
select select "6"
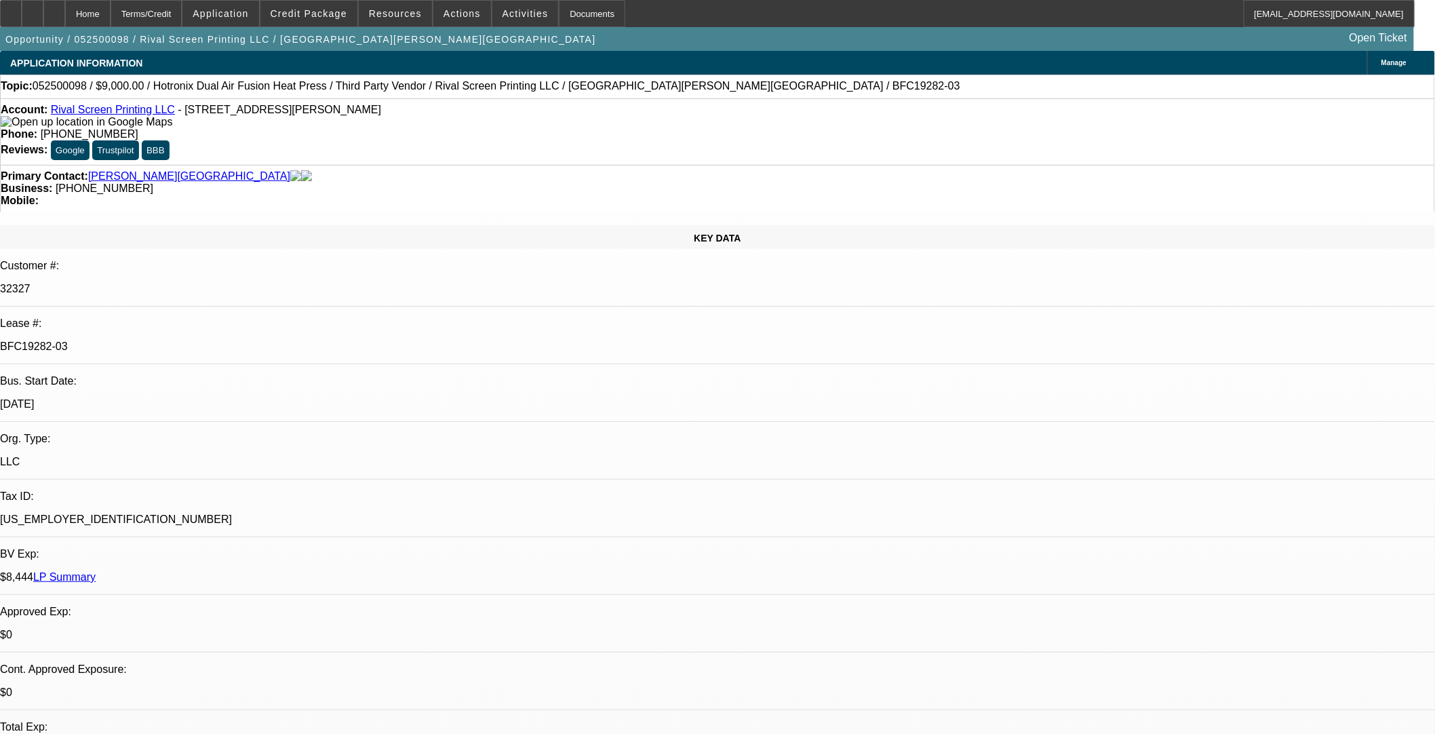
select select "0"
select select "2"
select select "0"
select select "6"
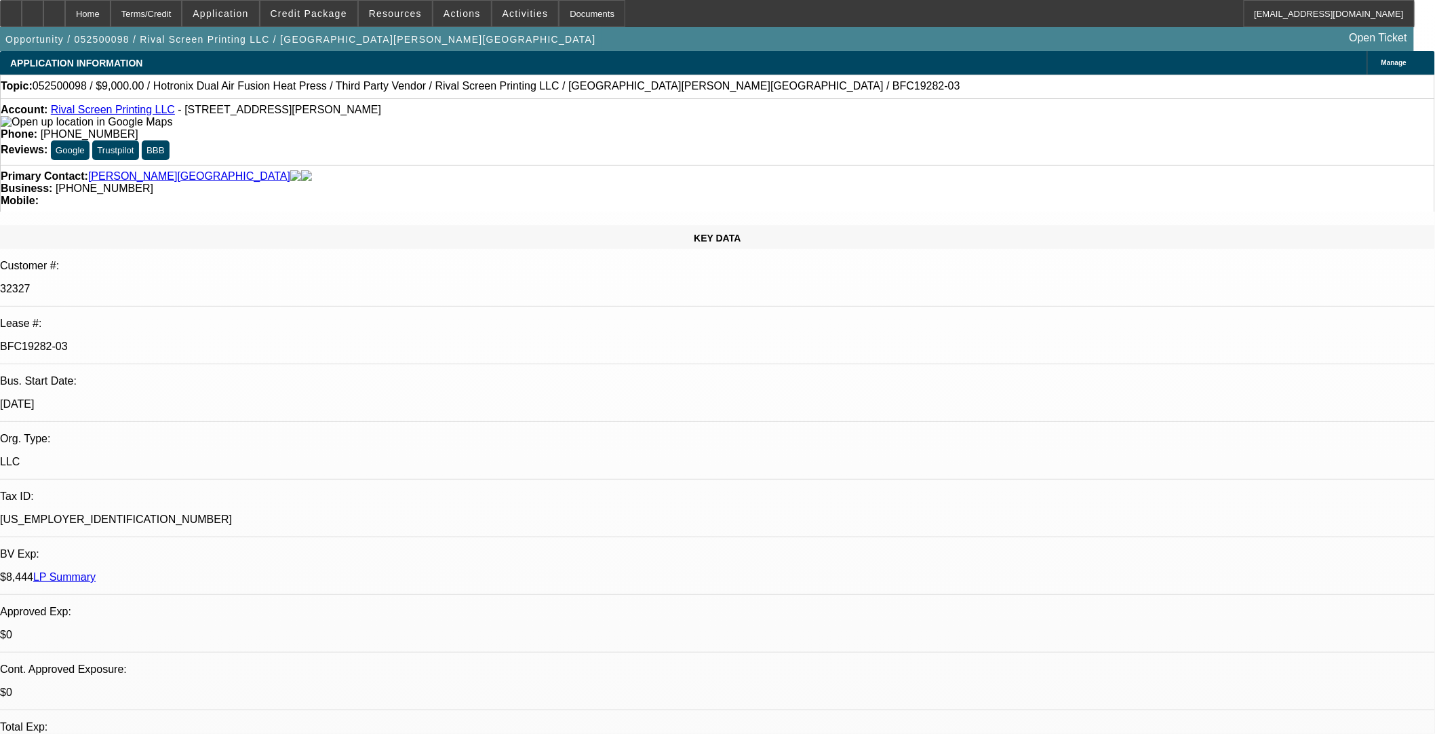
select select "0"
select select "2"
select select "0"
select select "6"
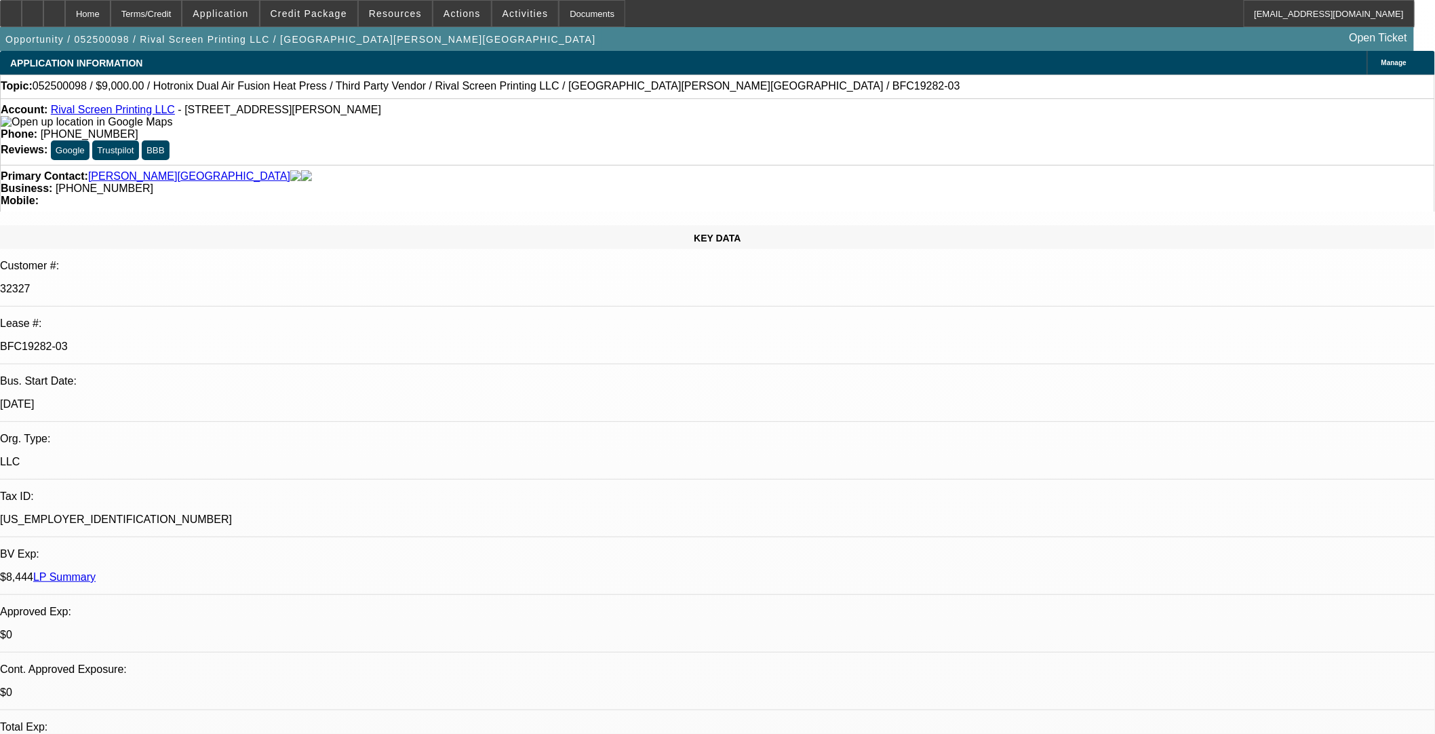
select select "0"
select select "2"
select select "0"
select select "6"
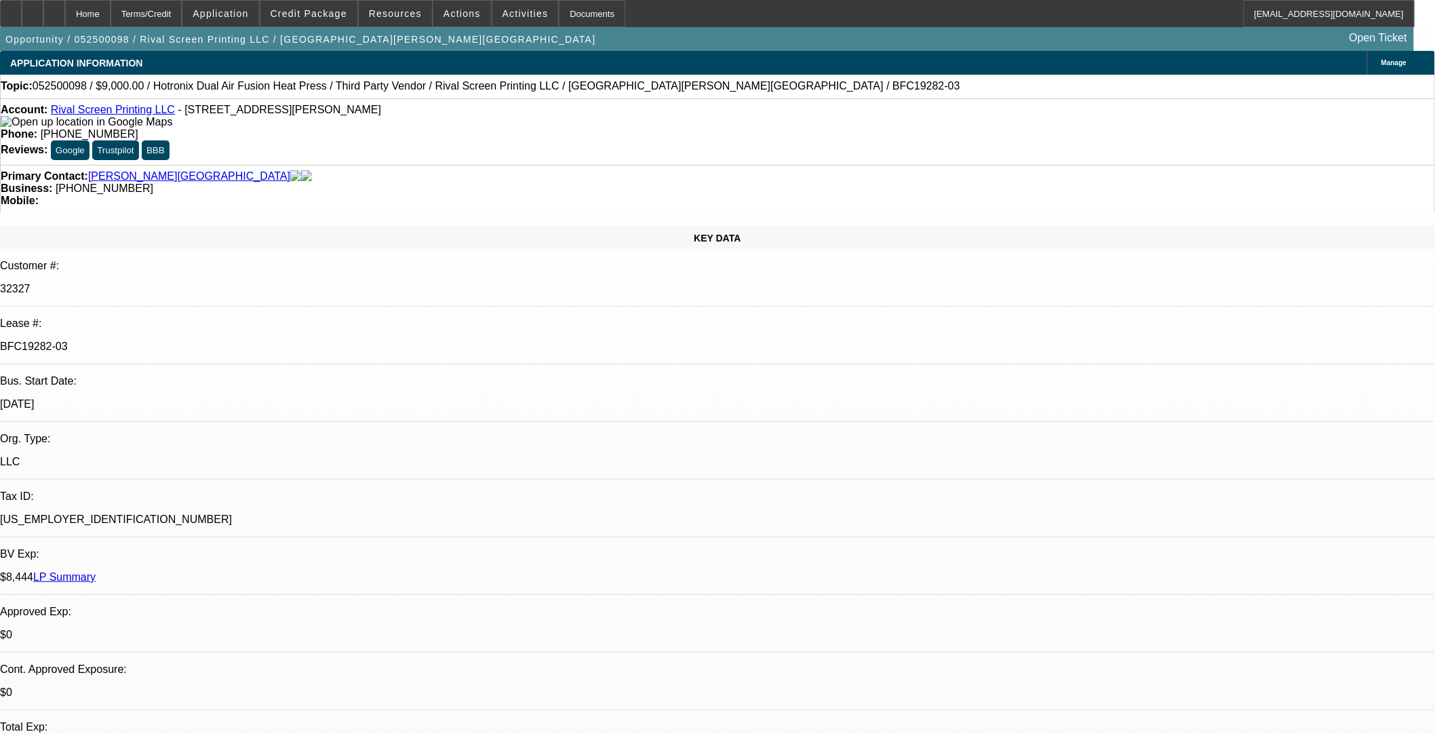
scroll to position [151, 0]
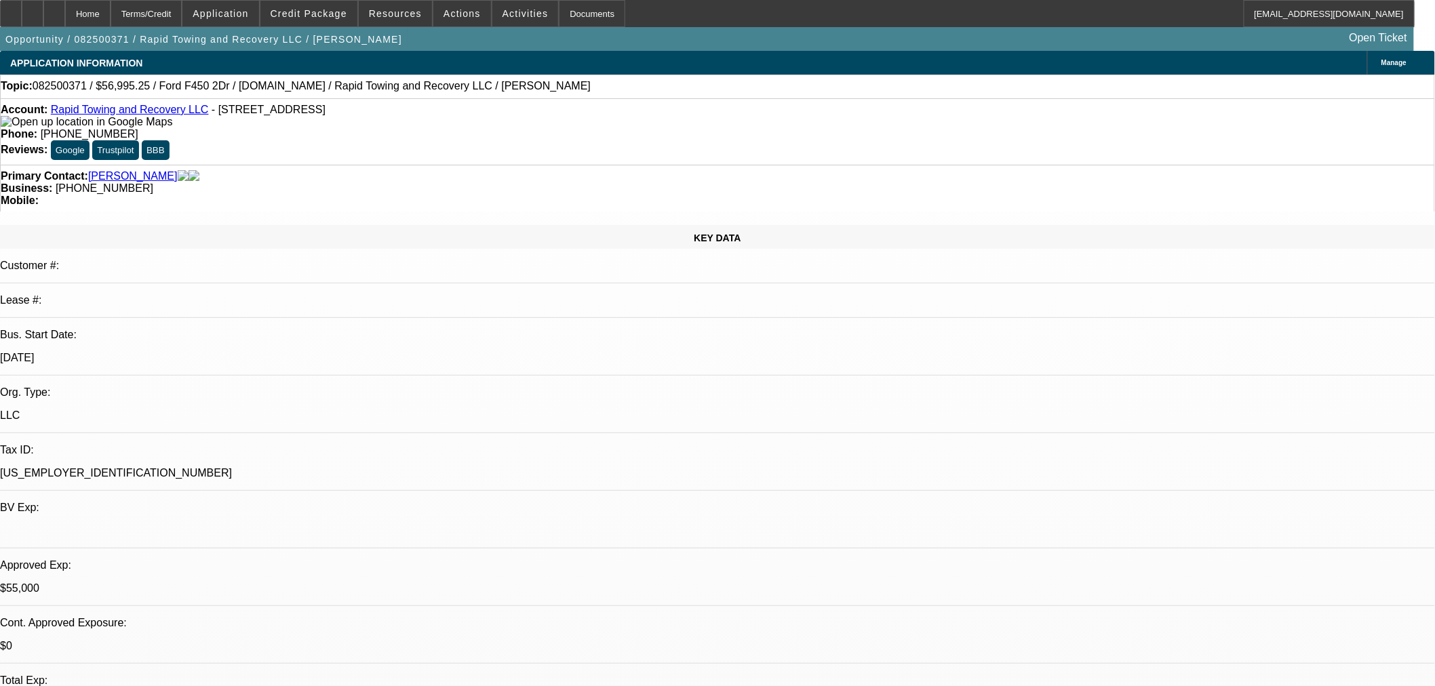
select select "2"
select select "0"
select select "6"
select select "2"
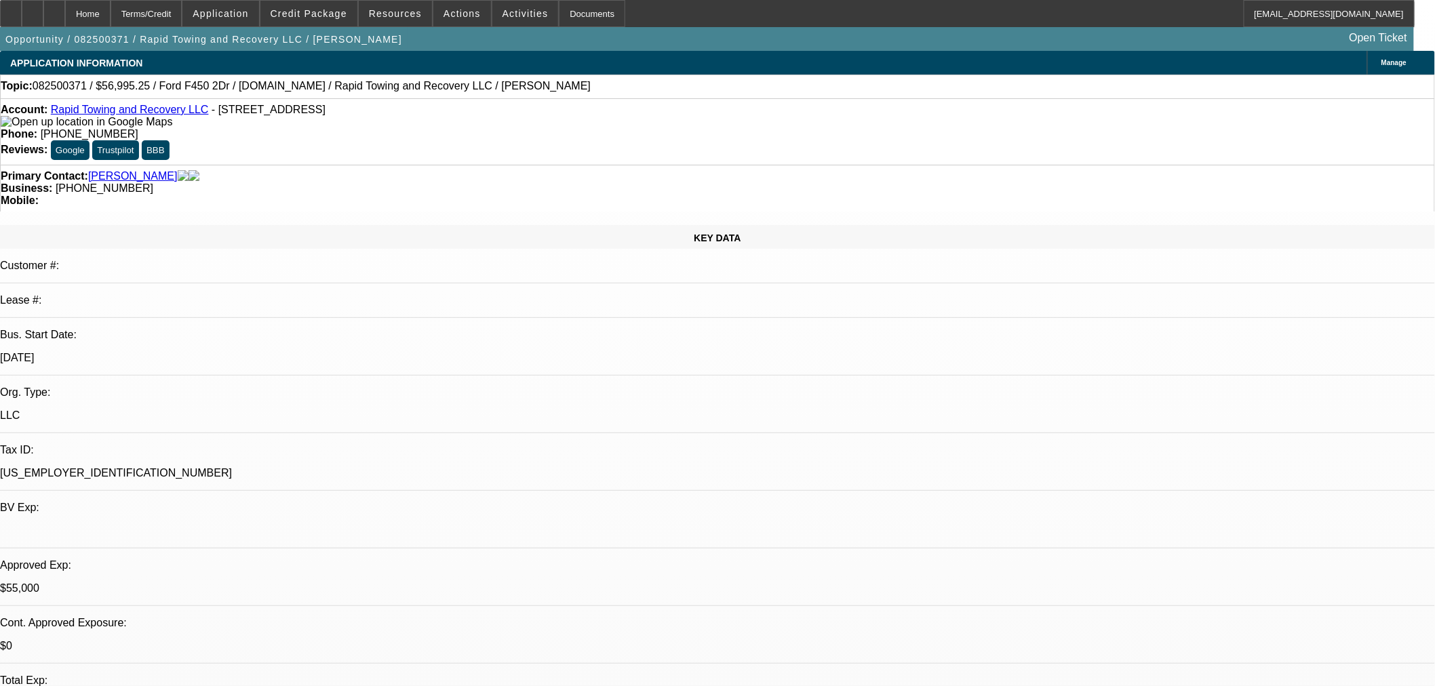
select select "2"
select select "0"
select select "6"
select select "0"
select select "2"
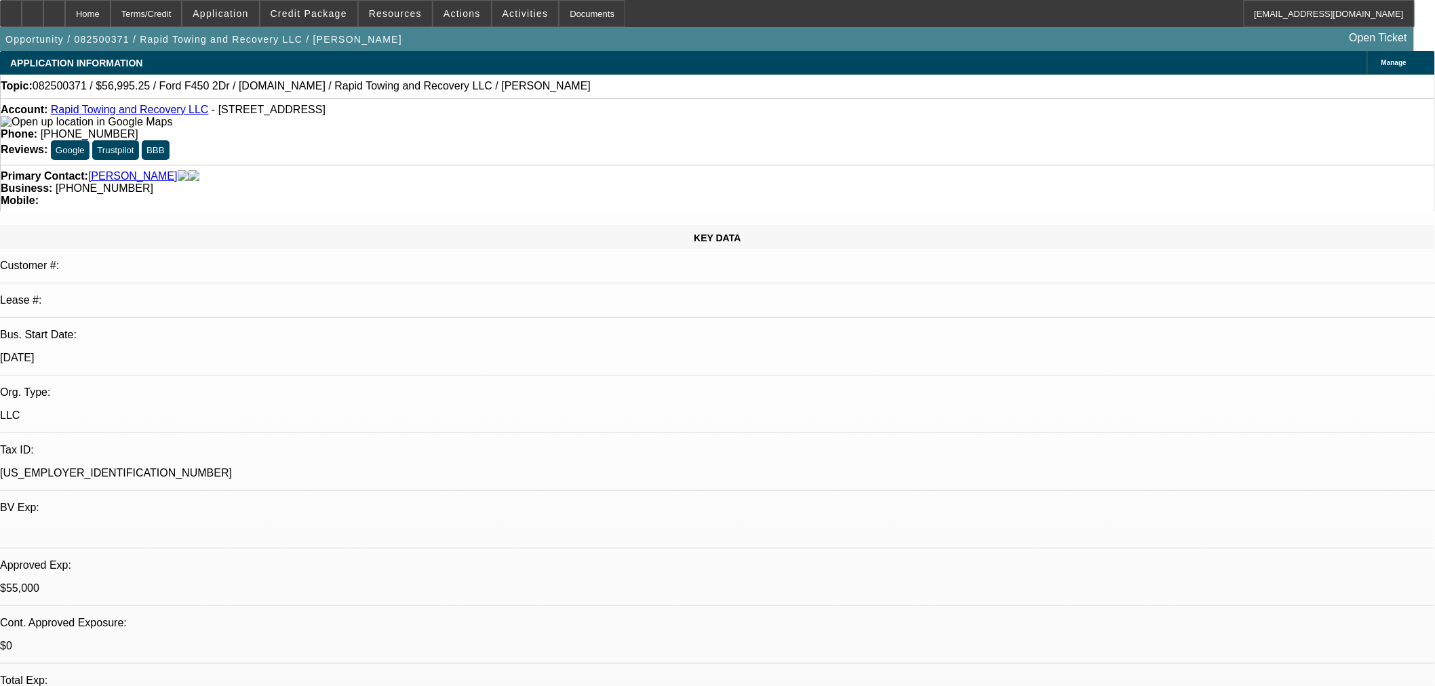
select select "2"
select select "0"
select select "6"
select select "0"
select select "2"
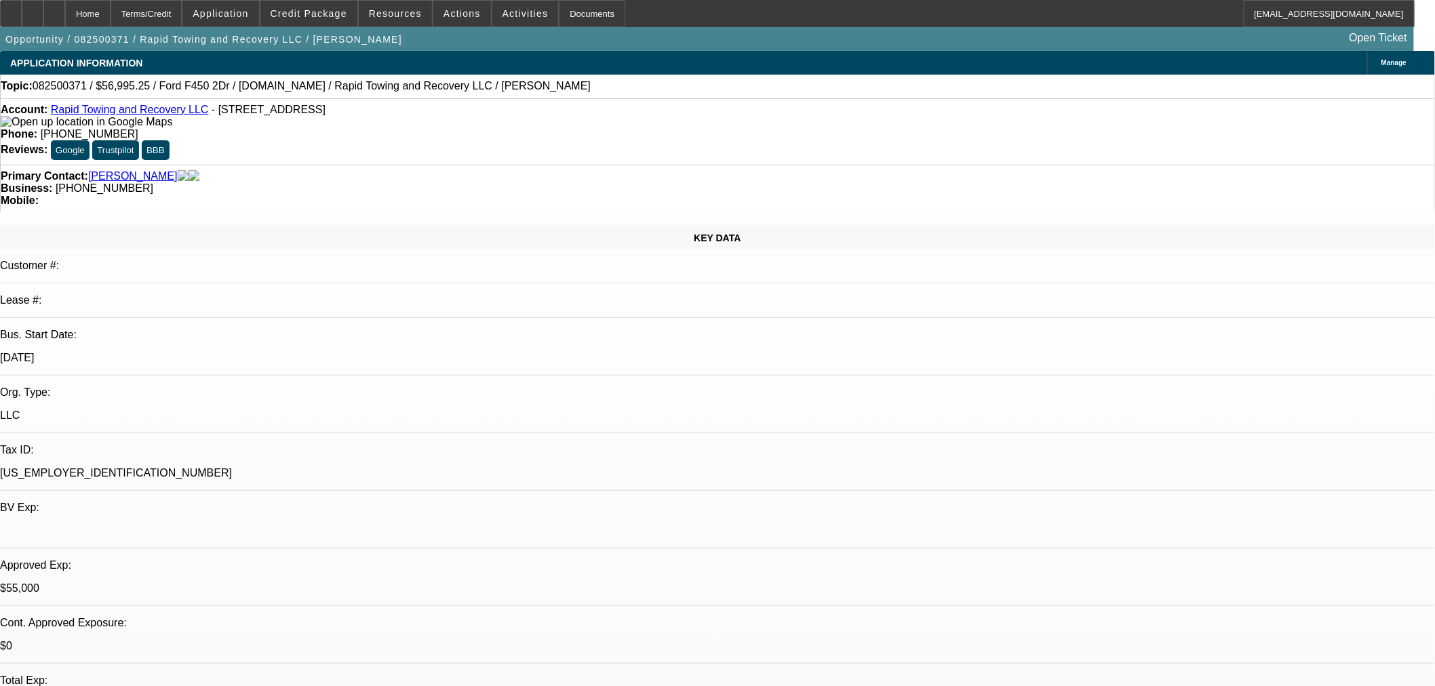
select select "2"
select select "0"
select select "6"
select select "2"
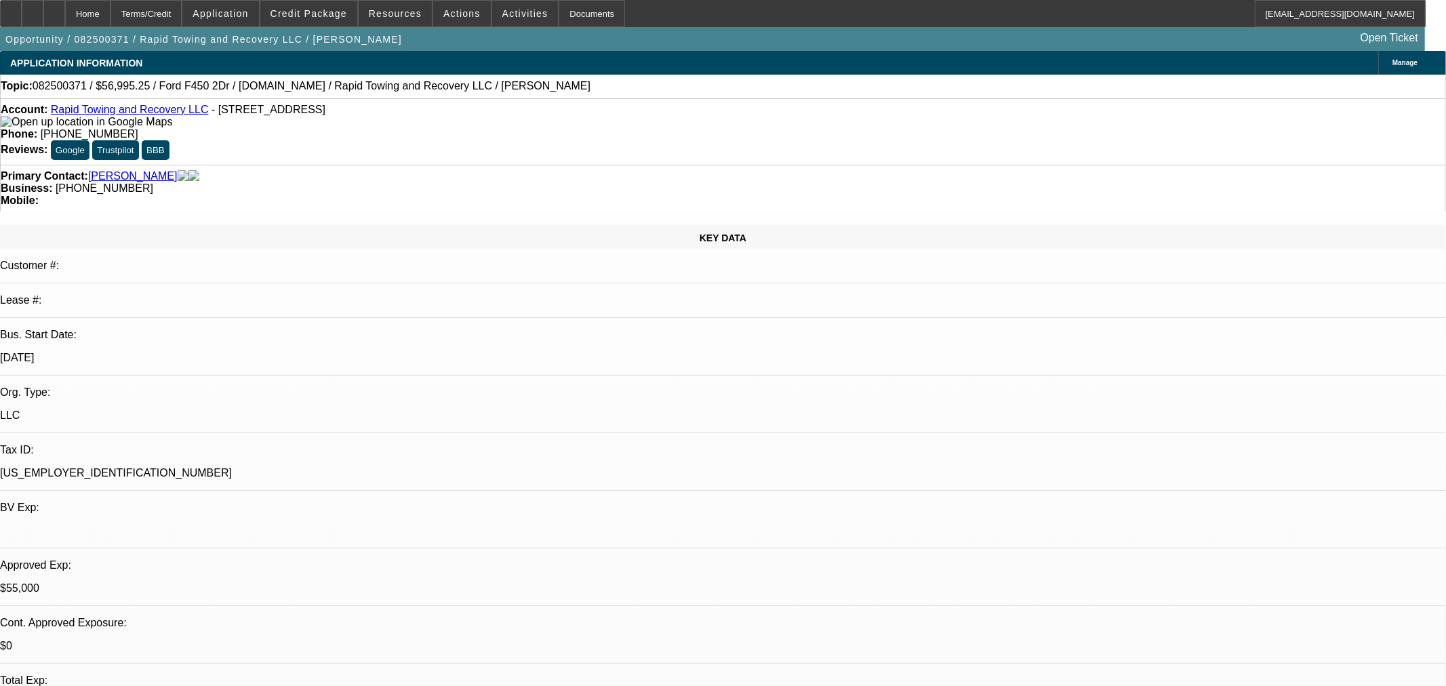
select select "2"
select select "0"
select select "6"
select select "2"
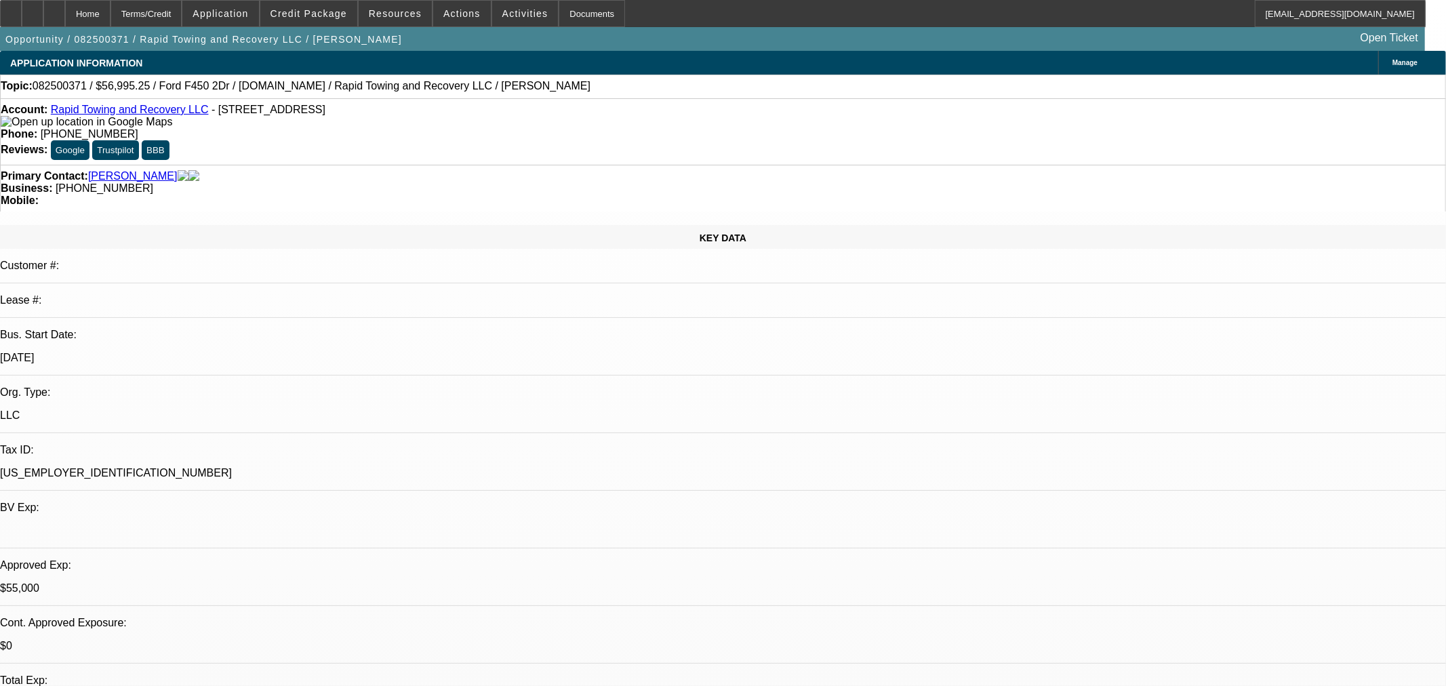
select select "0"
select select "6"
select select "0"
select select "2"
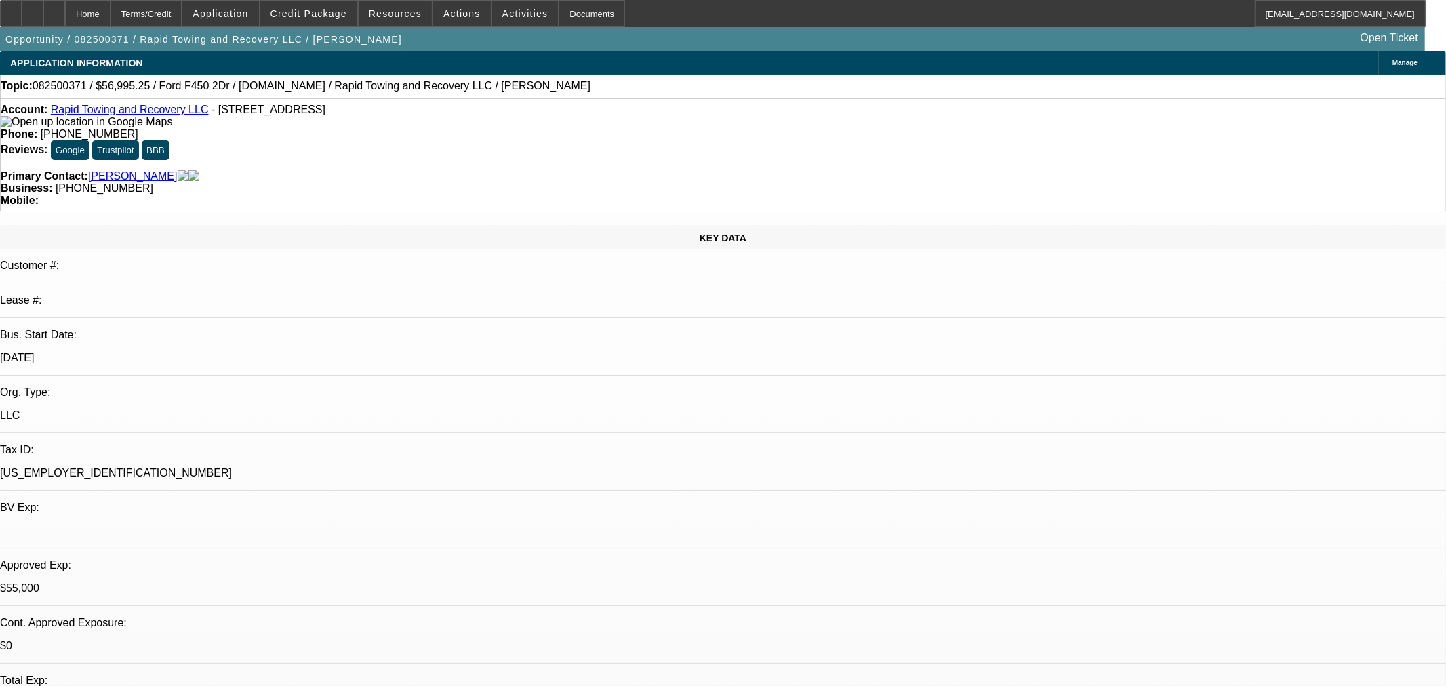
select select "0"
select select "6"
select select "0"
select select "2"
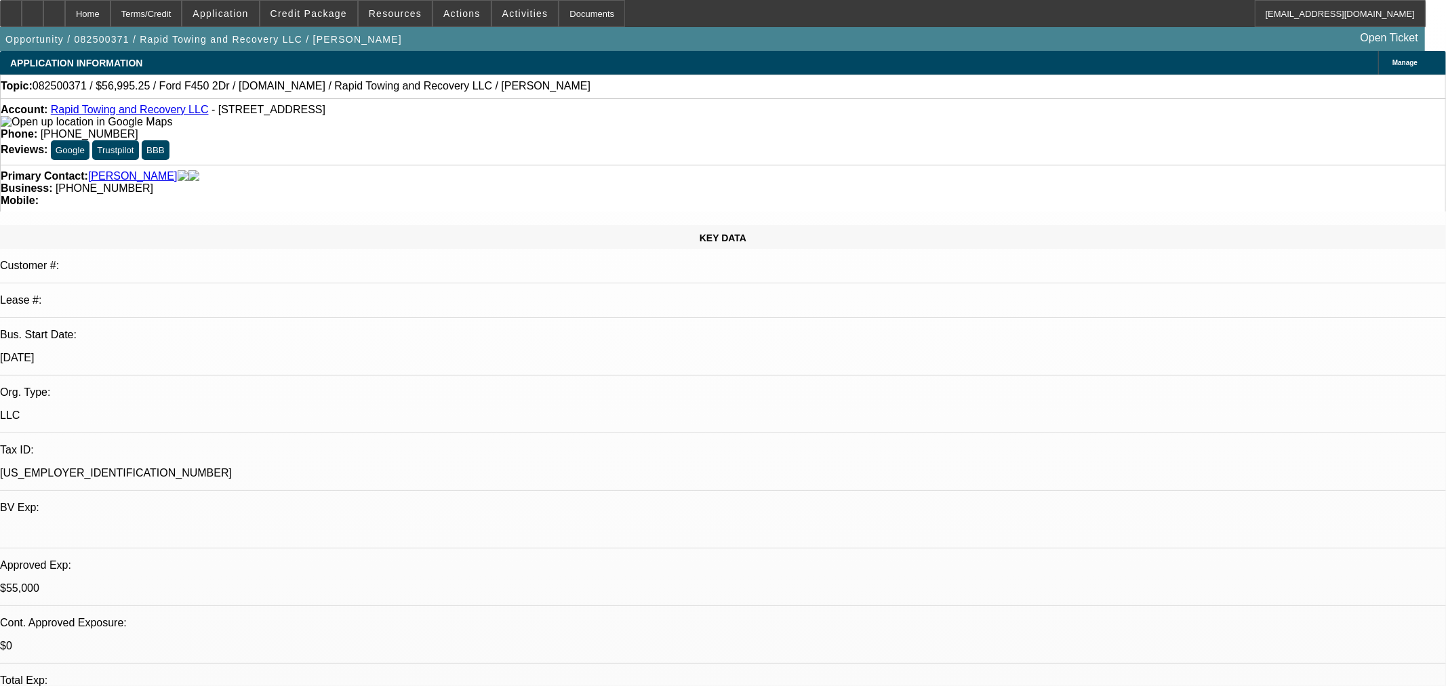
select select "0"
select select "6"
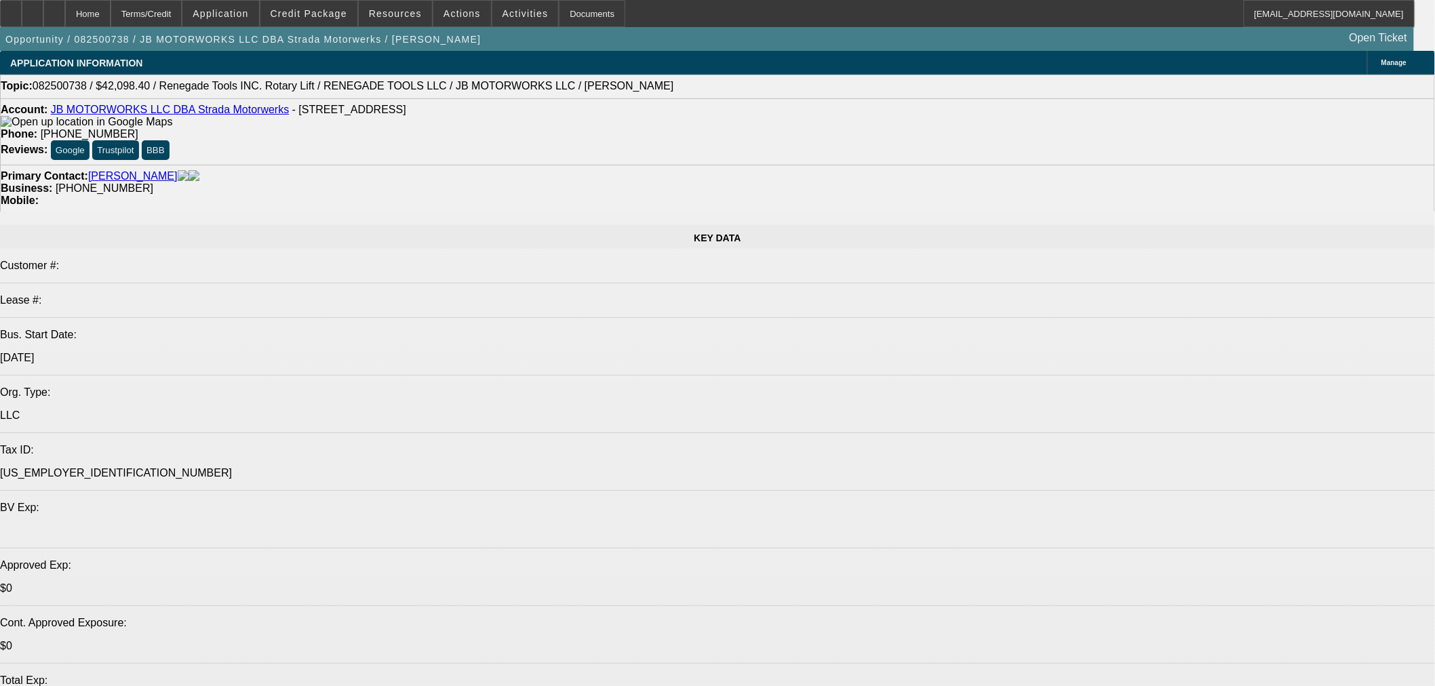
select select "0"
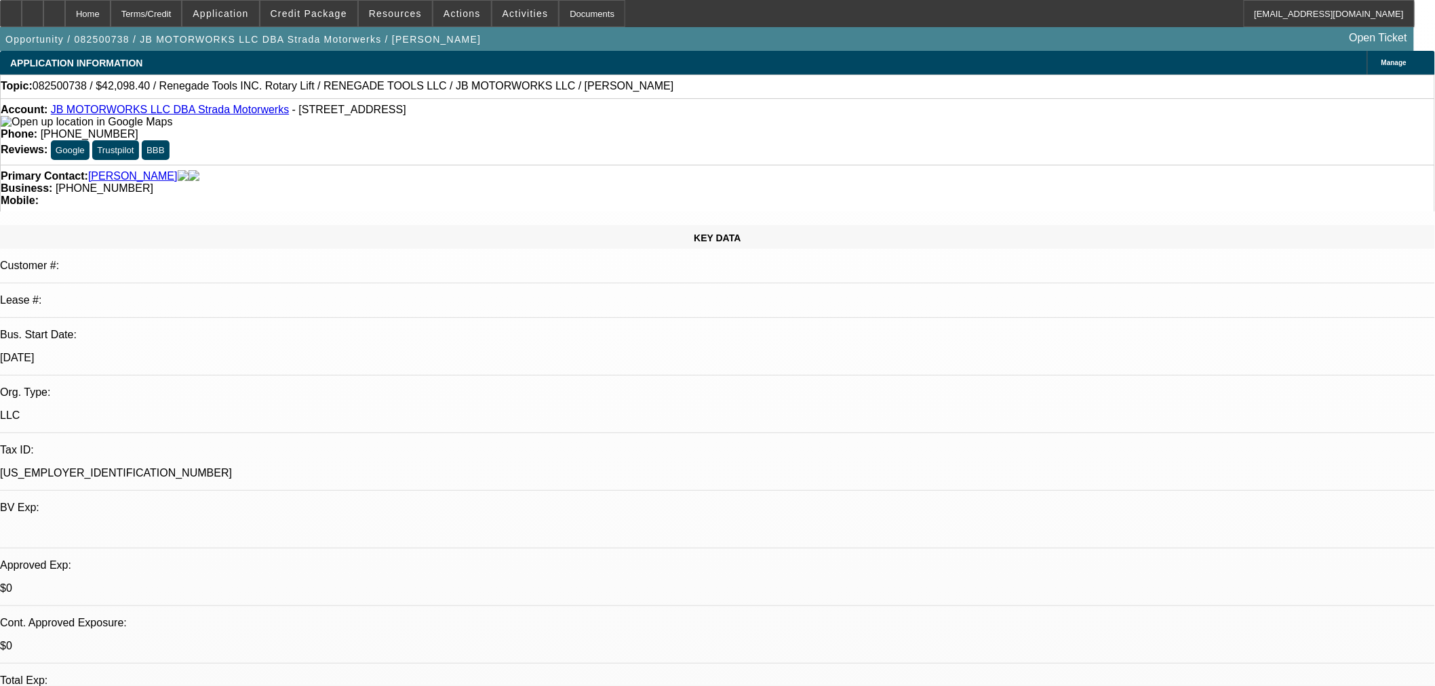
select select "0"
select select "3"
select select "0.1"
select select "4"
select select "0"
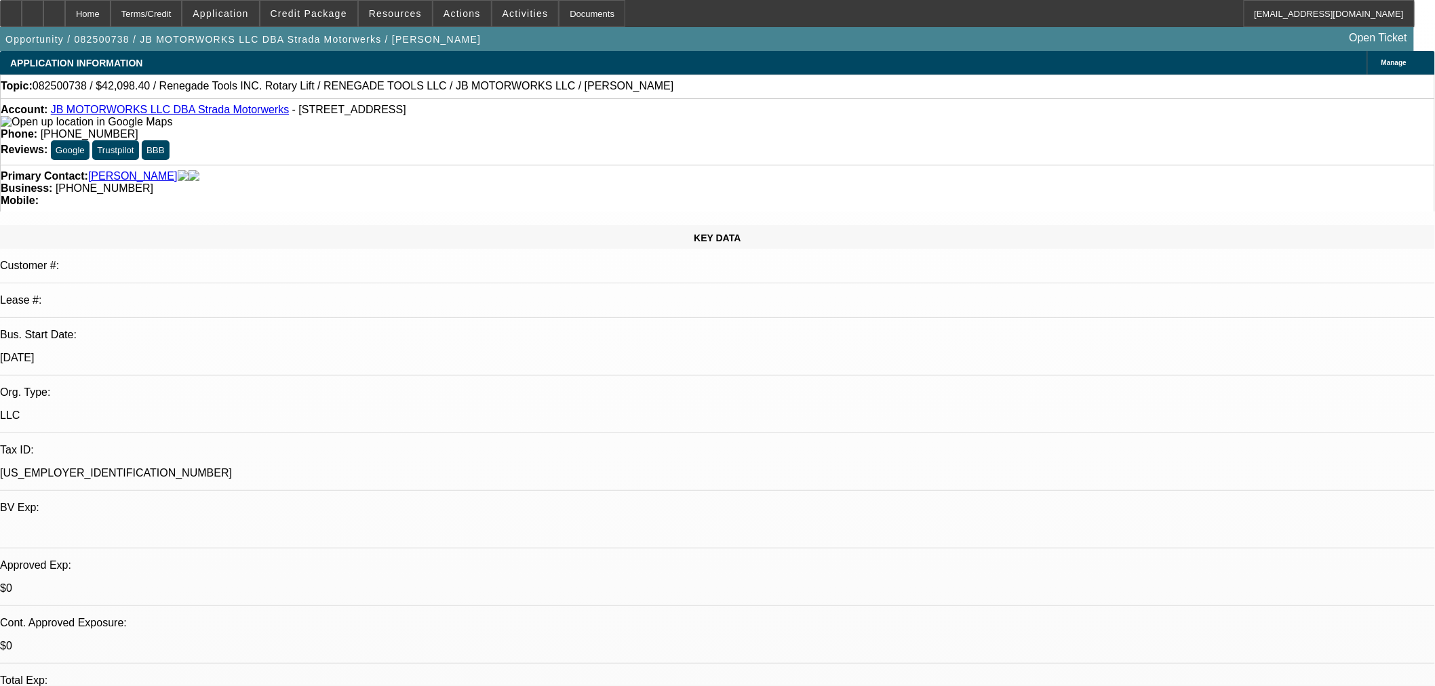
select select "0"
select select "3"
select select "0.1"
select select "4"
select select "0"
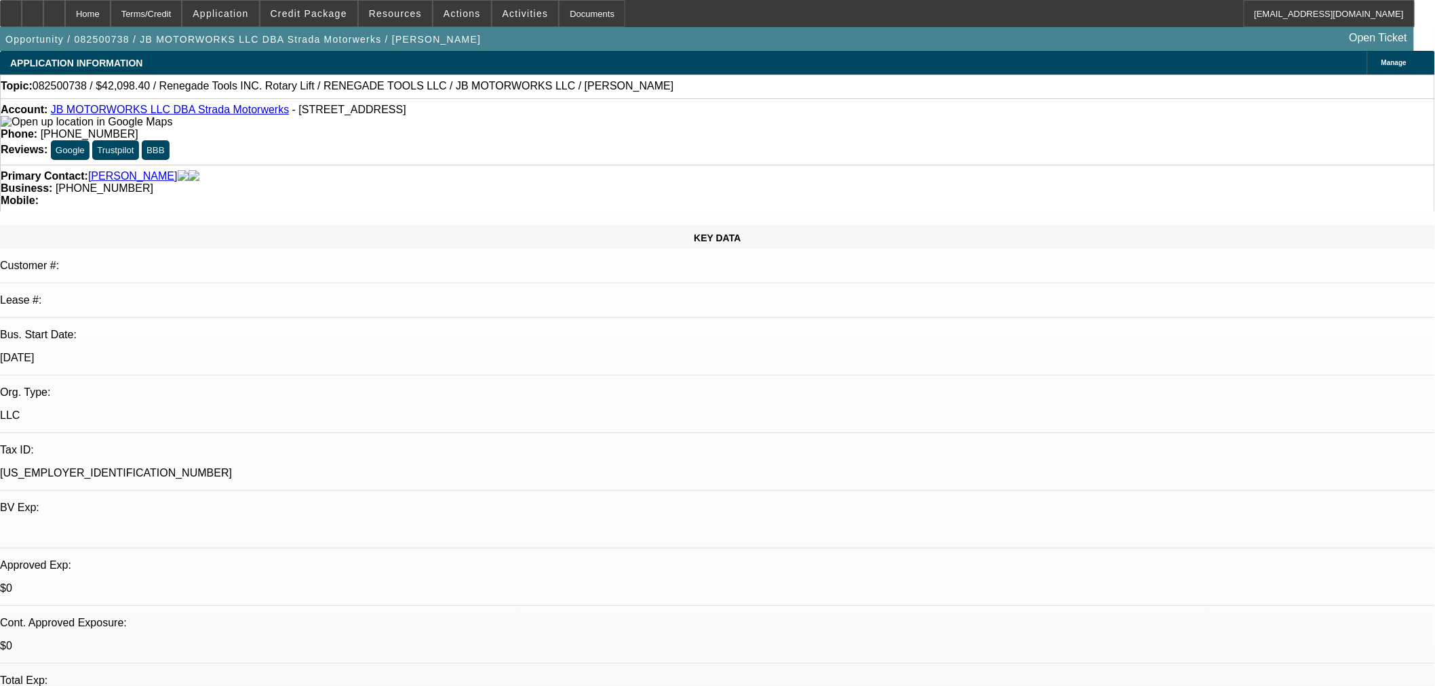
select select "0"
select select "3"
select select "0.1"
select select "4"
select select "0"
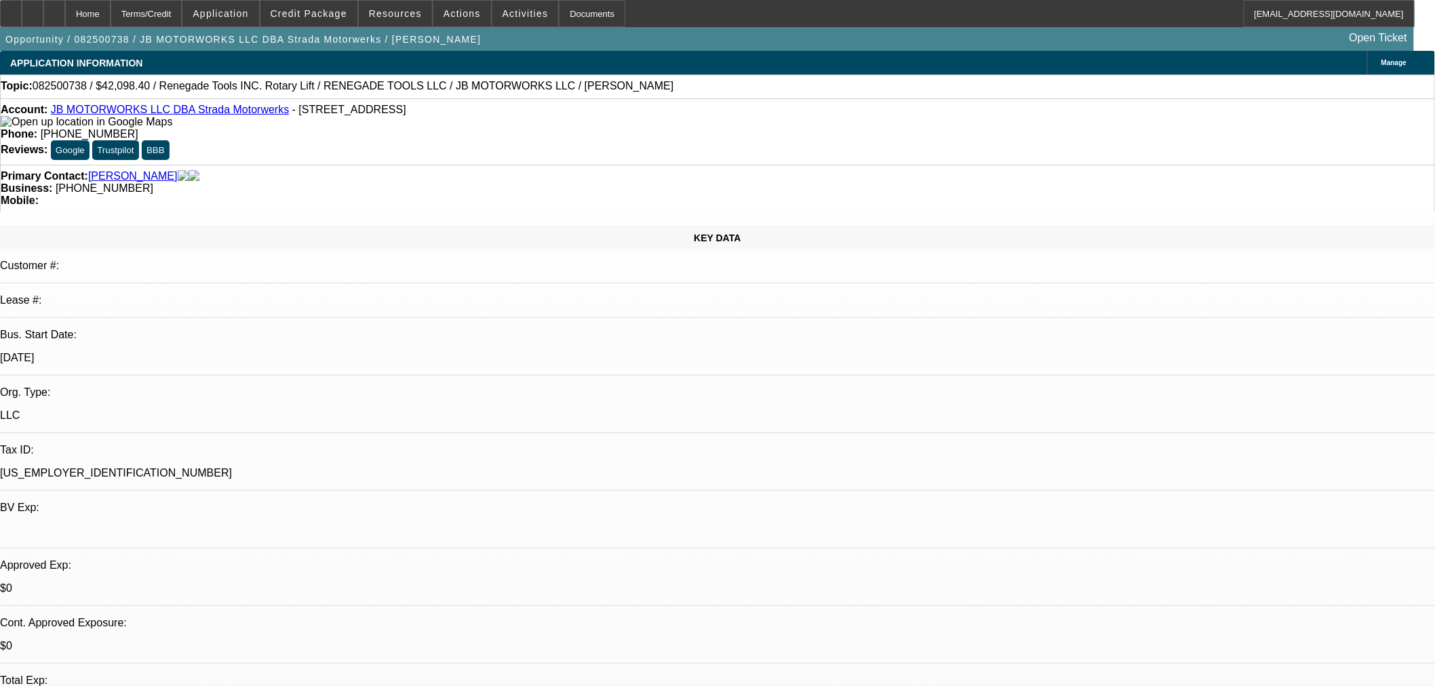
select select "0"
select select "3"
select select "0.1"
select select "4"
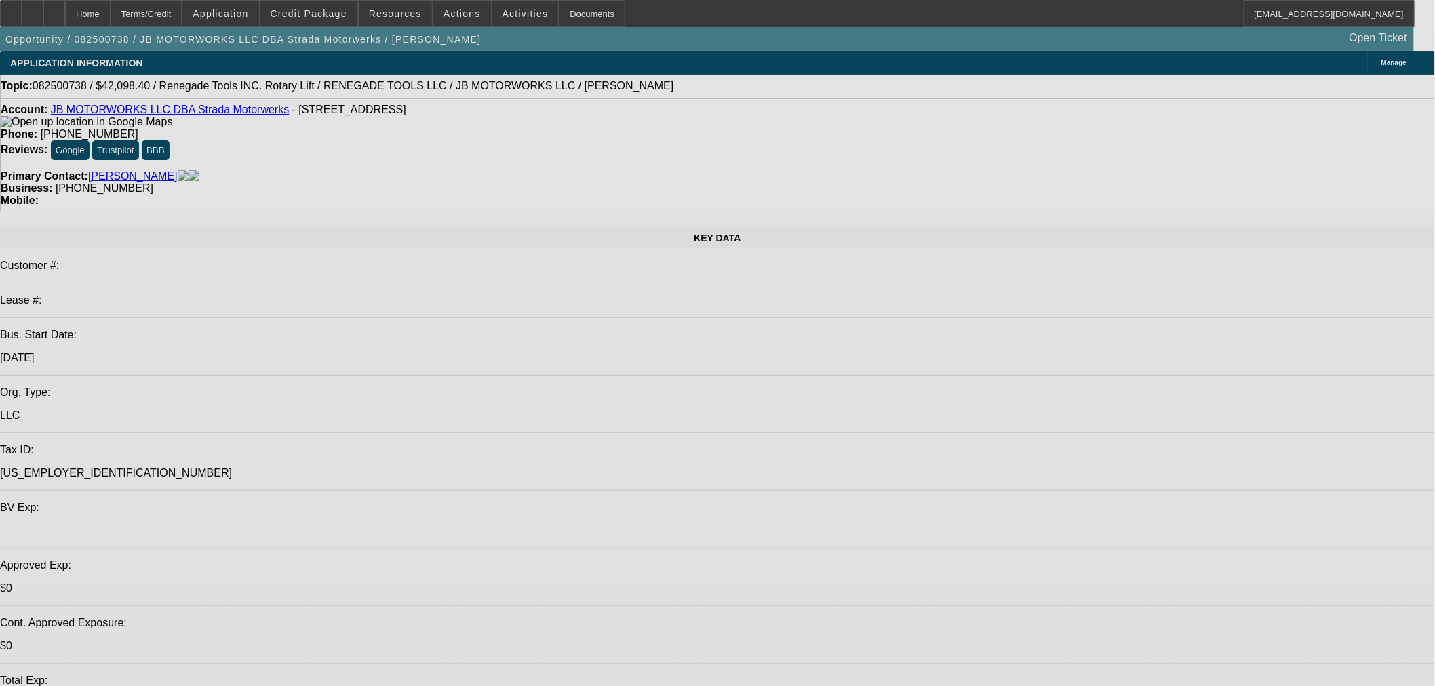
select select "0"
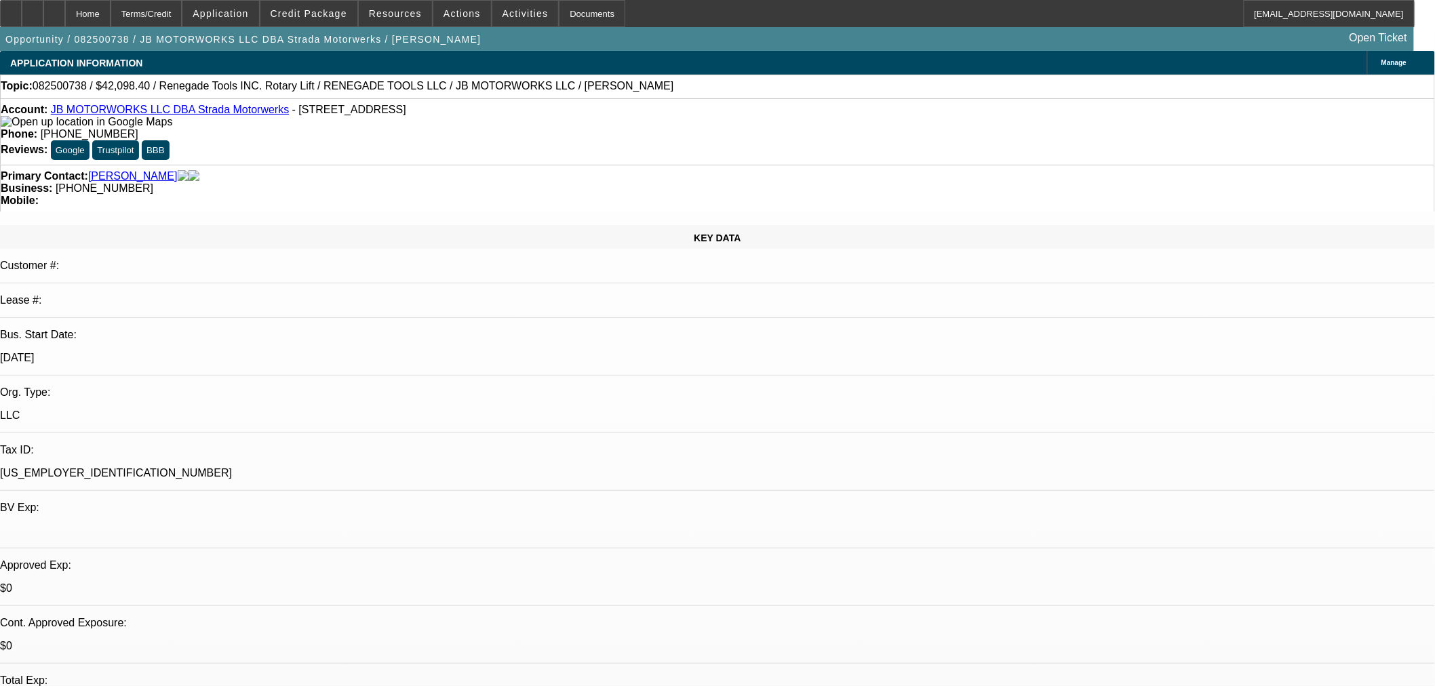
select select "0"
select select "3"
select select "0.1"
select select "4"
select select "0"
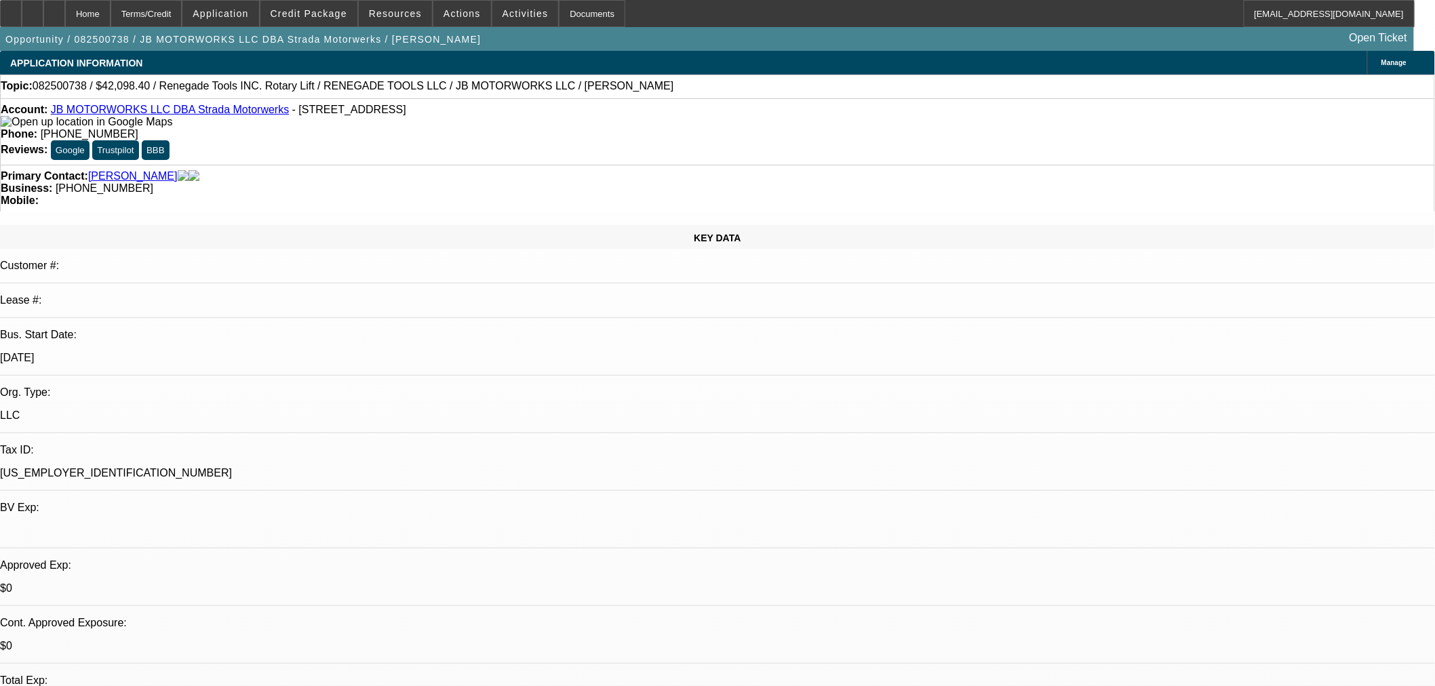
select select "0"
select select "3"
select select "0.1"
select select "4"
select select "0"
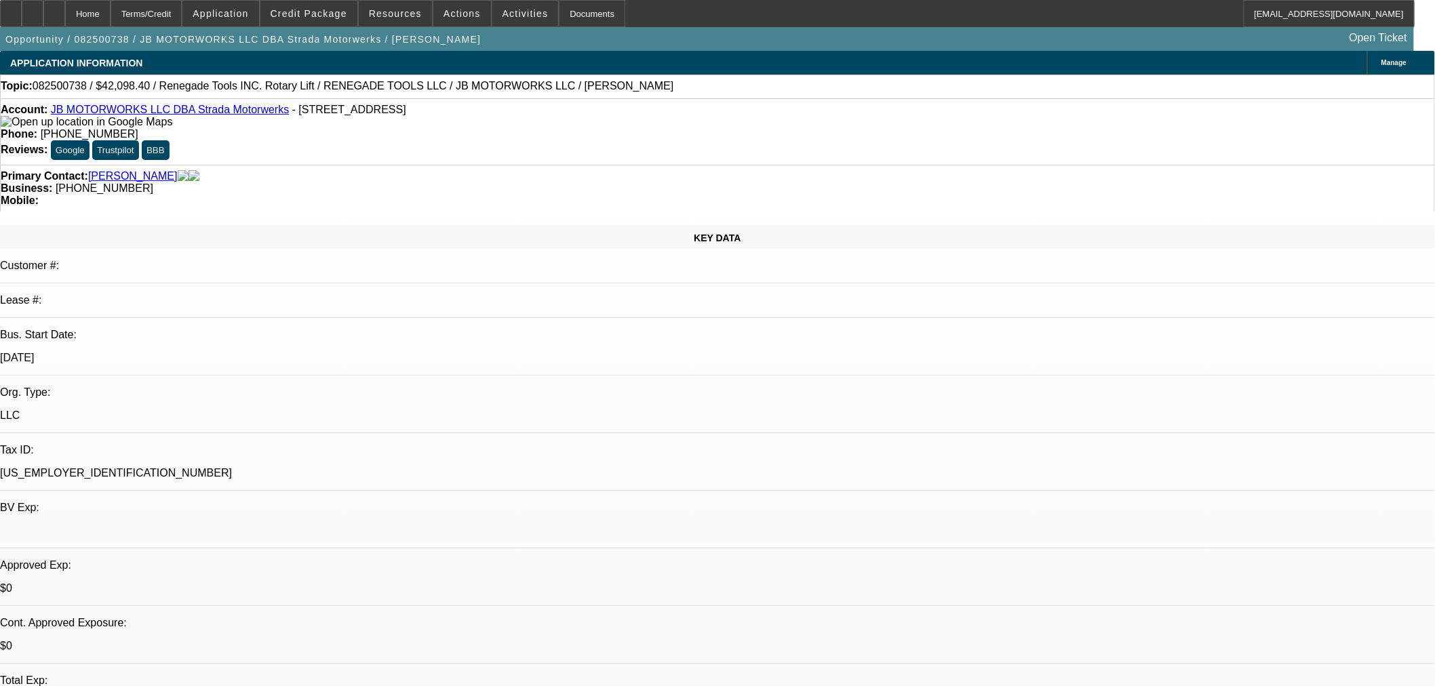
select select "0"
select select "3"
select select "0.1"
select select "4"
select select "0"
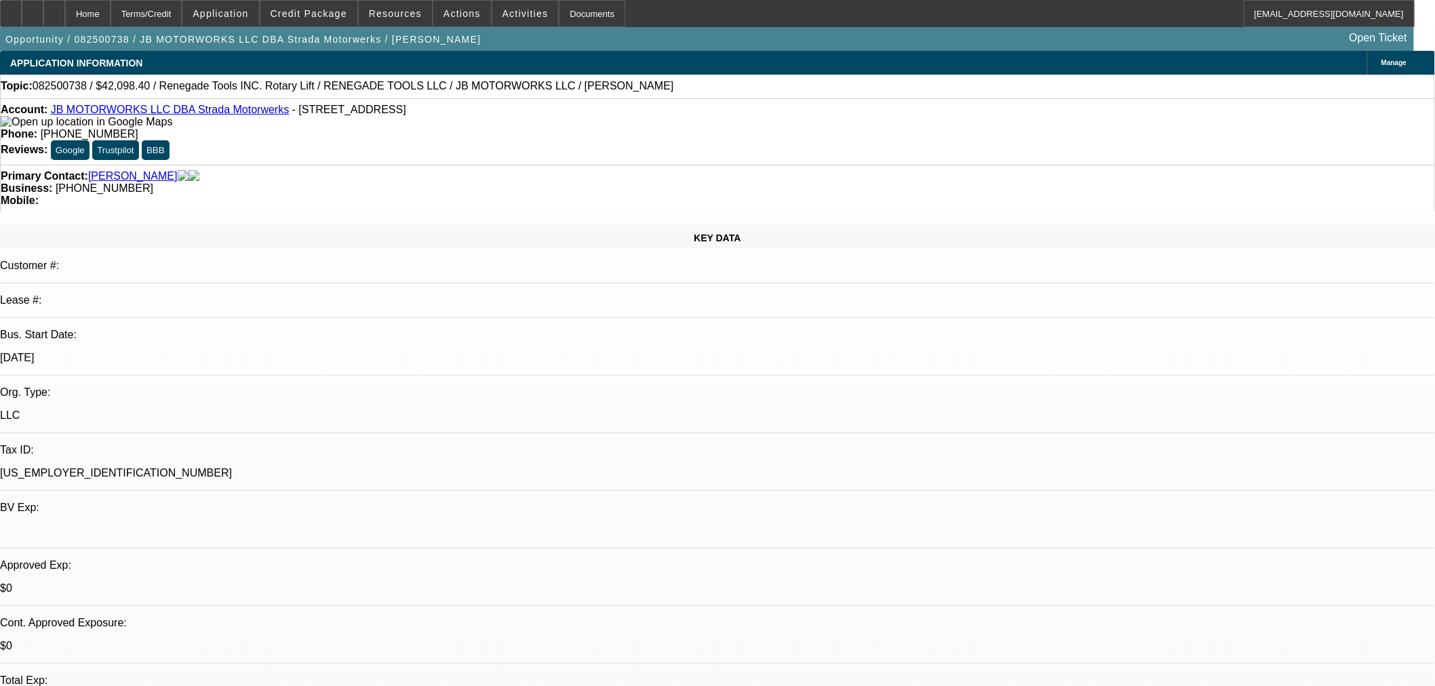
select select "0"
select select "3"
select select "0.1"
select select "4"
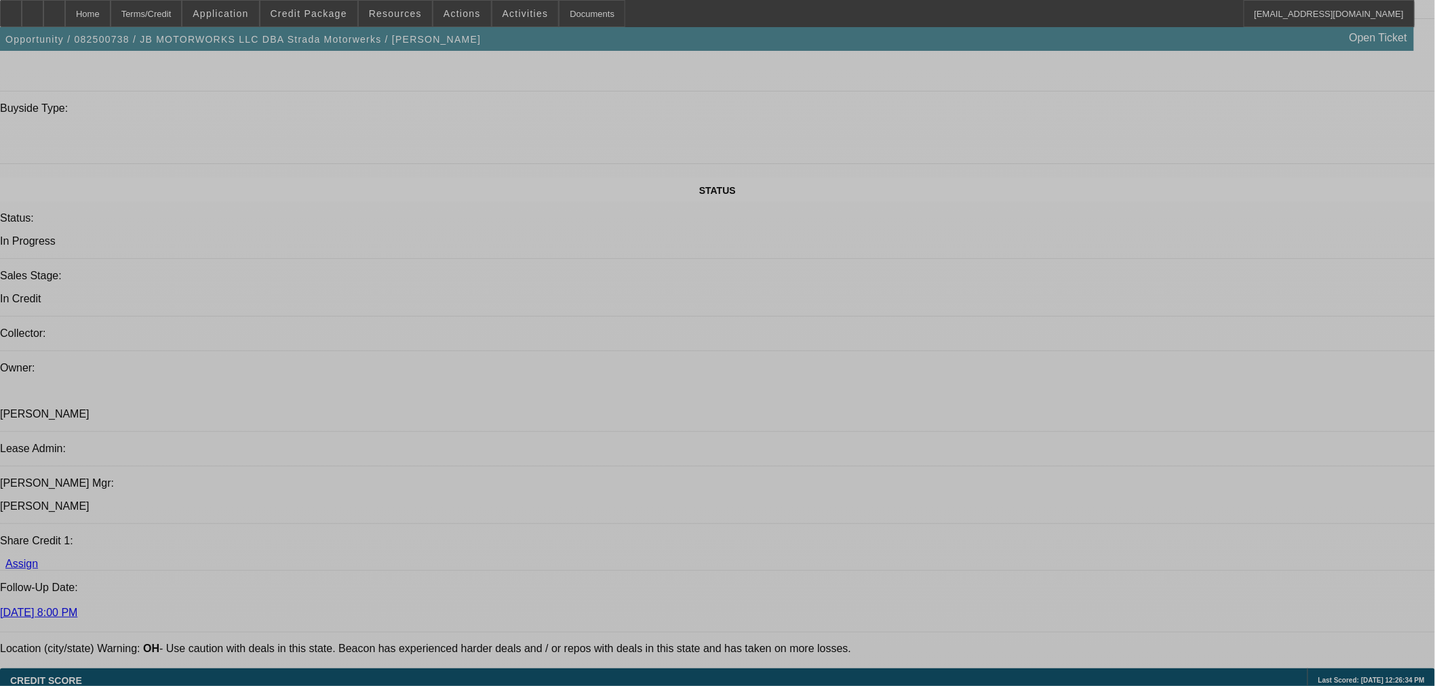
select select "0"
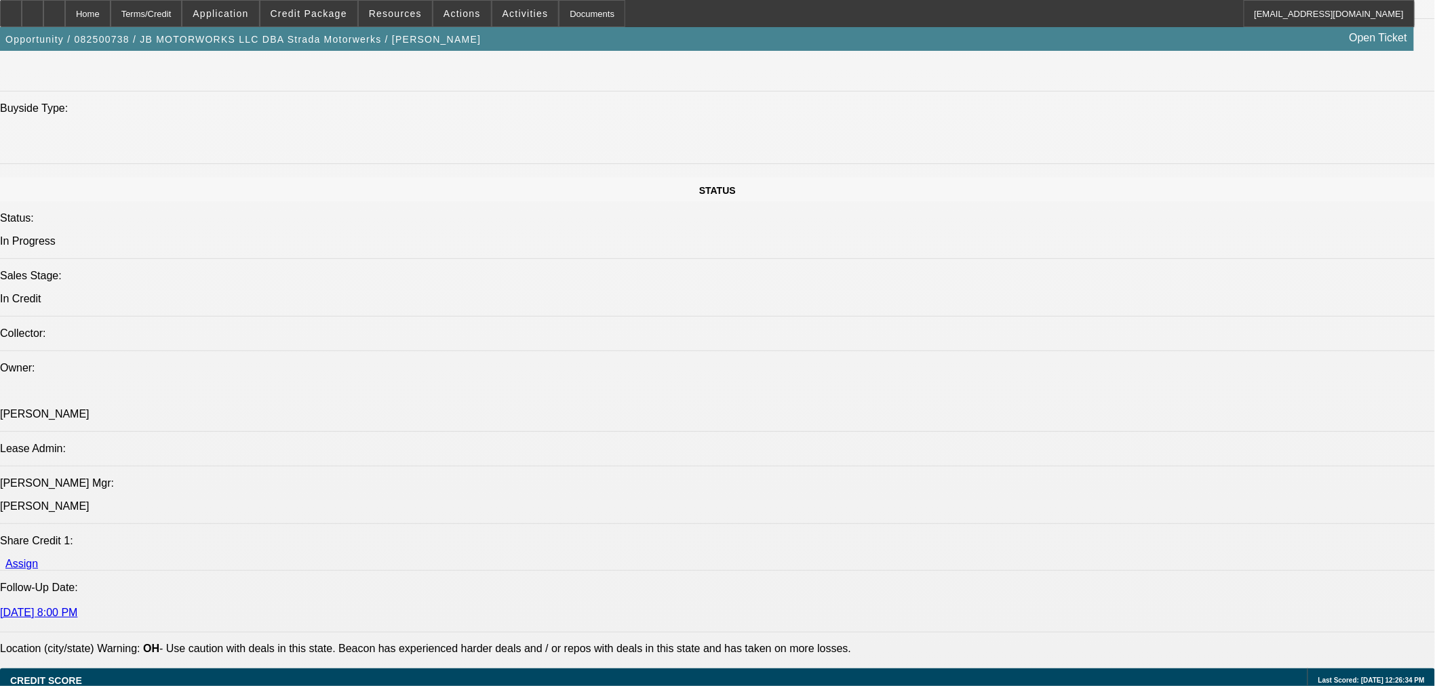
select select "0"
select select "3"
select select "0.1"
select select "4"
select select "0"
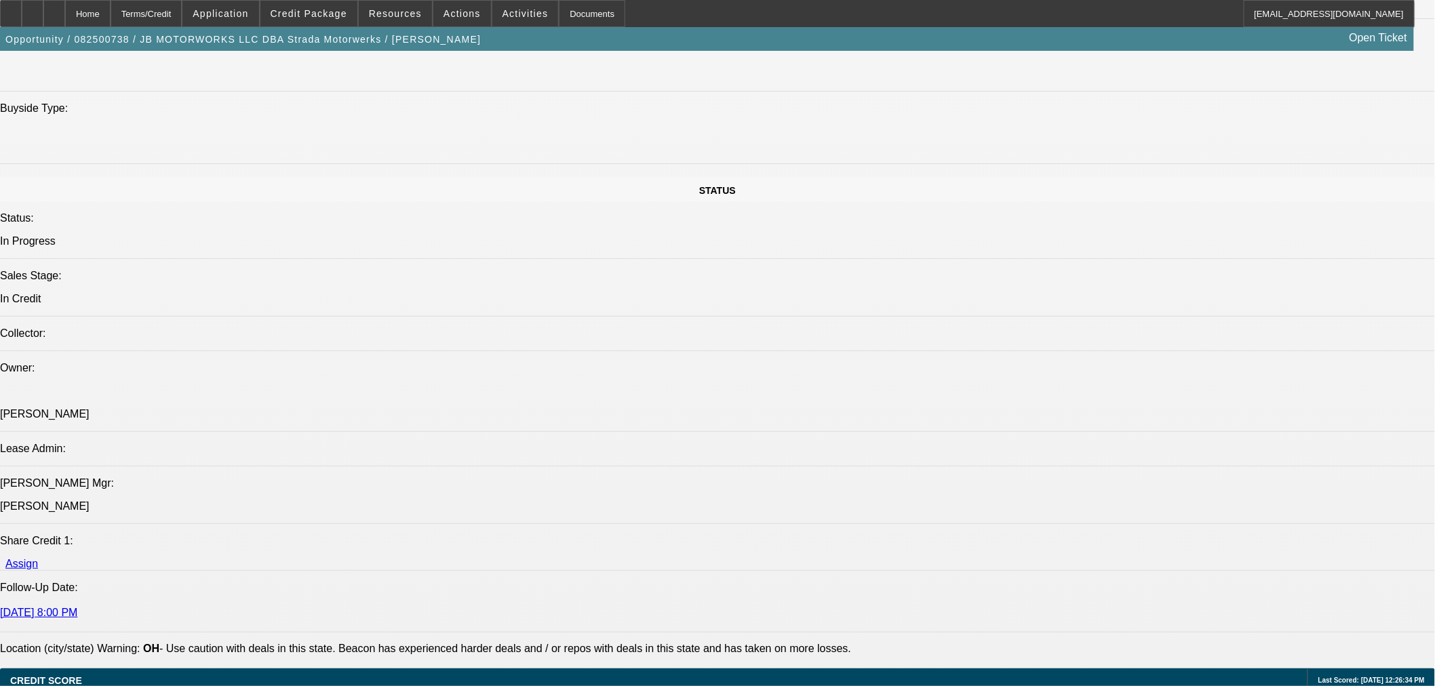
select select "0"
select select "3"
select select "0.1"
select select "4"
select select "0"
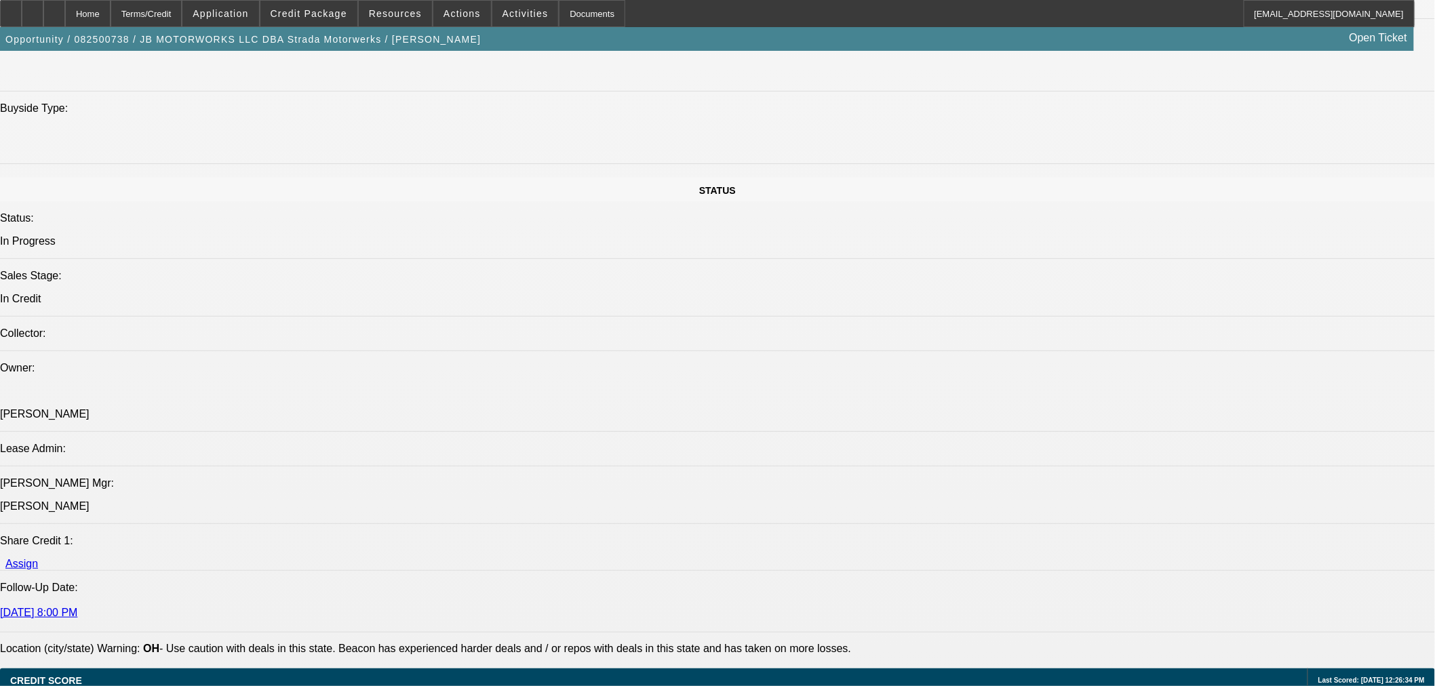
select select "0"
select select "3"
select select "0.1"
select select "4"
select select "0"
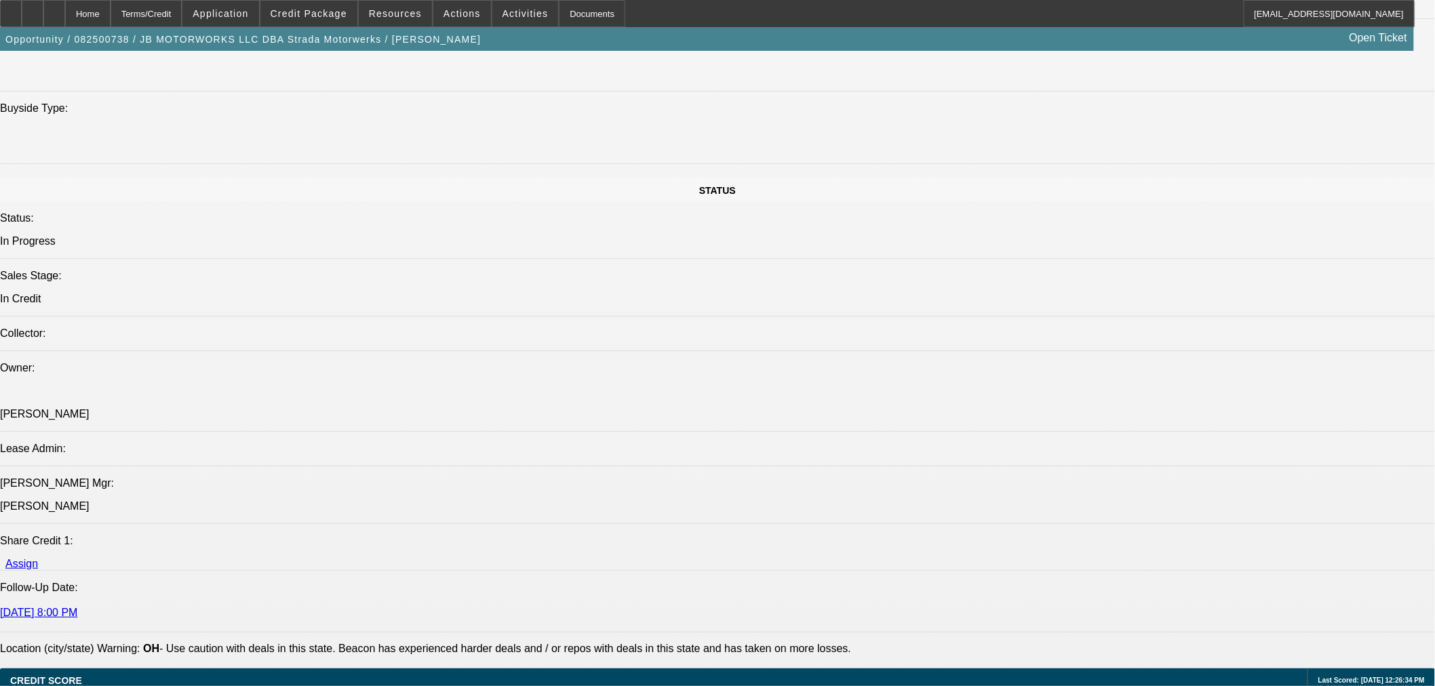
select select "0"
select select "3"
select select "0.1"
select select "4"
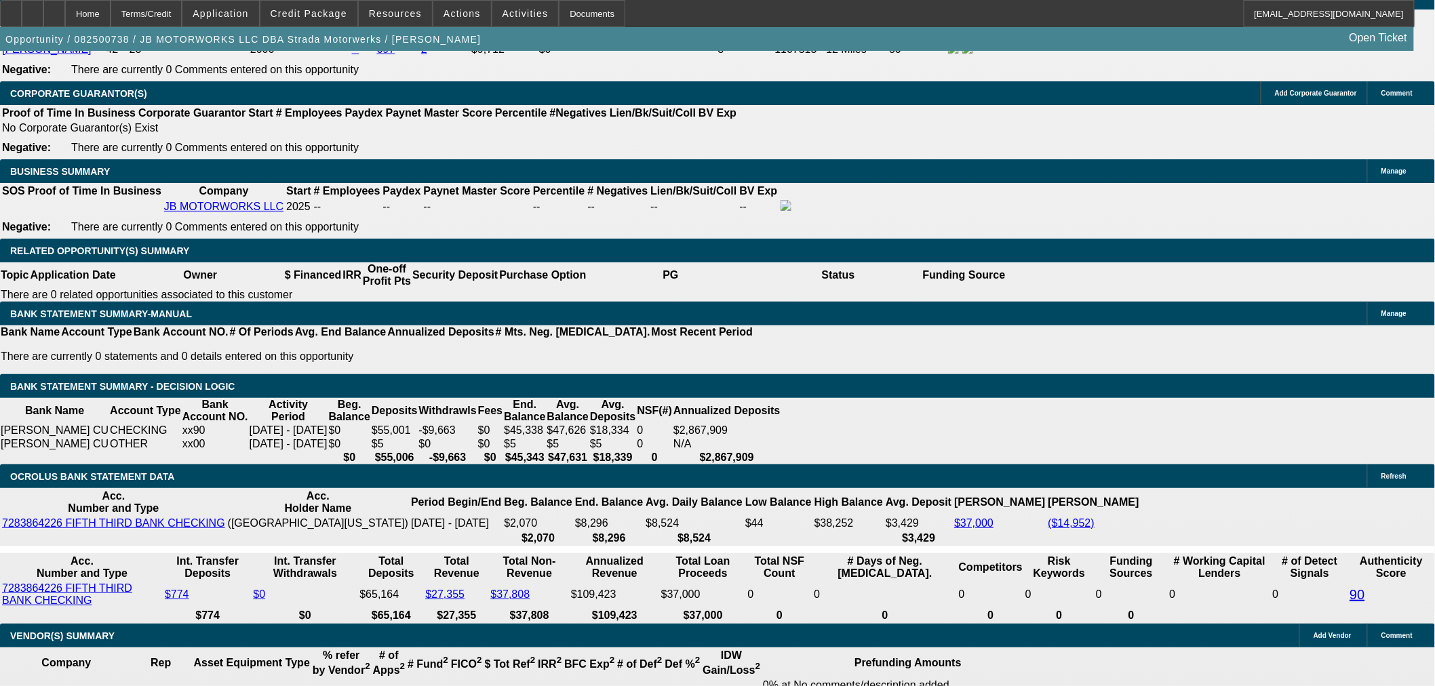
scroll to position [2091, 0]
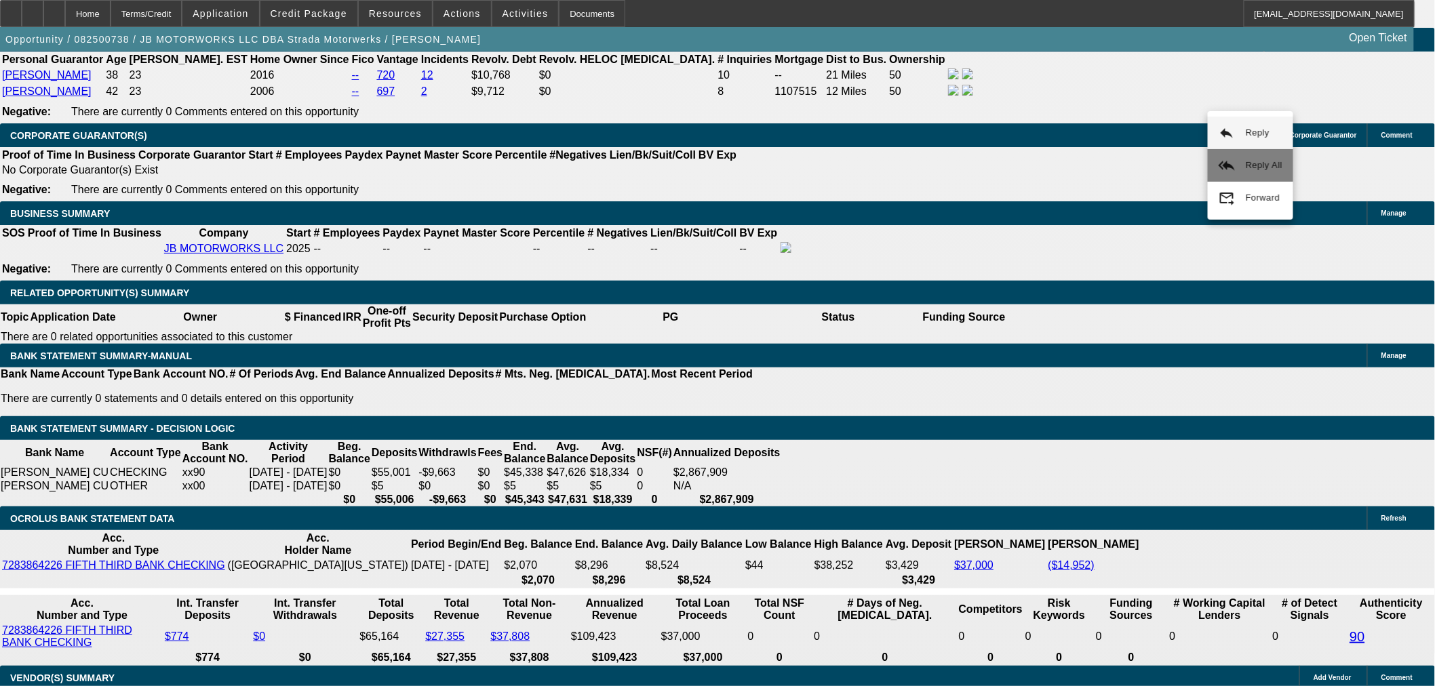
click at [1262, 161] on span "Reply All" at bounding box center [1264, 165] width 37 height 10
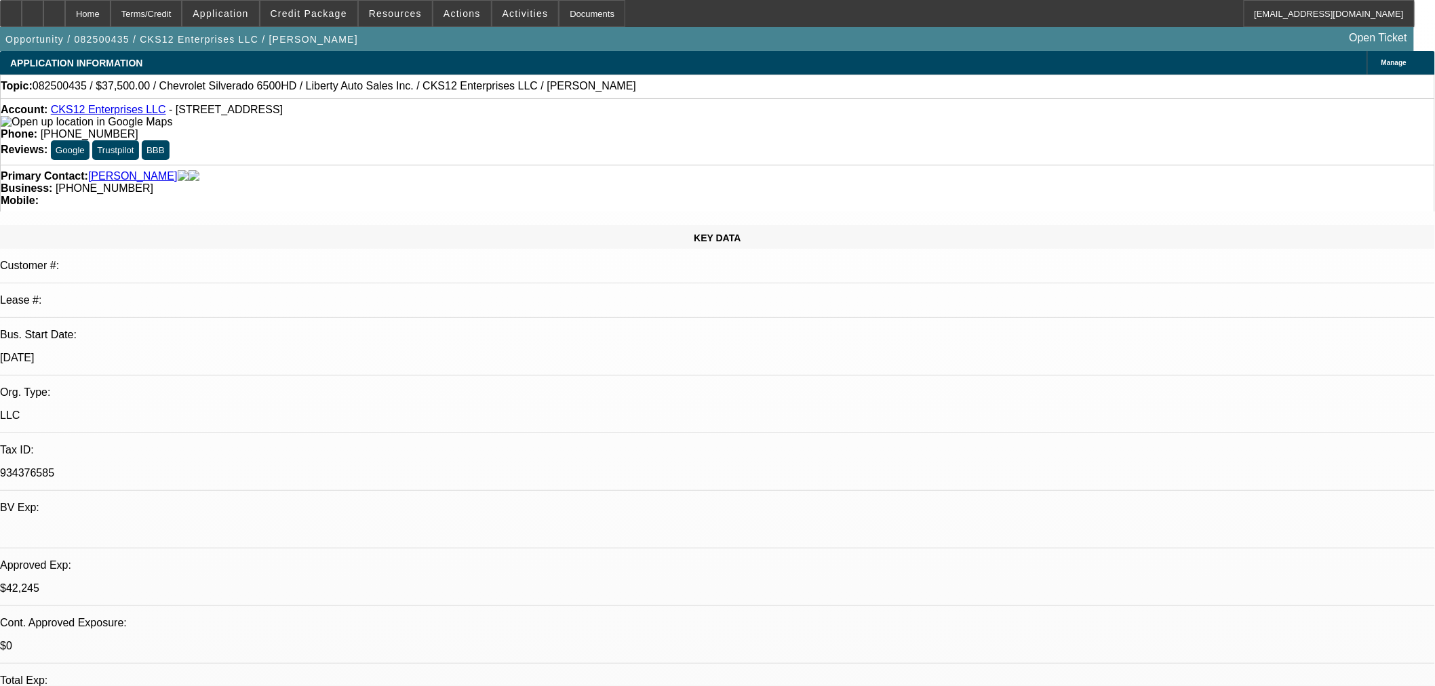
select select "0"
select select "2"
select select "0.1"
select select "4"
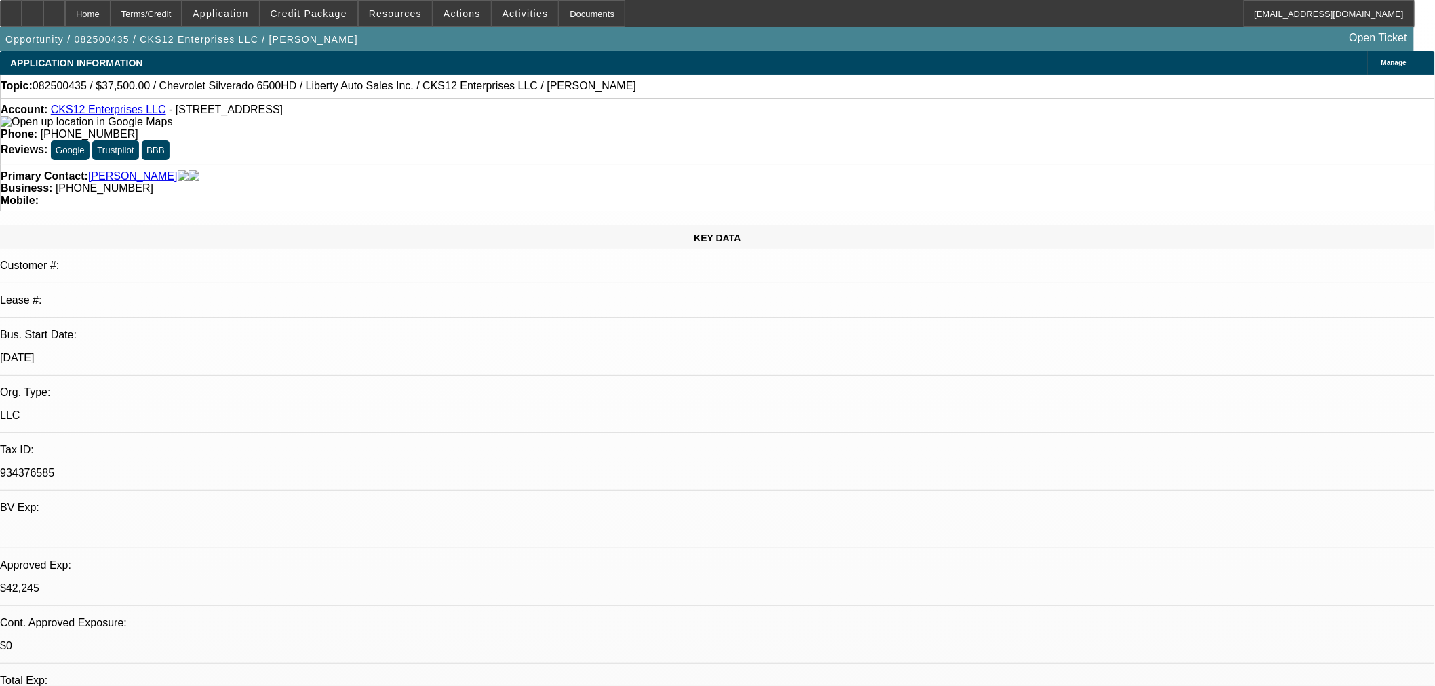
select select "0"
select select "2"
select select "0.1"
select select "4"
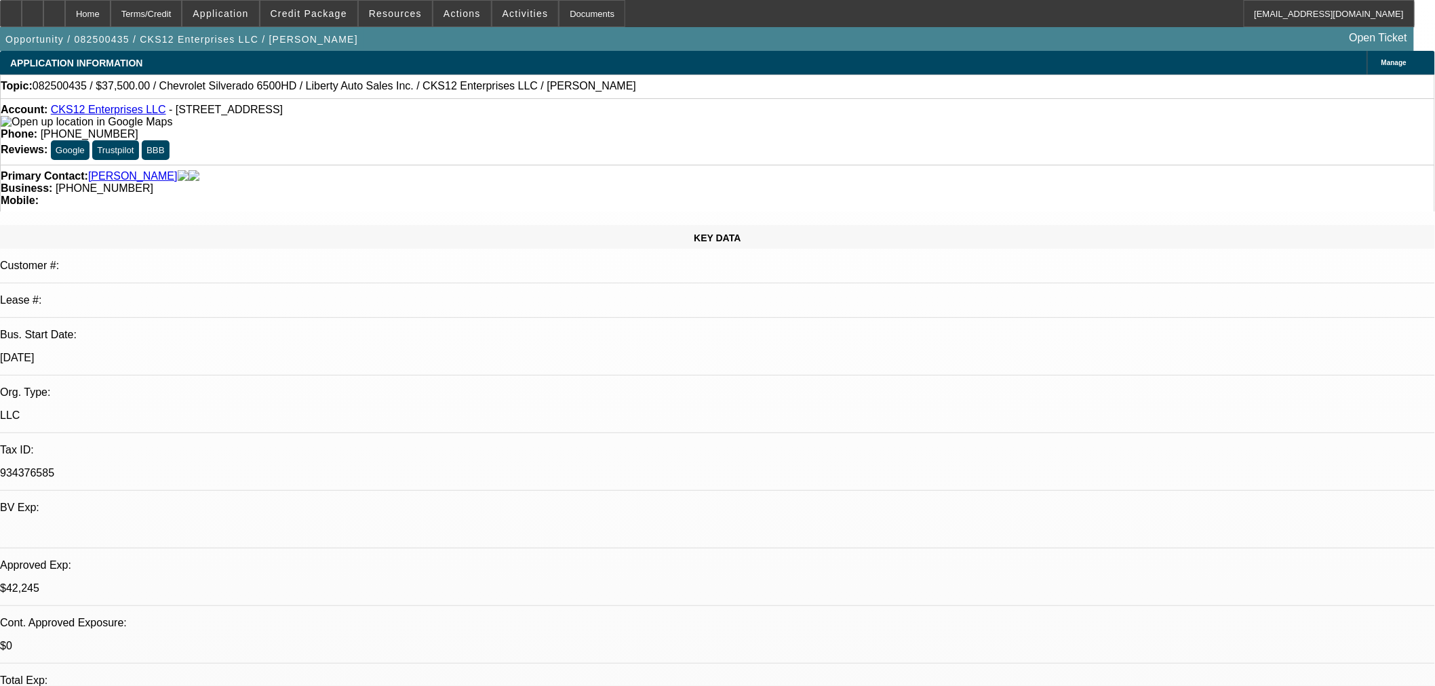
select select "0.1"
select select "0"
select select "3"
select select "0.1"
select select "4"
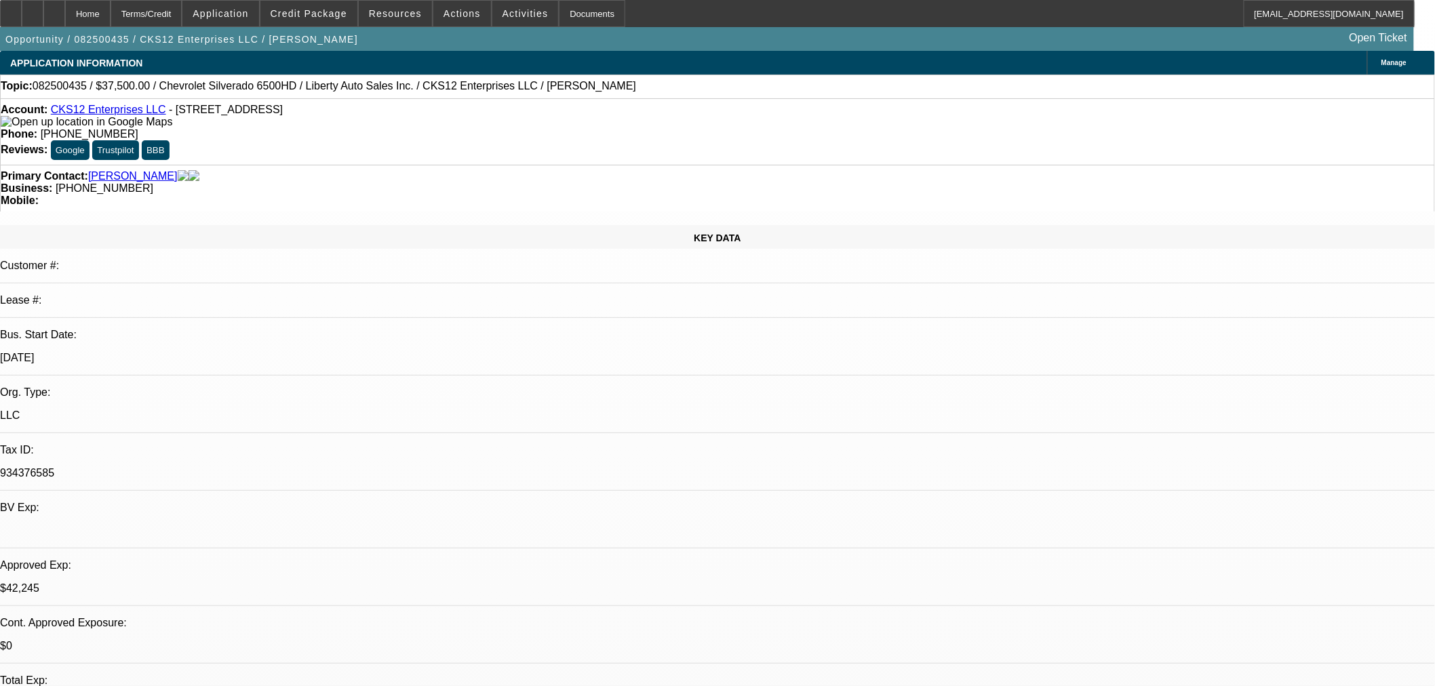
select select "0"
select select "2"
select select "0.1"
select select "4"
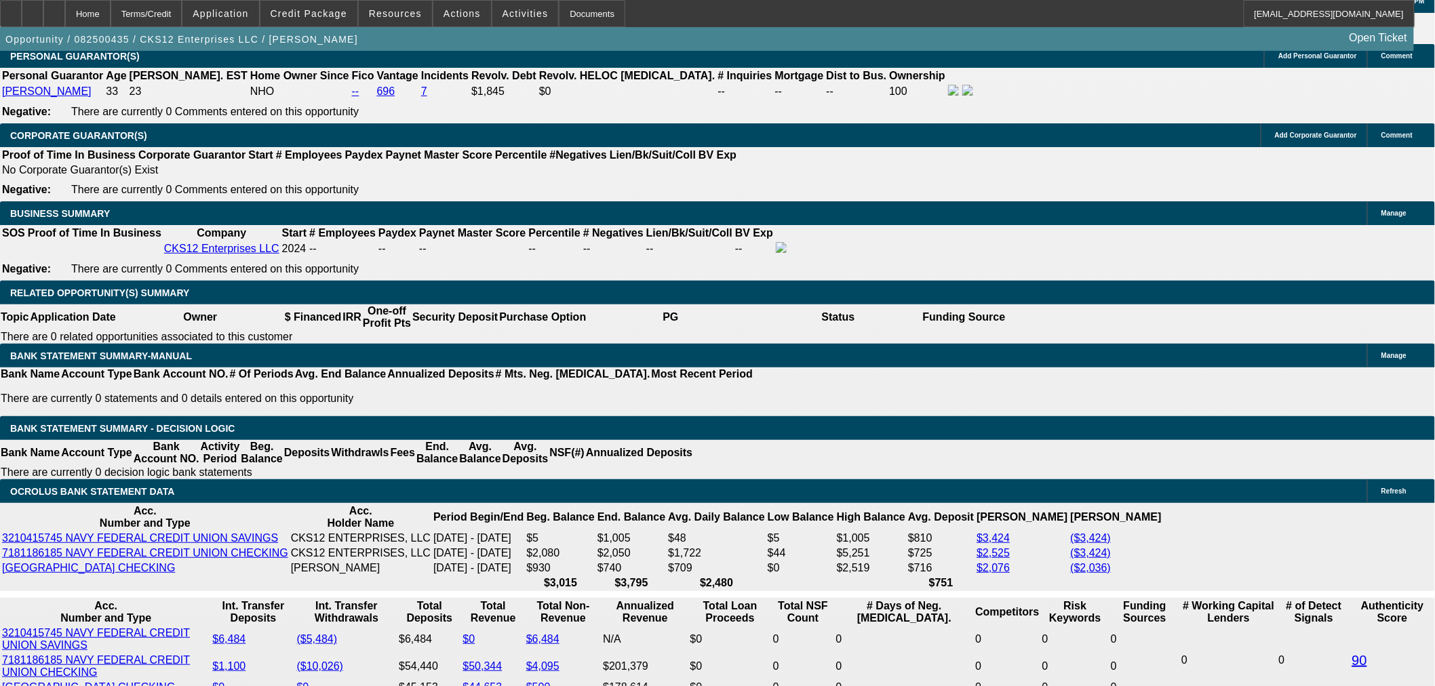
scroll to position [1770, 0]
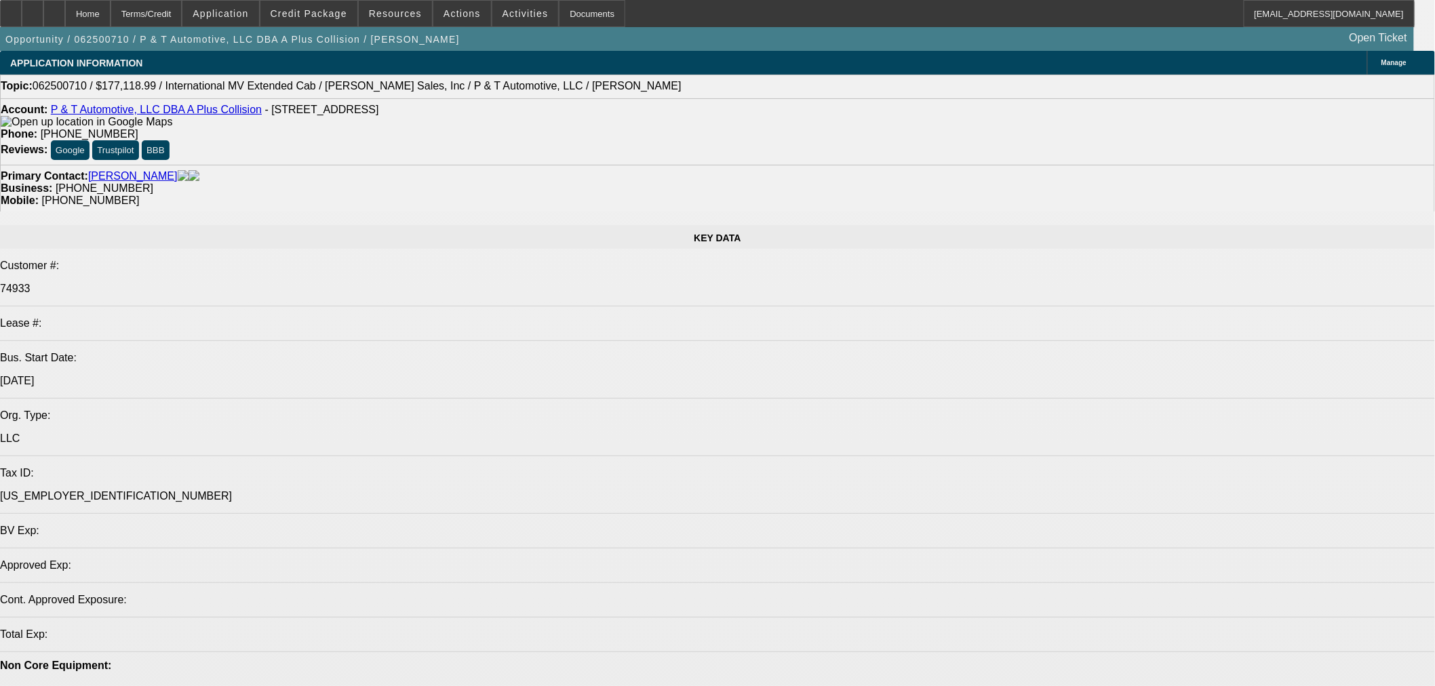
select select "0"
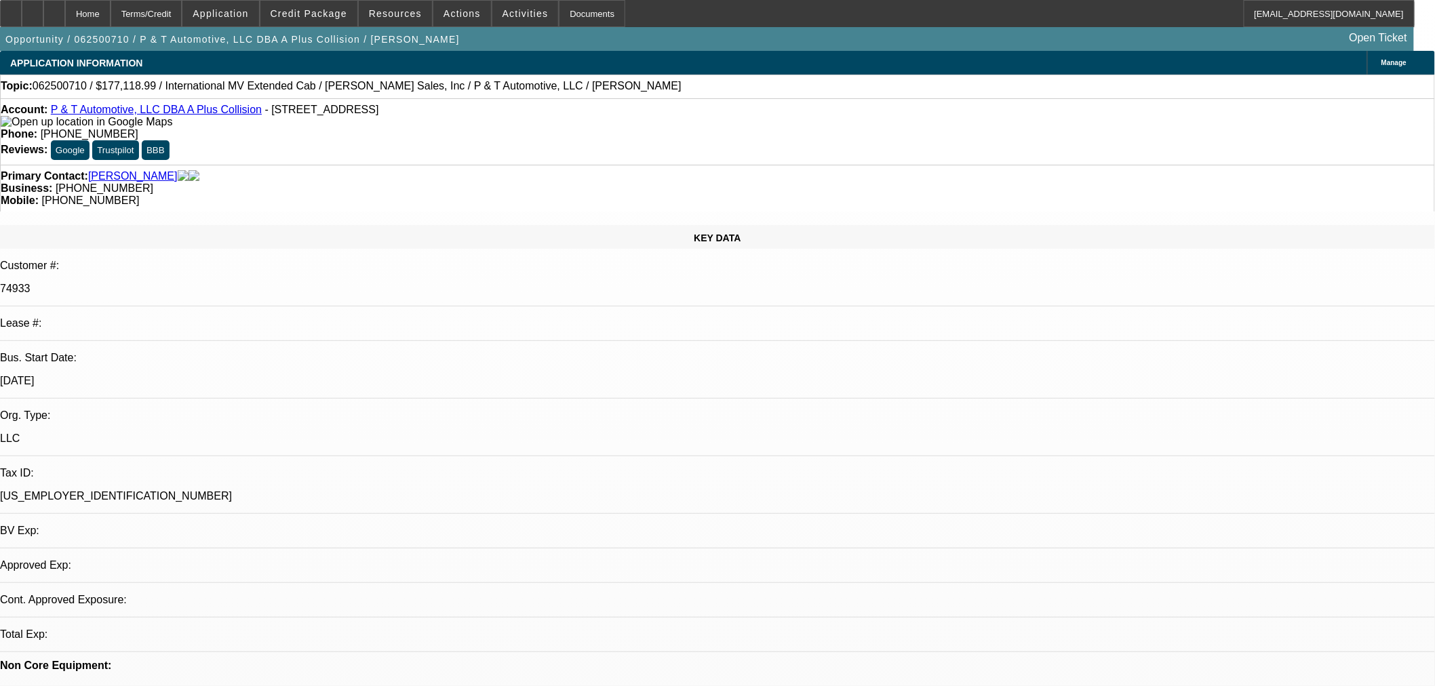
select select "0"
select select "2"
select select "0"
select select "6"
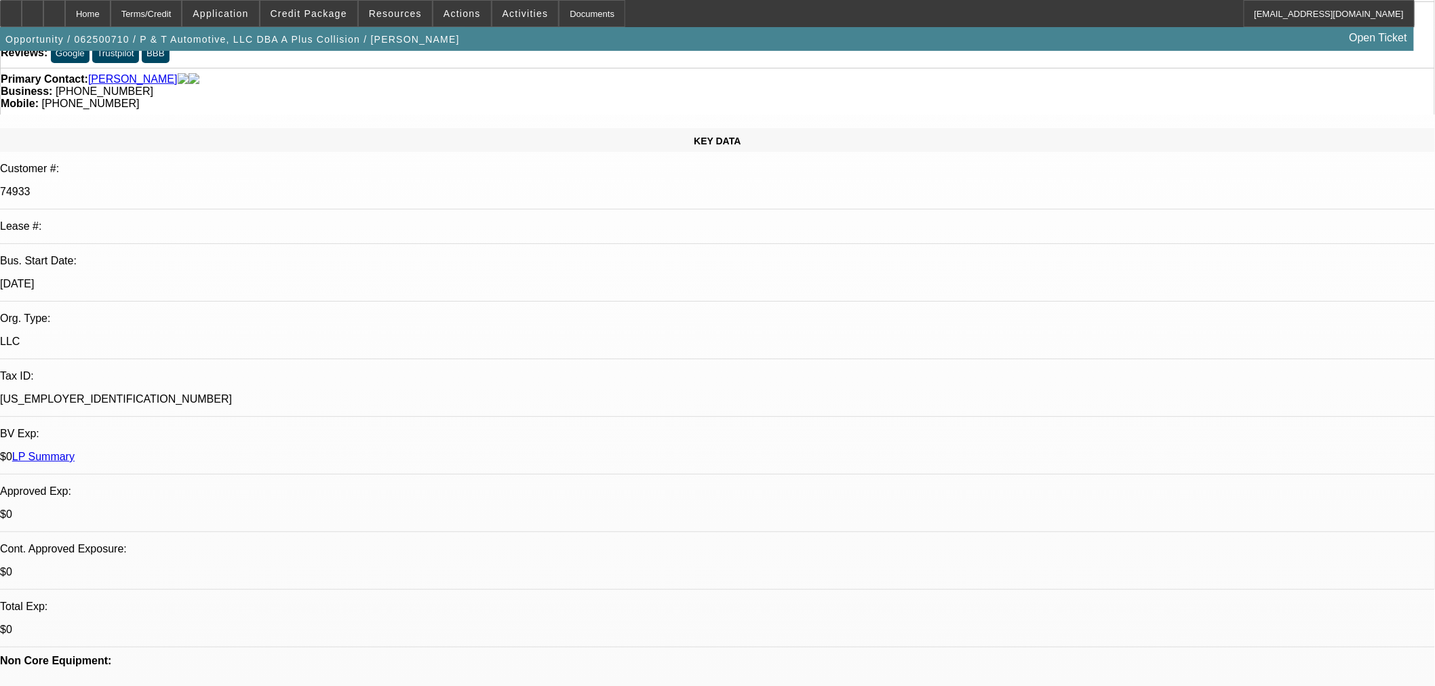
scroll to position [301, 0]
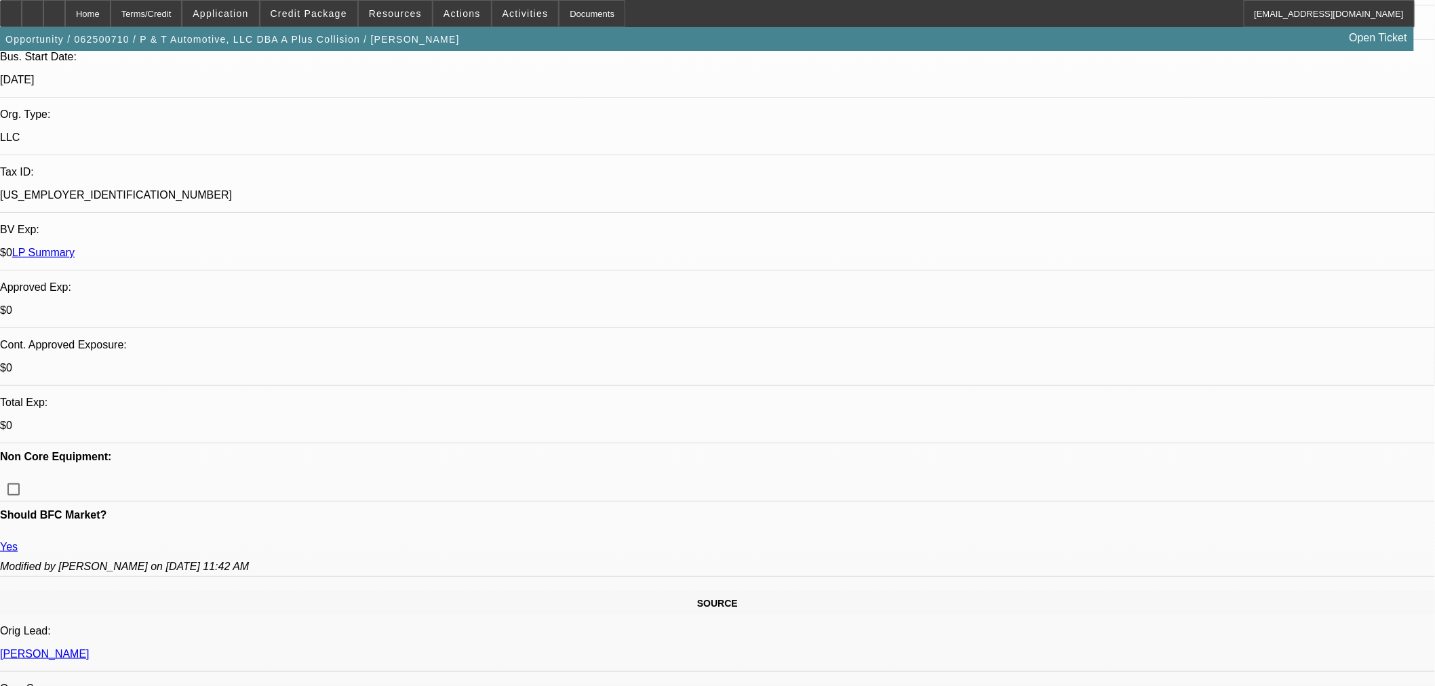
type textarea "E"
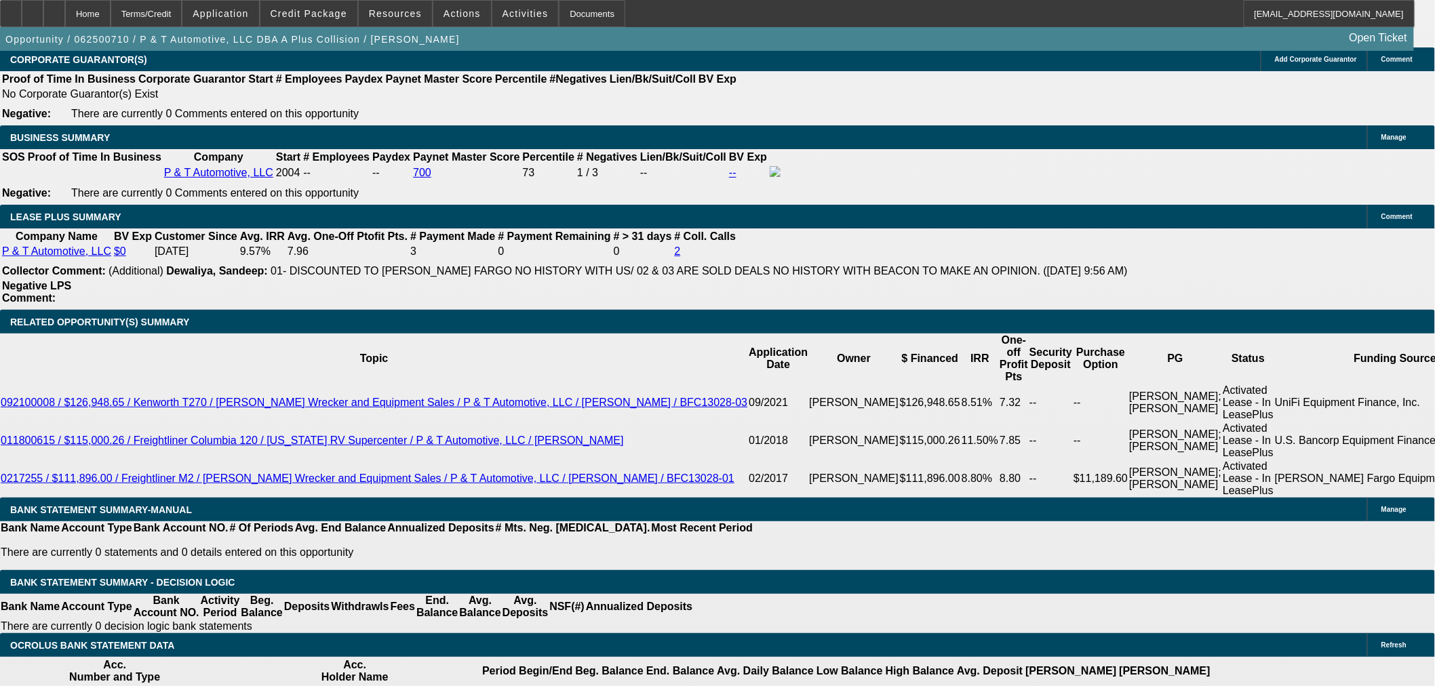
scroll to position [2185, 0]
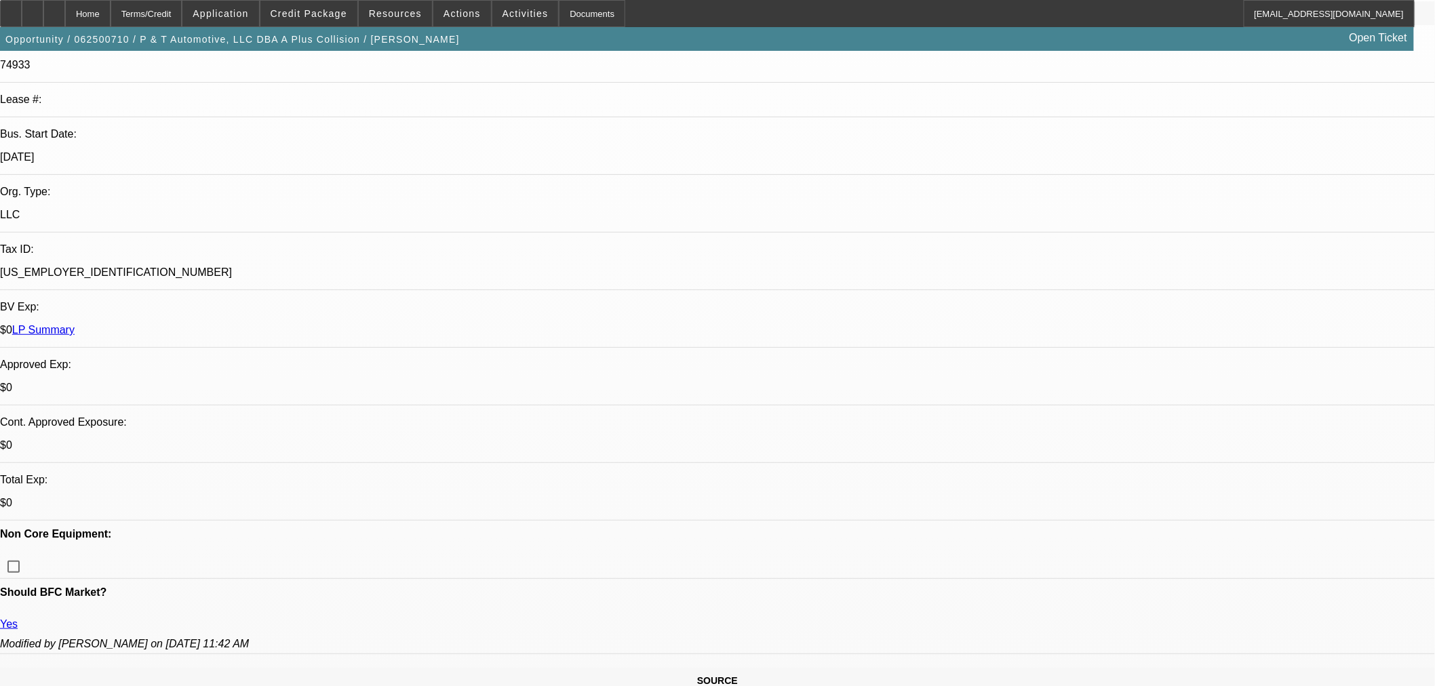
scroll to position [75, 0]
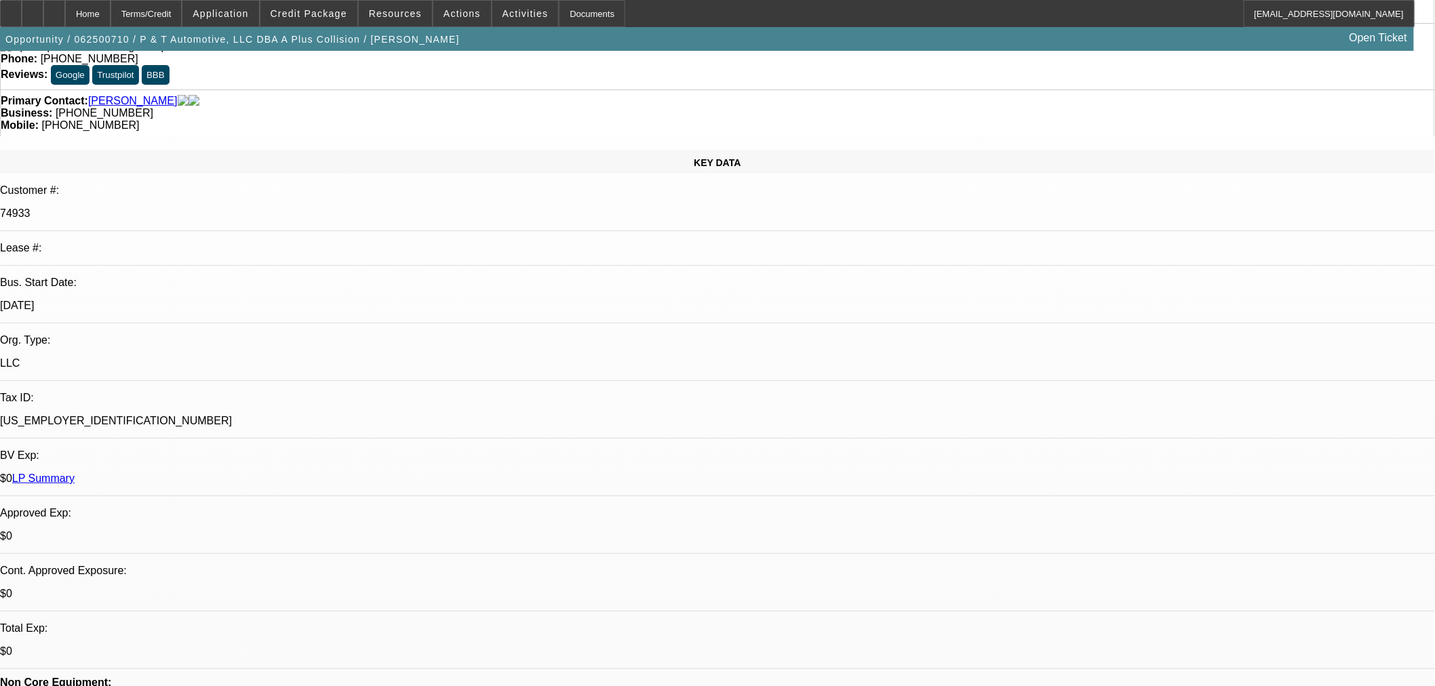
type textarea "LOOKS LIKE AN OVERPRICED TRUCK, PG CREDIT ISSUES, LOW RATE - OK TO SELL"
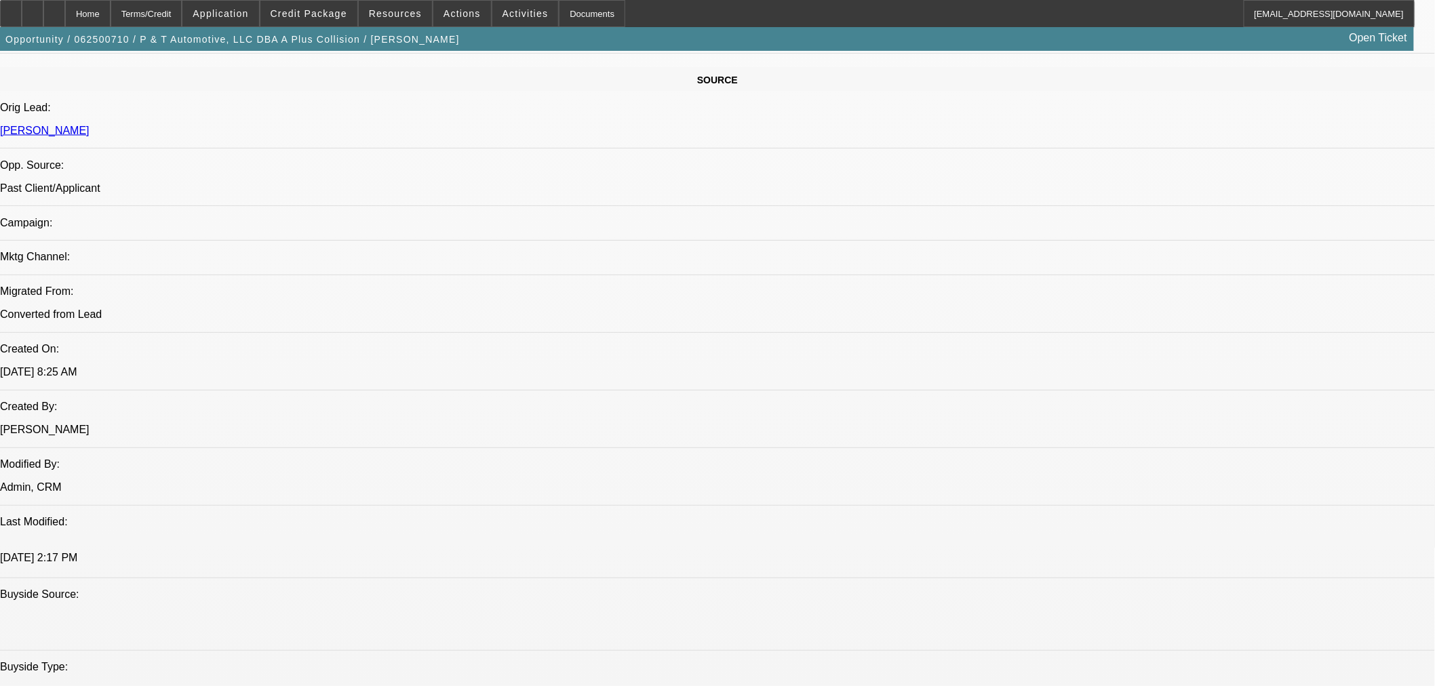
scroll to position [904, 0]
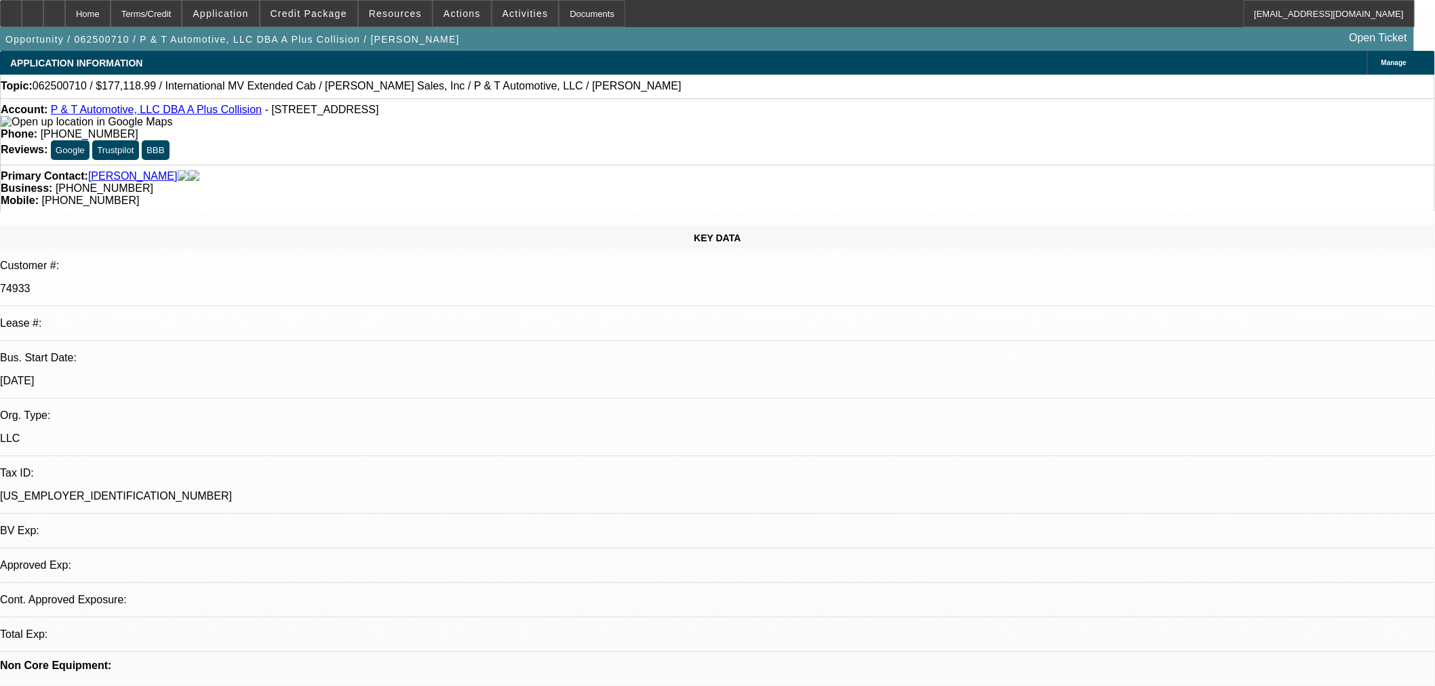
select select "0"
select select "2"
select select "0"
select select "6"
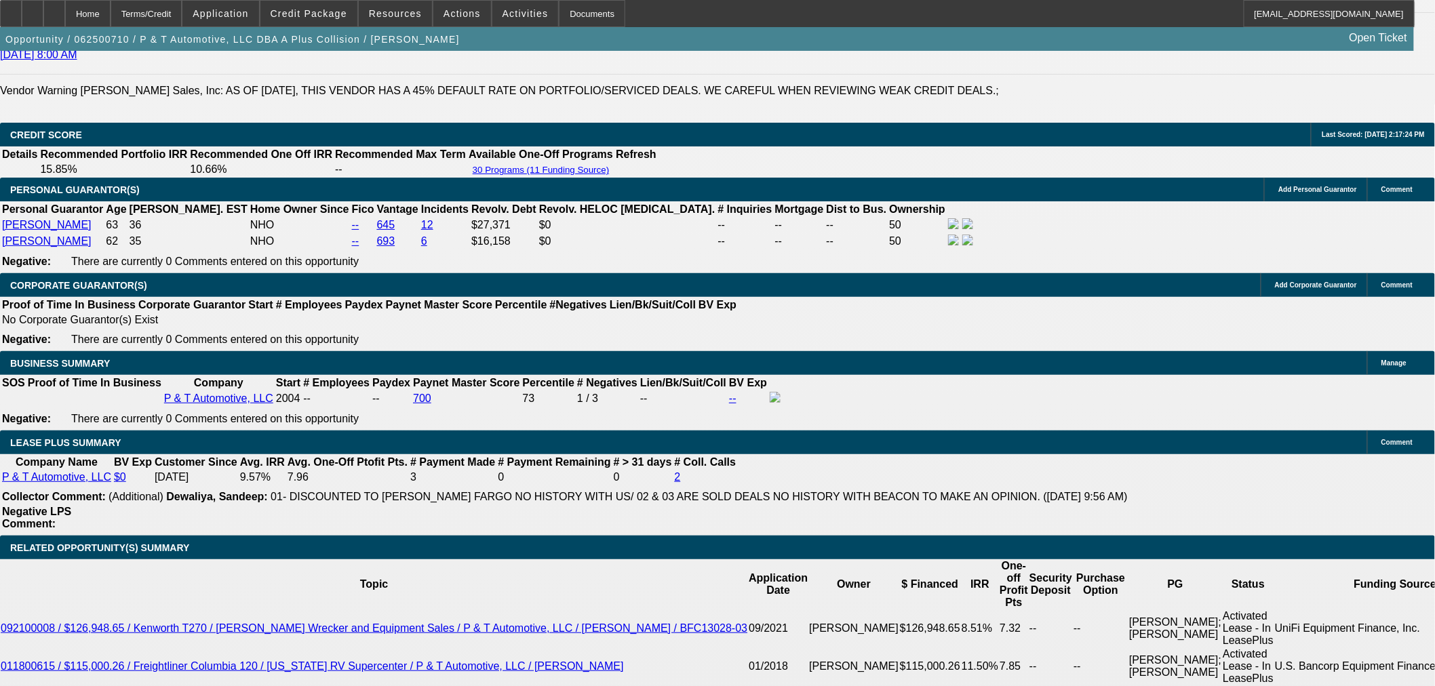
scroll to position [1657, 0]
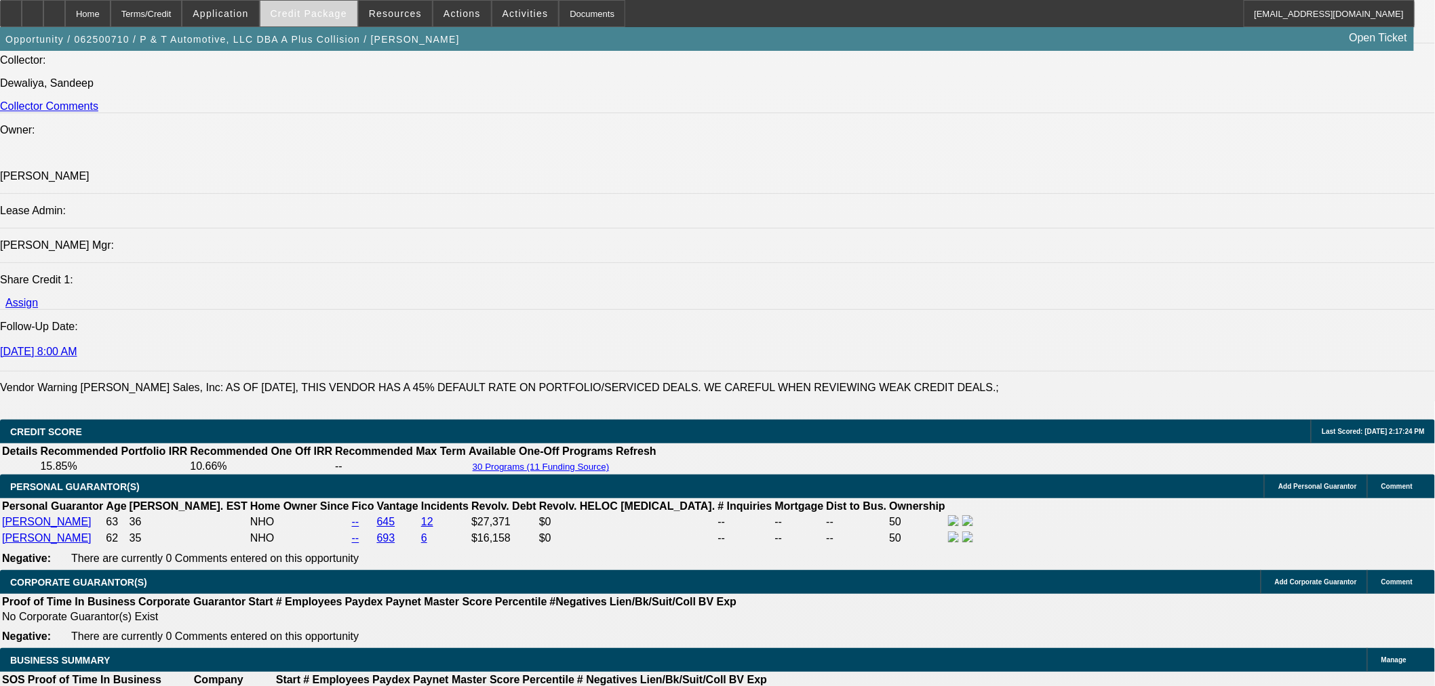
click at [323, 0] on span at bounding box center [308, 13] width 97 height 33
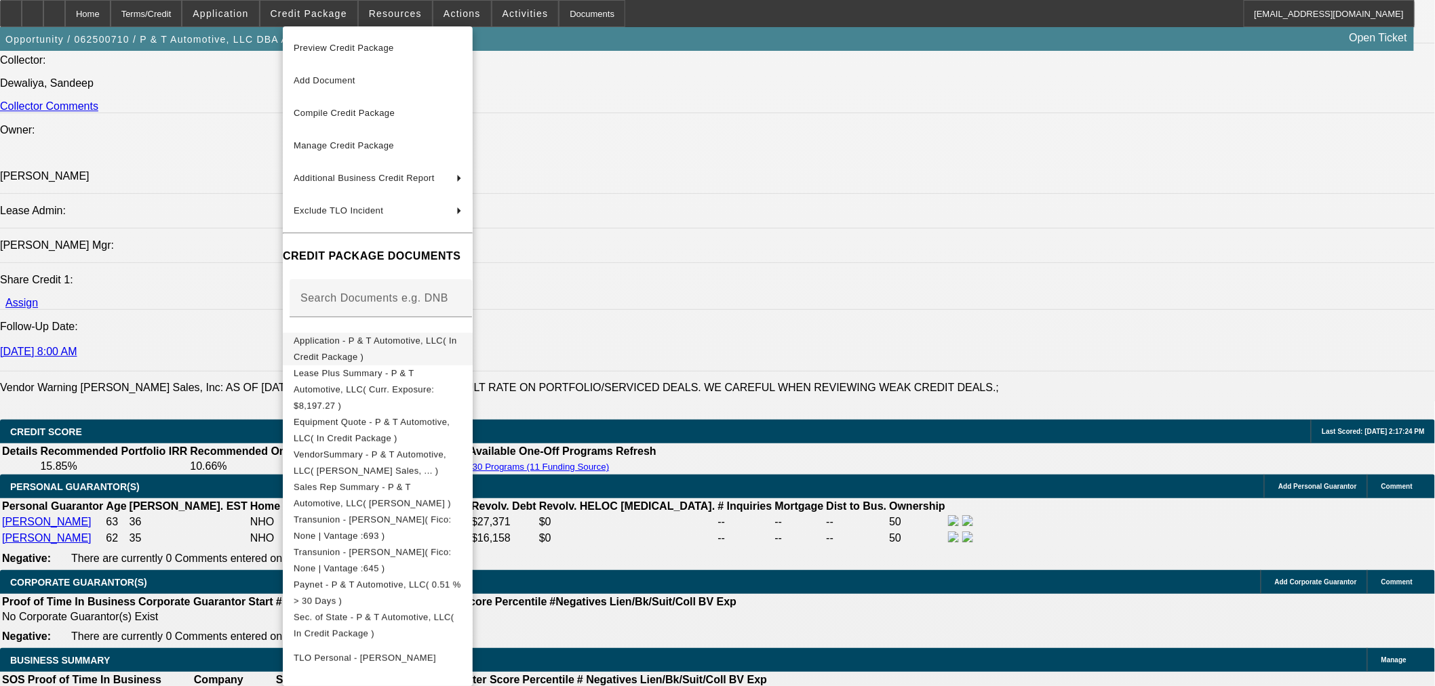
click at [336, 340] on span "Application - P & T Automotive, LLC( In Credit Package )" at bounding box center [375, 348] width 163 height 26
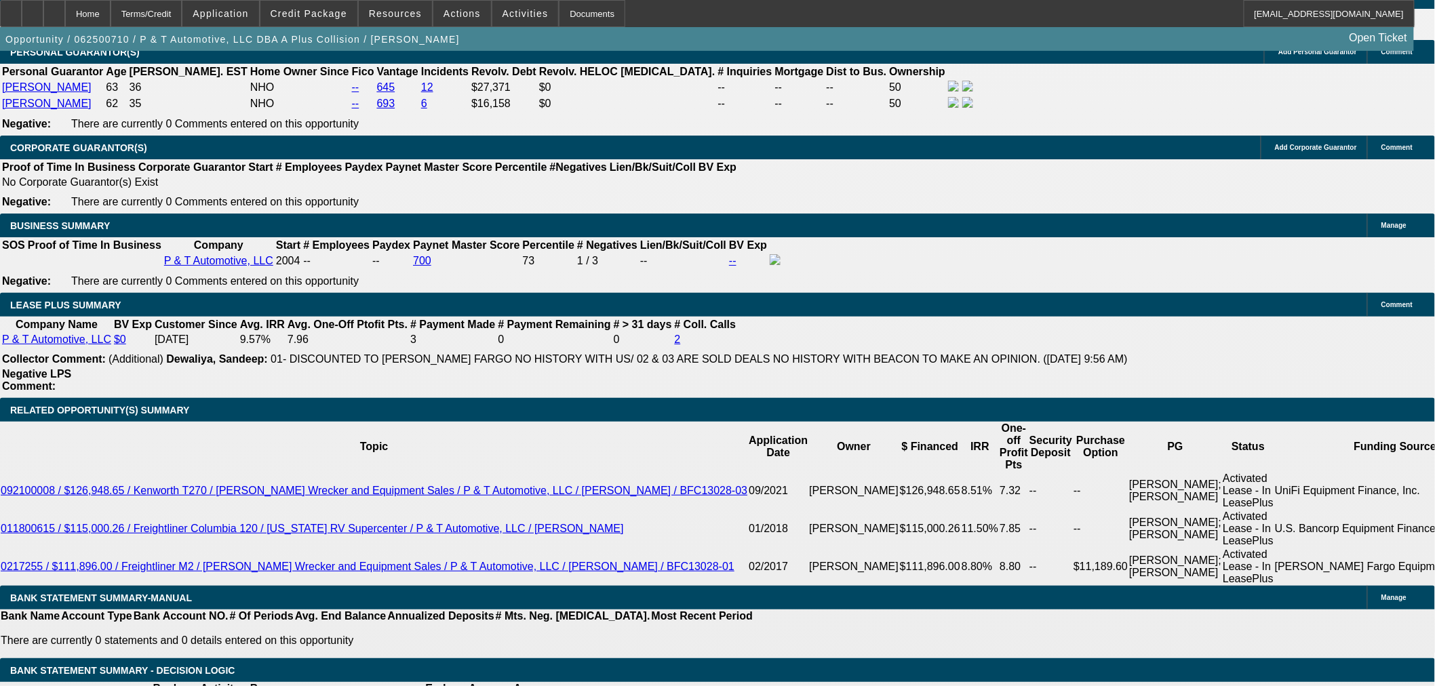
scroll to position [2033, 0]
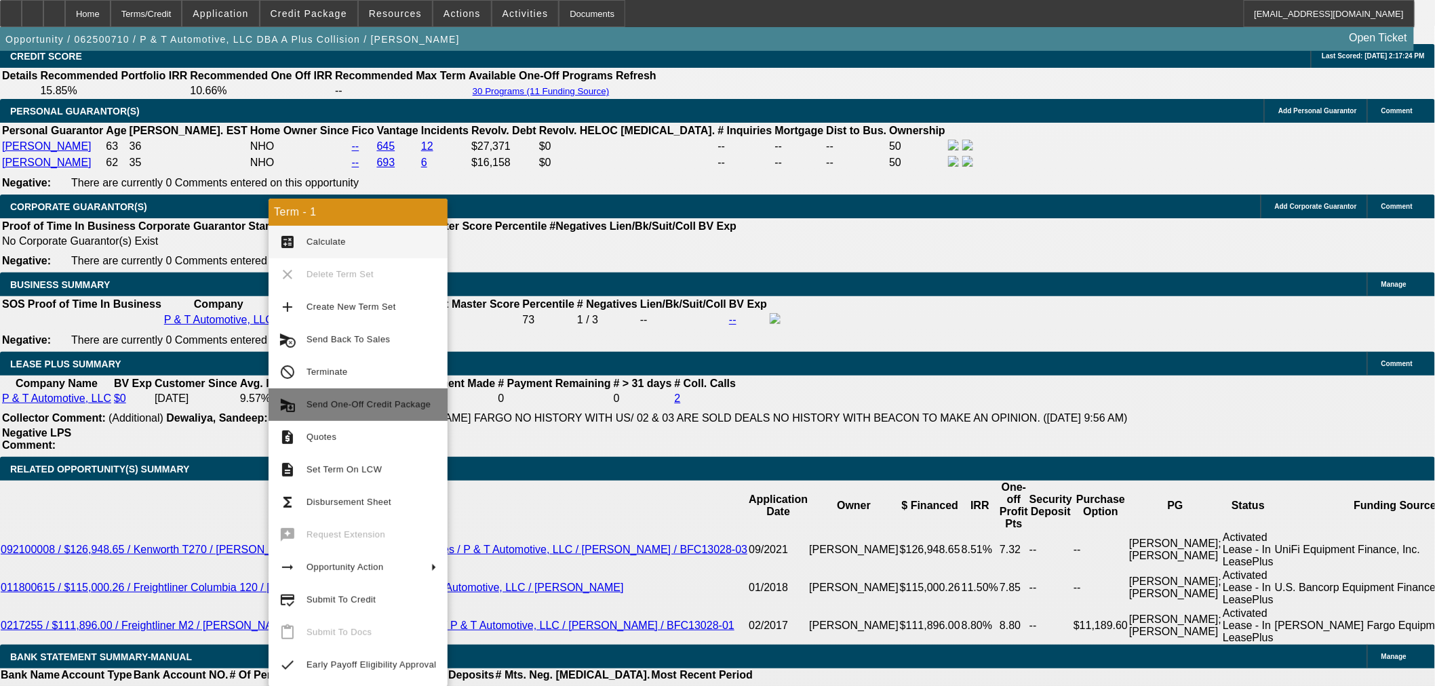
click at [399, 410] on span "Send One-Off Credit Package" at bounding box center [371, 405] width 130 height 16
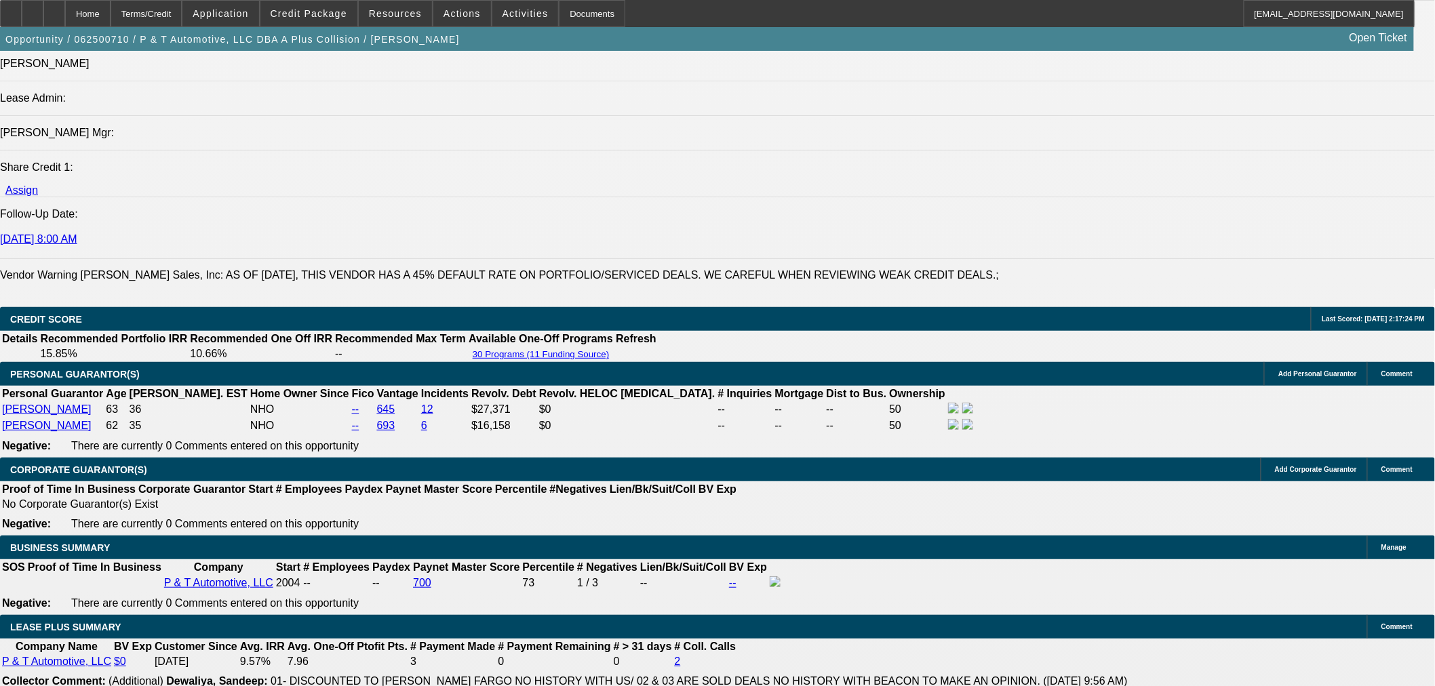
scroll to position [1506, 0]
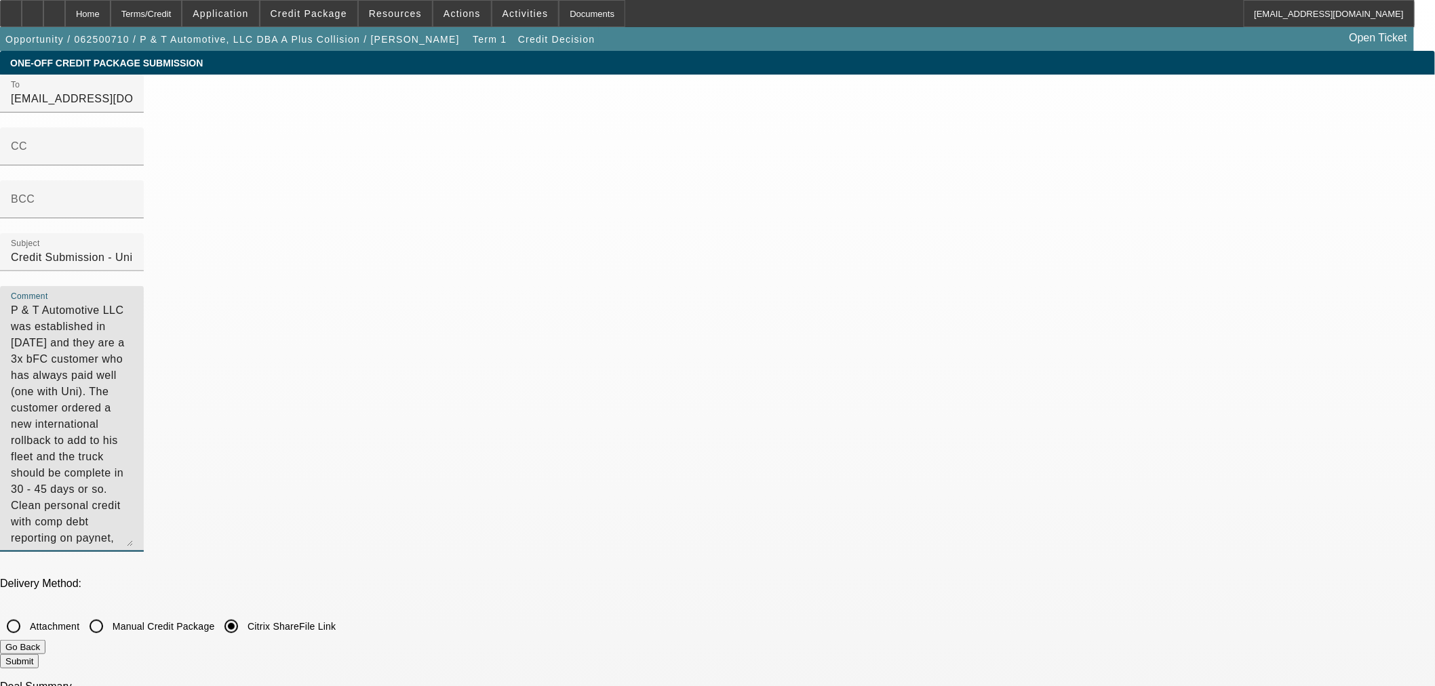
drag, startPoint x: 940, startPoint y: 288, endPoint x: 689, endPoint y: 183, distance: 272.4
click at [689, 183] on div "To [EMAIL_ADDRESS][DOMAIN_NAME];[EMAIL_ADDRESS][DOMAIN_NAME] CC BCC Subject Cre…" at bounding box center [717, 321] width 1435 height 492
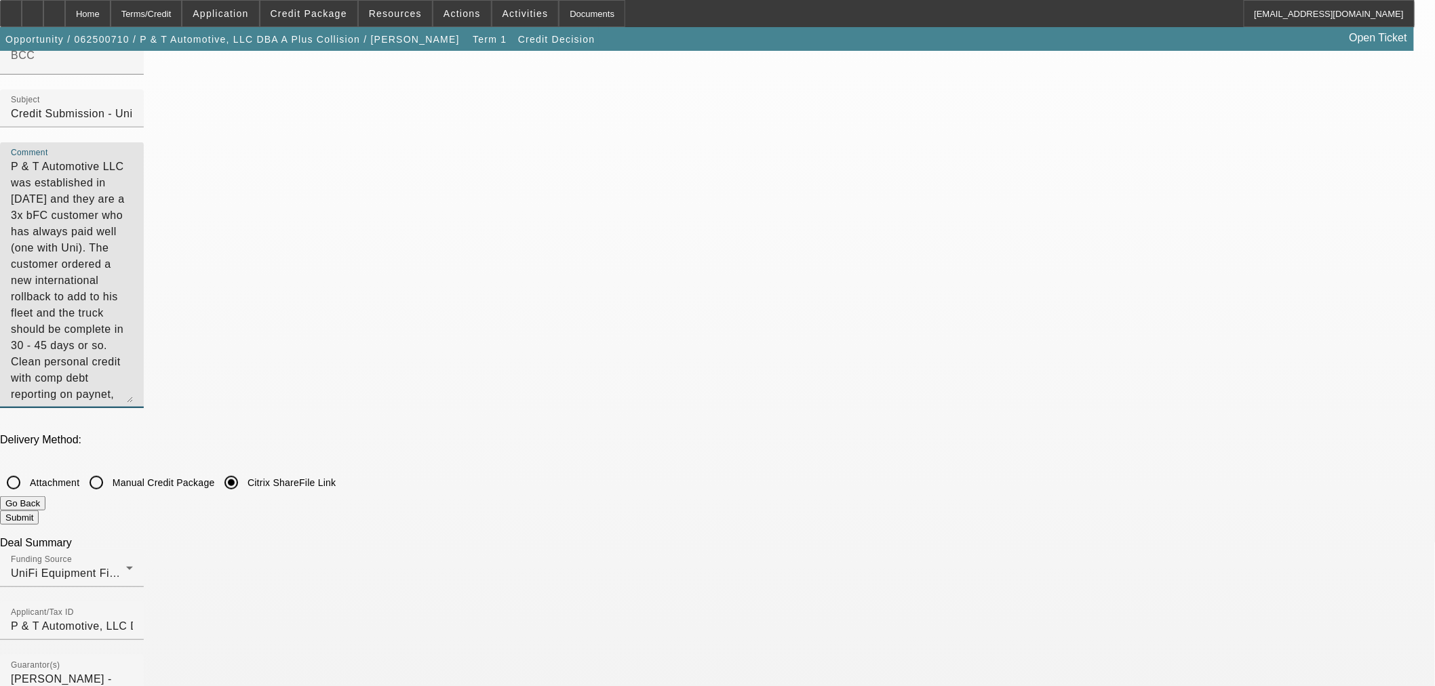
scroll to position [226, 0]
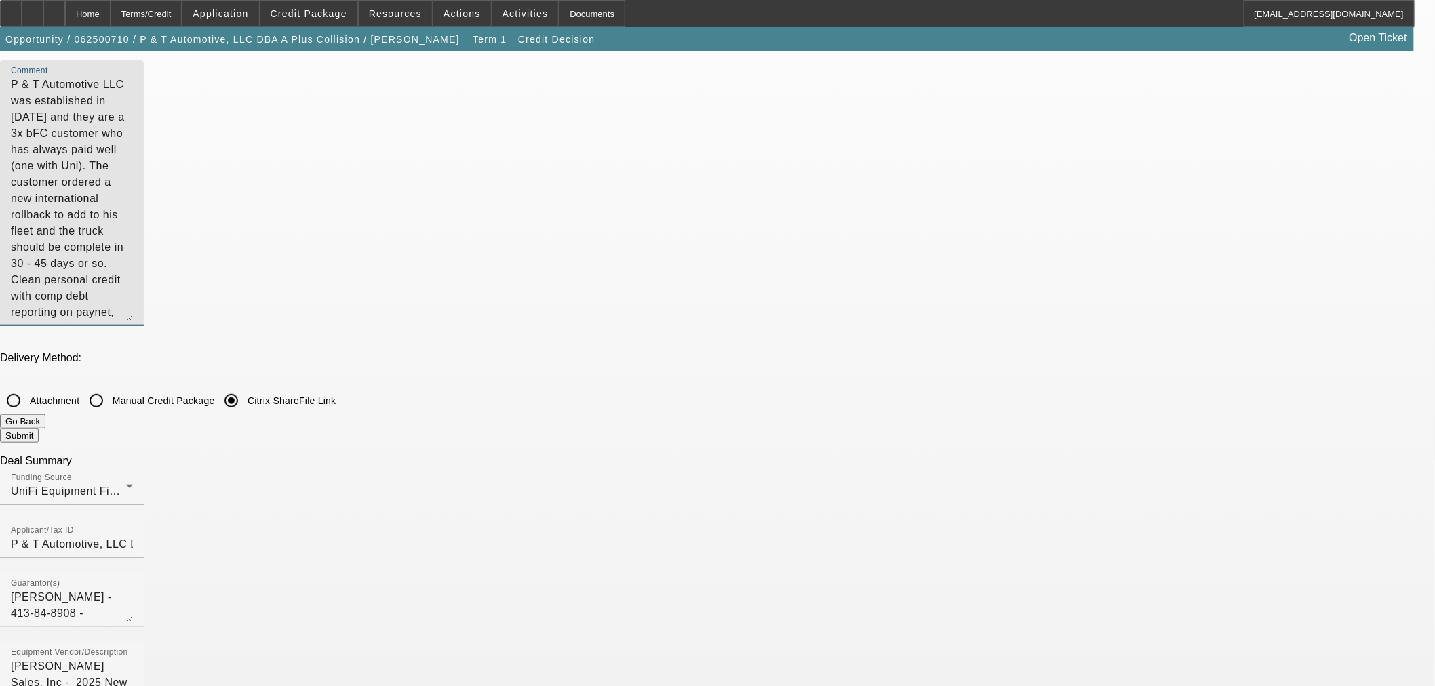
type textarea "P & T Automotive LLC was established in [DATE] and they are a 3x bFC customer w…"
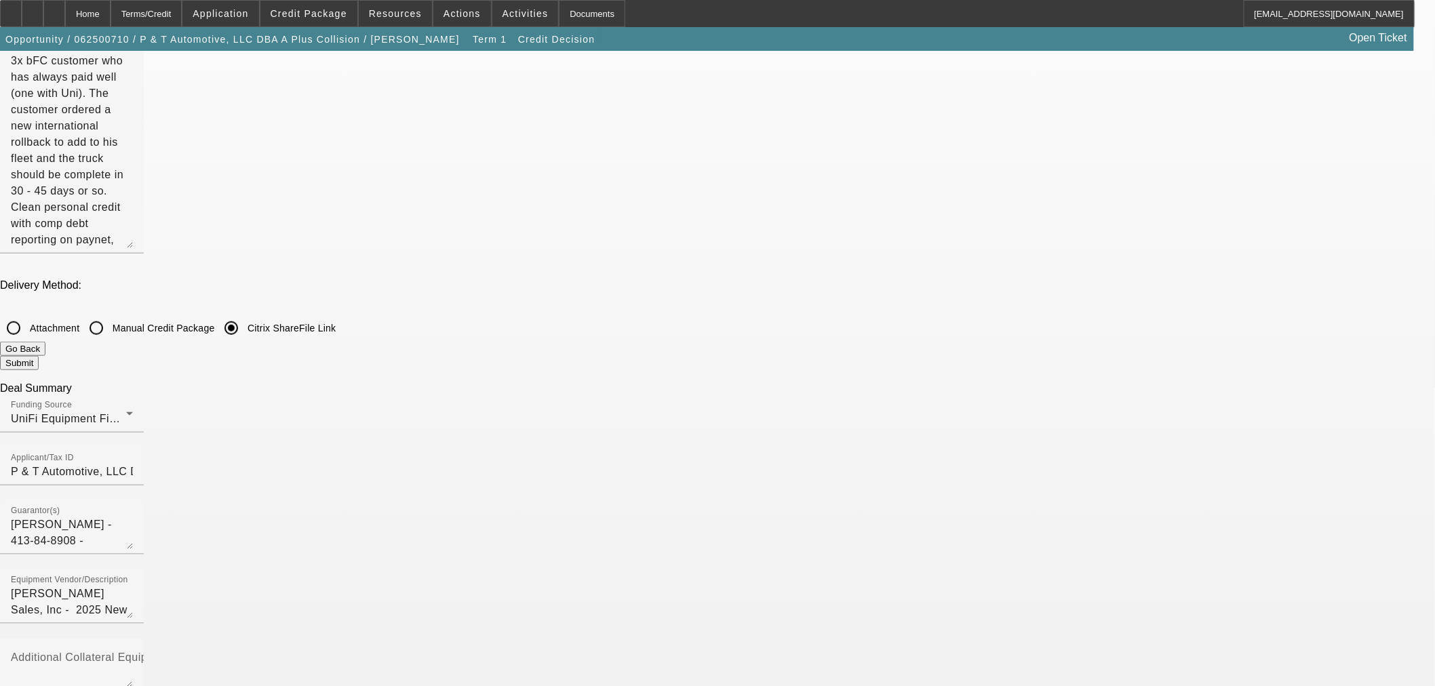
scroll to position [301, 0]
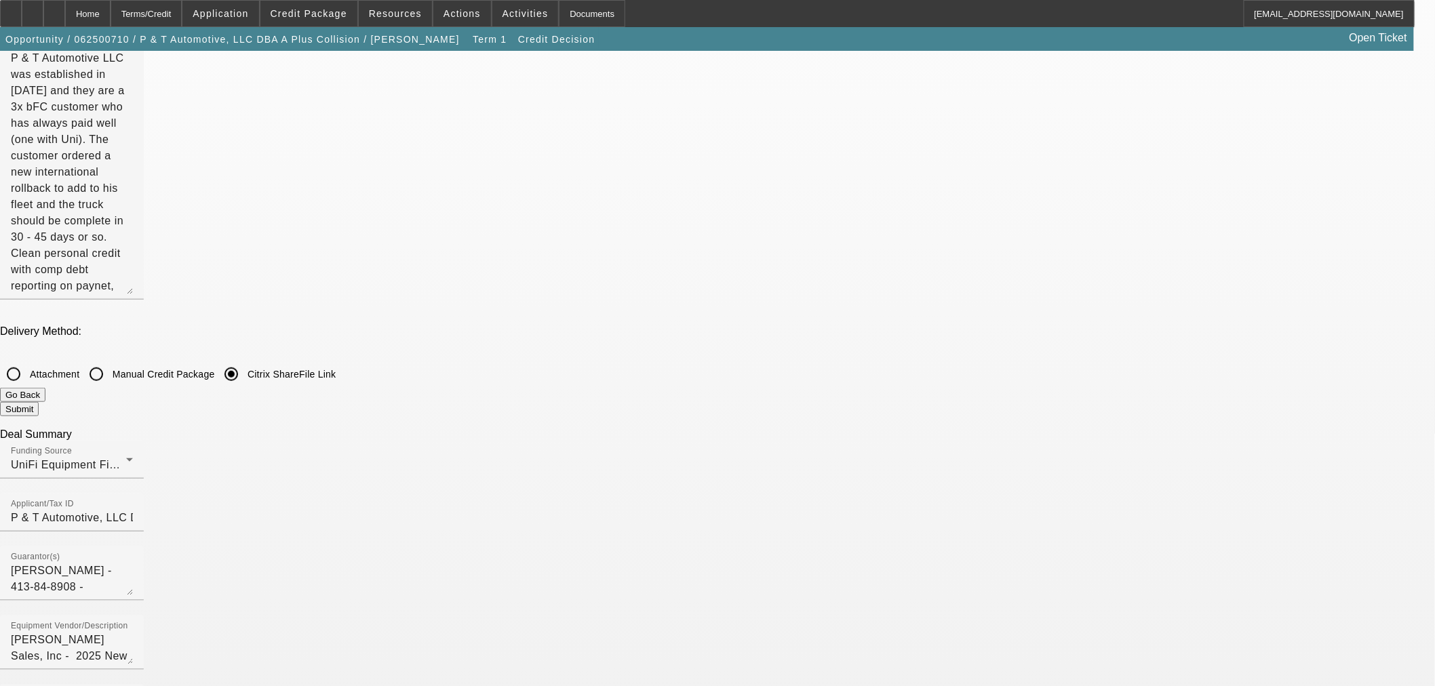
scroll to position [226, 0]
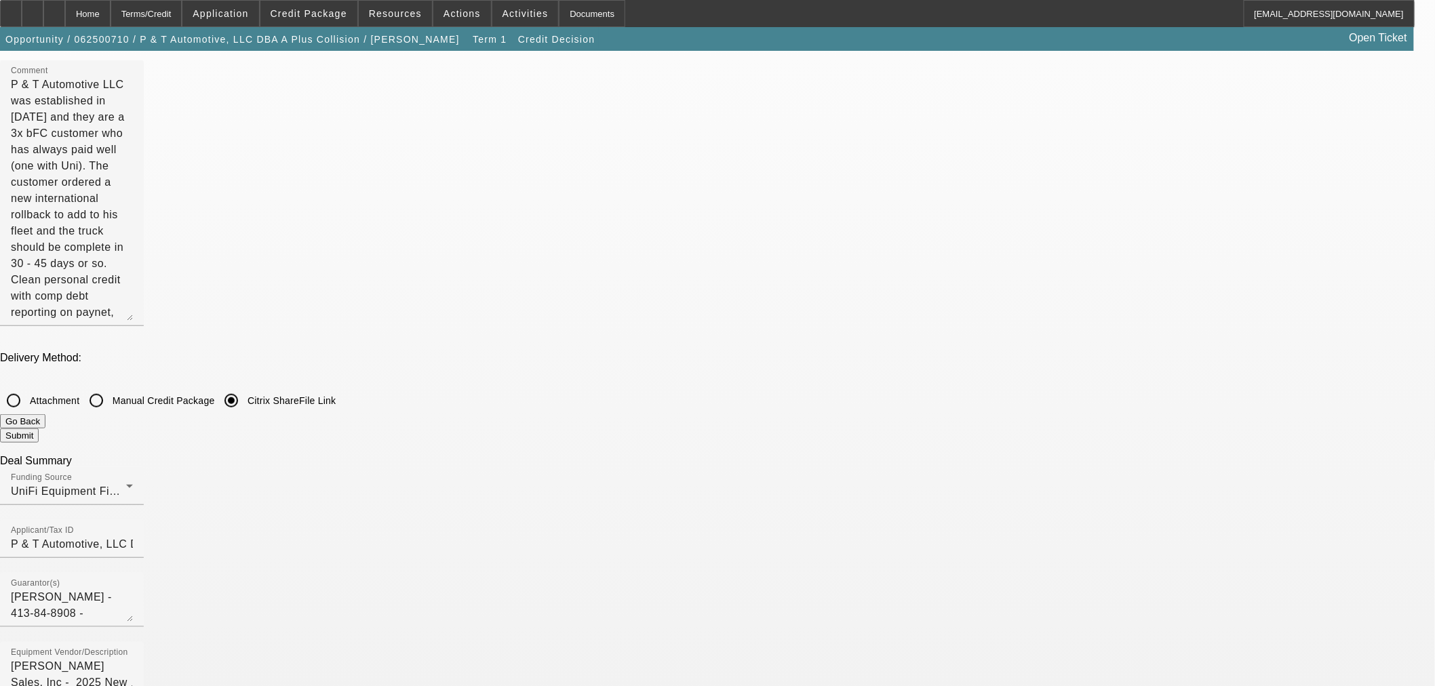
click at [45, 414] on button "Go Back" at bounding box center [22, 421] width 45 height 14
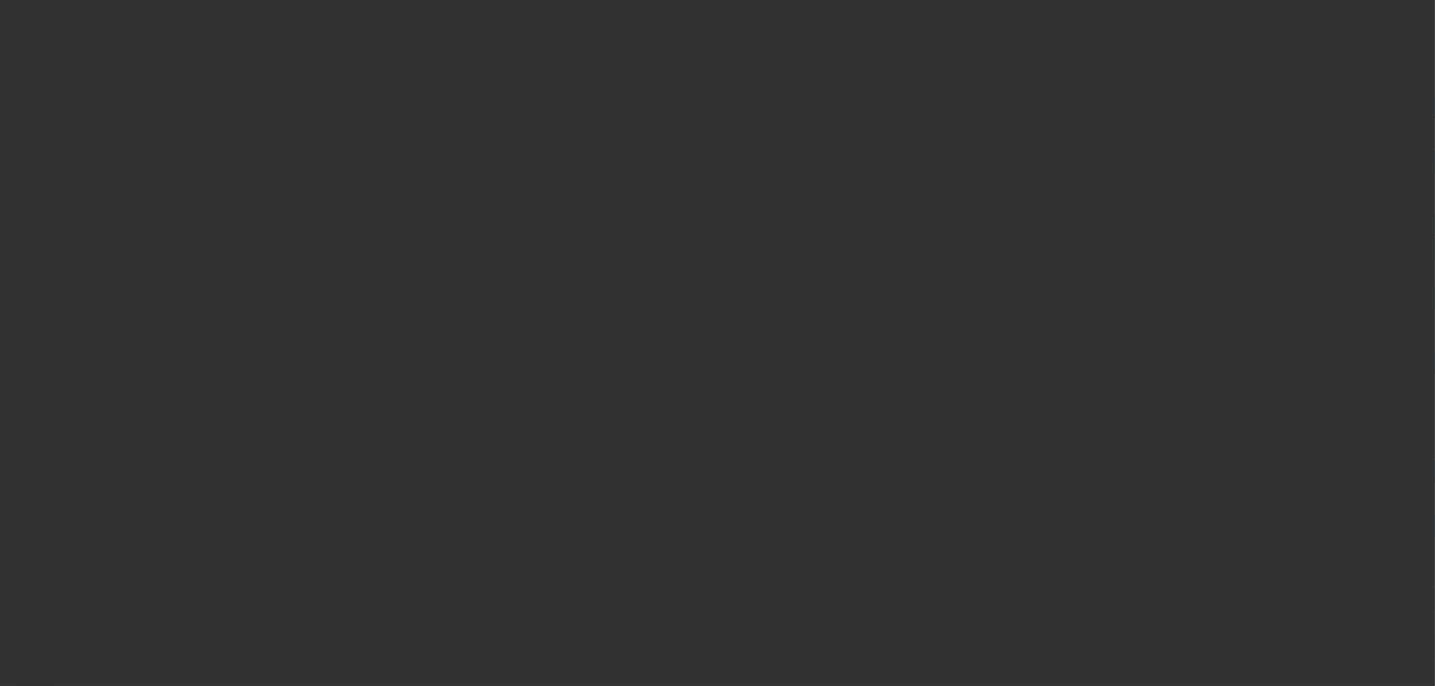
scroll to position [678, 0]
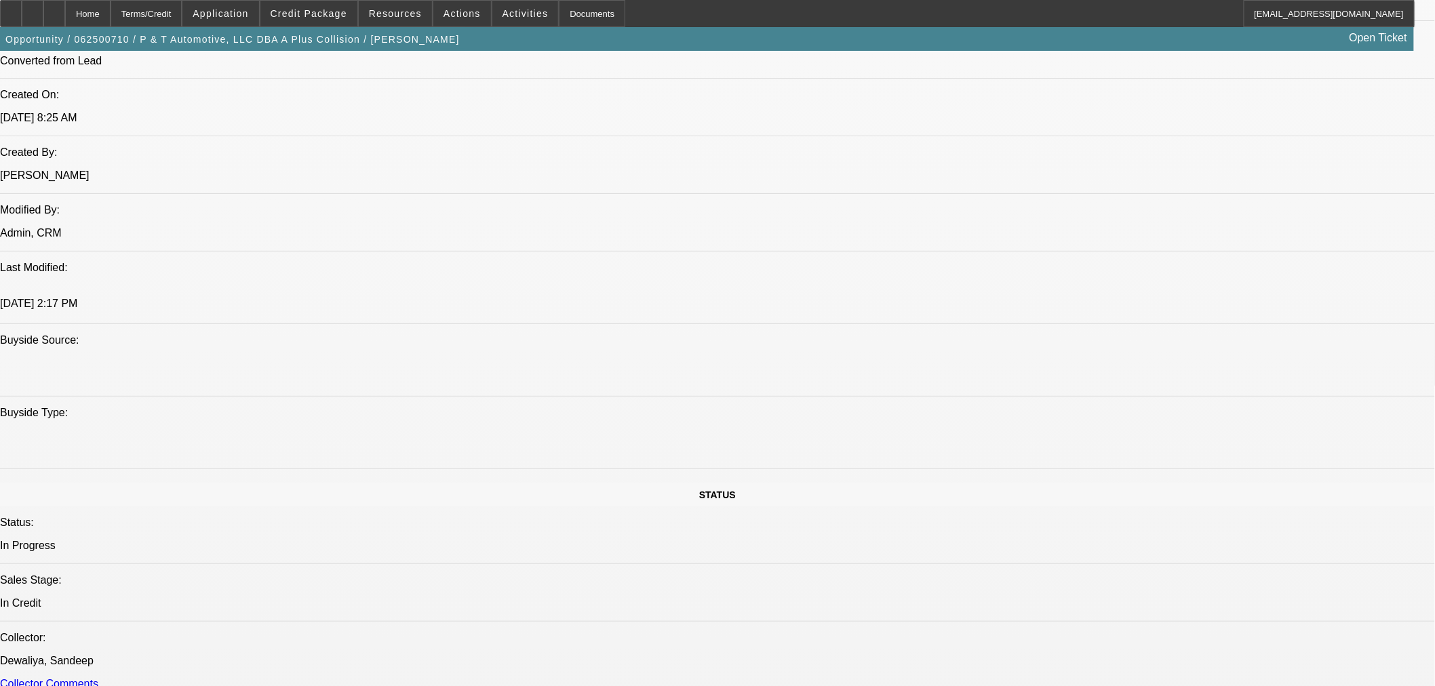
select select "0"
select select "2"
select select "0"
select select "6"
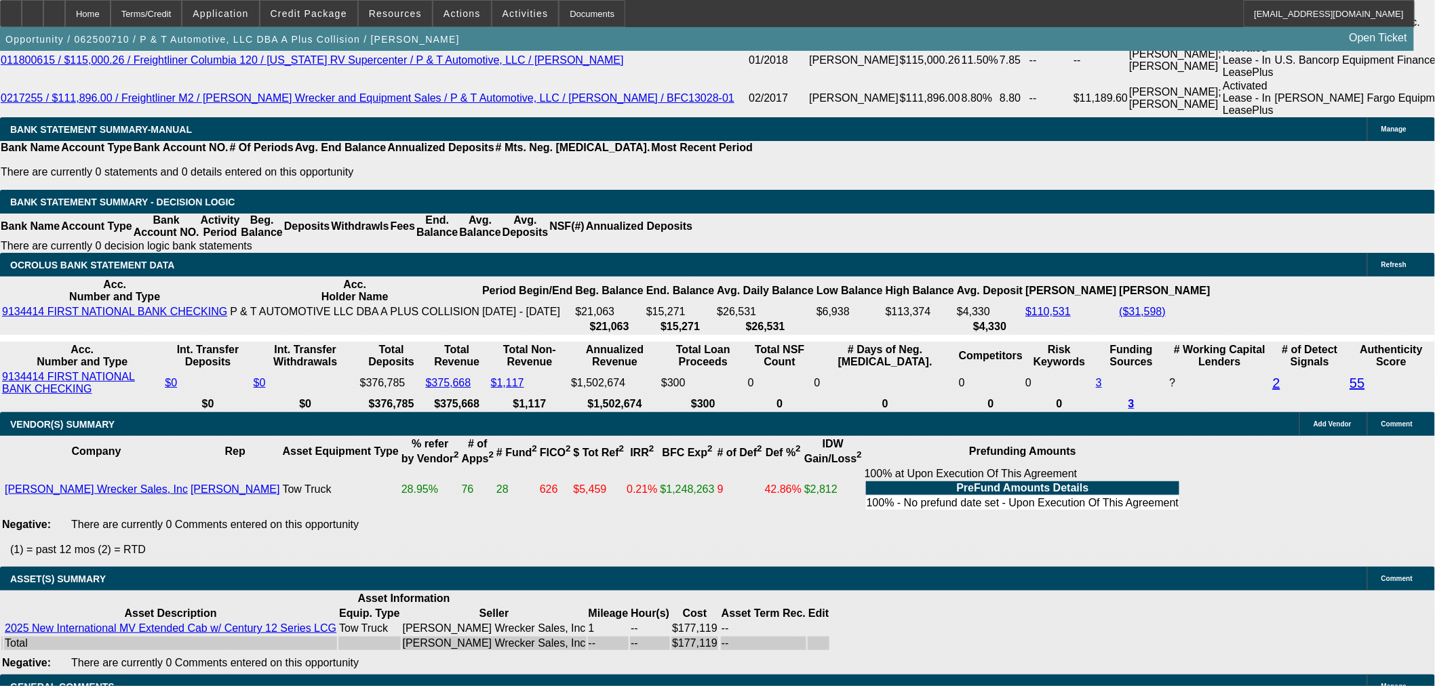
drag, startPoint x: 236, startPoint y: 410, endPoint x: 244, endPoint y: 415, distance: 9.4
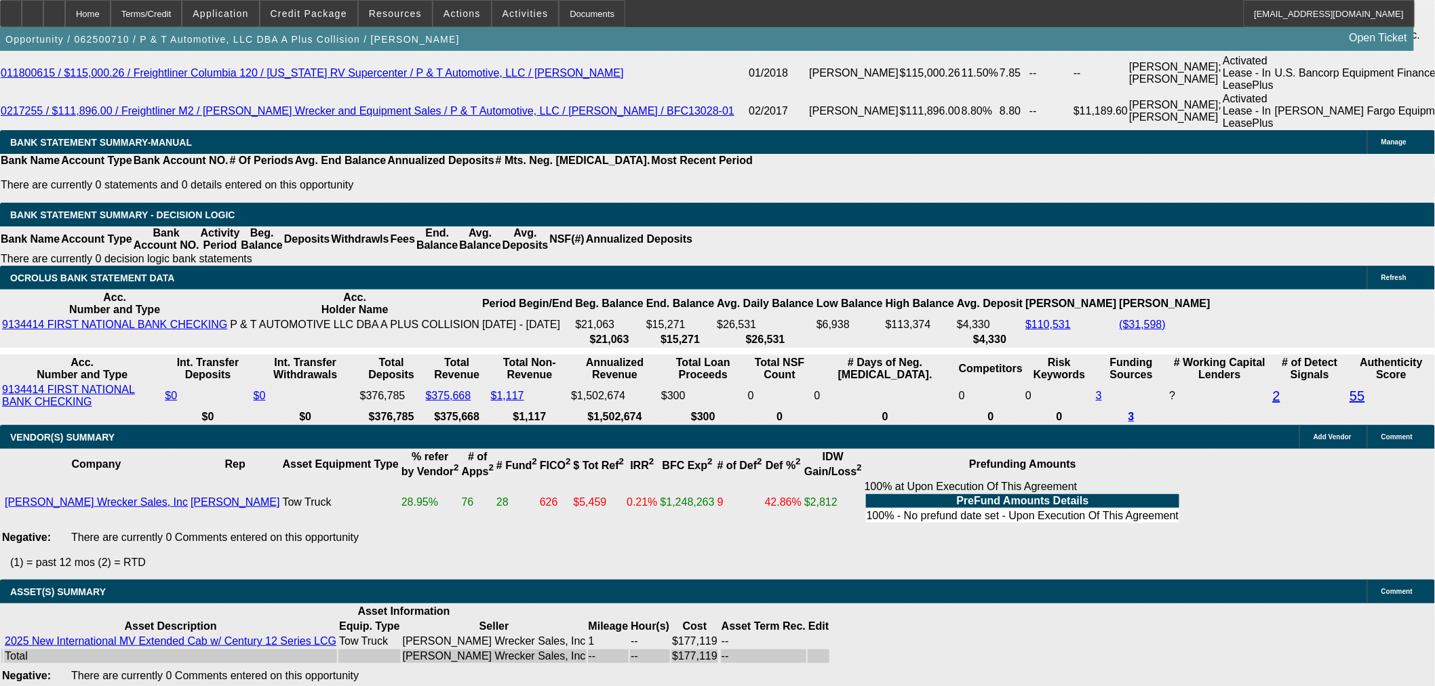
select select "6"
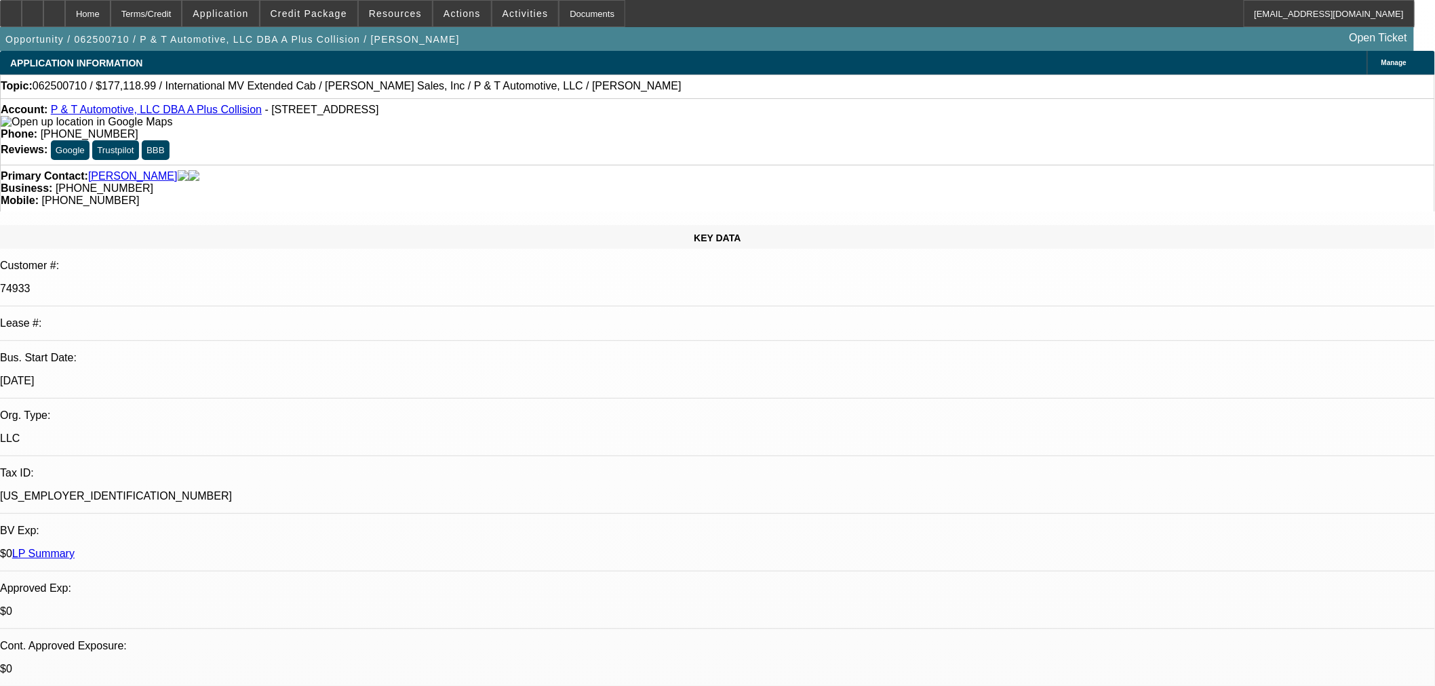
type textarea "u"
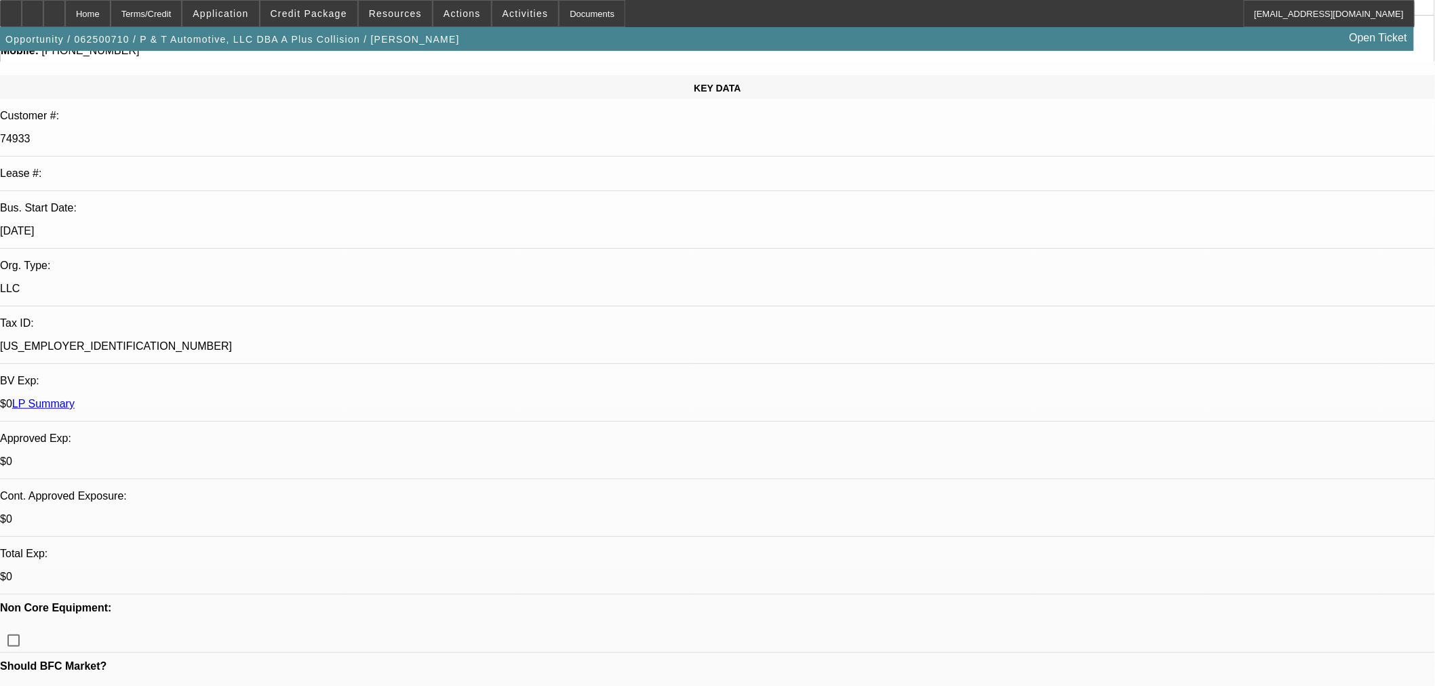
scroll to position [151, 0]
type textarea "UNIFI WILL WANT TO SEE RELEASE FOR THE 2024 AND 2025 LIENS REPORTING"
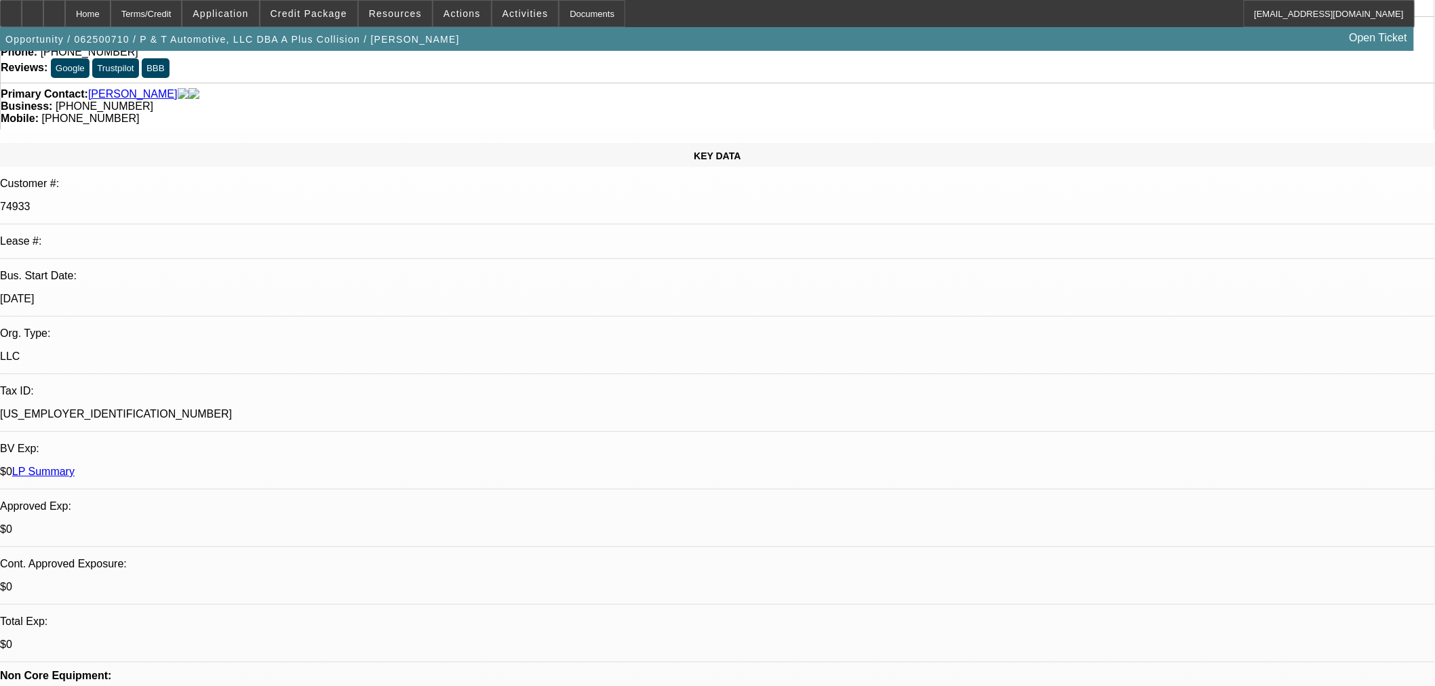
scroll to position [0, 0]
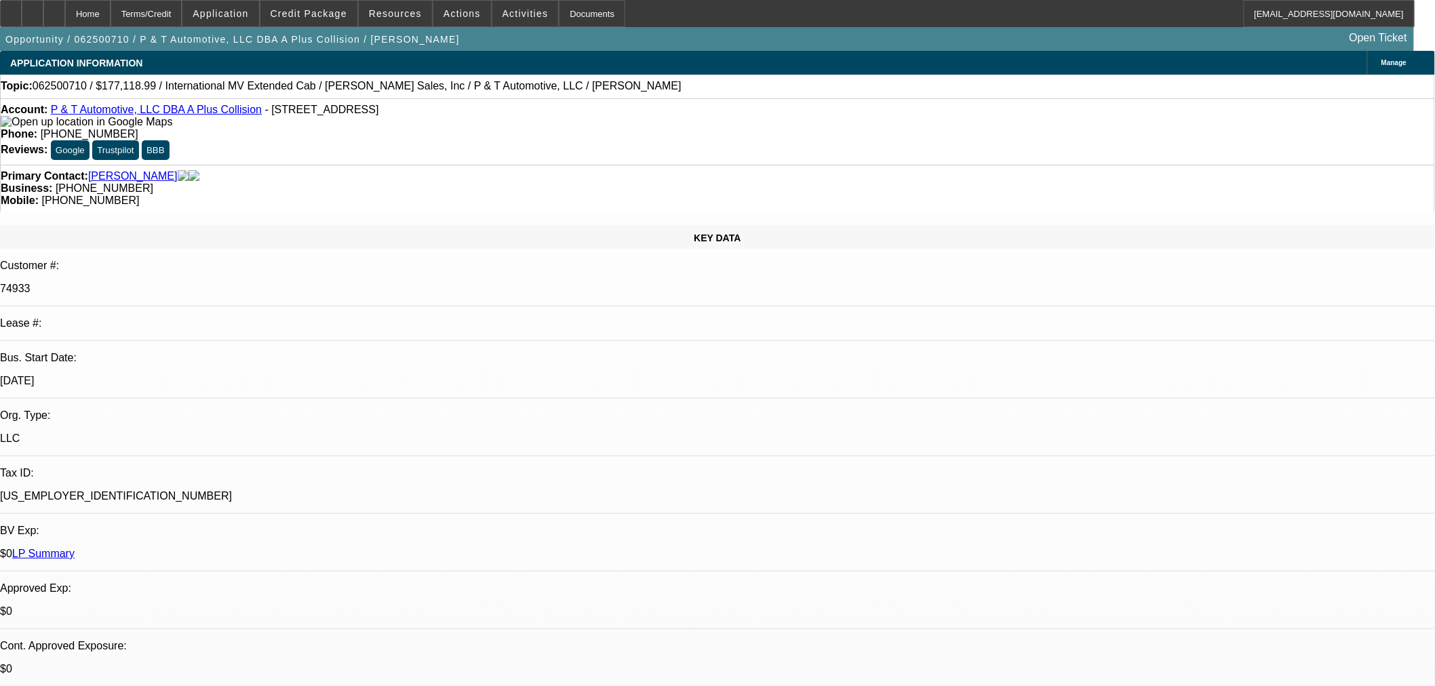
checkbox input "true"
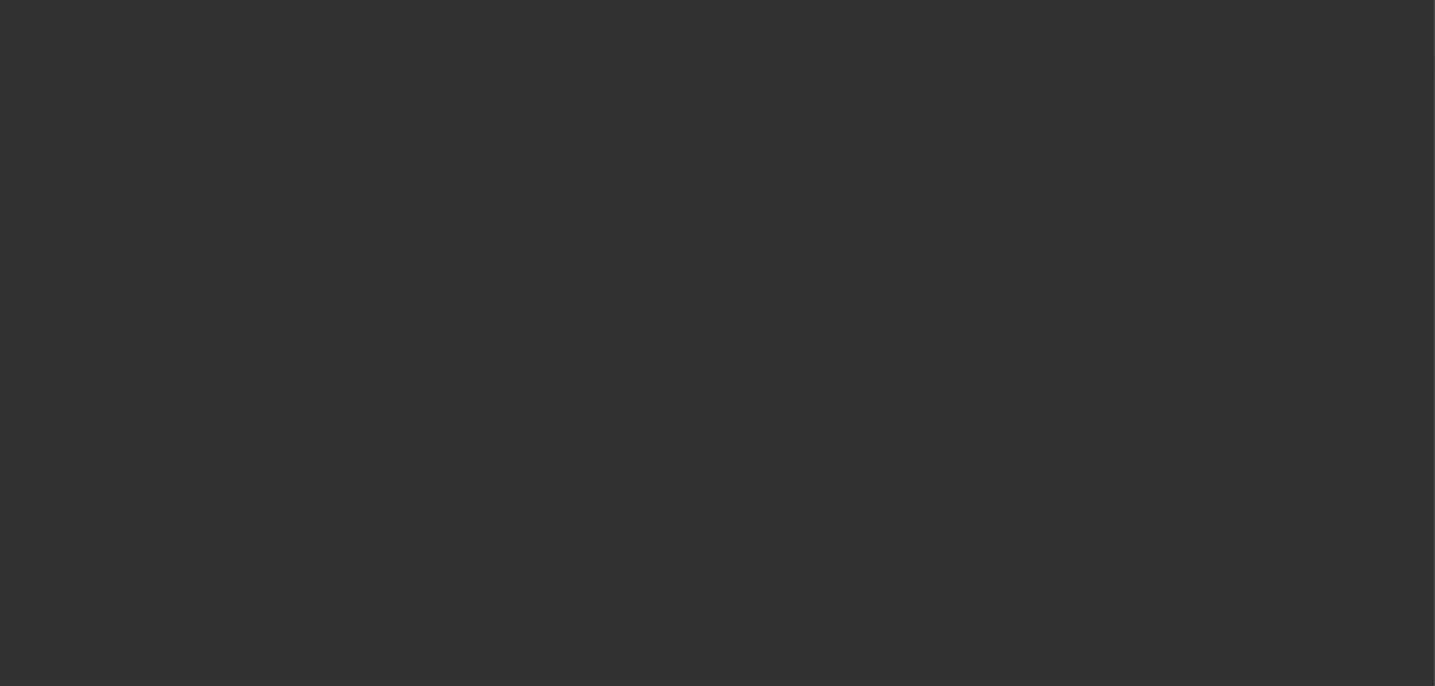
select select "0"
select select "2"
select select "0"
select select "6"
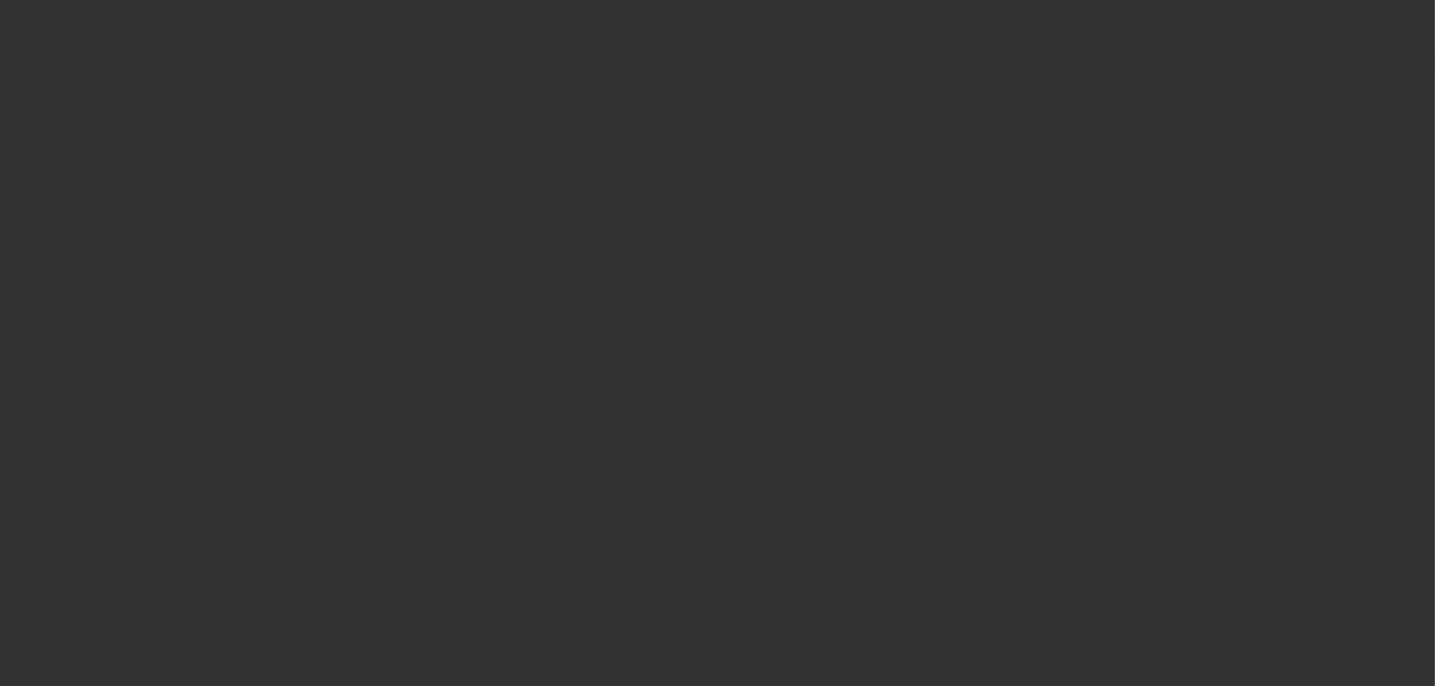
select select "0"
select select "2"
select select "0"
select select "6"
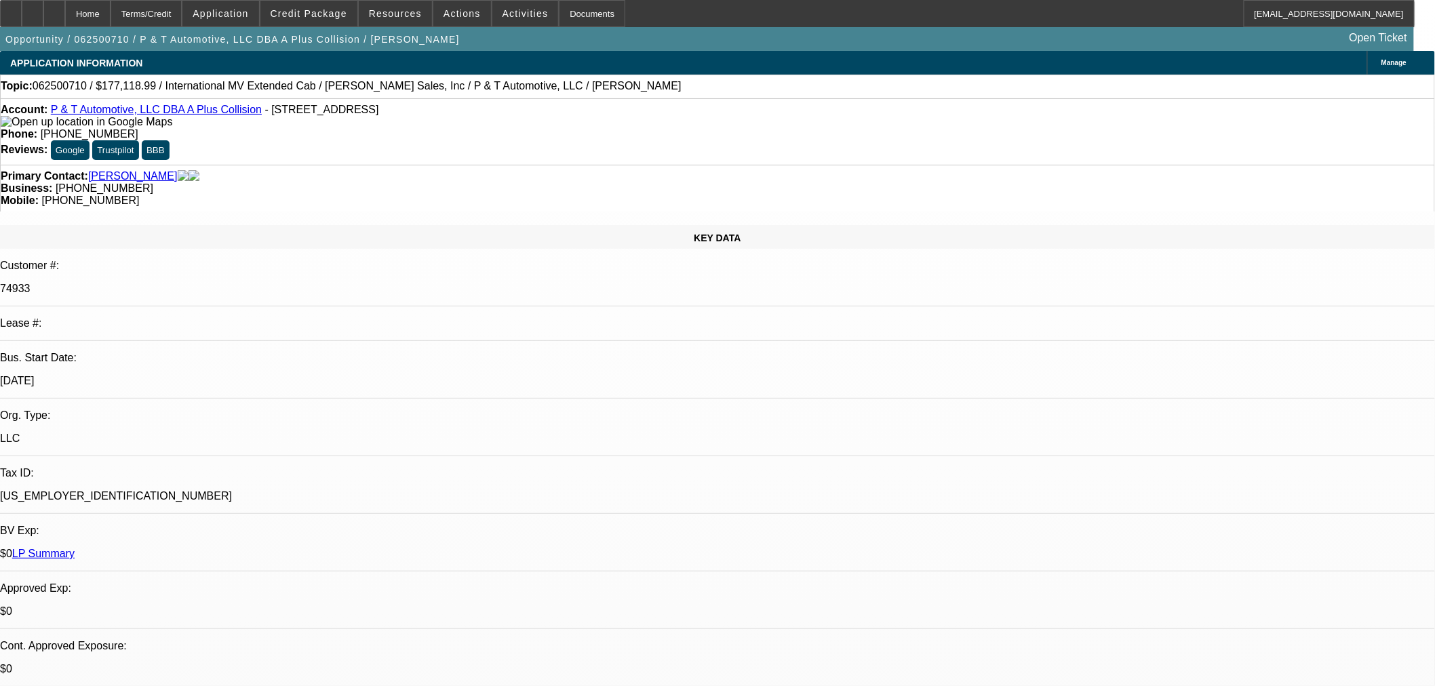
select select "0"
select select "2"
select select "0"
select select "6"
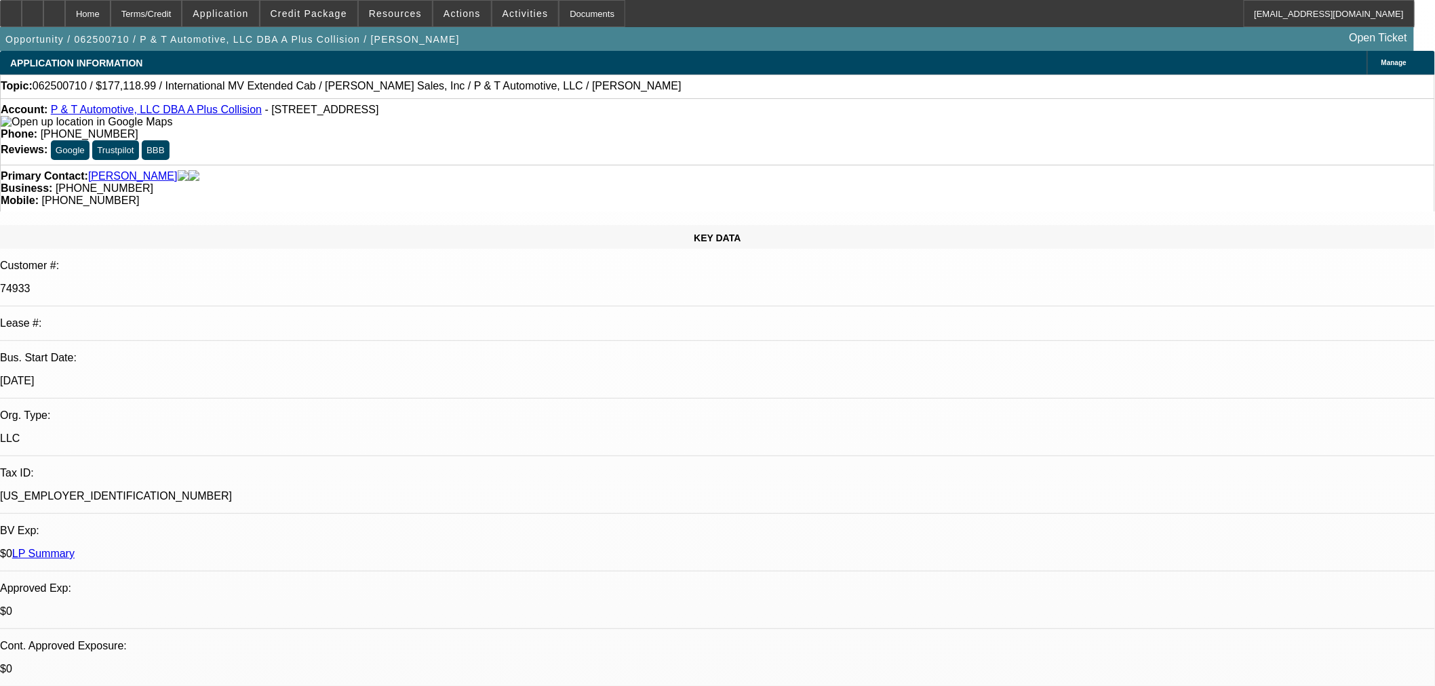
select select "0"
select select "2"
select select "0"
select select "6"
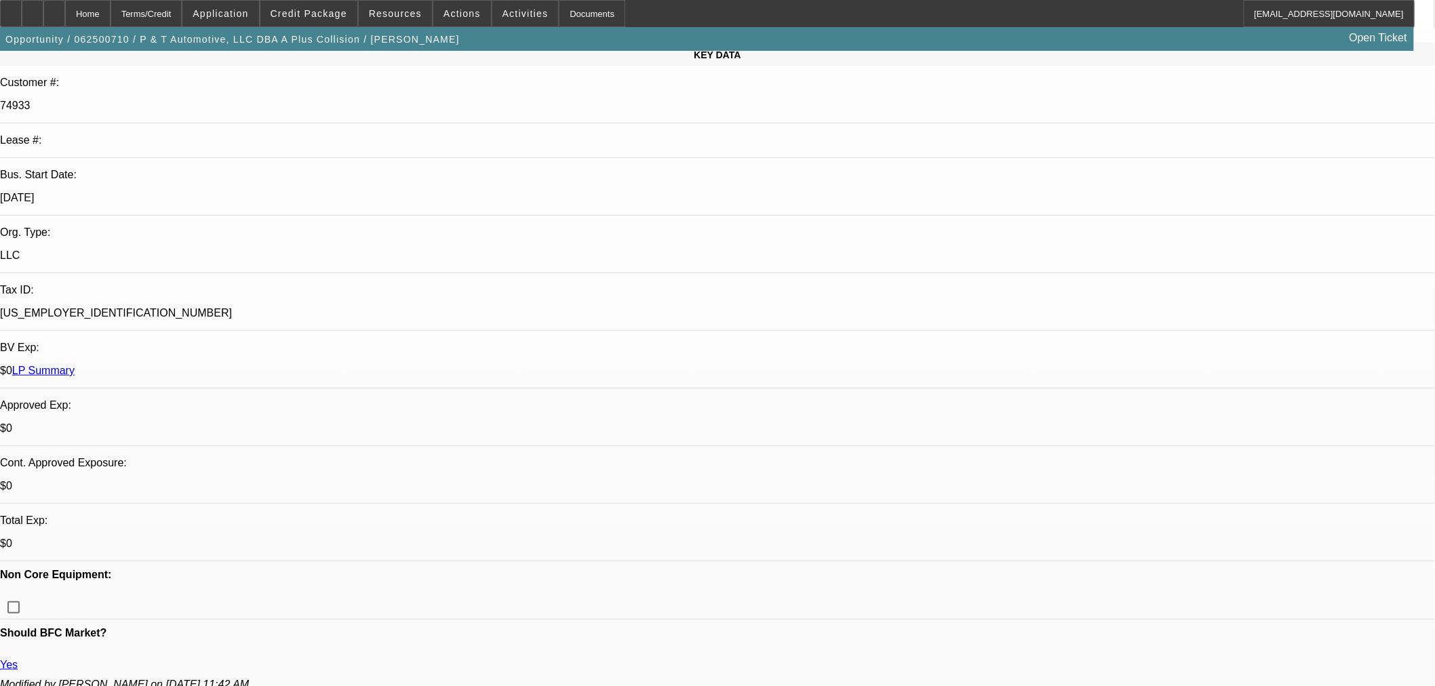
scroll to position [226, 0]
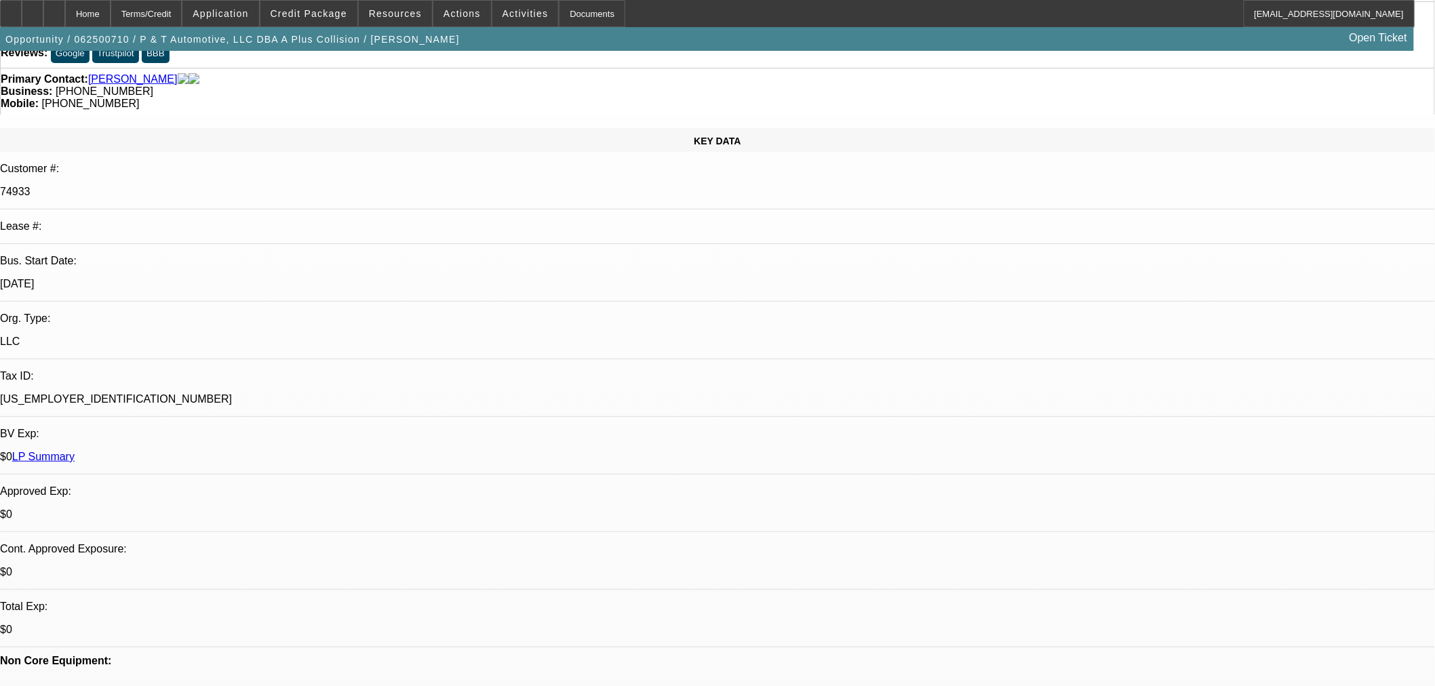
scroll to position [0, 0]
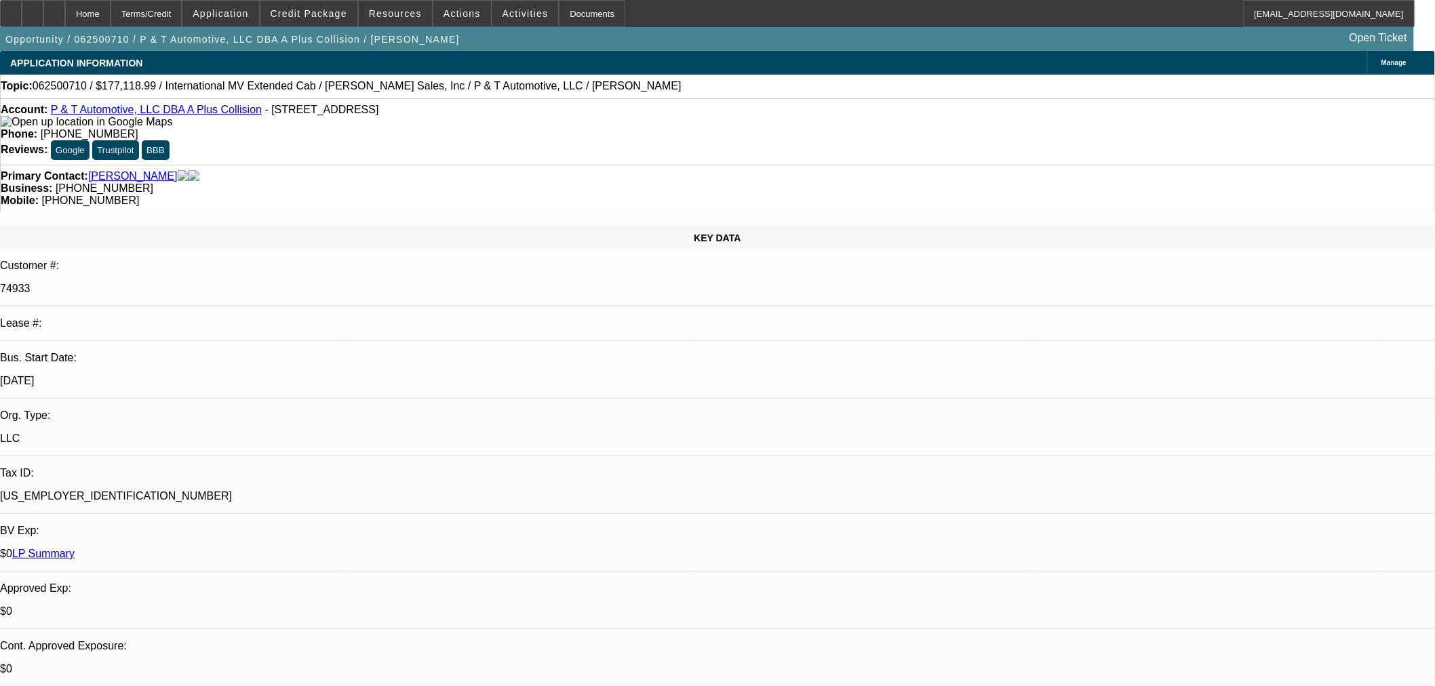
select select "0"
select select "2"
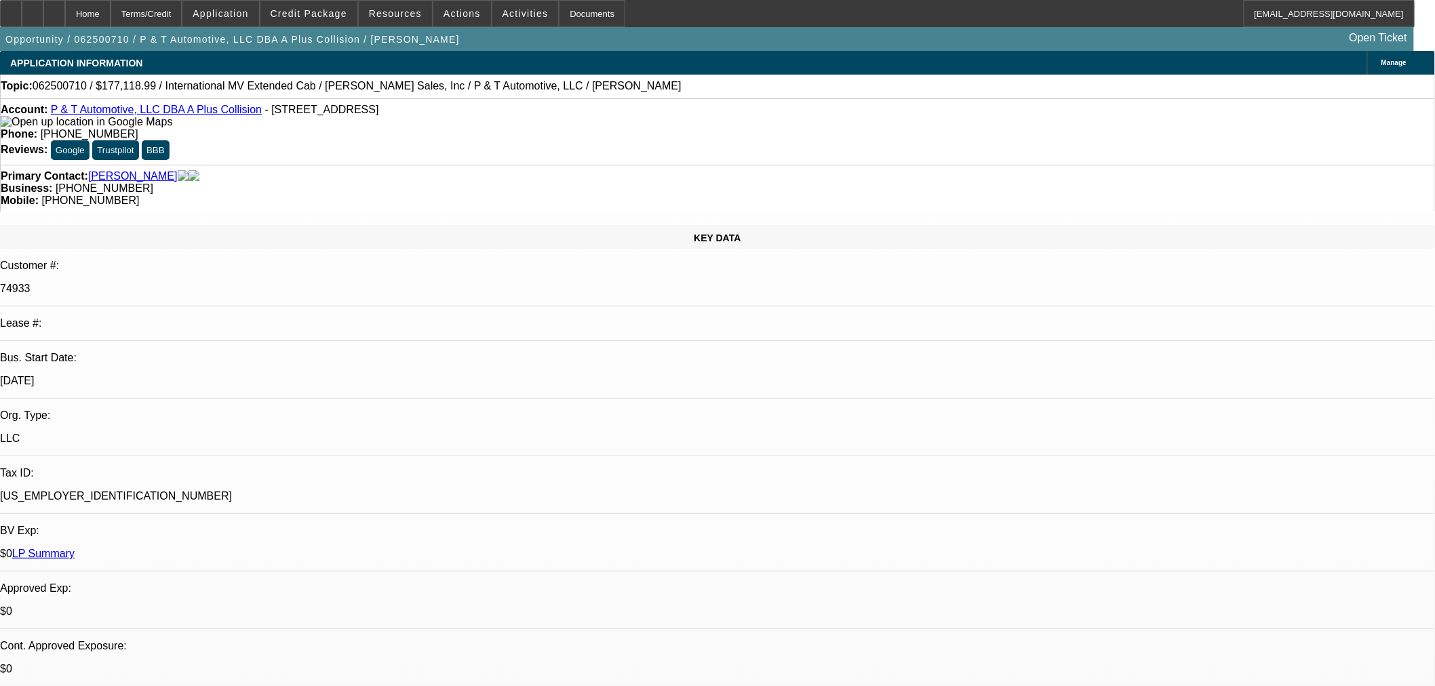
select select "0"
select select "6"
select select "0"
select select "2"
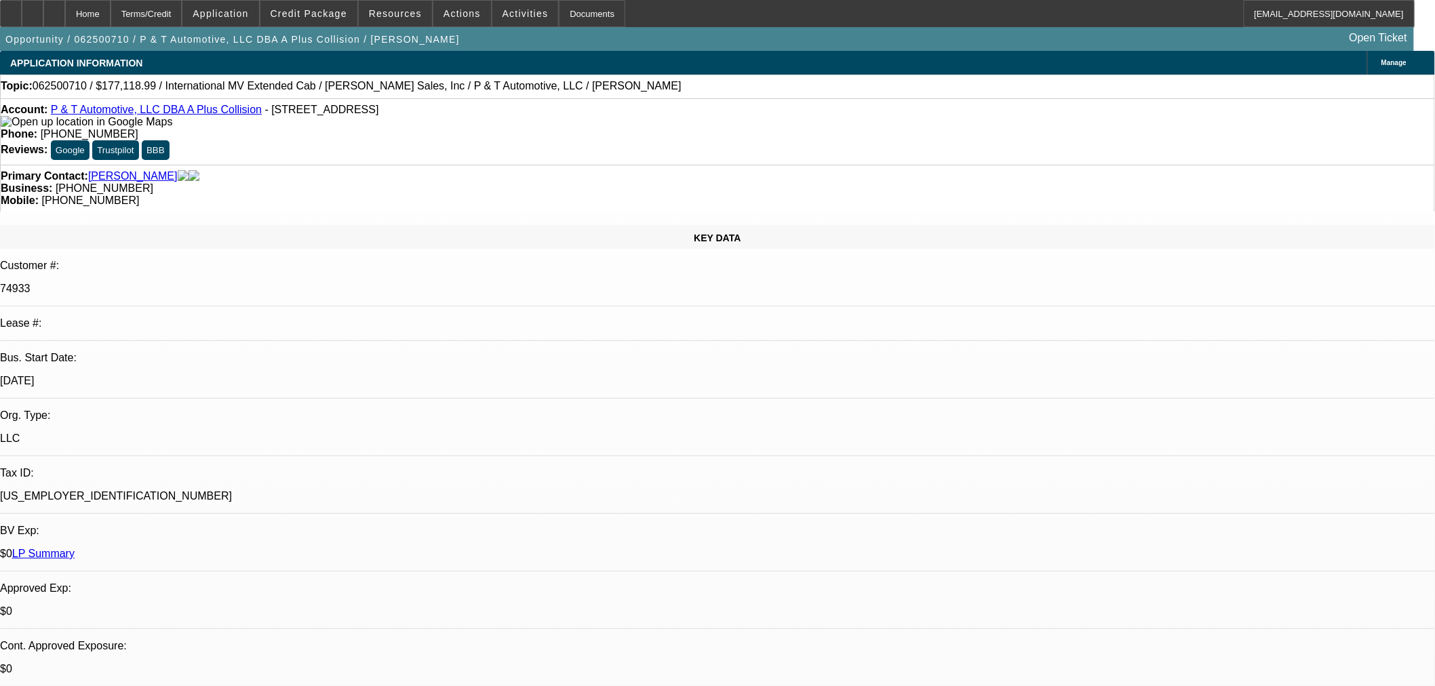
select select "0"
select select "6"
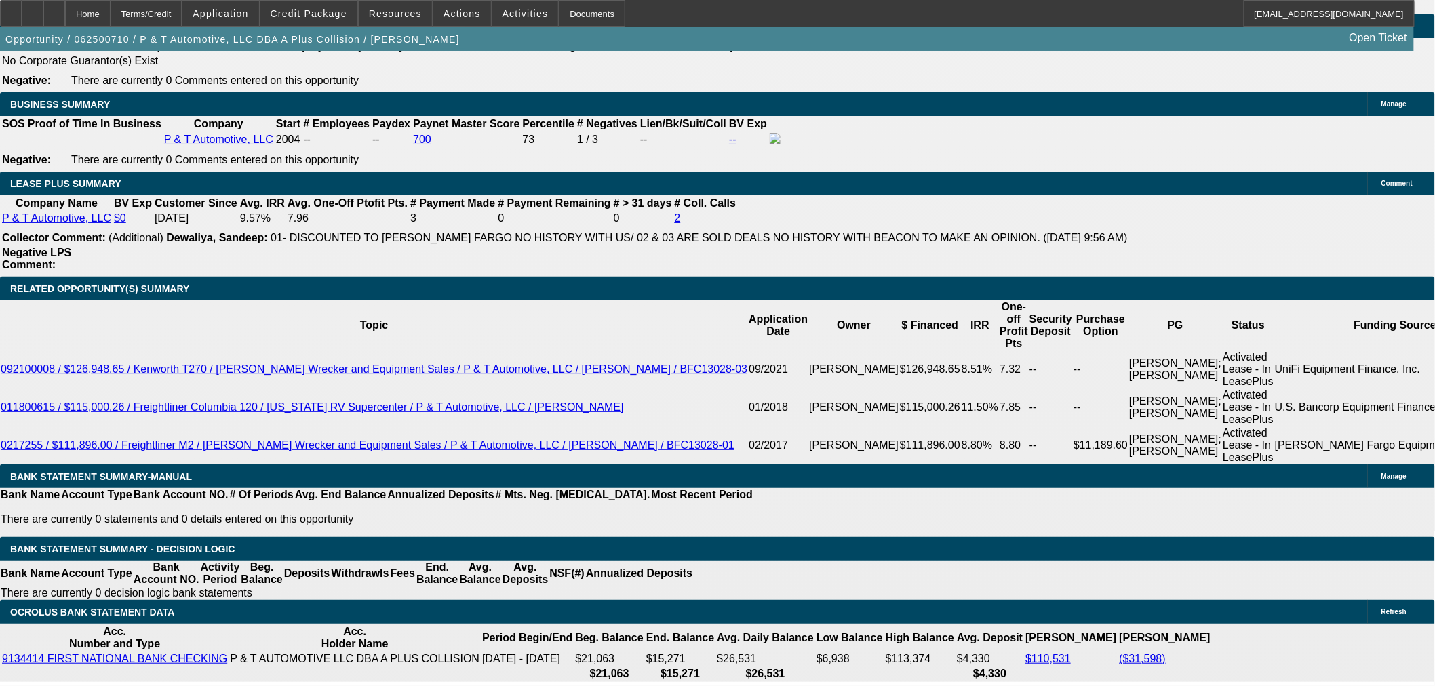
scroll to position [2185, 0]
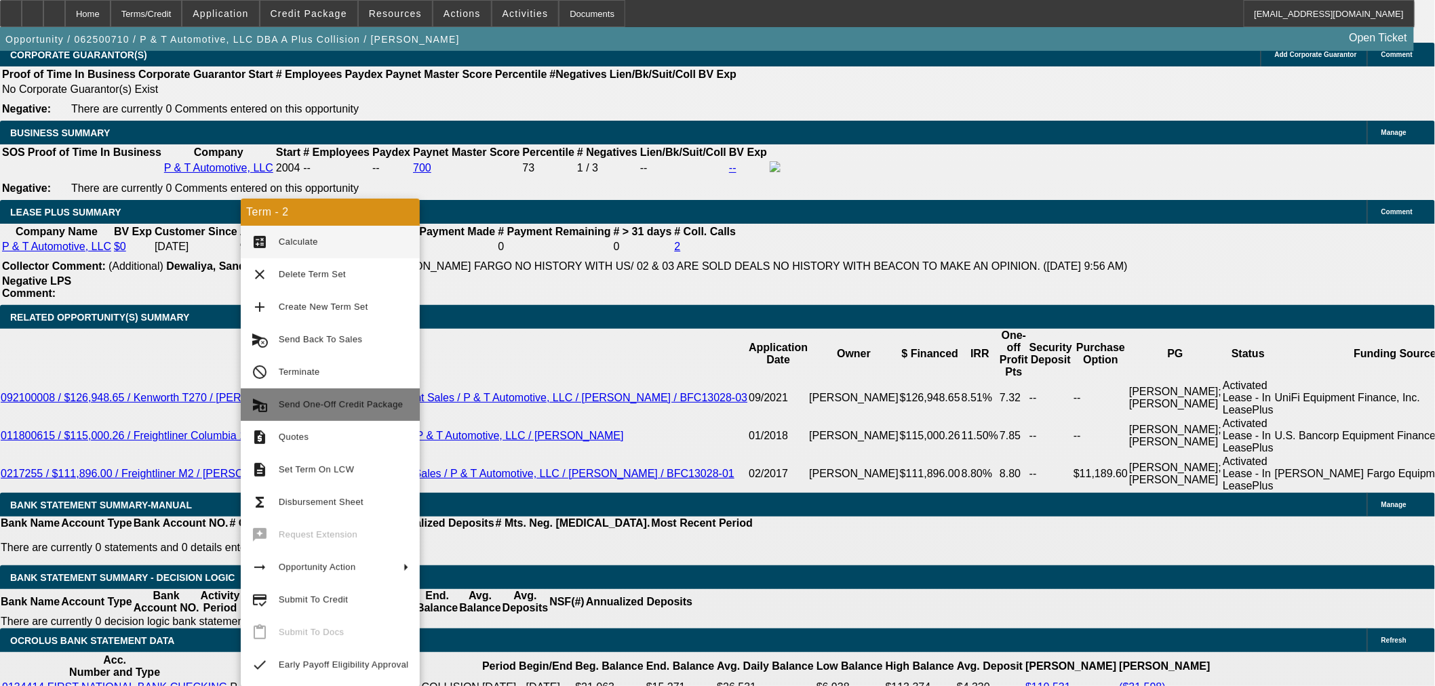
click at [342, 401] on span "Send One-Off Credit Package" at bounding box center [341, 404] width 124 height 10
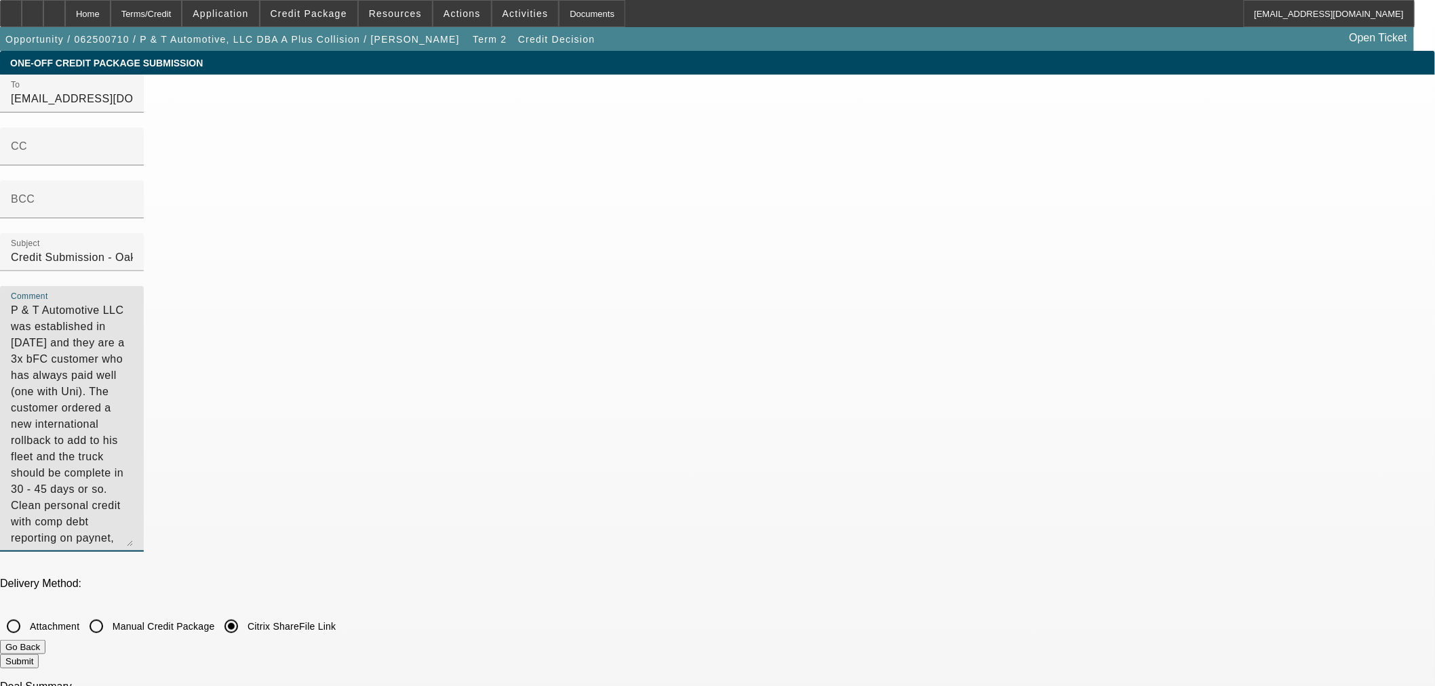
drag, startPoint x: 864, startPoint y: 290, endPoint x: 681, endPoint y: 184, distance: 210.9
click at [681, 184] on div "To [EMAIL_ADDRESS][DOMAIN_NAME];[EMAIL_ADDRESS][DOMAIN_NAME] CC BCC Subject Cre…" at bounding box center [717, 321] width 1435 height 492
type textarea "P & T Automotive LLC was established in [DATE] and they are a 3x bFC customer w…"
click at [39, 654] on button "Submit" at bounding box center [19, 661] width 39 height 14
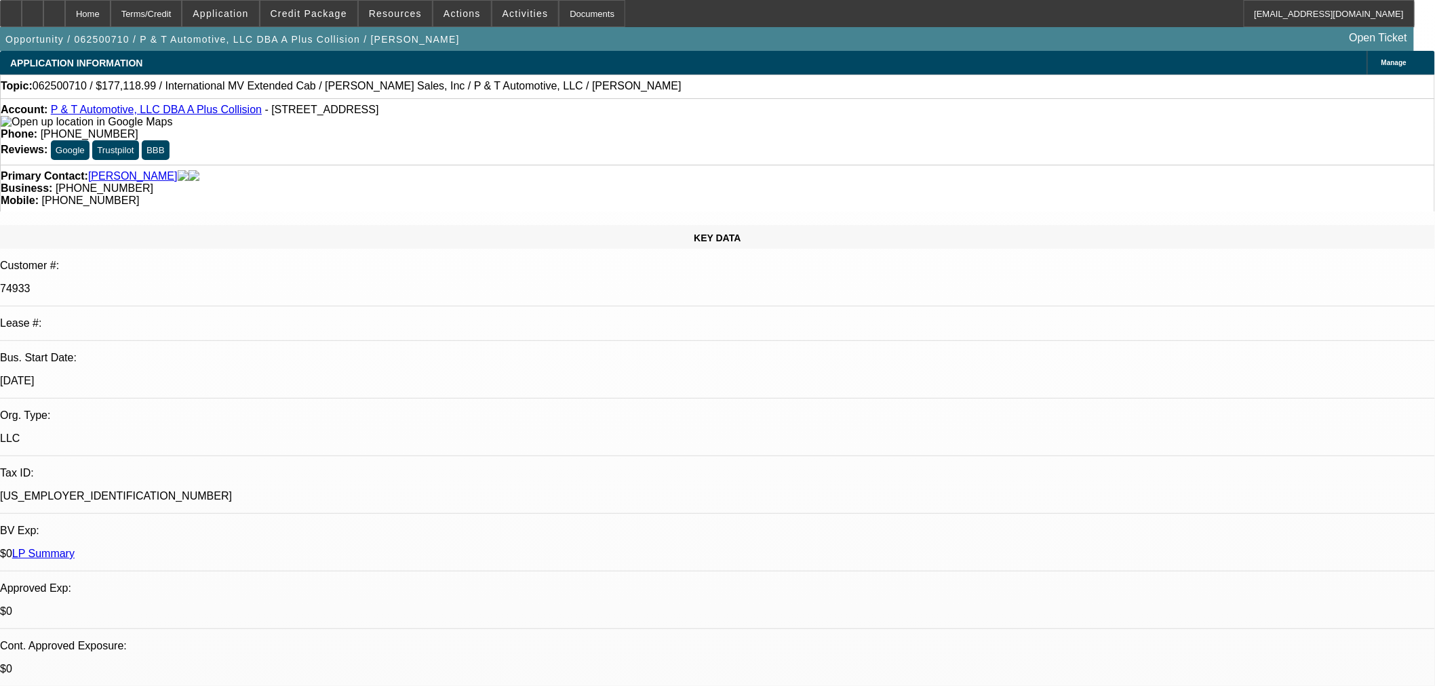
select select "0"
select select "2"
select select "0"
select select "6"
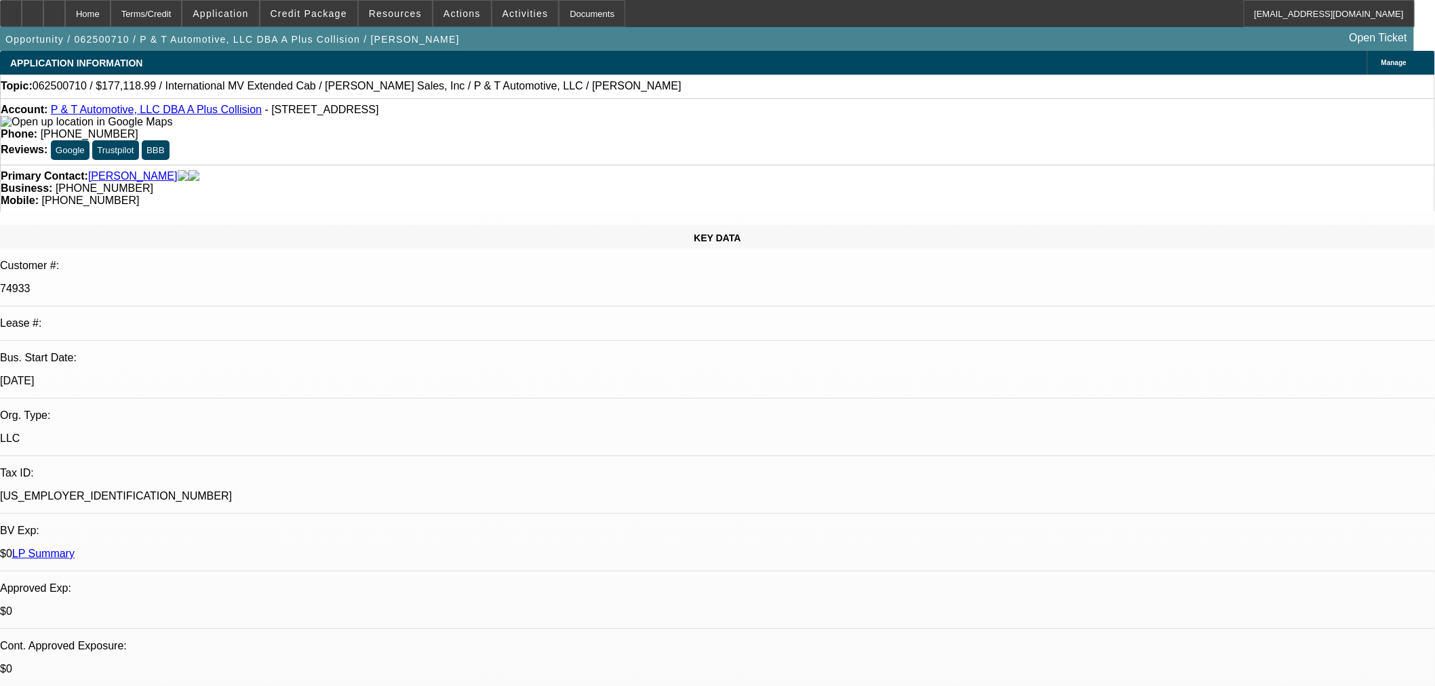
select select "0"
select select "2"
select select "0"
select select "6"
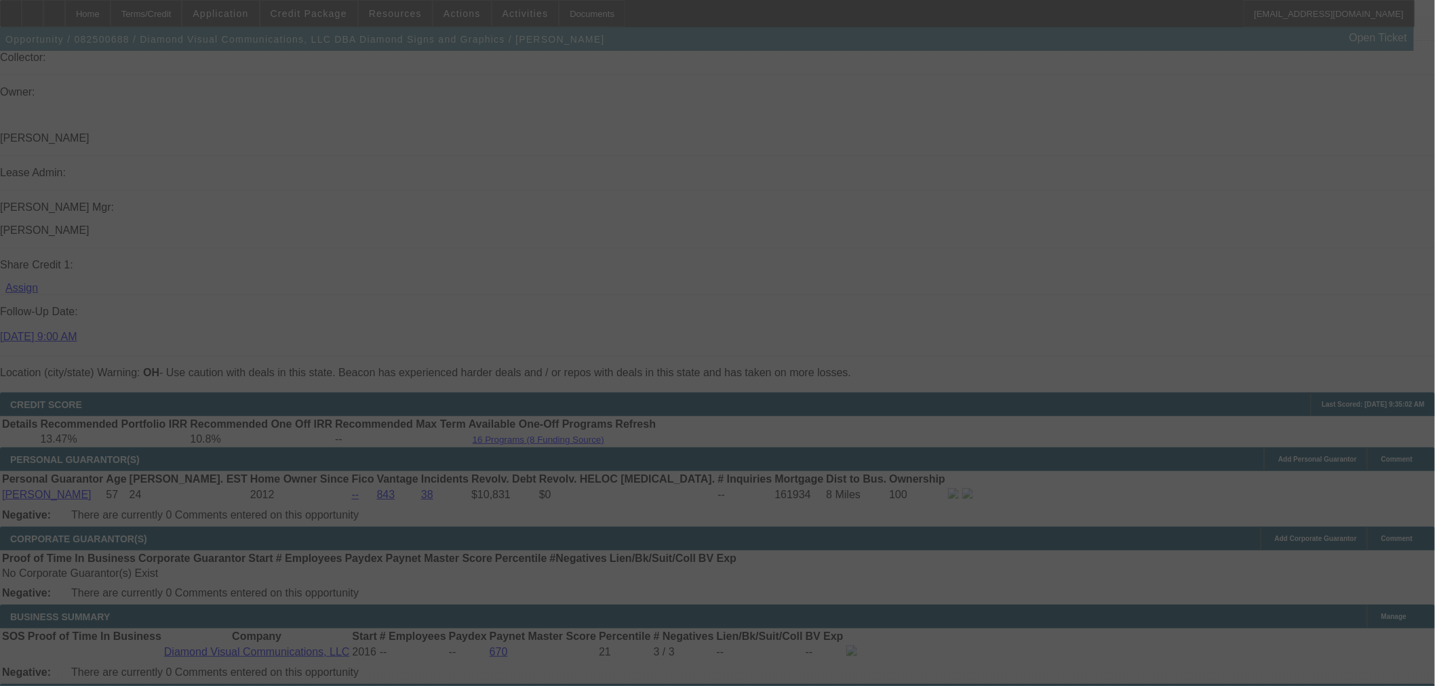
scroll to position [1946, 0]
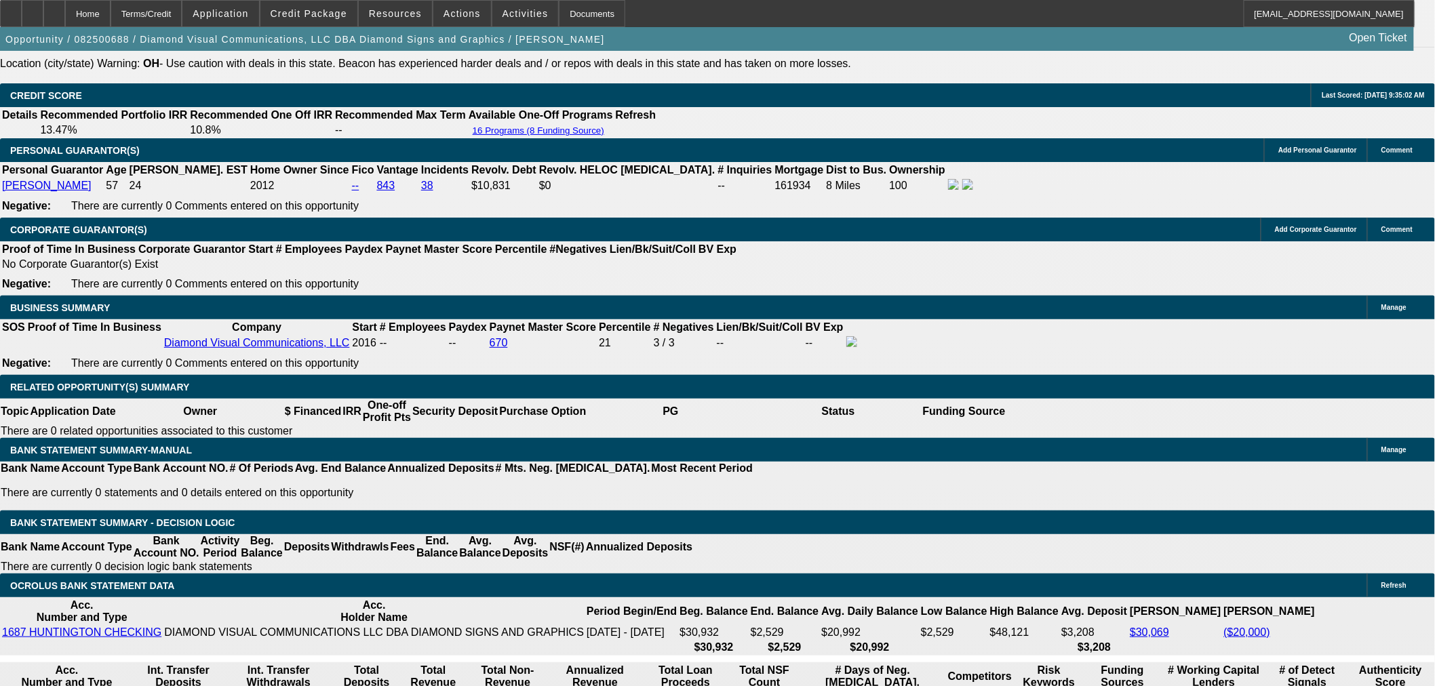
select select "0.1"
select select "0"
select select "3"
select select "0"
select select "6"
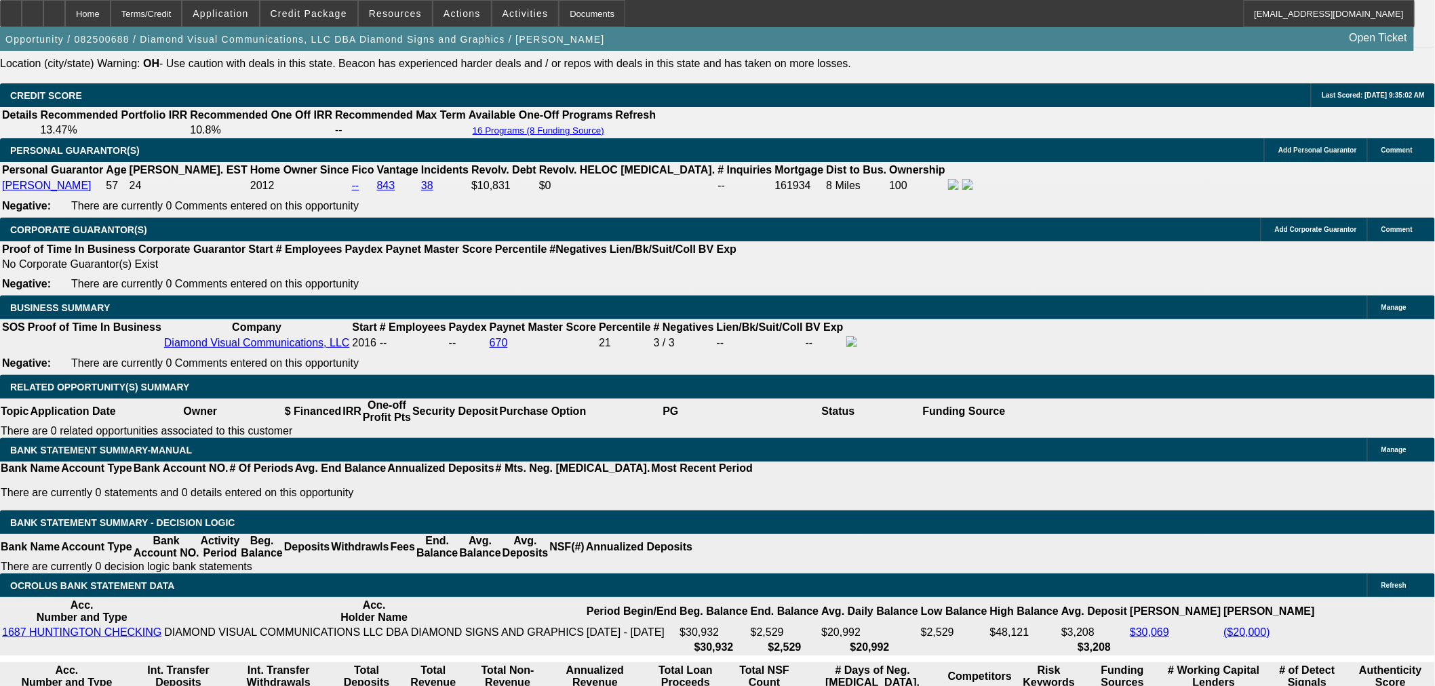
select select "0.1"
select select "0"
select select "3"
select select "0"
select select "6"
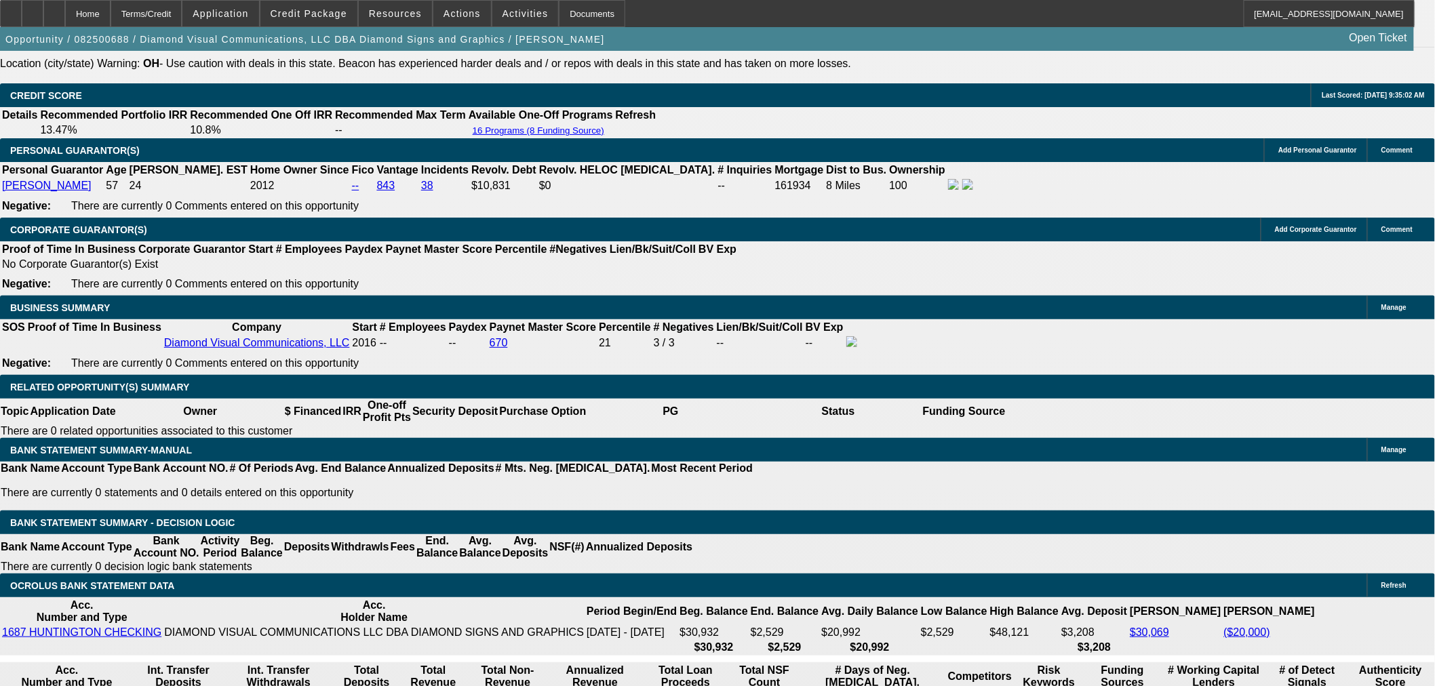
select select "0.1"
select select "0"
select select "3"
select select "0"
select select "6"
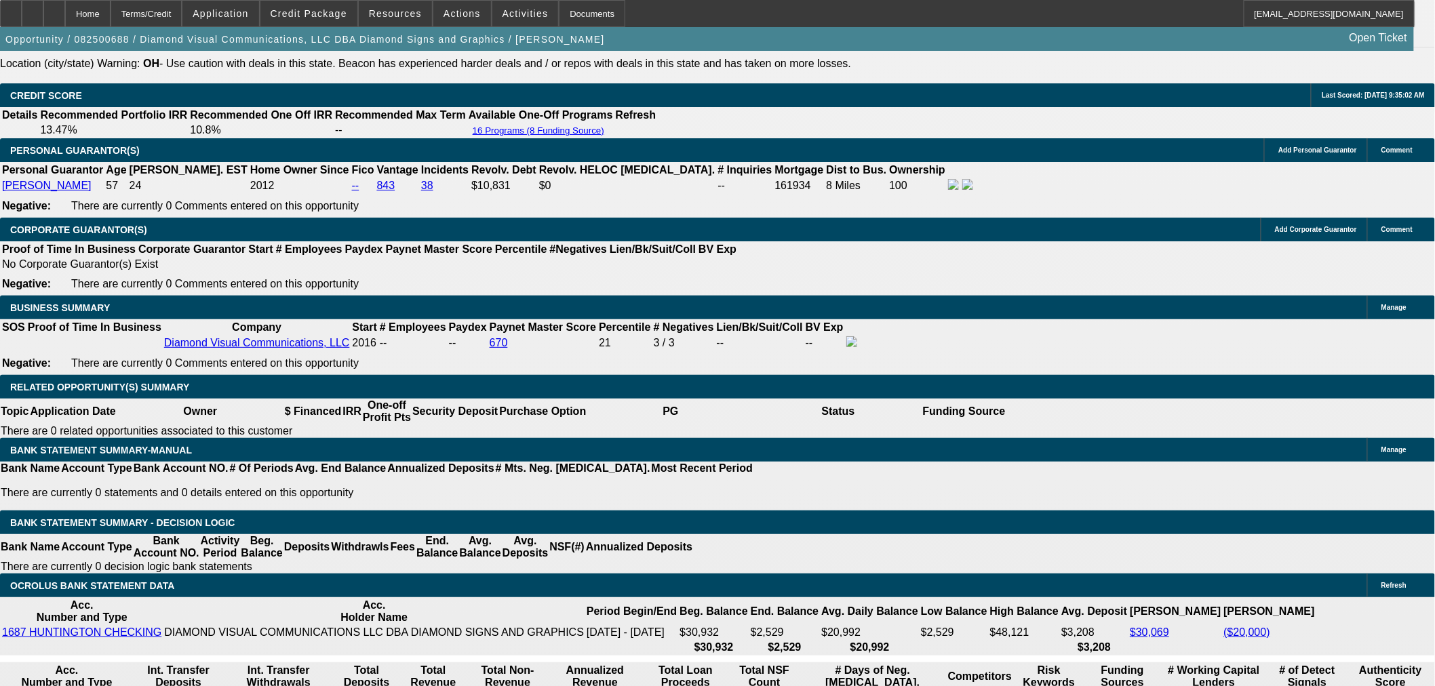
select select "0"
select select "6"
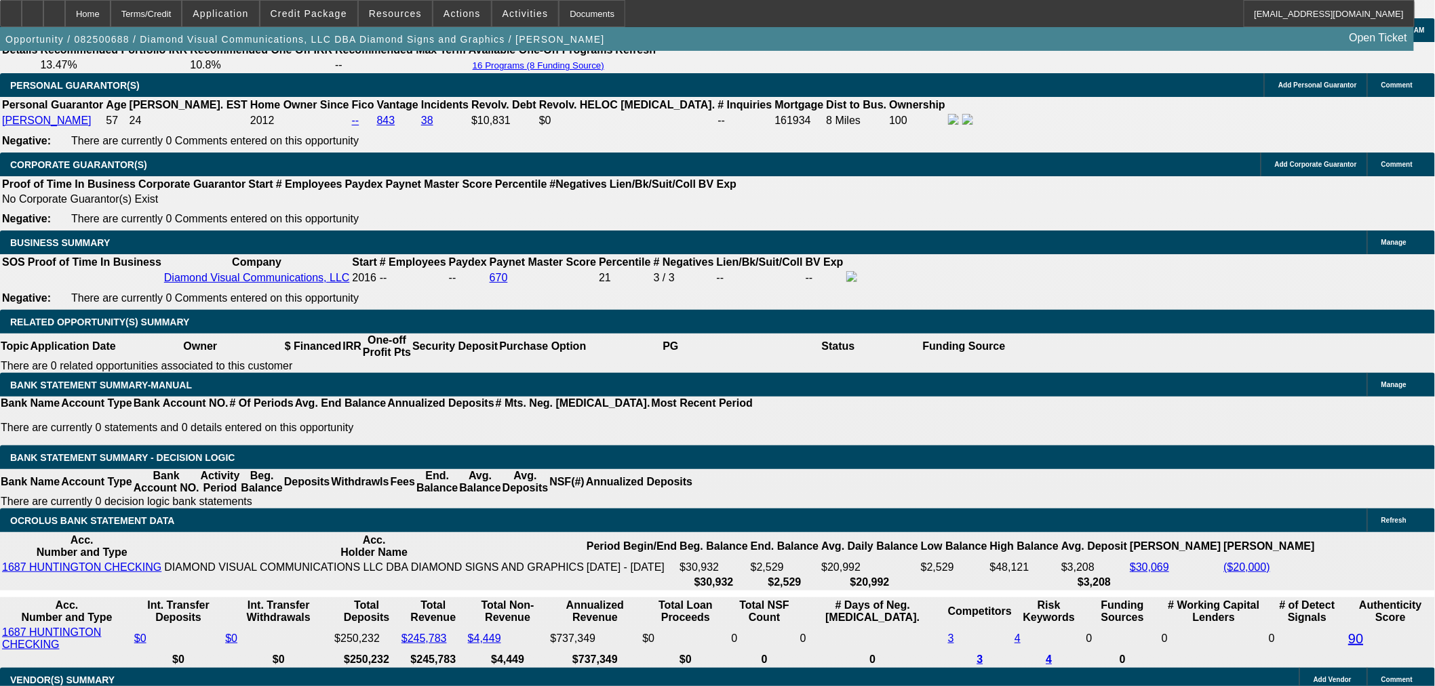
scroll to position [1916, 0]
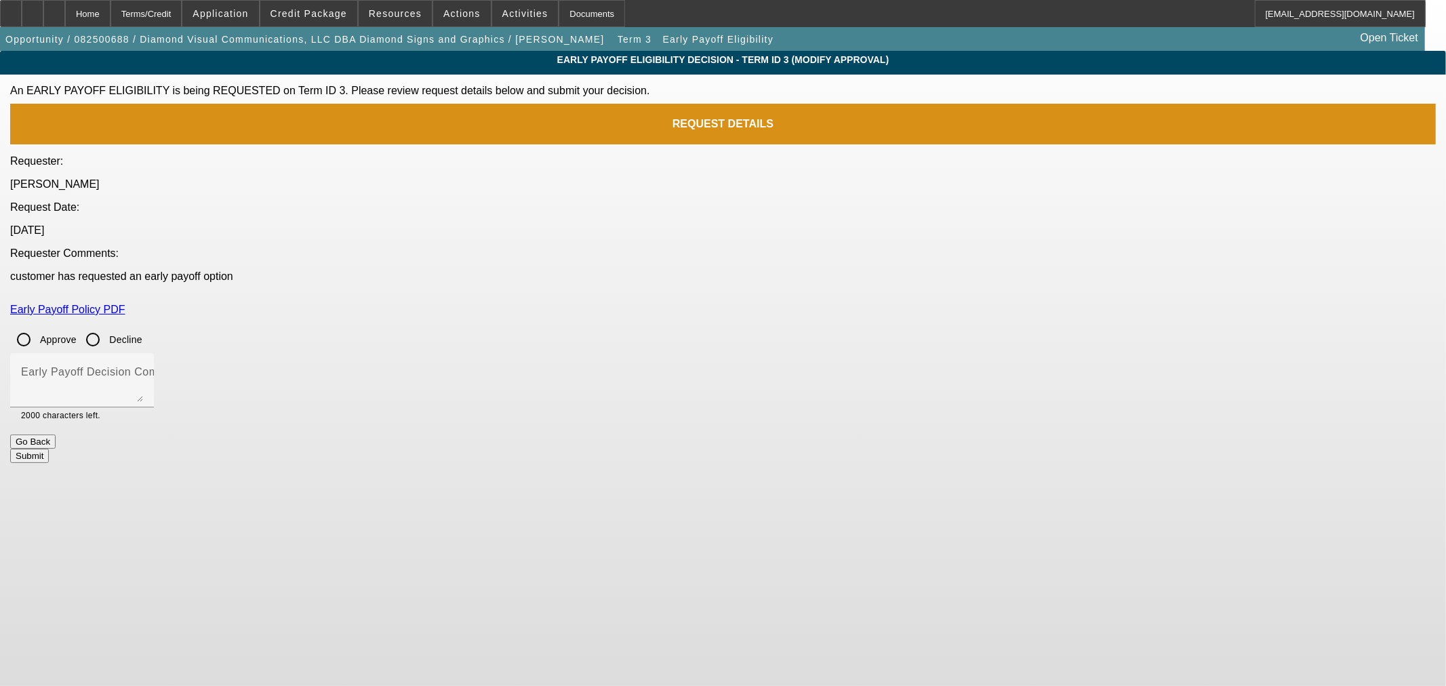
click at [37, 326] on input "Approve" at bounding box center [23, 339] width 27 height 27
radio input "true"
click at [143, 370] on textarea "Early Payoff Decision Comment" at bounding box center [82, 386] width 122 height 33
click at [49, 449] on button "Submit" at bounding box center [29, 456] width 39 height 14
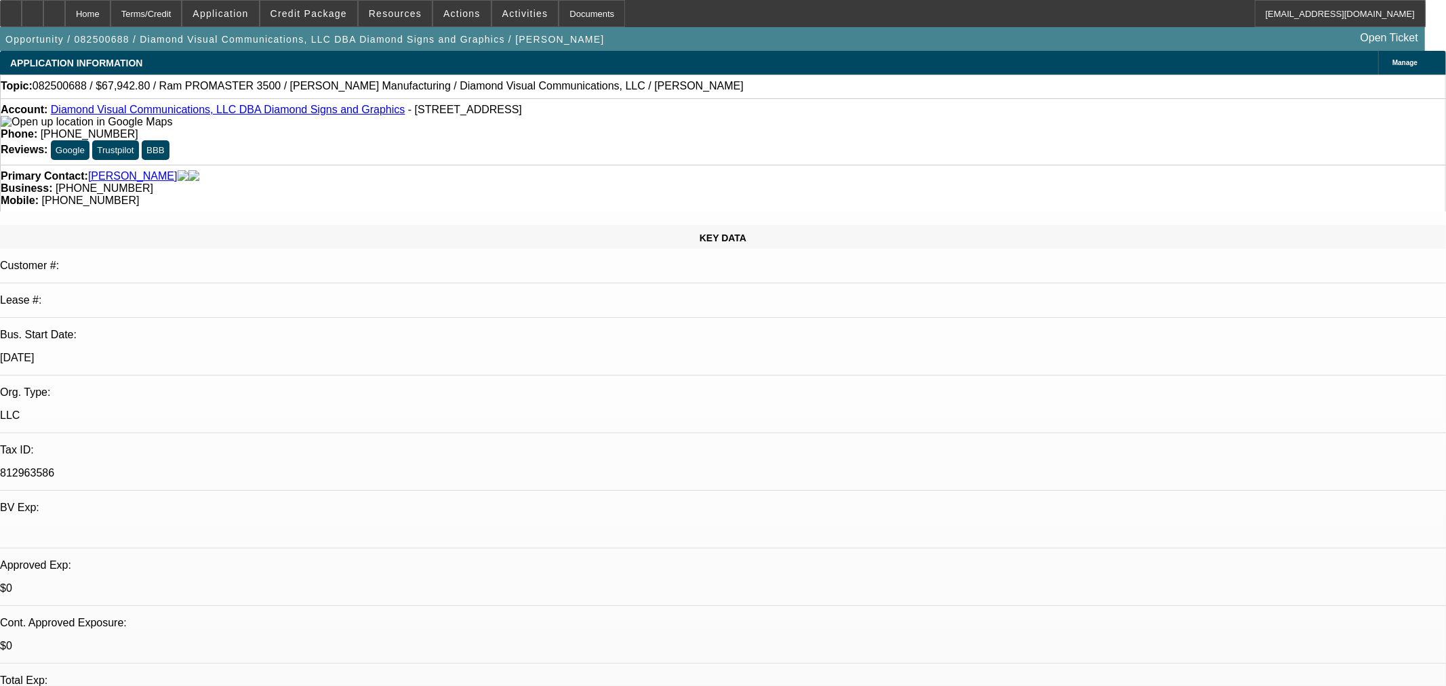
select select "0.1"
select select "0"
select select "3"
select select "0"
select select "6"
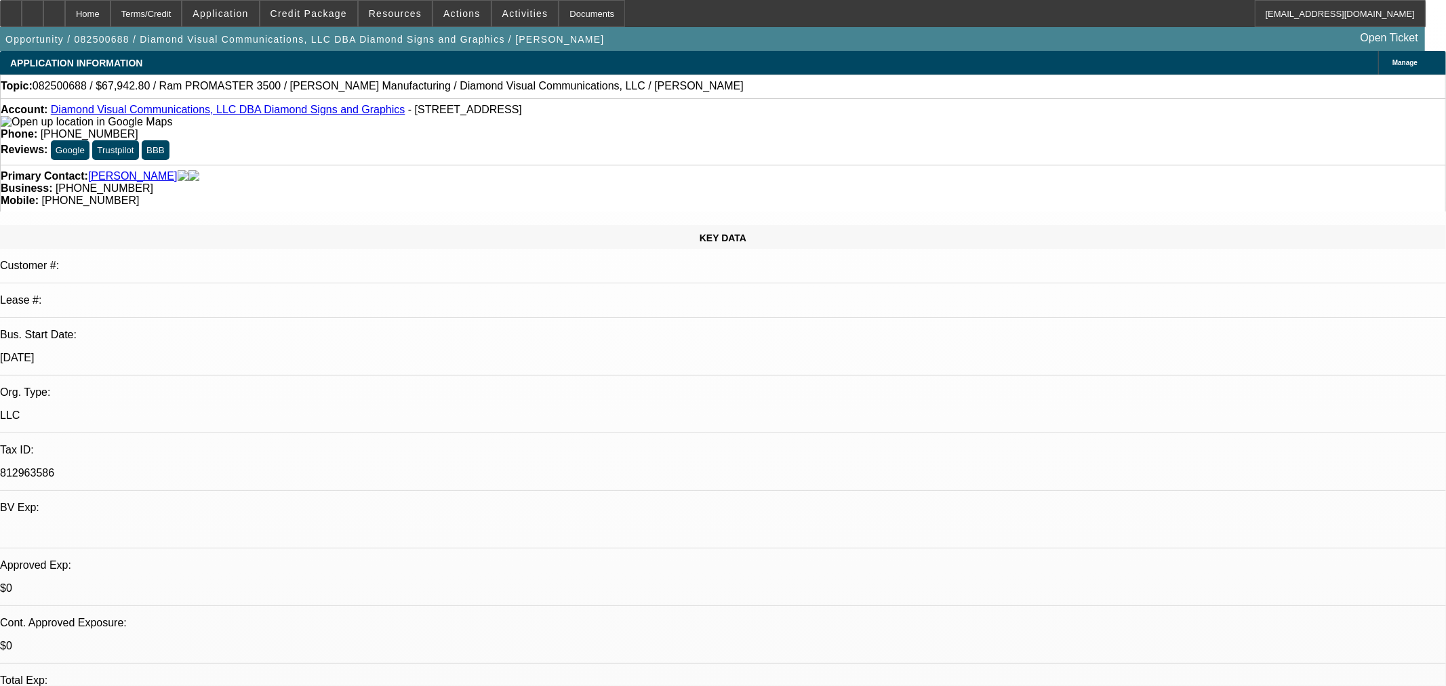
select select "0.1"
select select "0"
select select "3"
select select "0"
select select "6"
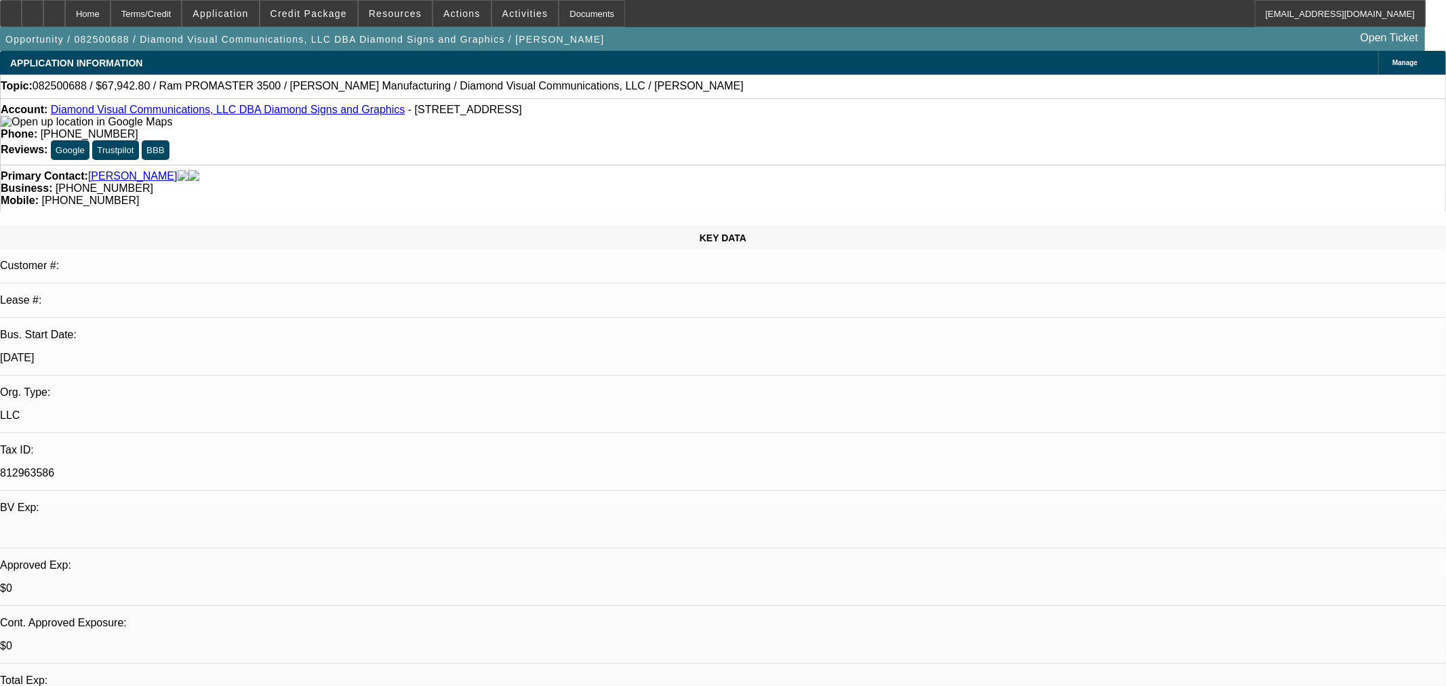
select select "0.1"
select select "0"
select select "3"
select select "0"
select select "6"
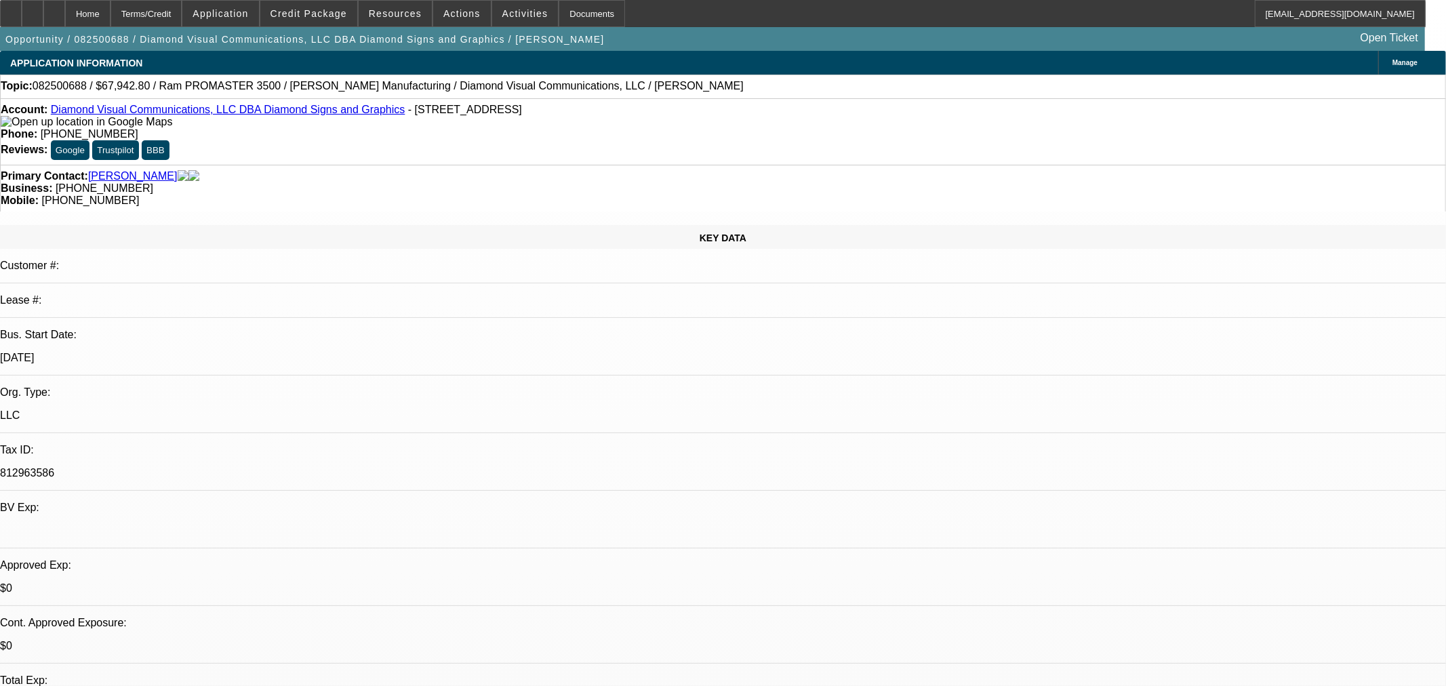
select select "0"
select select "6"
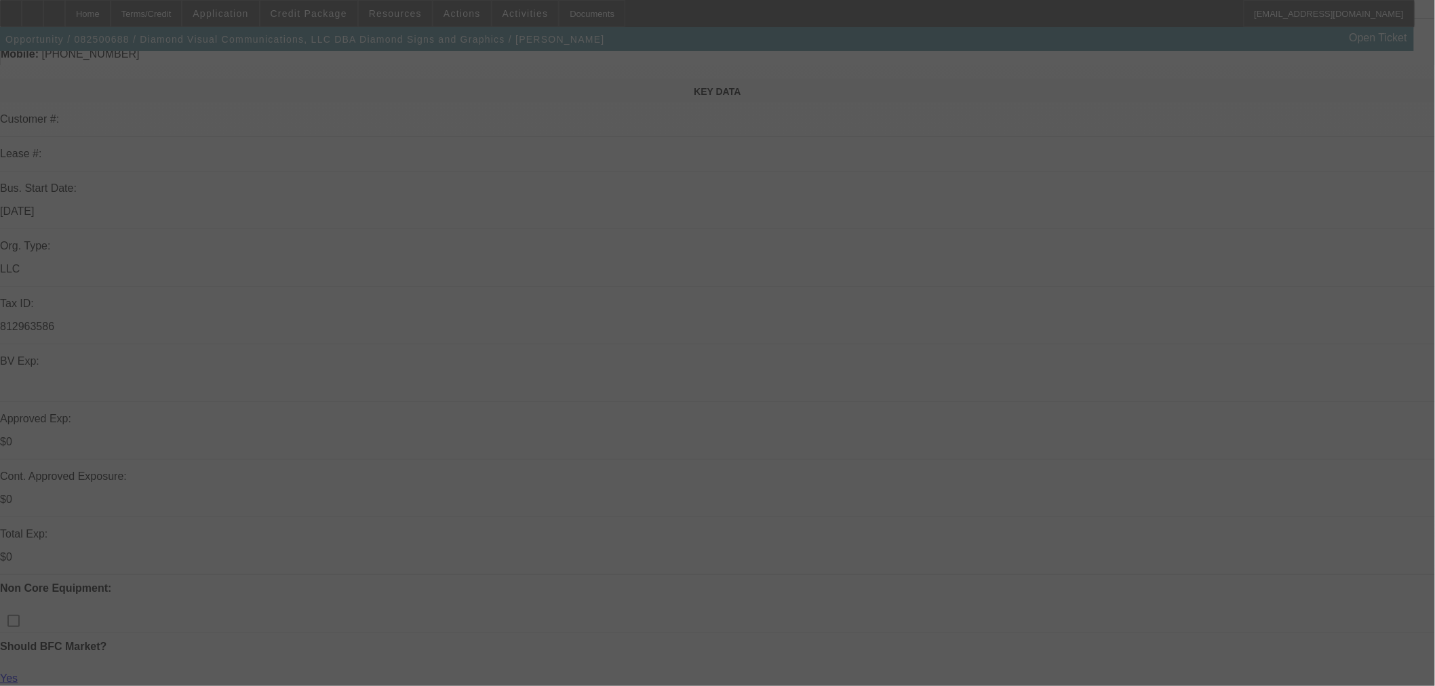
scroll to position [376, 0]
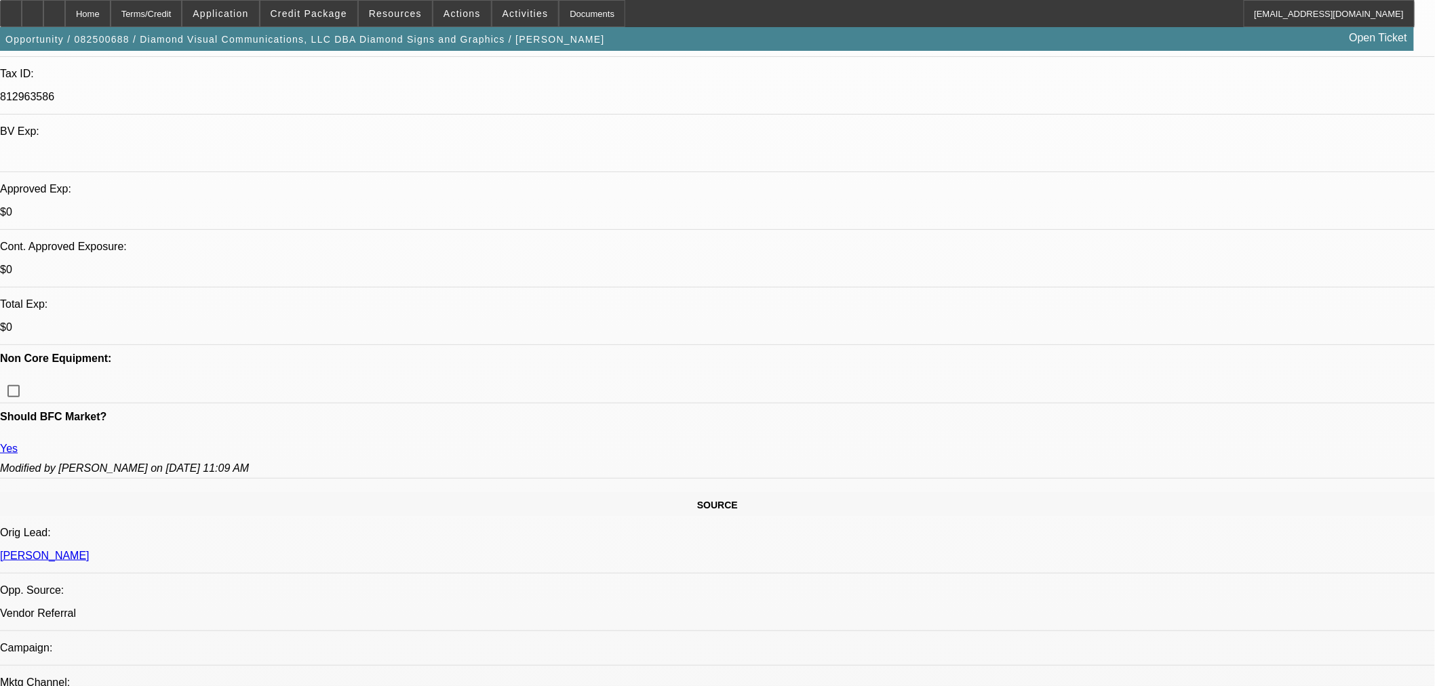
select select "0.1"
select select "0"
select select "3"
select select "0"
select select "6"
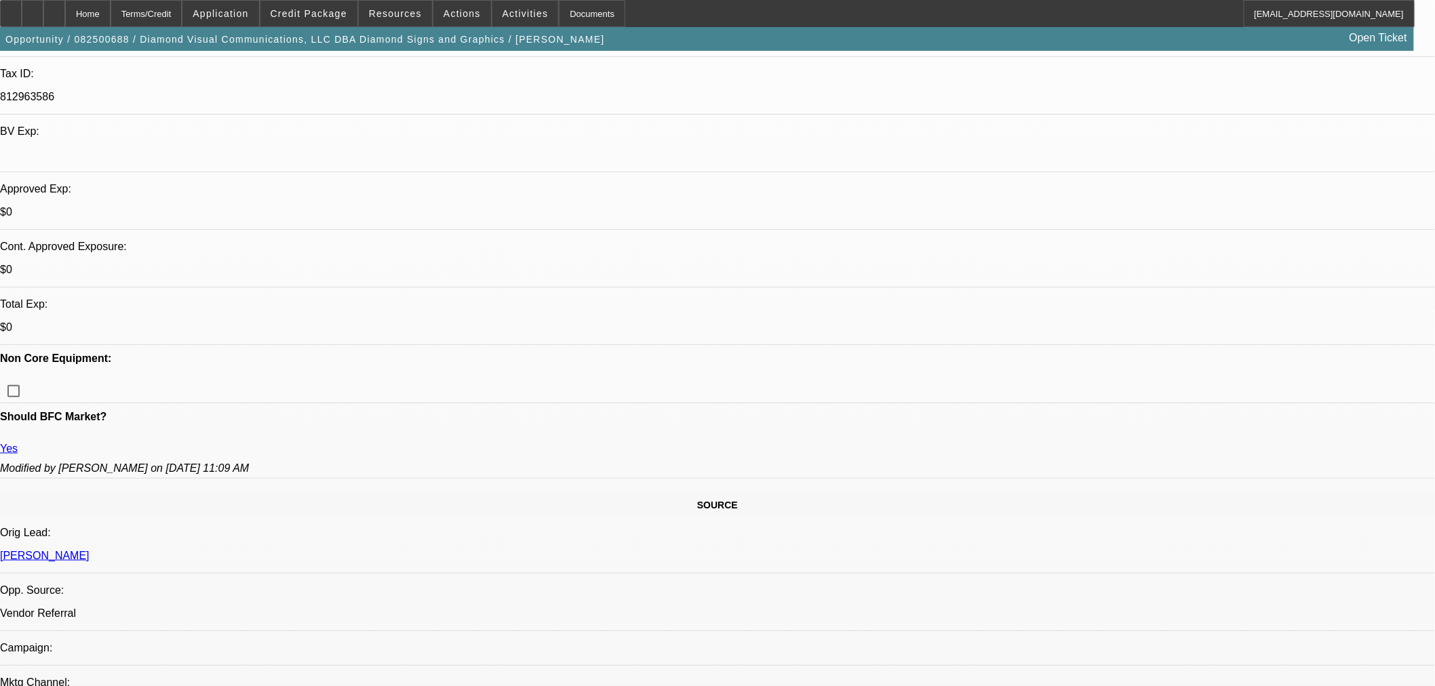
select select "0.1"
select select "0"
select select "3"
select select "0"
select select "6"
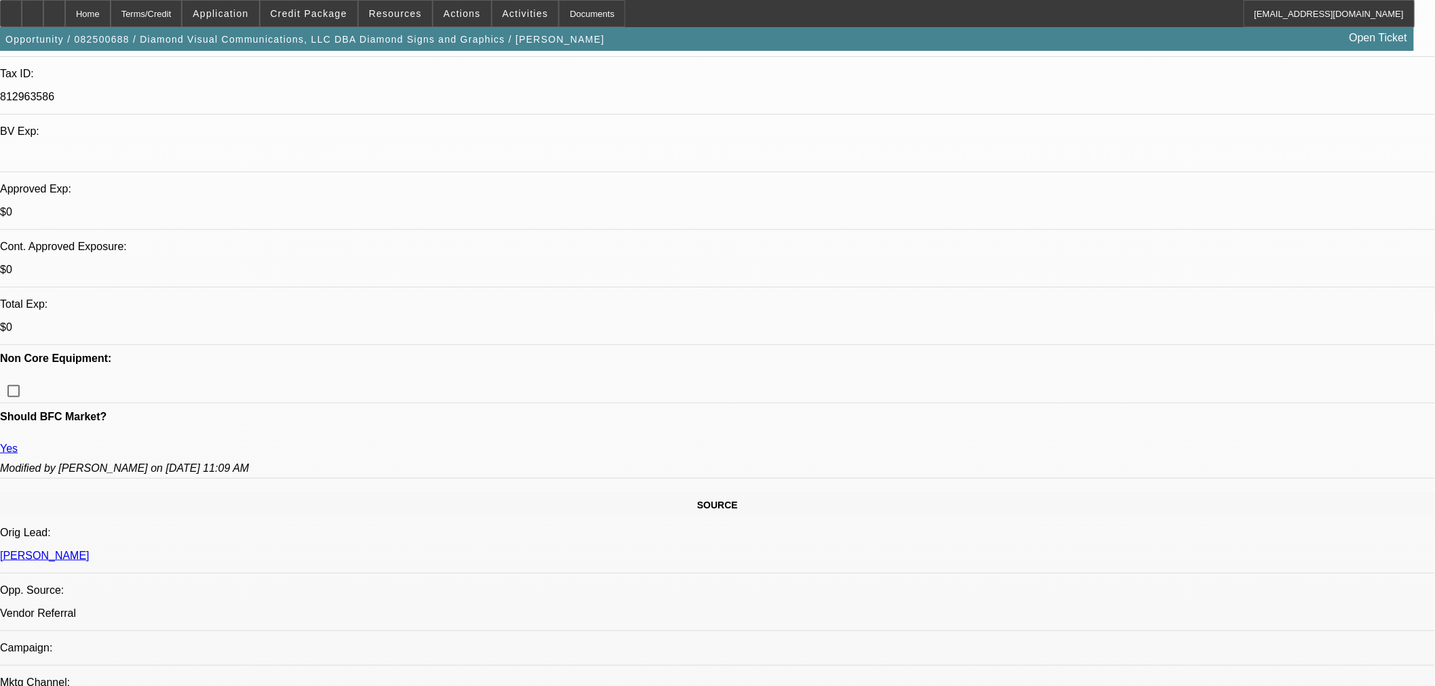
select select "0.1"
select select "0"
select select "3"
select select "0"
select select "6"
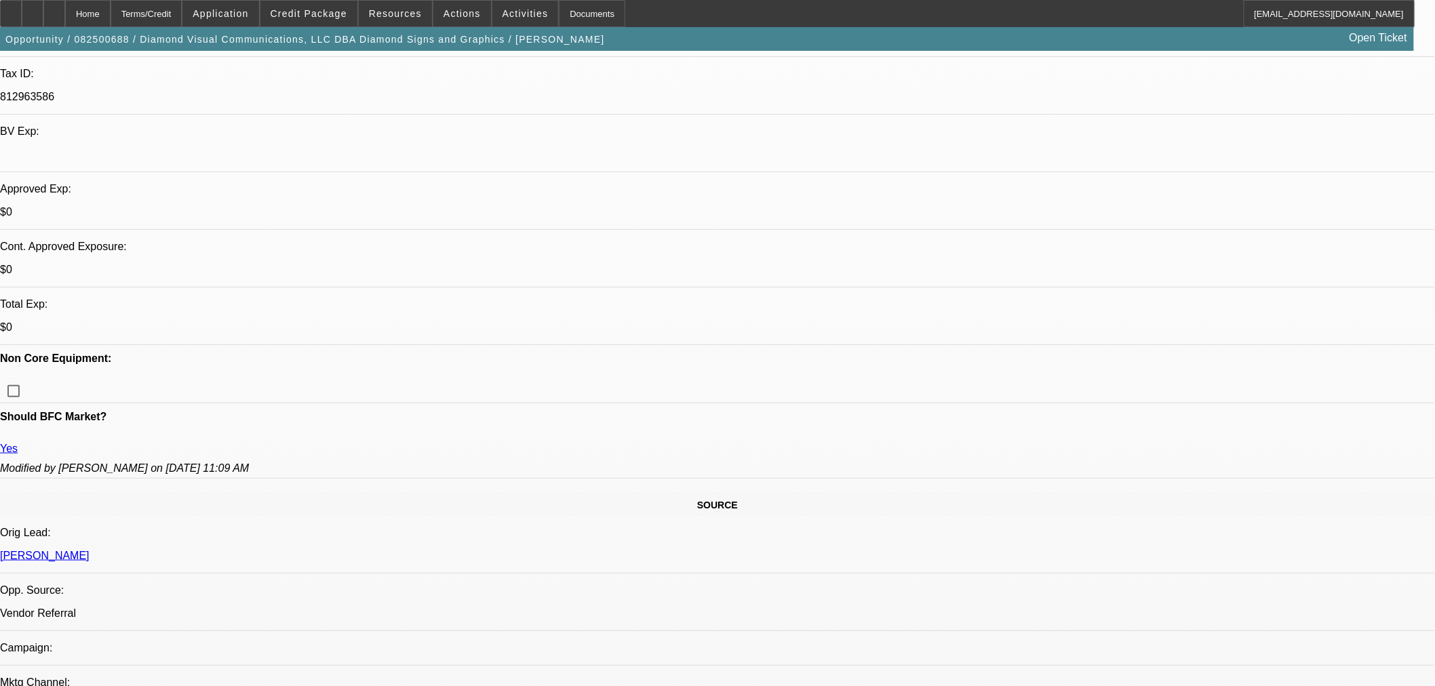
select select "0"
select select "6"
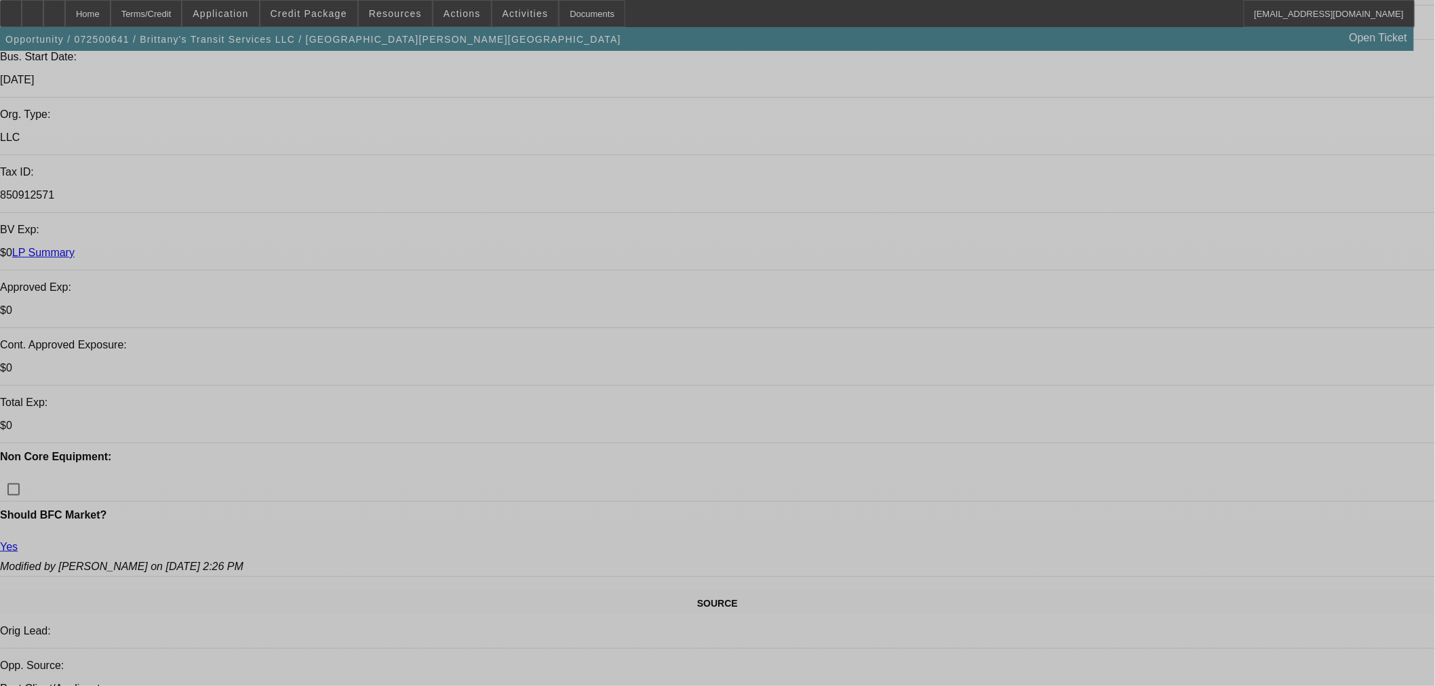
select select "0"
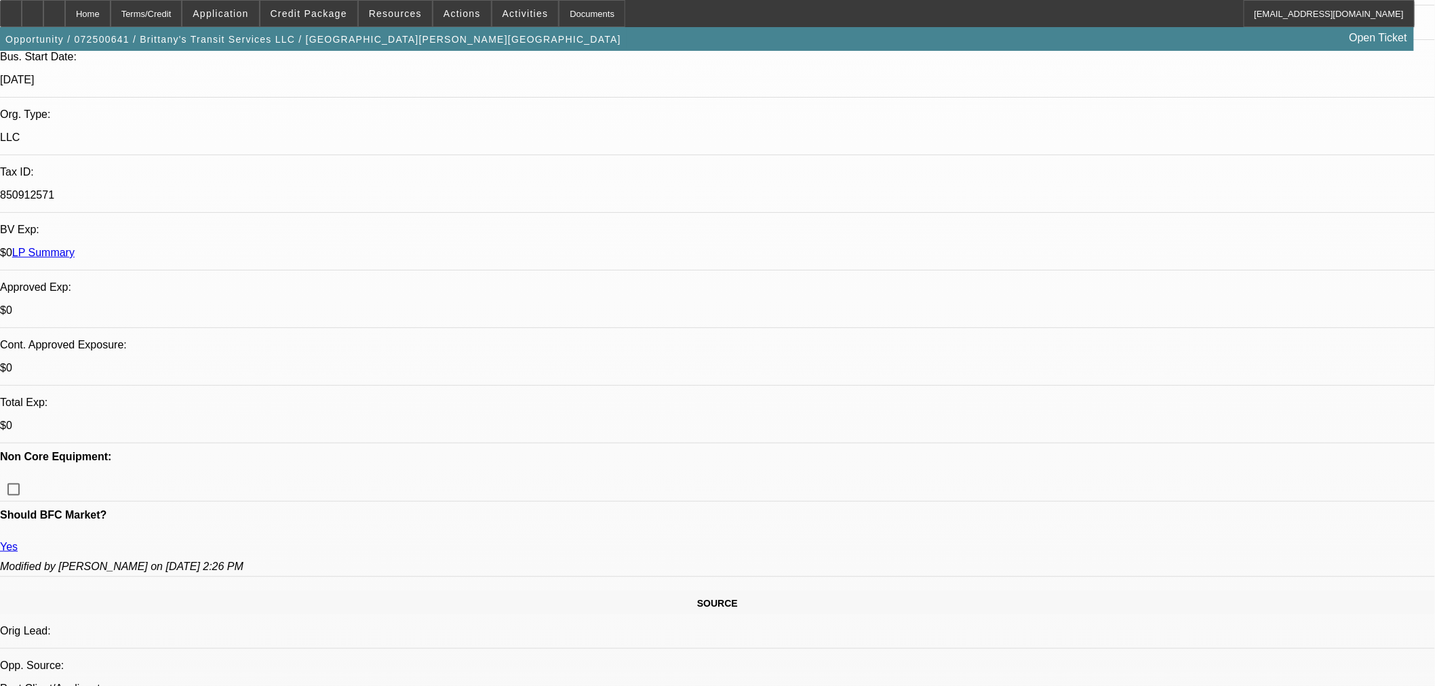
select select "6"
select select "0"
select select "2"
select select "0"
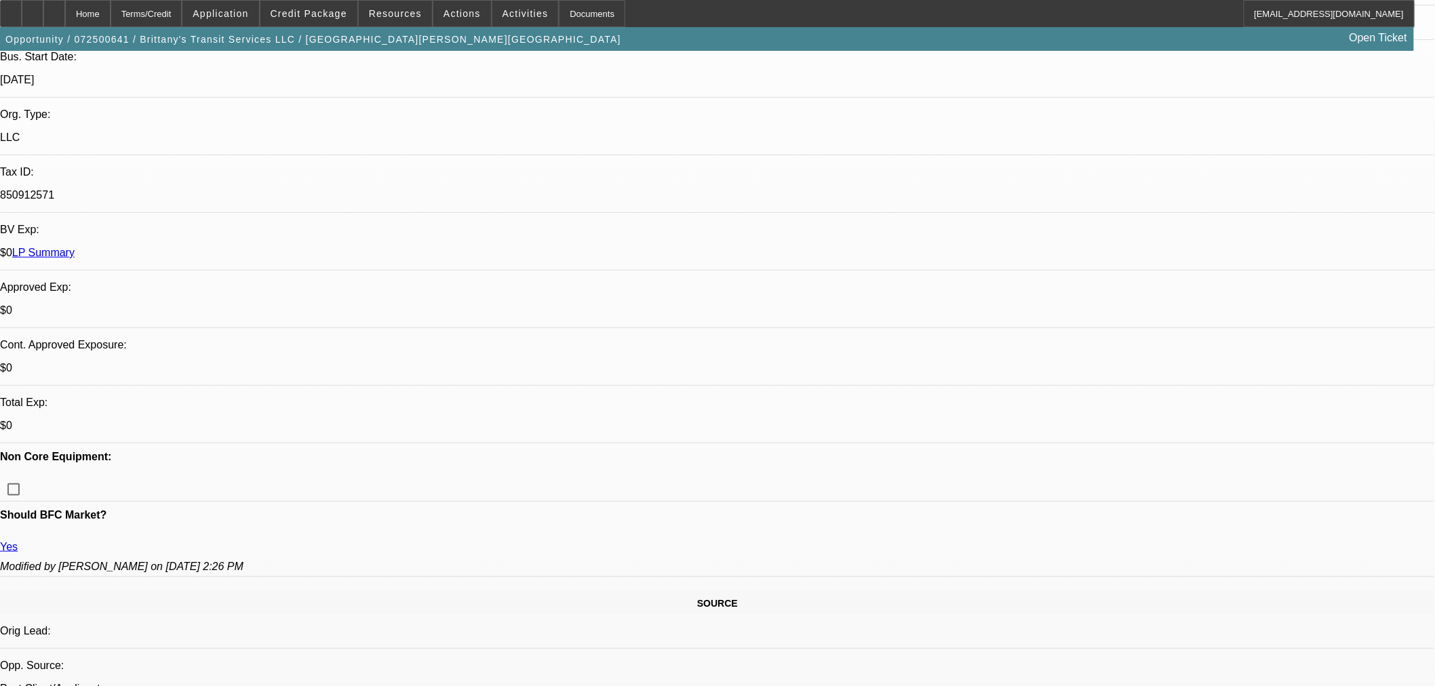
select select "6"
select select "0"
select select "6"
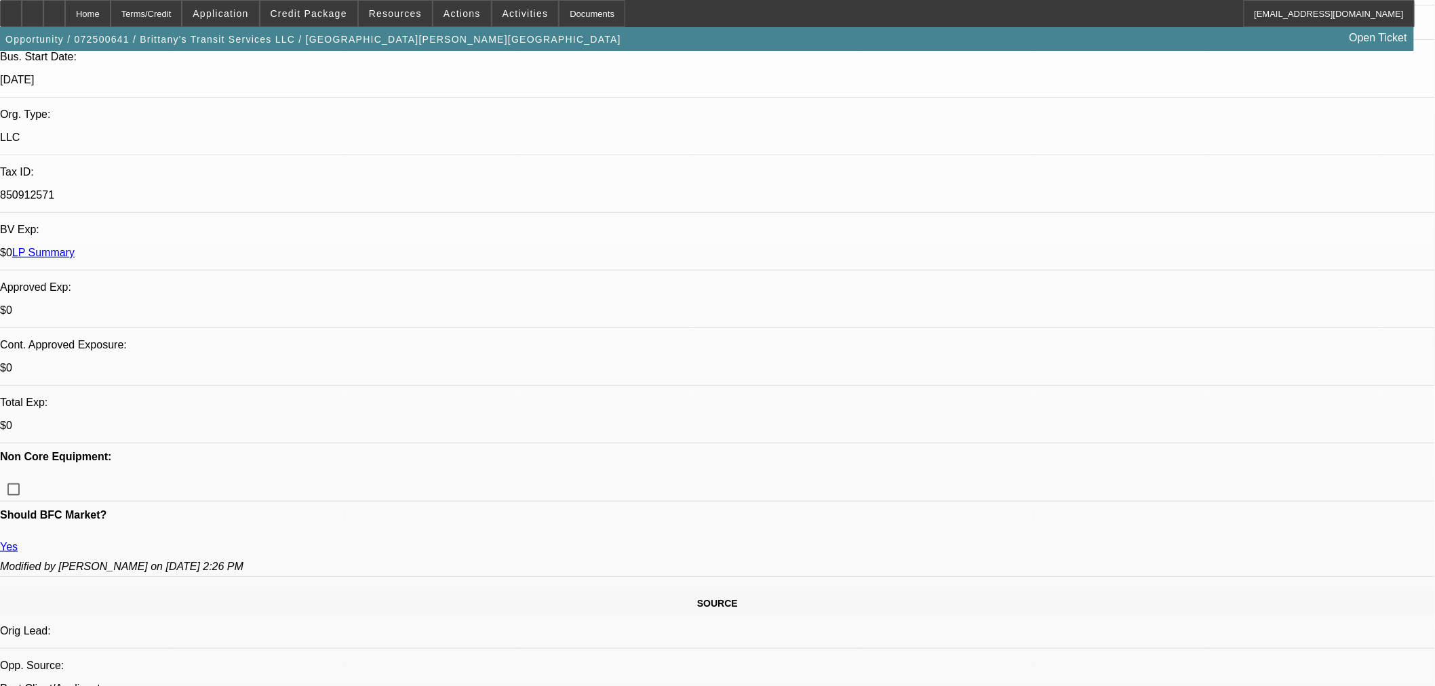
select select "0"
select select "6"
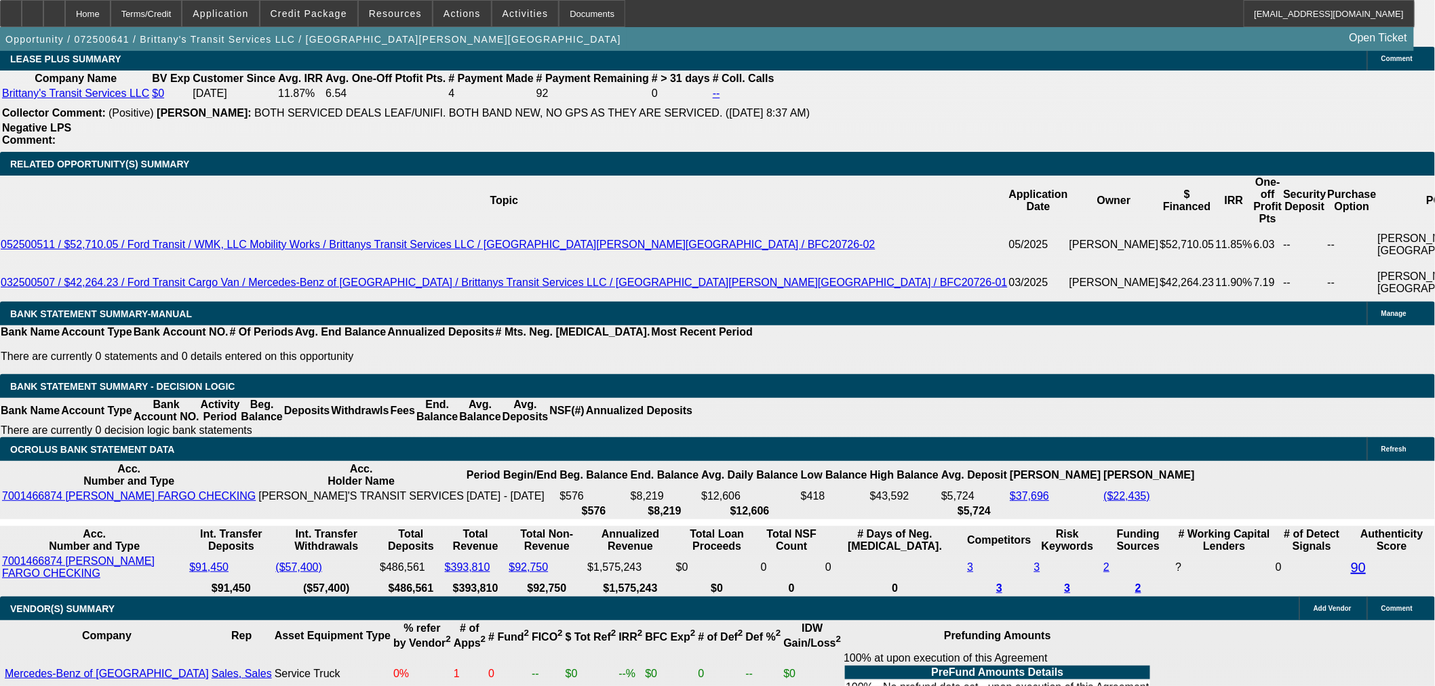
scroll to position [2066, 0]
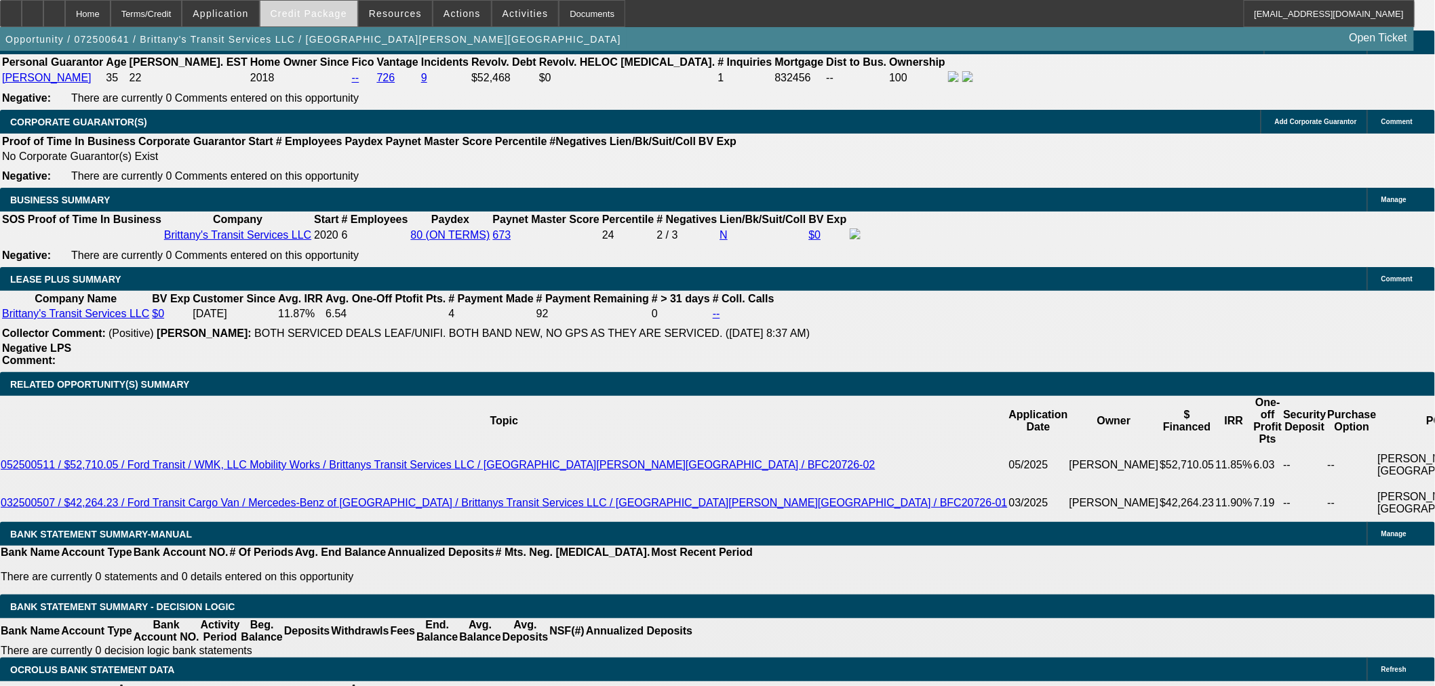
click at [333, 21] on span at bounding box center [308, 13] width 97 height 33
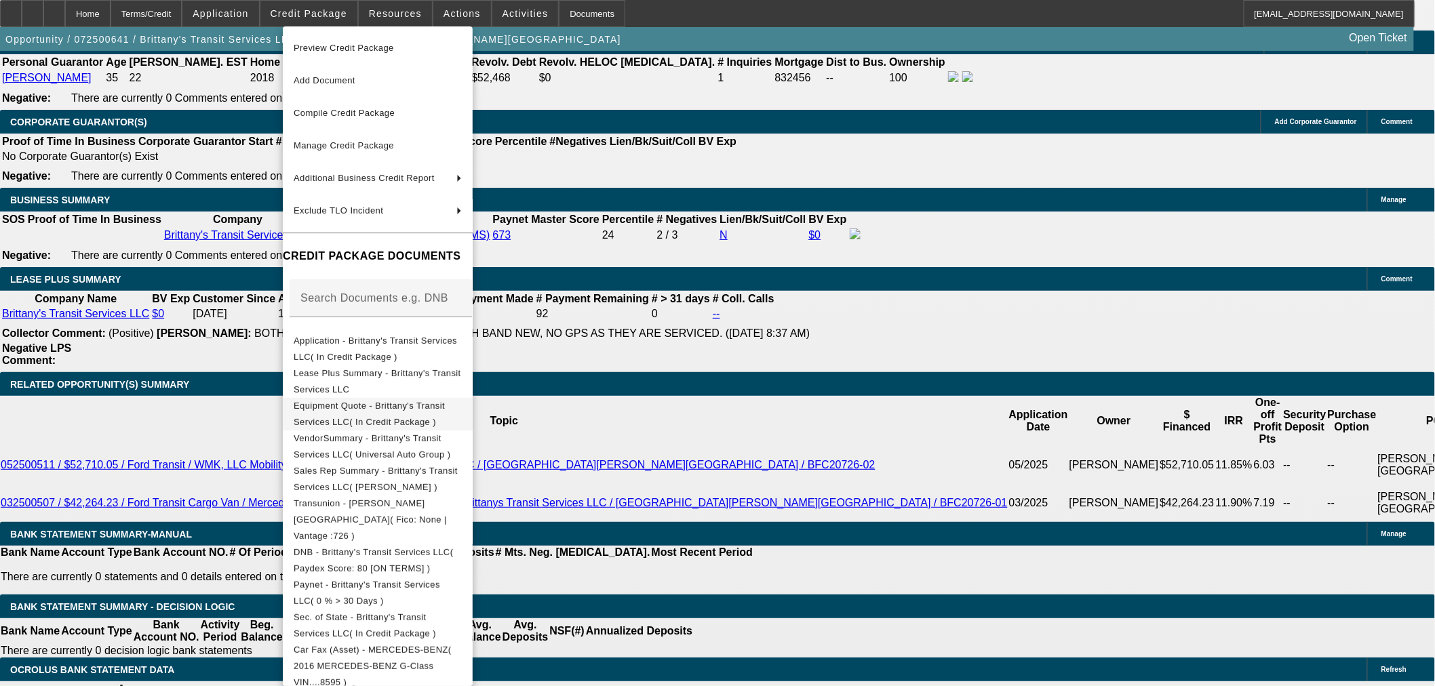
click at [339, 408] on span "Equipment Quote - Brittany's Transit Services LLC( In Credit Package )" at bounding box center [369, 413] width 151 height 26
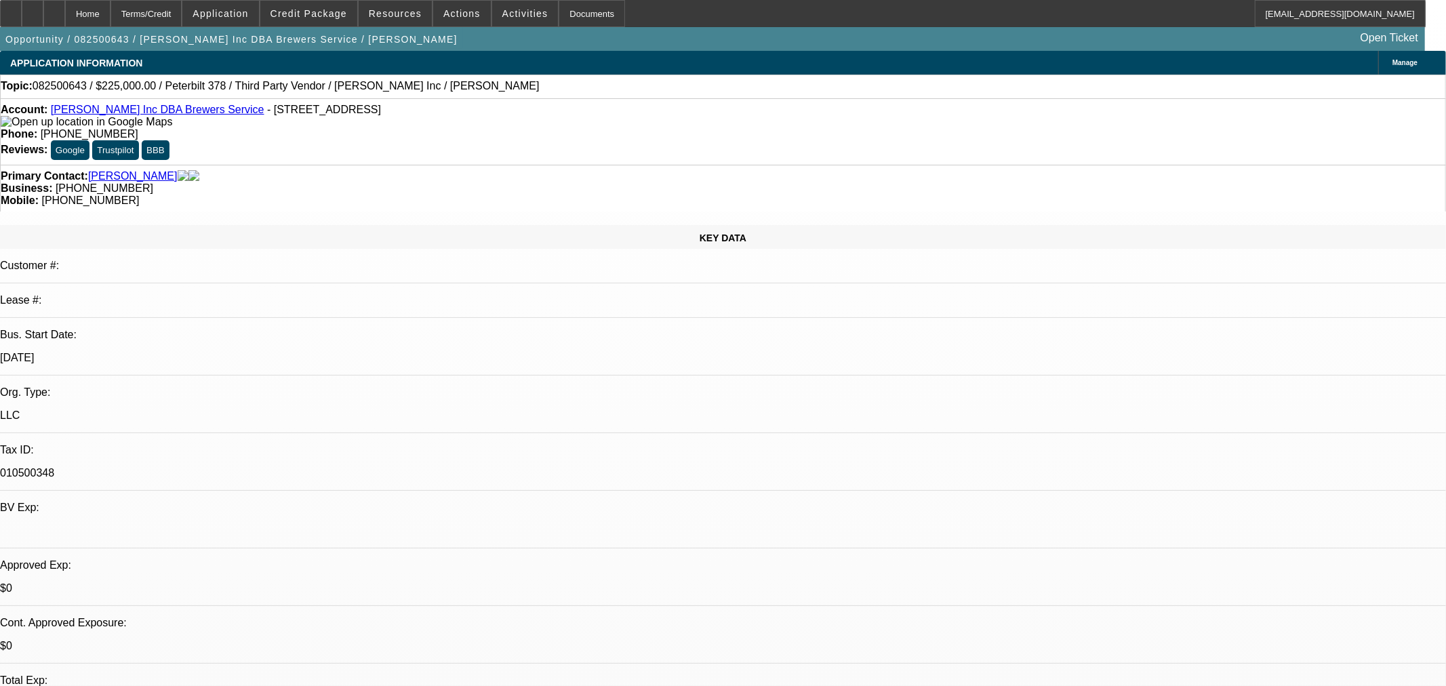
select select "0"
select select "2"
select select "0"
select select "6"
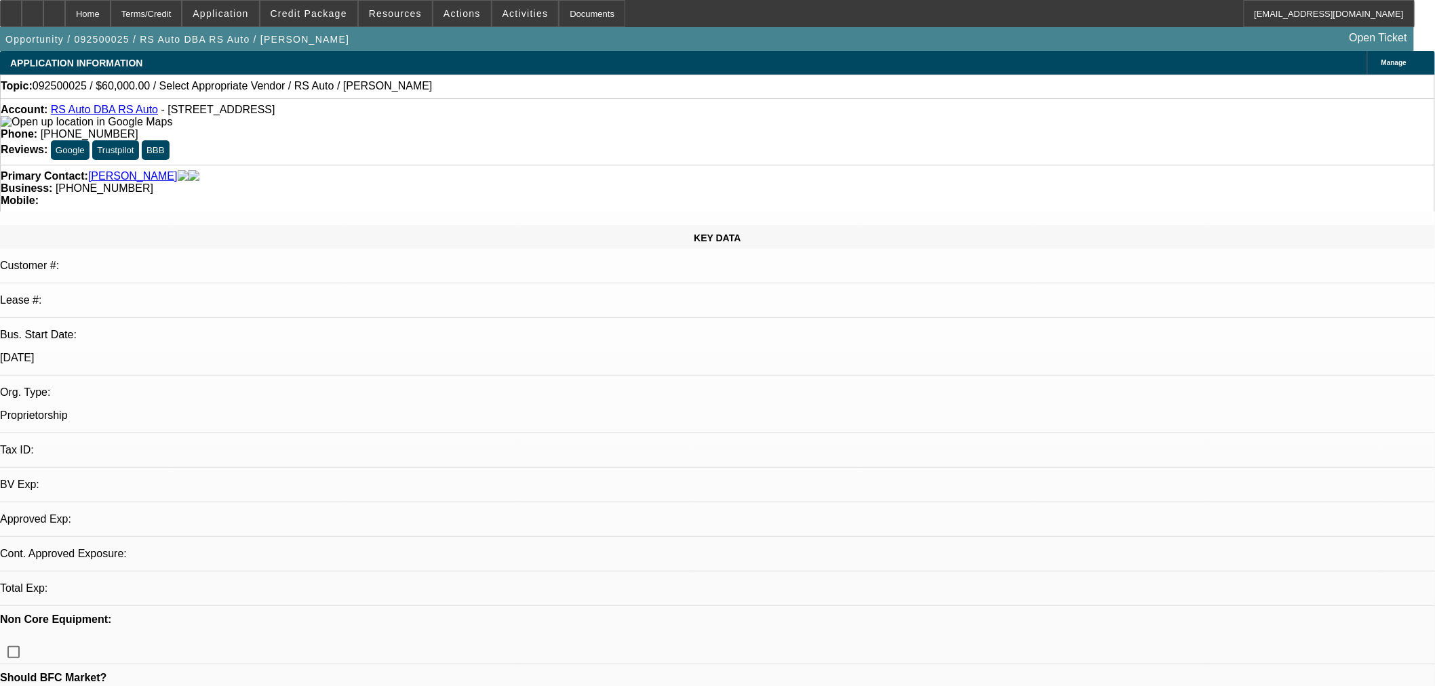
select select "0"
select select "2"
select select "0.1"
select select "4"
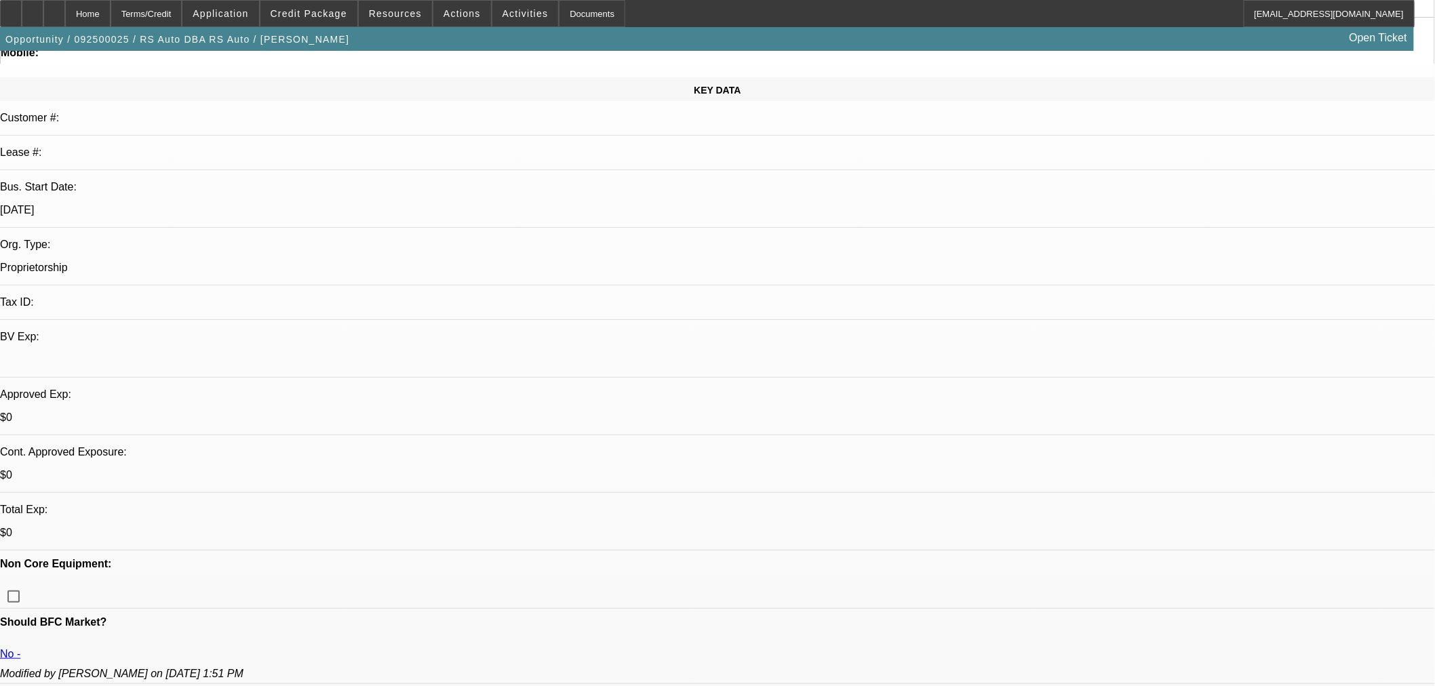
scroll to position [151, 0]
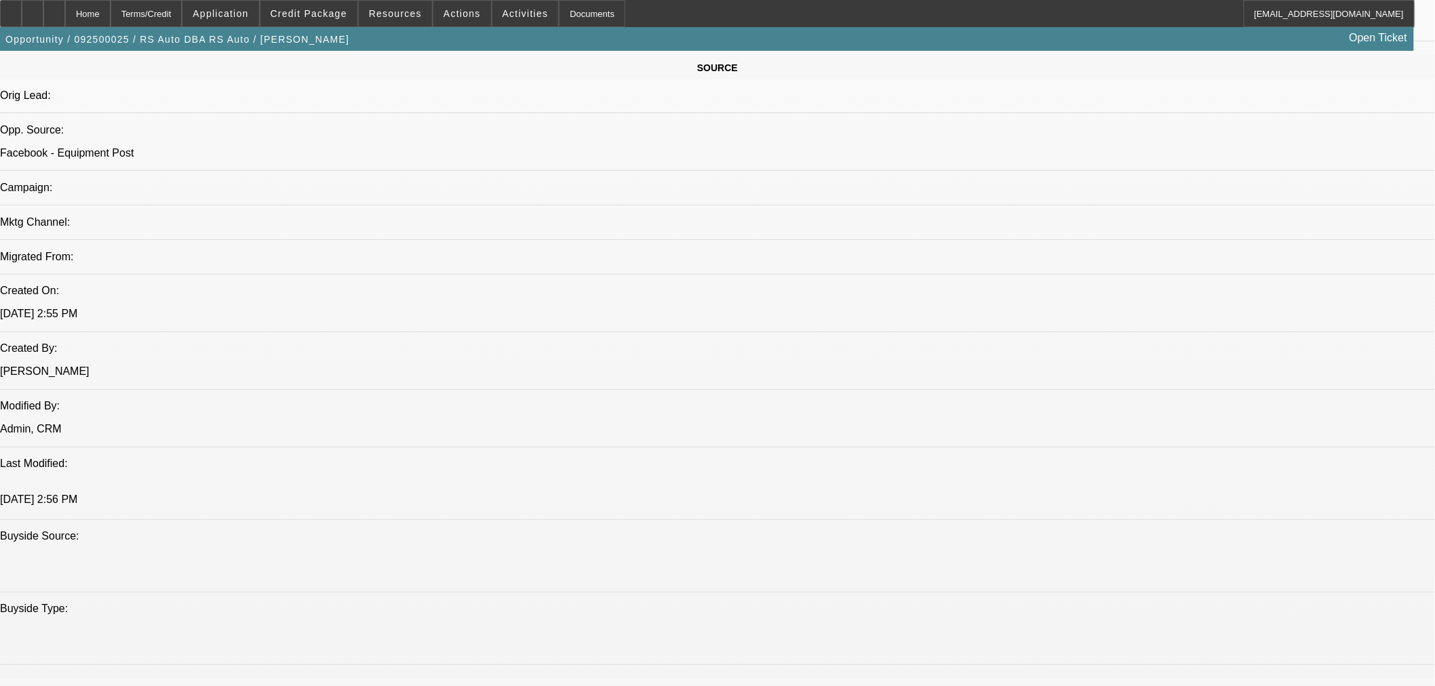
scroll to position [678, 0]
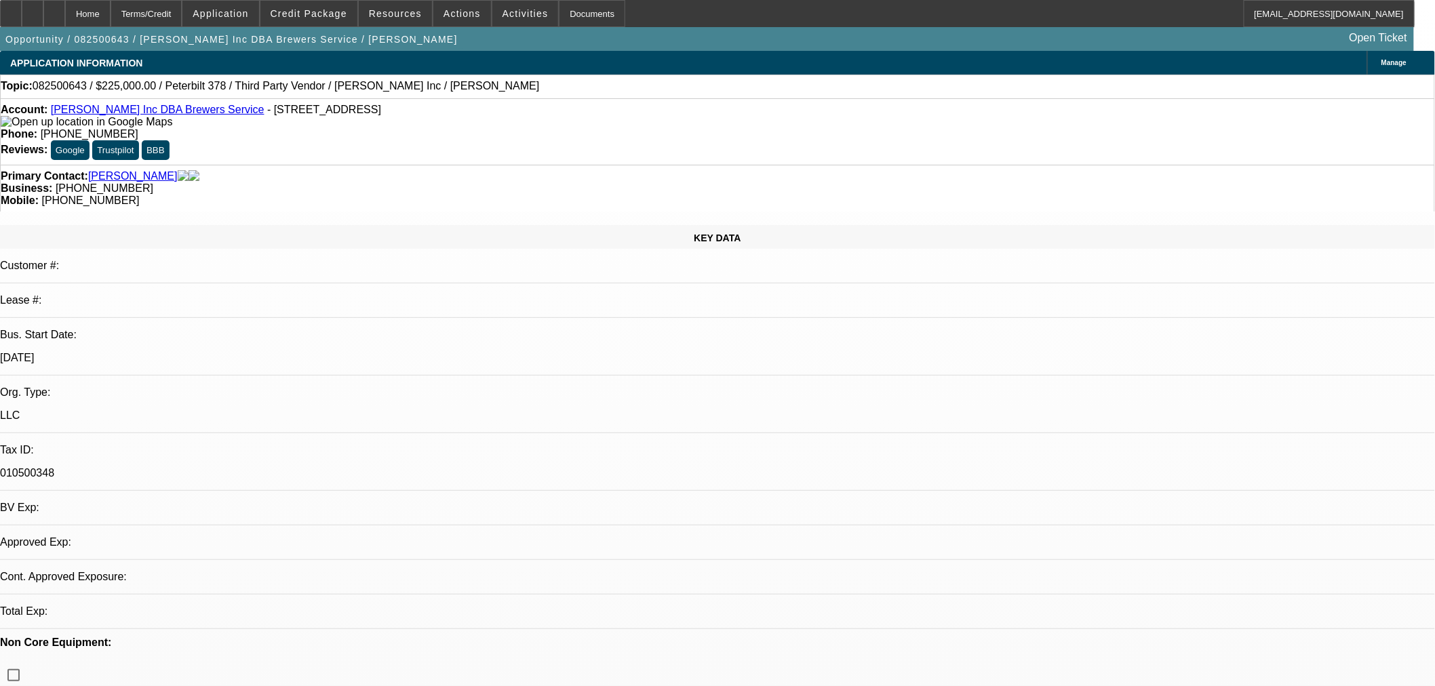
select select "0"
select select "2"
select select "0"
select select "6"
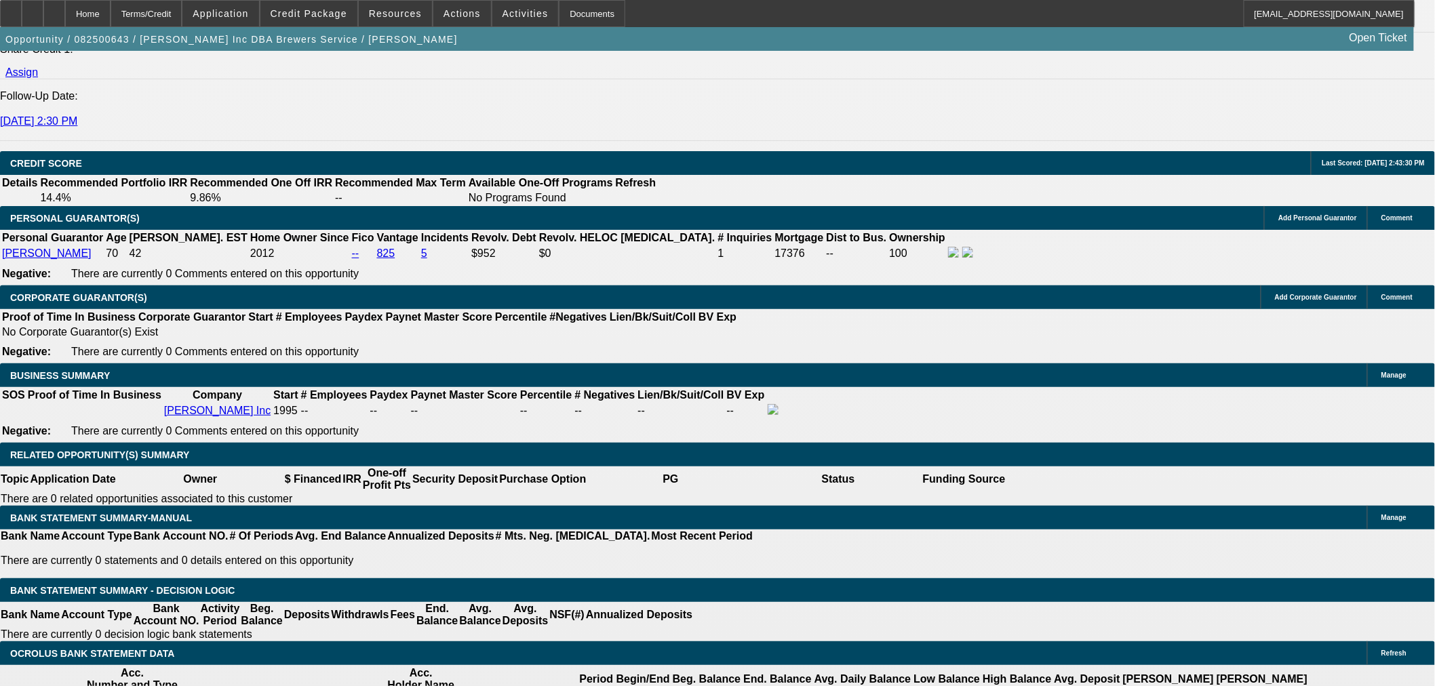
scroll to position [1883, 0]
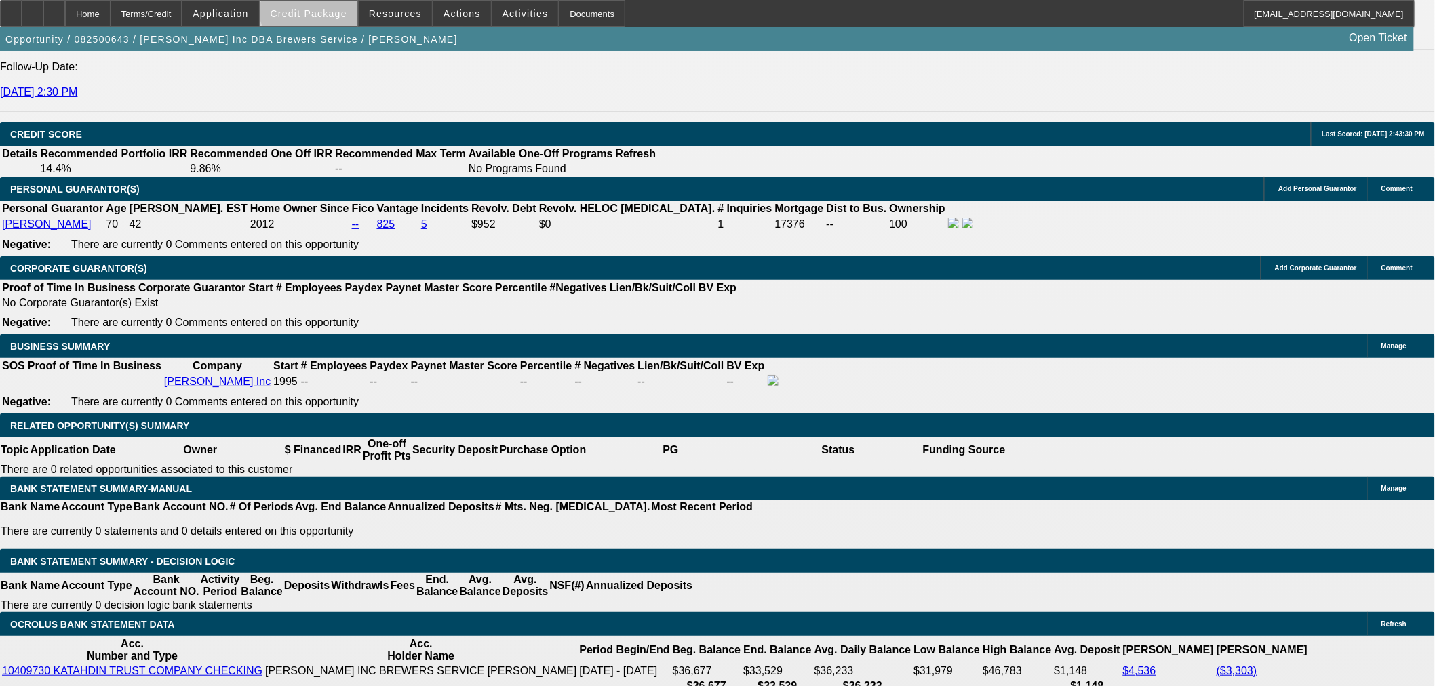
click at [334, 7] on span at bounding box center [308, 13] width 97 height 33
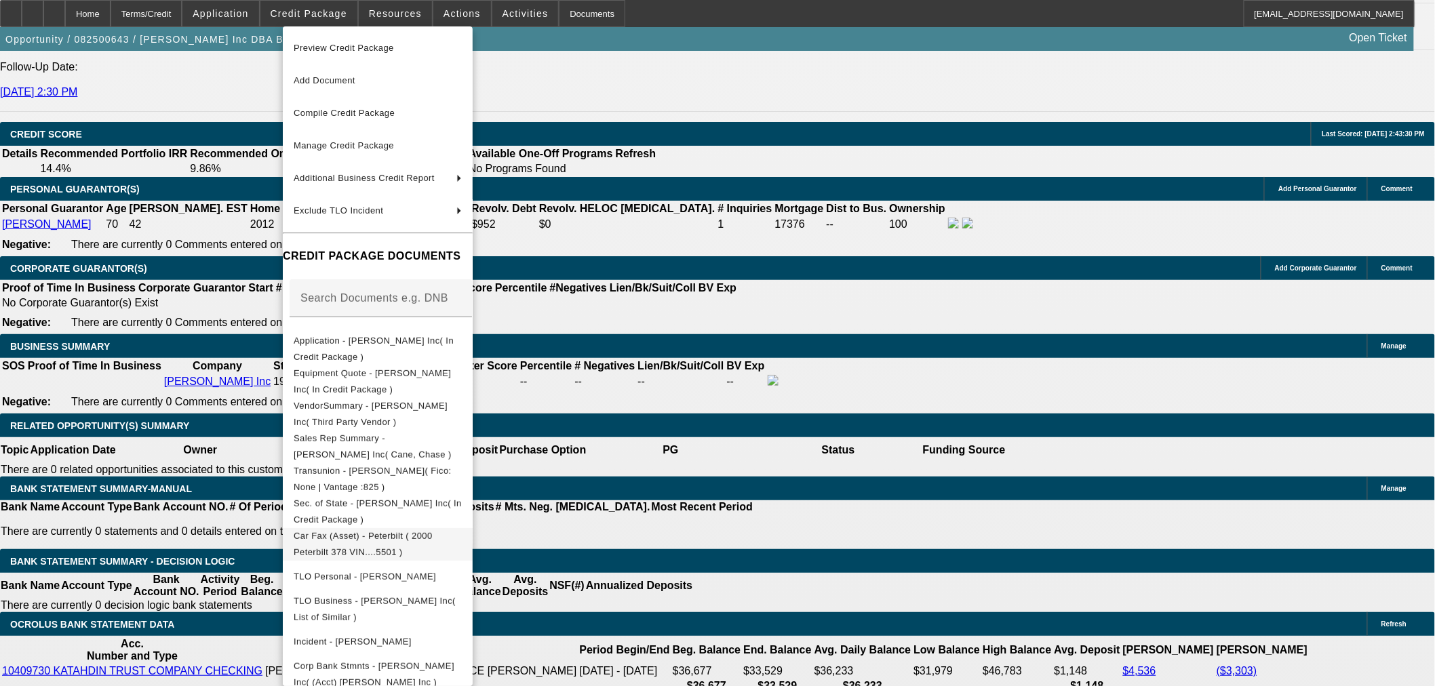
click at [433, 538] on span "Car Fax (Asset) - Peterbilt ( 2000 Peterbilt 378 VIN....5501 )" at bounding box center [363, 543] width 139 height 26
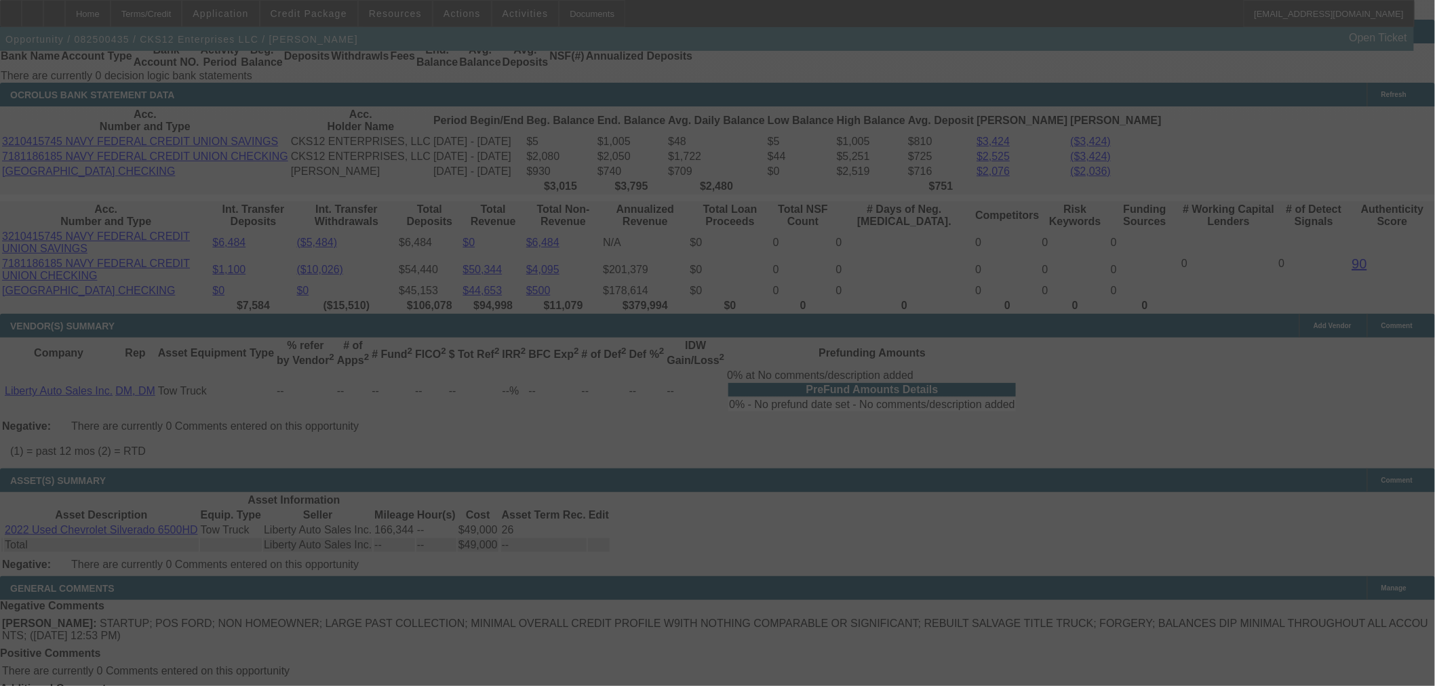
scroll to position [2390, 0]
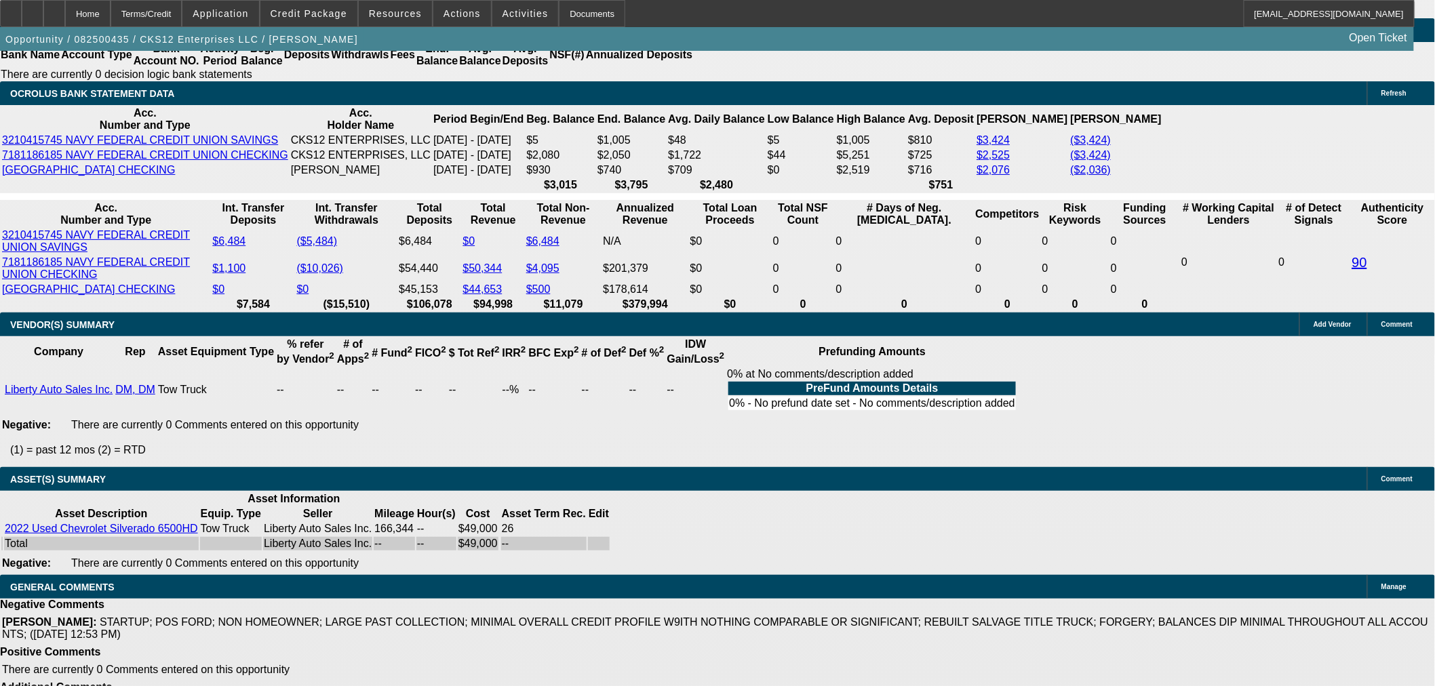
select select "0"
select select "3"
select select "0.1"
select select "4"
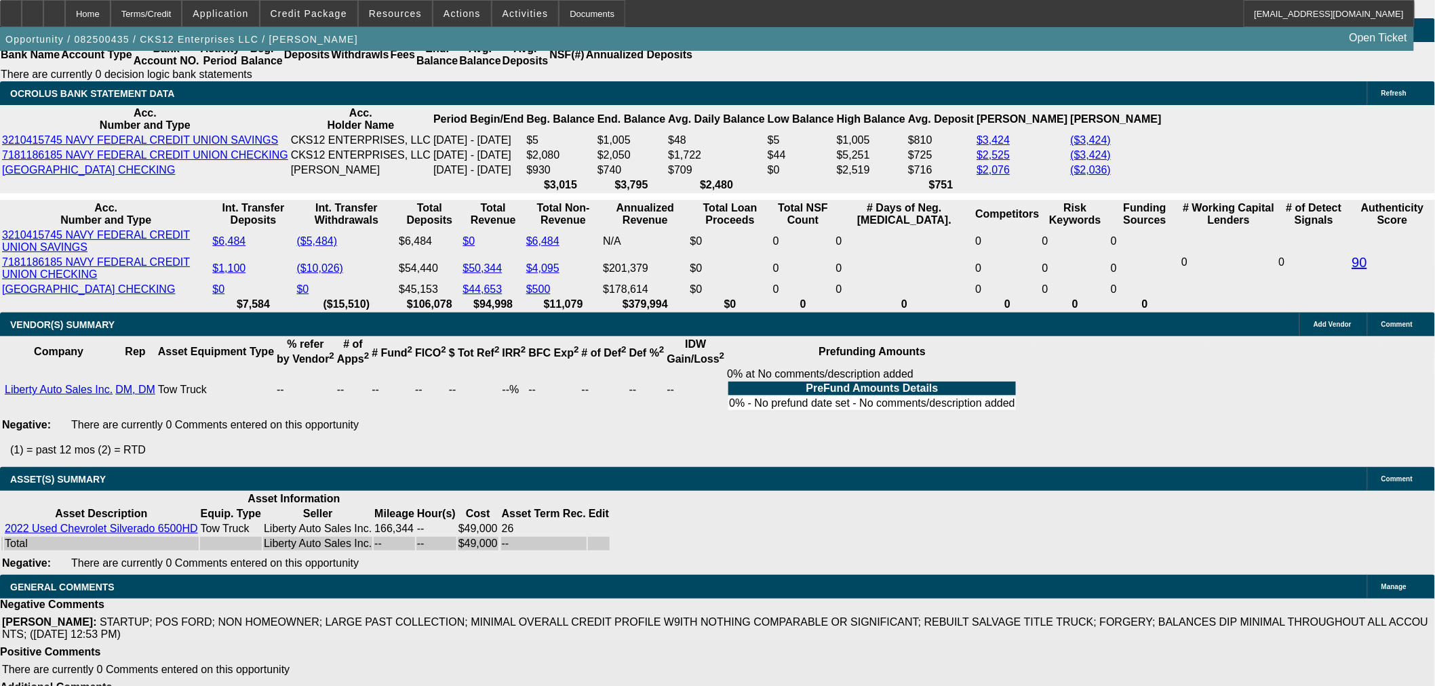
select select "0"
select select "2"
select select "0.1"
select select "4"
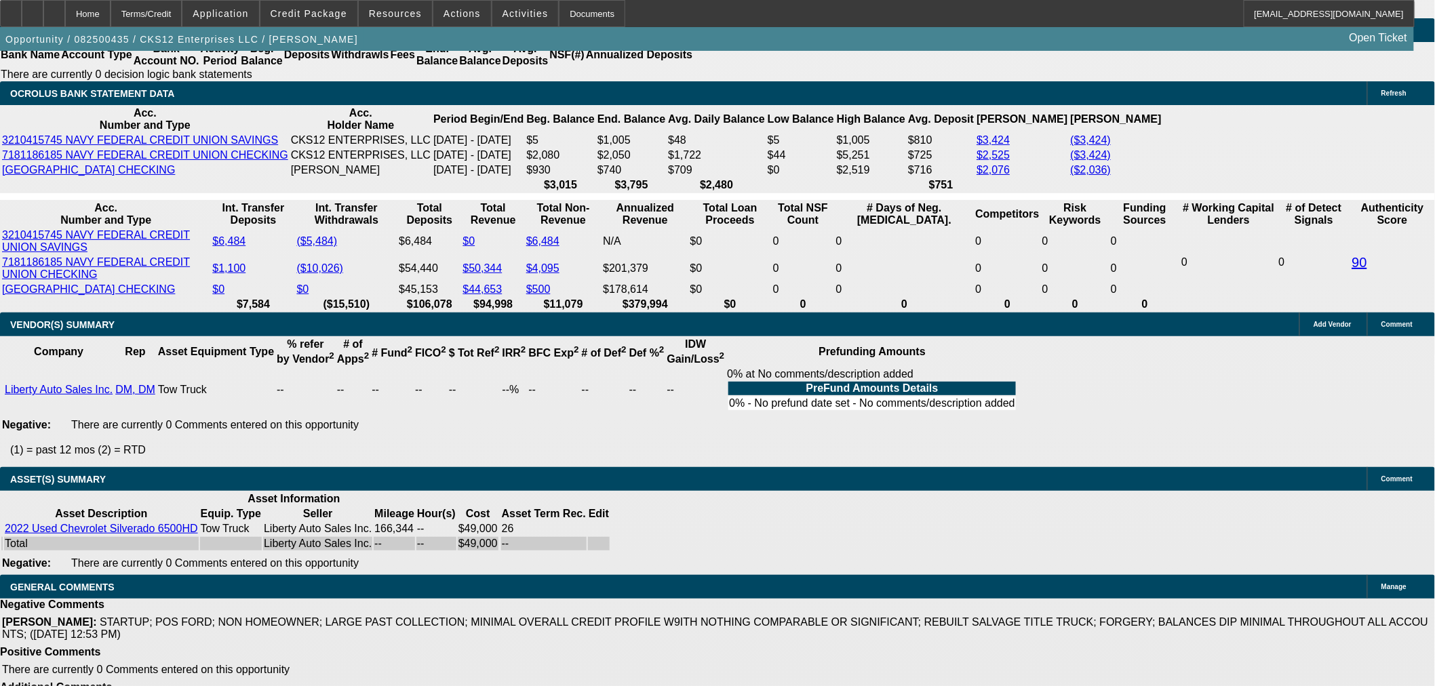
select select "0.1"
select select "0"
select select "3"
select select "0.1"
select select "4"
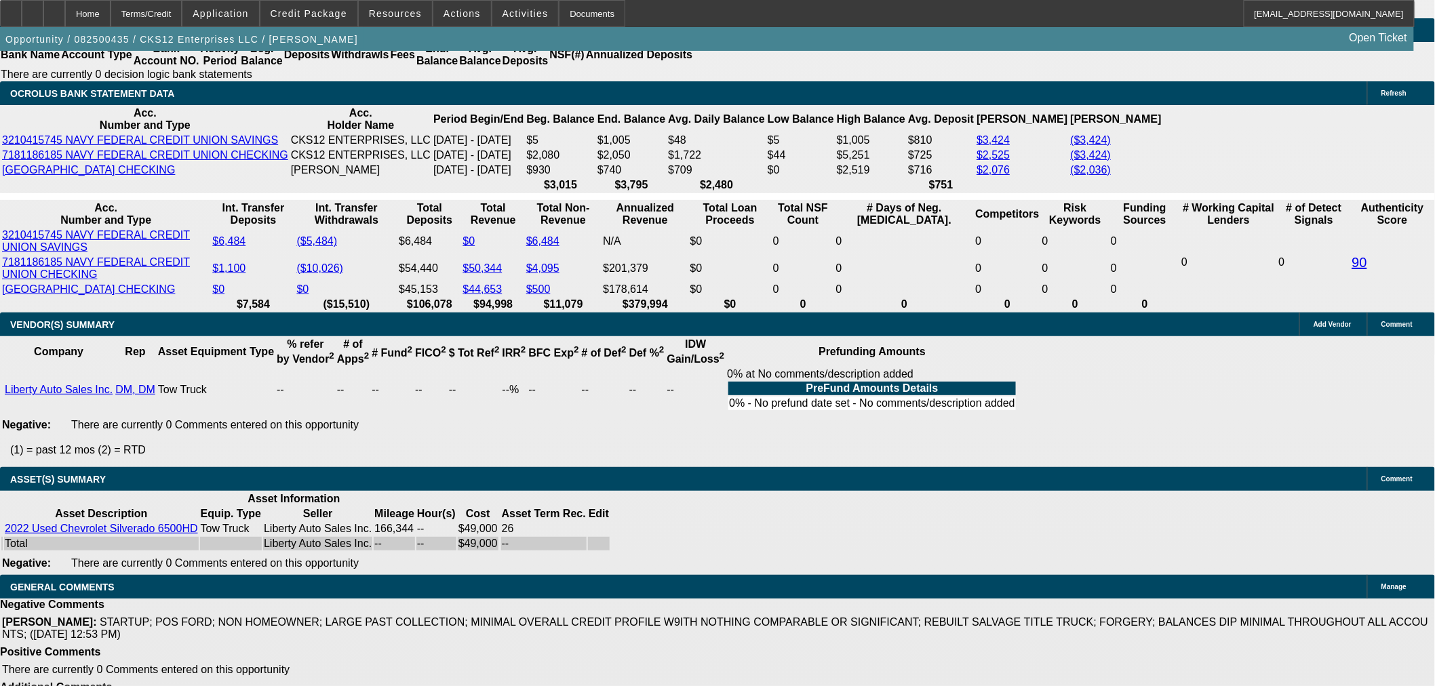
select select "0"
select select "2"
select select "0.1"
select select "4"
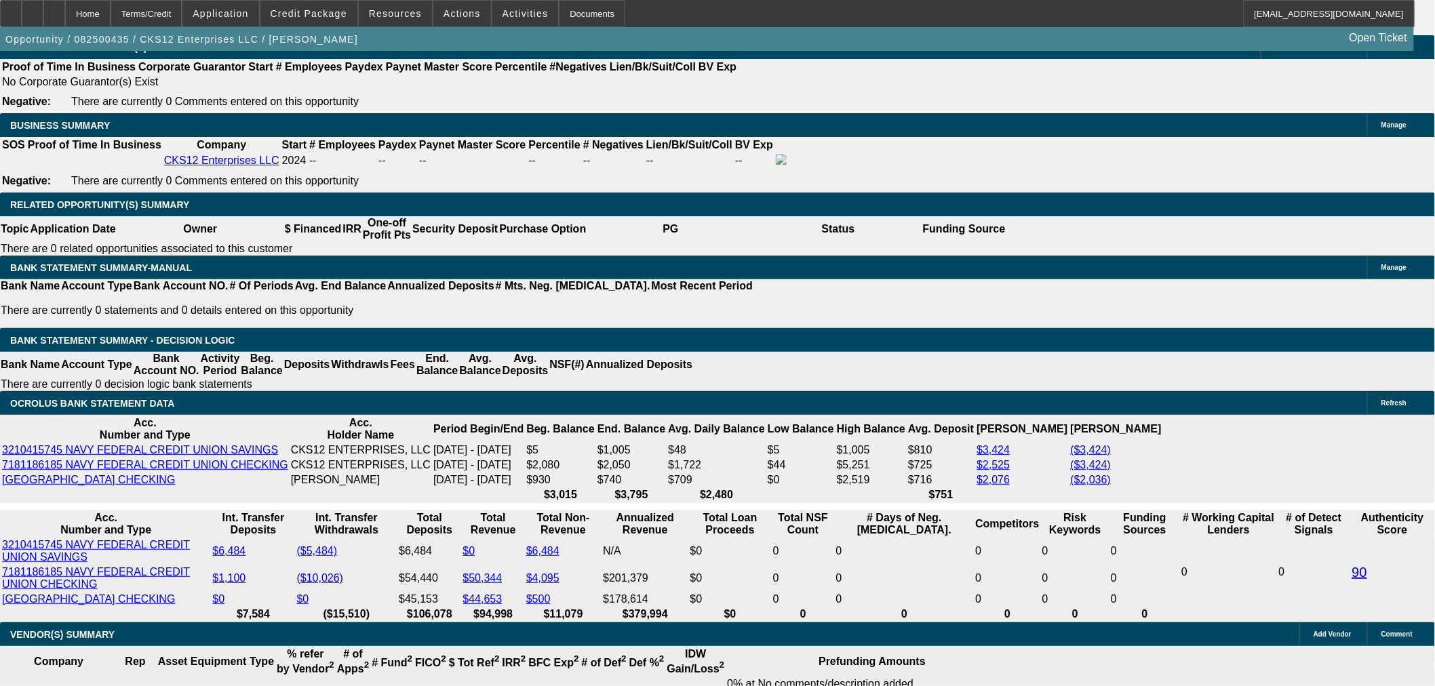
scroll to position [2036, 0]
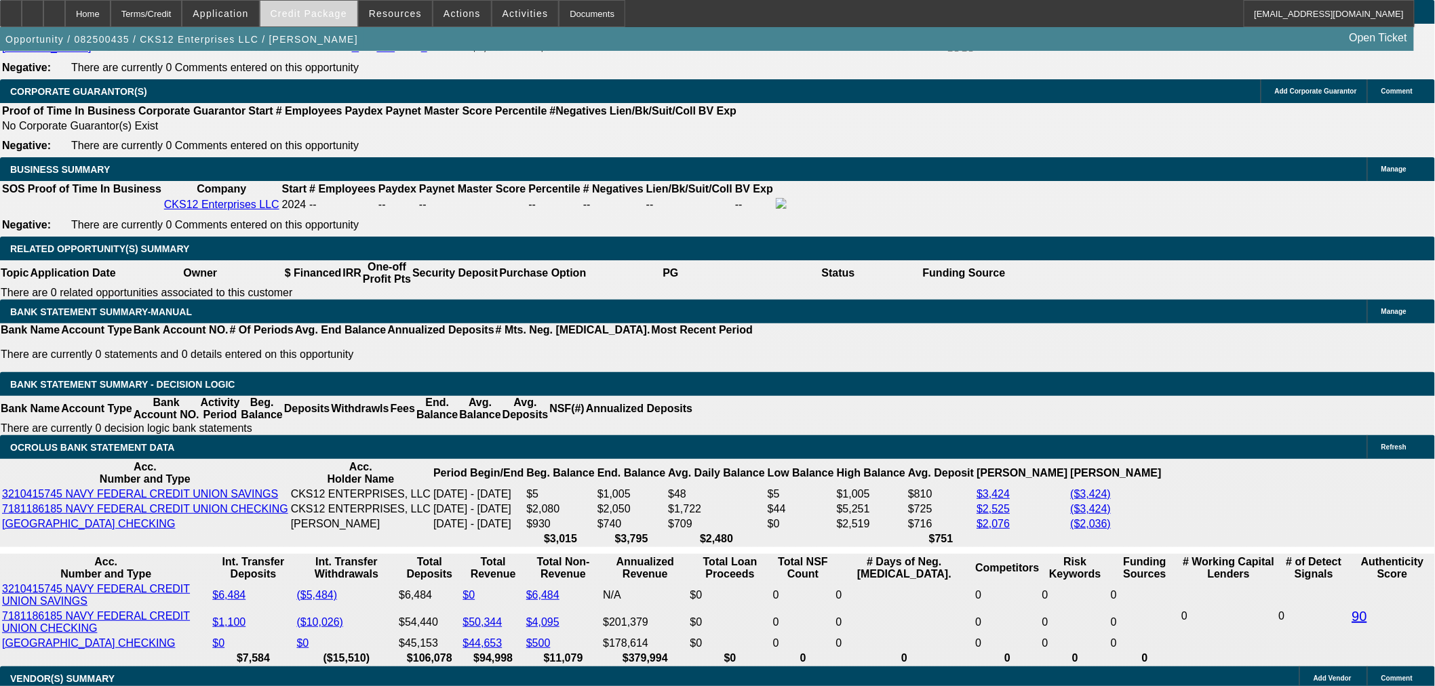
click at [321, 8] on span "Credit Package" at bounding box center [309, 13] width 77 height 11
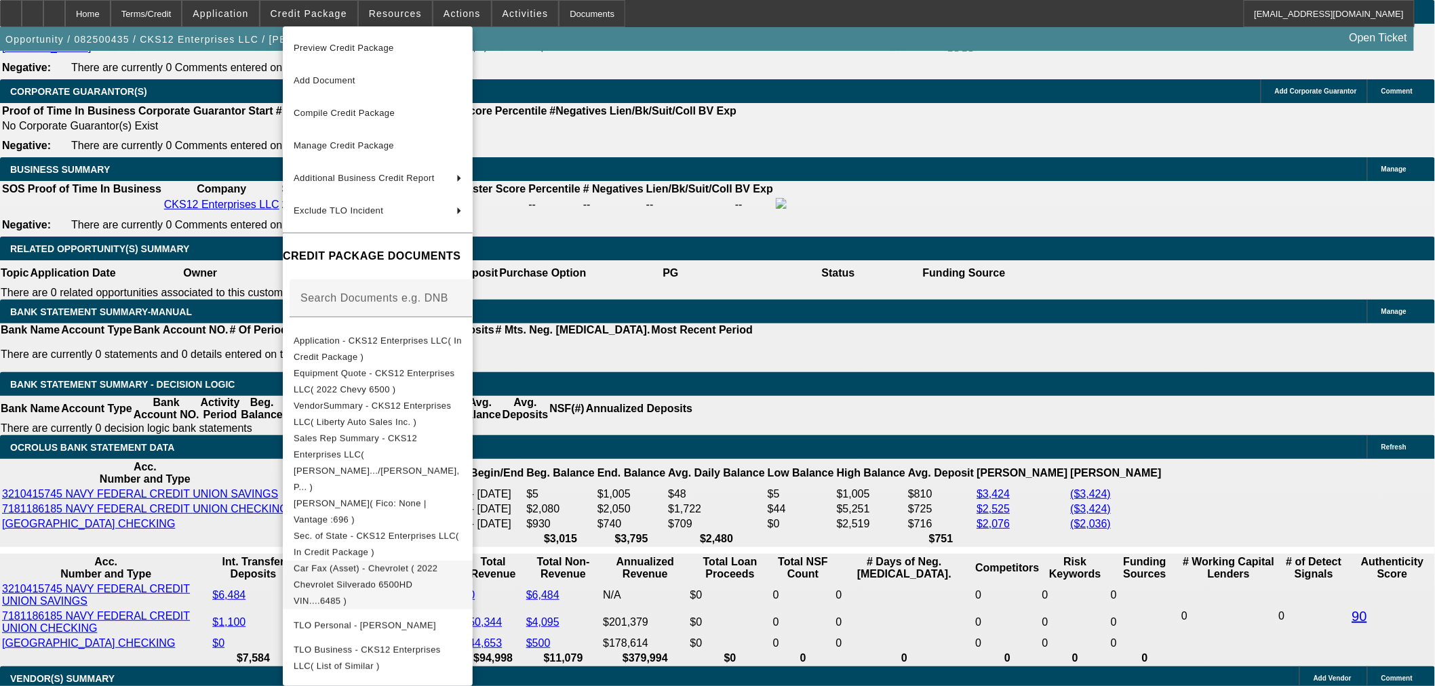
click at [405, 560] on span "Car Fax (Asset) - Chevrolet ( 2022 Chevrolet Silverado 6500HD VIN....6485 )" at bounding box center [378, 584] width 168 height 49
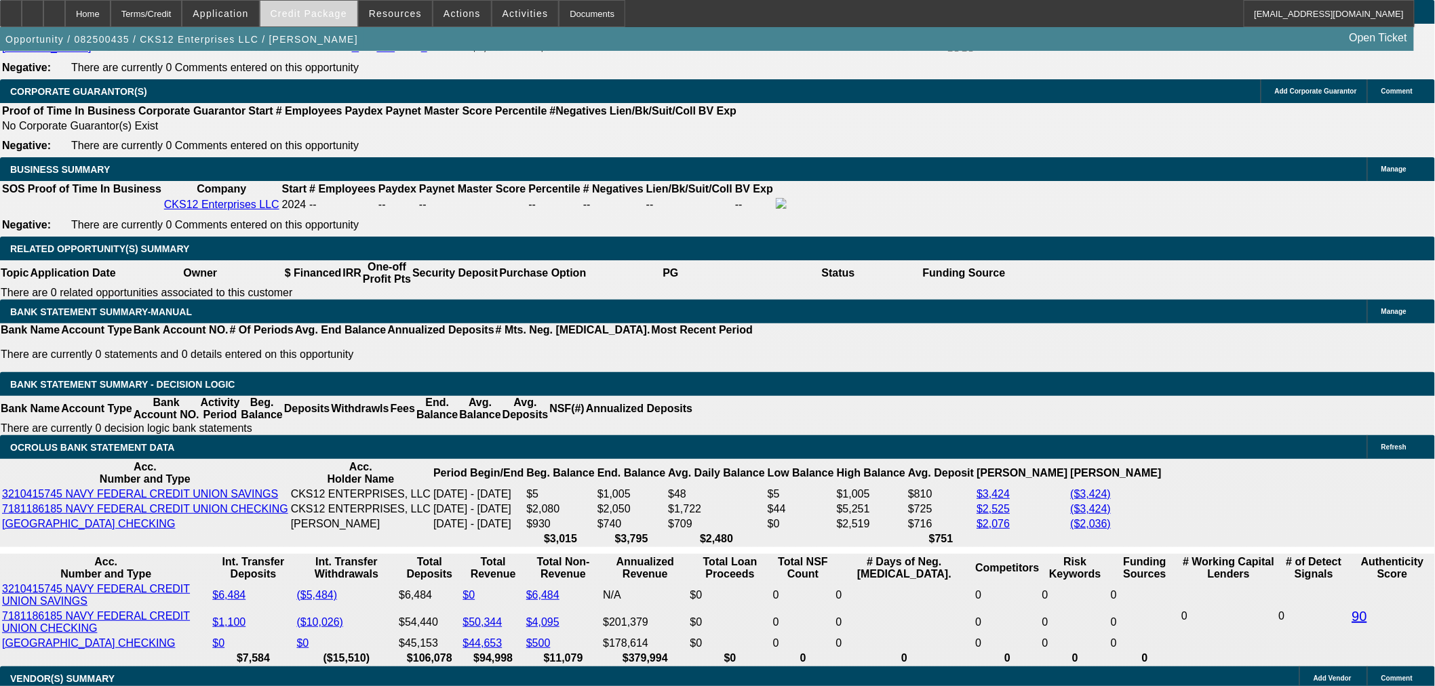
click at [331, 14] on span "Credit Package" at bounding box center [309, 13] width 77 height 11
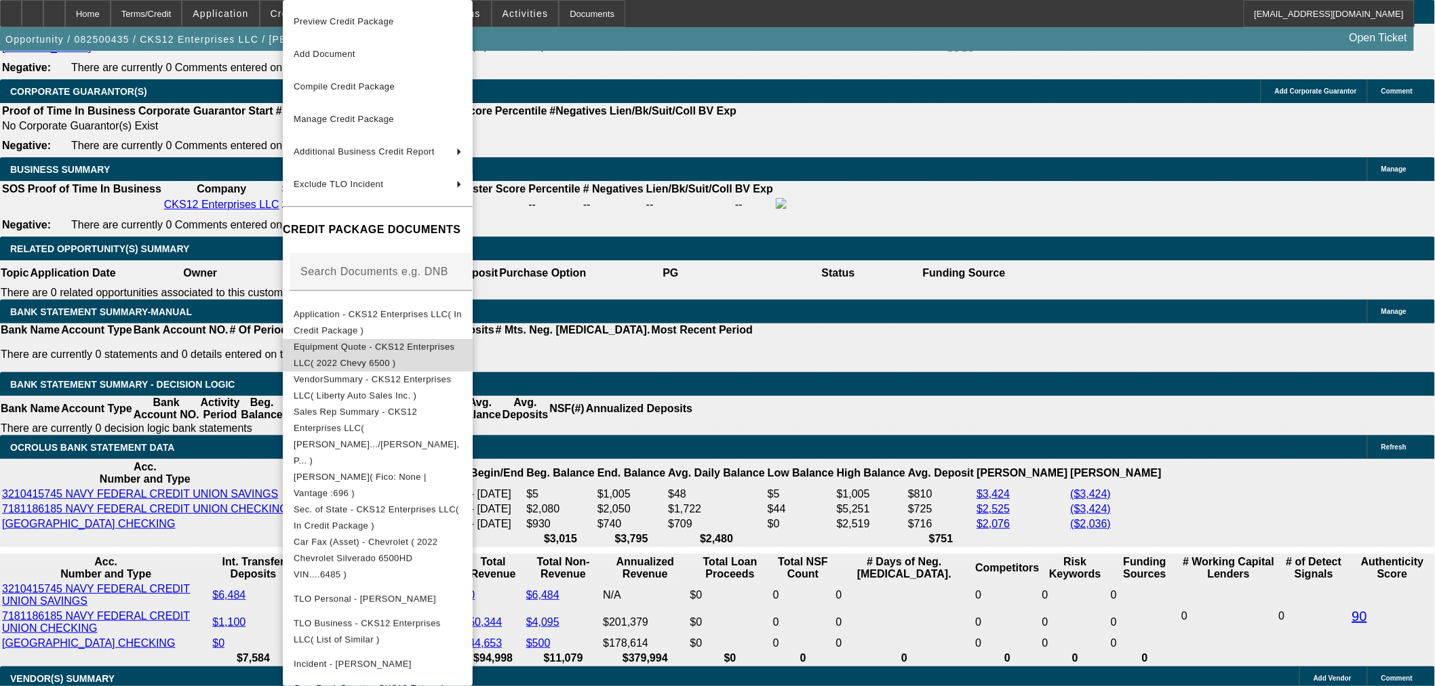
click at [368, 363] on button "Equipment Quote - CKS12 Enterprises LLC( 2022 Chevy 6500 )" at bounding box center [378, 355] width 190 height 33
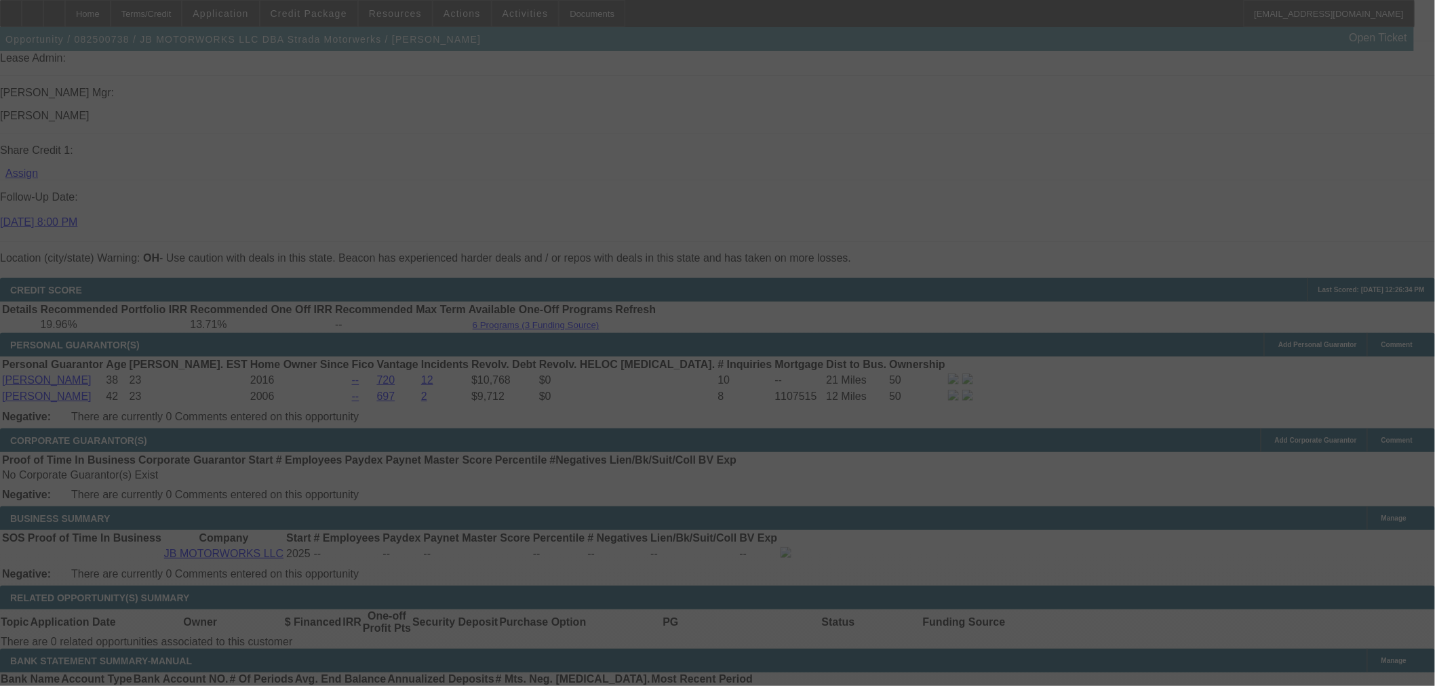
scroll to position [1834, 0]
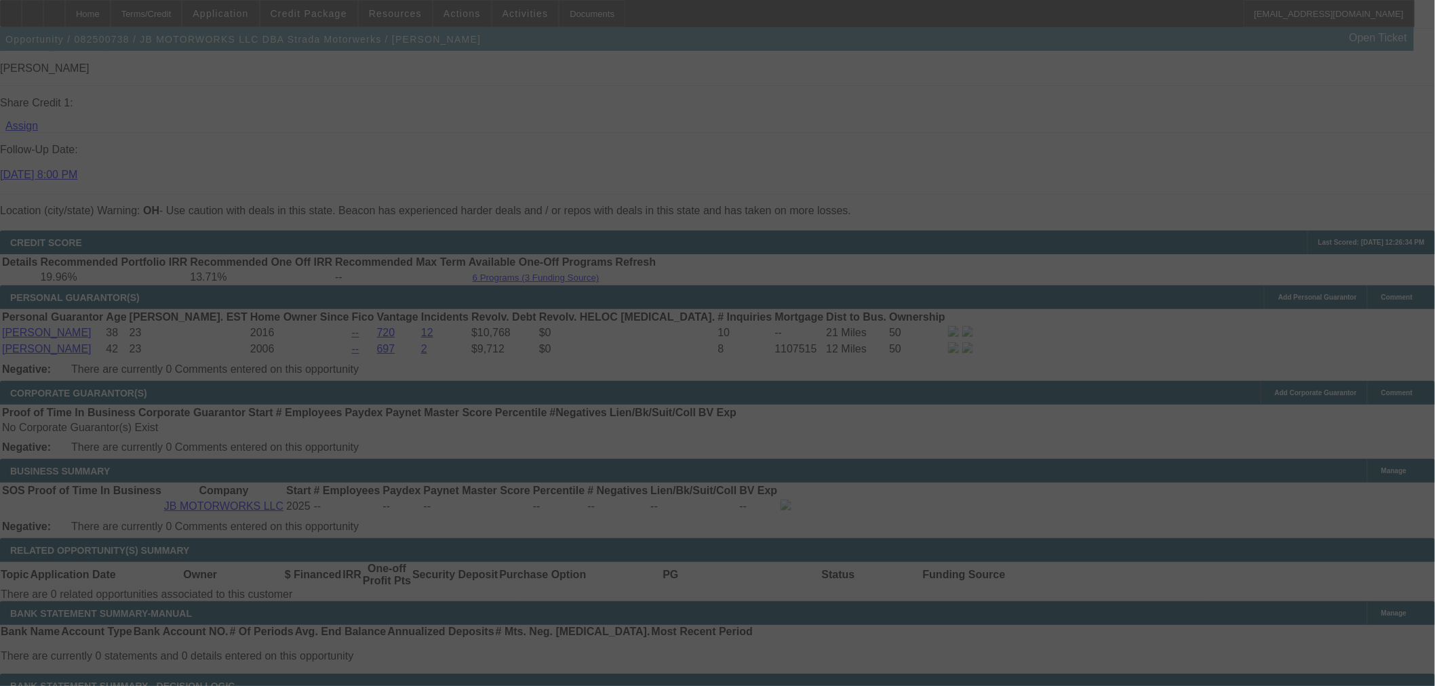
select select "0"
select select "3"
select select "0.1"
select select "4"
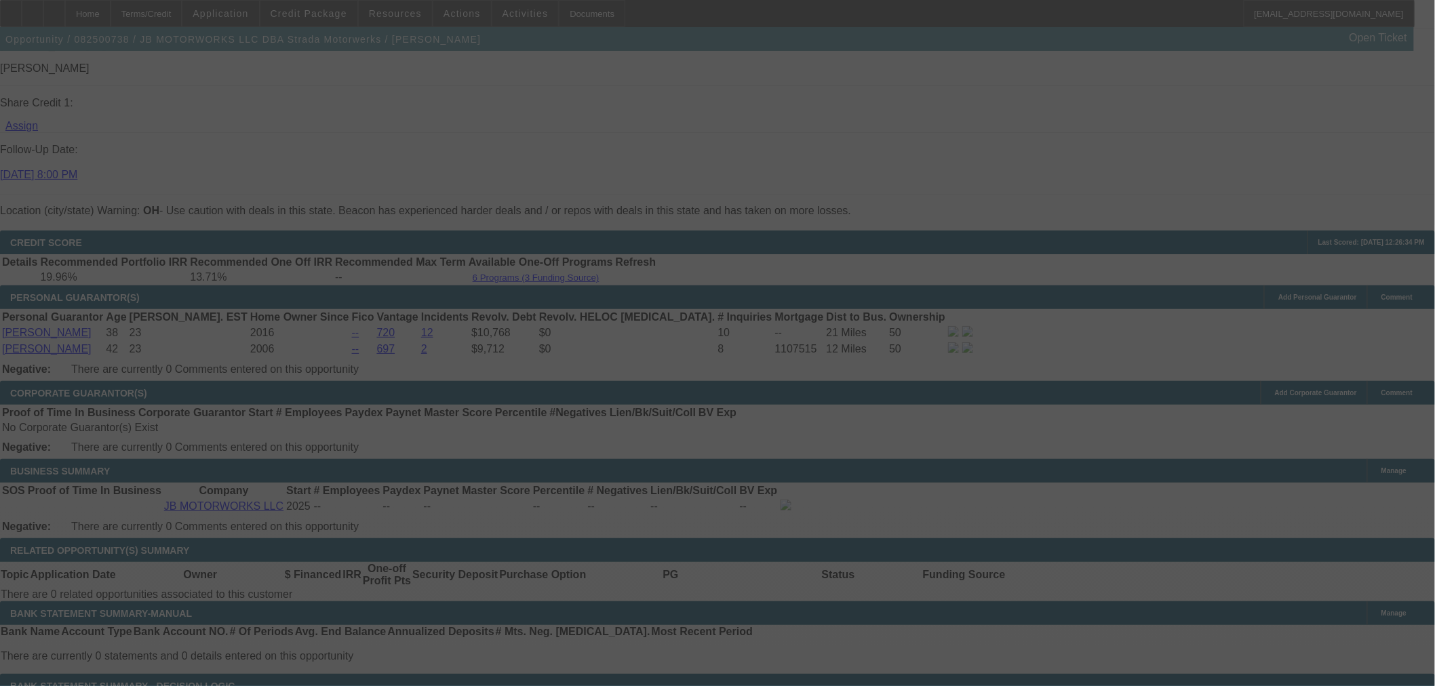
select select "0"
select select "3"
select select "0.1"
select select "4"
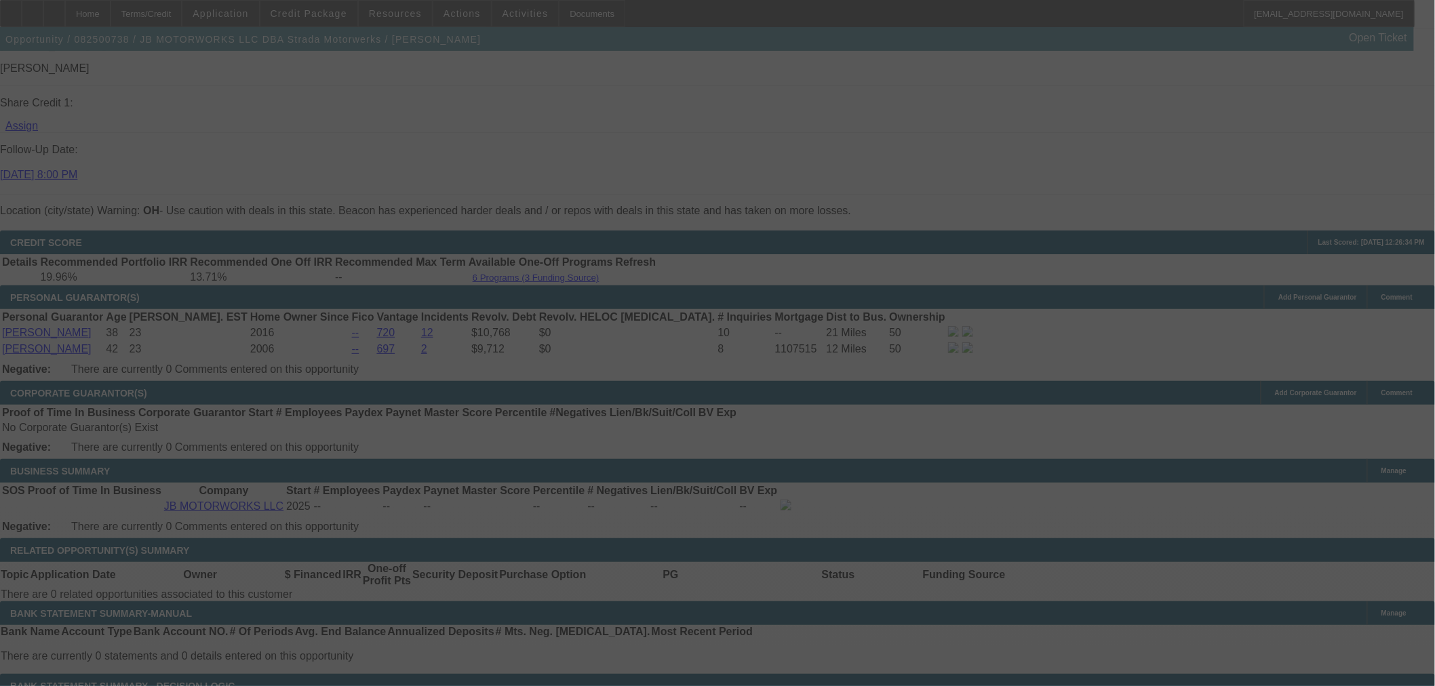
select select "0"
select select "3"
select select "0.1"
select select "4"
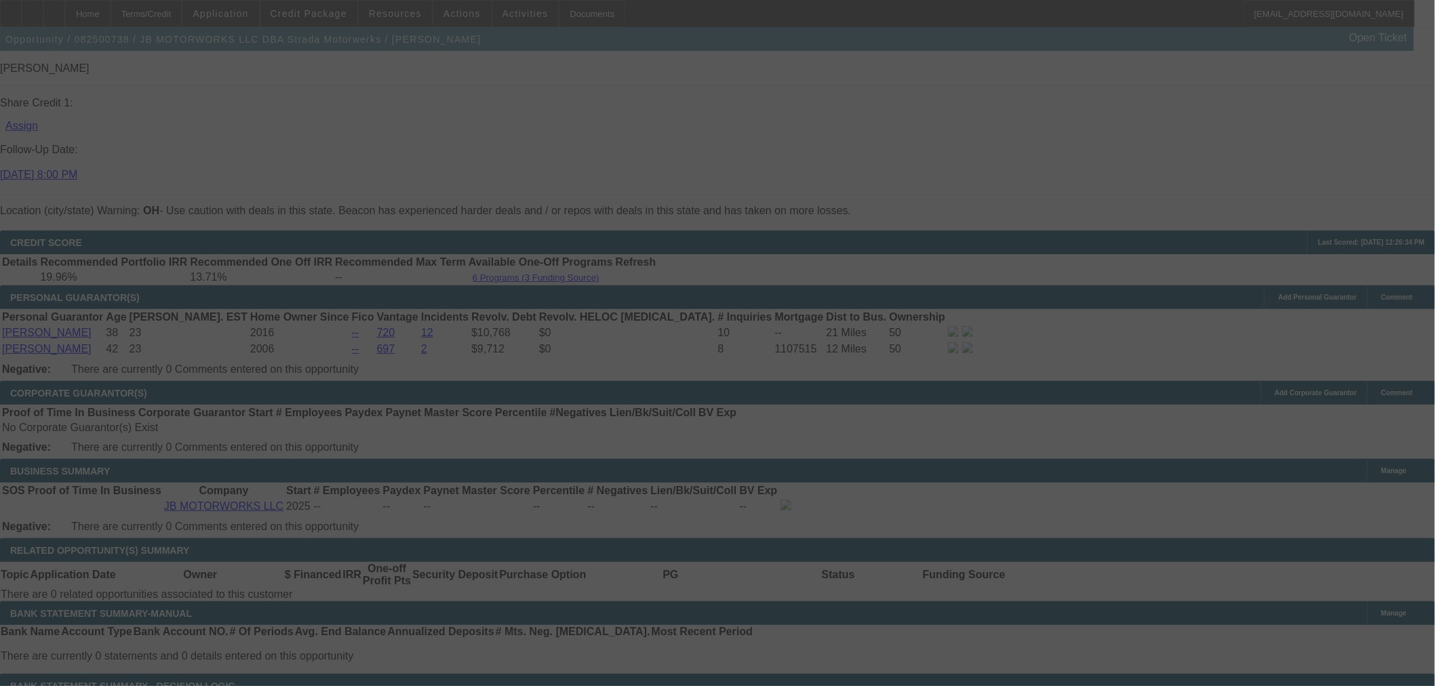
select select "0"
select select "3"
select select "0.1"
select select "4"
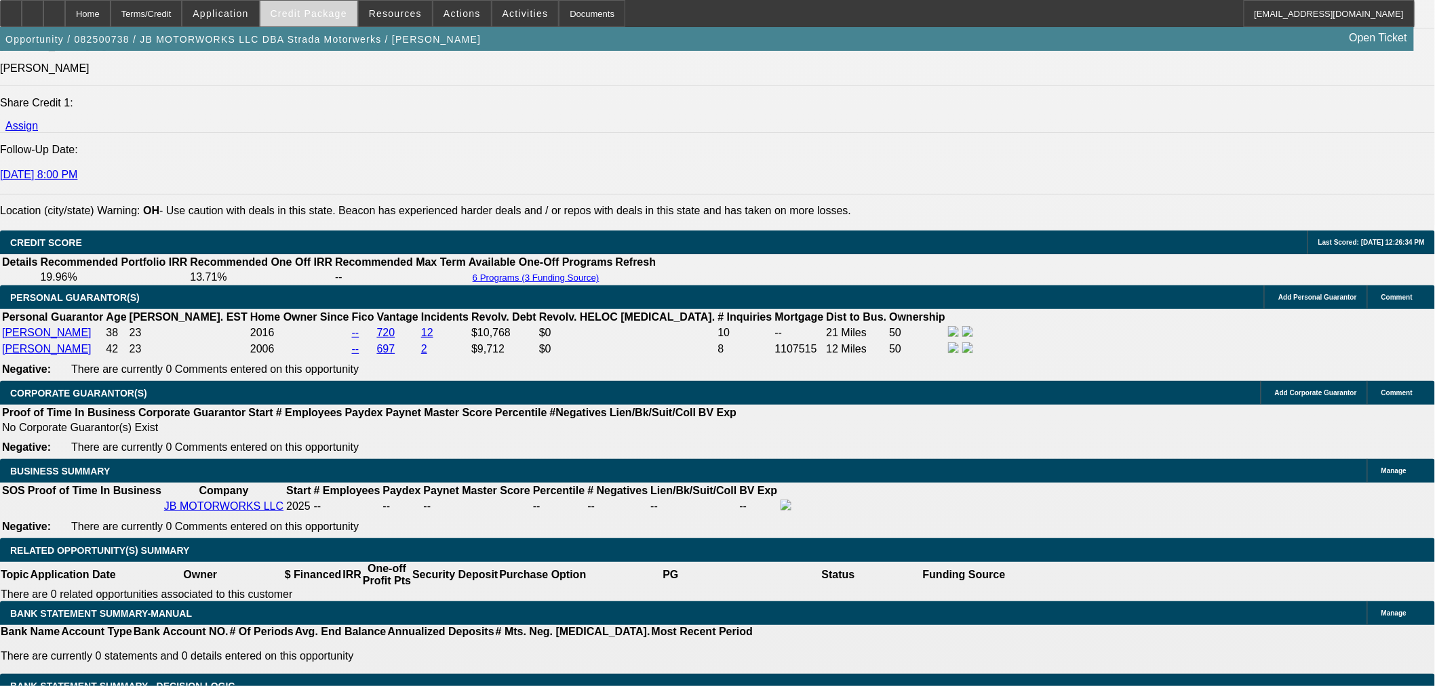
click at [322, 2] on span at bounding box center [308, 13] width 97 height 33
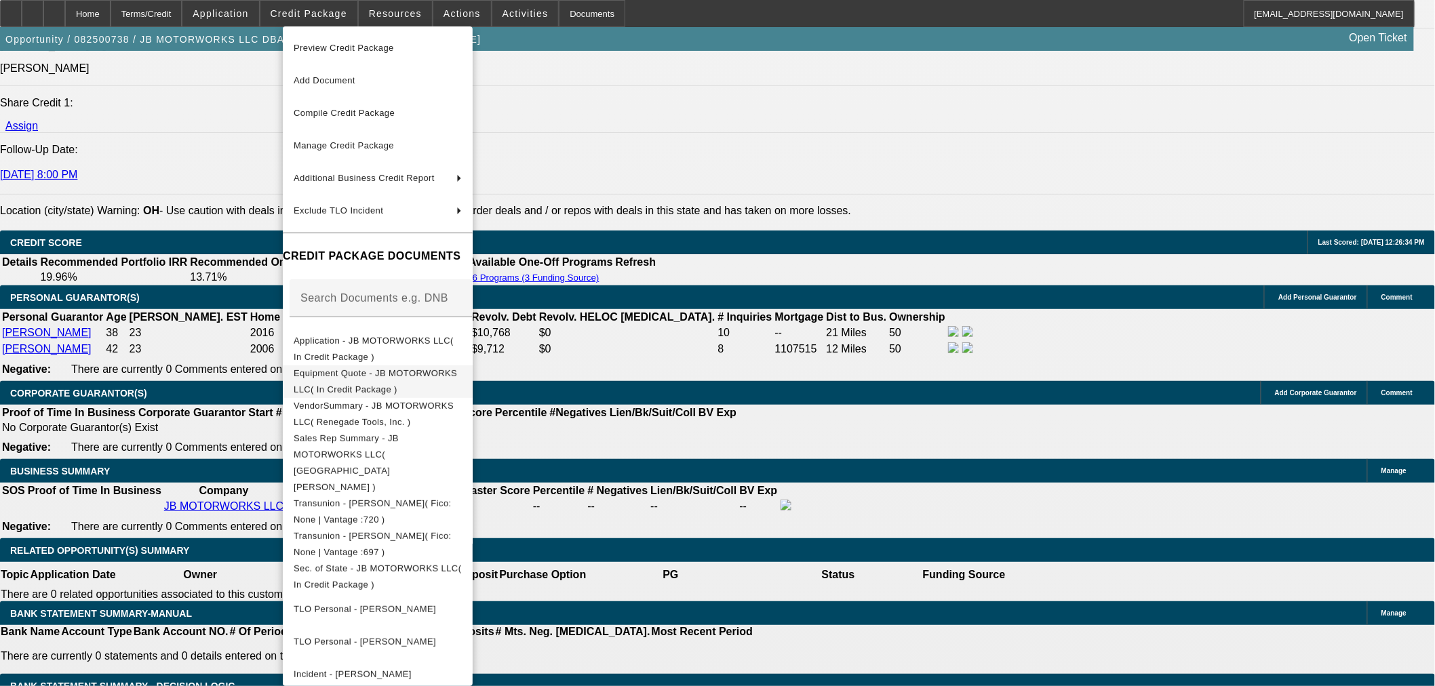
click at [349, 373] on span "Equipment Quote - JB MOTORWORKS LLC( In Credit Package )" at bounding box center [375, 381] width 163 height 26
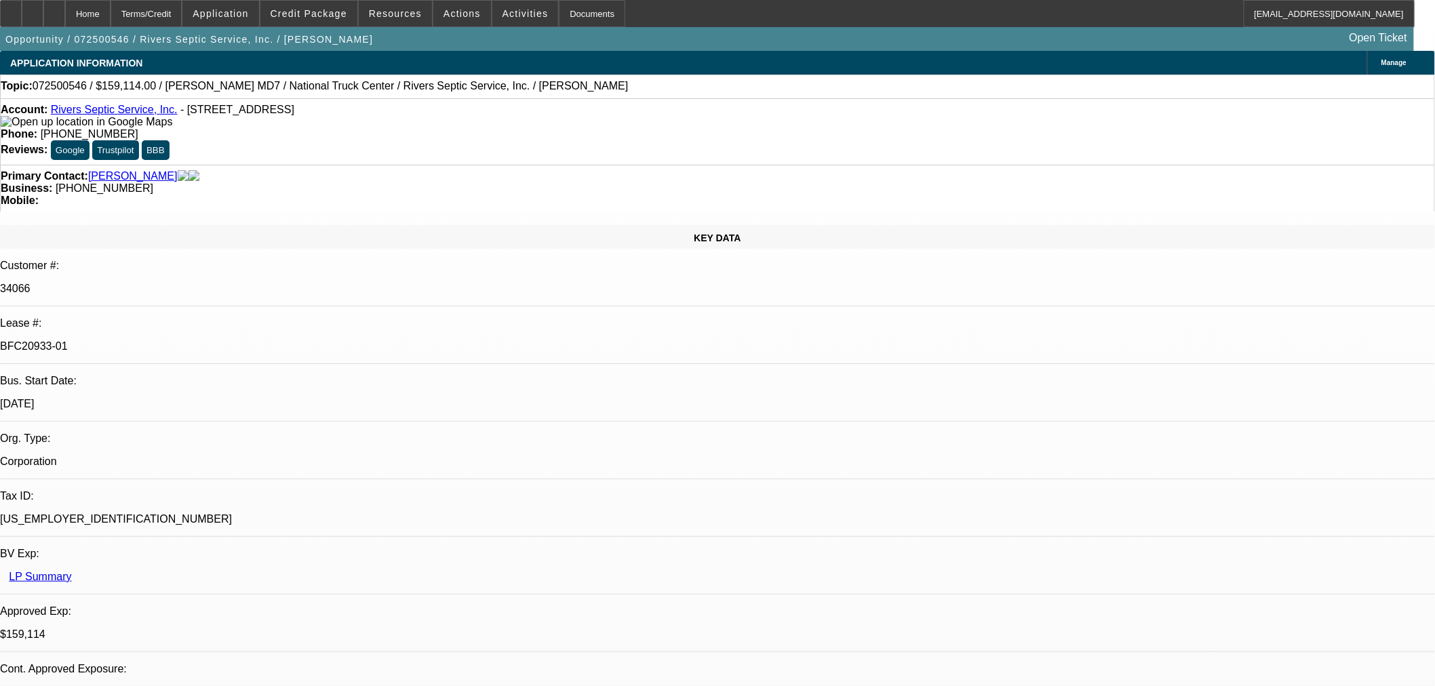
select select "0"
select select "6"
select select "0"
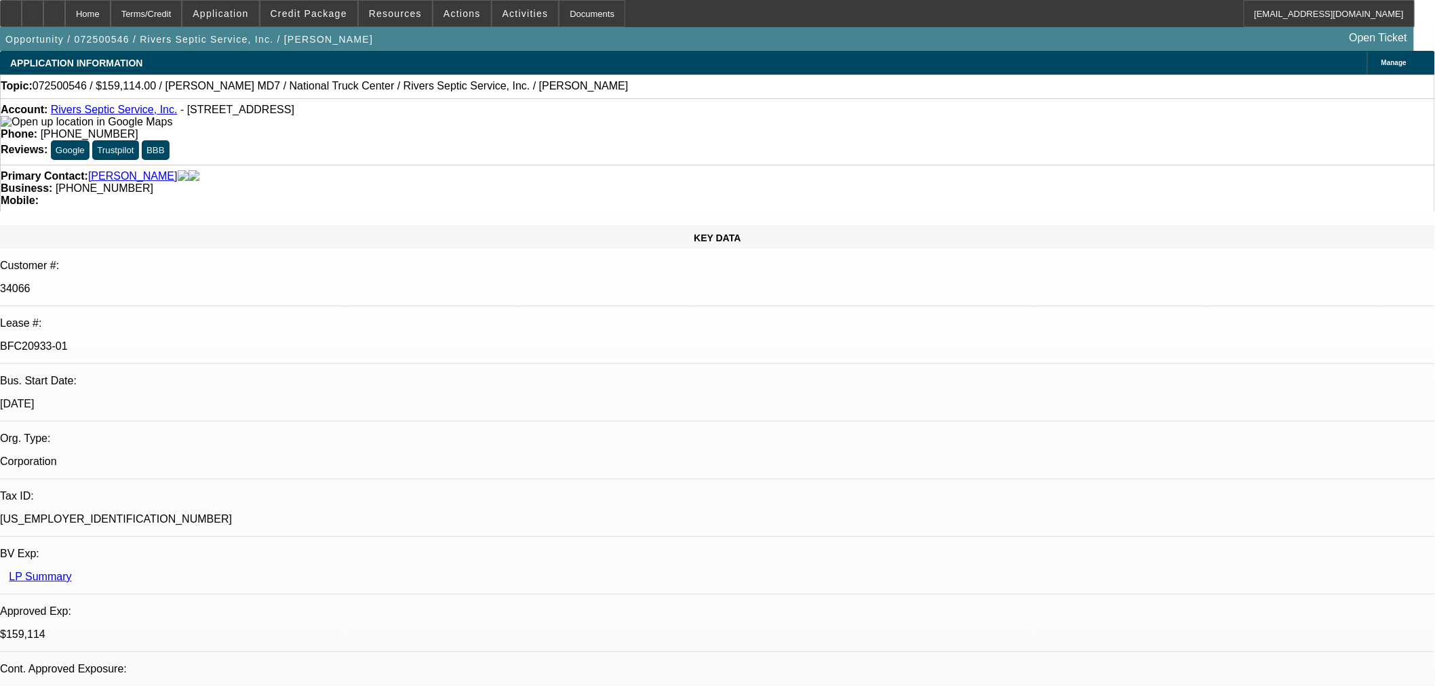
select select "0"
select select "6"
select select "0"
select select "2"
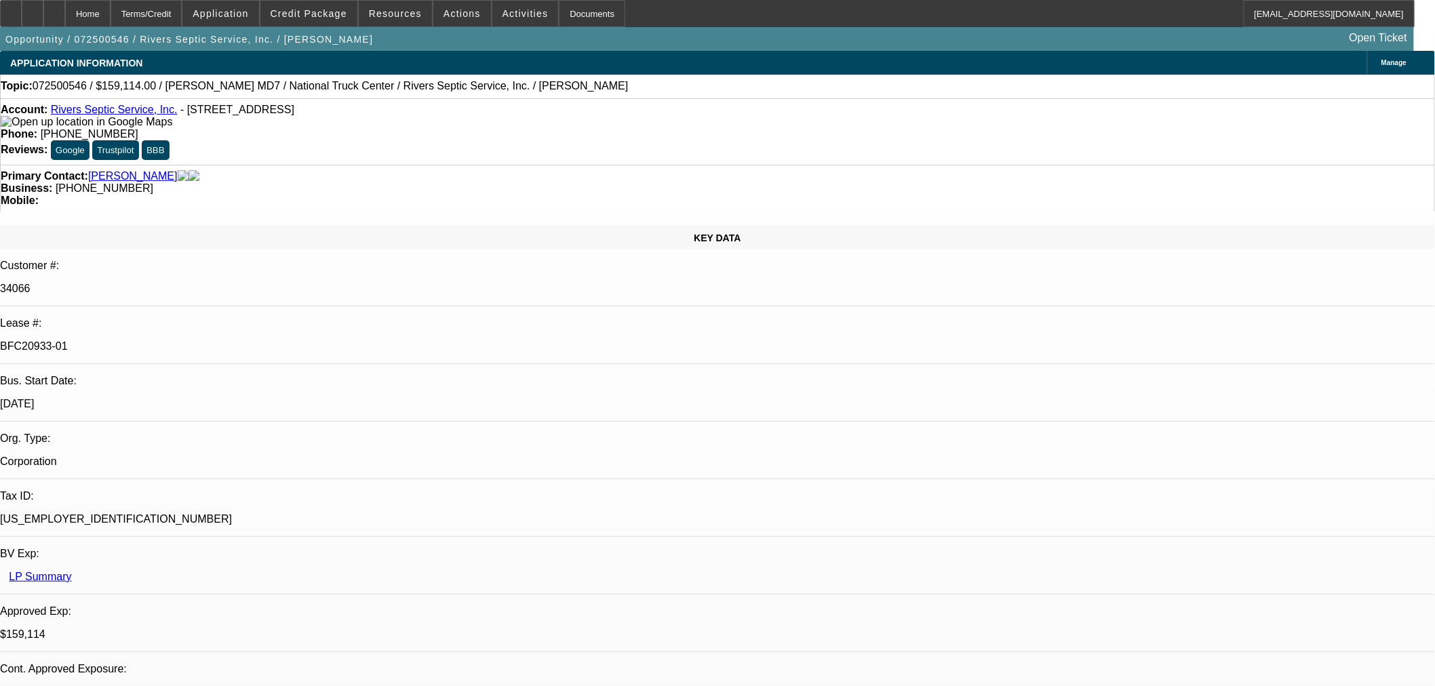
select select "2"
select select "0"
select select "6"
select select "0"
select select "2"
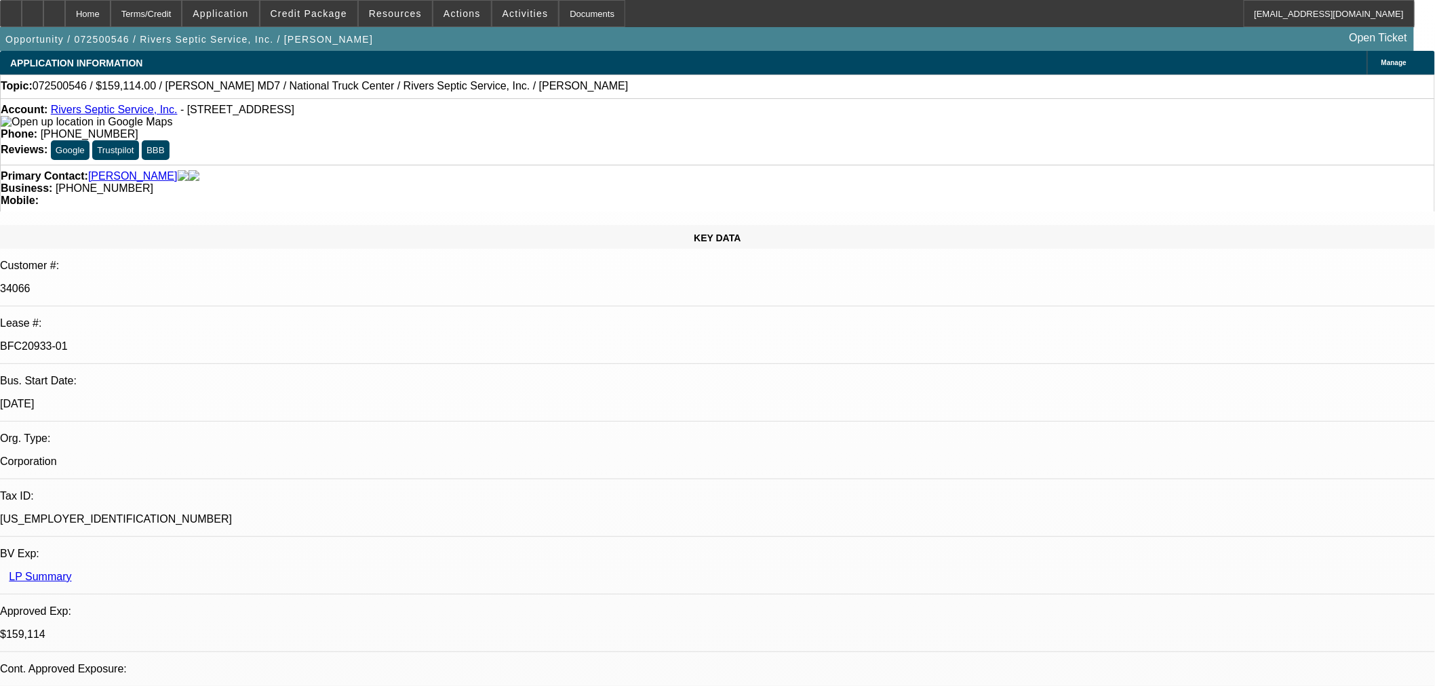
select select "2"
select select "0"
select select "6"
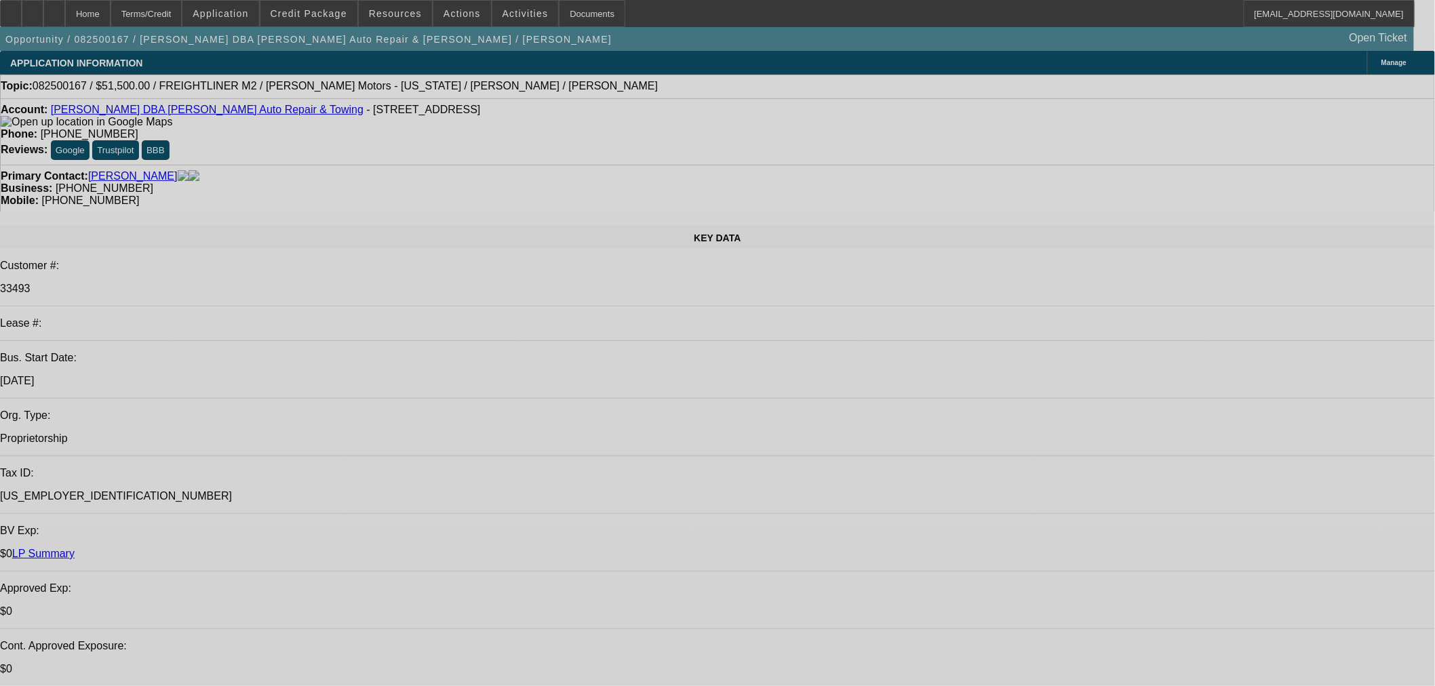
select select "0"
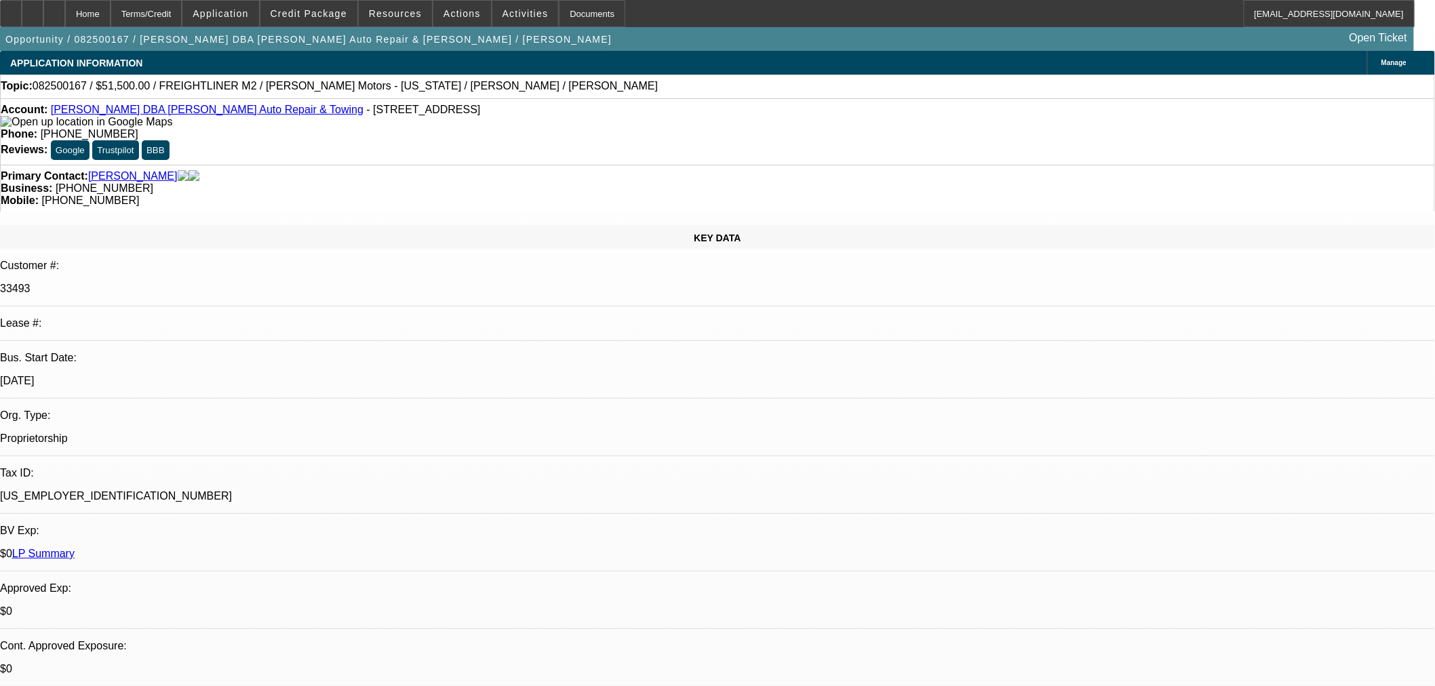
select select "2"
select select "0"
select select "6"
select select "0"
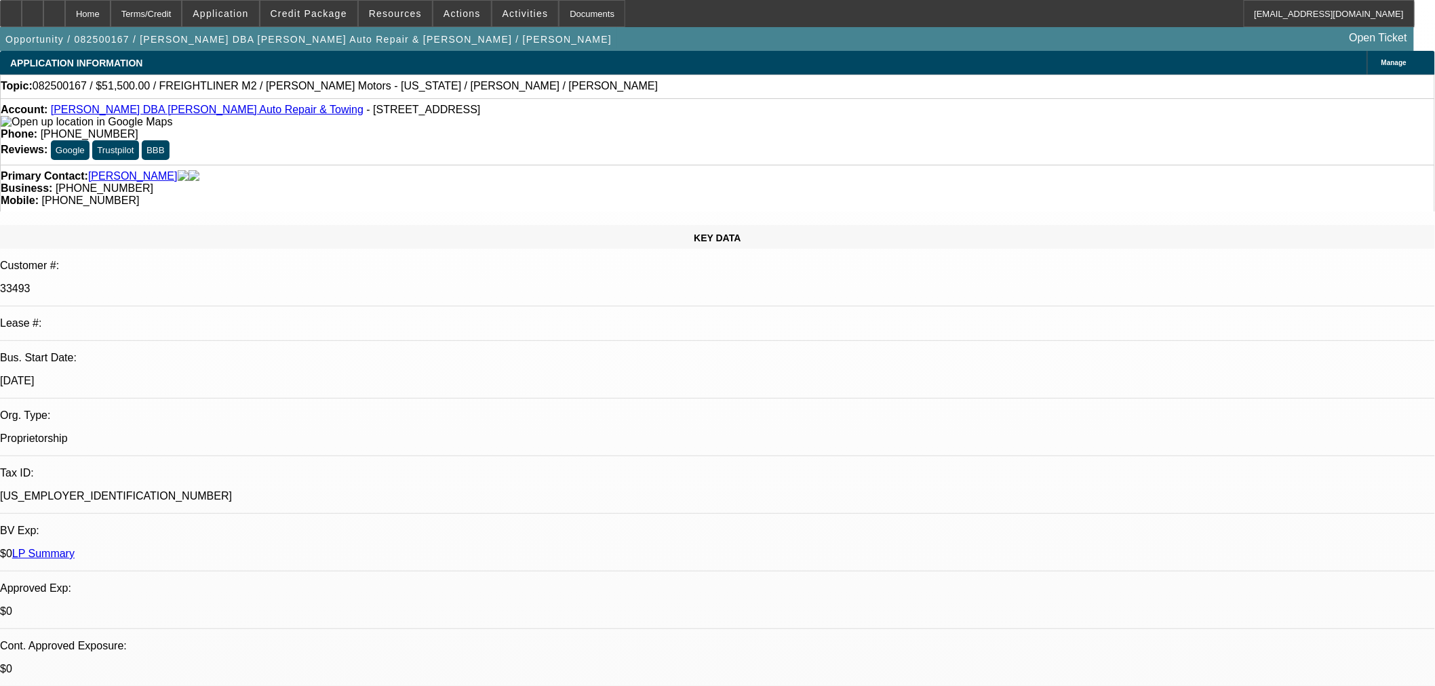
select select "2"
select select "0"
select select "6"
select select "0"
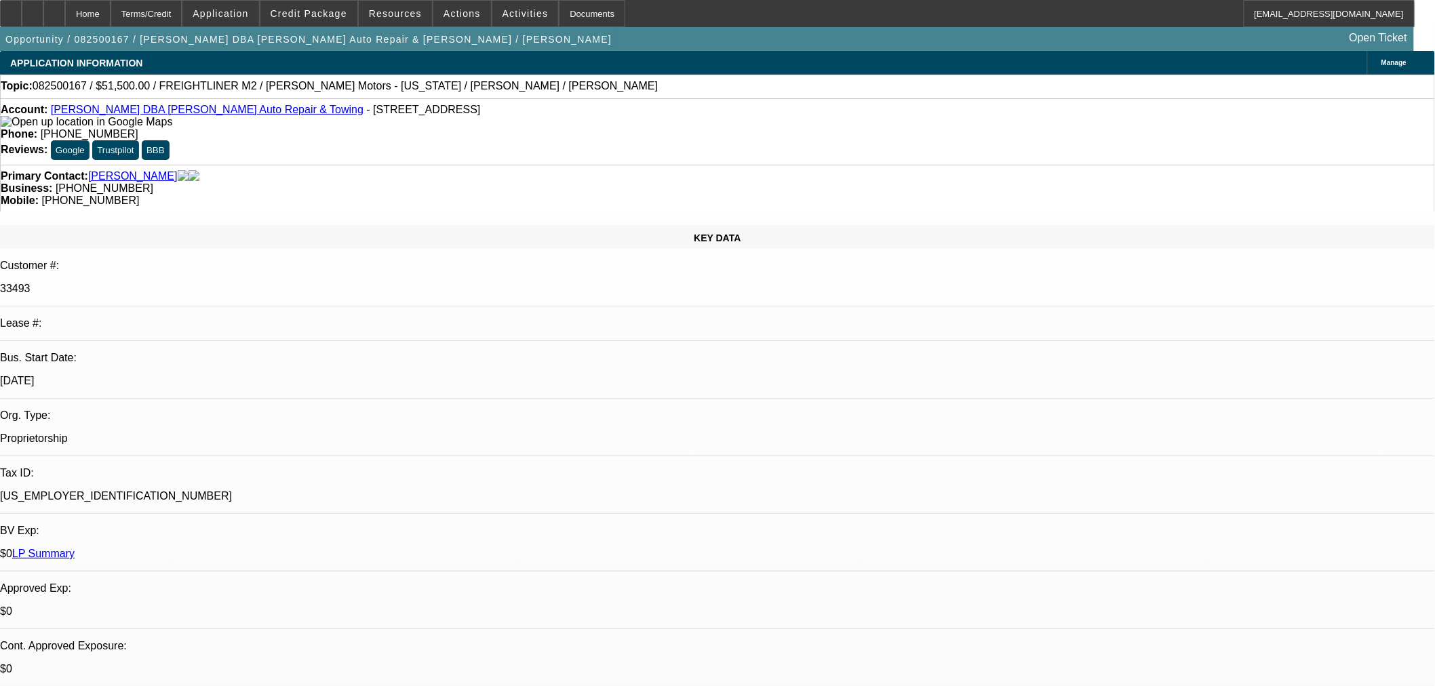
select select "2"
select select "0"
select select "6"
select select "0"
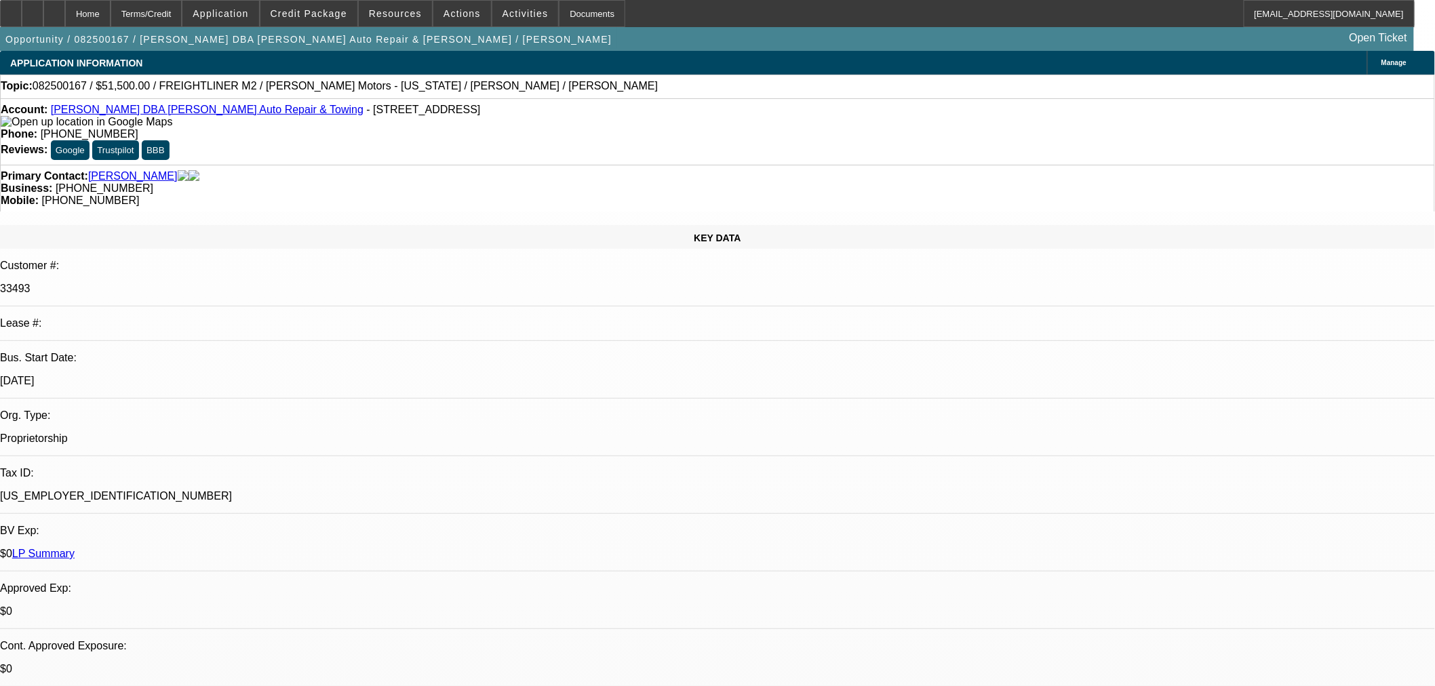
select select "2"
select select "0"
select select "6"
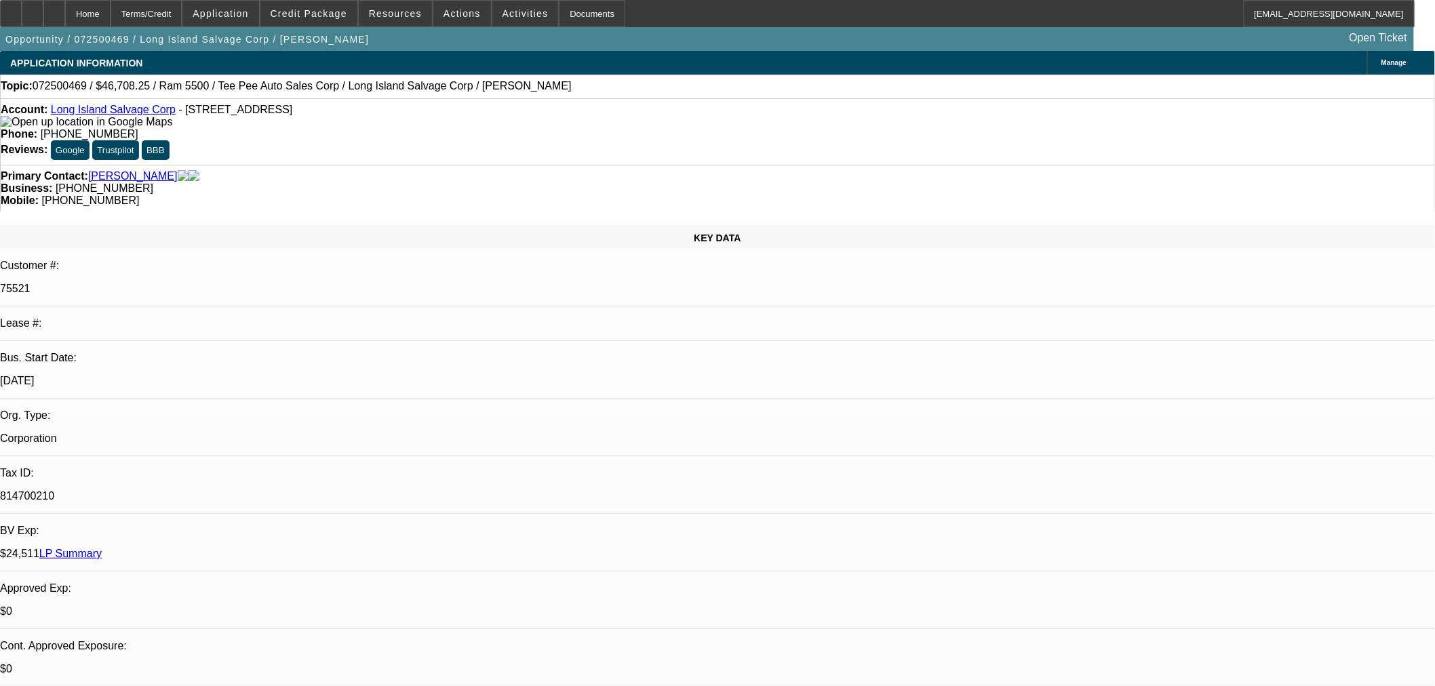
select select "0"
select select "0.1"
select select "4"
select select "0"
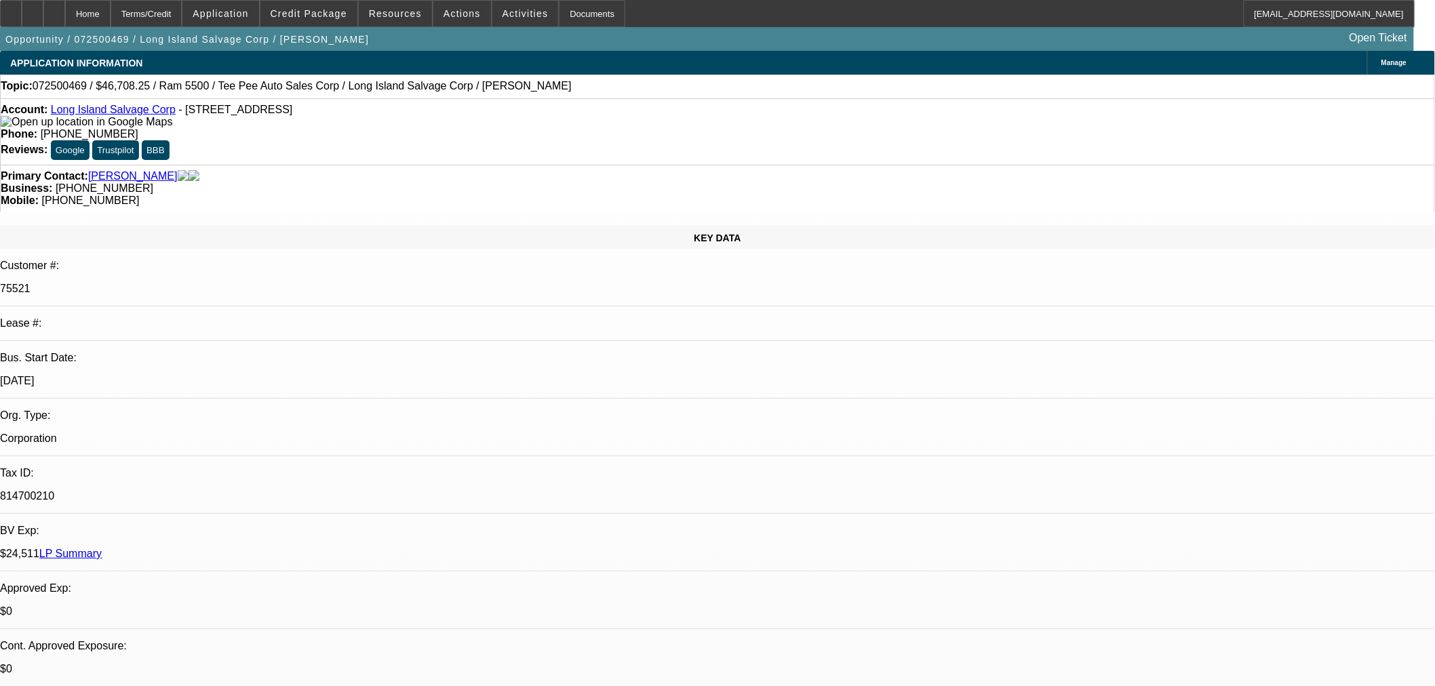
select select "0"
select select "0.1"
select select "4"
select select "0"
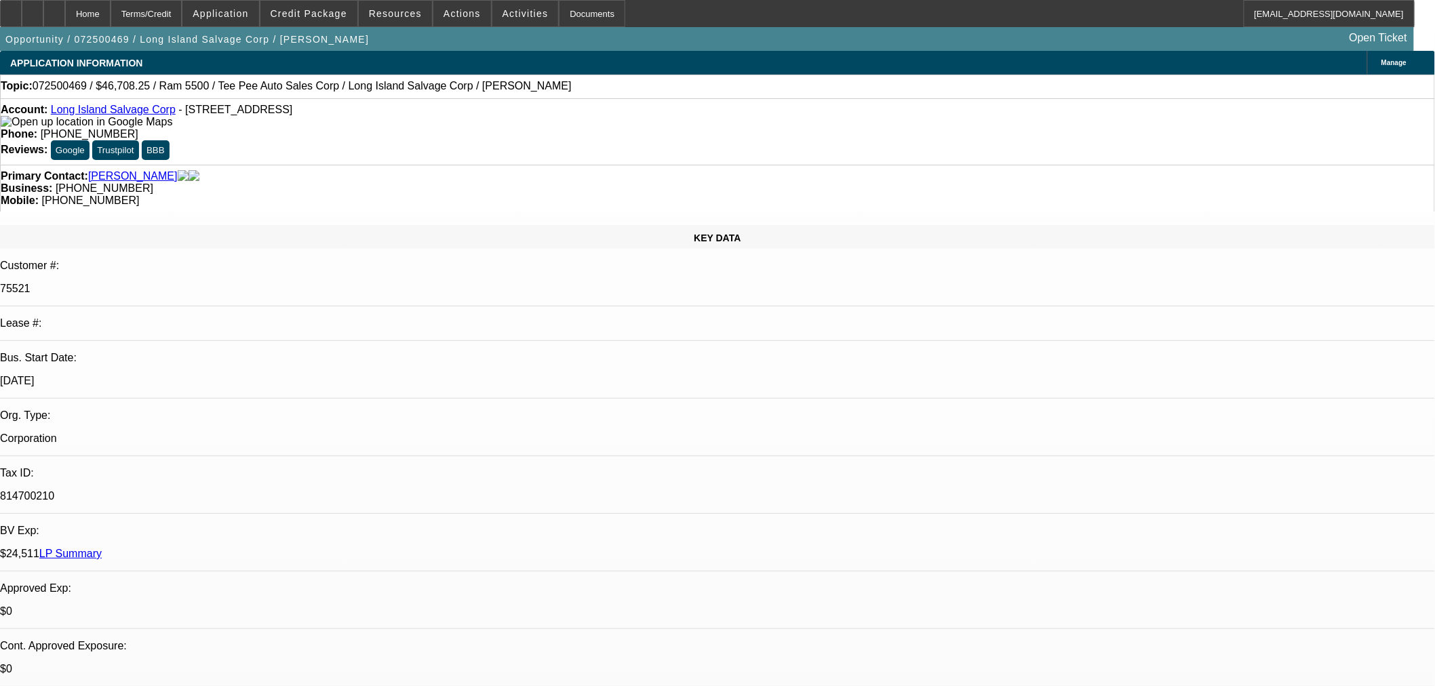
select select "0.1"
select select "4"
select select "0"
select select "0.1"
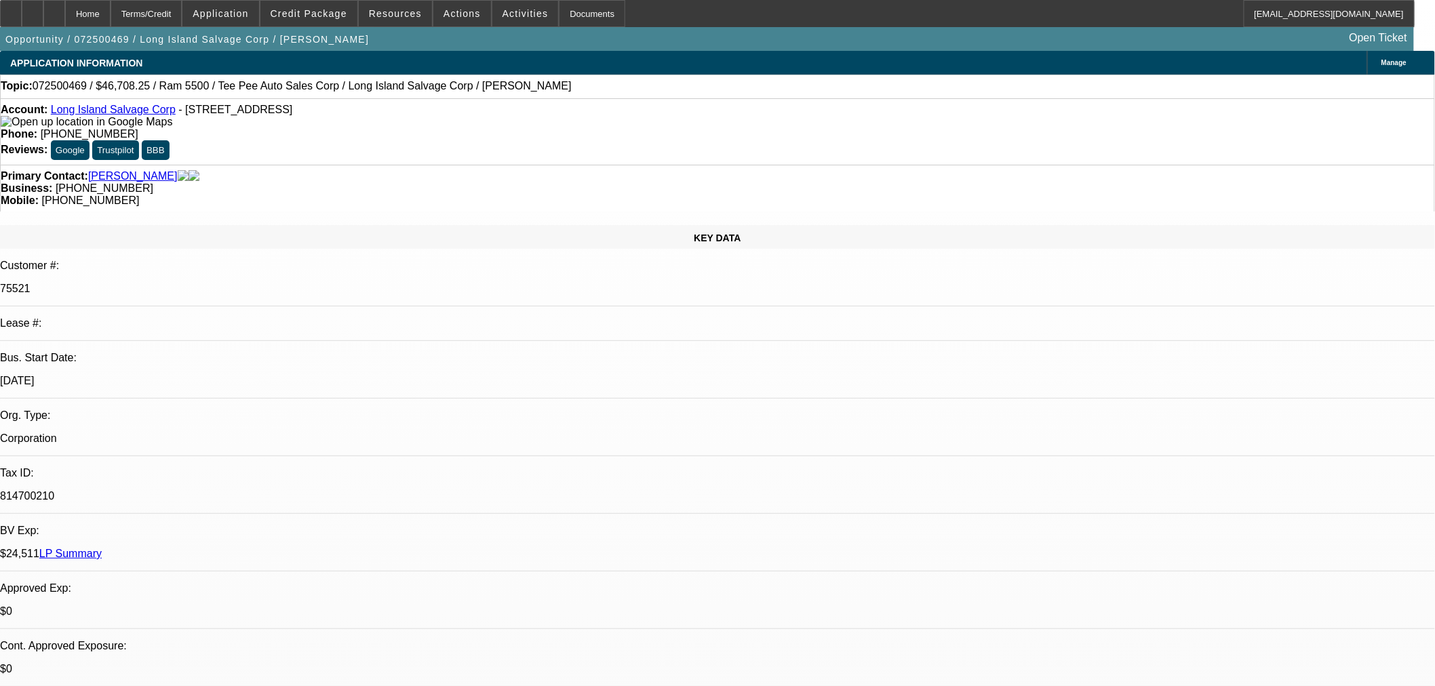
select select "4"
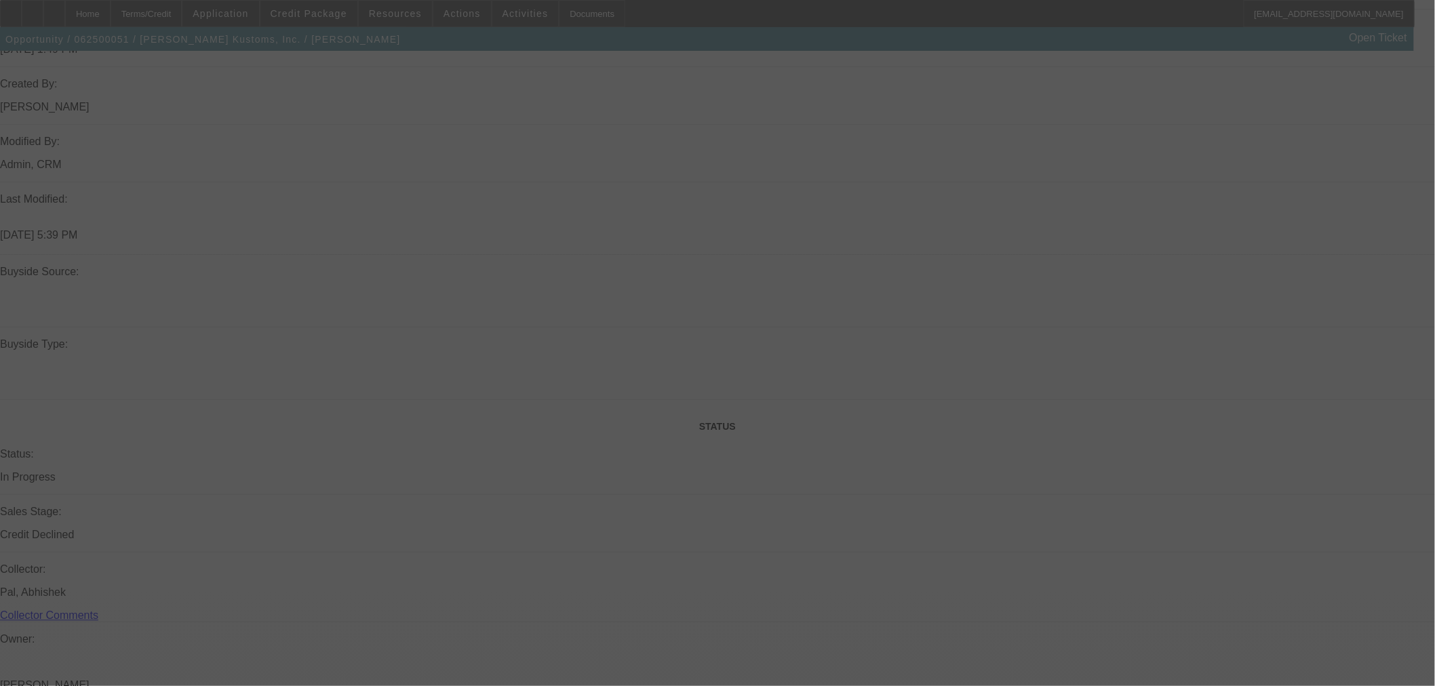
select select "0"
select select "2"
select select "0"
select select "9"
select select "0"
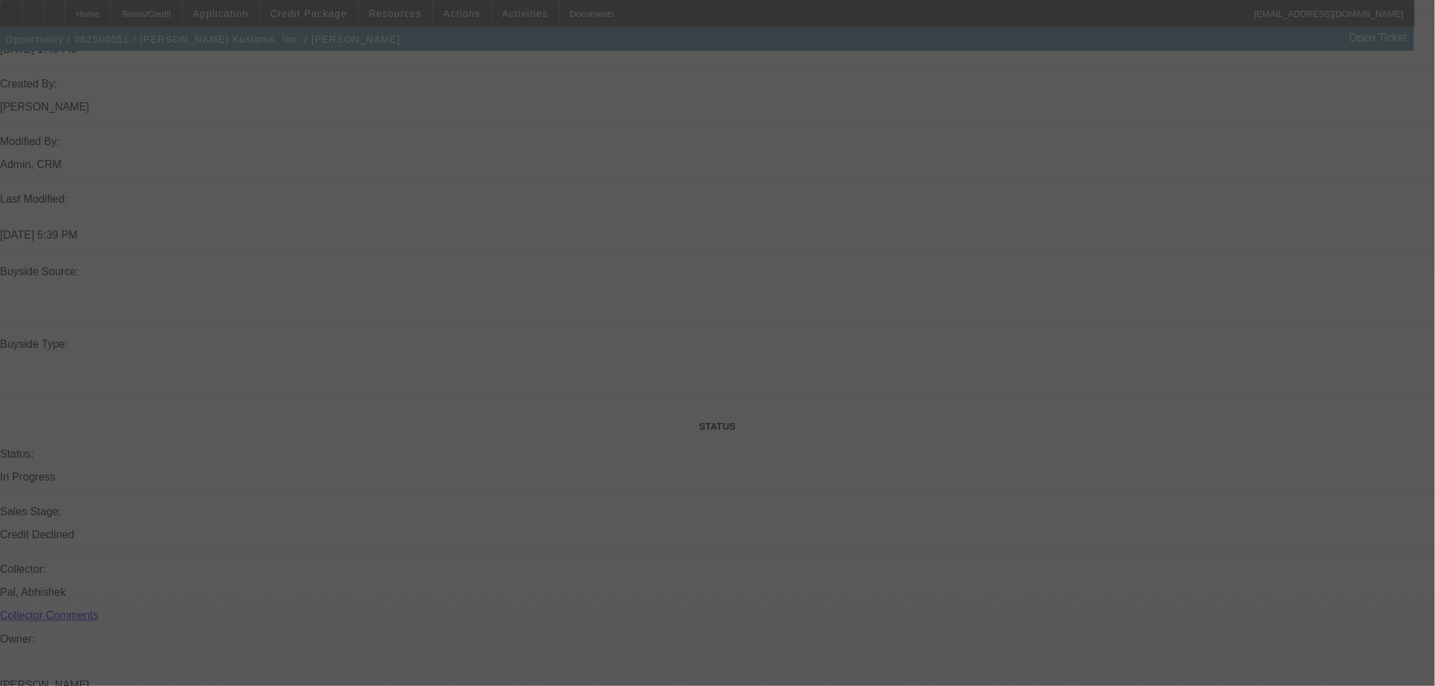
select select "2"
select select "0"
select select "9"
select select "0"
select select "2"
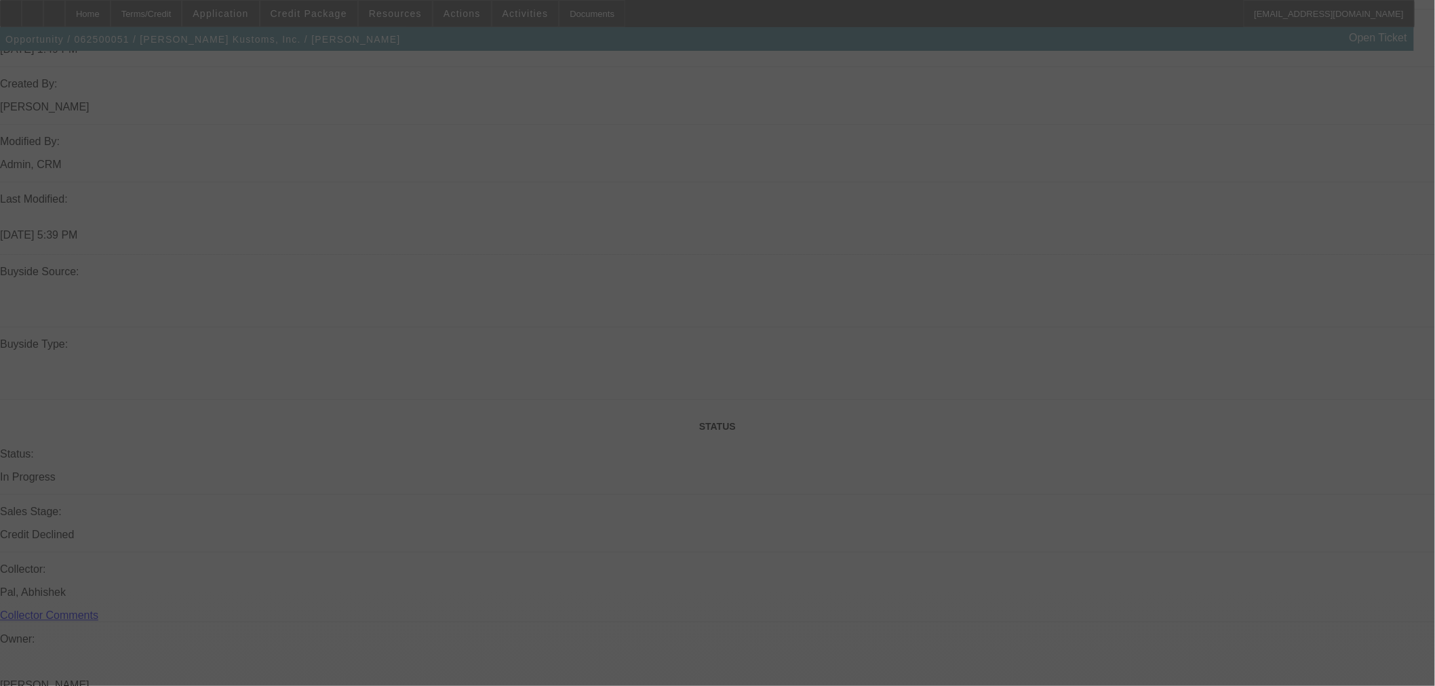
select select "0"
select select "9"
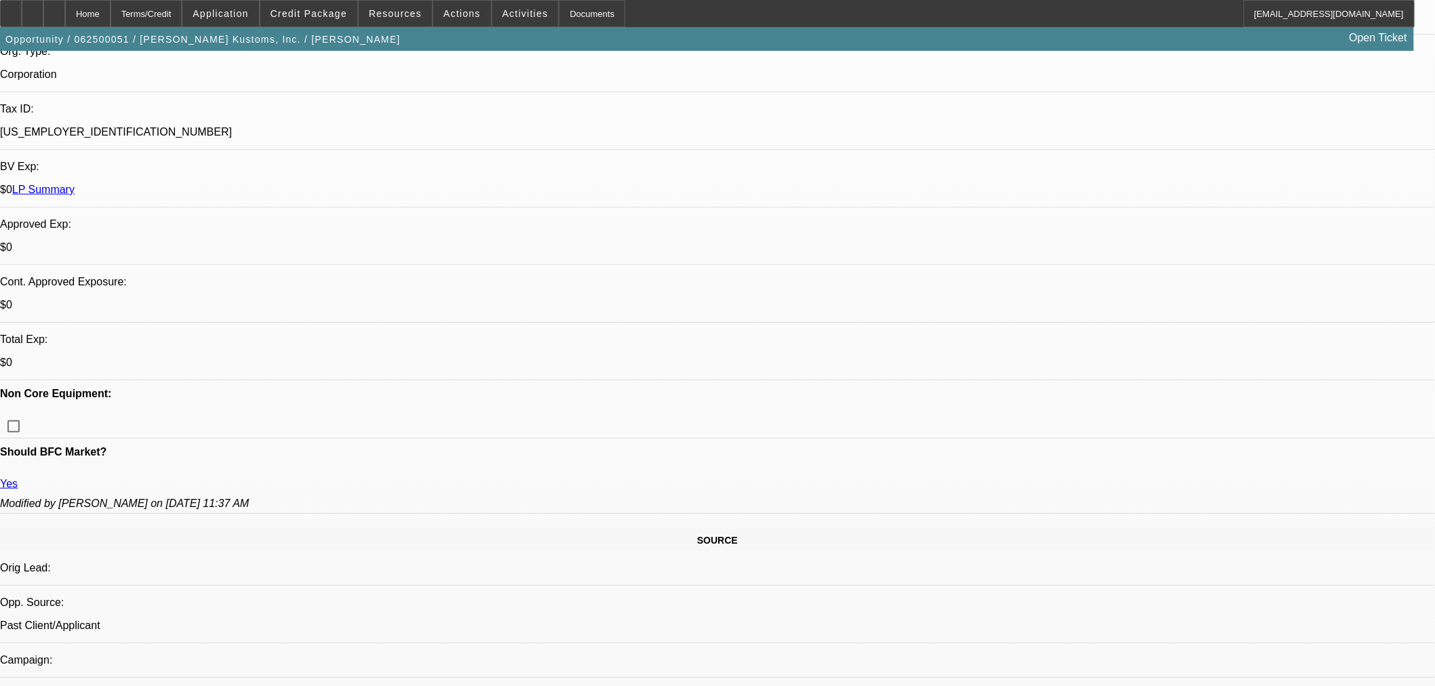
scroll to position [527, 0]
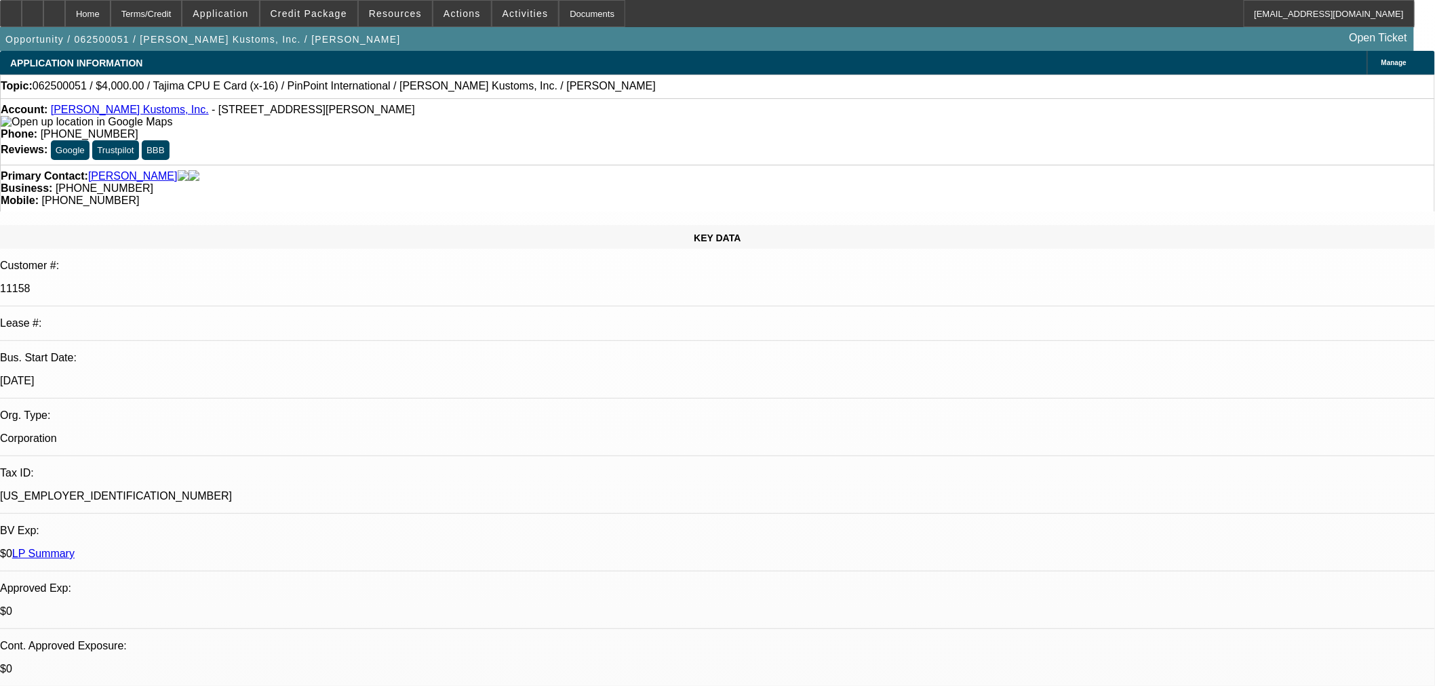
select select "0"
select select "2"
select select "0"
select select "9"
select select "0"
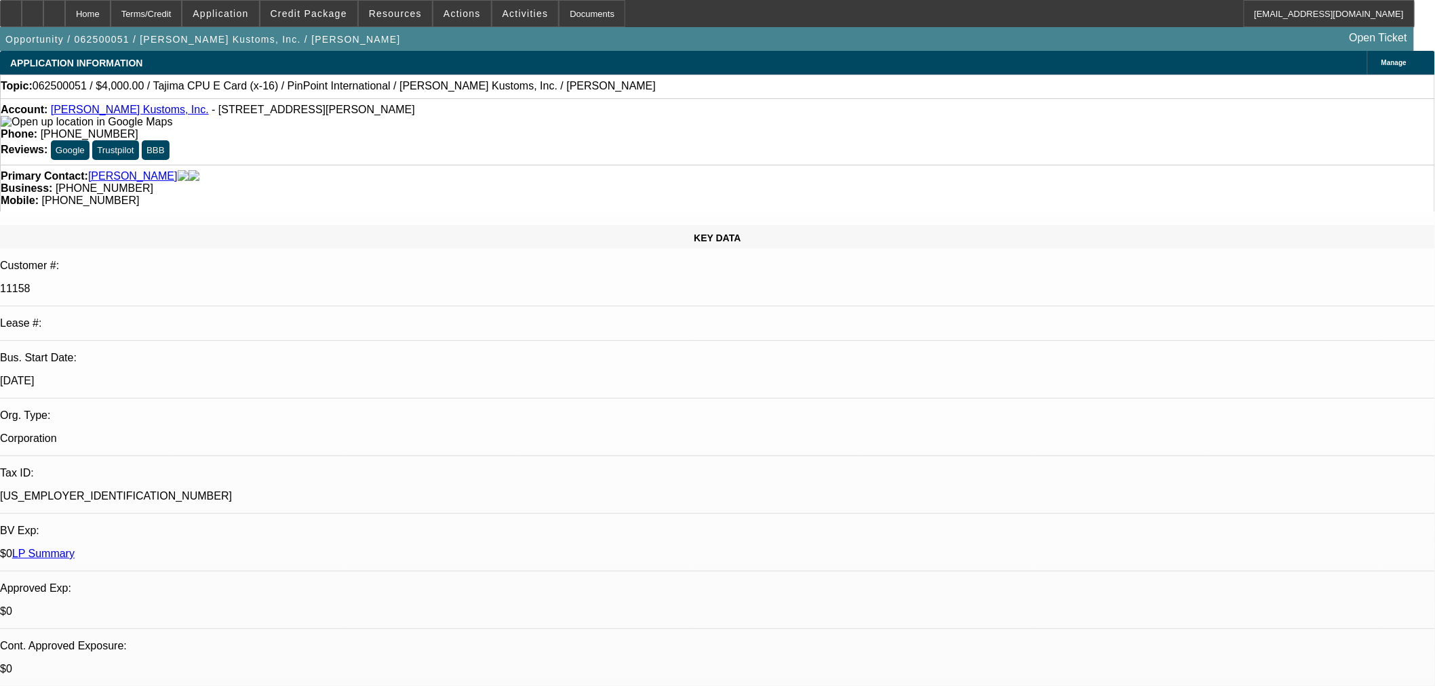
select select "2"
select select "0"
select select "9"
select select "0"
select select "2"
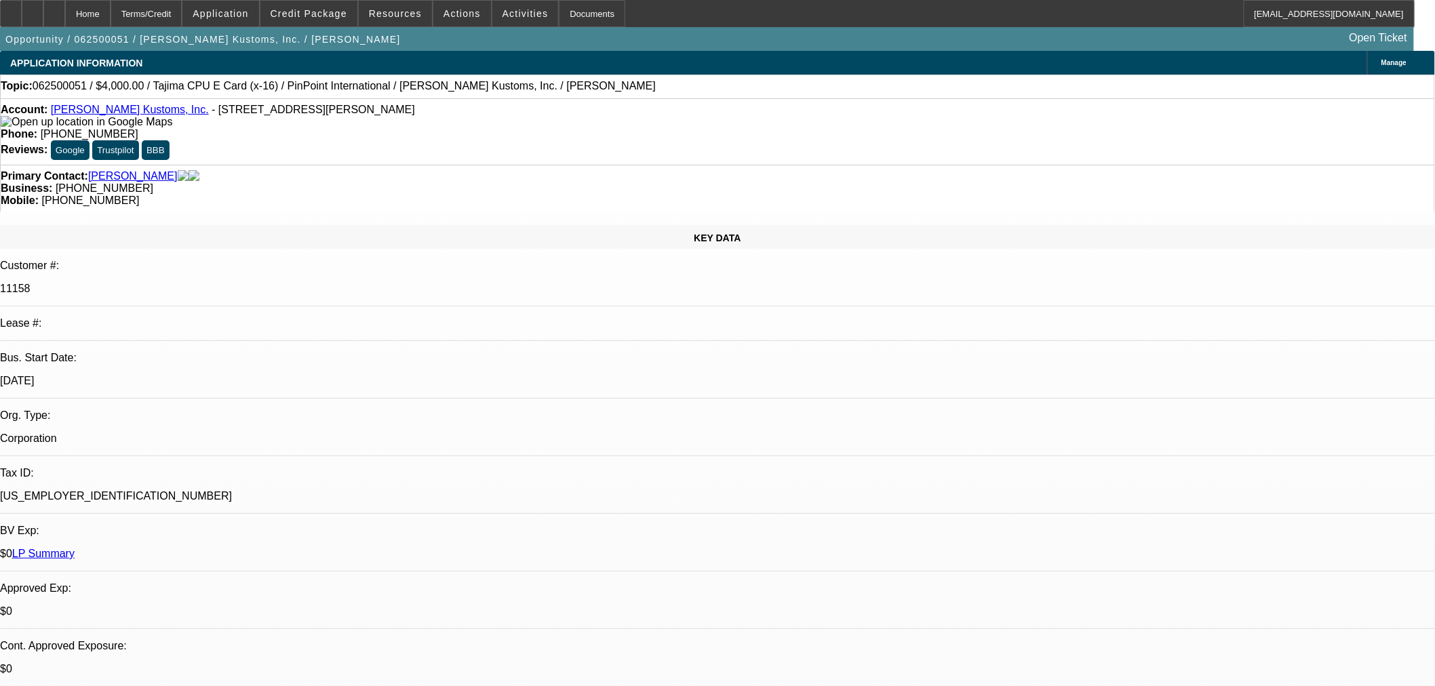
select select "0"
select select "9"
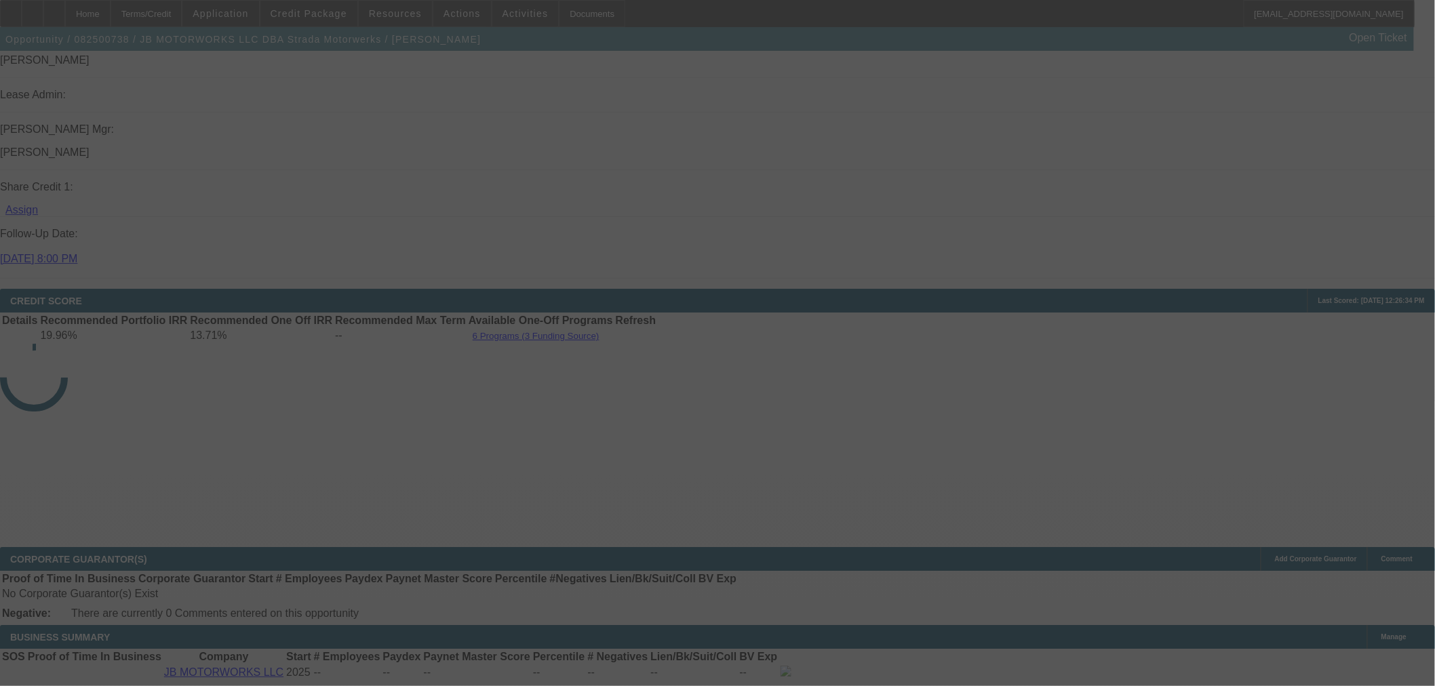
scroll to position [1759, 0]
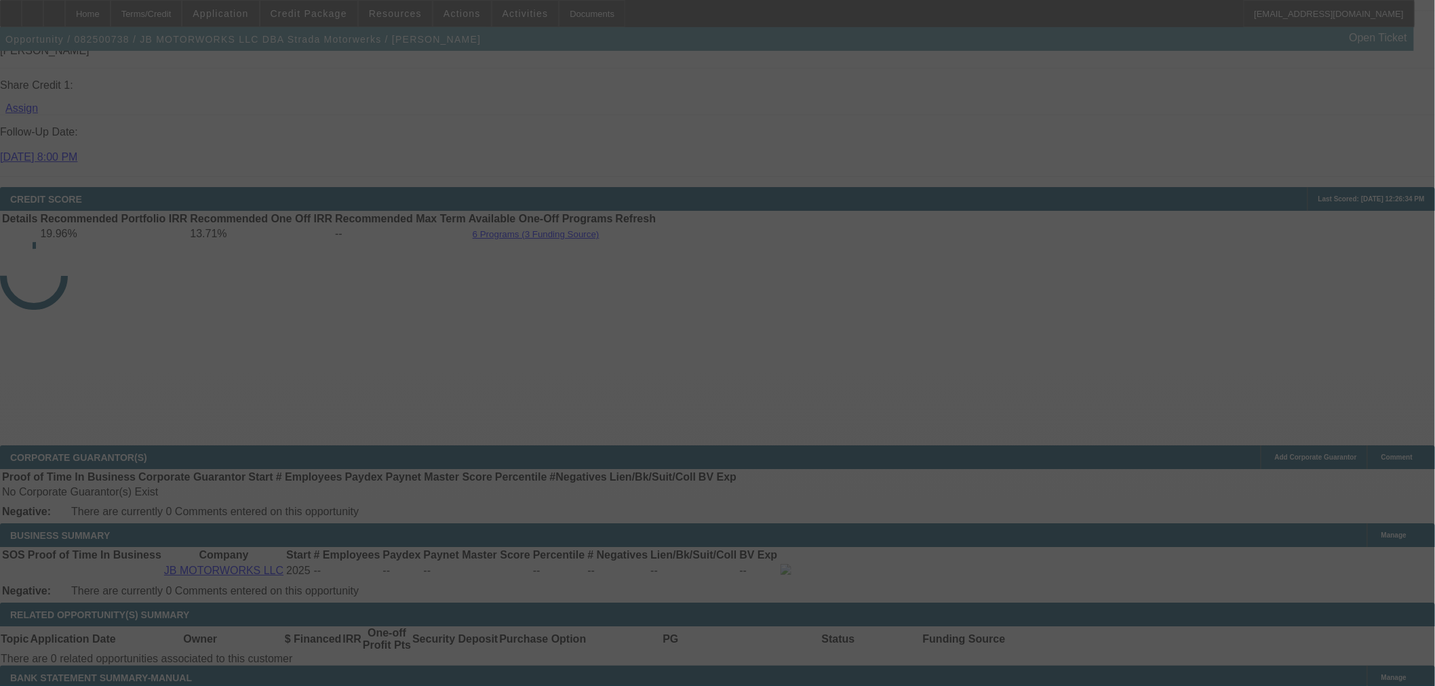
select select "0"
select select "3"
select select "0.1"
select select "4"
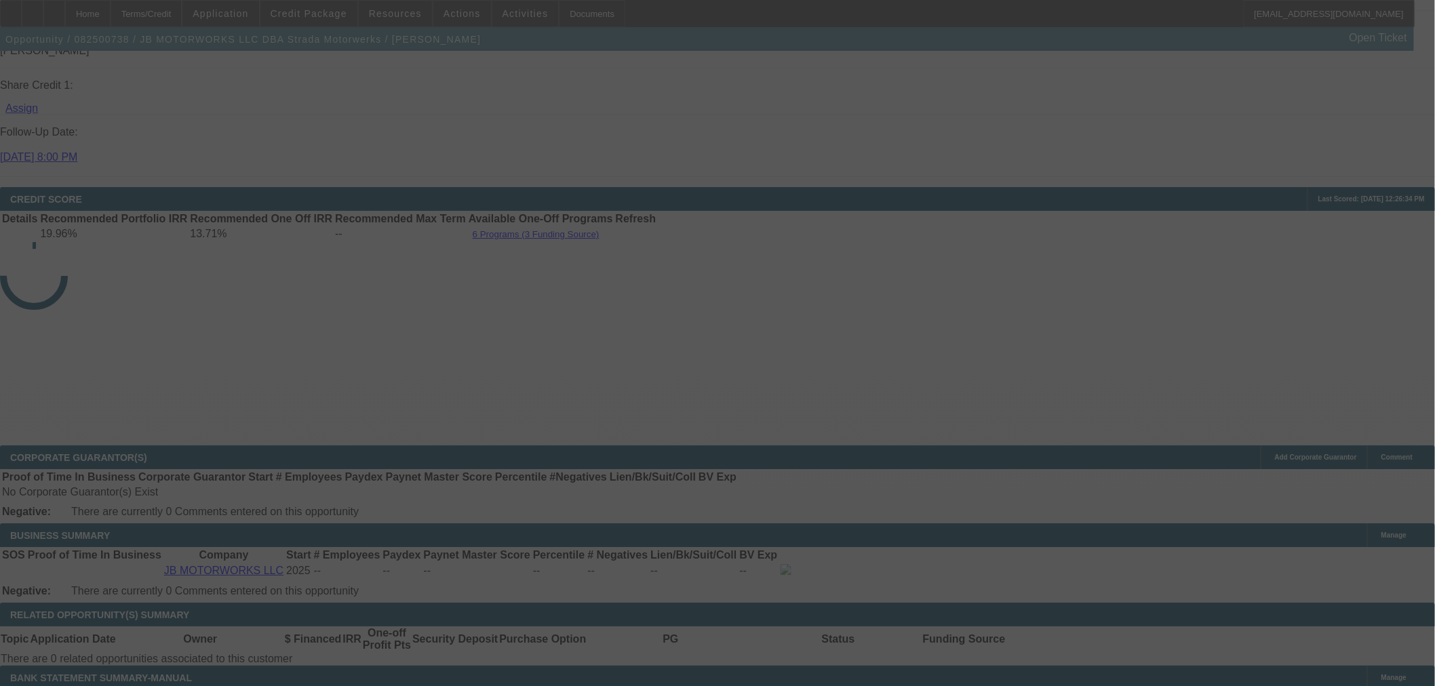
select select "0"
select select "3"
select select "0.1"
select select "4"
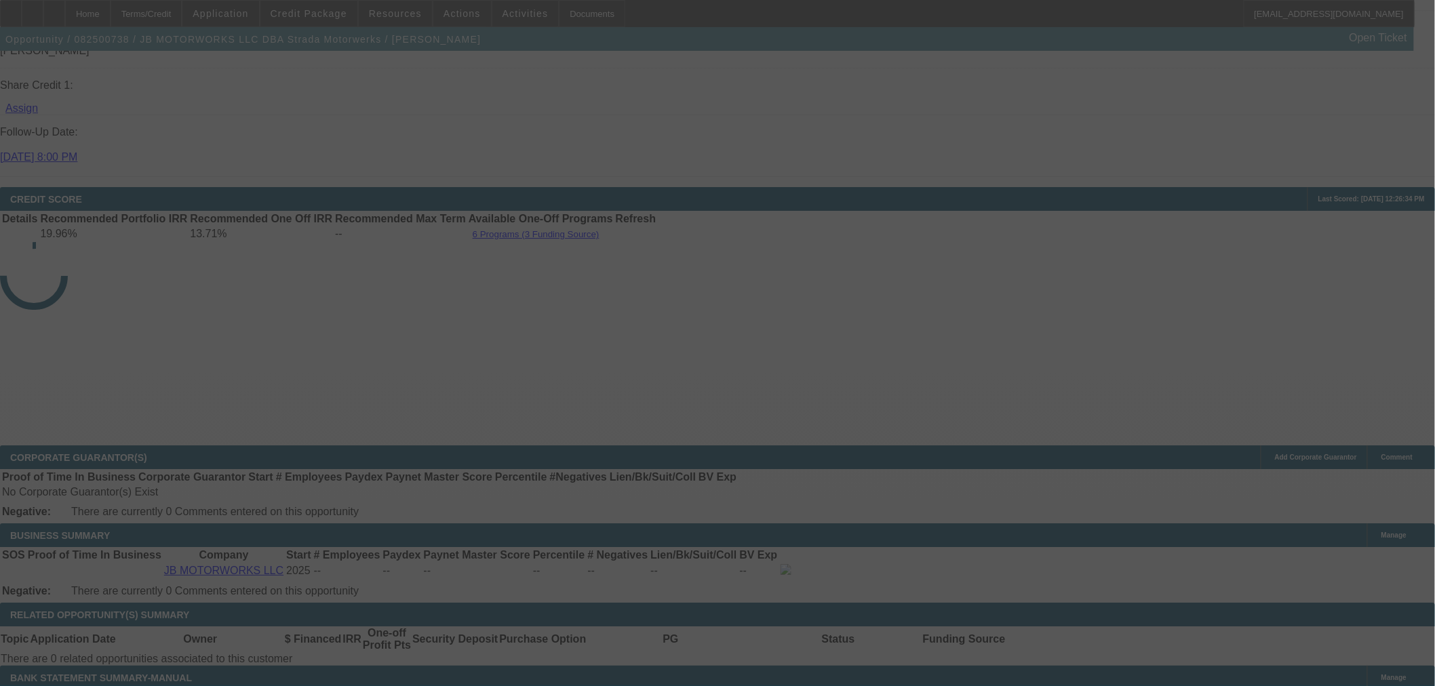
select select "0"
select select "3"
select select "0.1"
select select "4"
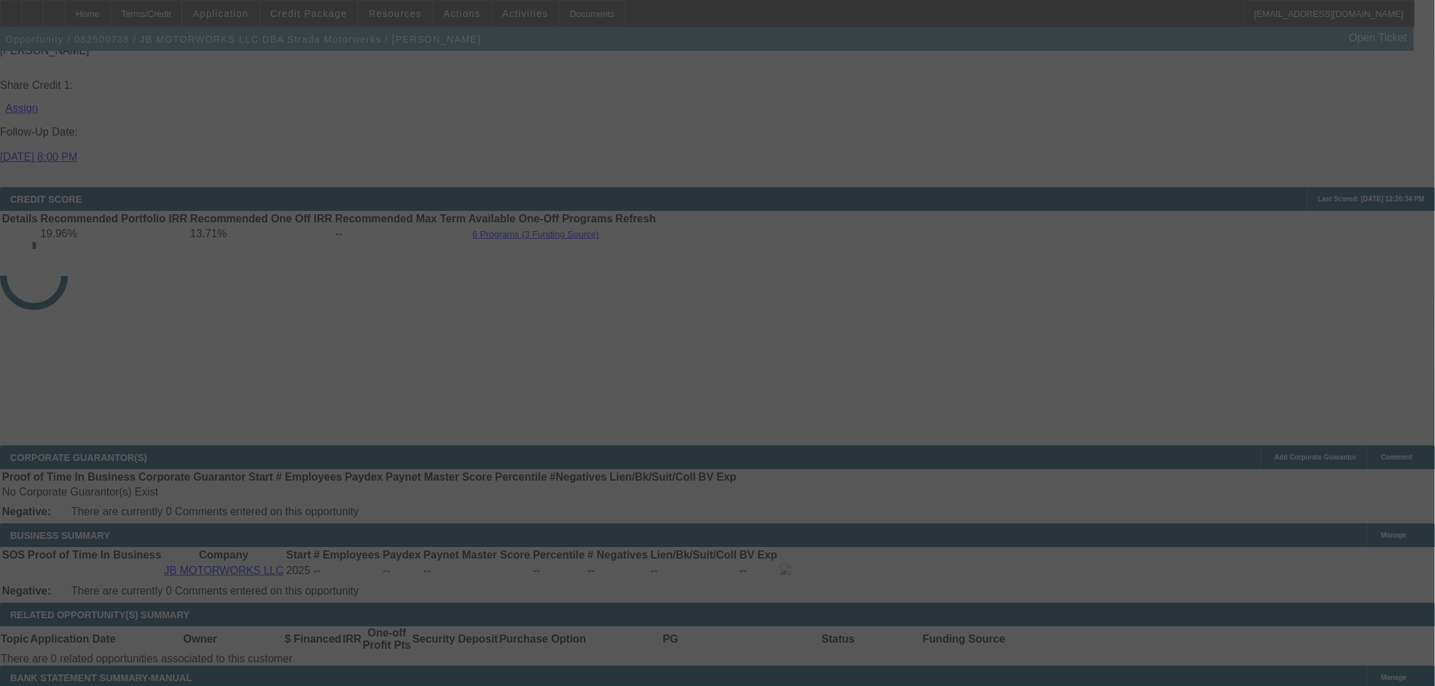
select select "0"
select select "3"
select select "0.1"
select select "4"
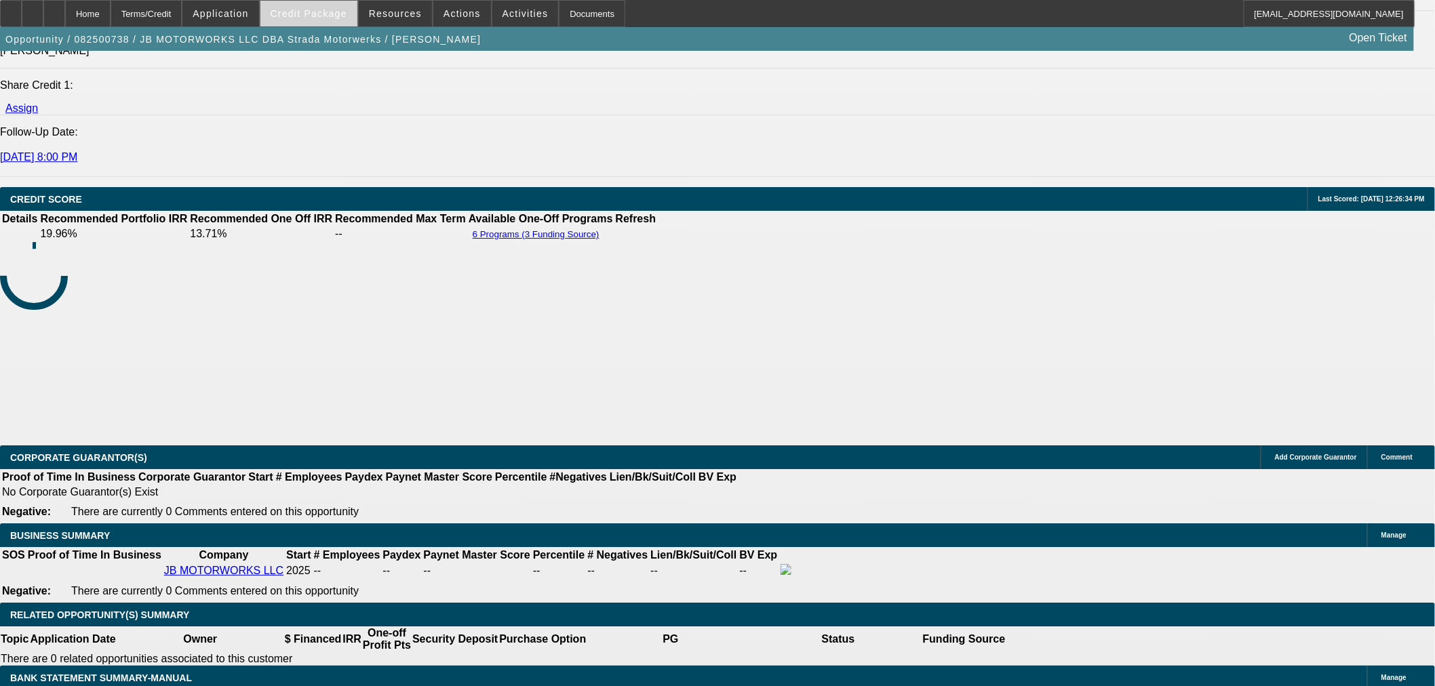
click at [339, 12] on span "Credit Package" at bounding box center [309, 13] width 77 height 11
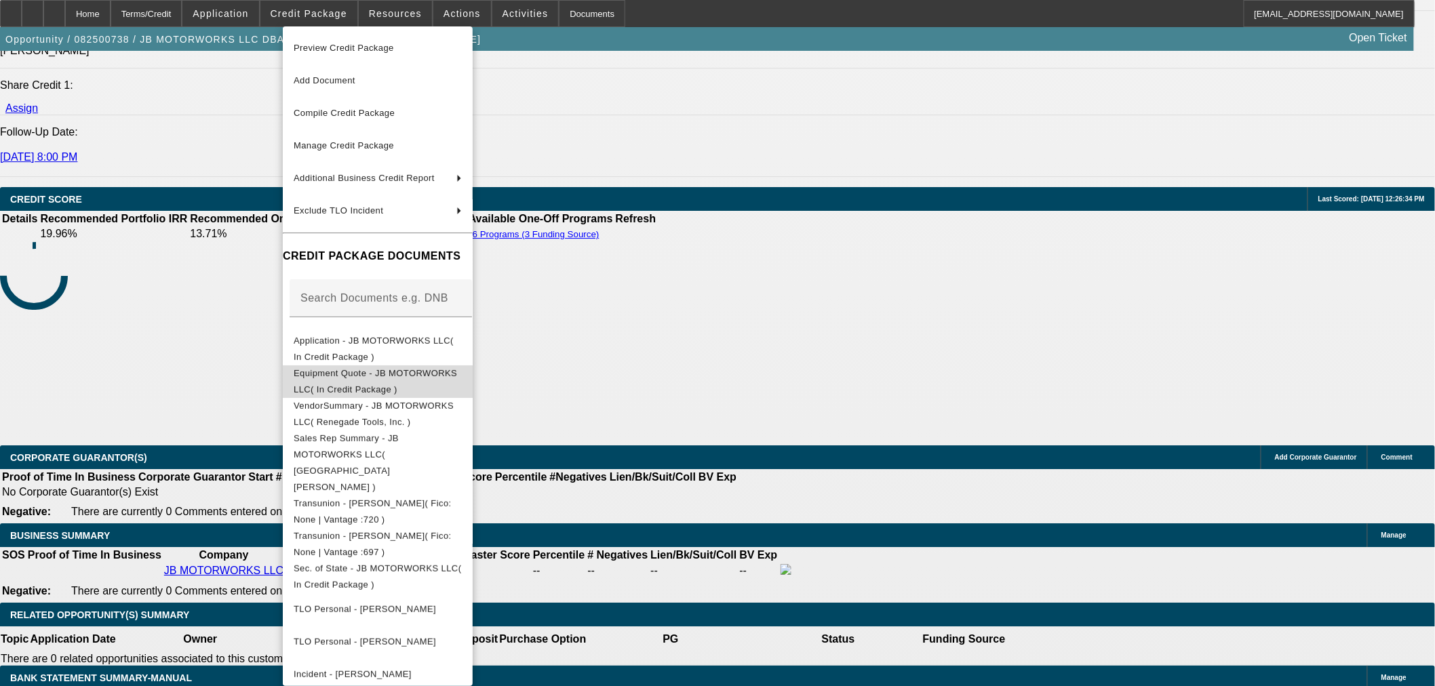
click at [344, 380] on span "Equipment Quote - JB MOTORWORKS LLC( In Credit Package )" at bounding box center [375, 381] width 163 height 26
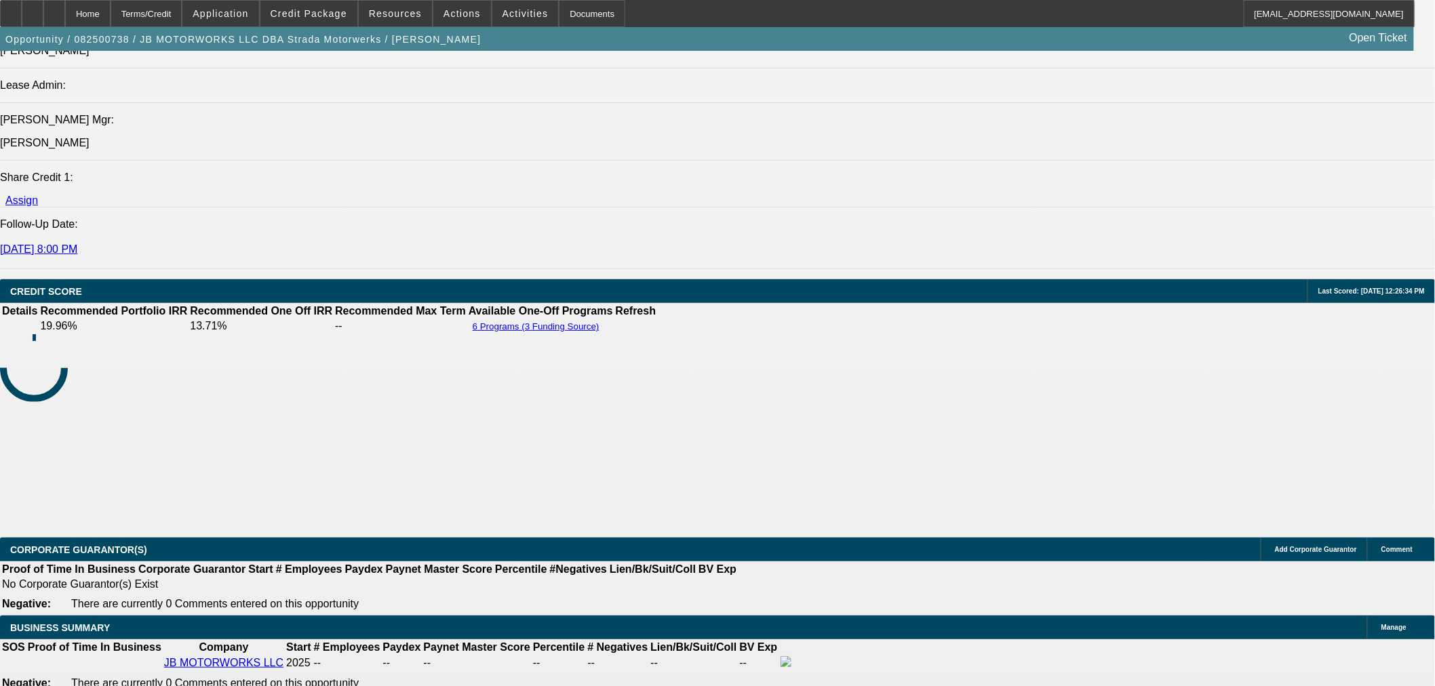
scroll to position [1806, 0]
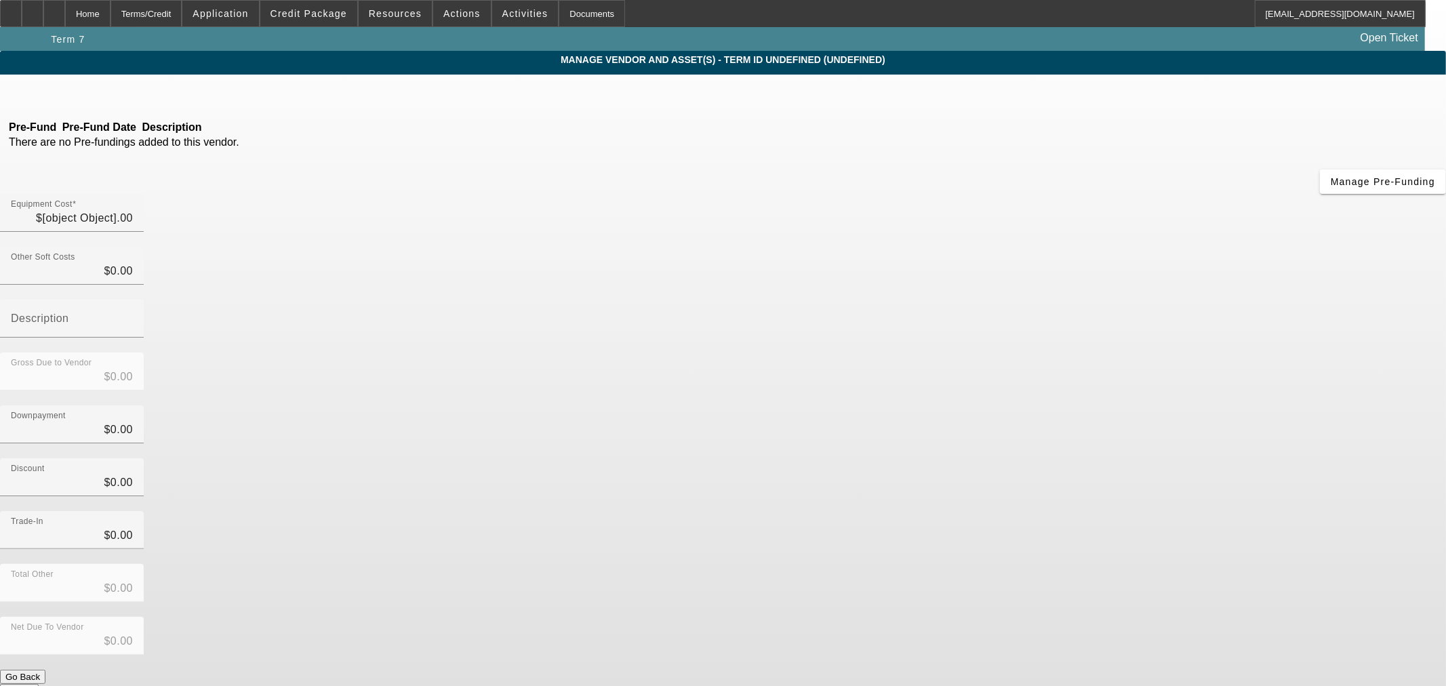
type input "$42,098.40"
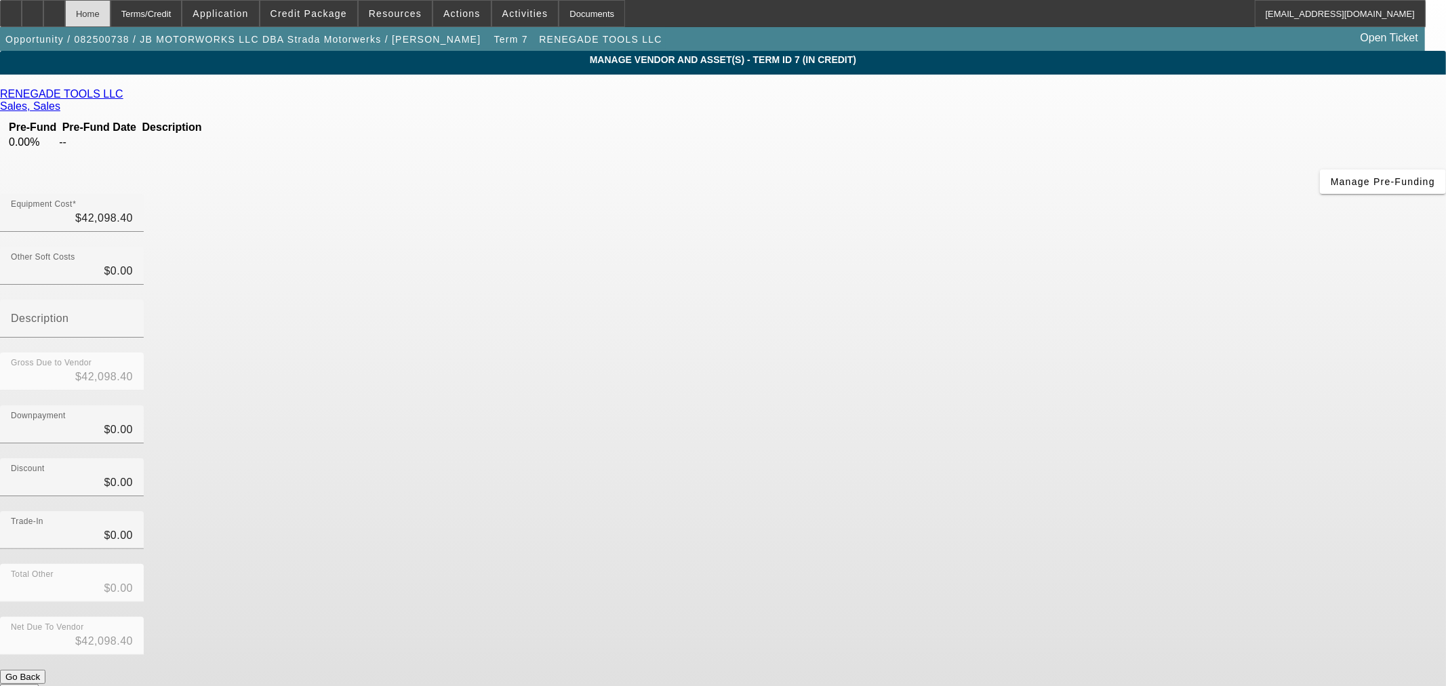
click at [111, 16] on div "Home" at bounding box center [87, 13] width 45 height 27
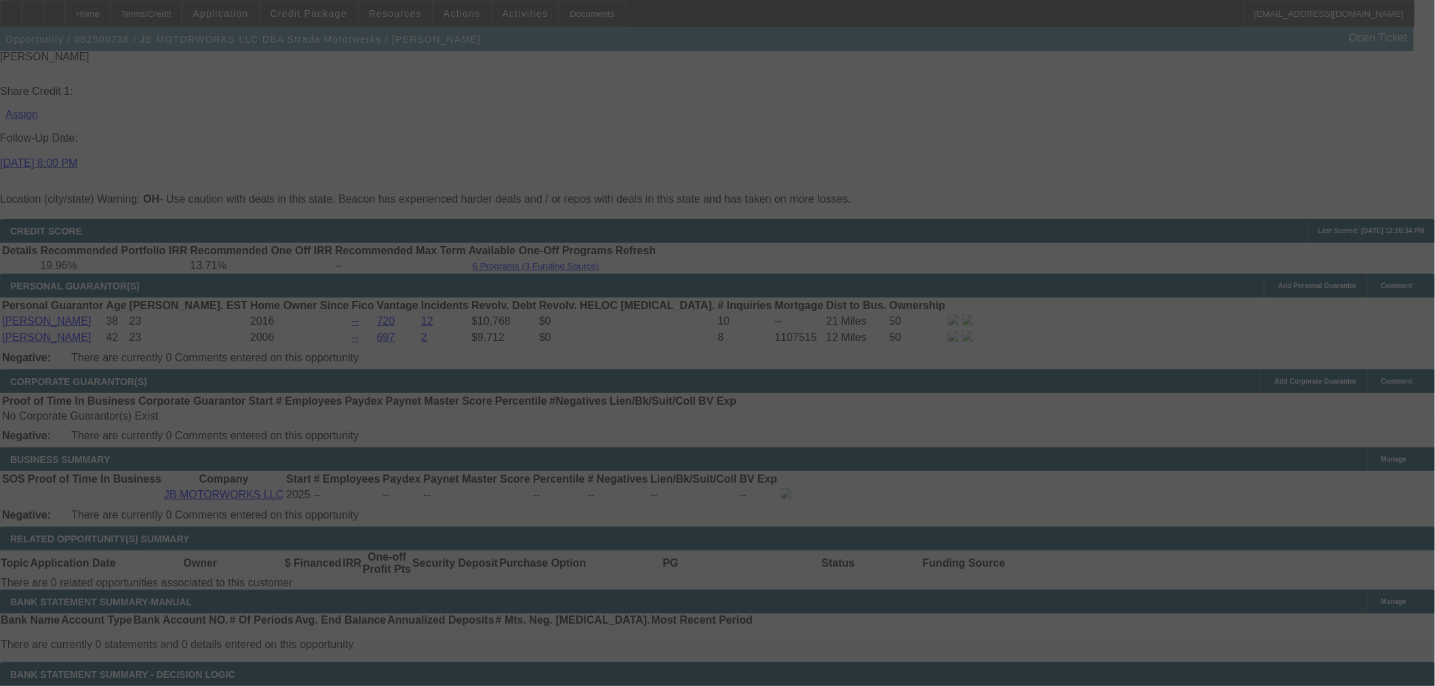
scroll to position [1869, 0]
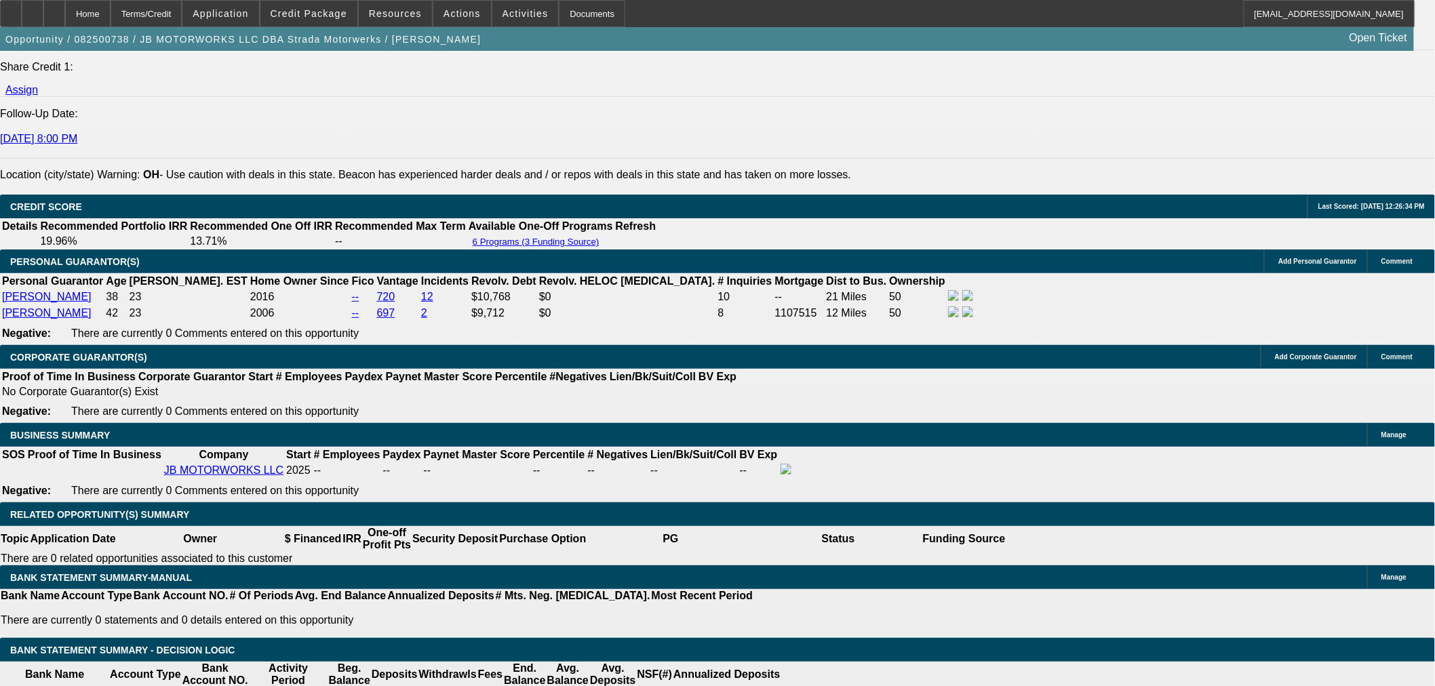
select select "0"
select select "3"
select select "0.1"
select select "4"
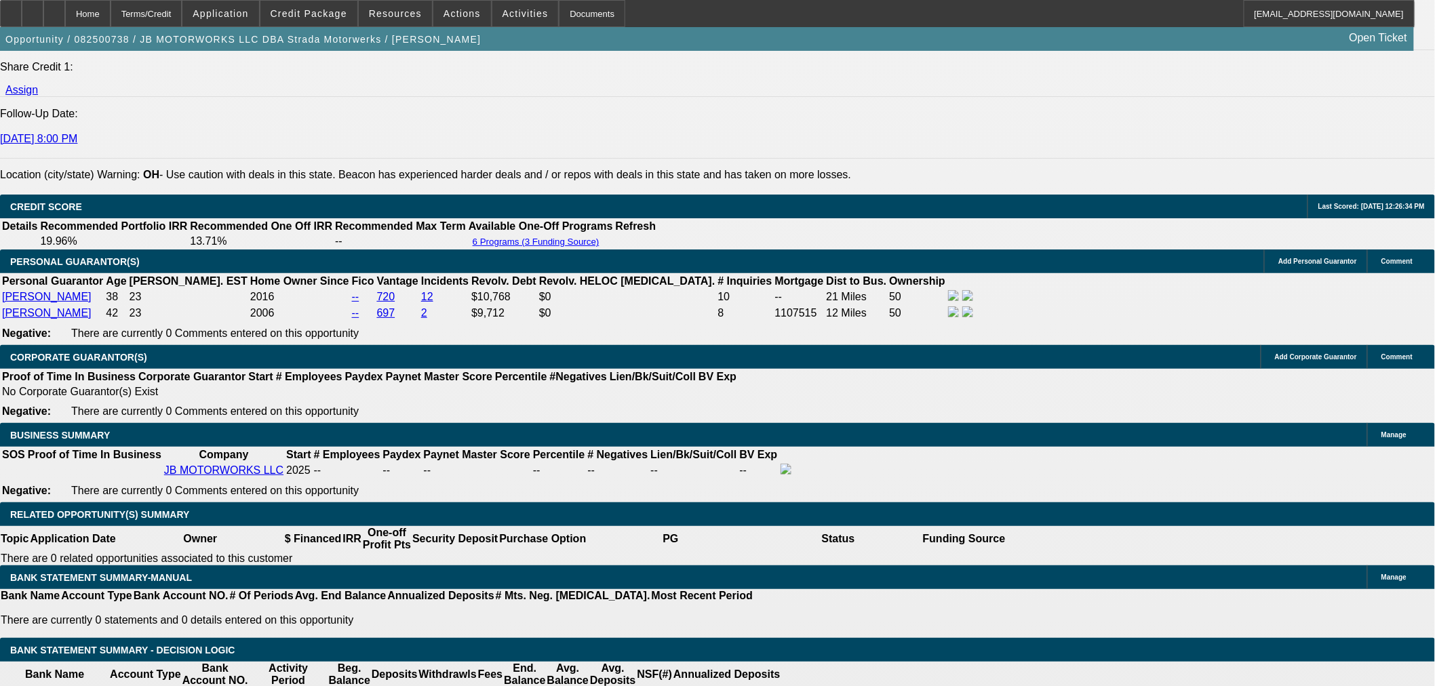
select select "0"
select select "3"
select select "0.1"
select select "4"
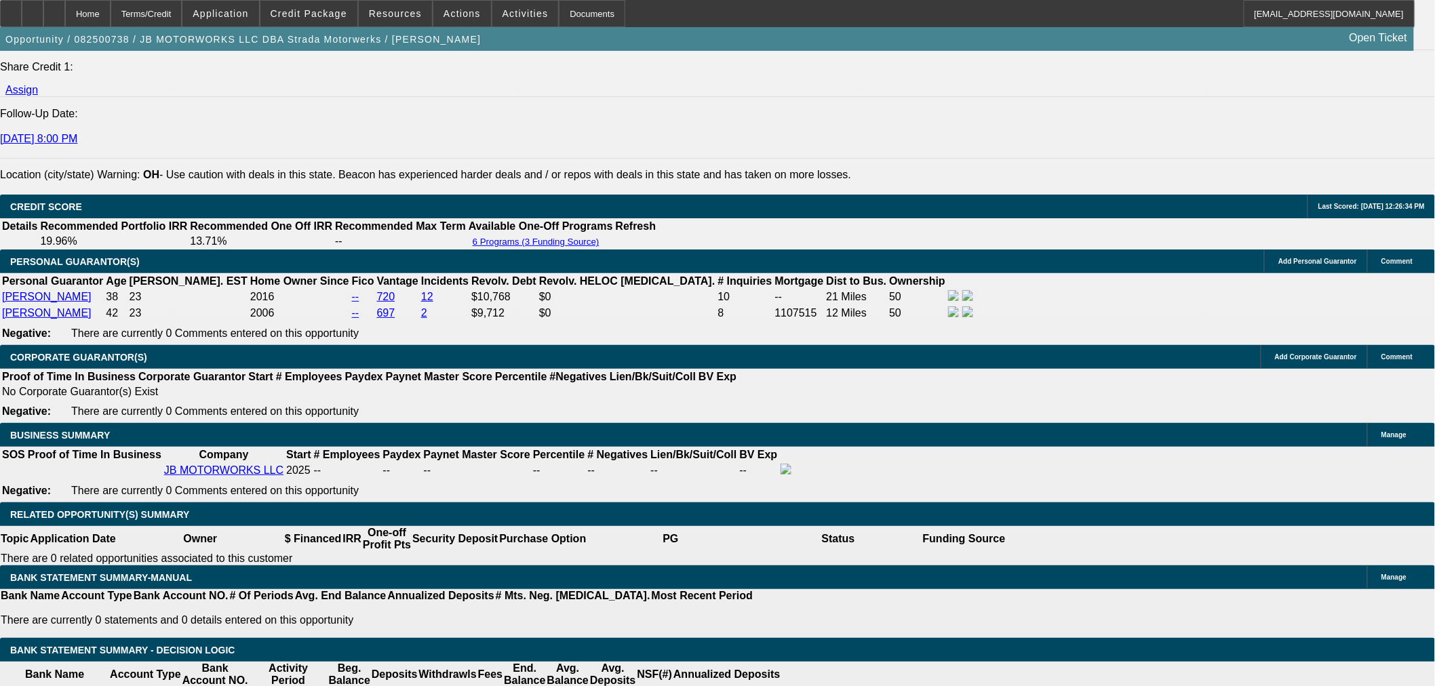
select select "0"
select select "3"
select select "0.1"
select select "4"
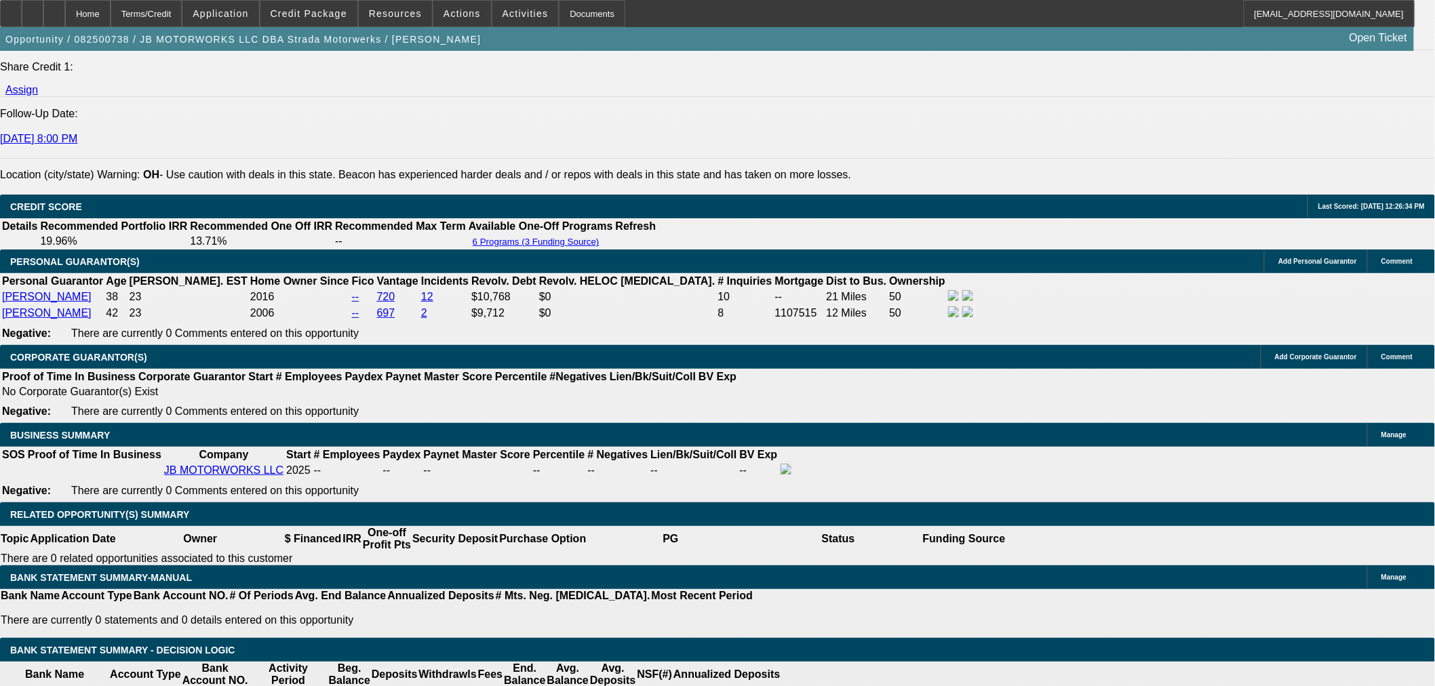
select select "0"
select select "3"
select select "0.1"
select select "4"
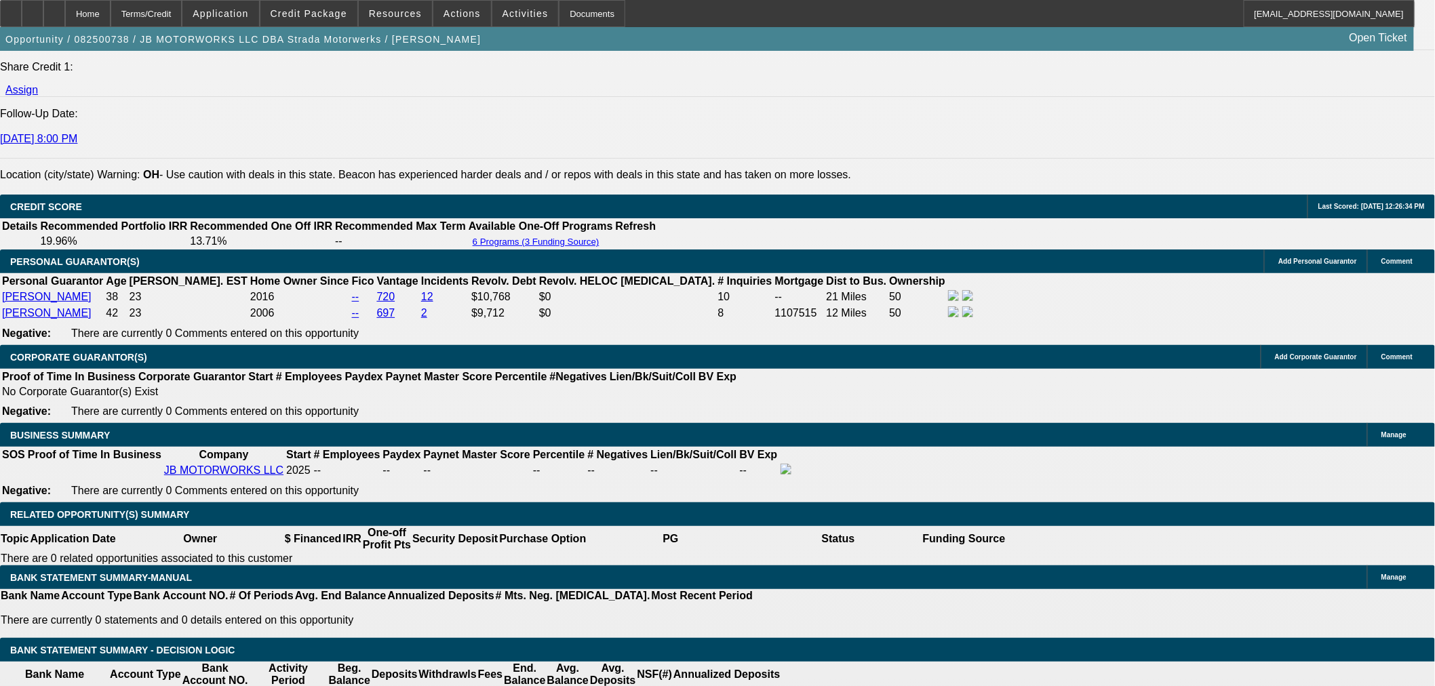
type input "$2,104.92"
type input "UNKNOWN"
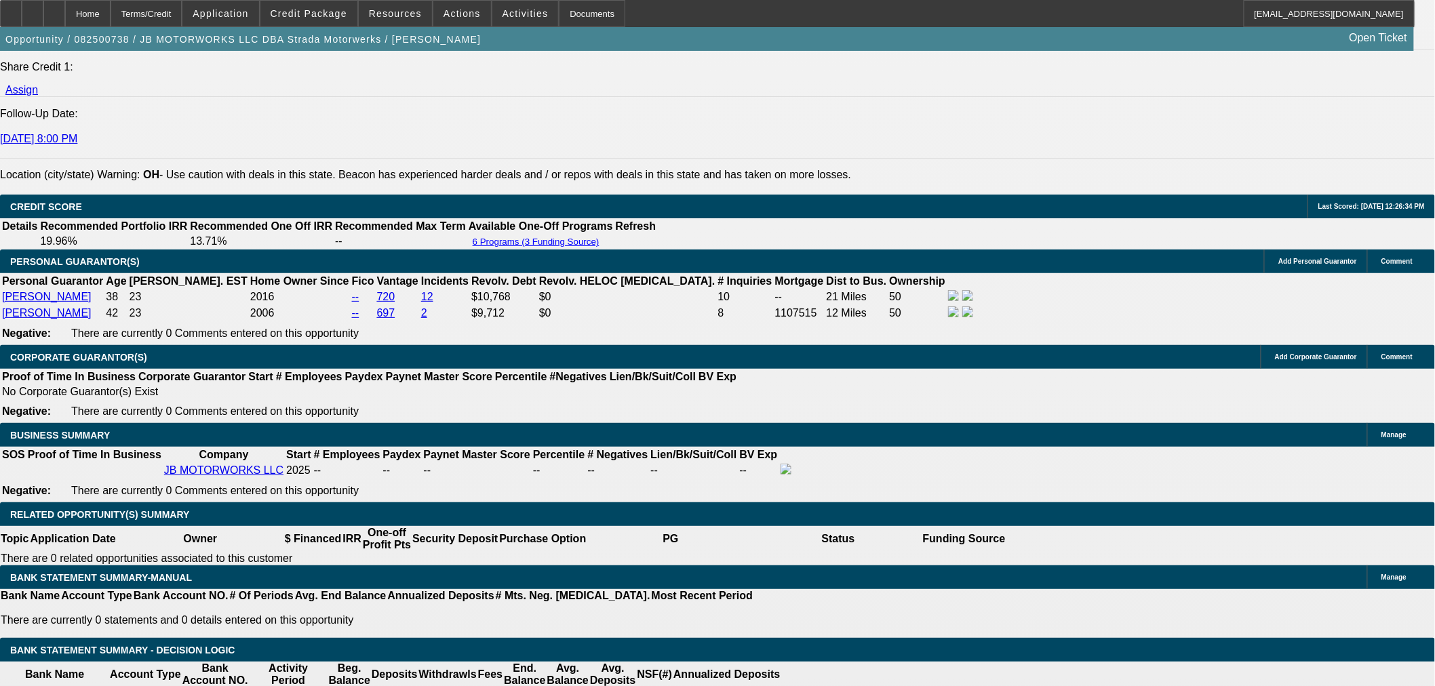
type input "$940.98"
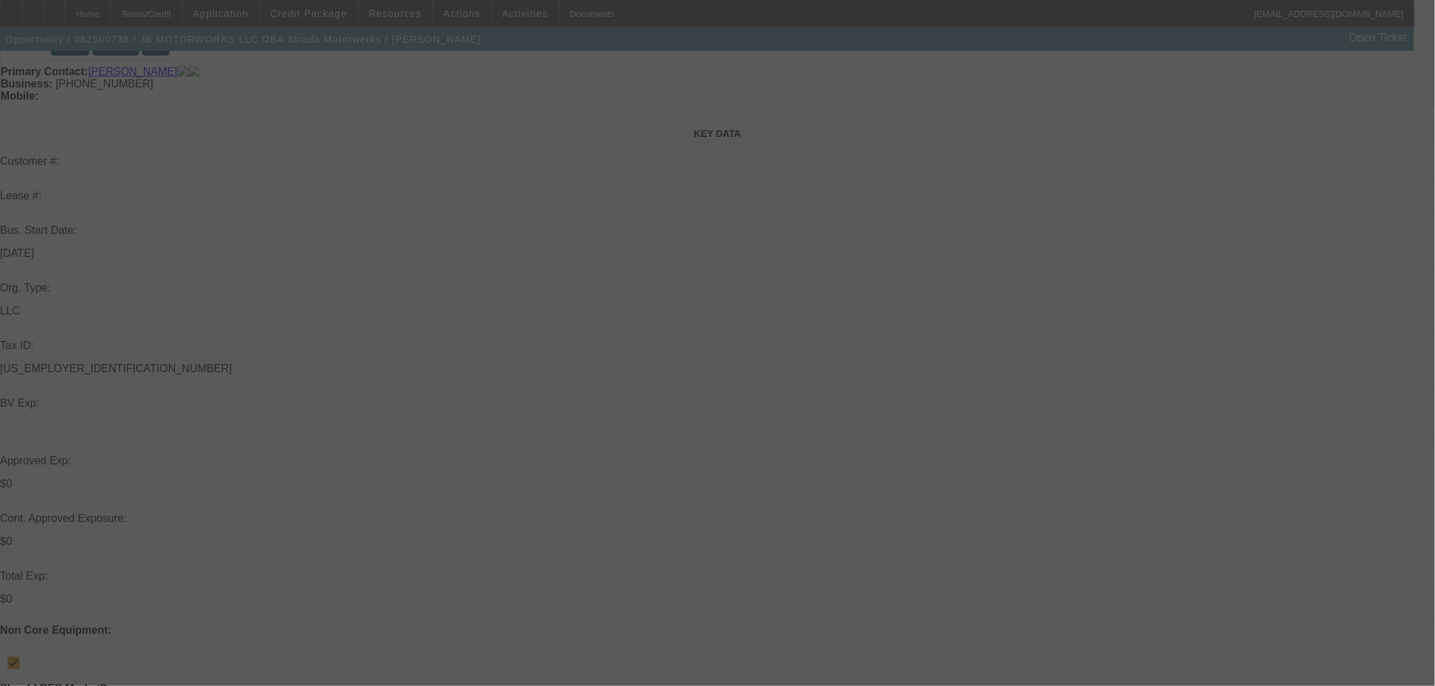
scroll to position [0, 0]
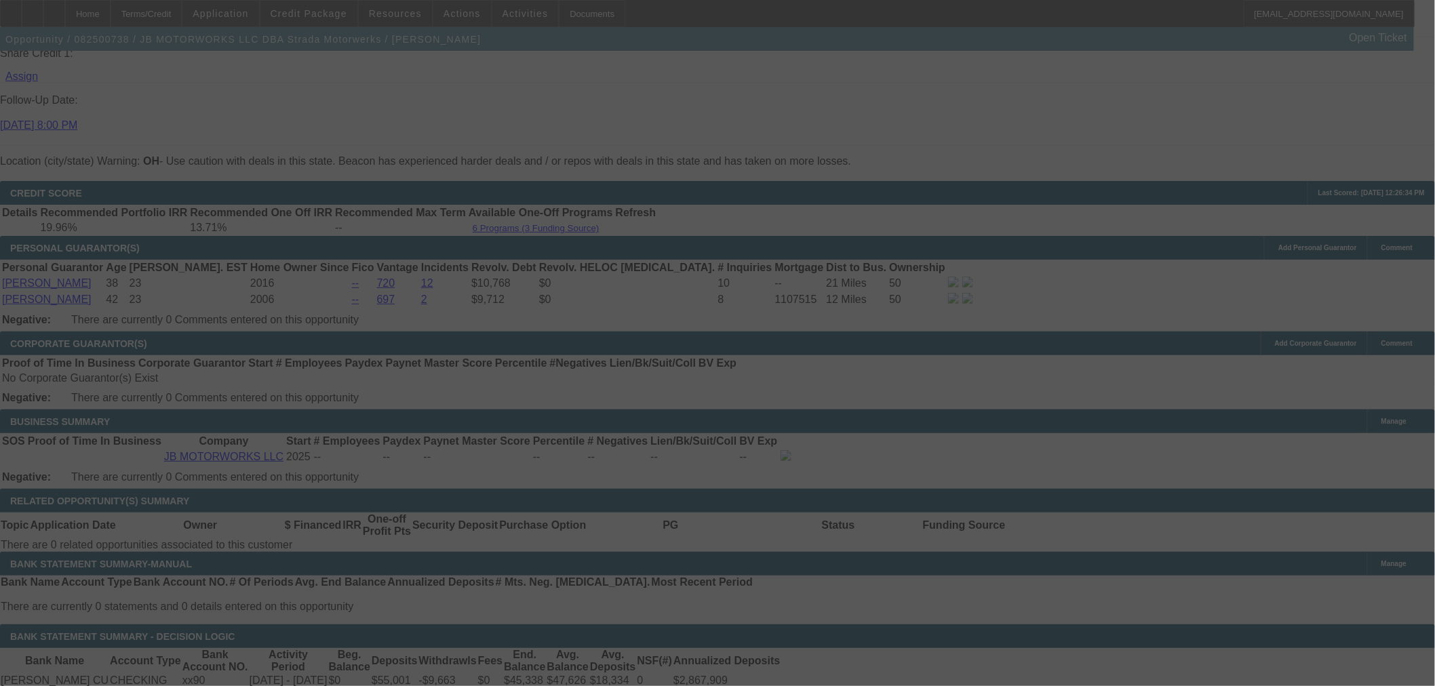
select select "0"
select select "3"
select select "0.1"
select select "4"
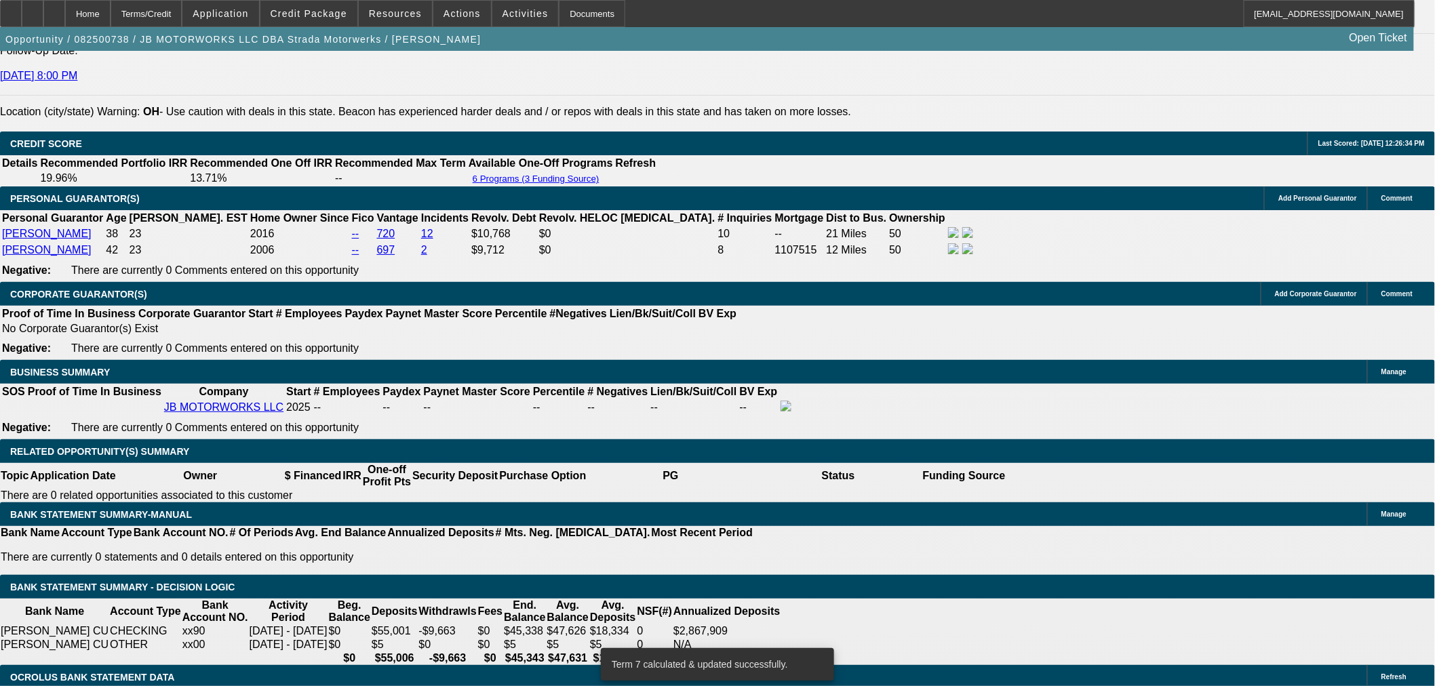
scroll to position [1958, 0]
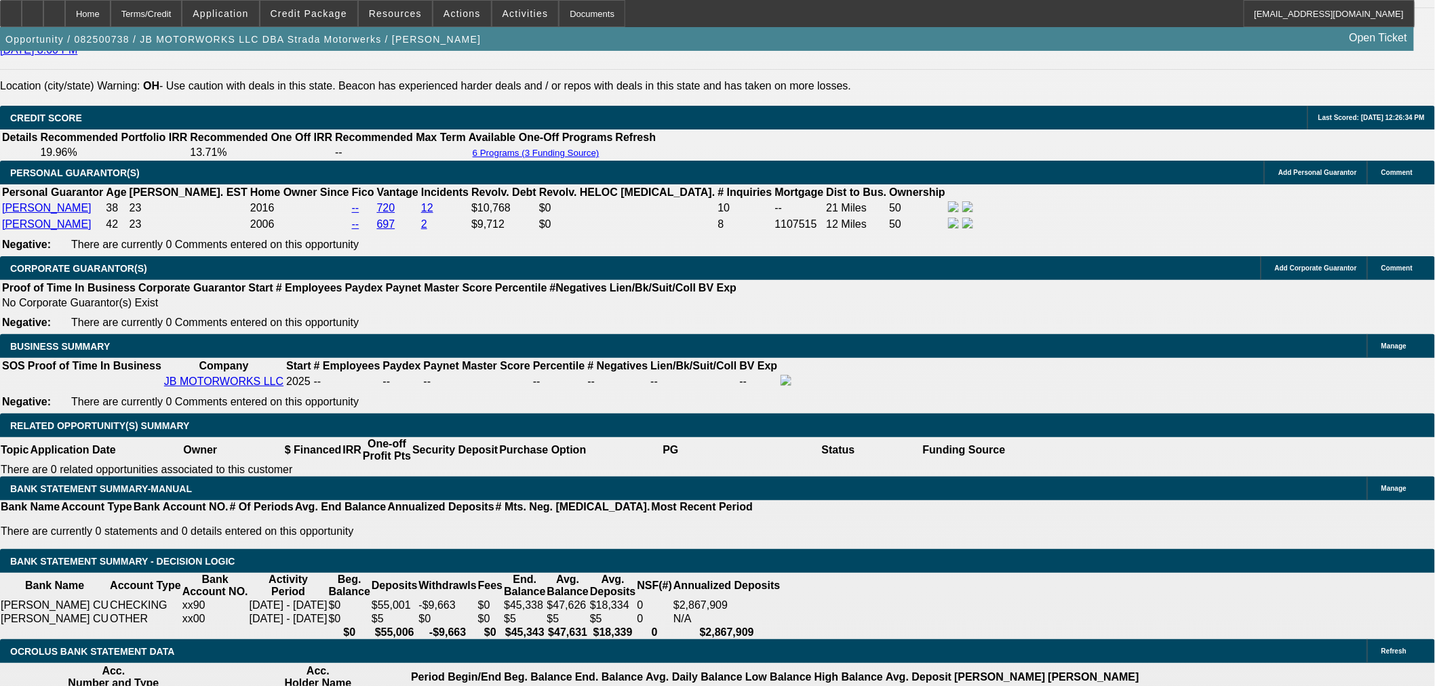
select select "0.05"
type input "UNKNOWN"
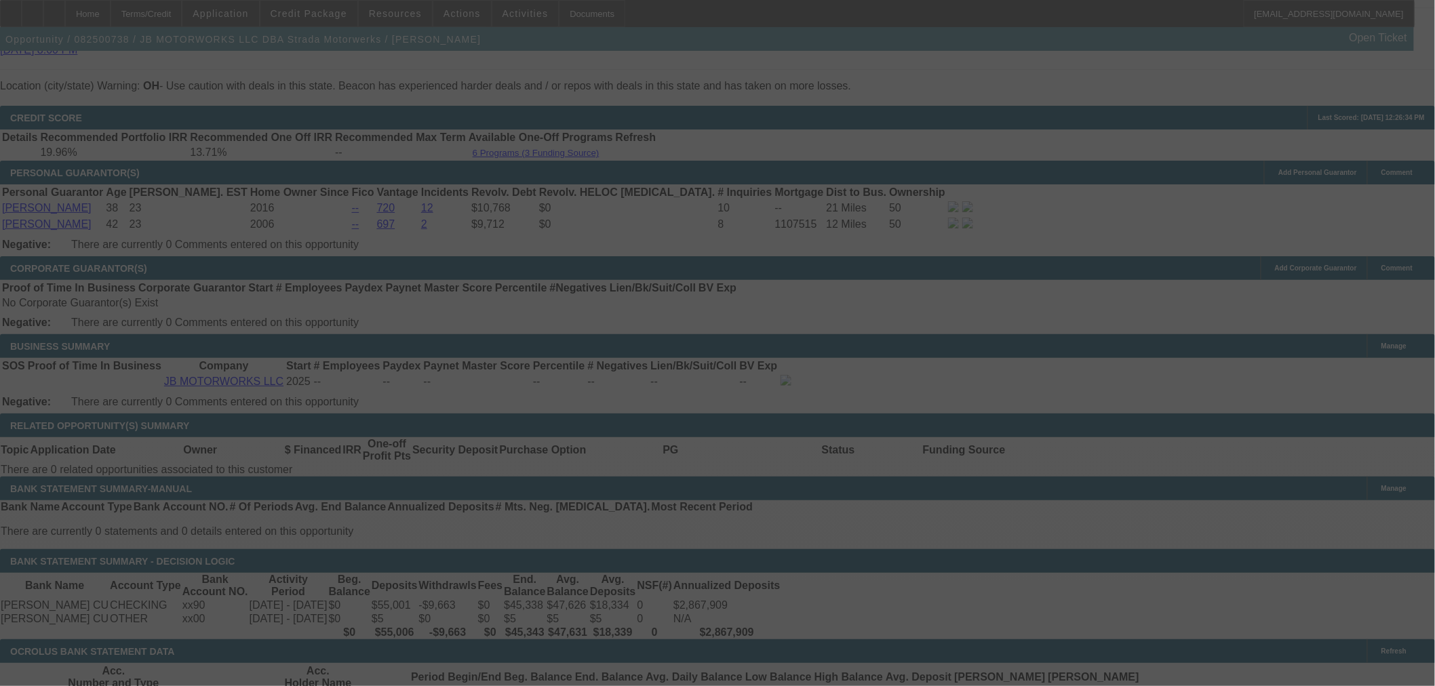
select select "0"
select select "3"
select select "0.1"
select select "4"
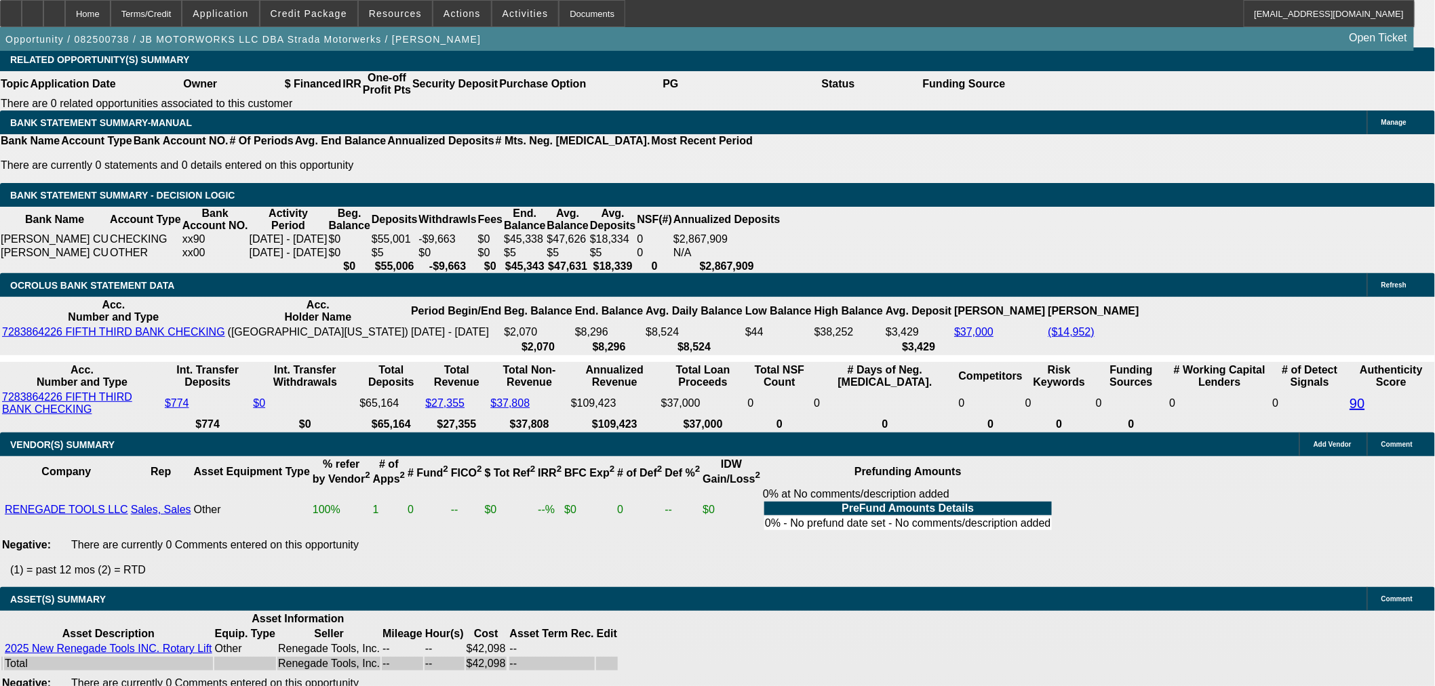
scroll to position [2468, 0]
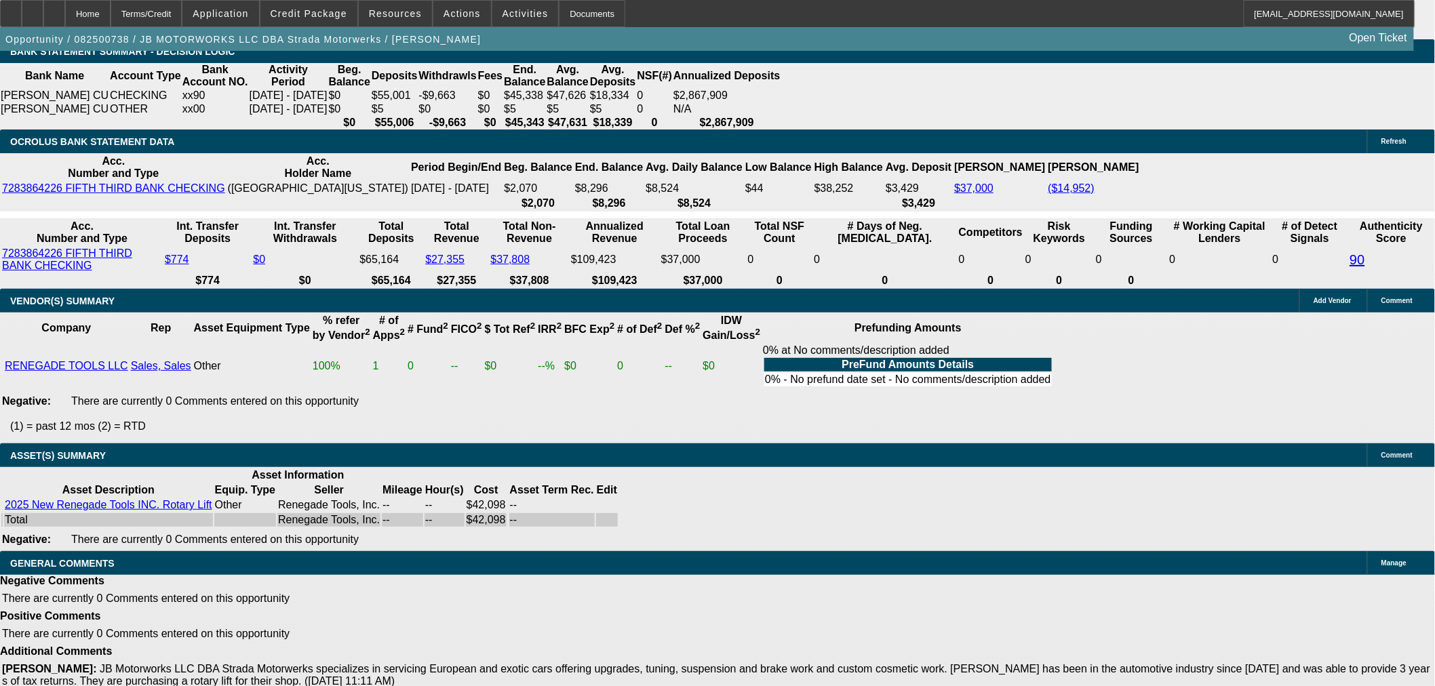
select select "3"
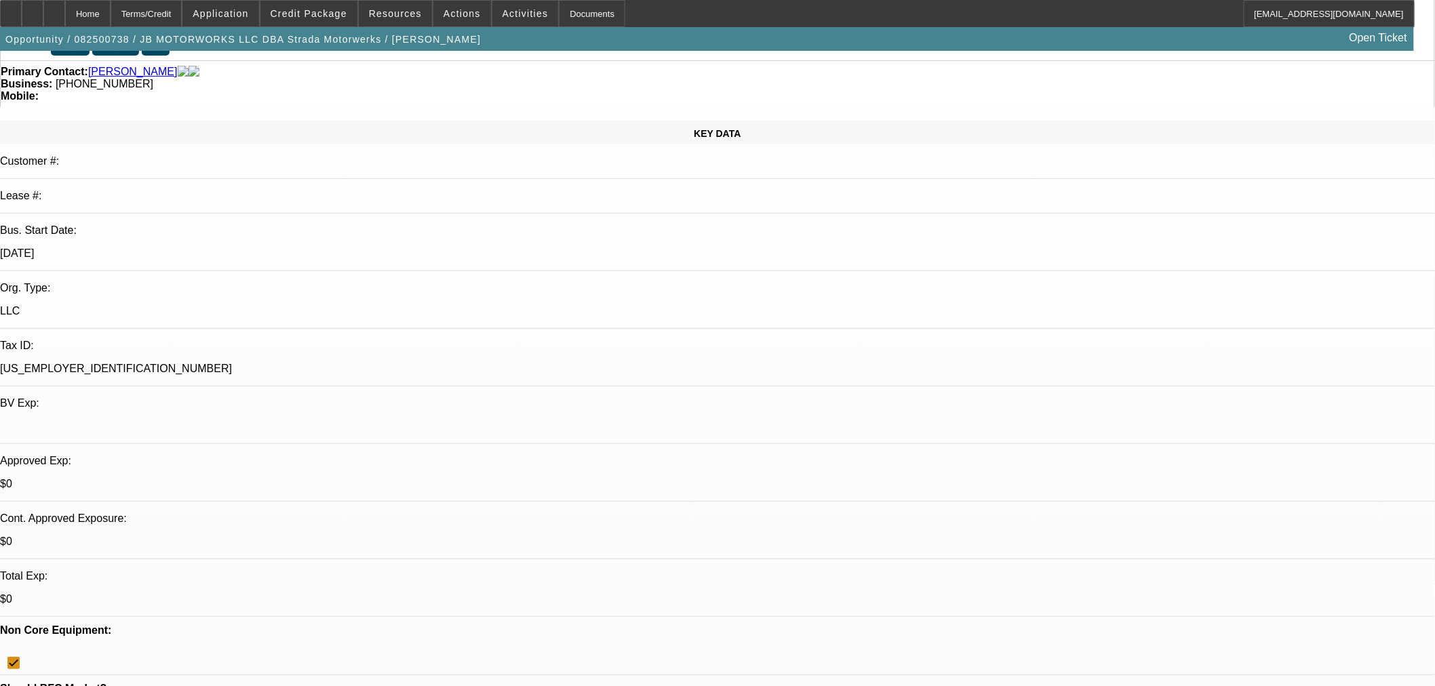
scroll to position [0, 0]
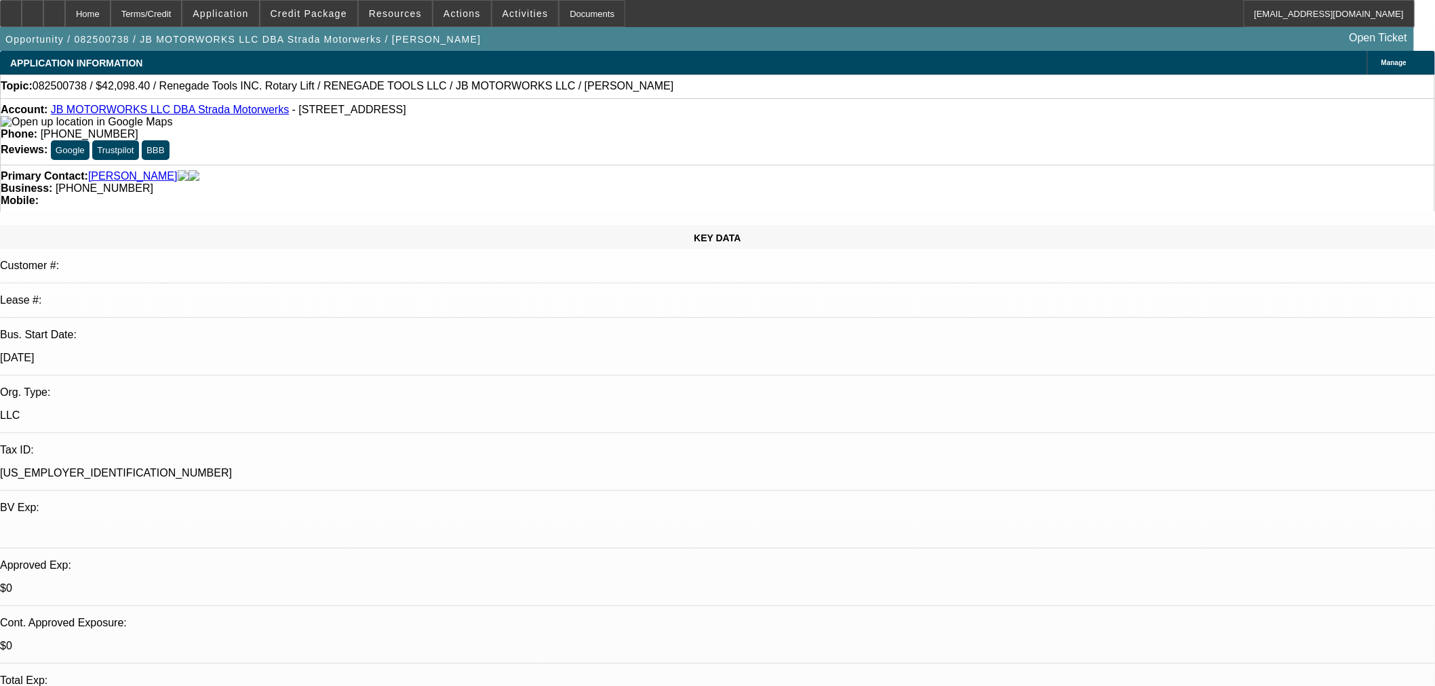
type input "10/17/2025"
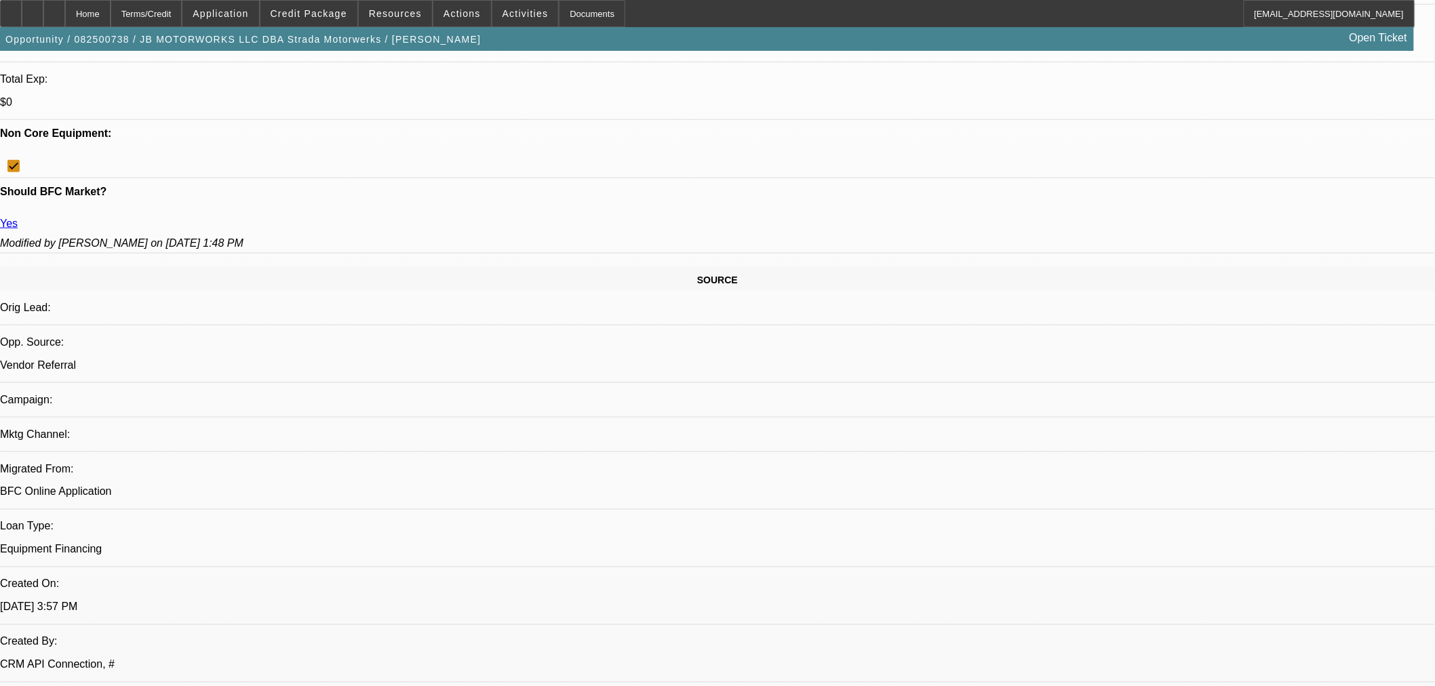
scroll to position [602, 0]
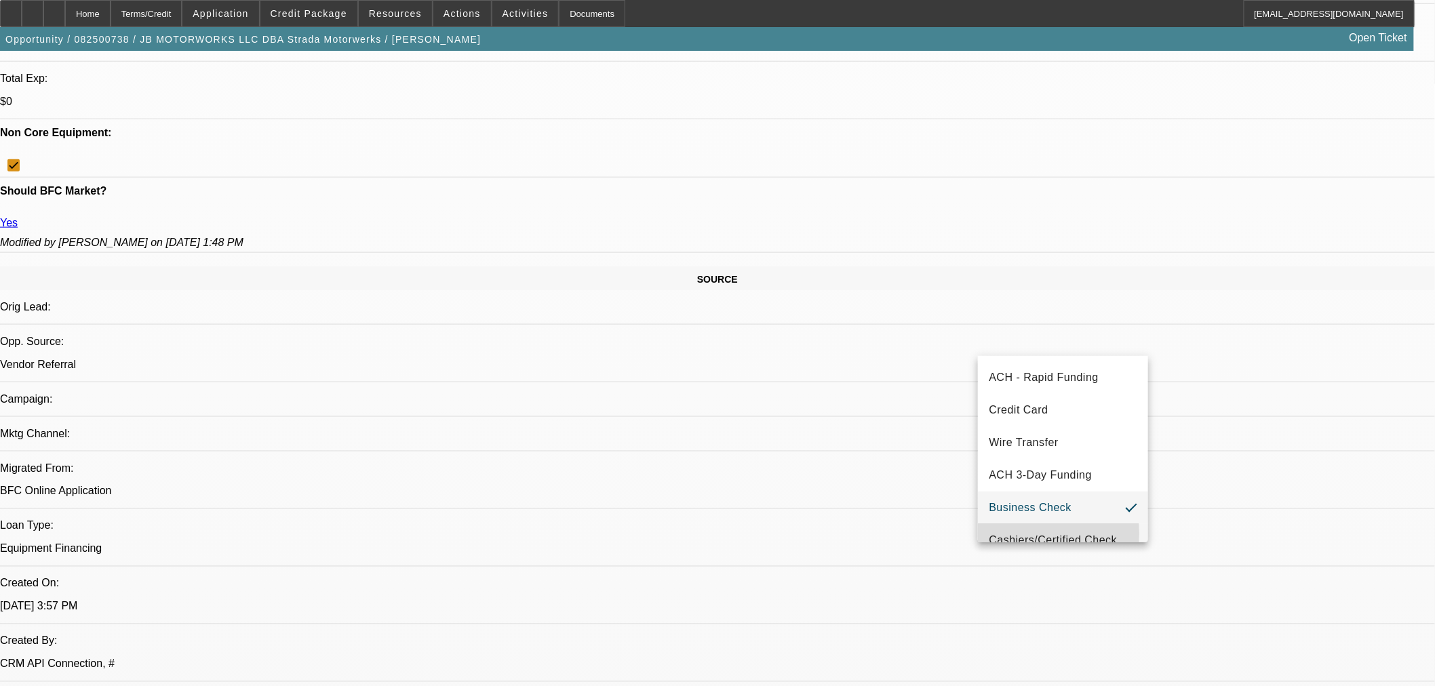
click at [1042, 533] on span "Cashiers/Certified Check" at bounding box center [1053, 540] width 128 height 16
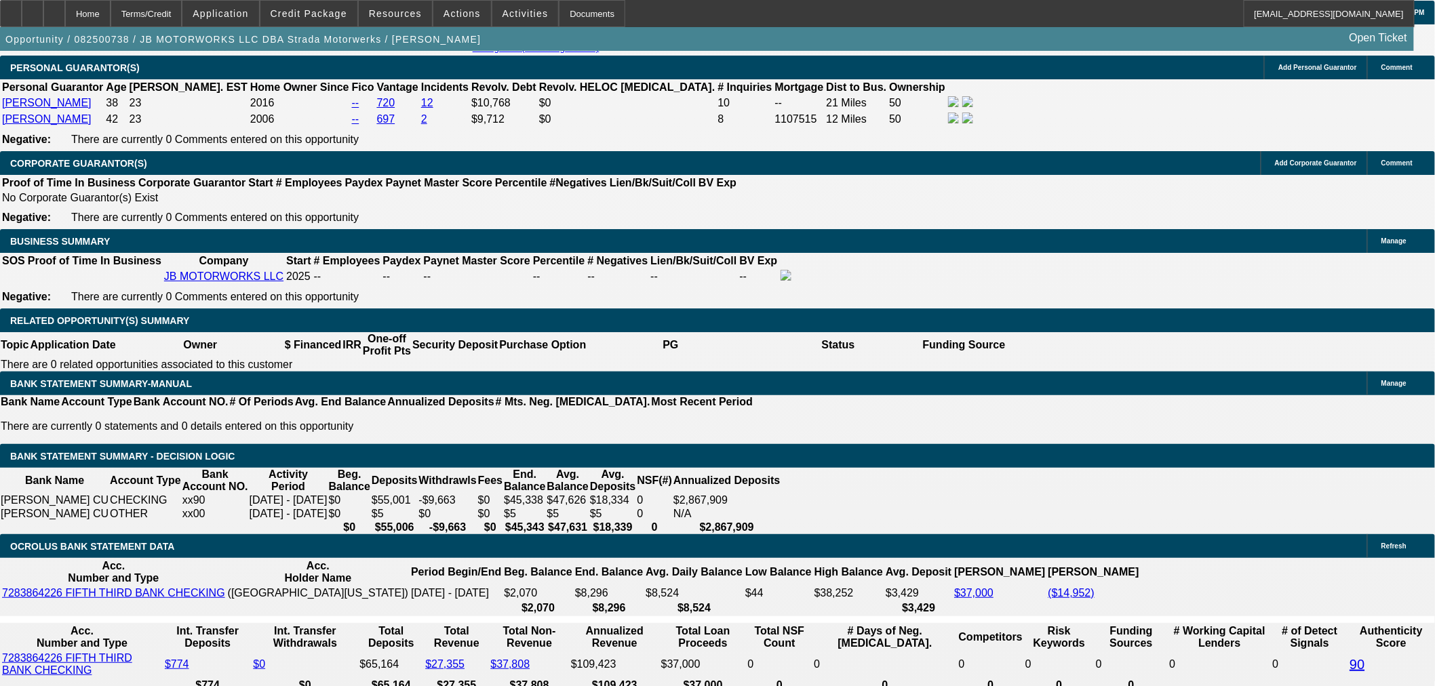
scroll to position [1958, 0]
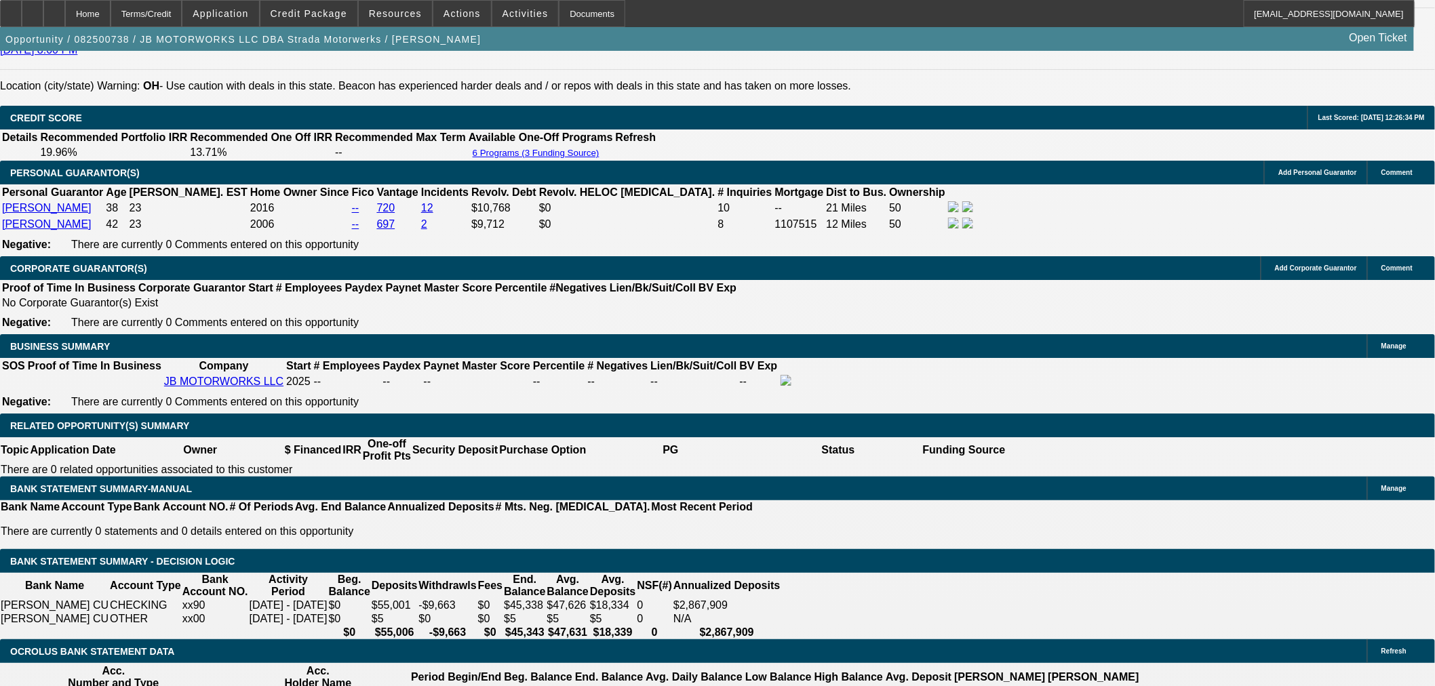
select select "0"
select select "3"
select select "0.1"
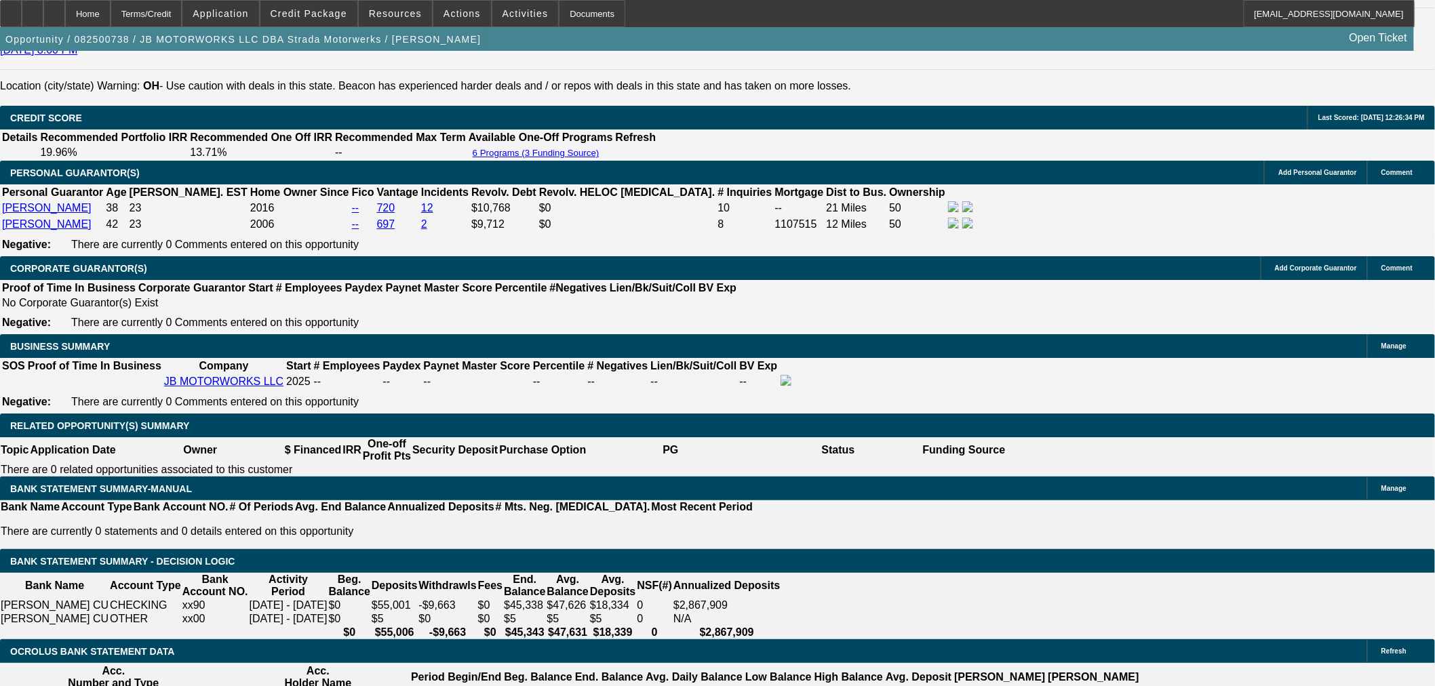
select select "4"
select select "0"
select select "3"
select select "0.1"
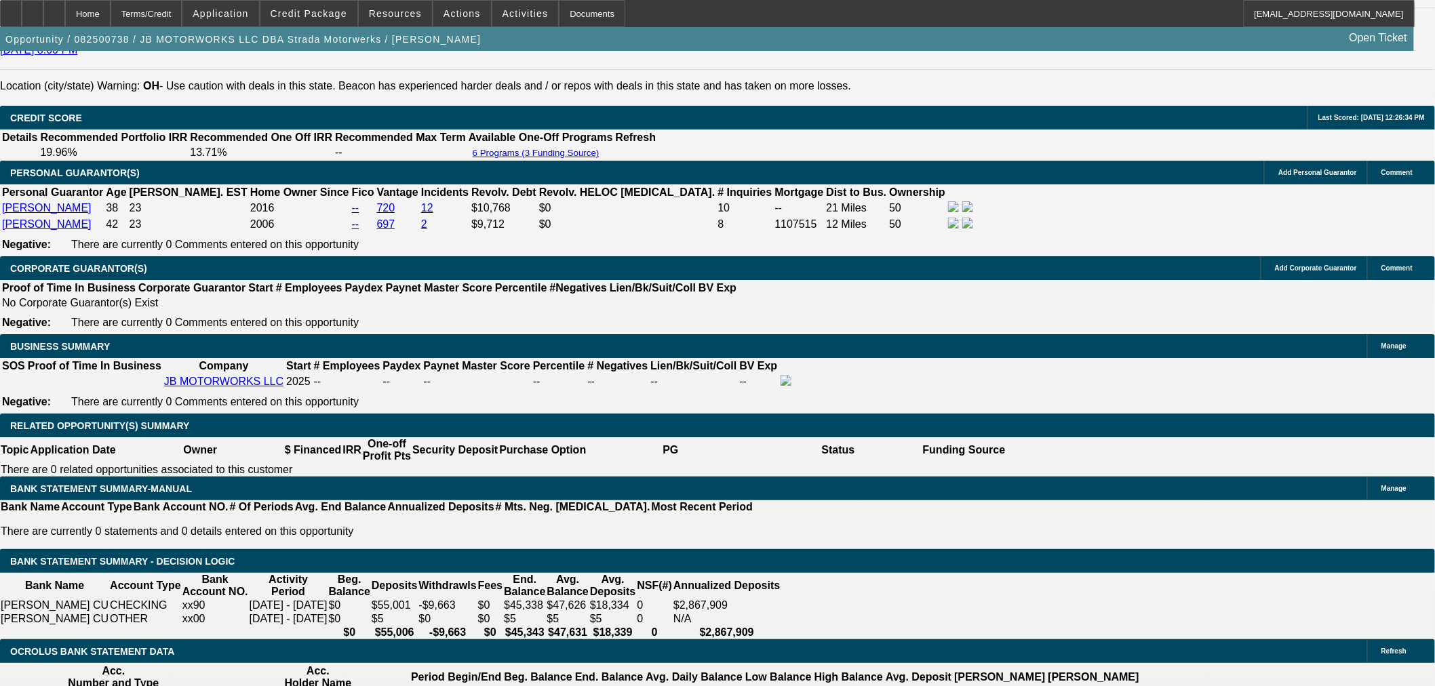
select select "4"
select select "0"
select select "3"
select select "0.1"
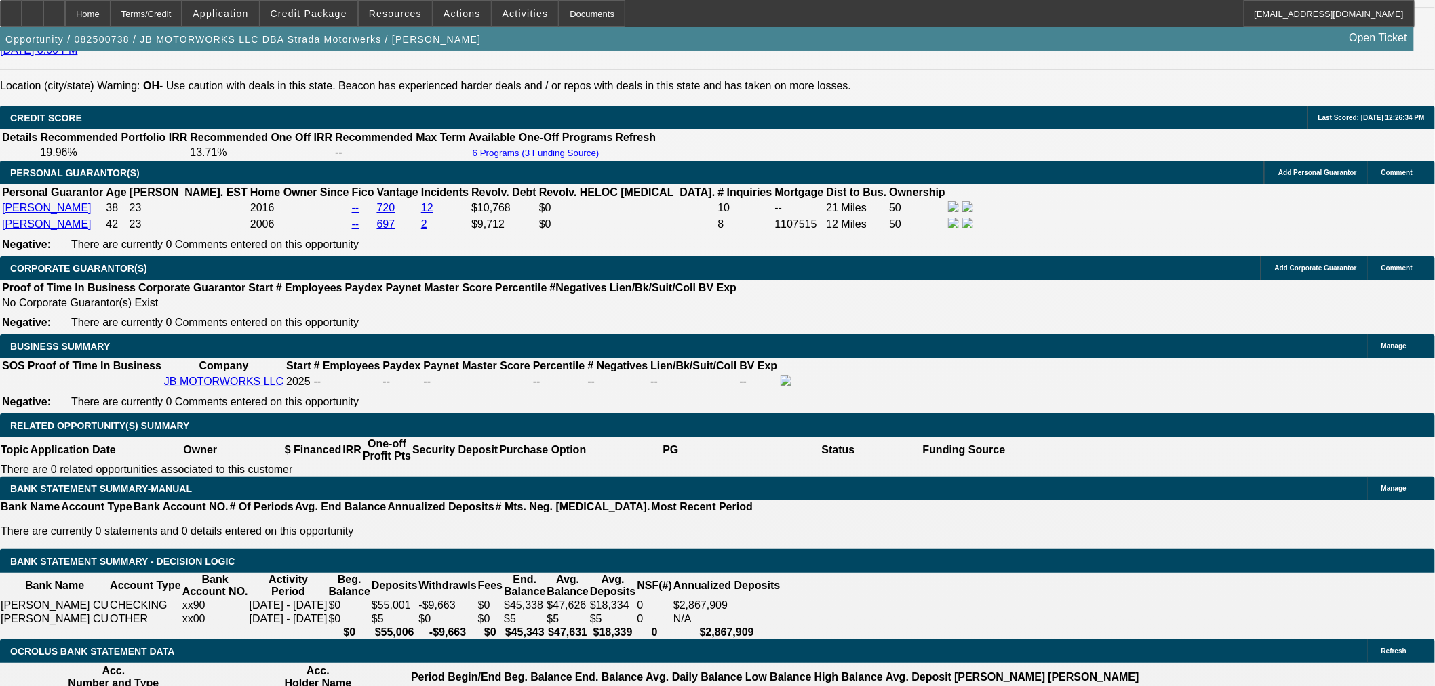
select select "4"
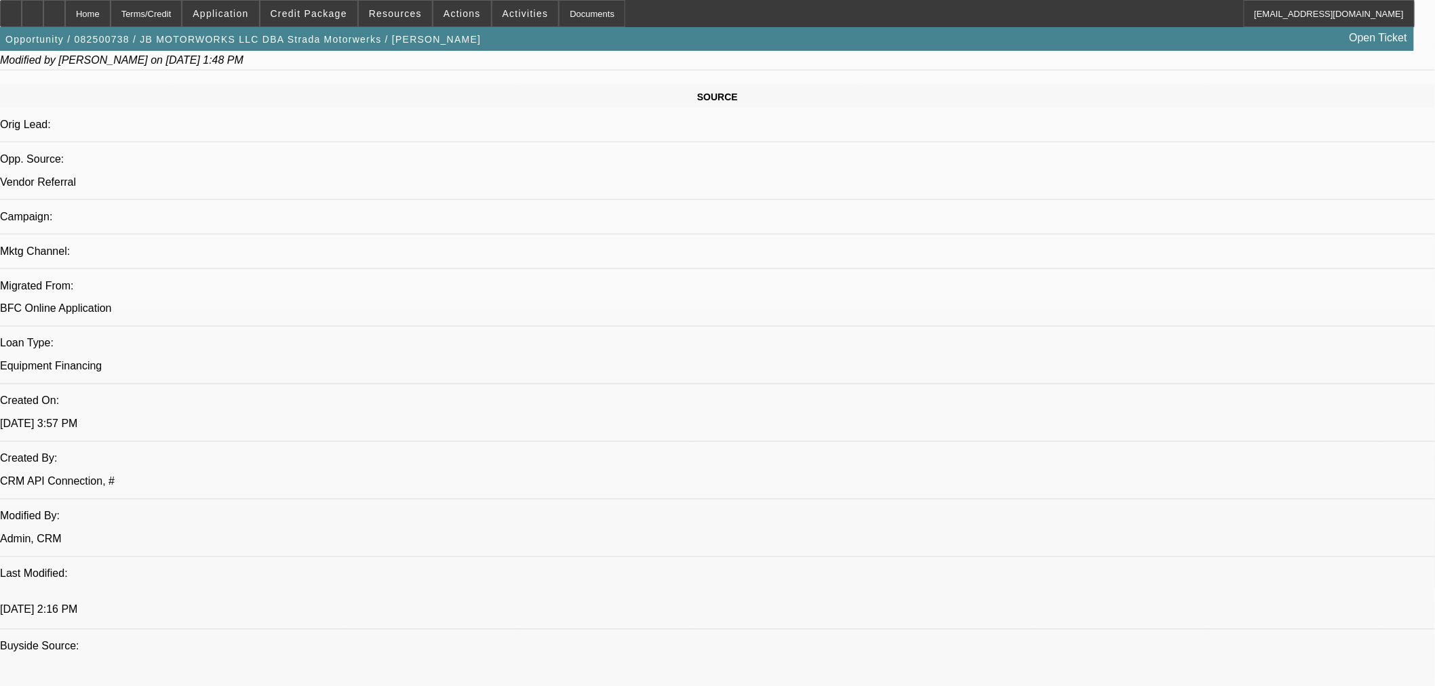
scroll to position [678, 0]
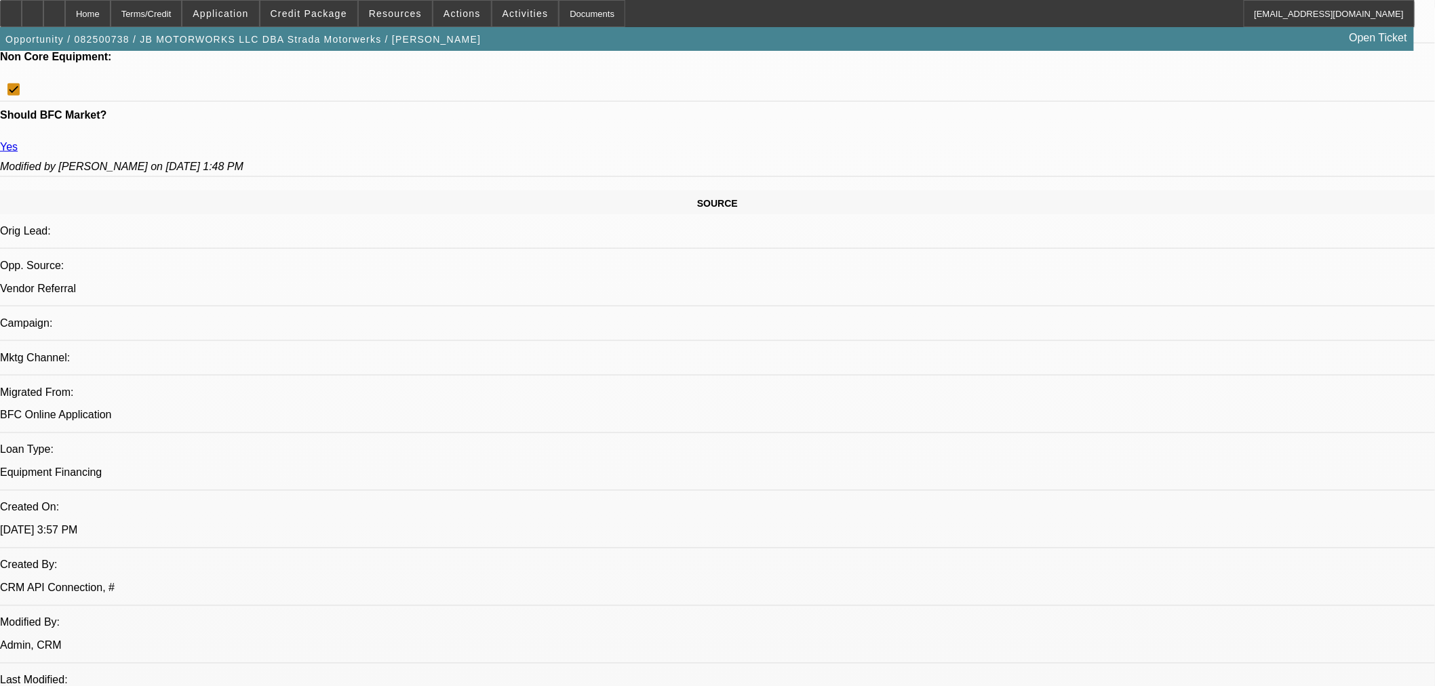
click at [1215, 364] on span "13" at bounding box center [1214, 366] width 24 height 24
type input "10/13/2025"
click at [1221, 412] on button "13" at bounding box center [1214, 418] width 27 height 27
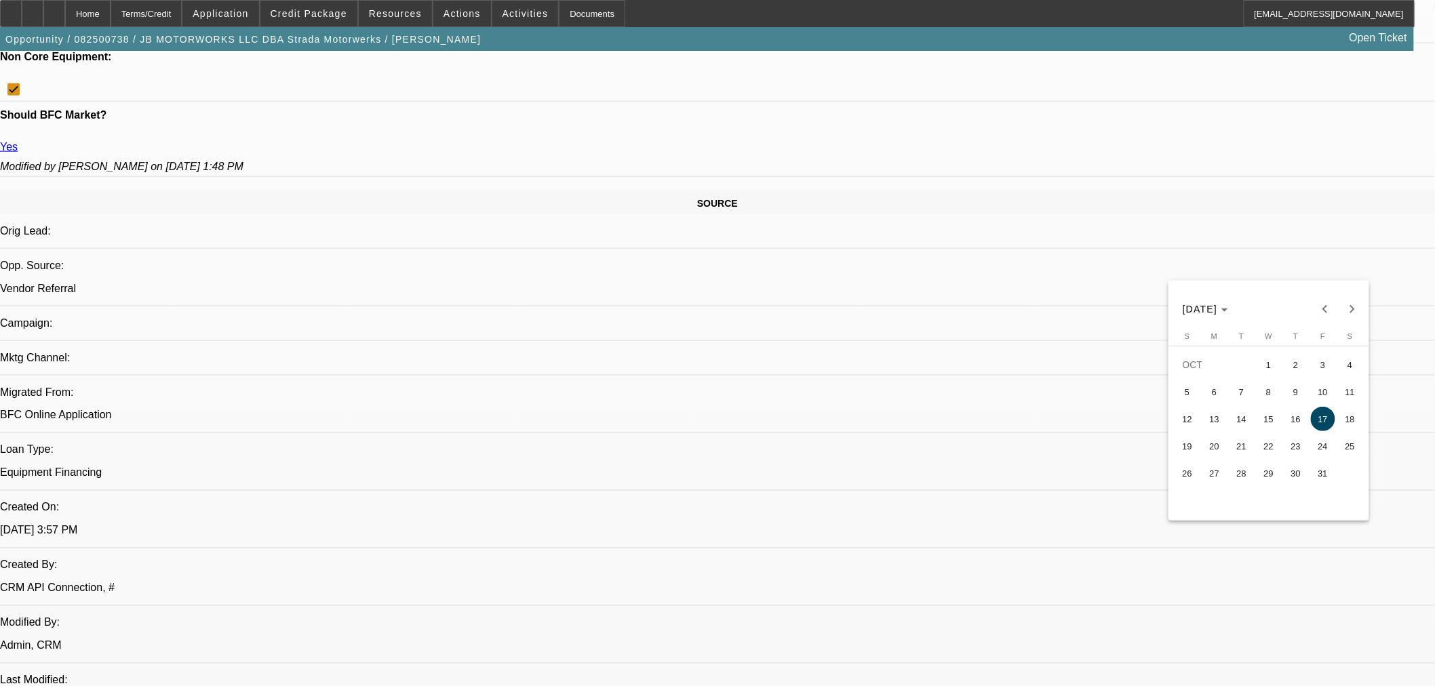
type input "10/13/2025"
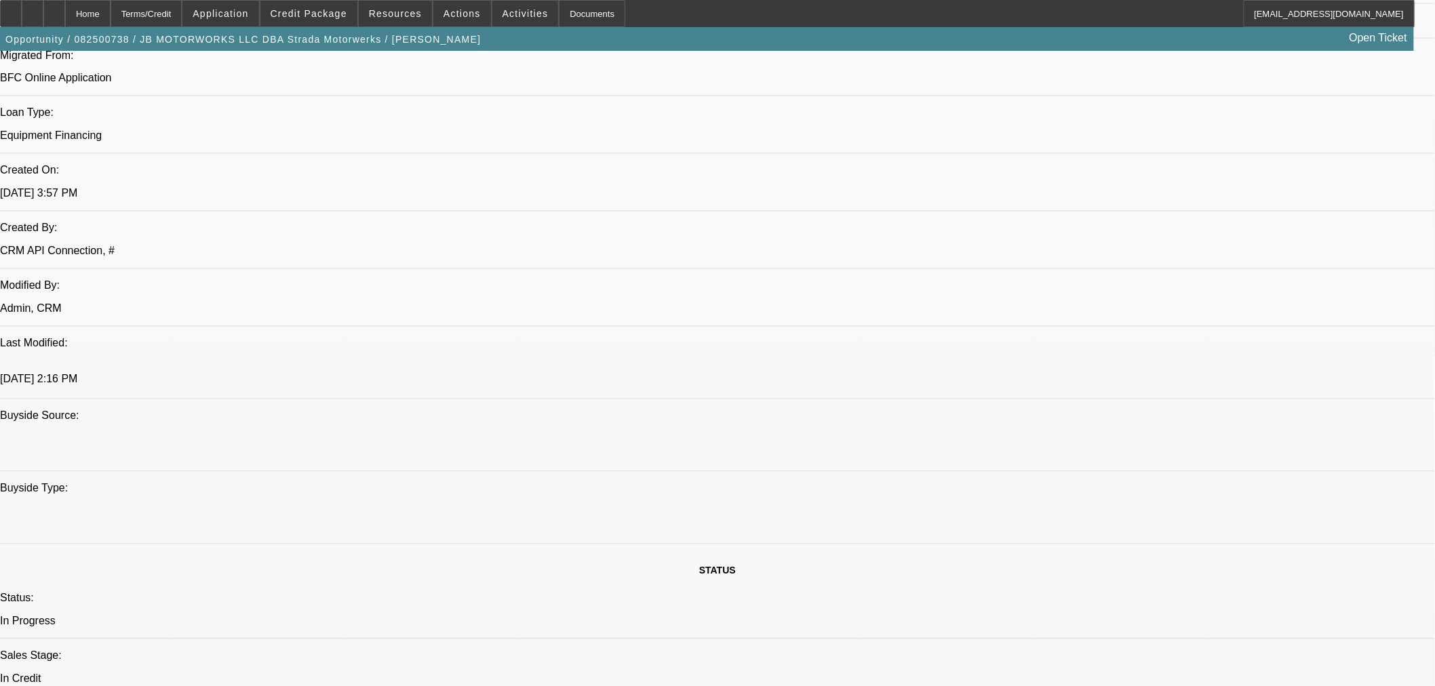
scroll to position [1054, 0]
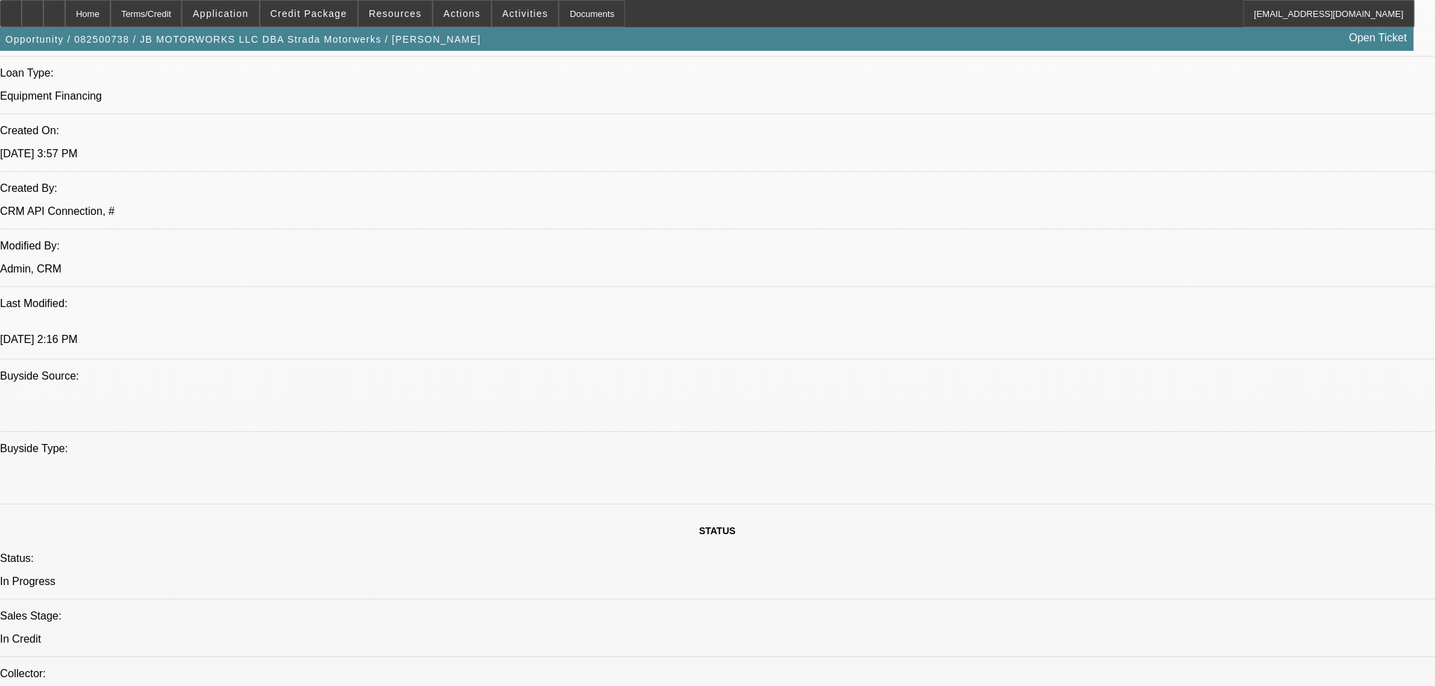
paste textarea "Vendor Invoice: $38,980.00 Required TruckMaster: $0.00 Sales Tax: $3,118.40 Tra…"
drag, startPoint x: 1139, startPoint y: 397, endPoint x: 1147, endPoint y: 404, distance: 11.0
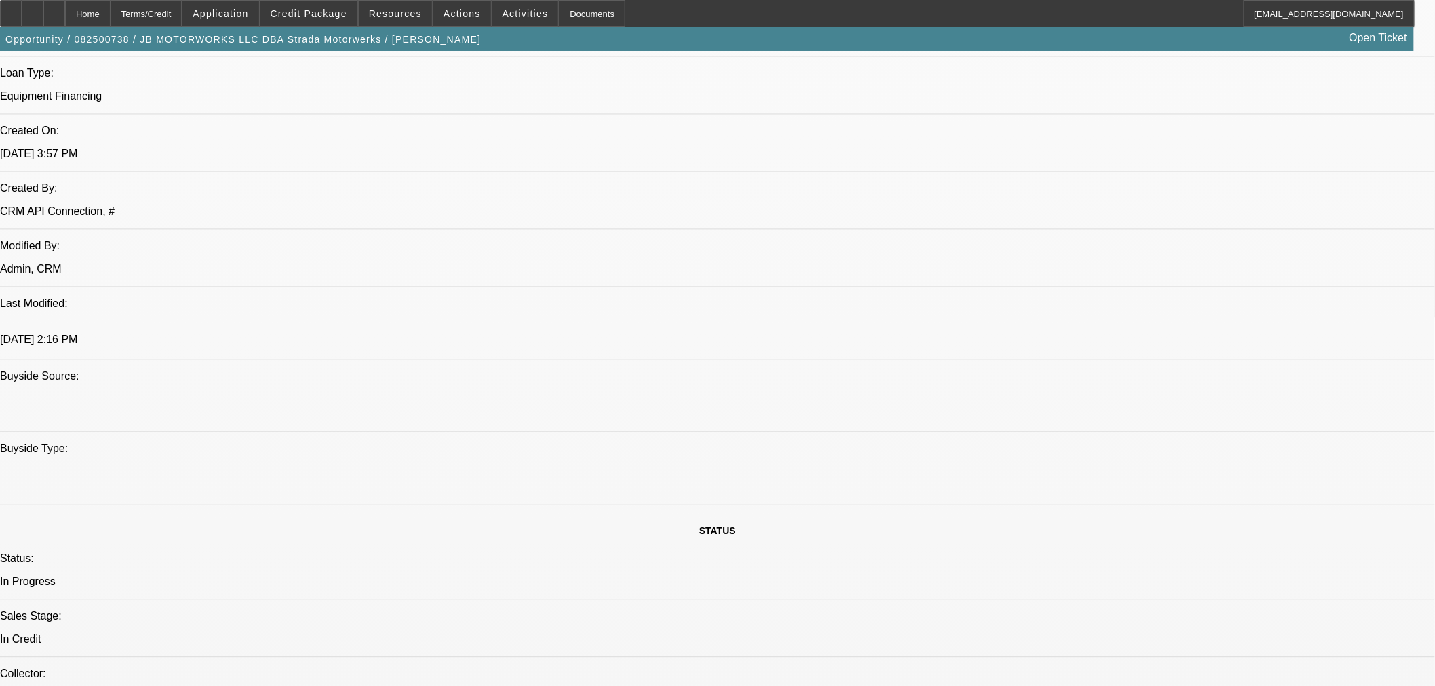
paste textarea "Equipment: 2025 Renegade Rotary Automotive Lift"
paste textarea "Approved Vendor(s): Renegade Tools LLC"
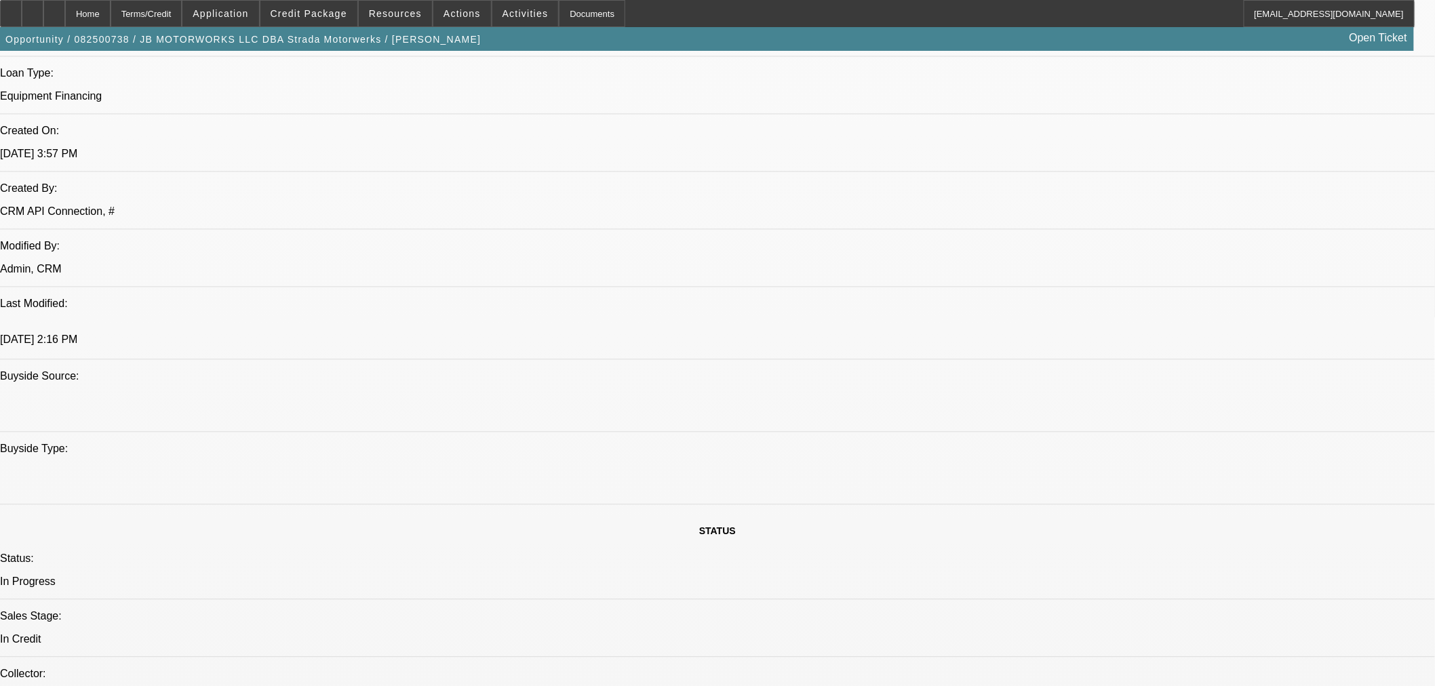
paste textarea "Term: 60-Months"
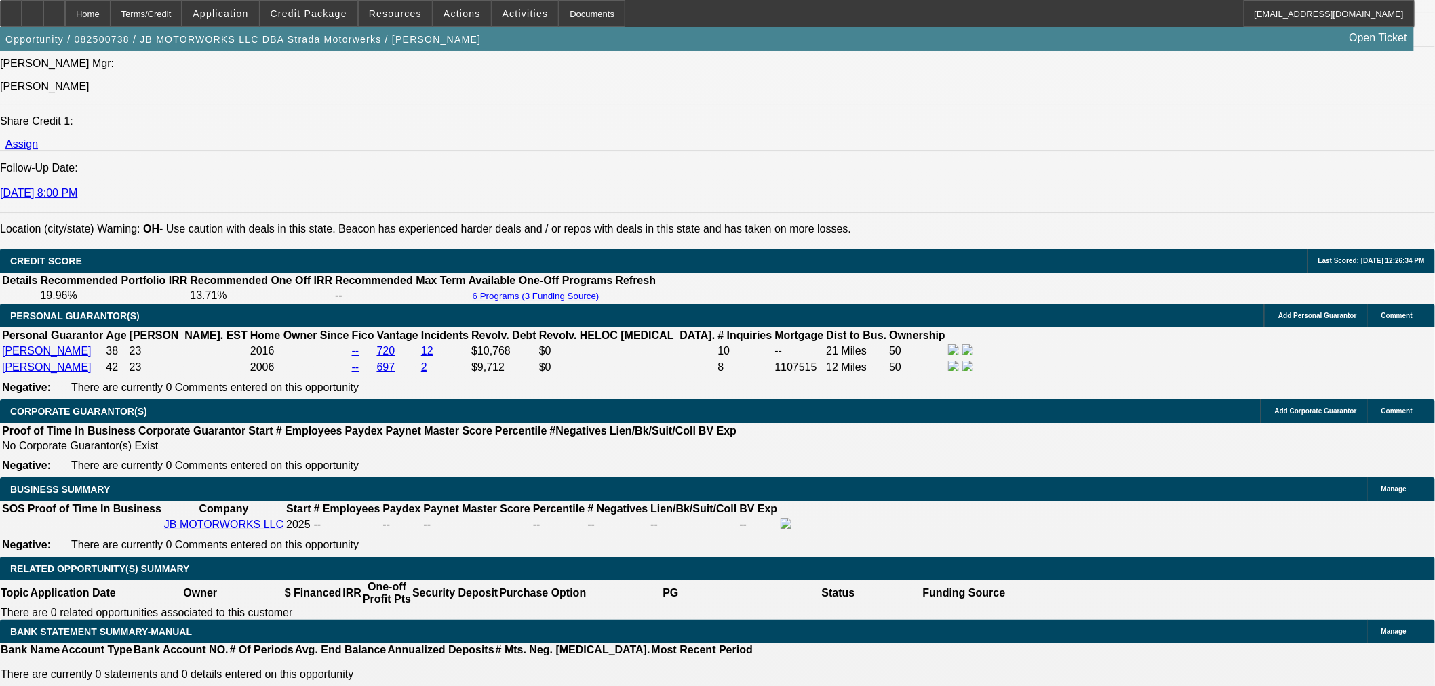
scroll to position [1657, 0]
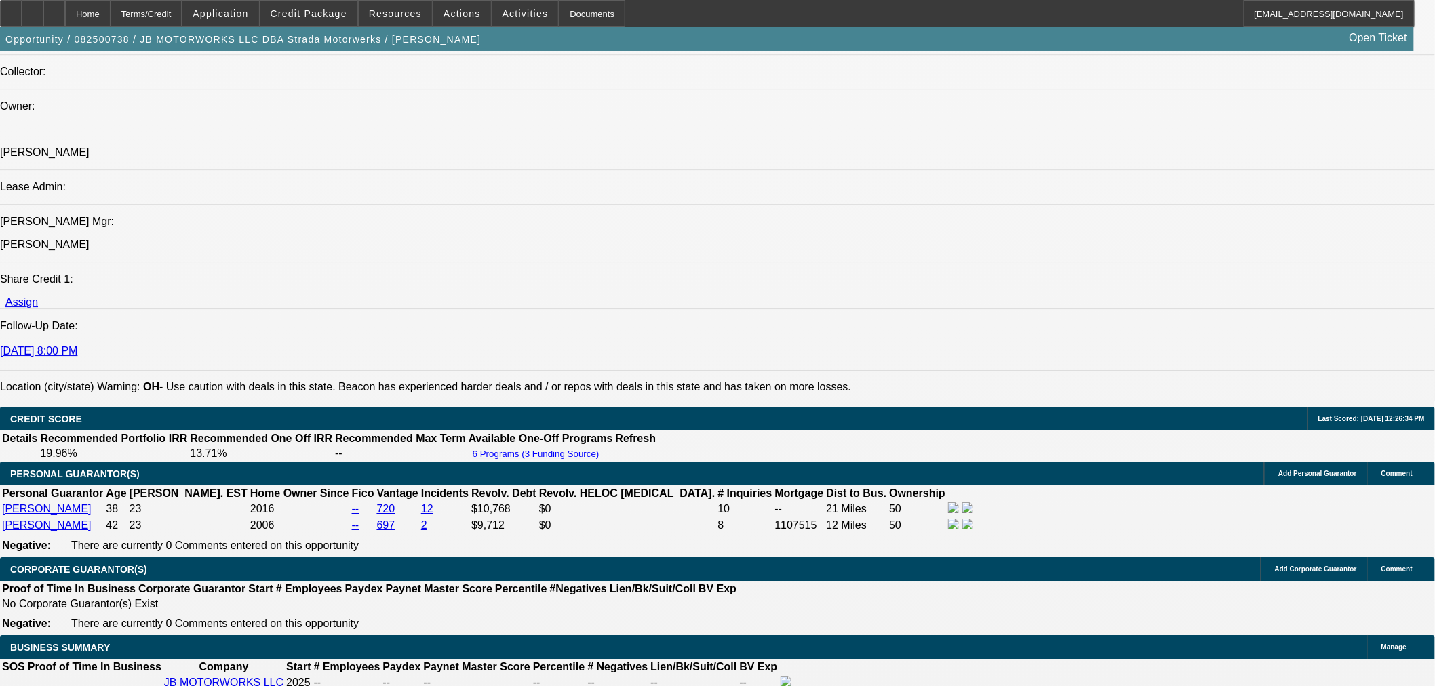
type textarea "APPROVED BY NMEF: Equipment: 2025 Renegade Rotary Automotive Lift. Approved Ven…"
select select "0"
select select "3"
select select "0.1"
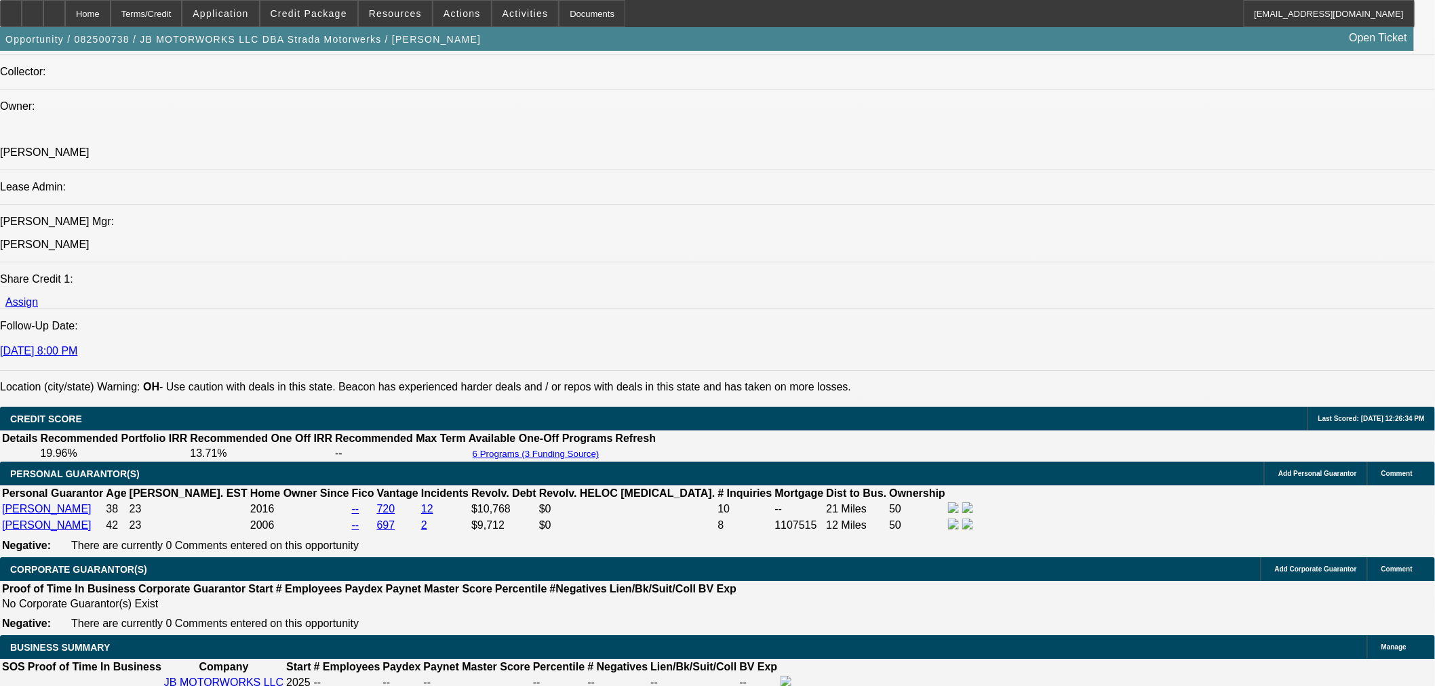
select select "4"
select select "0"
select select "3"
select select "0.1"
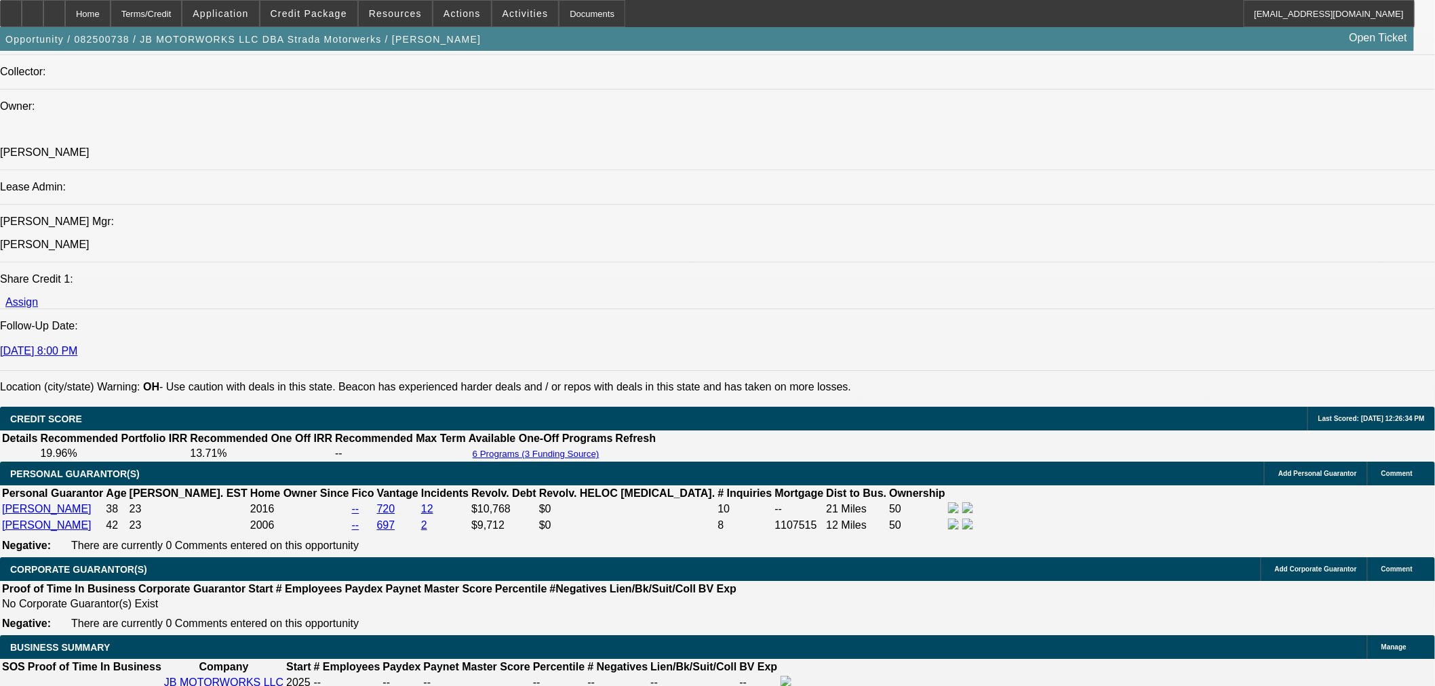
select select "4"
select select "0"
select select "3"
select select "0.1"
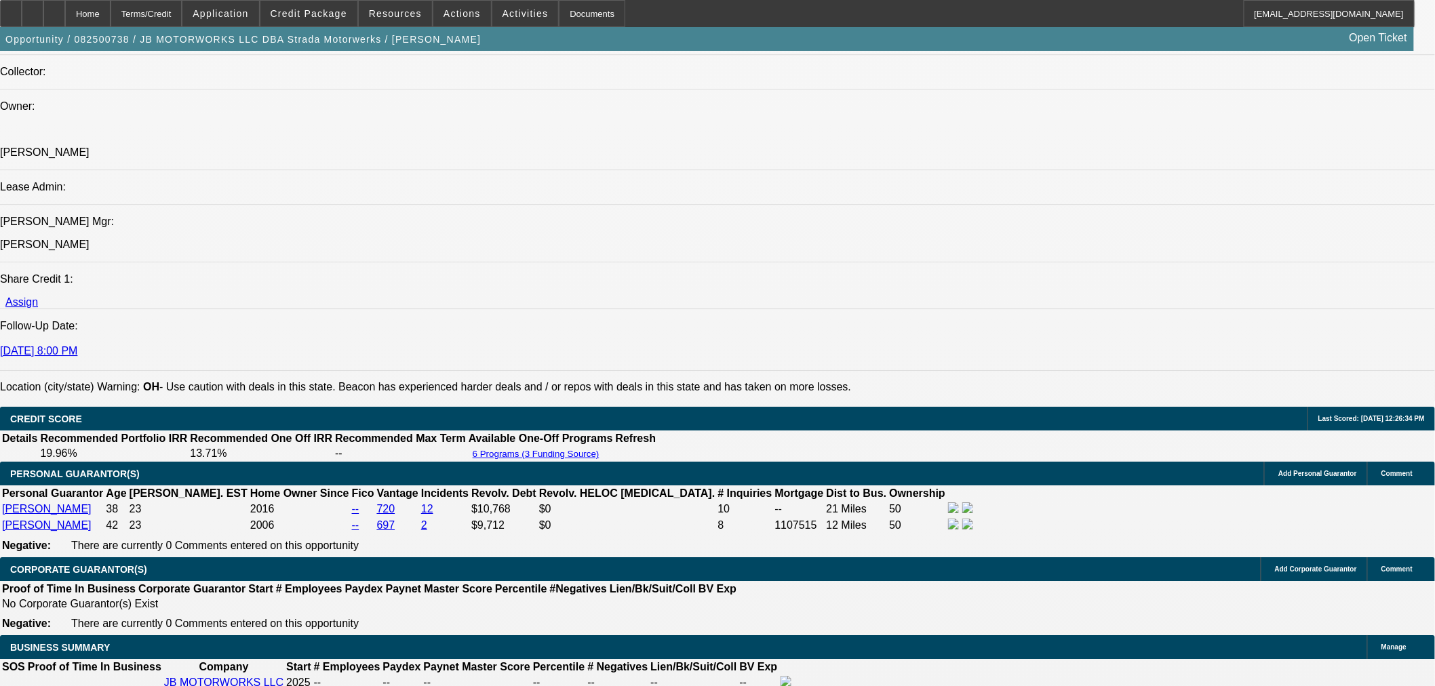
select select "4"
select select "0"
select select "3"
select select "0.1"
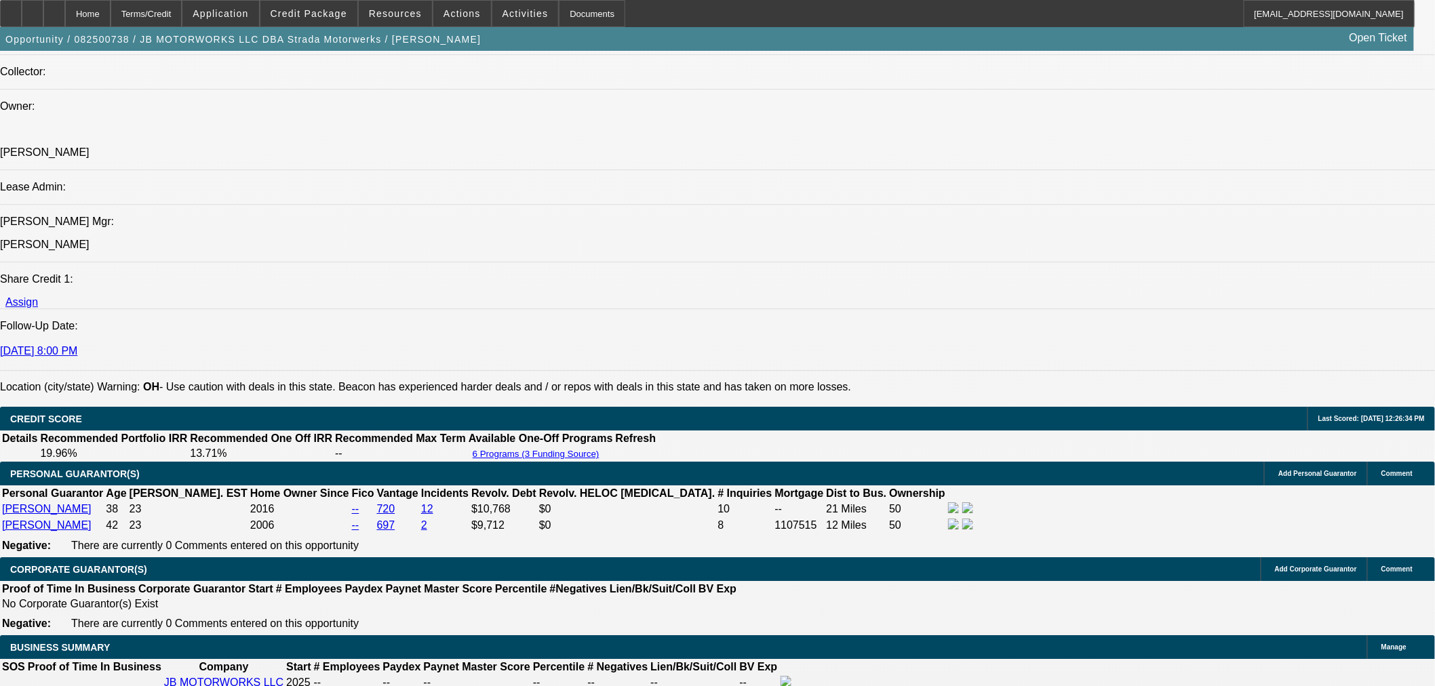
select select "4"
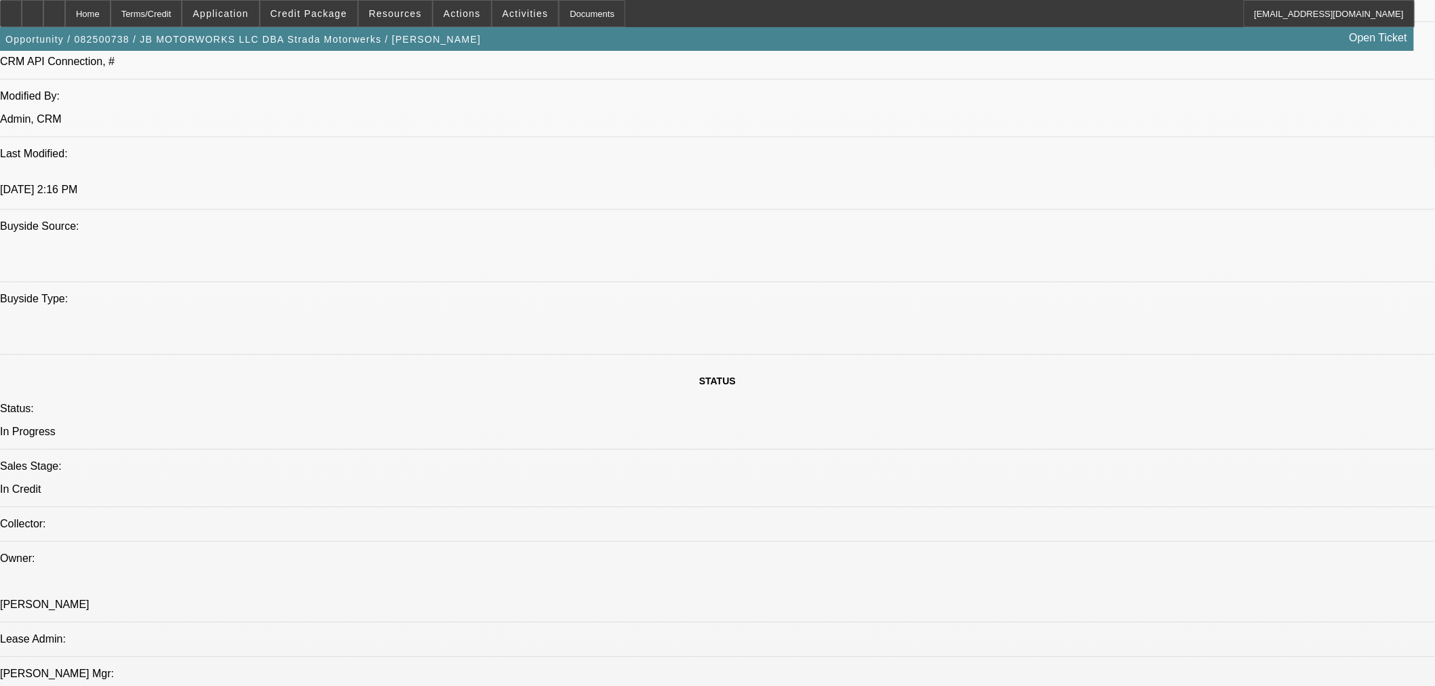
scroll to position [113, 0]
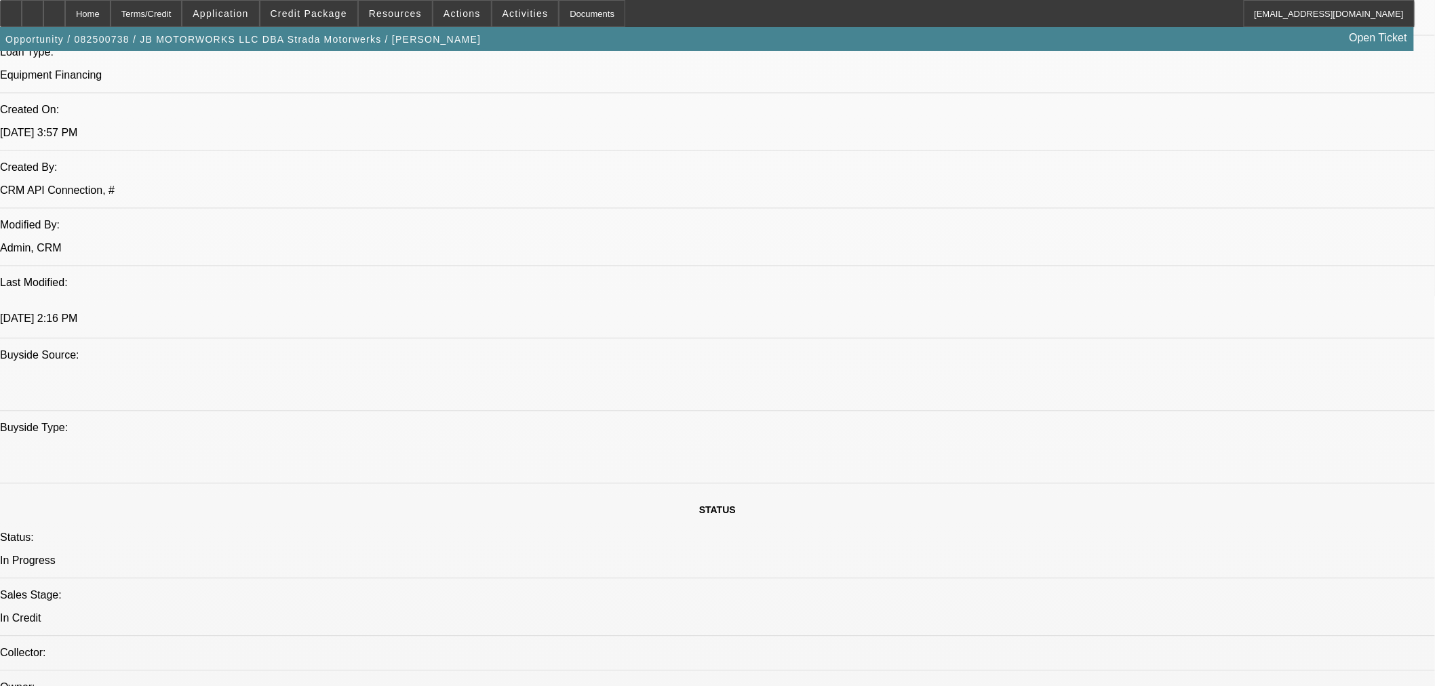
scroll to position [1112, 0]
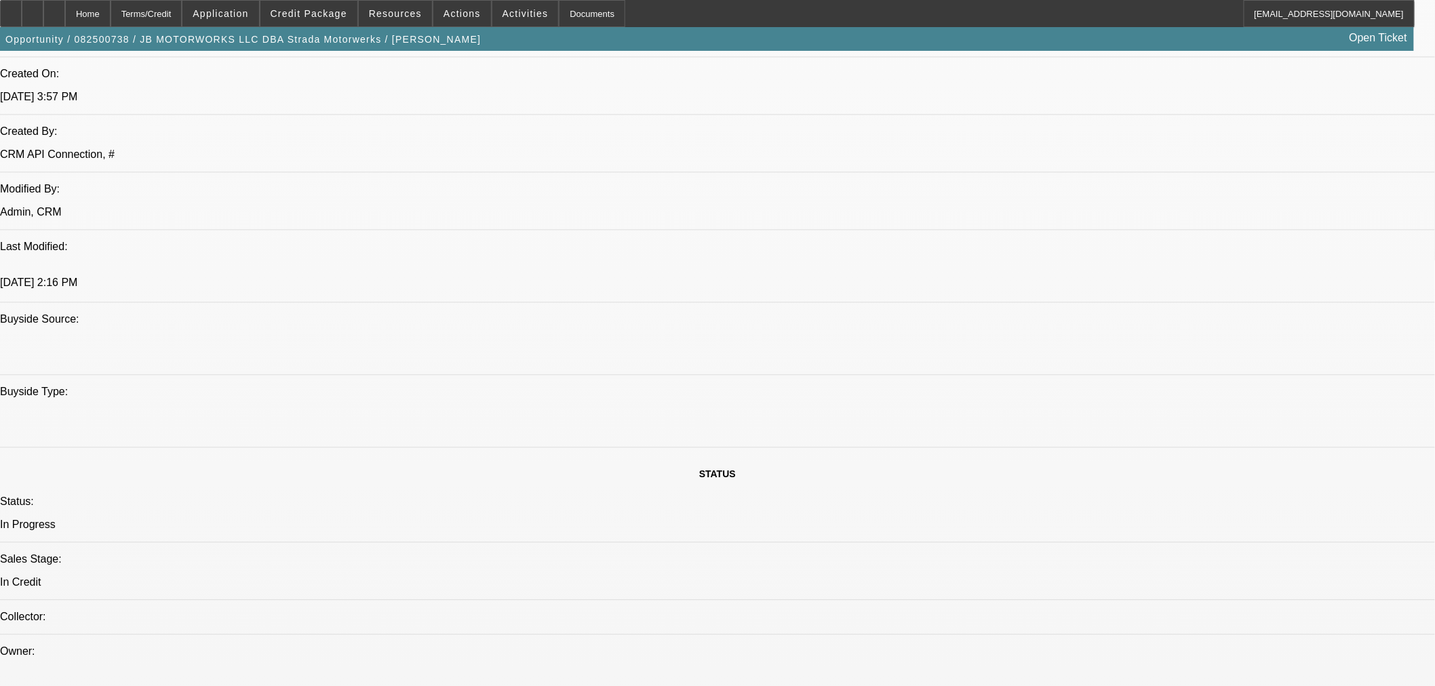
type textarea "APPROVED BY NMEF: Equipment: 2025 Renegade Rotary Automotive Lift. Approved Ven…"
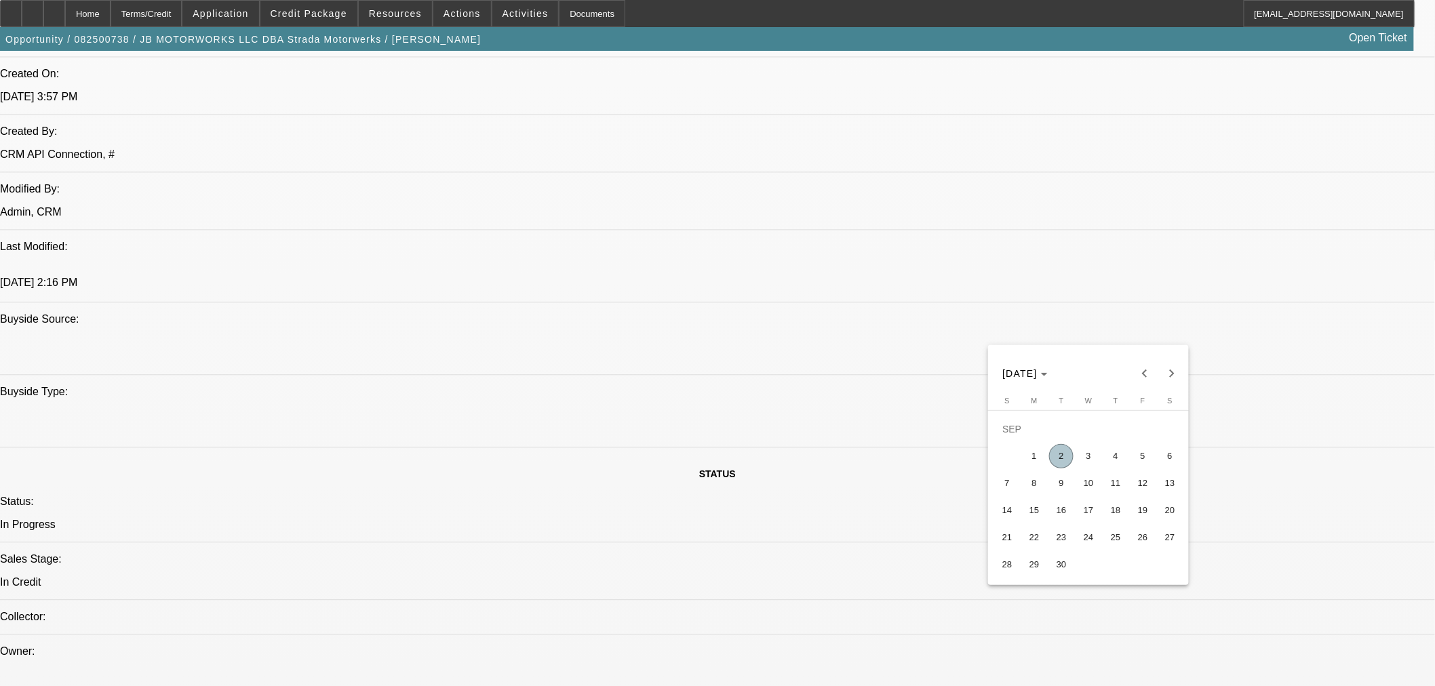
click at [1060, 462] on span "2" at bounding box center [1061, 456] width 24 height 24
type input "9/2/2025"
type input "02:15"
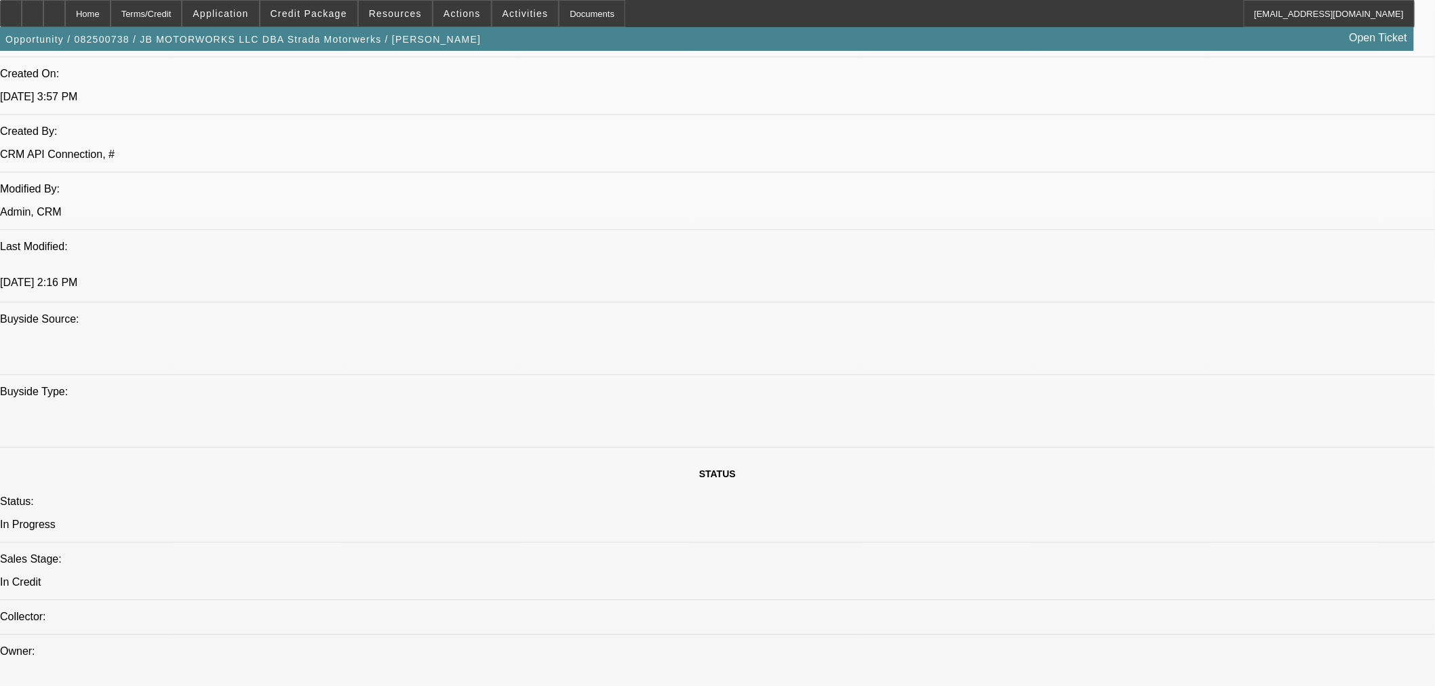
type input "03:37"
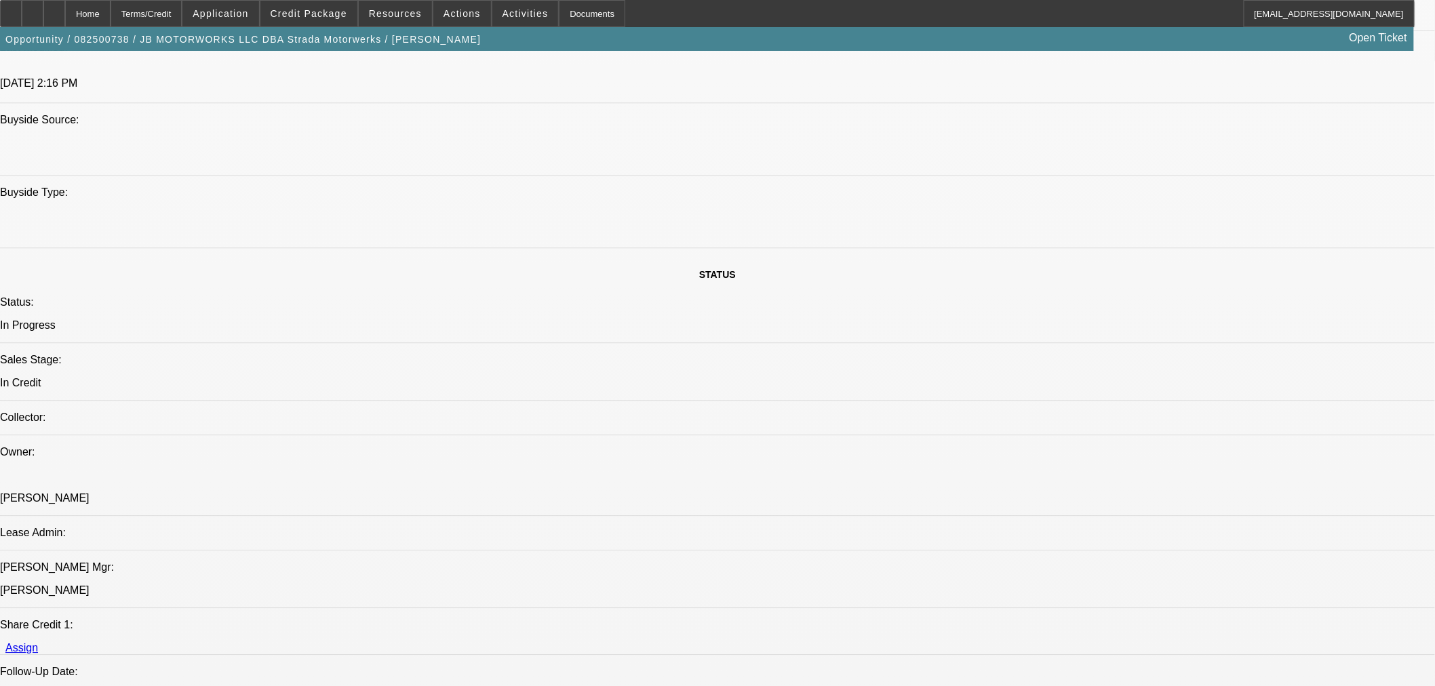
scroll to position [1431, 0]
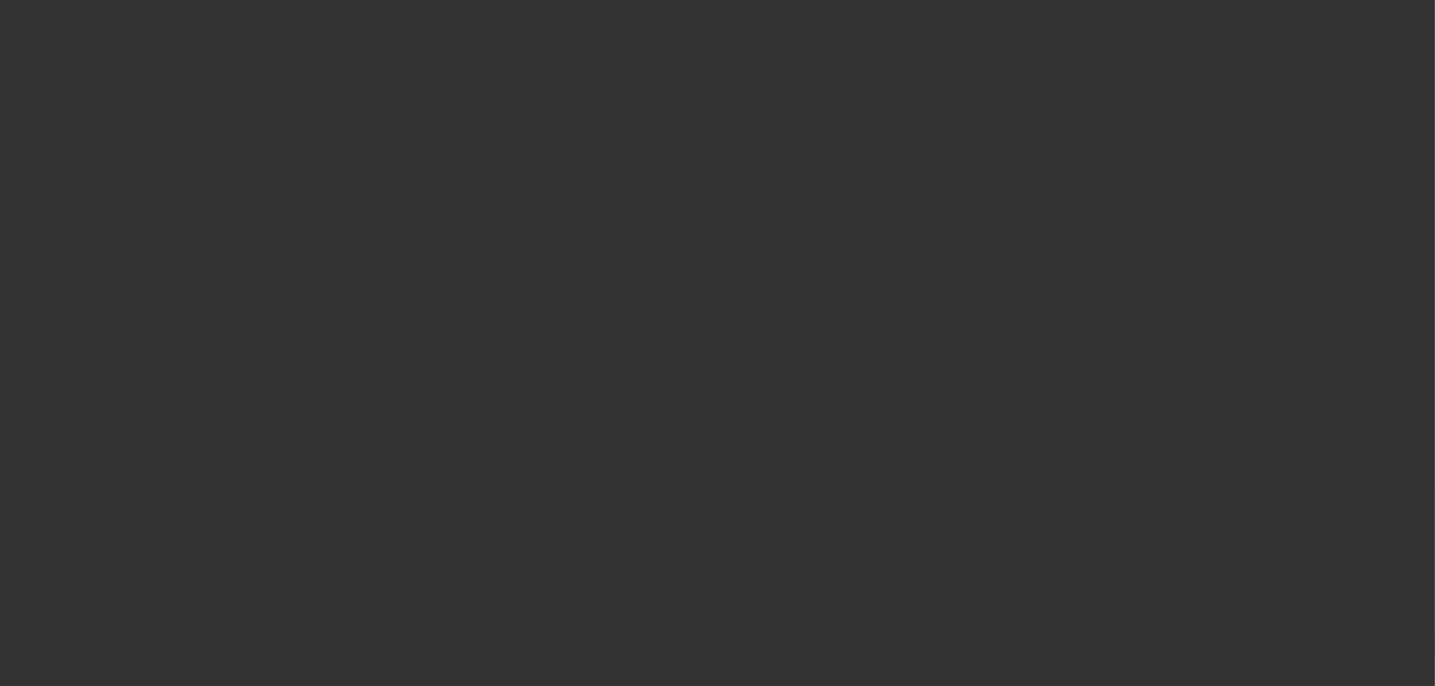
scroll to position [0, 0]
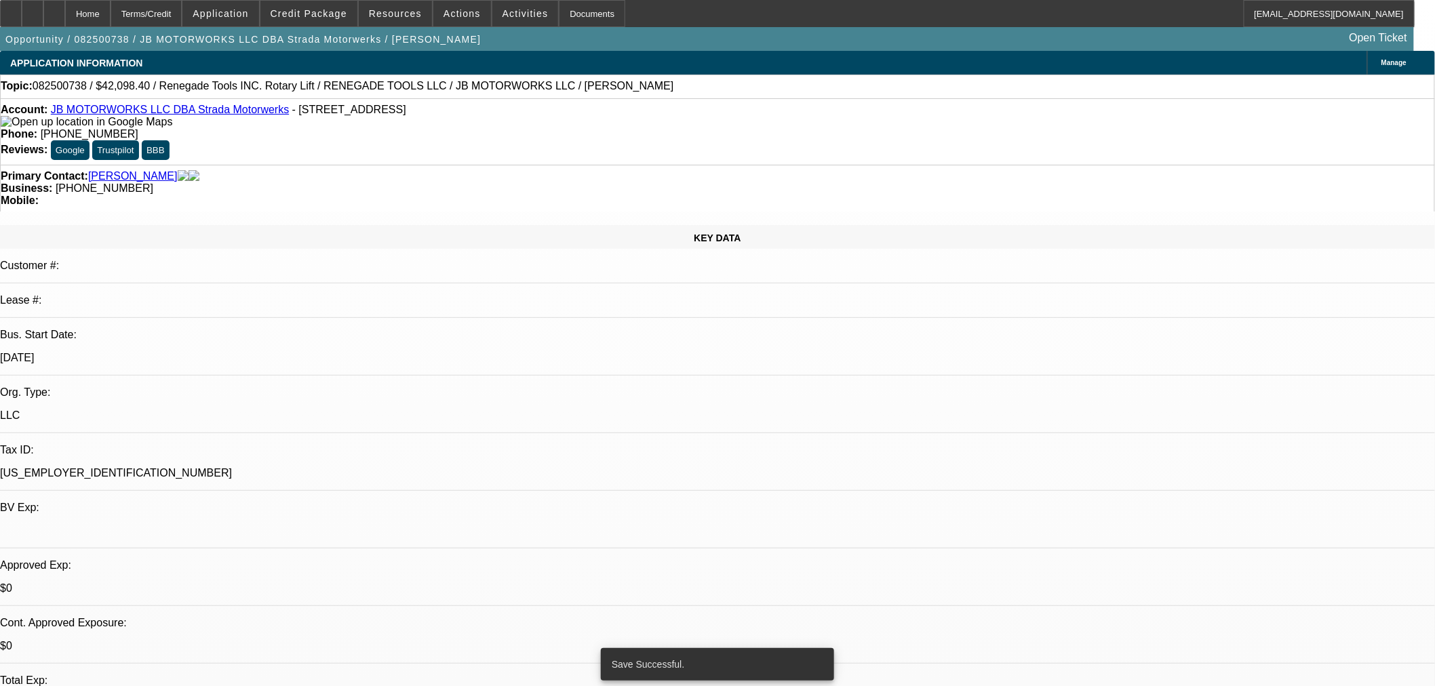
select select "0"
select select "3"
select select "0.1"
select select "4"
select select "0"
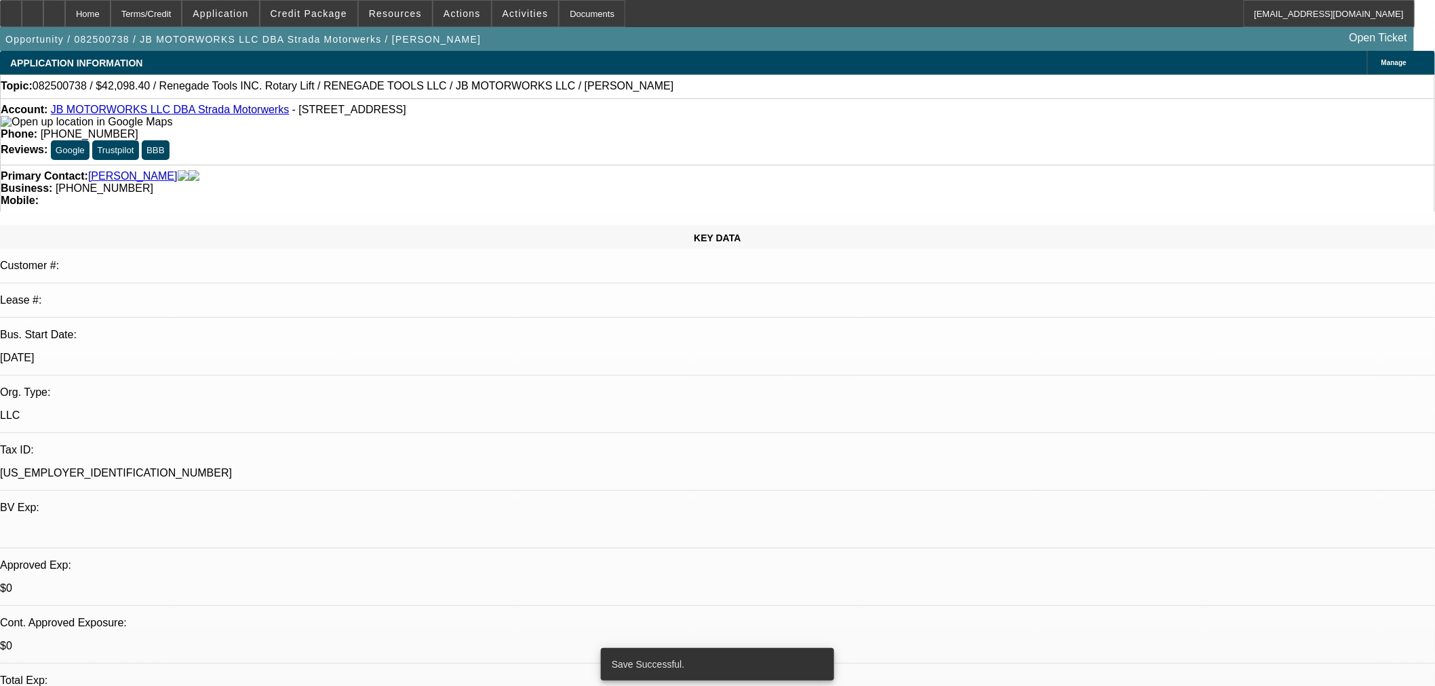
select select "0"
select select "3"
select select "0.1"
select select "4"
select select "0"
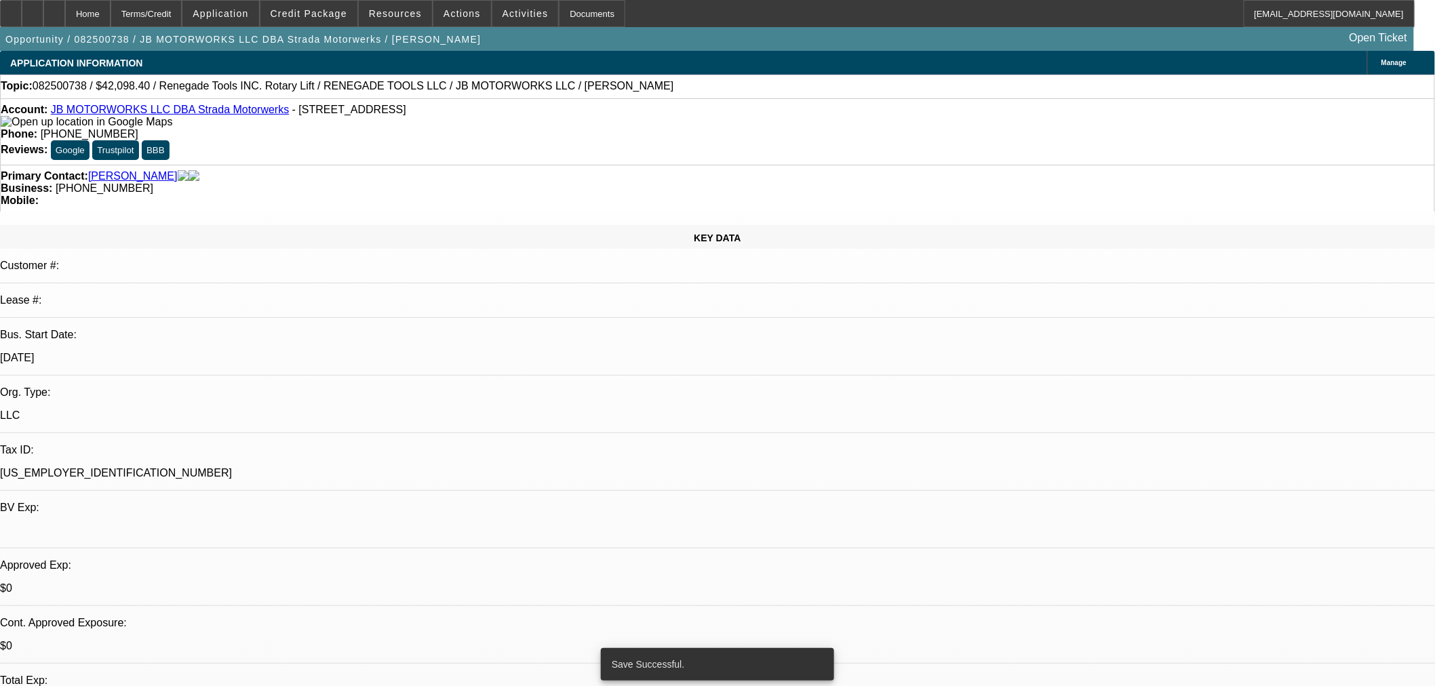
select select "0"
select select "3"
select select "0.1"
select select "4"
select select "0"
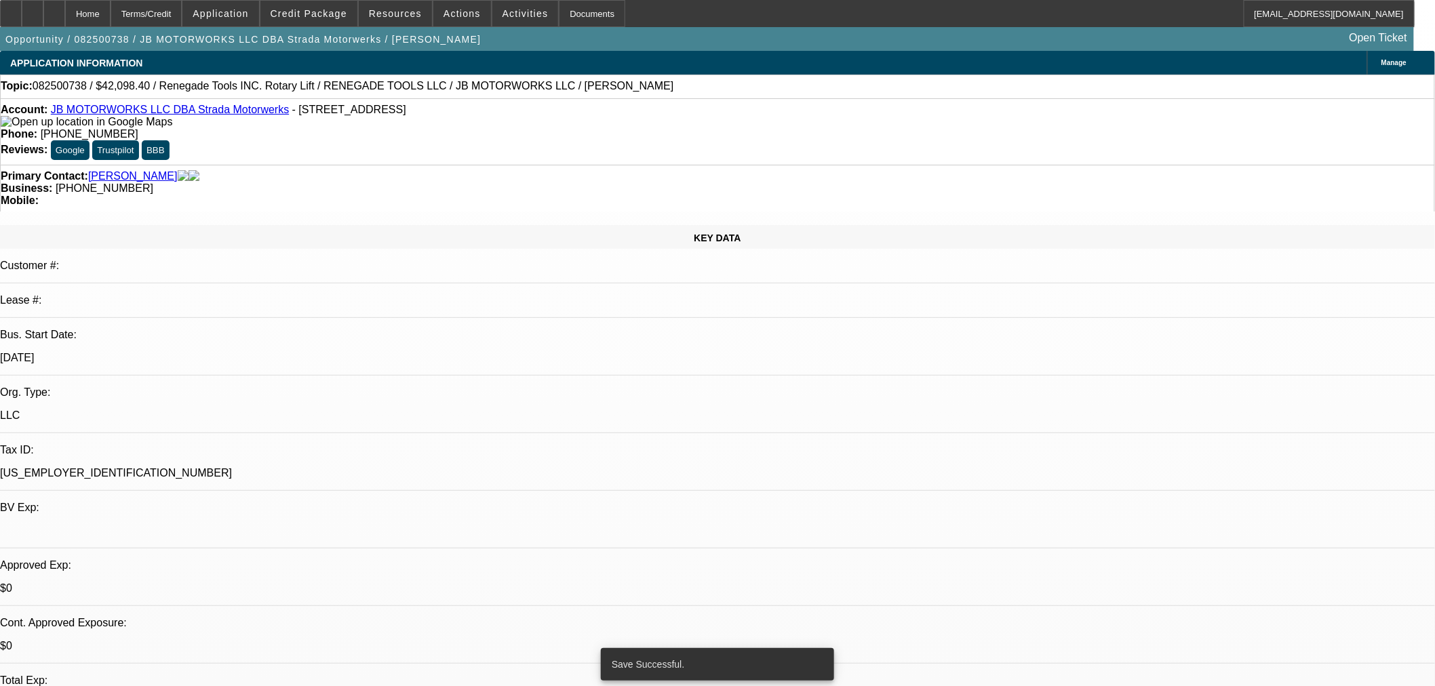
select select "0"
select select "3"
select select "0.1"
select select "4"
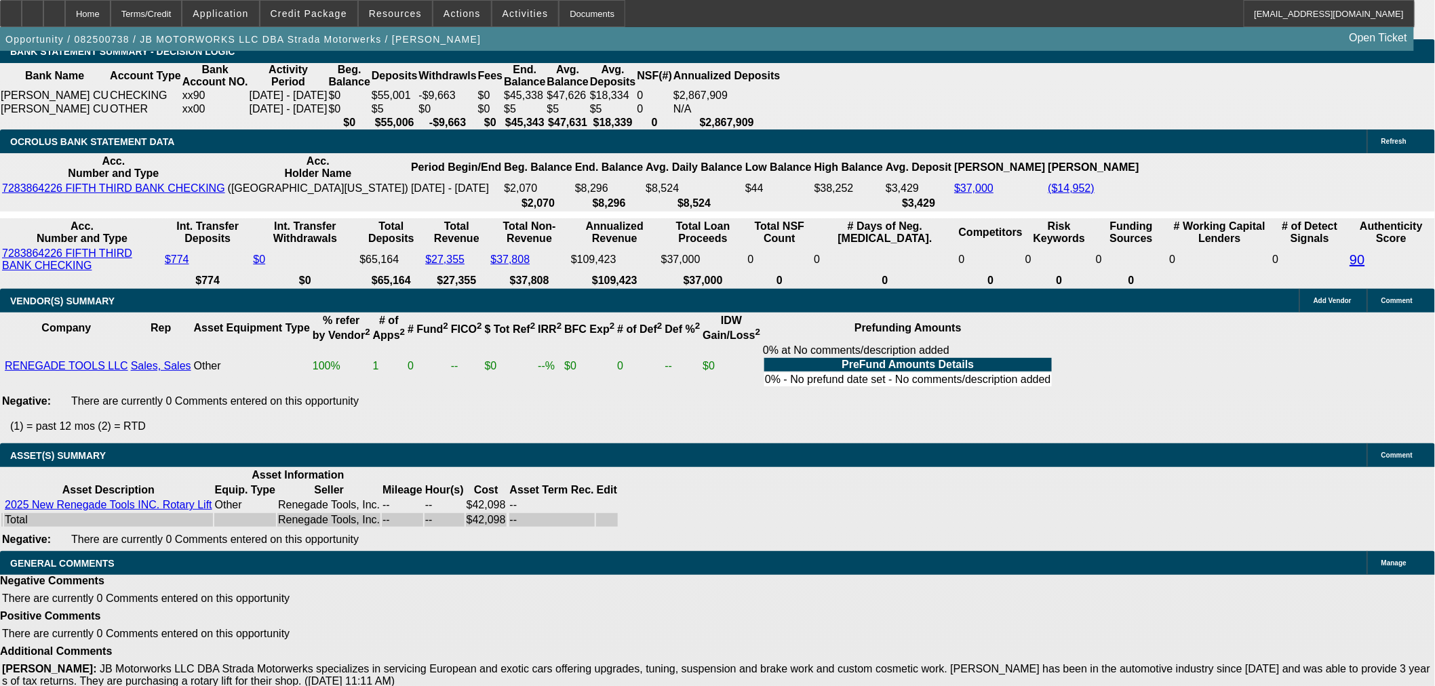
scroll to position [2091, 0]
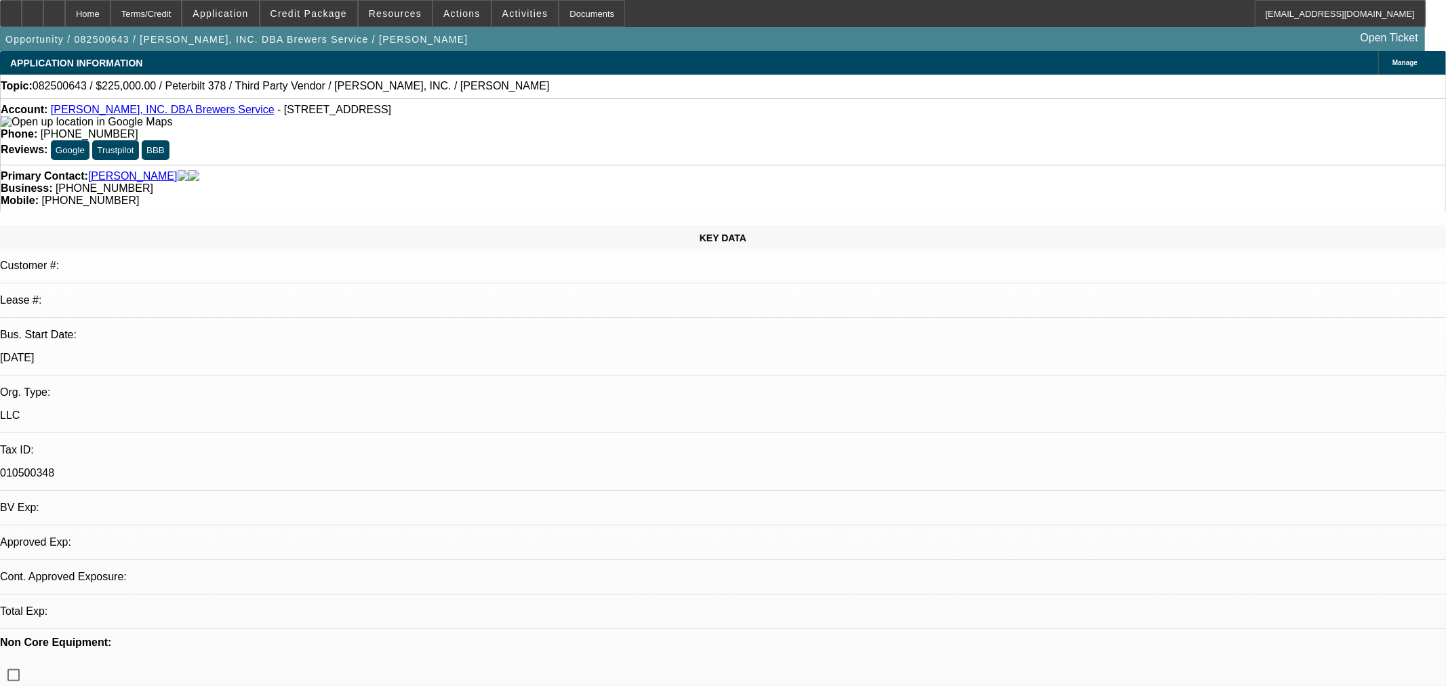
select select "0"
select select "2"
select select "0"
select select "6"
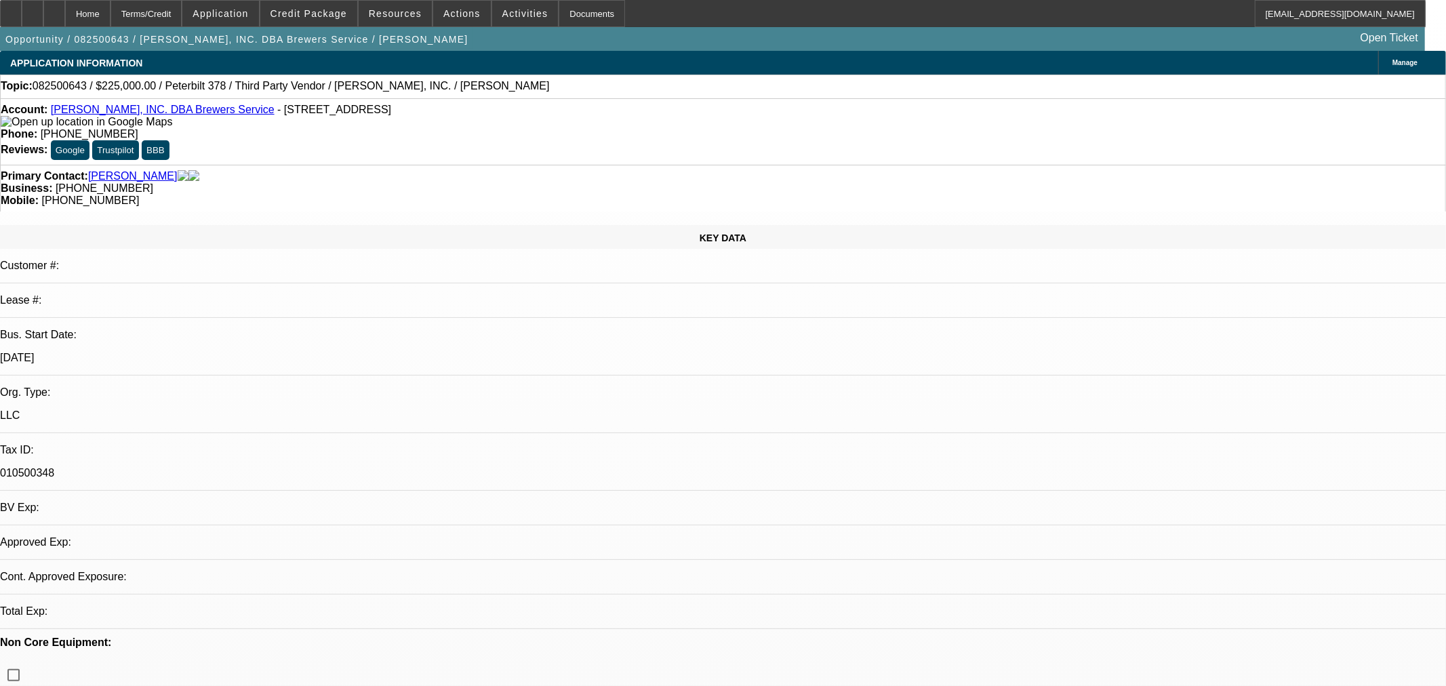
select select "0"
select select "2"
select select "0"
select select "6"
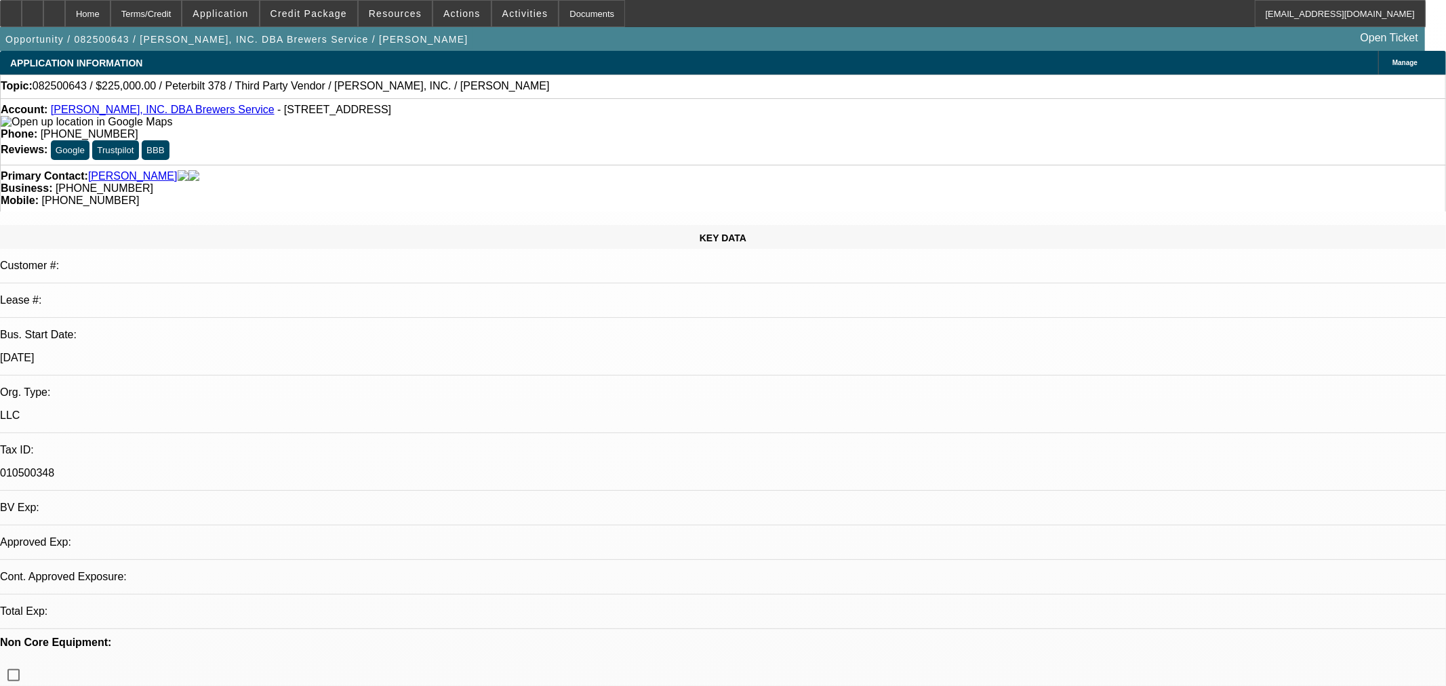
select select "0"
select select "2"
select select "0"
select select "6"
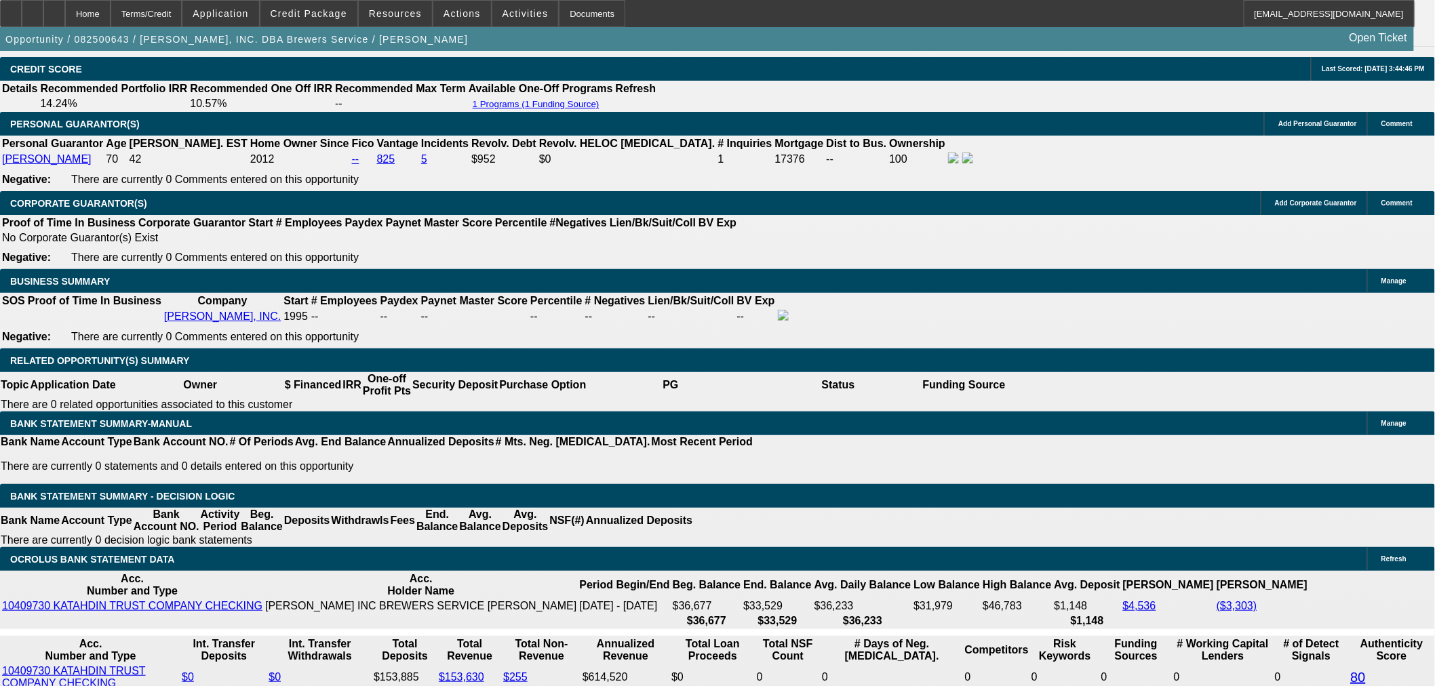
scroll to position [244, 0]
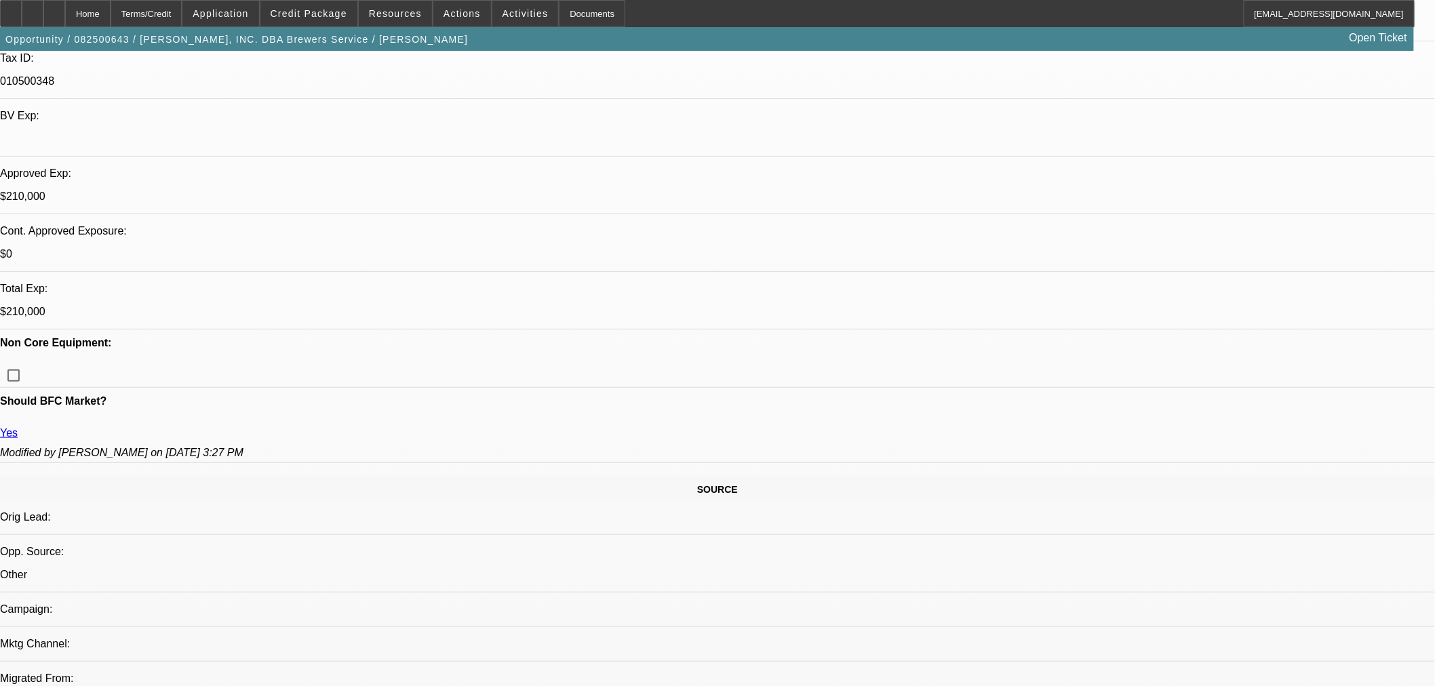
scroll to position [226, 0]
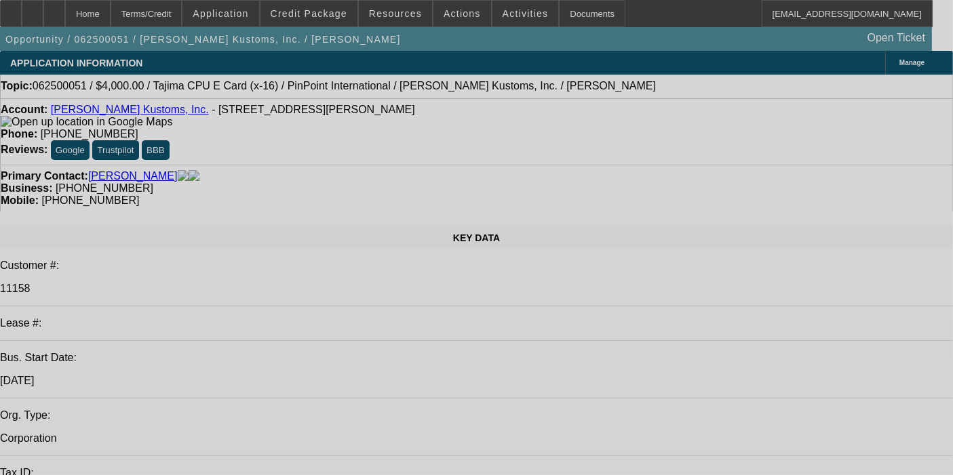
select select "0"
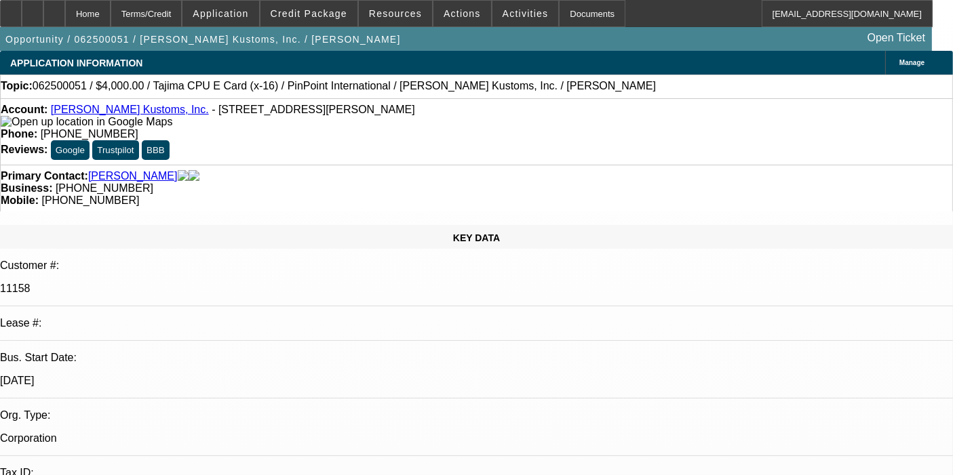
select select "2"
select select "0"
select select "9"
select select "0"
select select "2"
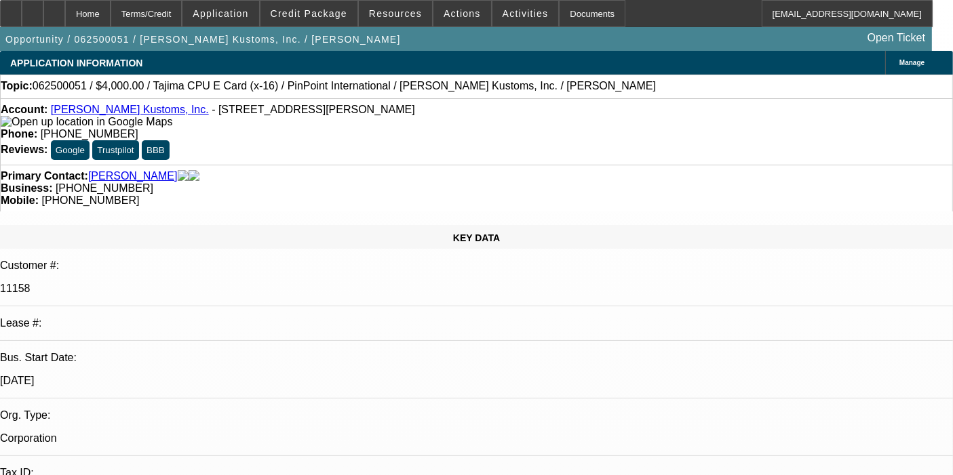
select select "0"
select select "9"
select select "0"
select select "2"
select select "0"
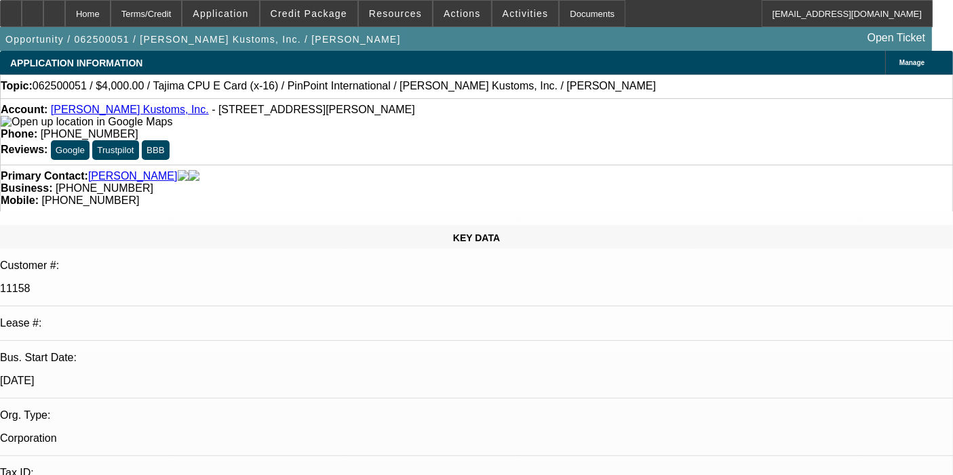
select select "9"
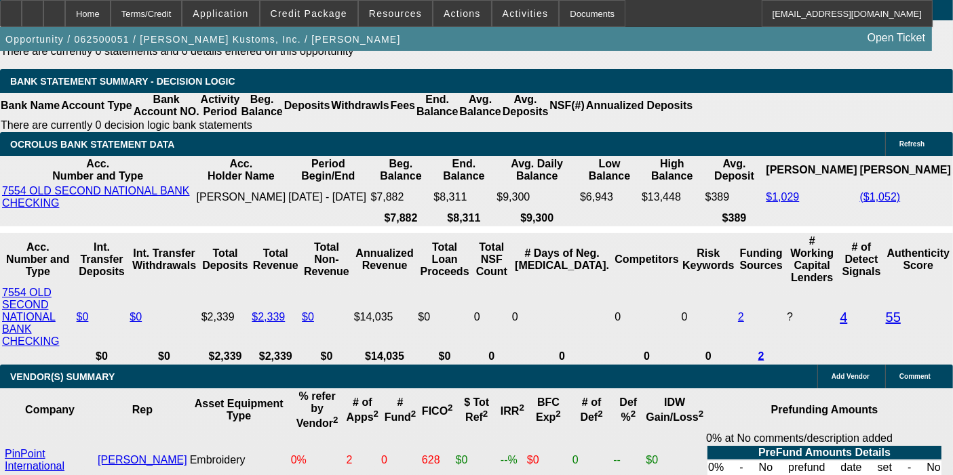
scroll to position [2693, 0]
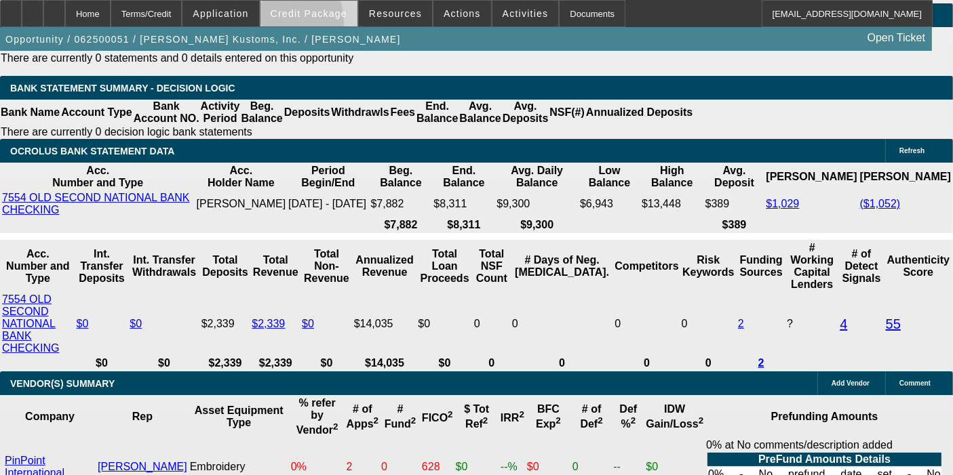
click at [294, 25] on span at bounding box center [308, 13] width 97 height 33
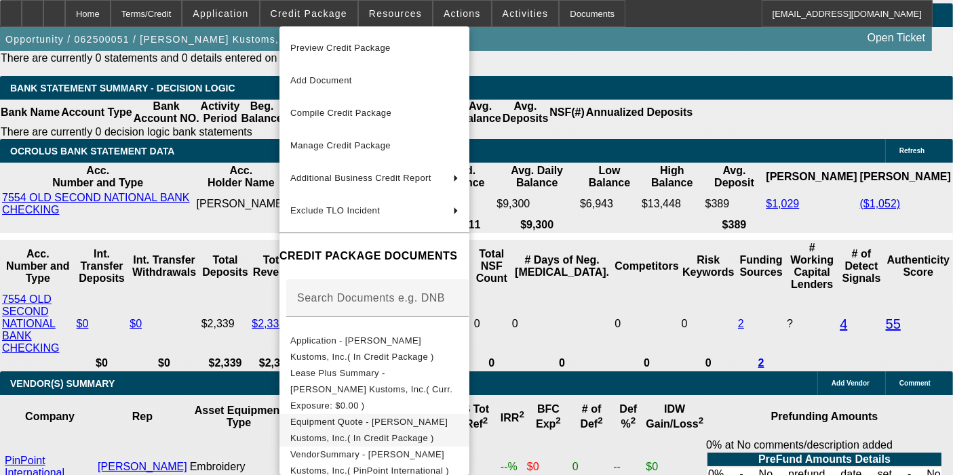
click at [357, 416] on span "Equipment Quote - Keller Kustoms, Inc.( In Credit Package )" at bounding box center [374, 430] width 168 height 33
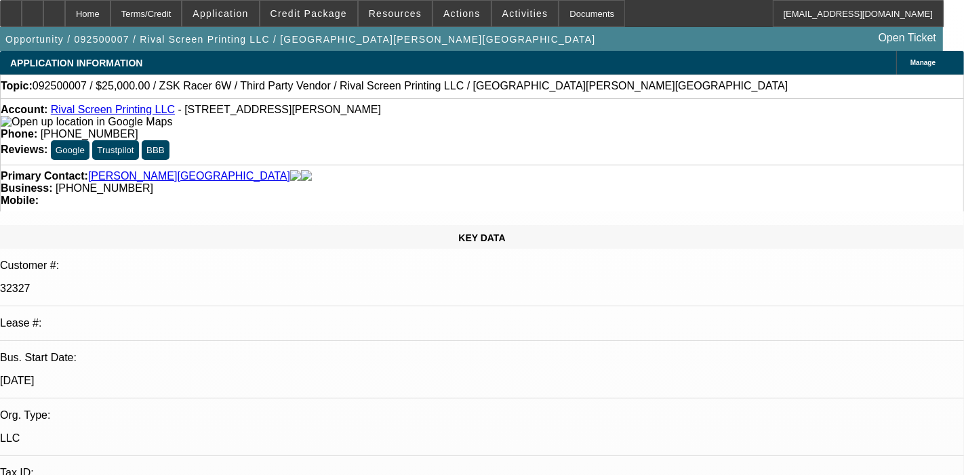
select select "0"
select select "6"
select select "0.1"
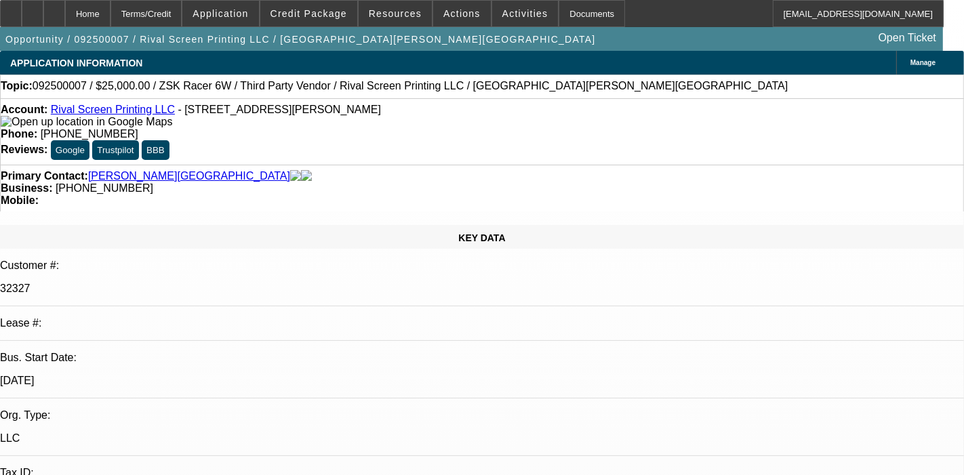
select select "2"
select select "0"
select select "6"
select select "0.1"
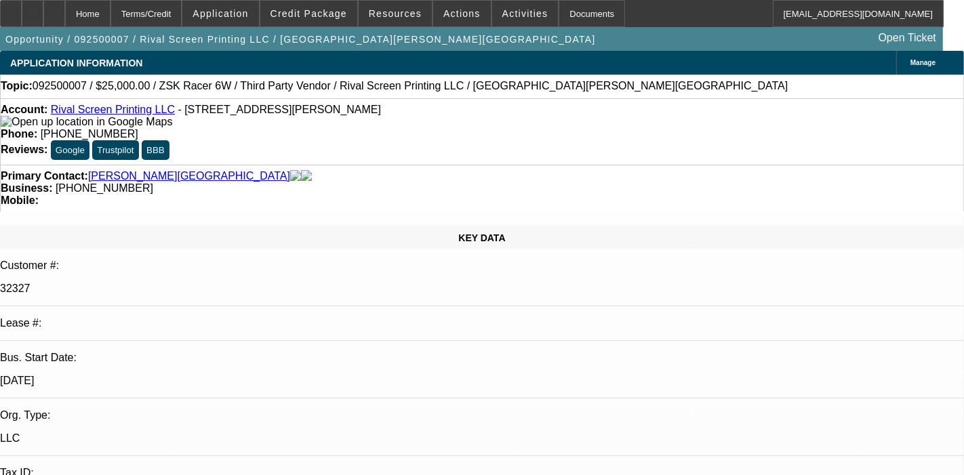
select select "2"
select select "0"
select select "6"
select select "0.1"
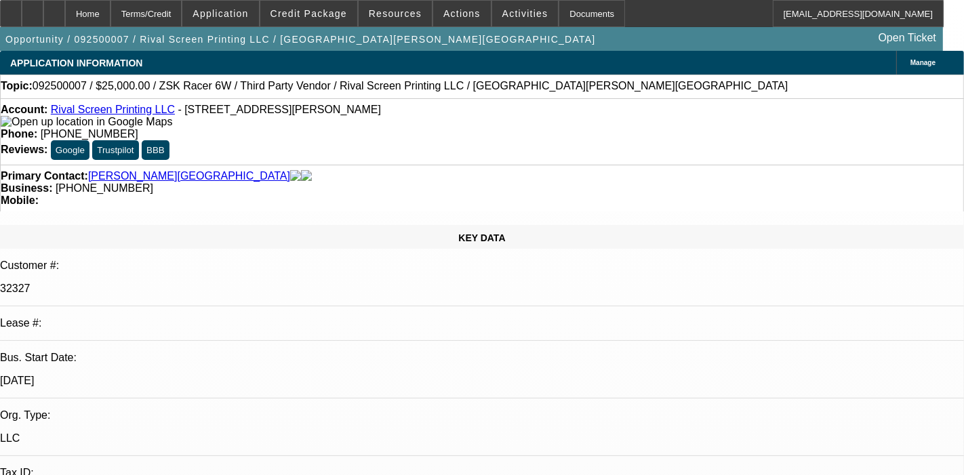
select select "2"
select select "0"
select select "6"
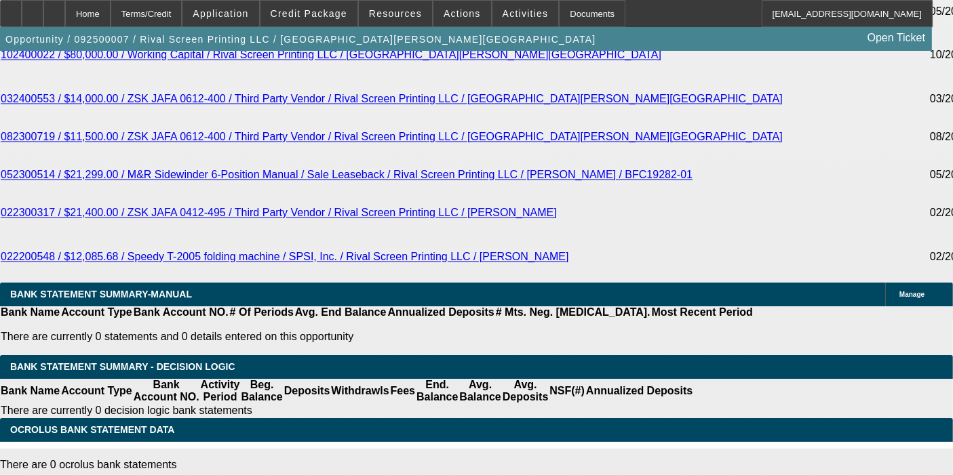
scroll to position [2533, 0]
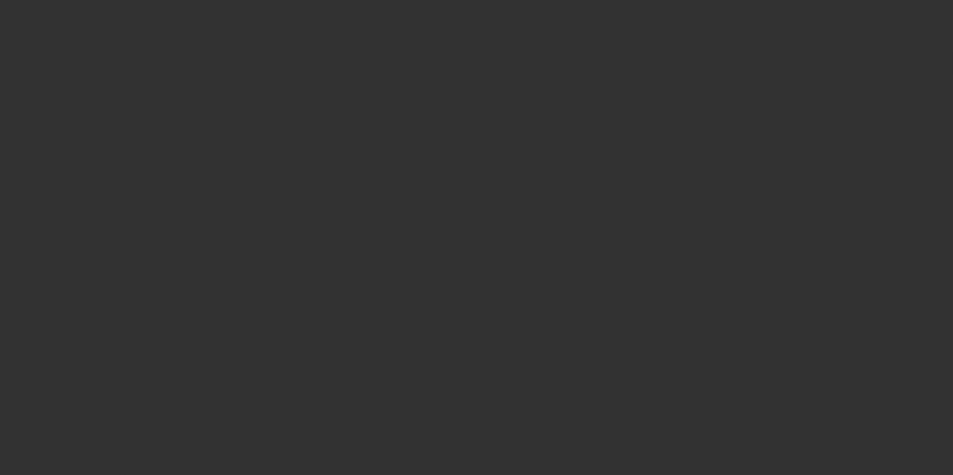
radio input "true"
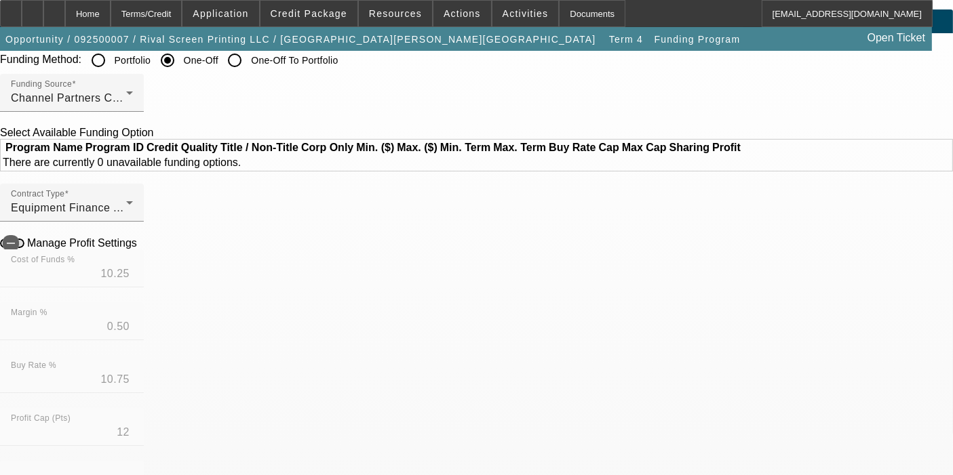
scroll to position [42, 0]
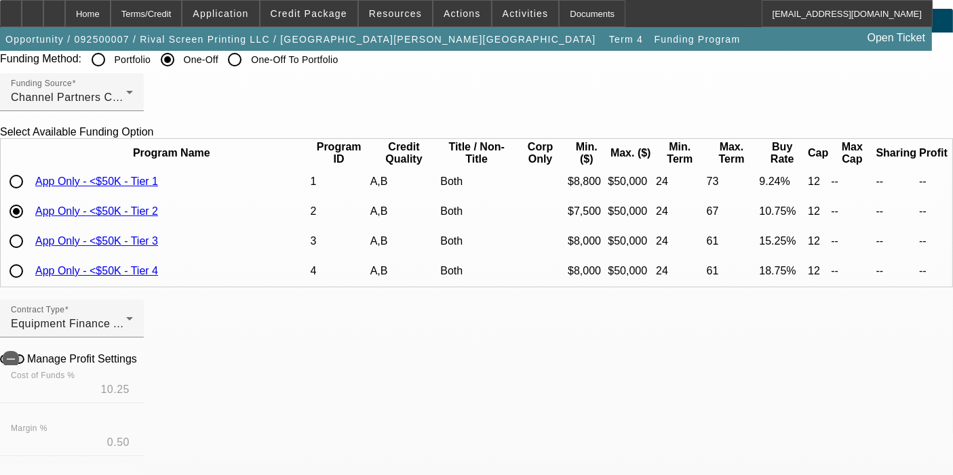
click at [30, 255] on input "radio" at bounding box center [16, 241] width 27 height 27
radio input "true"
type input "14.50"
type input "0.75"
type input "15.25"
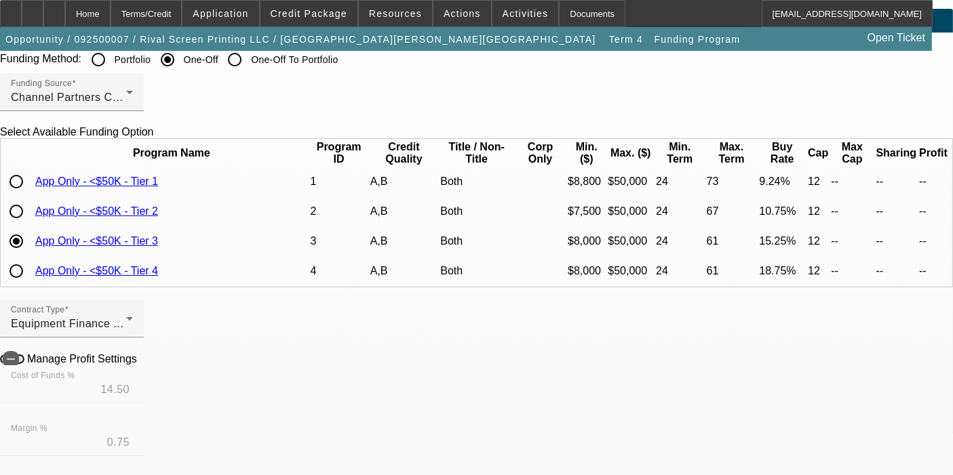
click at [30, 225] on input "radio" at bounding box center [16, 211] width 27 height 27
radio input "true"
type input "10.25"
type input "0.50"
type input "10.75"
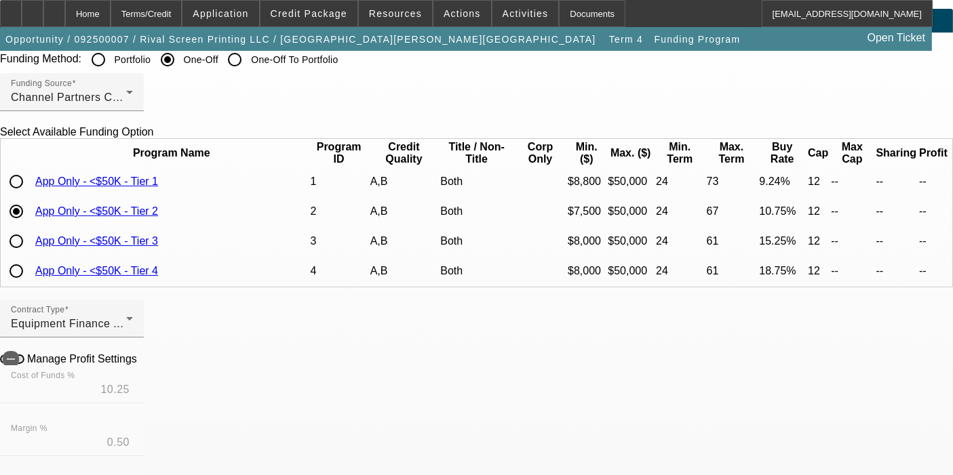
click at [111, 378] on mat-form-field "Cost of Funds % 10.25" at bounding box center [72, 391] width 144 height 53
click at [24, 361] on button "Manage Profit Settings" at bounding box center [12, 359] width 24 height 9
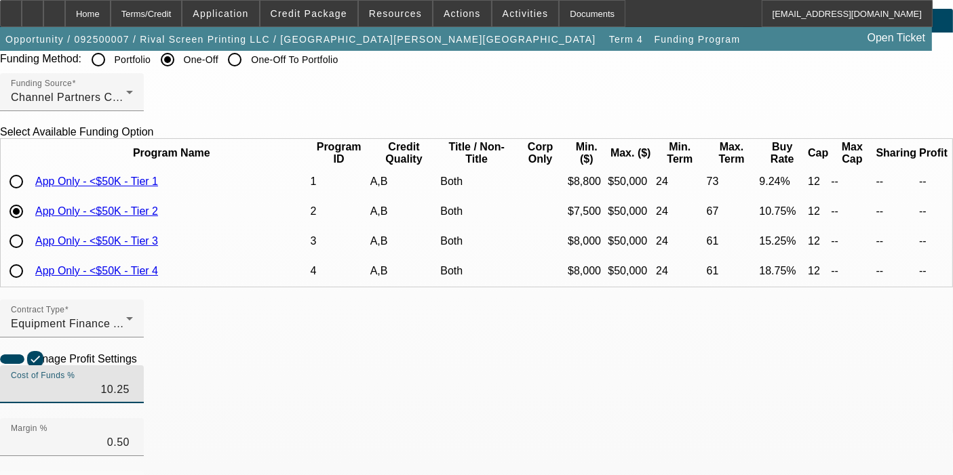
click at [133, 398] on input "10.25" at bounding box center [72, 390] width 122 height 16
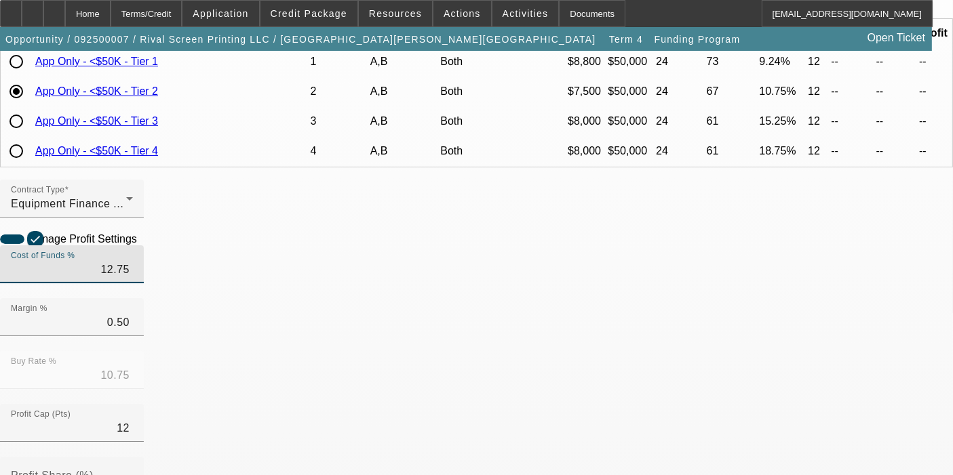
scroll to position [180, 0]
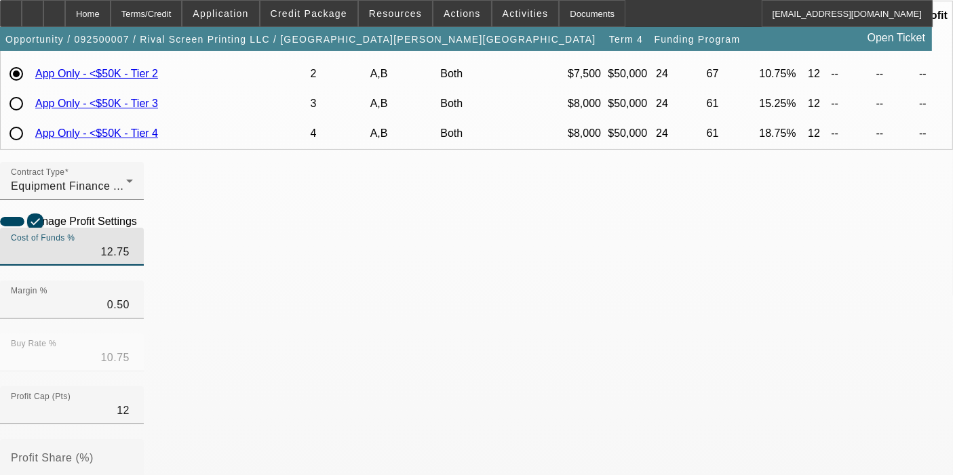
type input "12.75"
type input "13.25"
click at [133, 408] on div "Profit Cap (Pts) 12" at bounding box center [72, 406] width 122 height 38
click at [140, 226] on icon at bounding box center [140, 221] width 0 height 12
type input "$1,751.84"
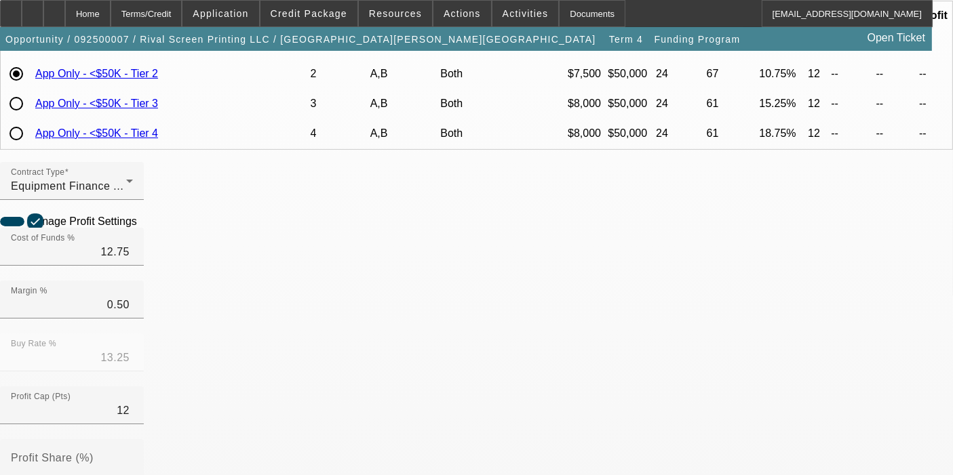
radio input "false"
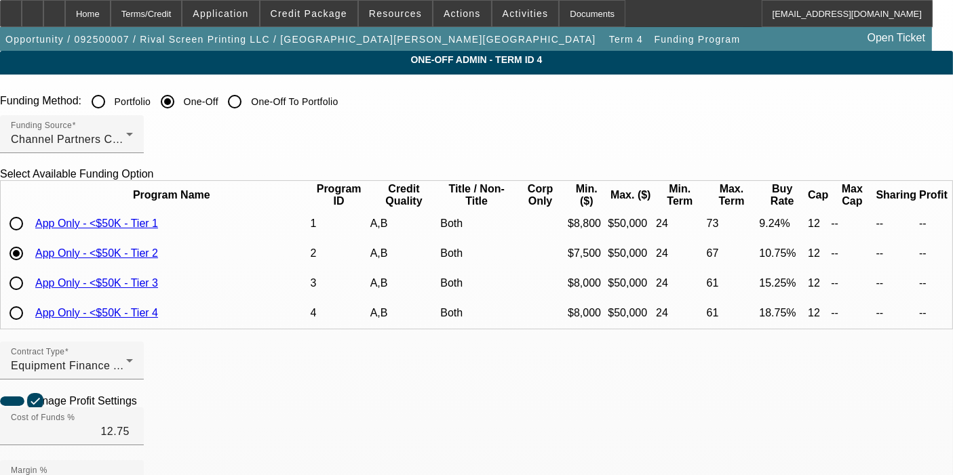
click at [140, 406] on icon at bounding box center [140, 401] width 0 height 12
click at [111, 5] on div "Home" at bounding box center [87, 13] width 45 height 27
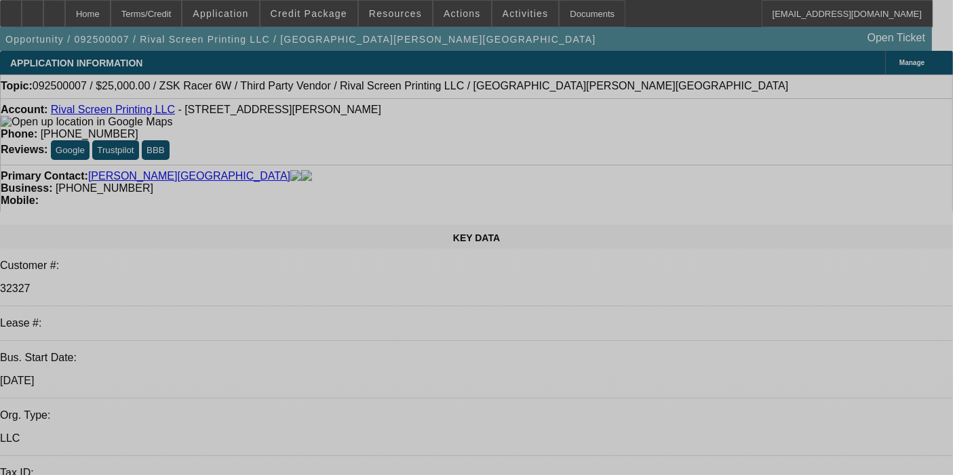
select select "0"
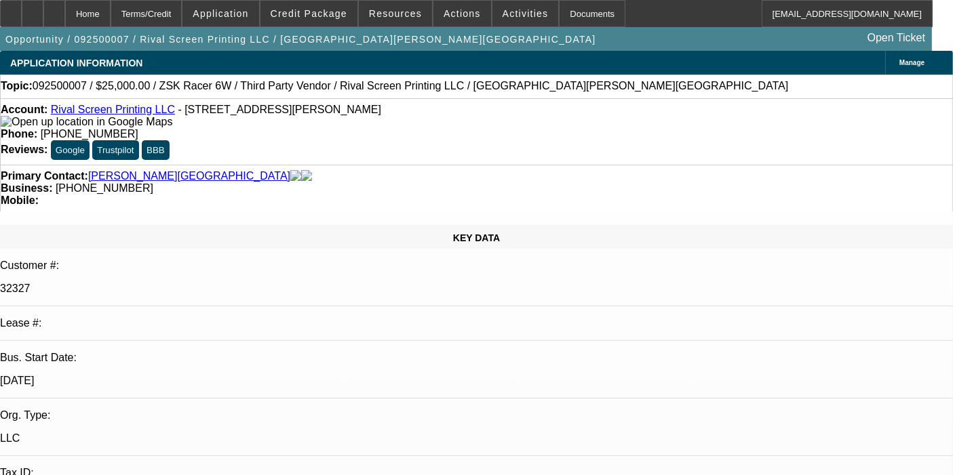
select select "0"
select select "6"
select select "0.1"
select select "2"
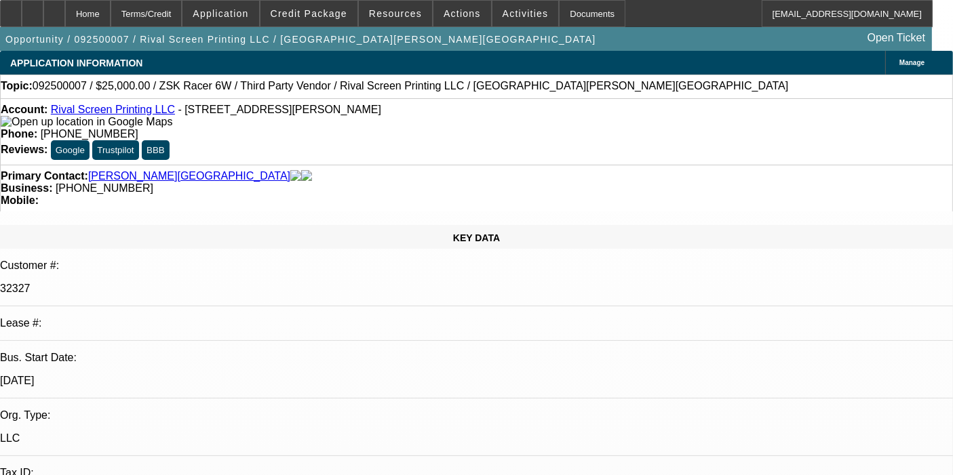
select select "2"
select select "0"
select select "6"
select select "0.1"
select select "2"
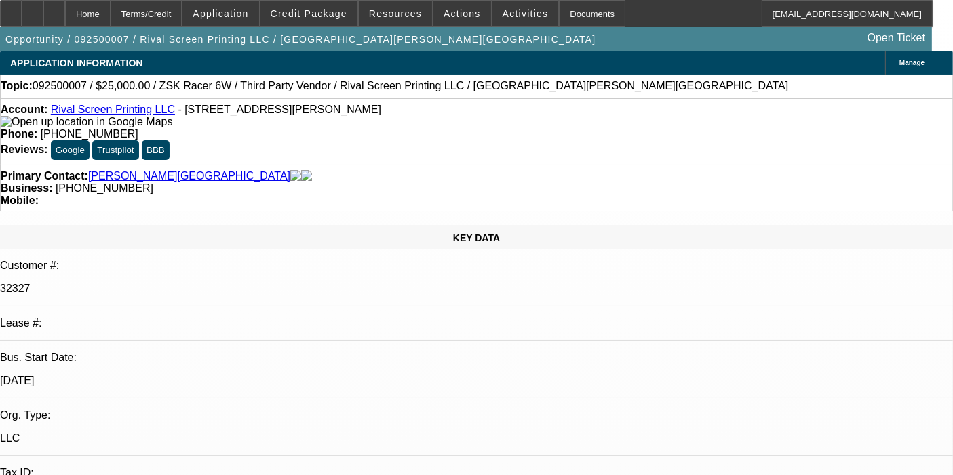
select select "2"
select select "0"
select select "6"
select select "0.1"
select select "2"
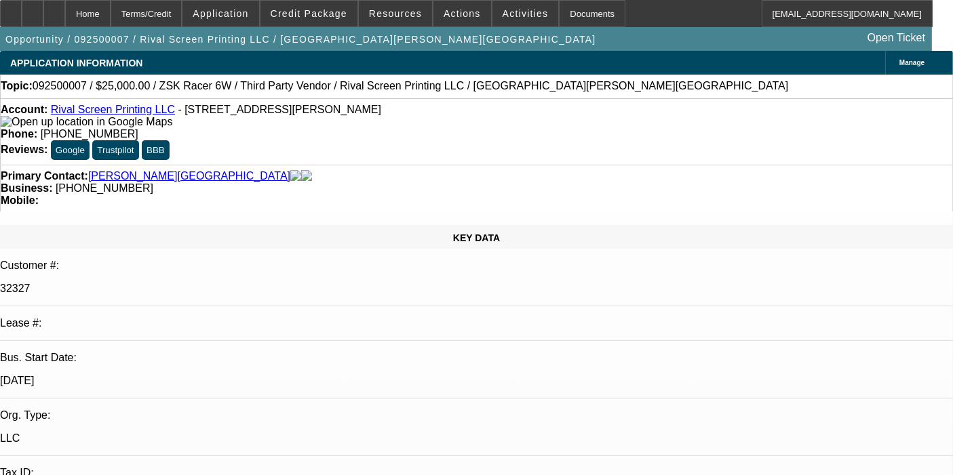
select select "2"
select select "0"
select select "6"
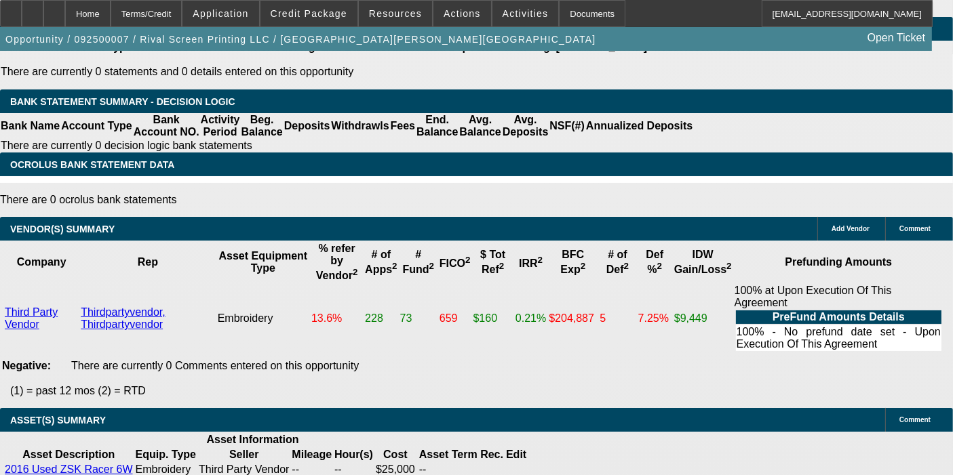
scroll to position [2799, 0]
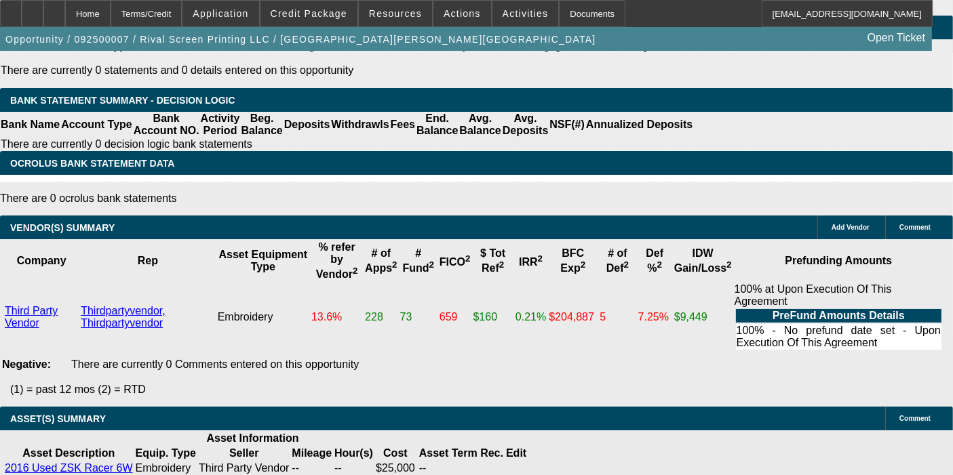
select select "9"
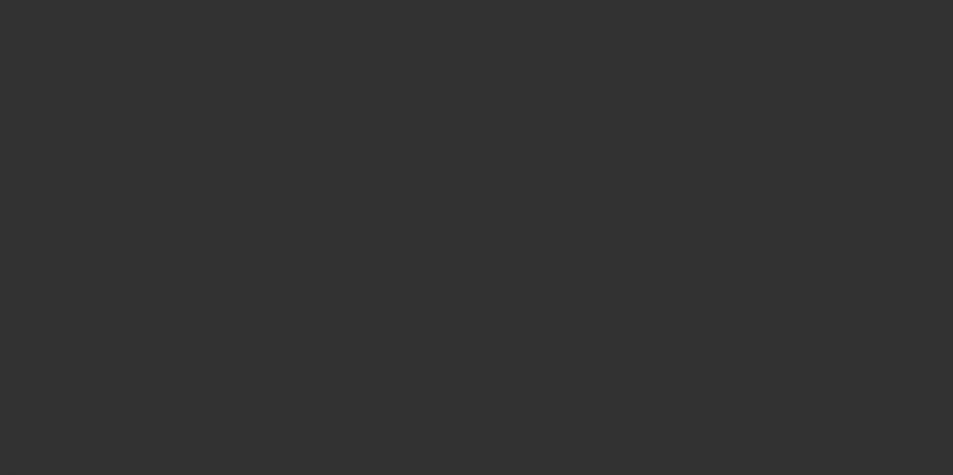
radio input "true"
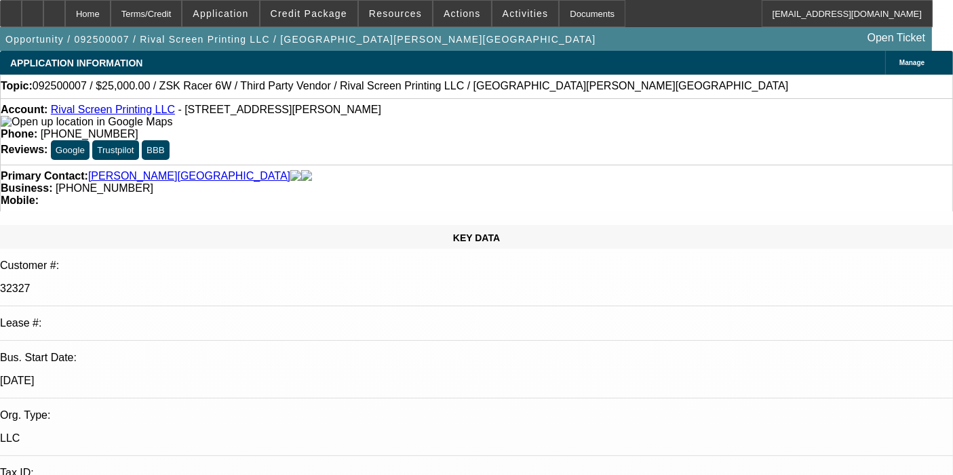
type input "12/1/2025"
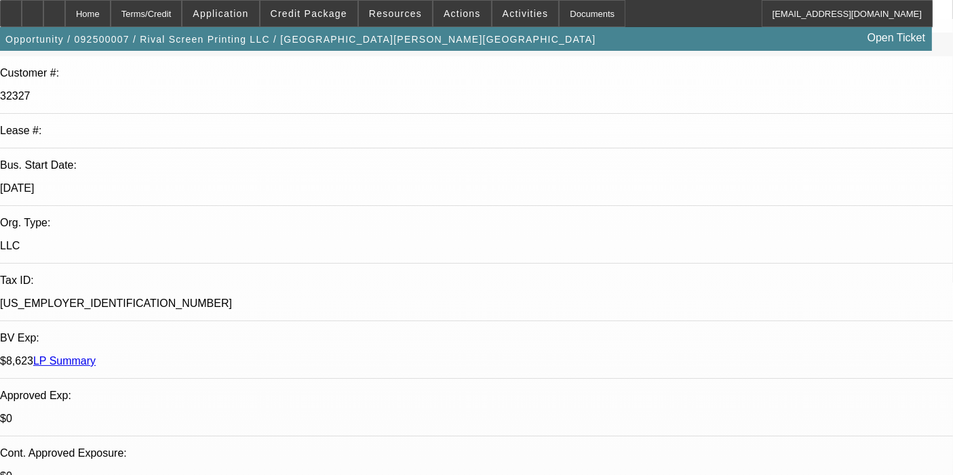
scroll to position [195, 0]
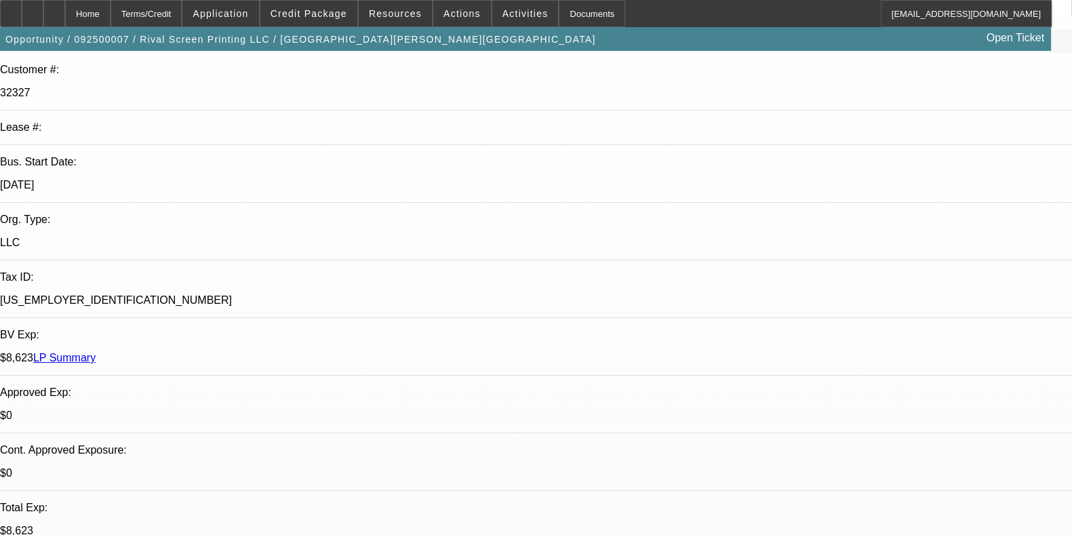
paste input "541875"
type input "541875"
paste input "541875"
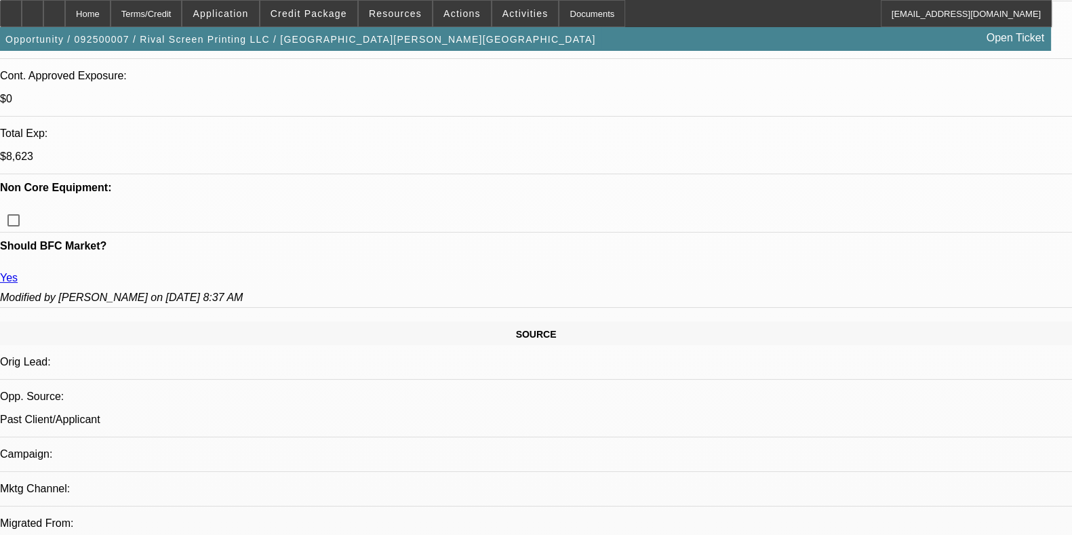
scroll to position [613, 0]
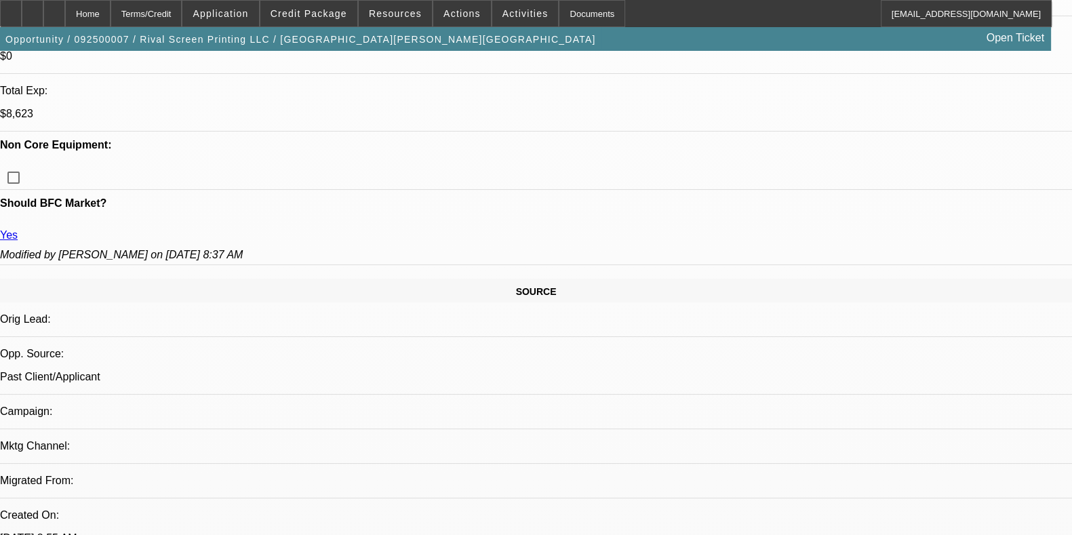
type input "541875"
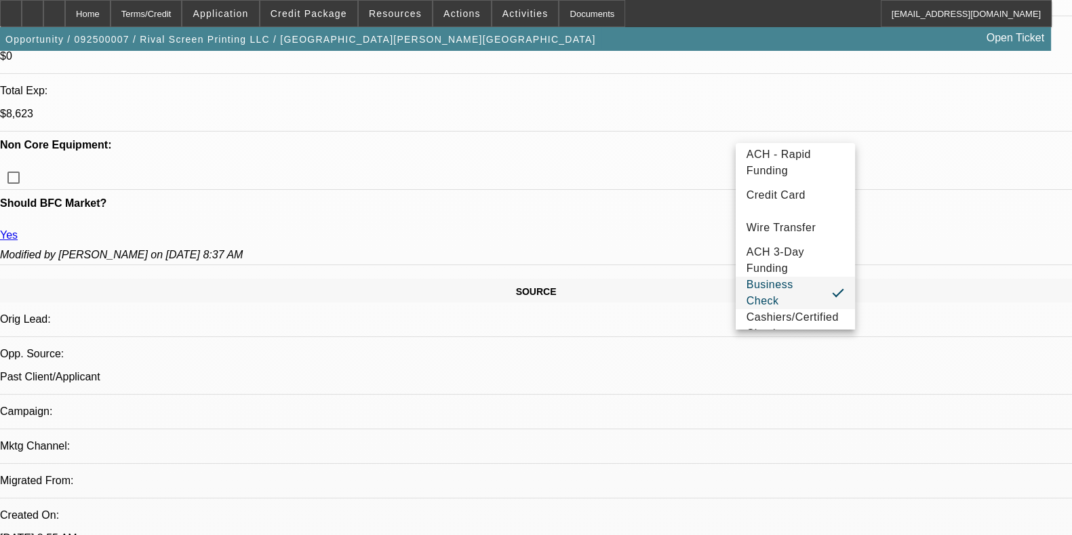
scroll to position [46, 0]
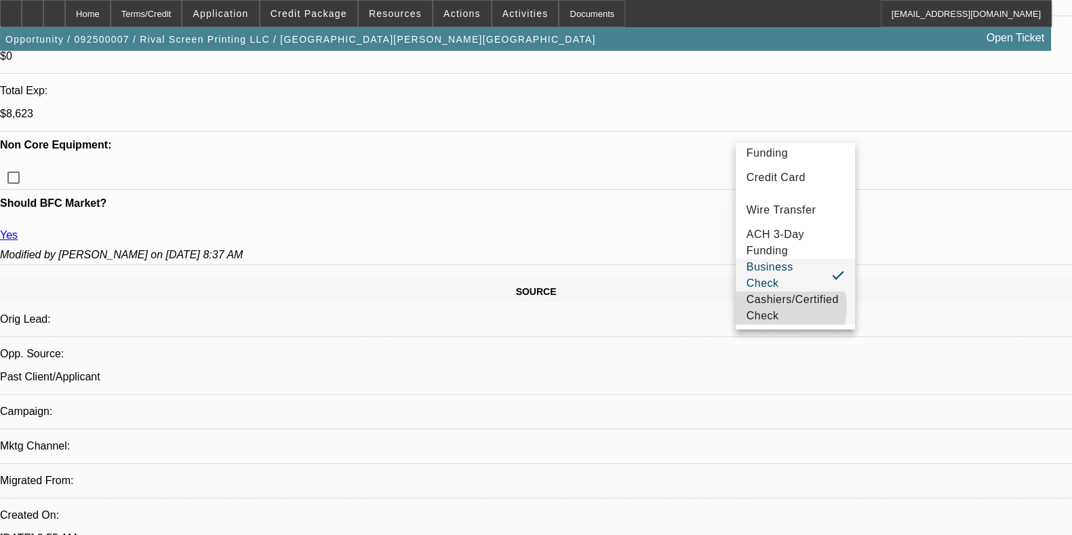
click at [775, 300] on span "Cashiers/Certified Check" at bounding box center [796, 308] width 98 height 33
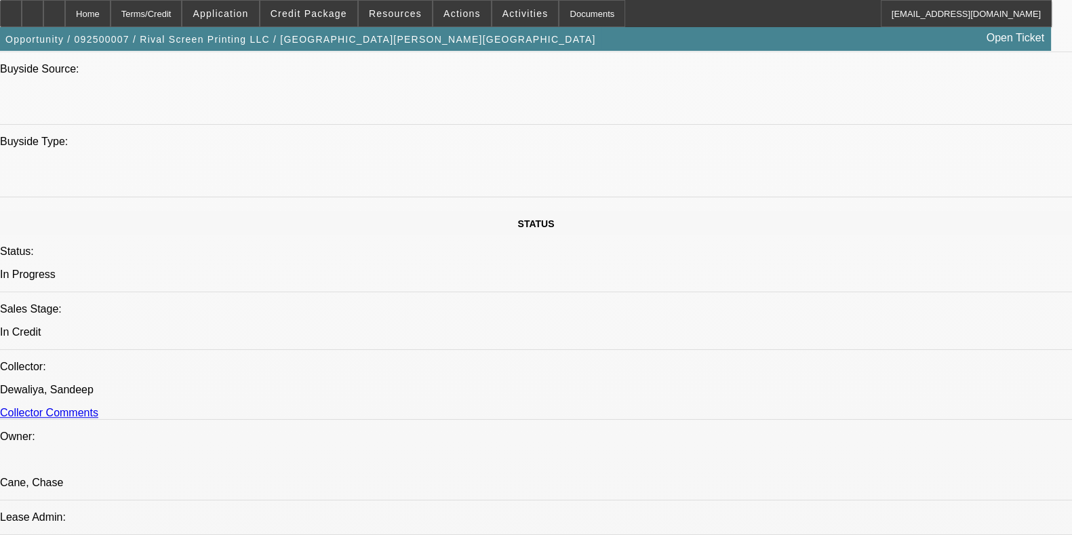
scroll to position [1304, 0]
type textarea "a"
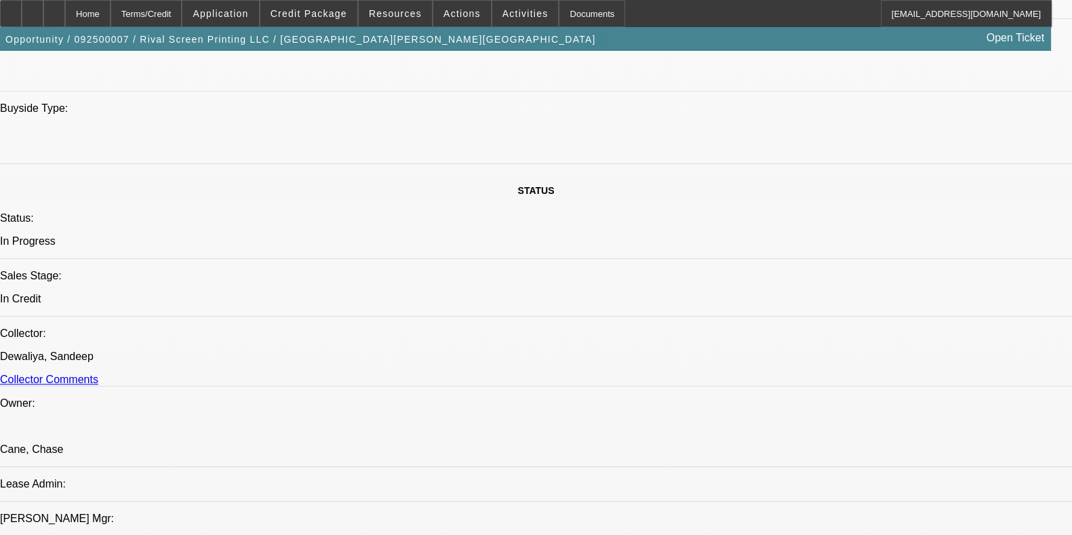
scroll to position [1336, 0]
paste textarea "Equipment Description 2016 ZSK Racer Embroidery Machine Approval Amount (10% Va…"
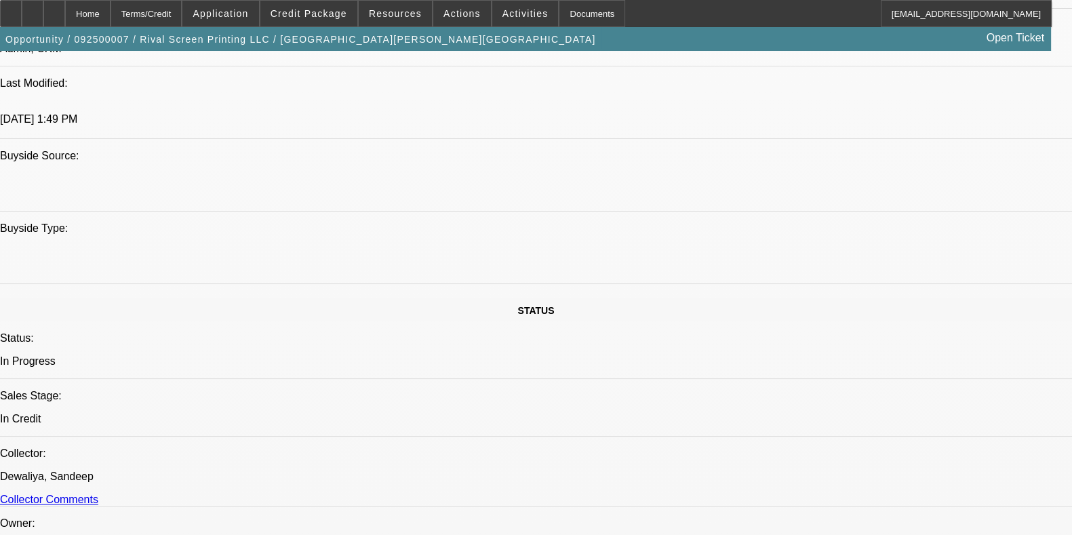
scroll to position [1183, 0]
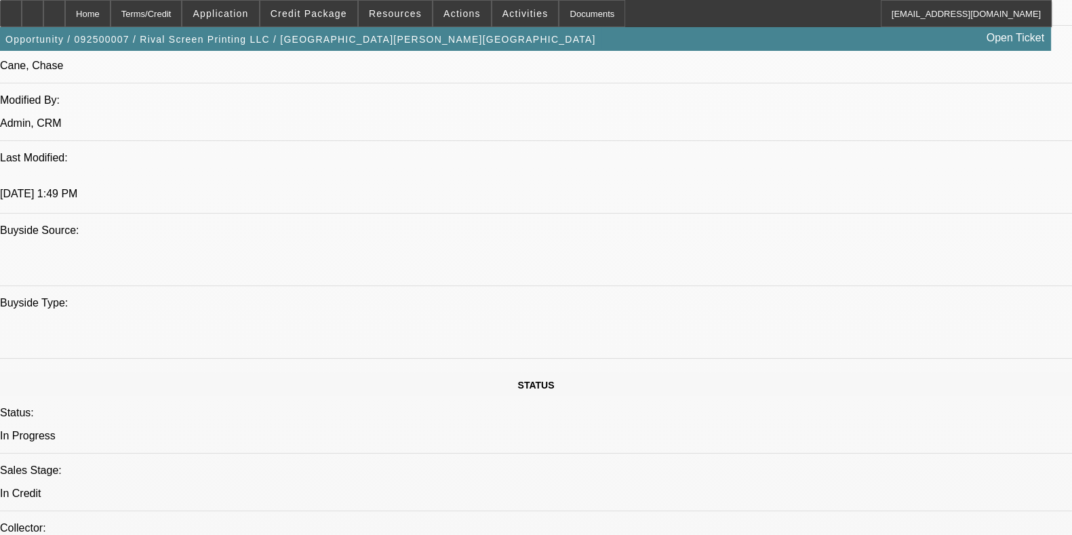
scroll to position [61, 0]
type textarea "APPROVED BY CPCEF: Equipment Description 2016 ZSK Racer Embroidery Machine. App…"
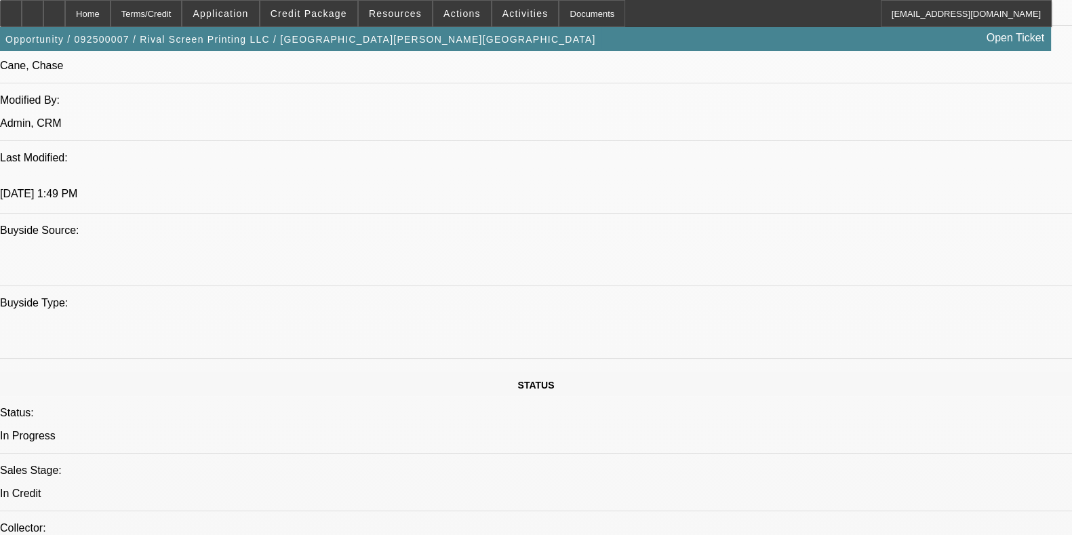
paste textarea "Landlord Lease Agreement"
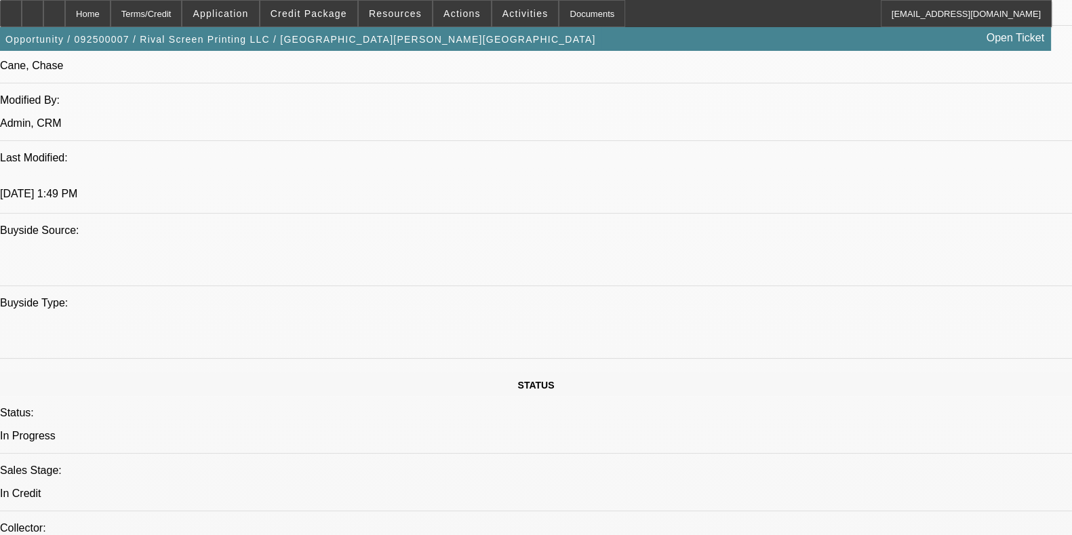
type textarea "-Bill of Sale. -Seller Proof of ownership (ORIGINAL PAID INVOICE FROM WHEN THEY…"
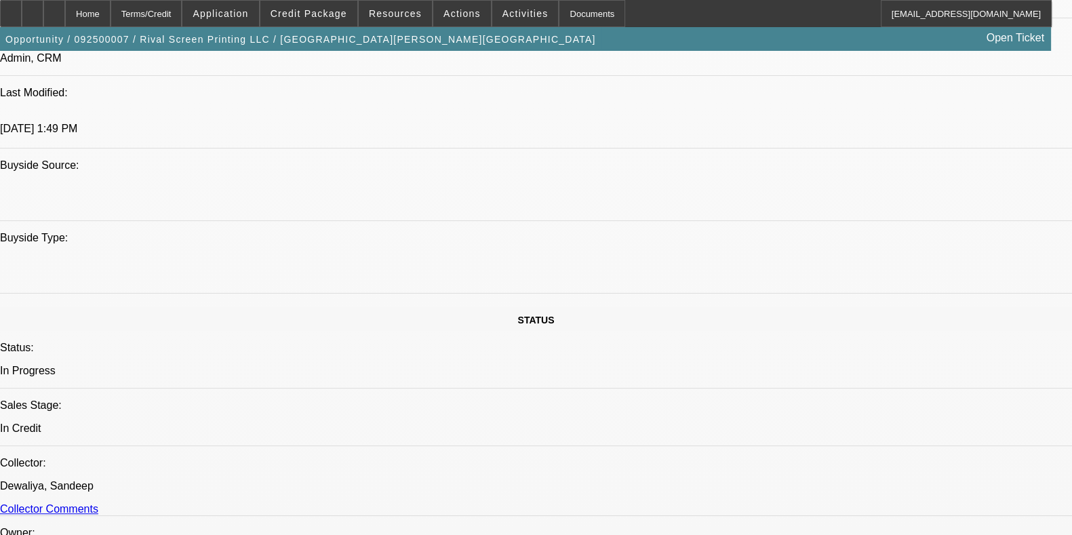
scroll to position [81, 0]
type textarea "APPROVED BY CPCEF: Equipment Description 2016 ZSK Racer Embroidery Machine. App…"
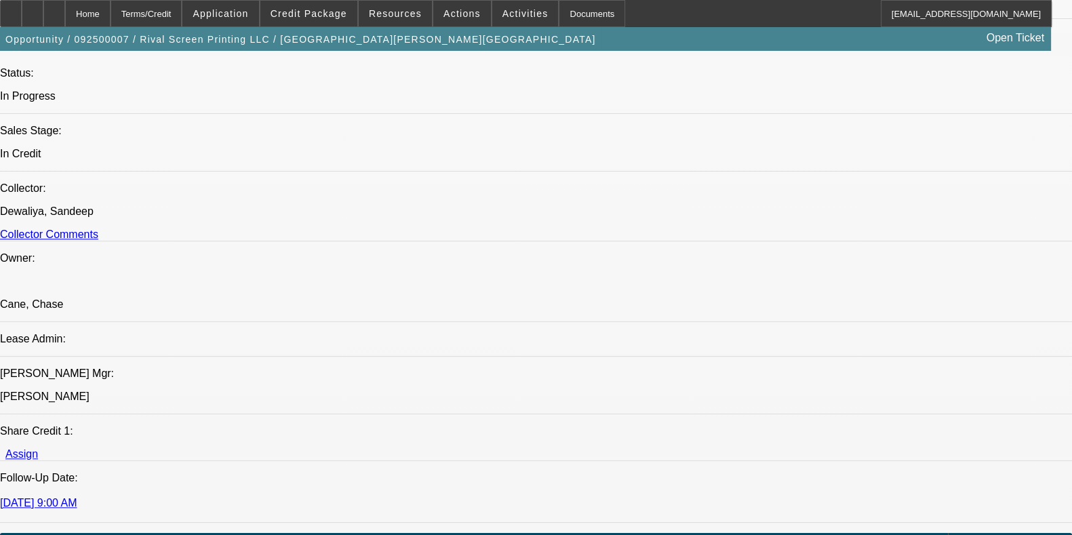
scroll to position [1485, 0]
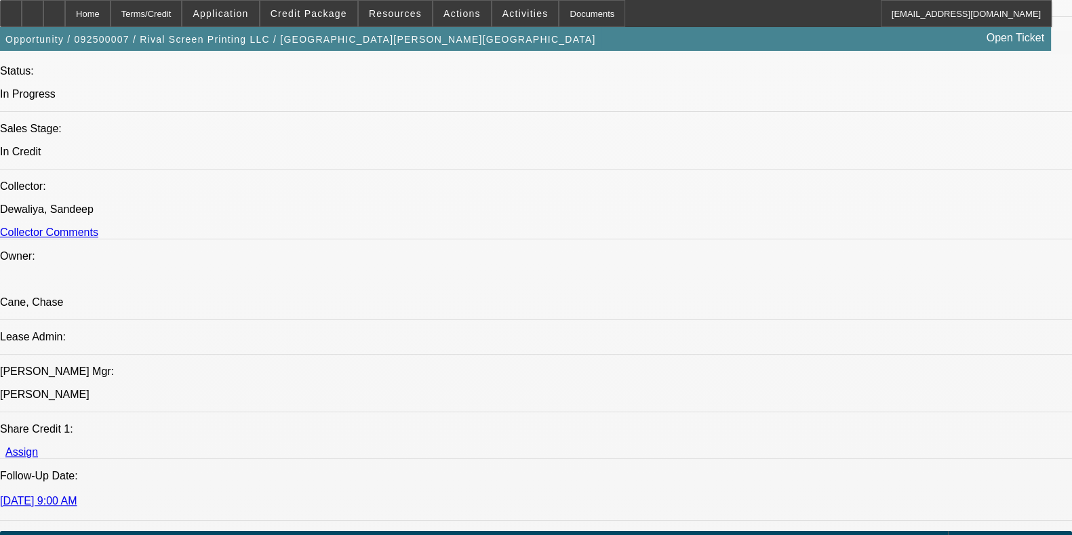
click at [815, 242] on span "2" at bounding box center [819, 238] width 24 height 24
type input "9/2/2025"
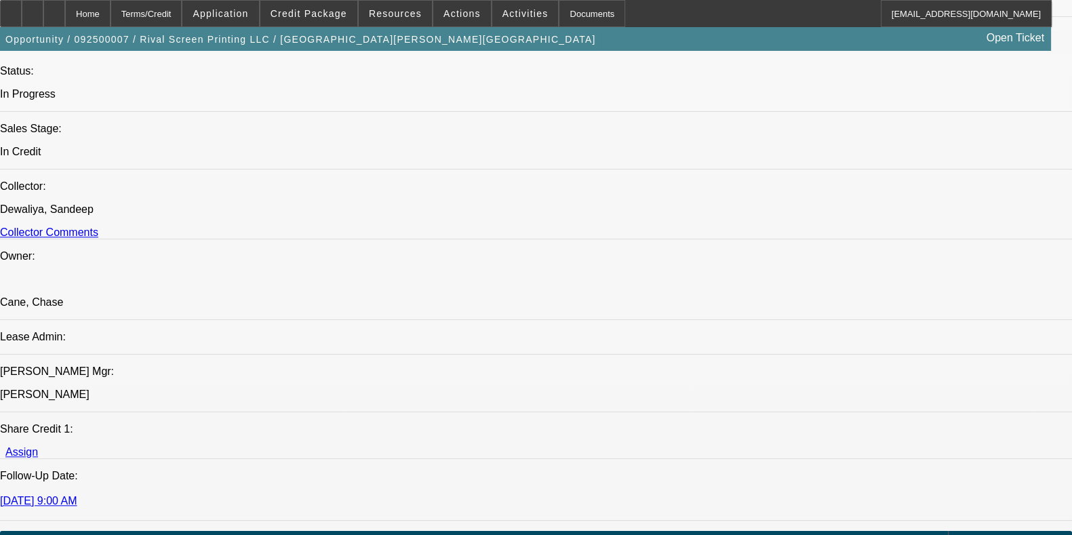
type input "01:49"
type input "03:49"
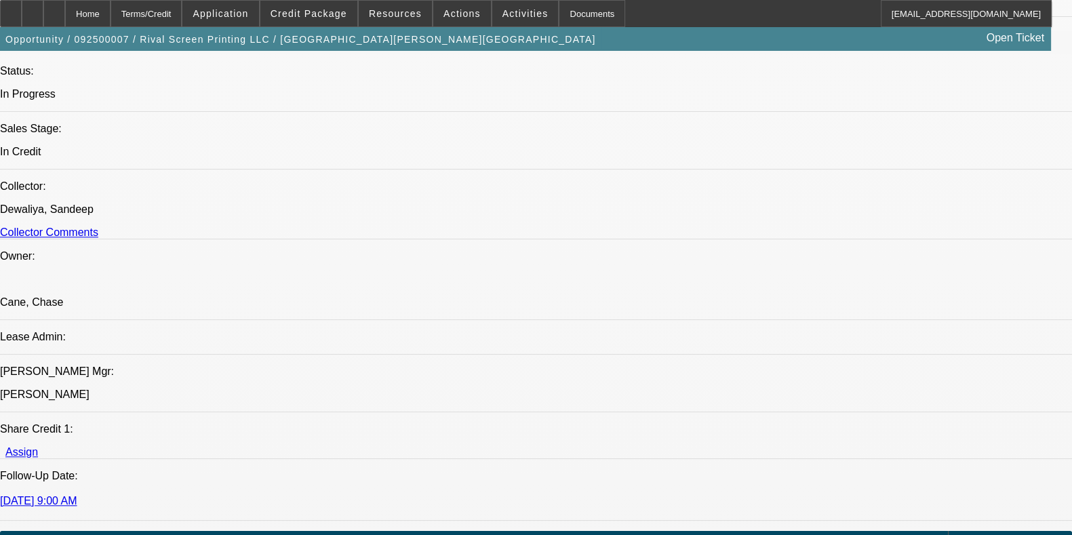
click at [964, 465] on span "P.M." at bounding box center [1030, 460] width 22 height 16
click at [964, 412] on span "P.M." at bounding box center [1030, 411] width 22 height 16
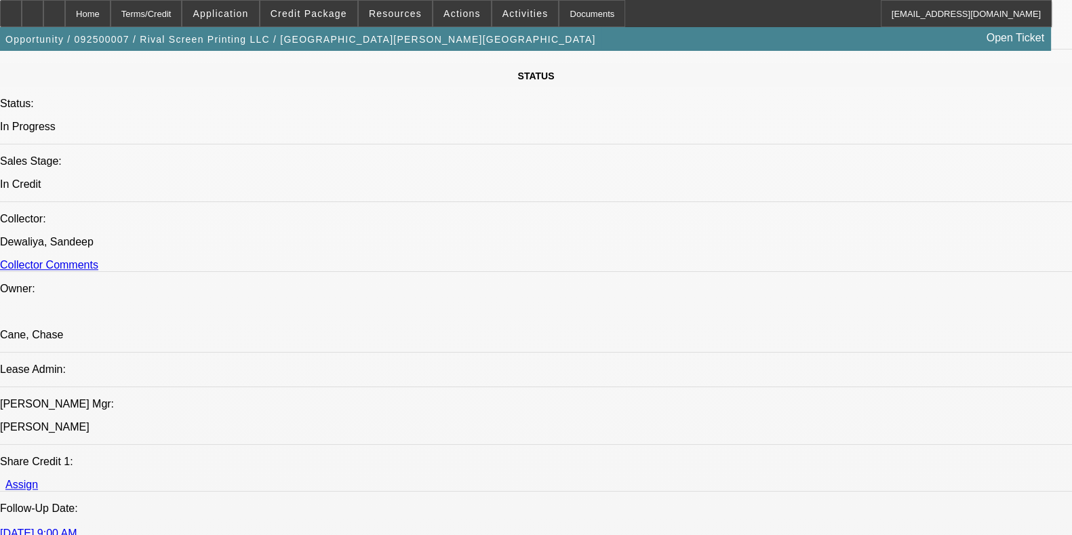
scroll to position [1495, 0]
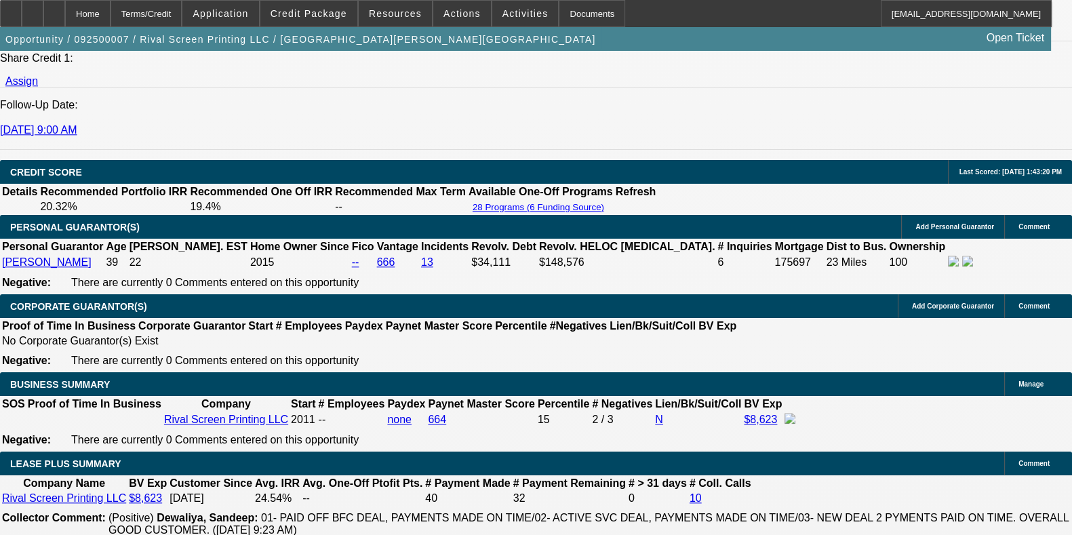
scroll to position [1857, 0]
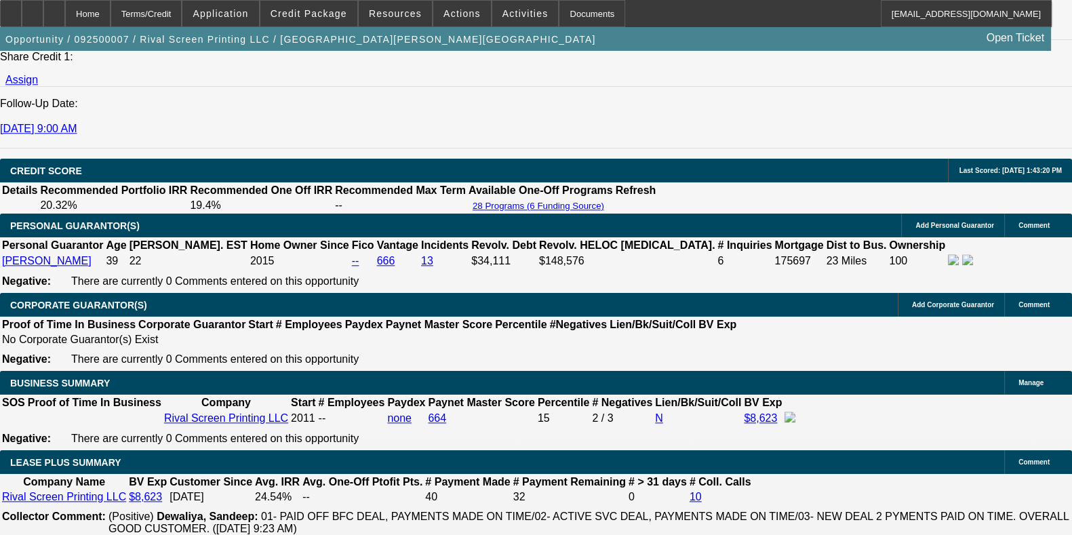
type textarea "-Bill of Sale. -Seller Proof of ownership (ORIGINAL PAID INVOICE FROM WHEN THEY…"
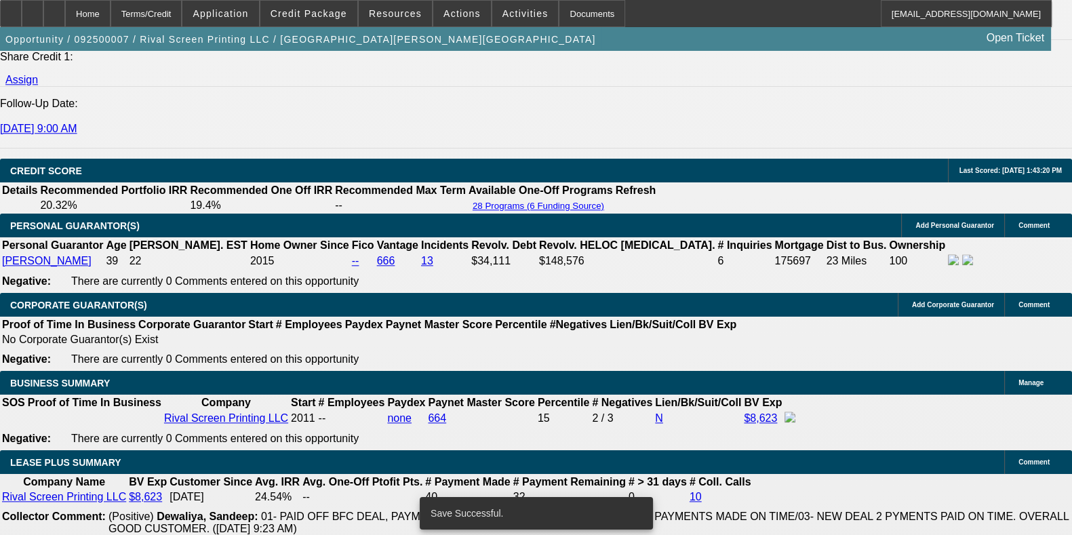
select select "0"
select select "6"
select select "0"
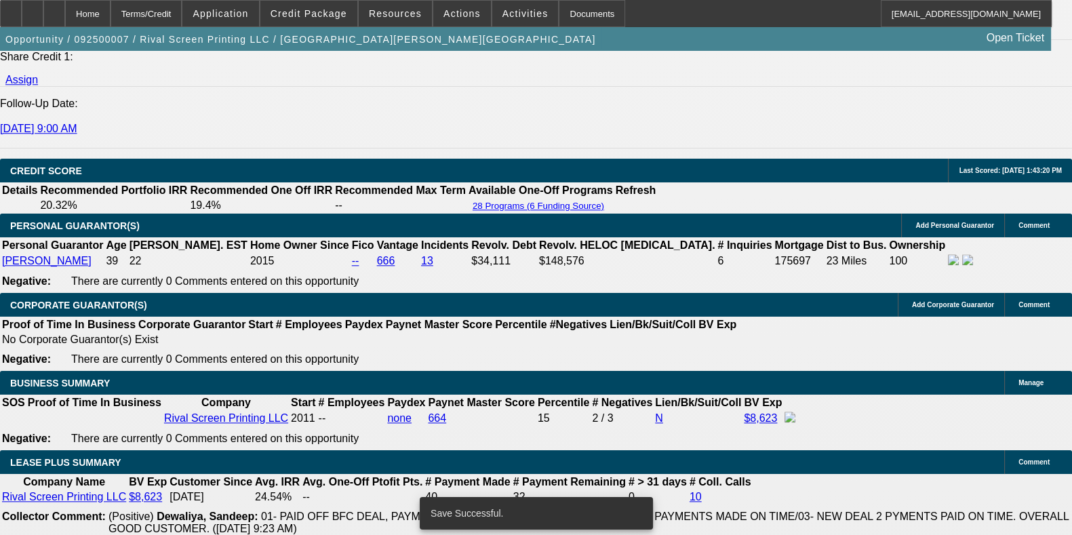
select select "0"
select select "6"
select select "0.1"
select select "2"
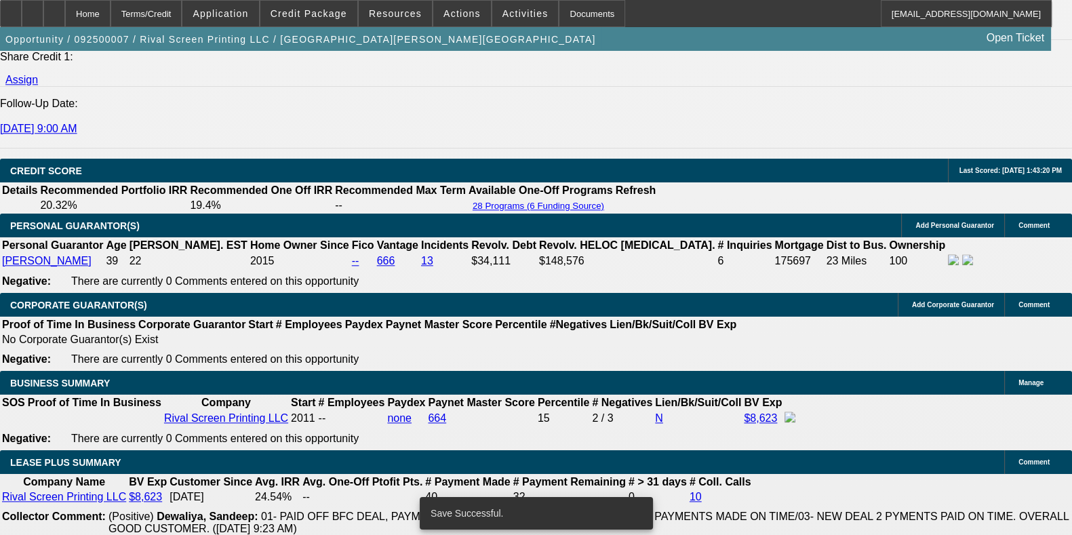
select select "2"
select select "0"
select select "6"
select select "0.1"
select select "2"
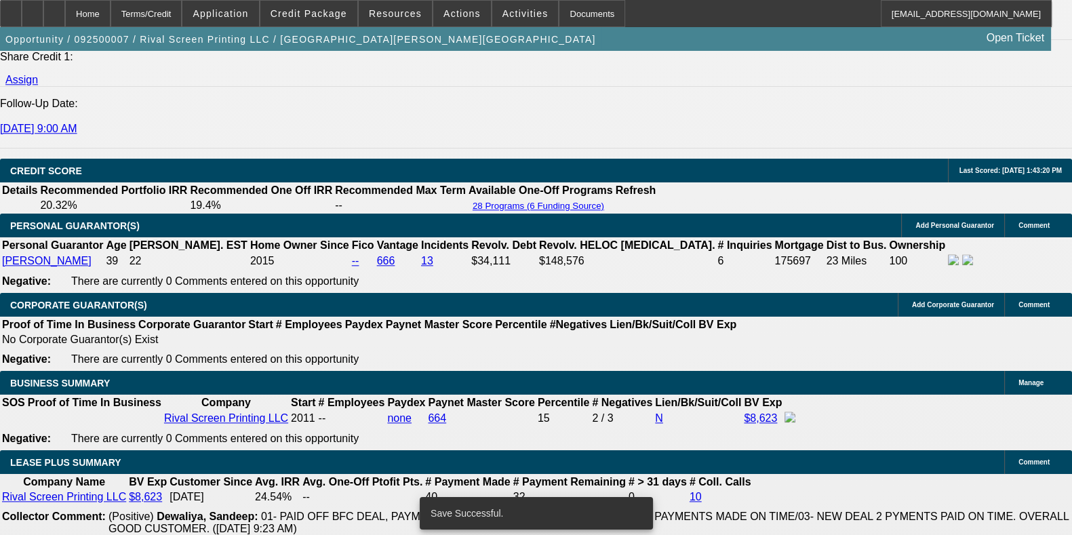
select select "2"
select select "0"
select select "6"
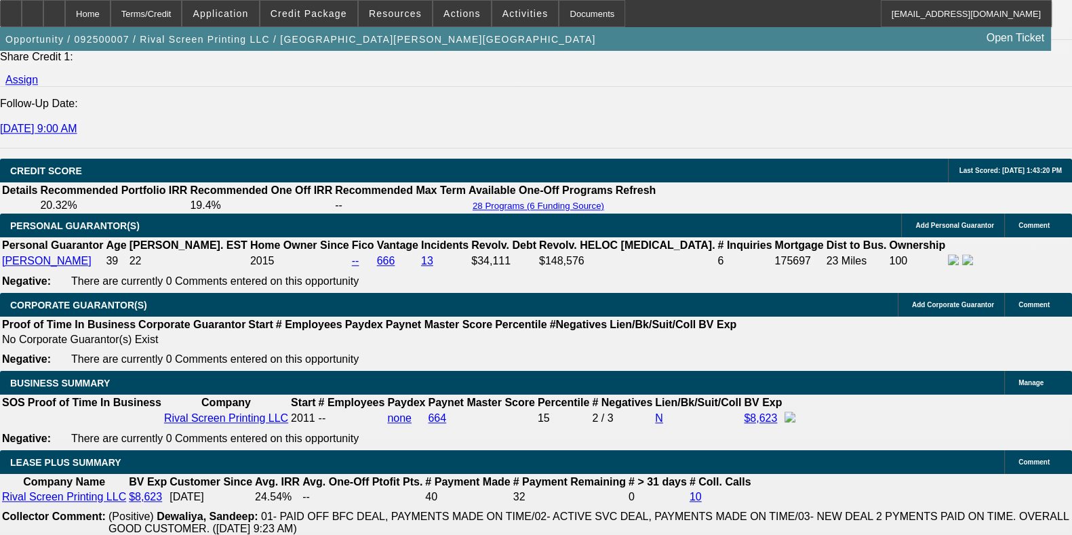
scroll to position [0, 0]
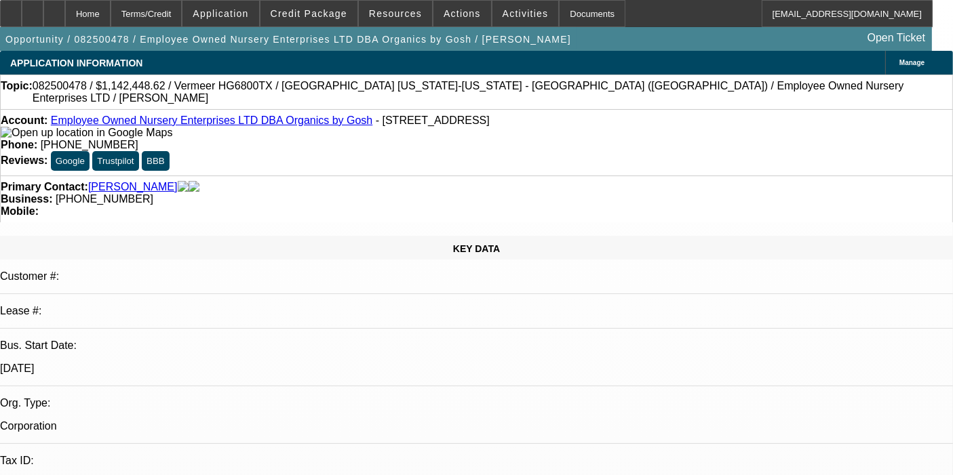
select select "0.1"
select select "0"
select select "6"
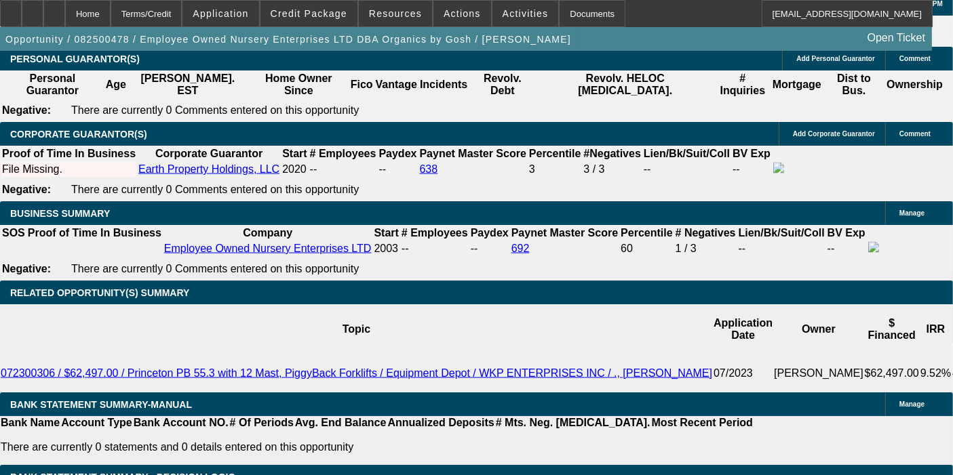
scroll to position [2508, 0]
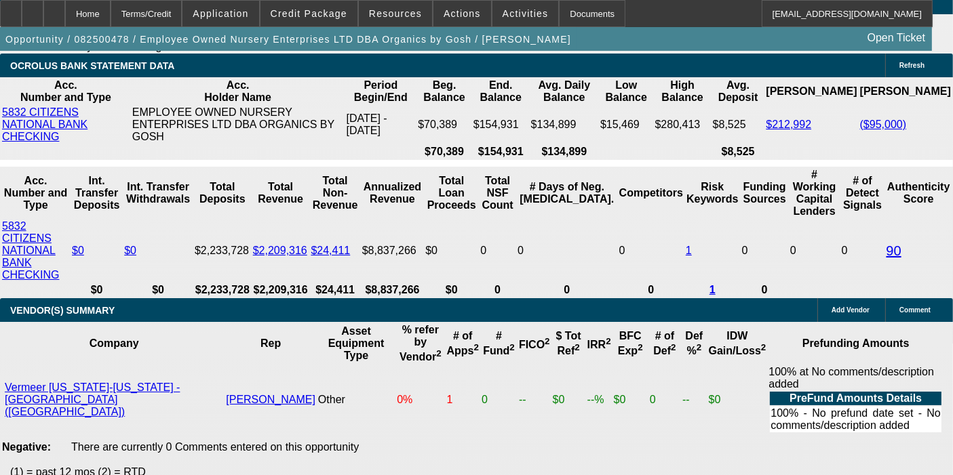
click at [319, 18] on span "Credit Package" at bounding box center [309, 13] width 77 height 11
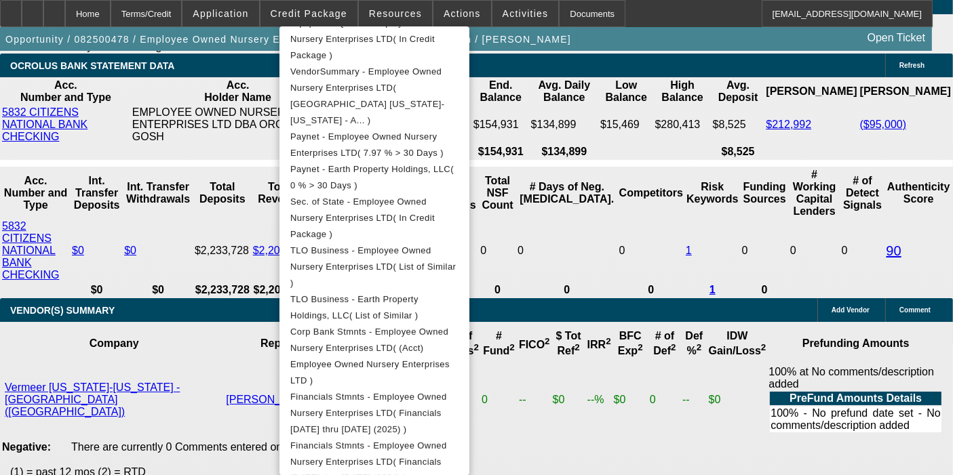
scroll to position [458, 0]
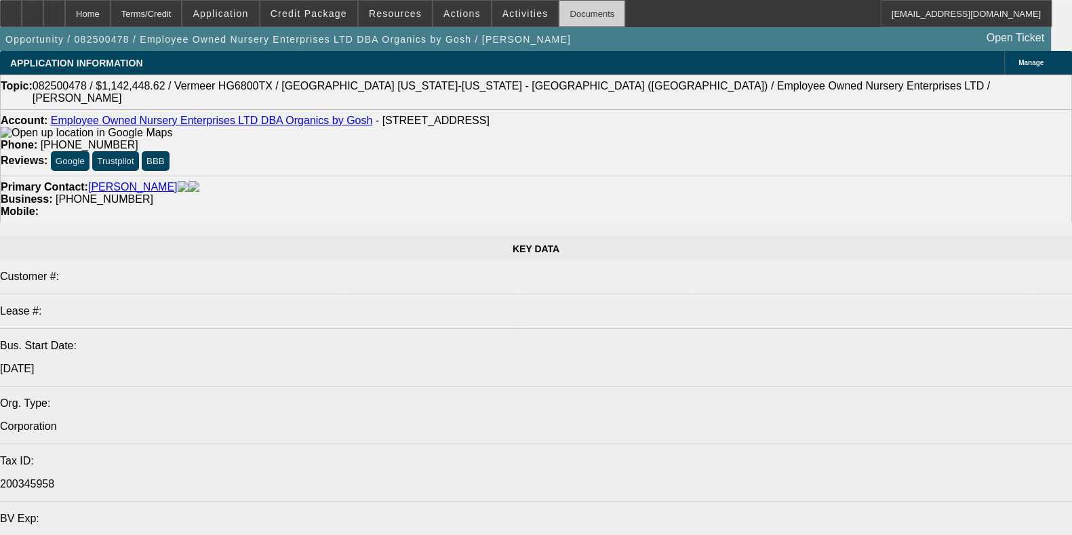
select select "0.1"
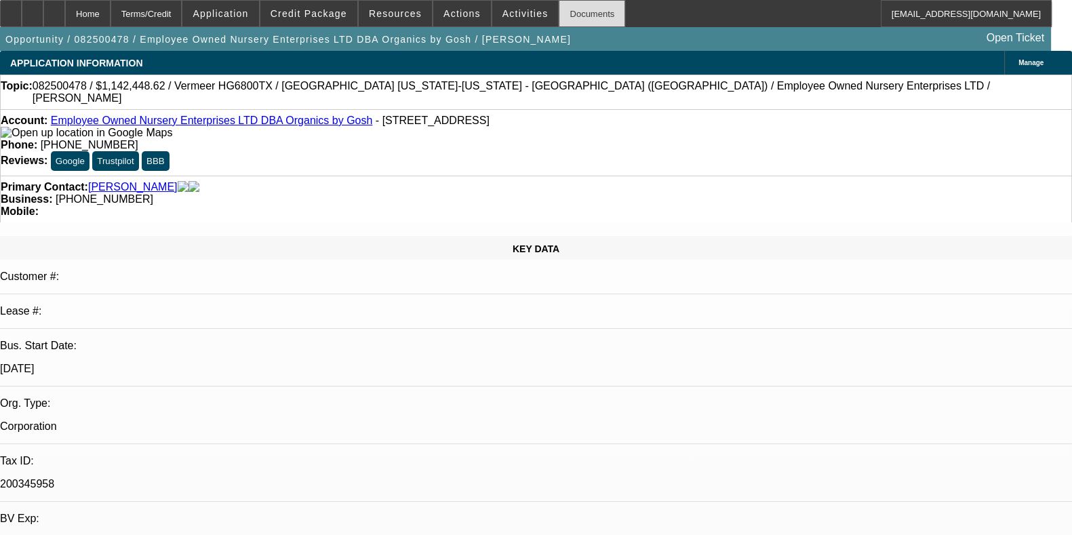
select select "0"
select select "6"
checkbox input "true"
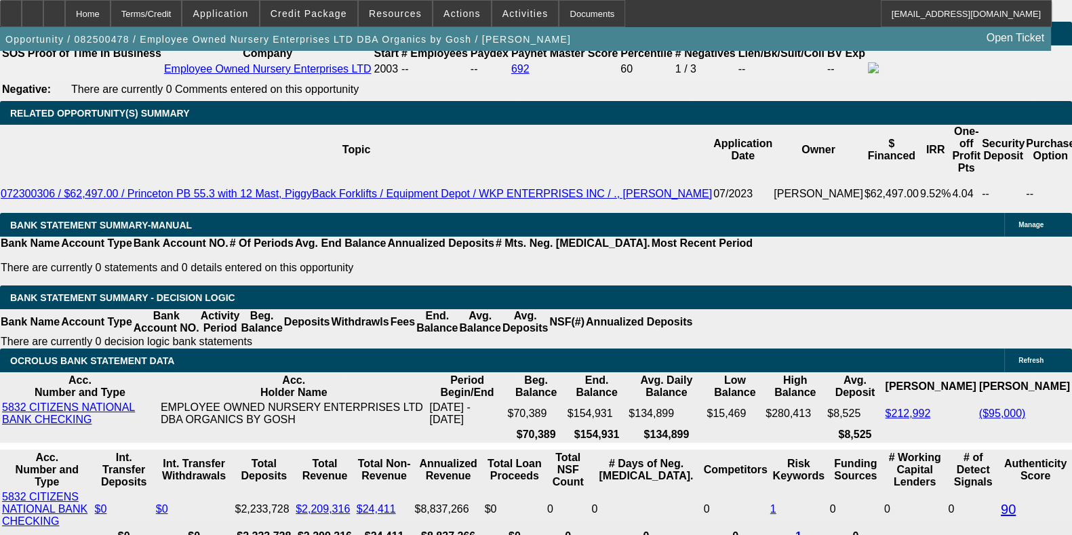
scroll to position [2202, 0]
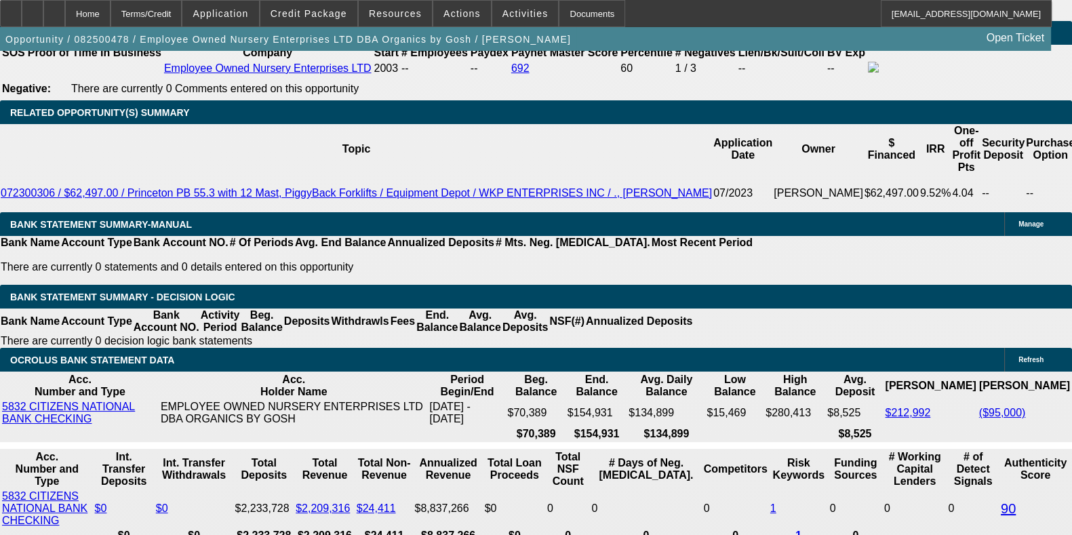
type textarea "OK TO SELL"
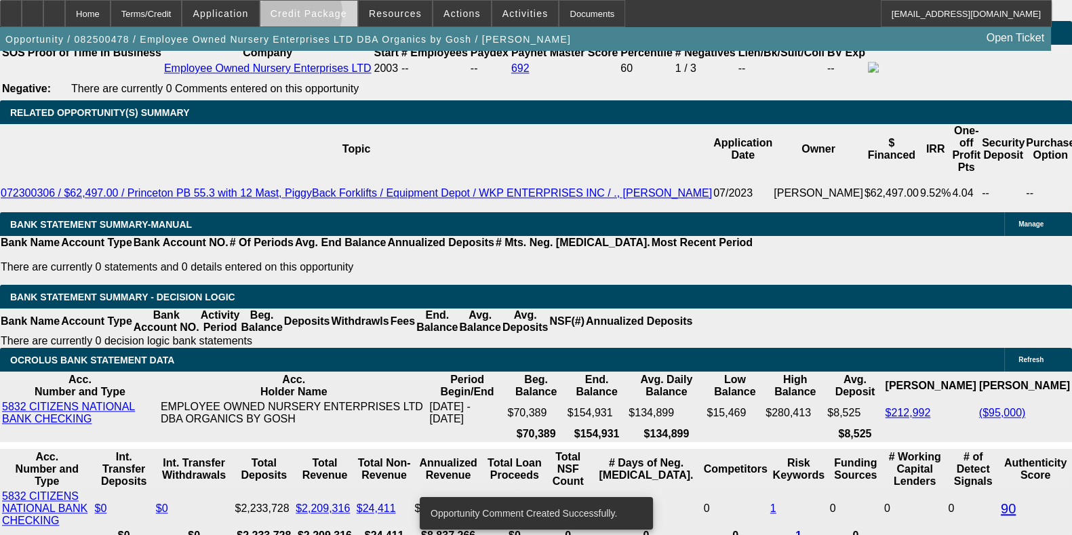
click at [319, 16] on span "Credit Package" at bounding box center [309, 13] width 77 height 11
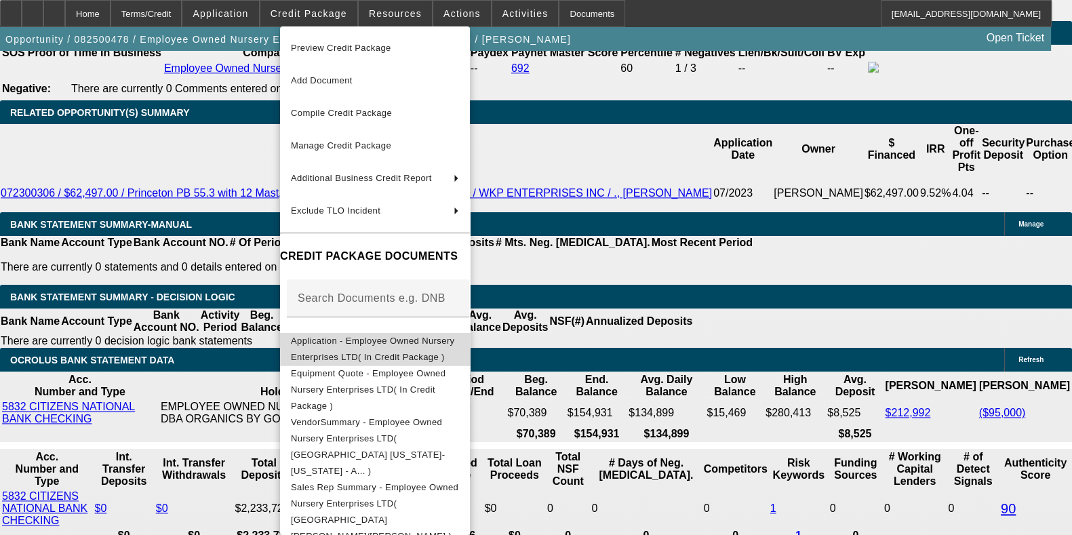
click at [370, 344] on span "Application - Employee Owned Nursery Enterprises LTD( In Credit Package )" at bounding box center [373, 349] width 164 height 26
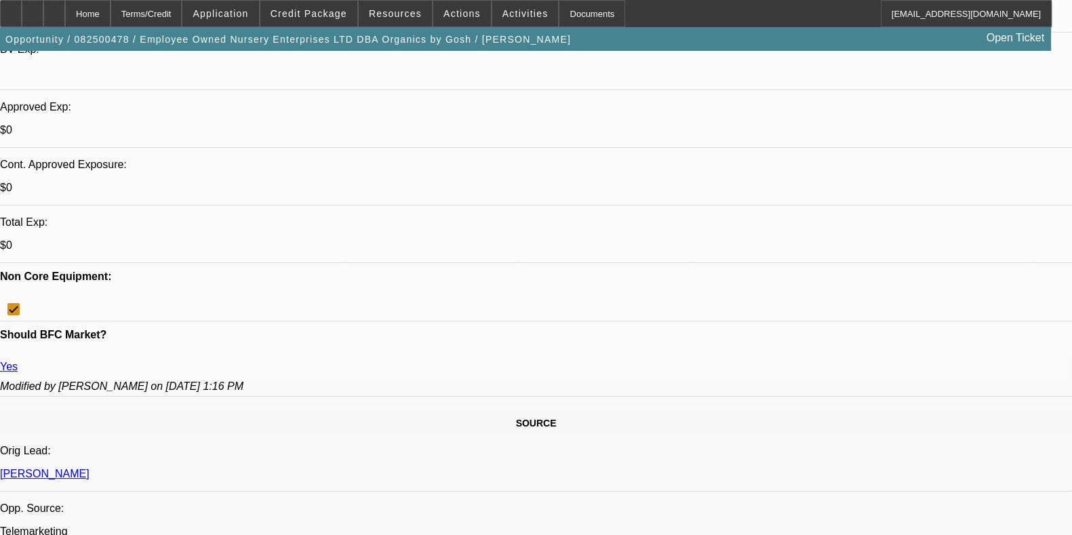
scroll to position [462, 0]
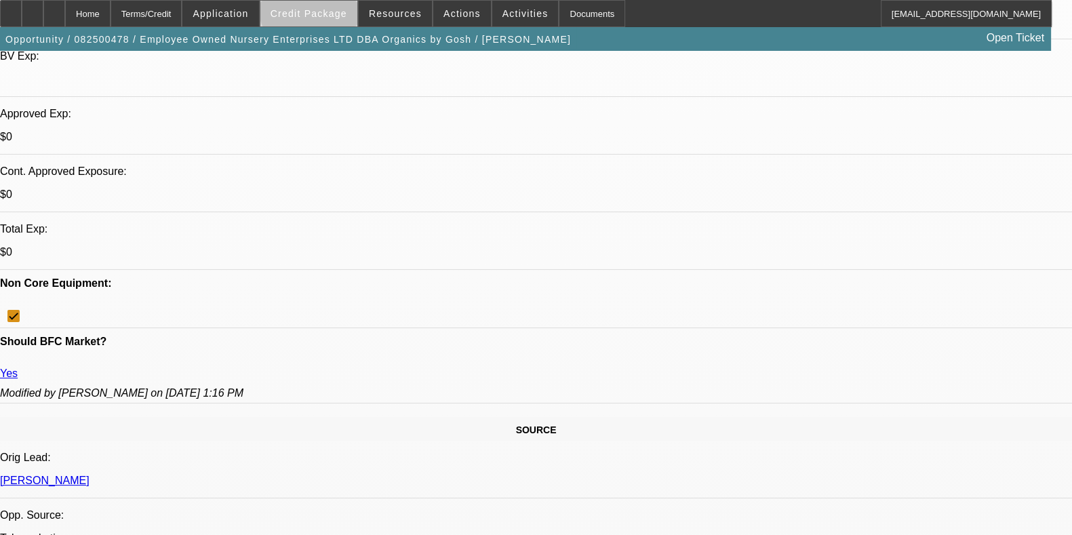
click at [333, 9] on span "Credit Package" at bounding box center [309, 13] width 77 height 11
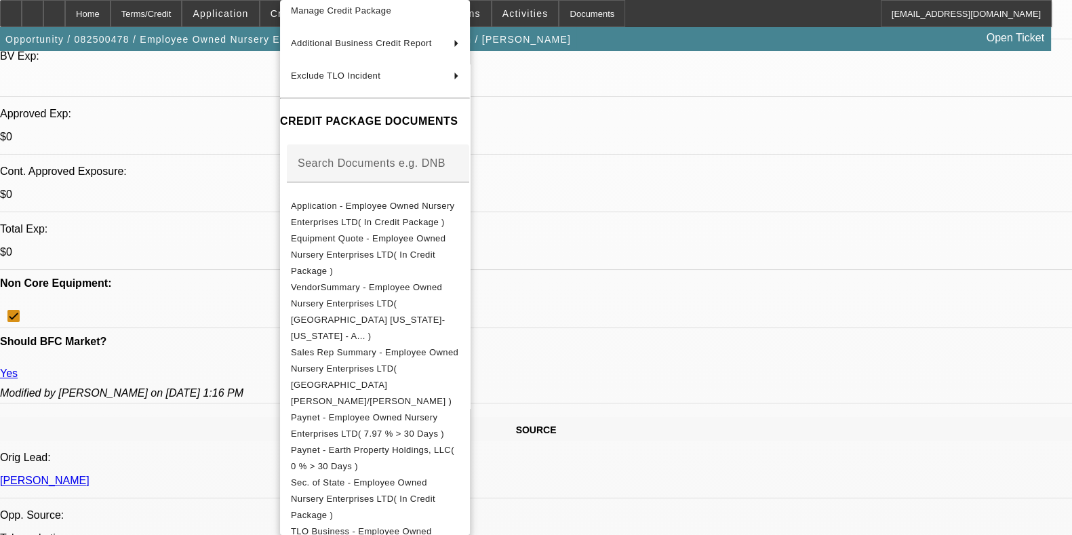
scroll to position [169, 0]
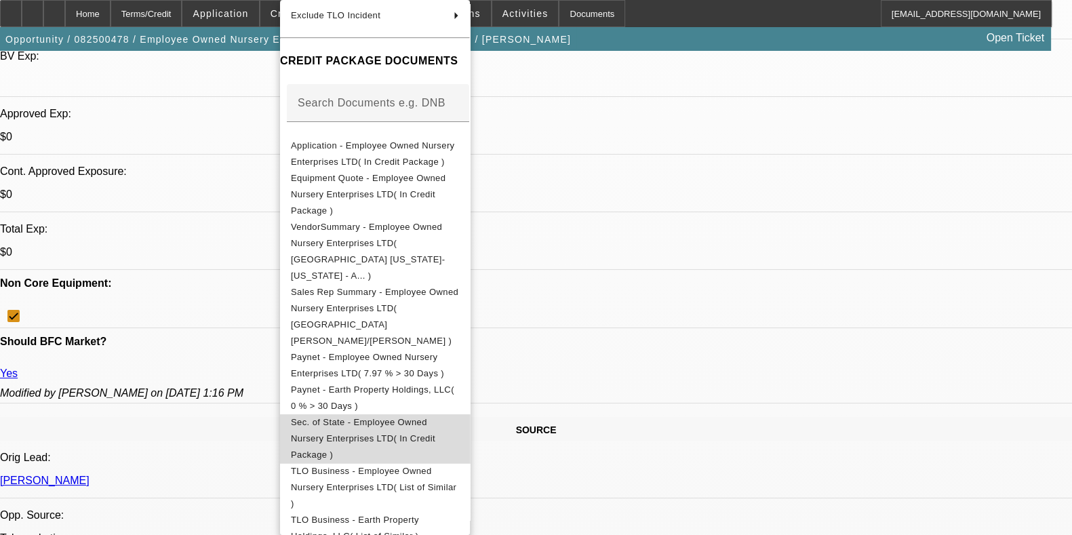
click at [338, 414] on span "Sec. of State - Employee Owned Nursery Enterprises LTD( In Credit Package )" at bounding box center [375, 438] width 168 height 49
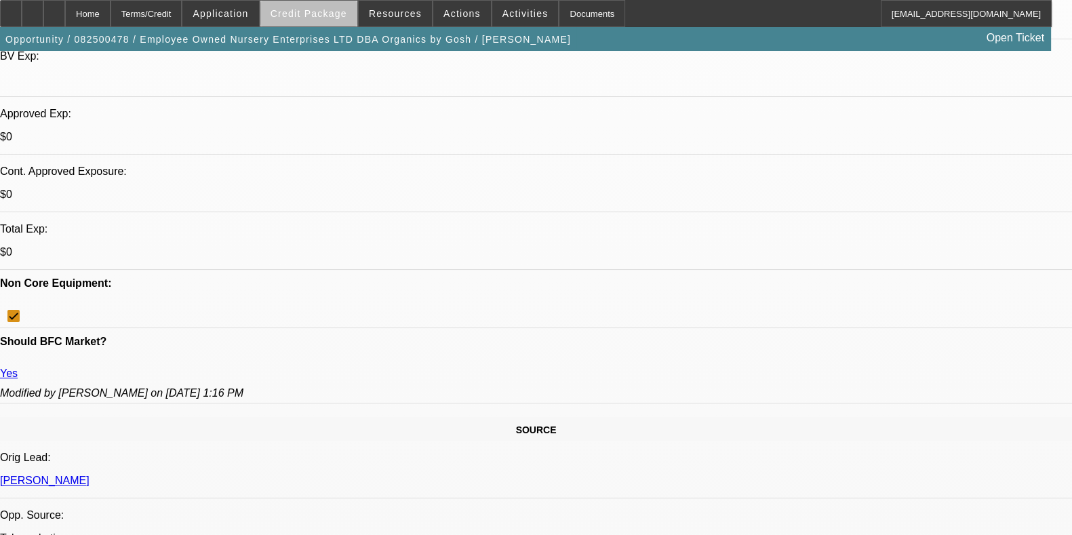
click at [335, 23] on span at bounding box center [308, 13] width 97 height 33
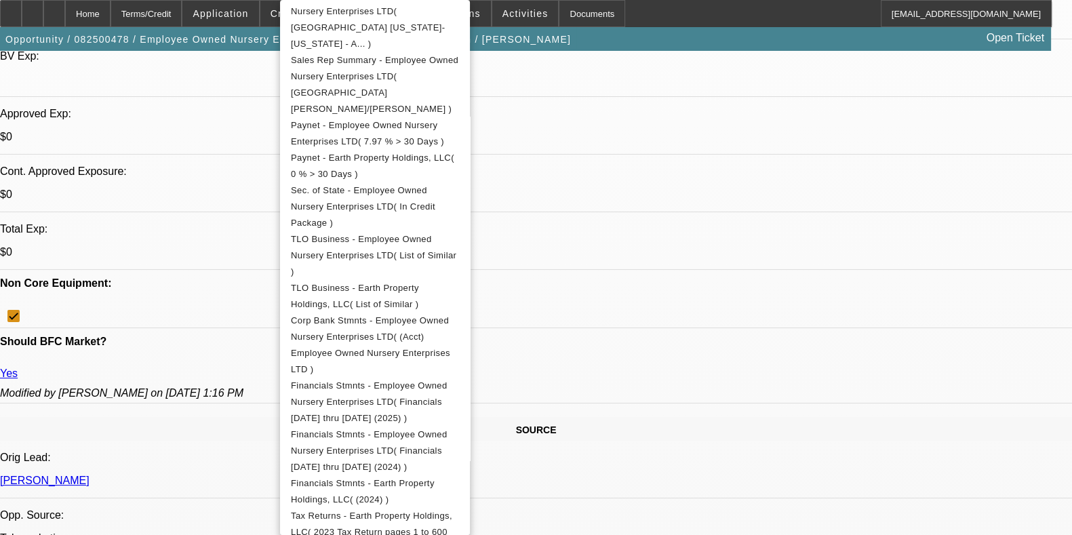
scroll to position [418, 0]
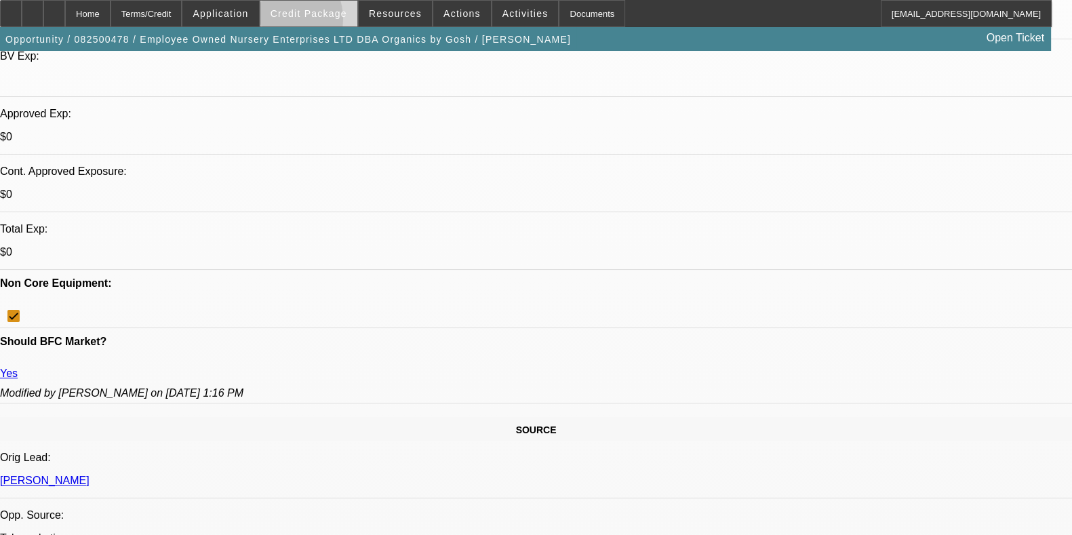
click at [299, 22] on span at bounding box center [308, 13] width 97 height 33
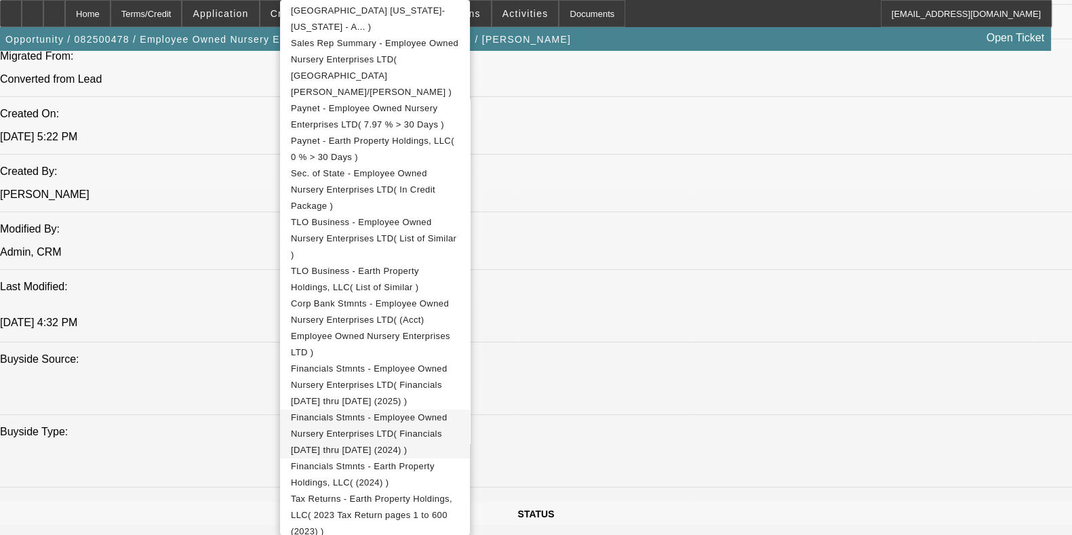
scroll to position [1054, 0]
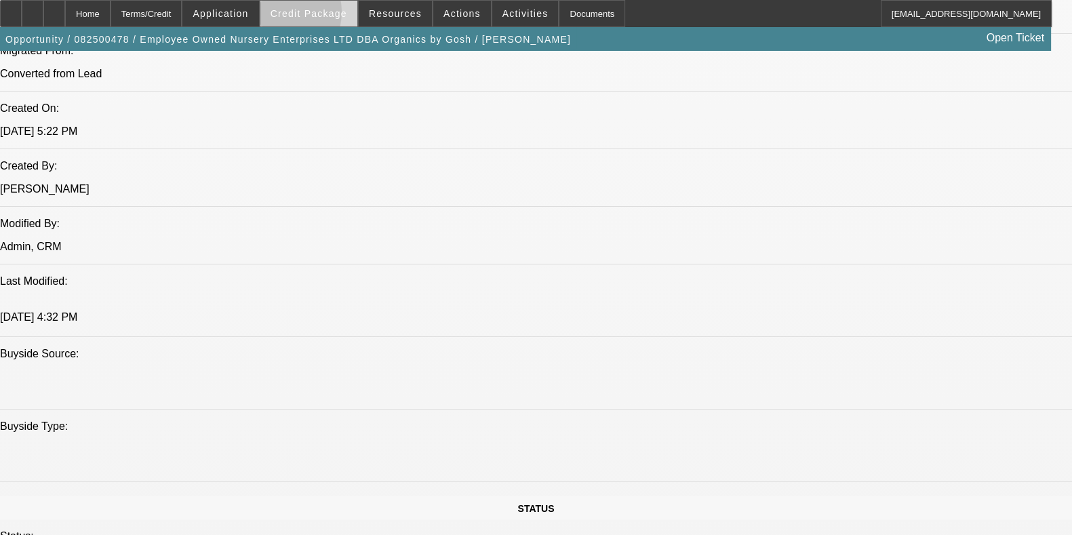
click at [298, 15] on span "Credit Package" at bounding box center [309, 13] width 77 height 11
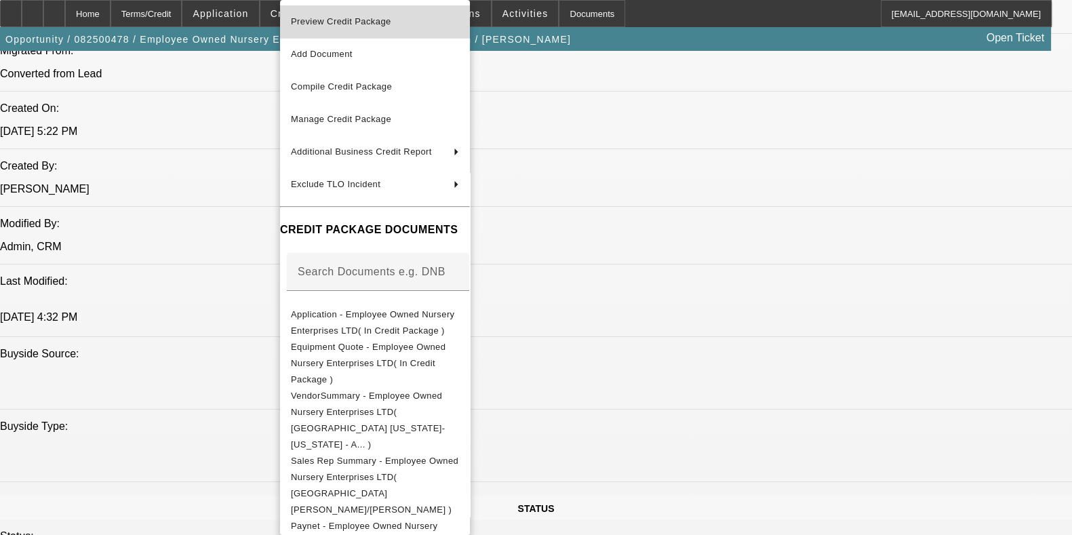
click at [350, 35] on button "Preview Credit Package" at bounding box center [375, 21] width 190 height 33
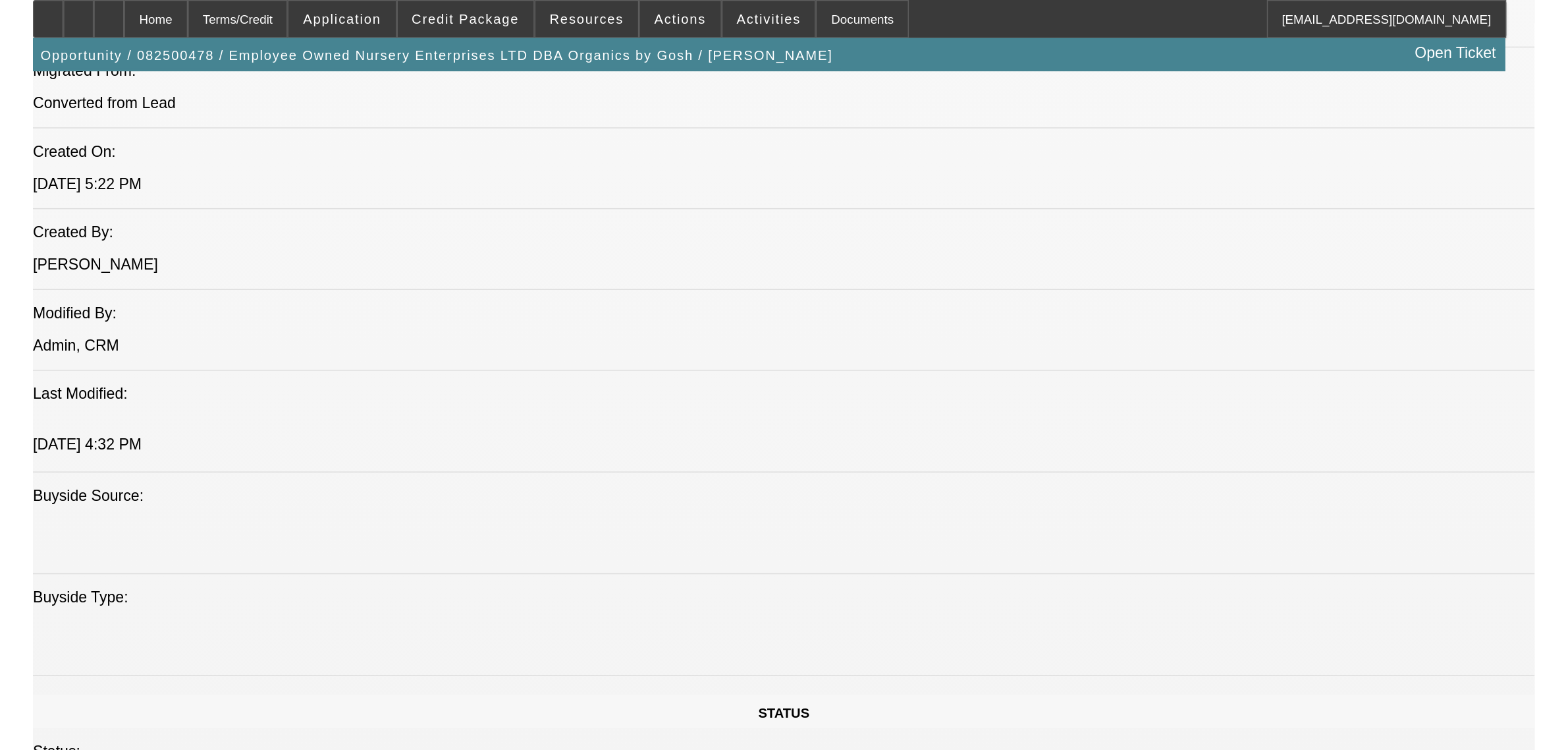
scroll to position [1023, 0]
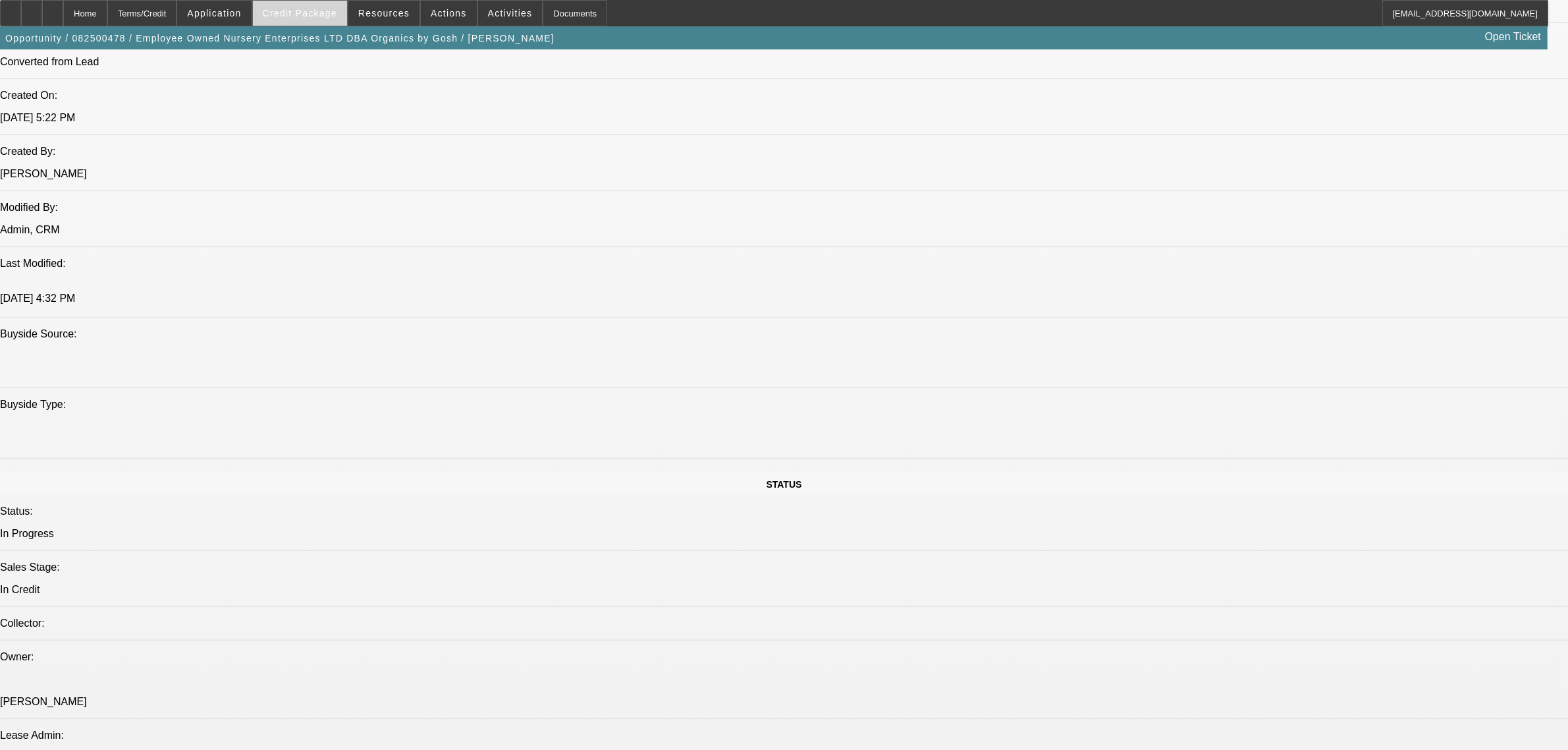
click at [337, 2] on span at bounding box center [299, 13] width 94 height 32
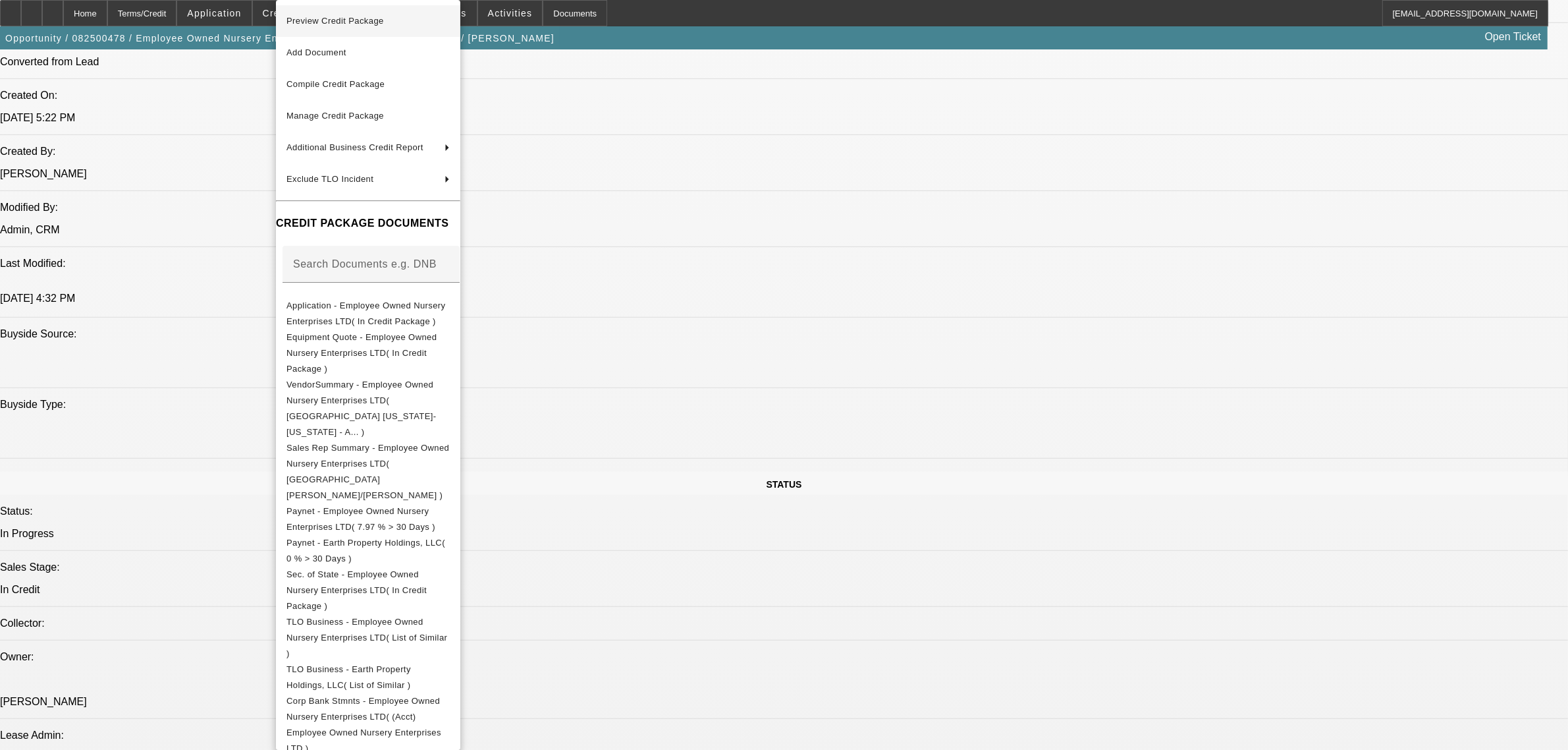
click at [447, 15] on span "Preview Credit Package" at bounding box center [368, 21] width 163 height 16
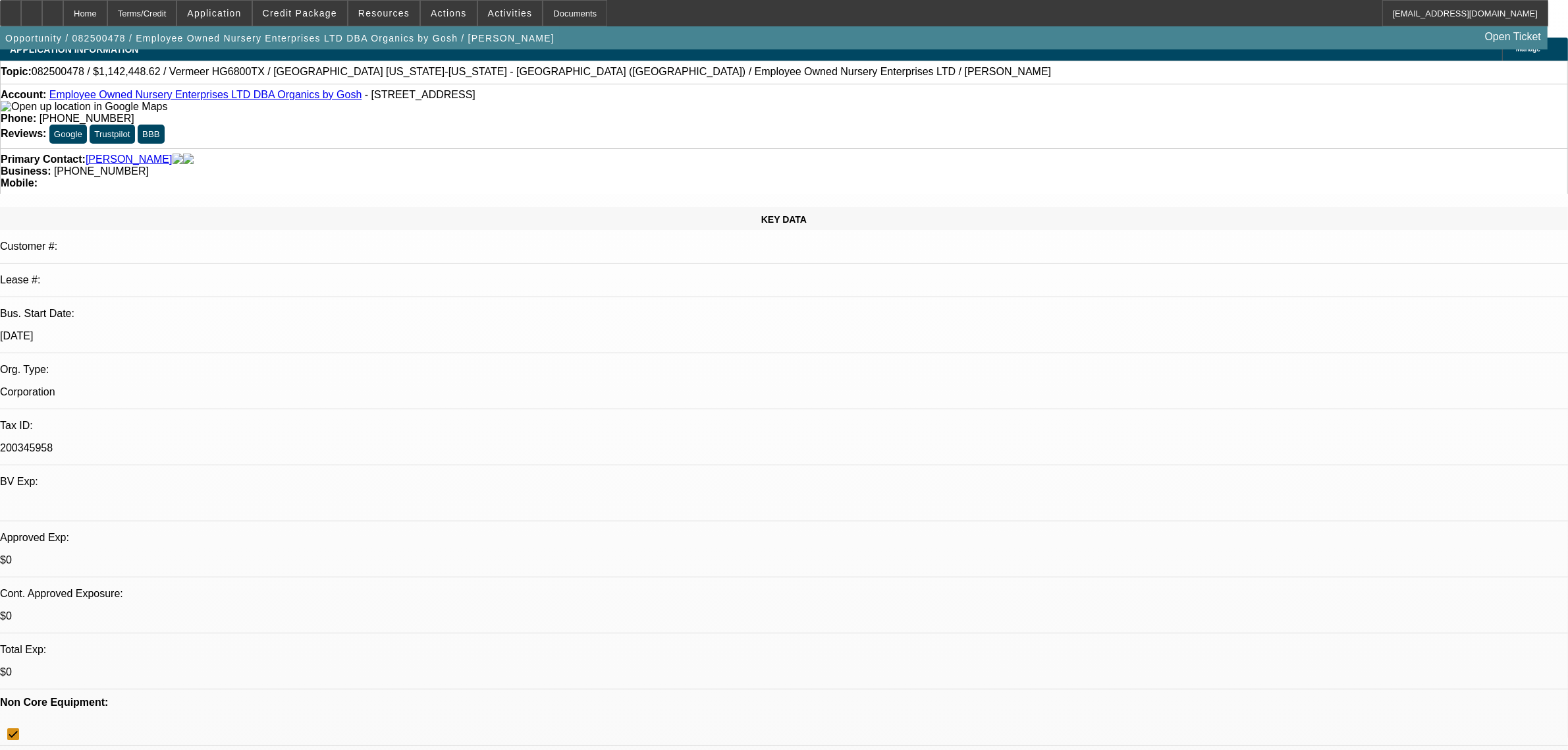
scroll to position [0, 0]
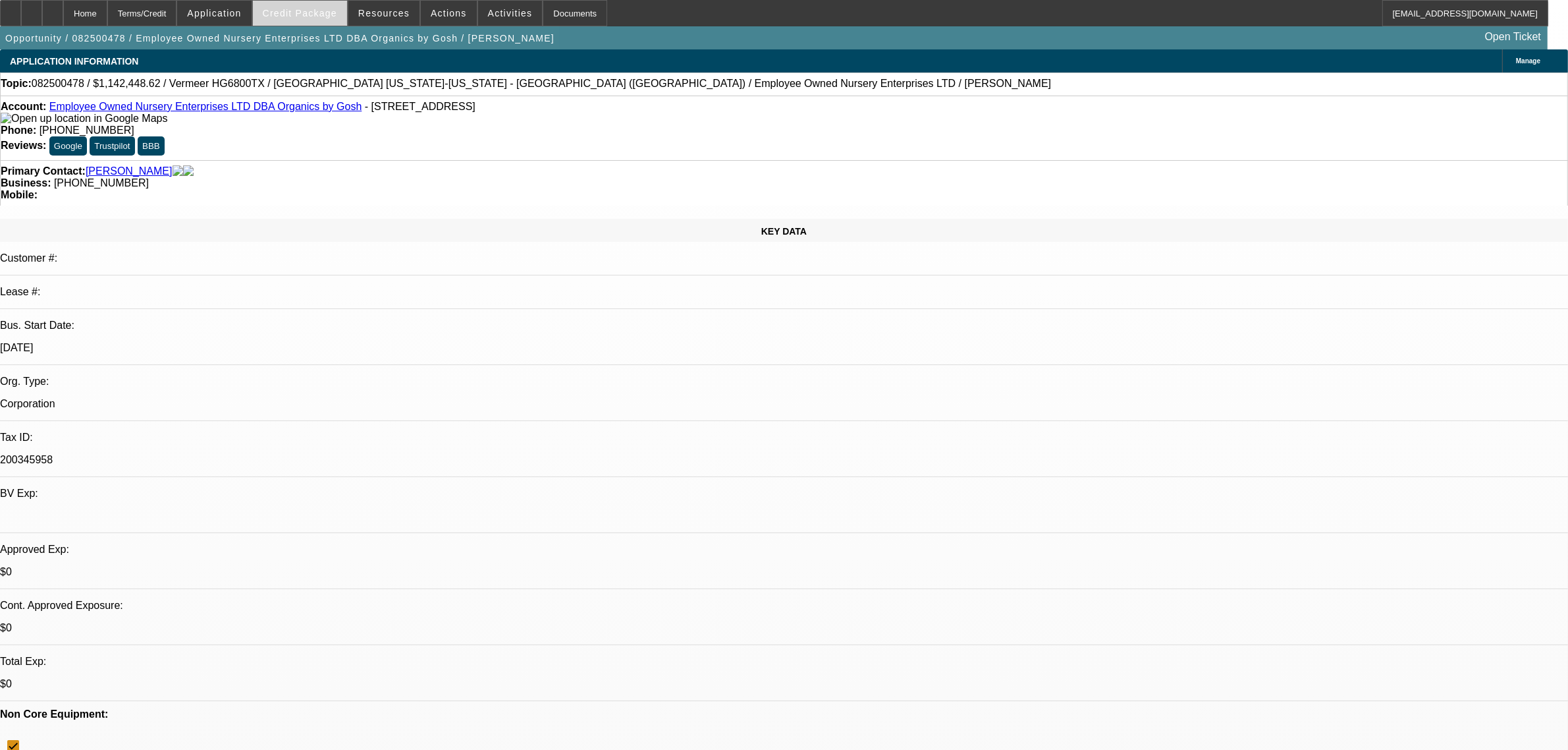
click at [322, 8] on span "Credit Package" at bounding box center [300, 13] width 75 height 11
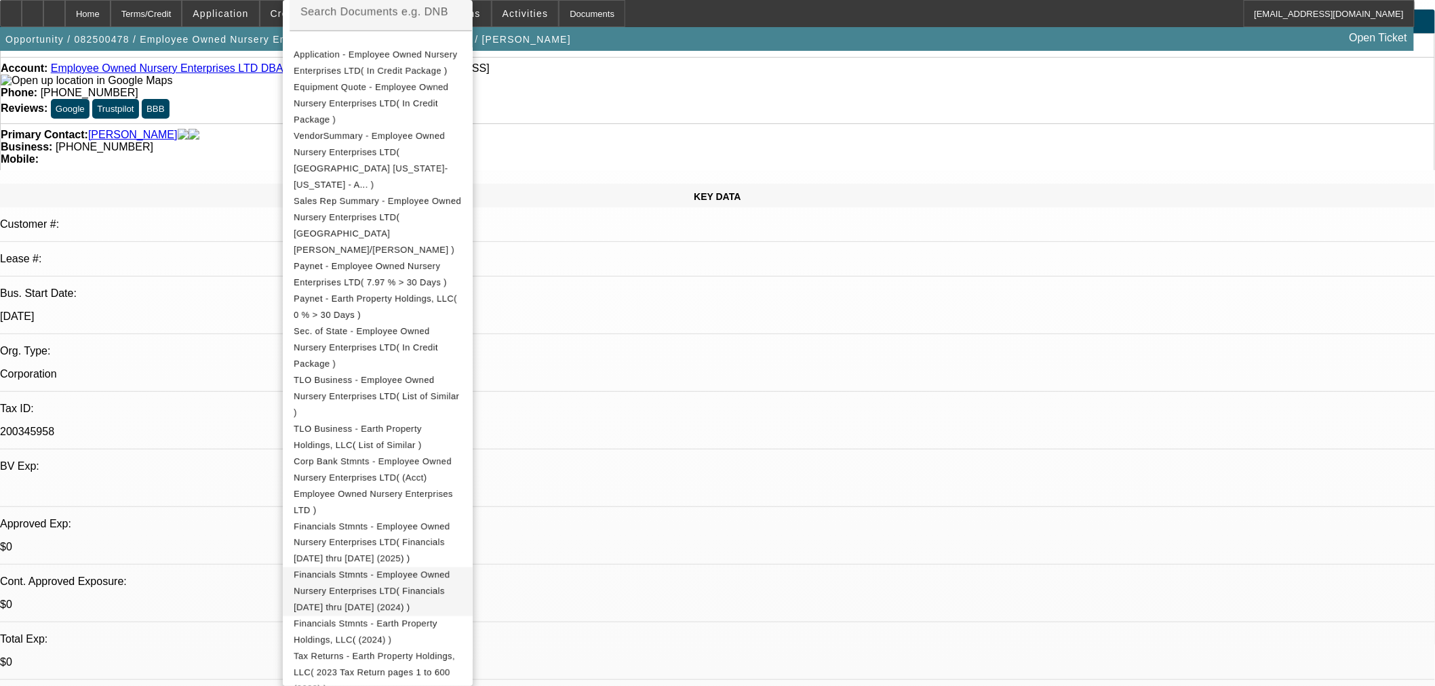
scroll to position [75, 0]
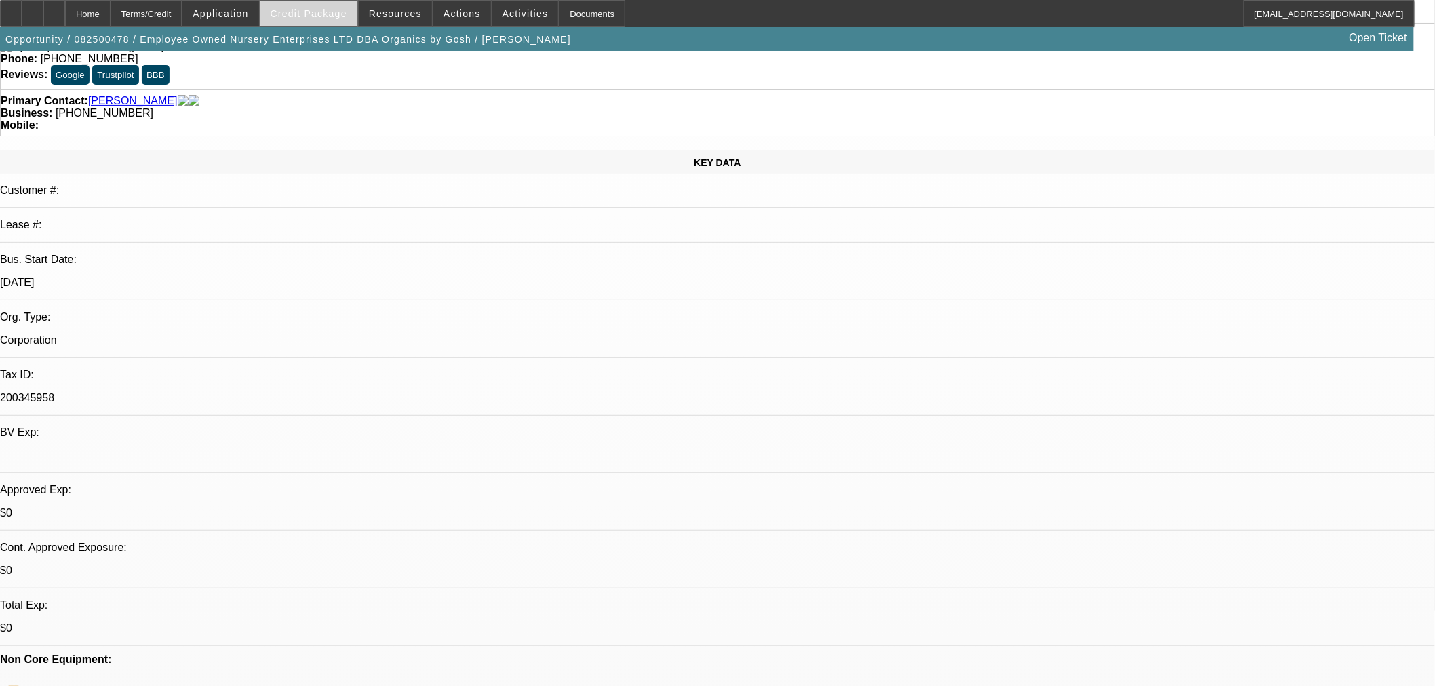
click at [294, 10] on span "Credit Package" at bounding box center [309, 13] width 77 height 11
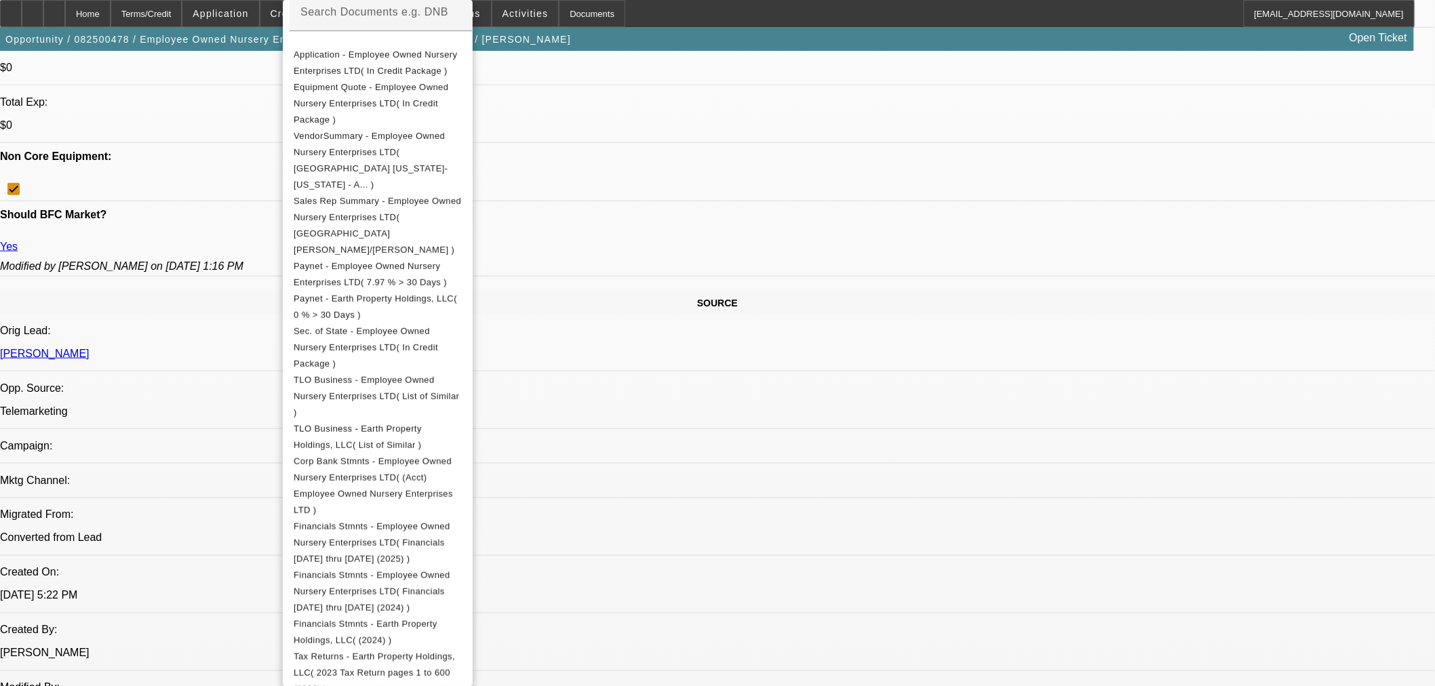
scroll to position [602, 0]
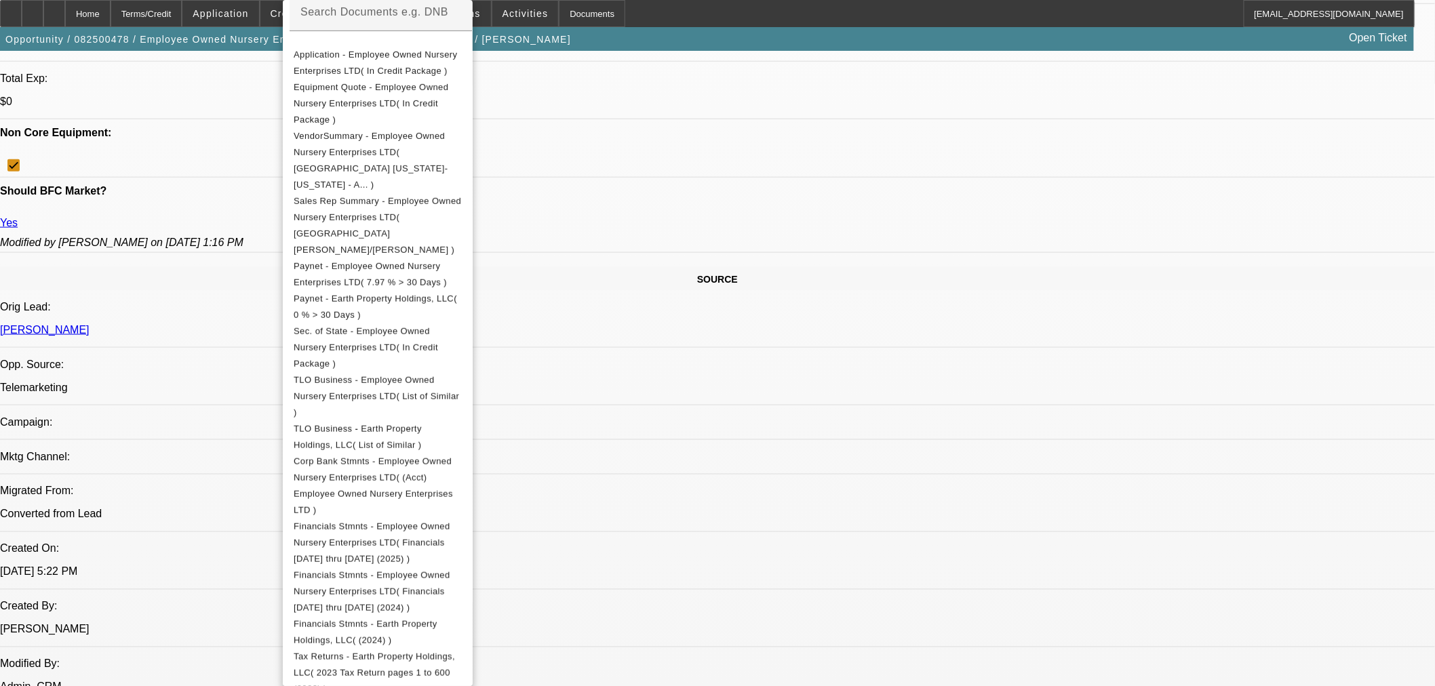
click at [1060, 464] on div at bounding box center [717, 343] width 1435 height 686
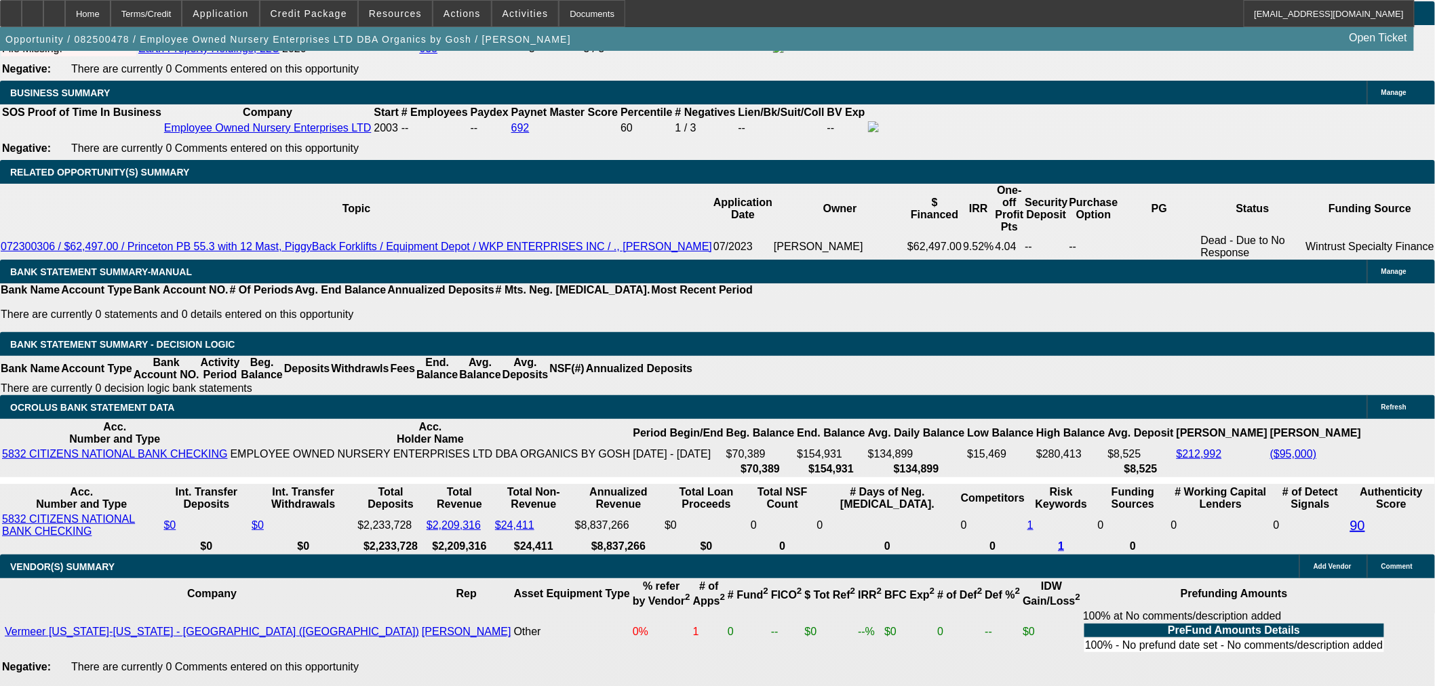
scroll to position [2185, 0]
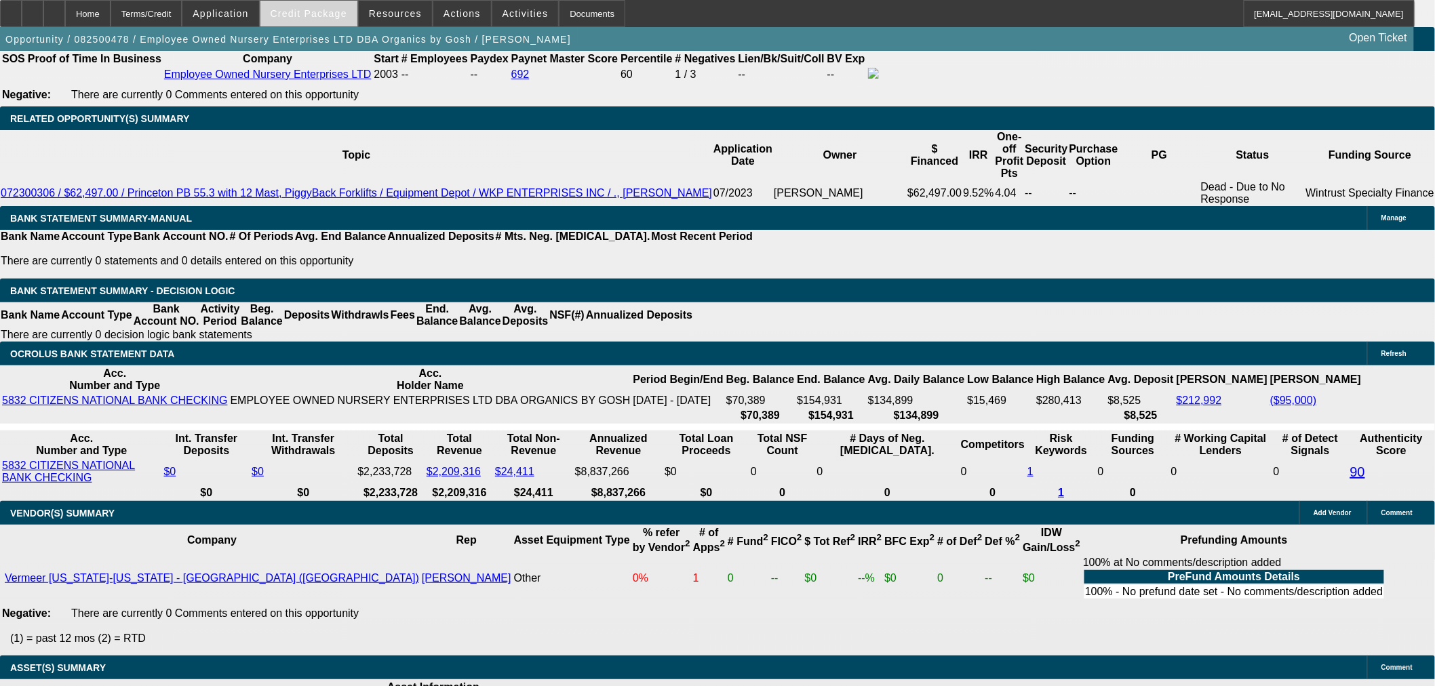
click at [336, 7] on span at bounding box center [308, 13] width 97 height 33
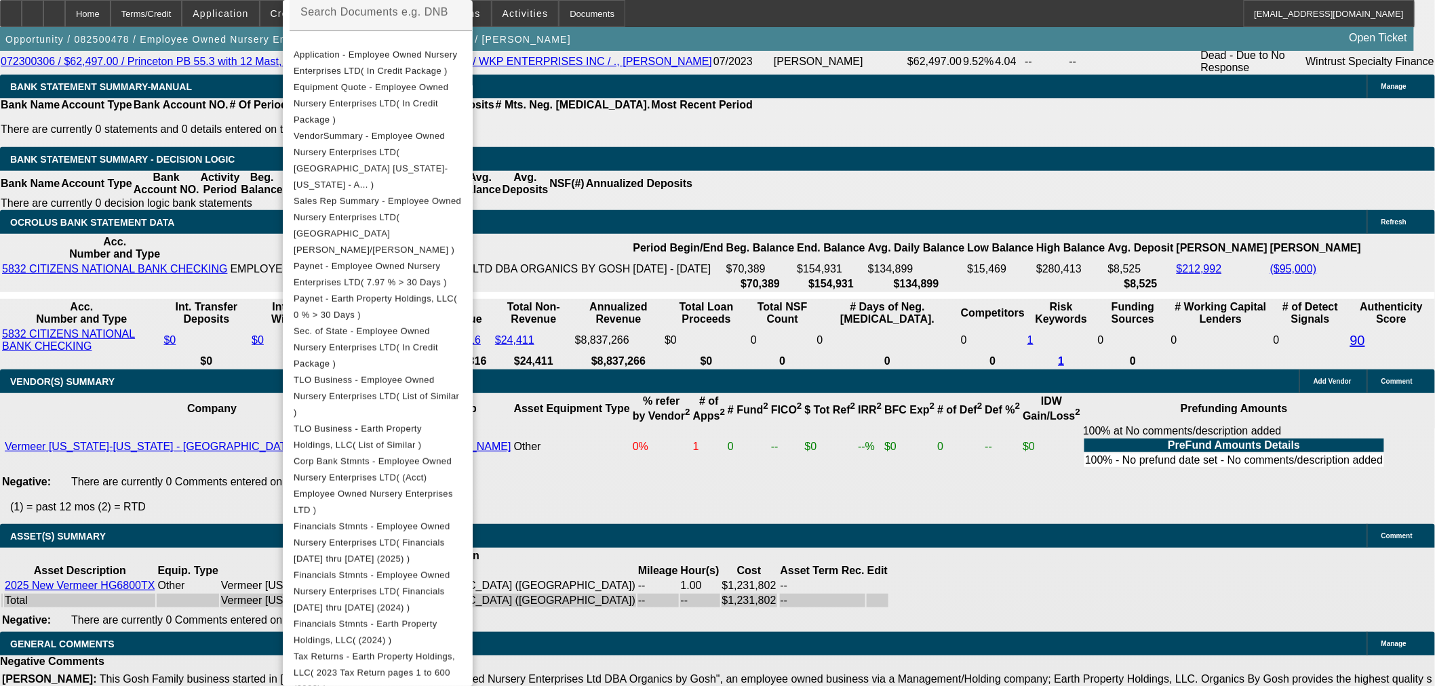
scroll to position [2306, 0]
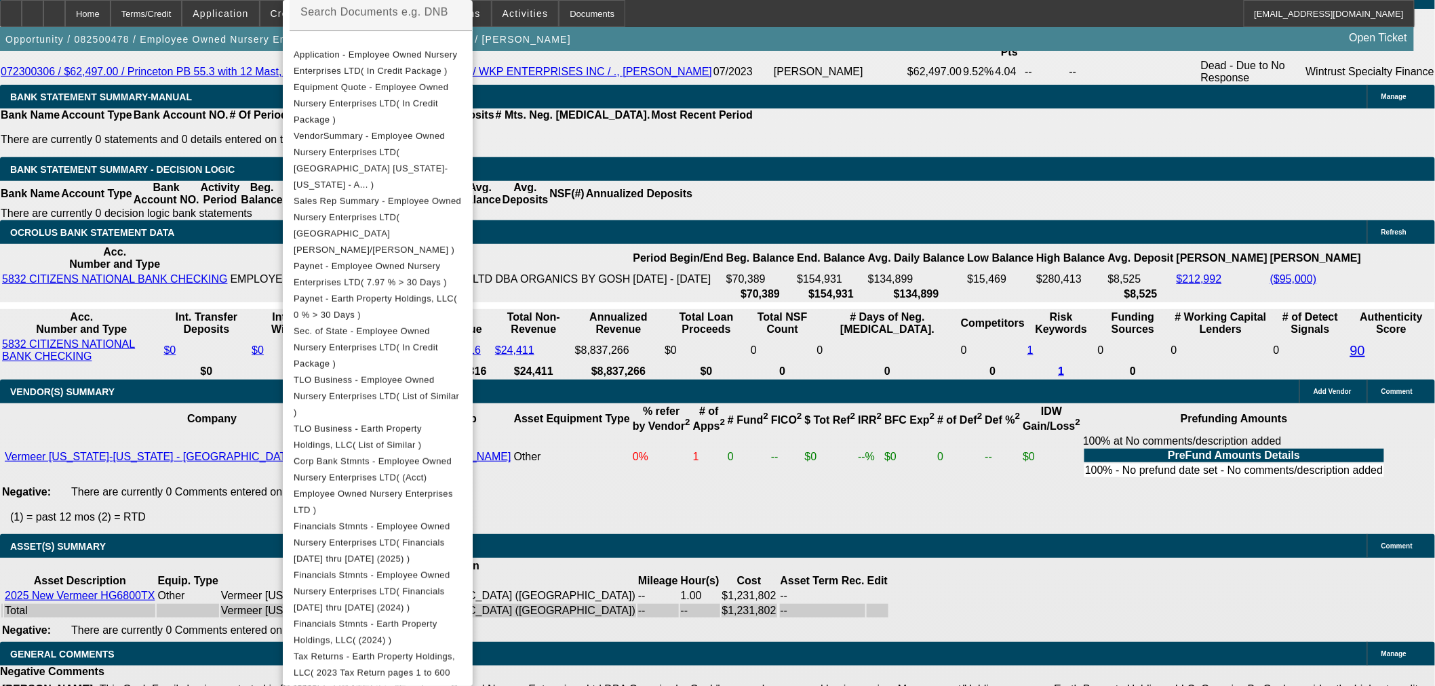
click at [802, 399] on div at bounding box center [717, 343] width 1435 height 686
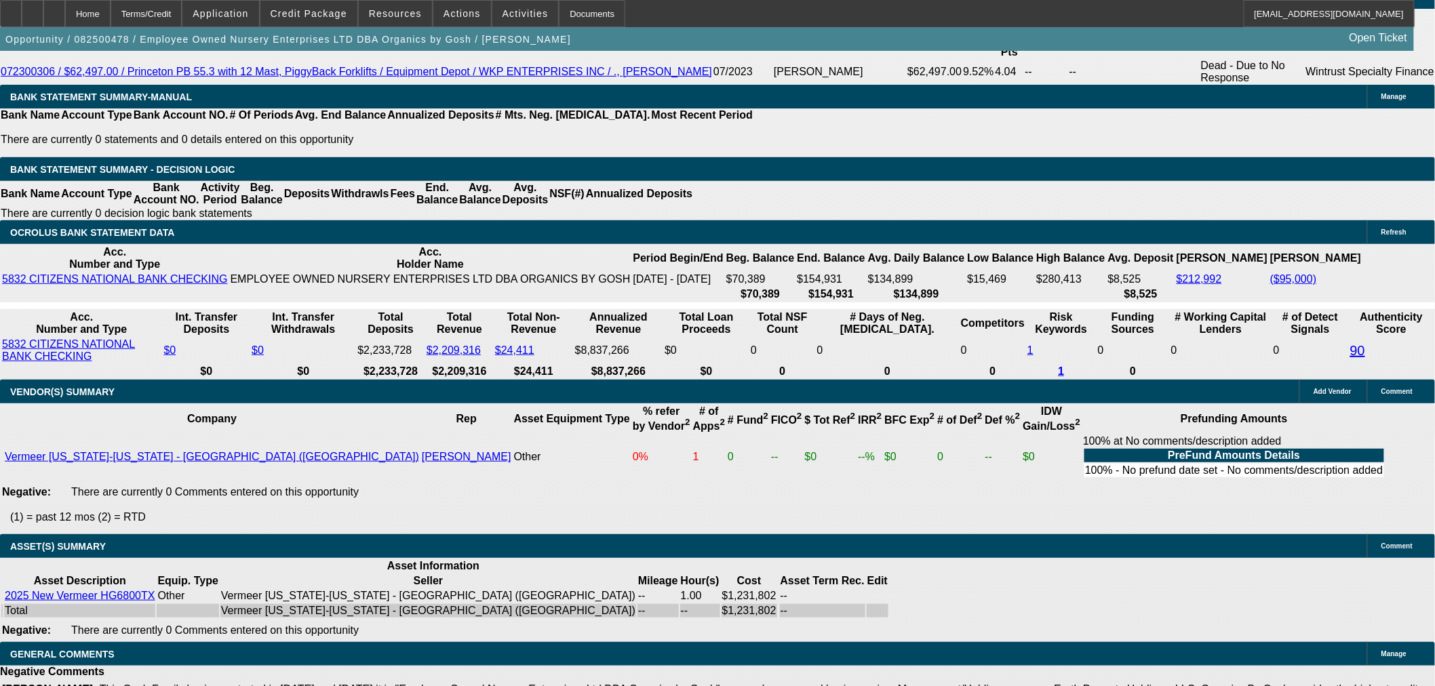
select select "6"
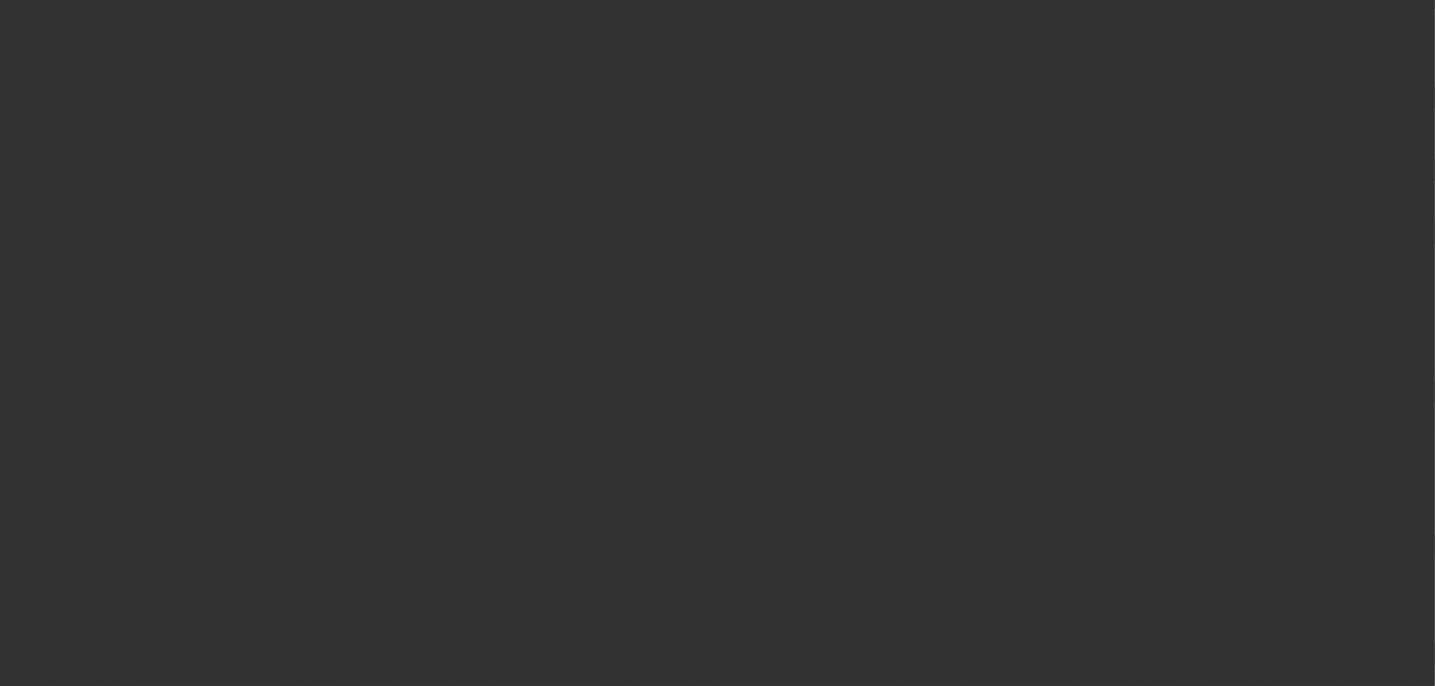
scroll to position [0, 0]
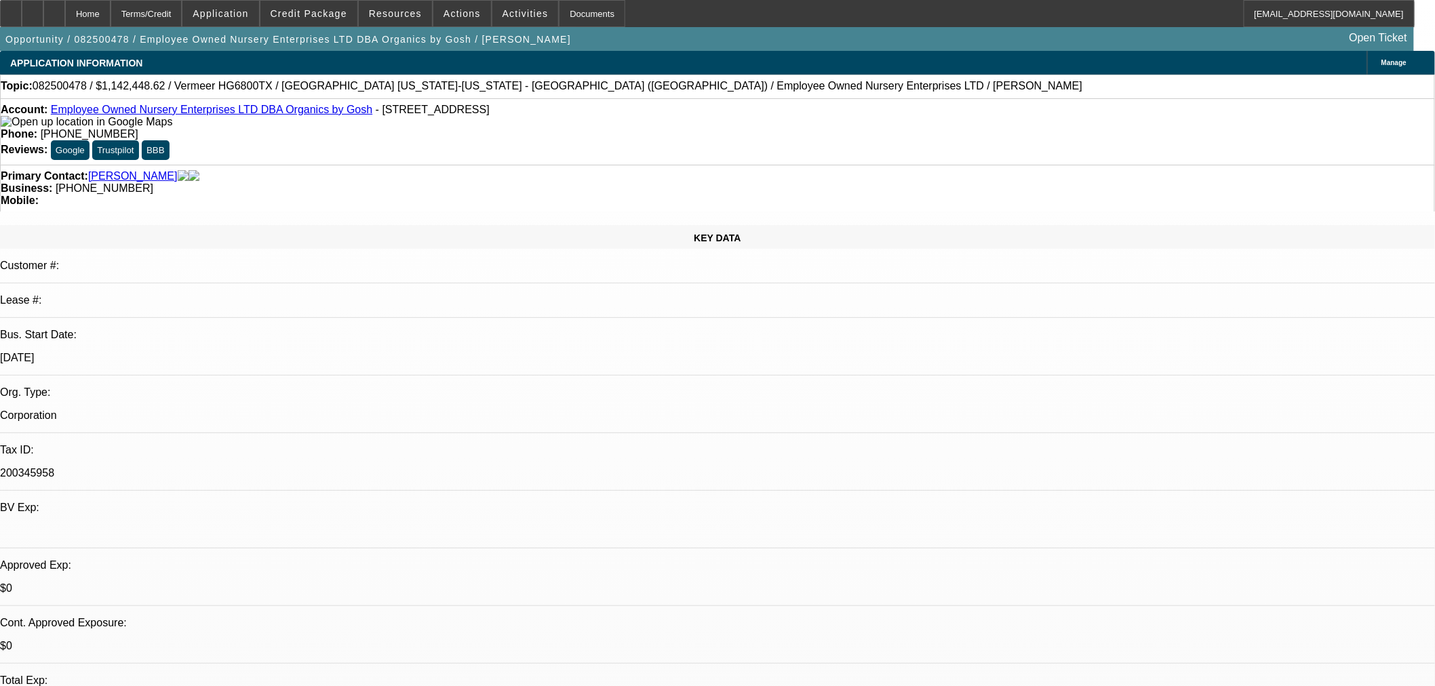
click at [319, 15] on span "Credit Package" at bounding box center [309, 13] width 77 height 11
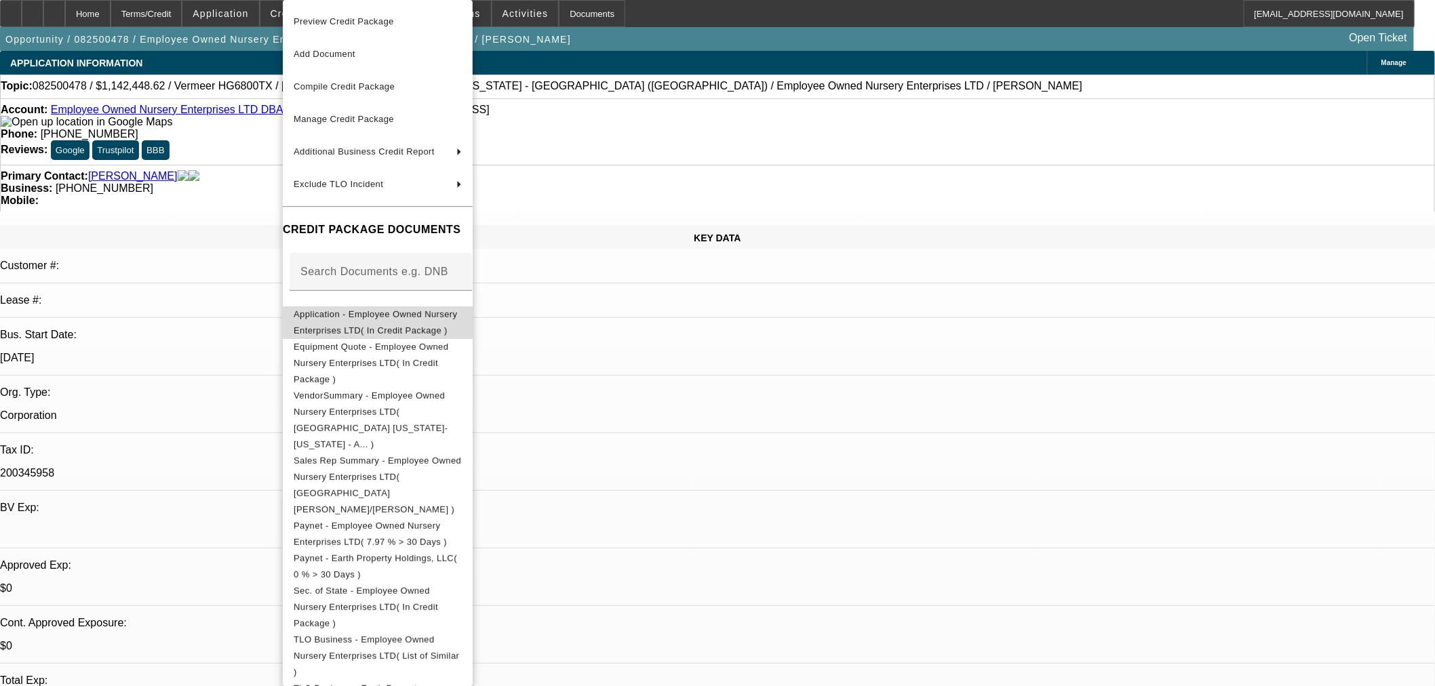
click at [363, 331] on button "Application - Employee Owned Nursery Enterprises LTD( In Credit Package )" at bounding box center [378, 322] width 190 height 33
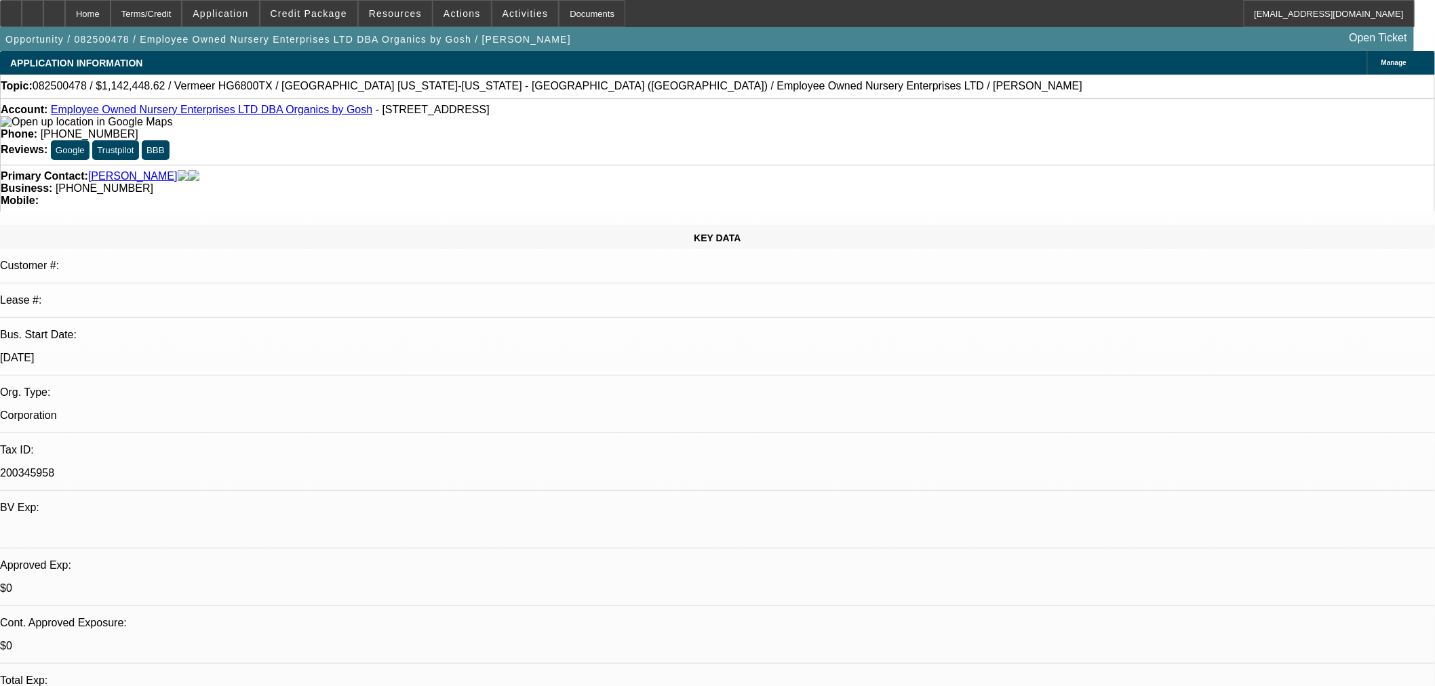
type textarea "NEED A DEBT SCHEDULE ADDED ALONG WITH AN APP FOR THE CCG."
checkbox input "true"
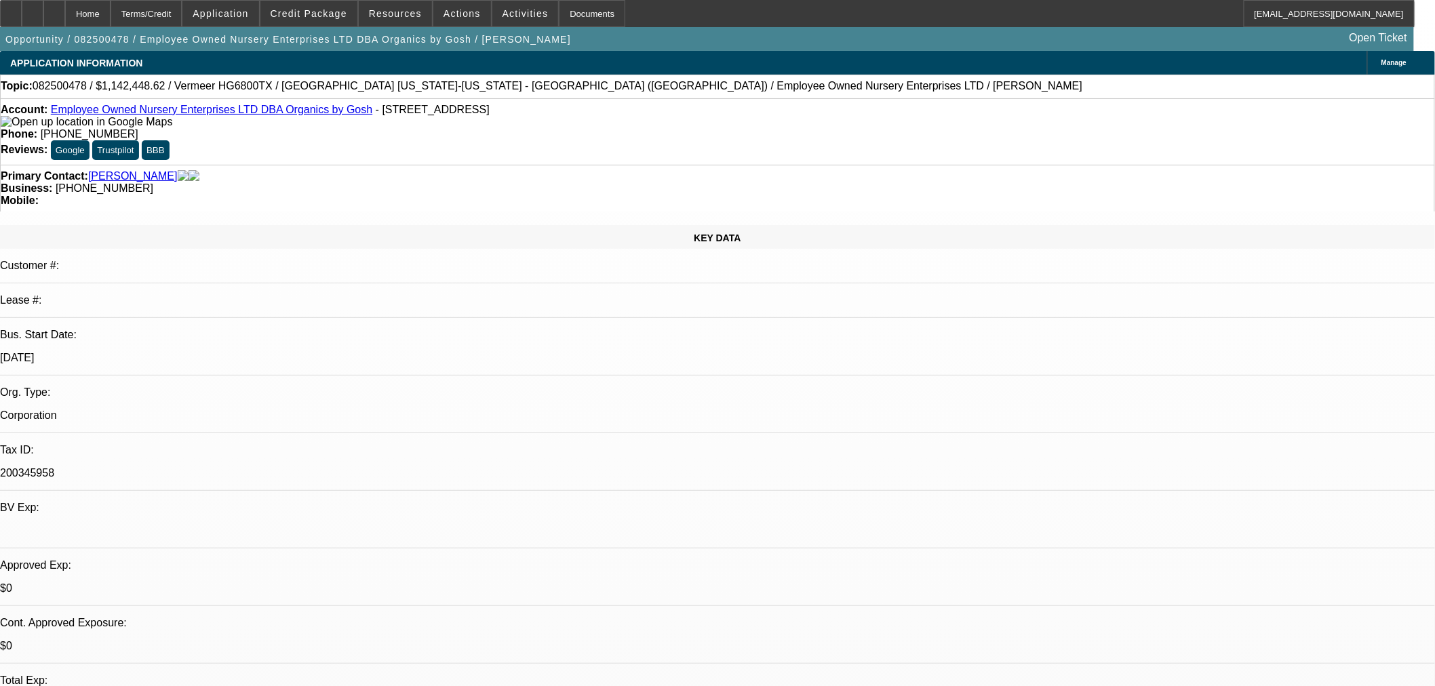
type textarea "NEED A DEBT SCHEDULE ADDED ALONG WITH A CREDIT APP FOR THE CG."
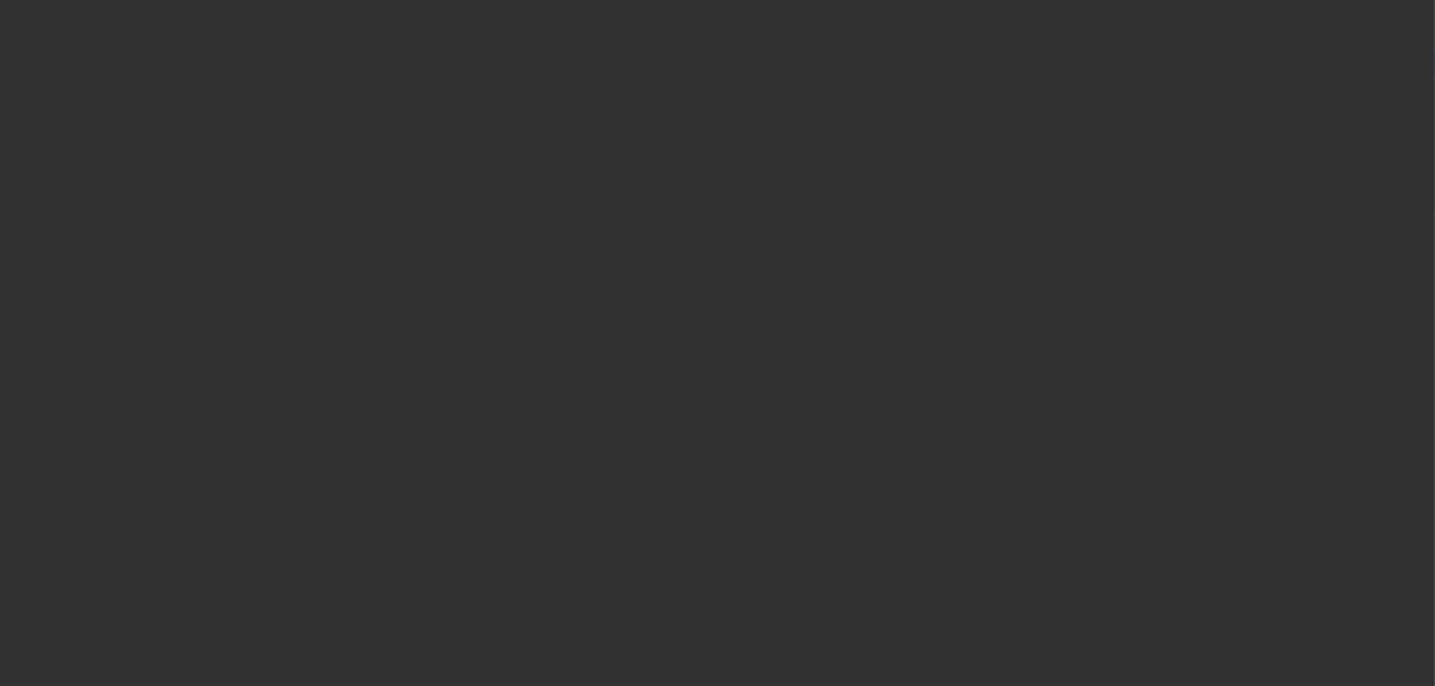
select select "0.1"
select select "0"
select select "6"
select select "0.1"
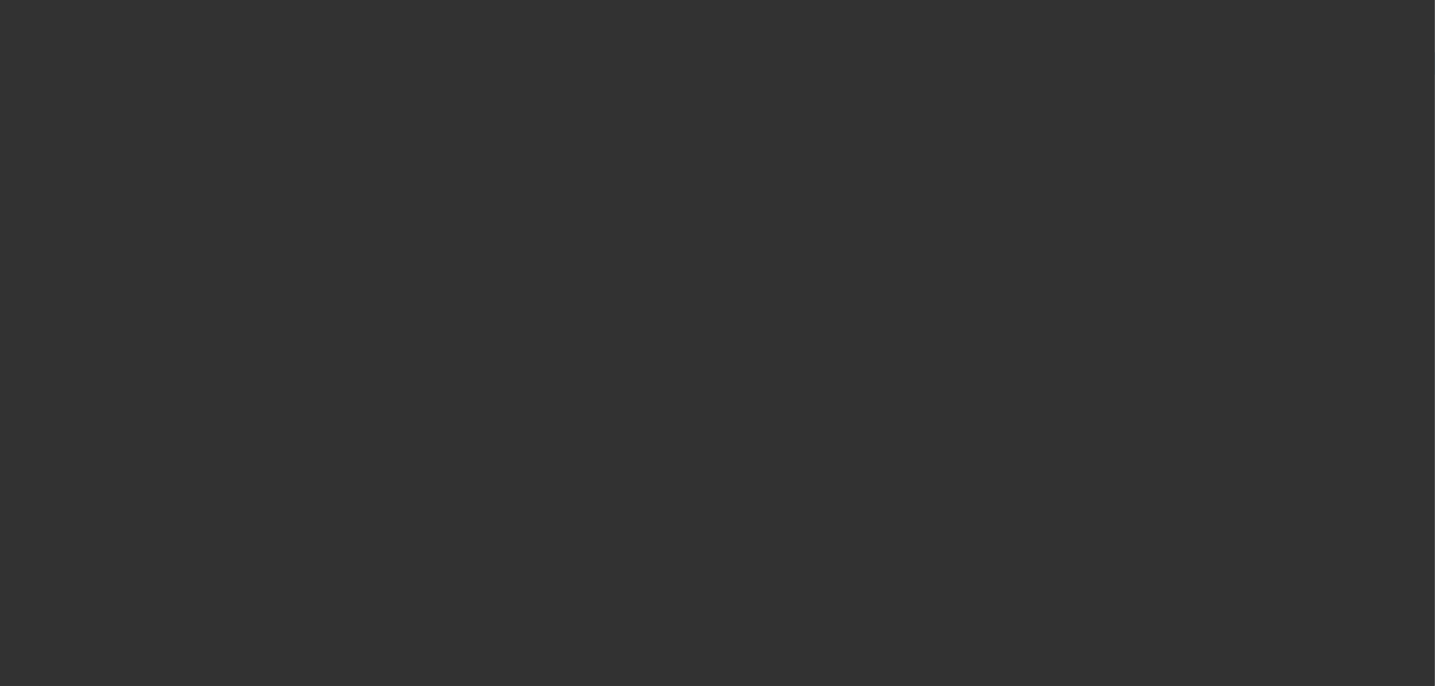
select select "0"
select select "6"
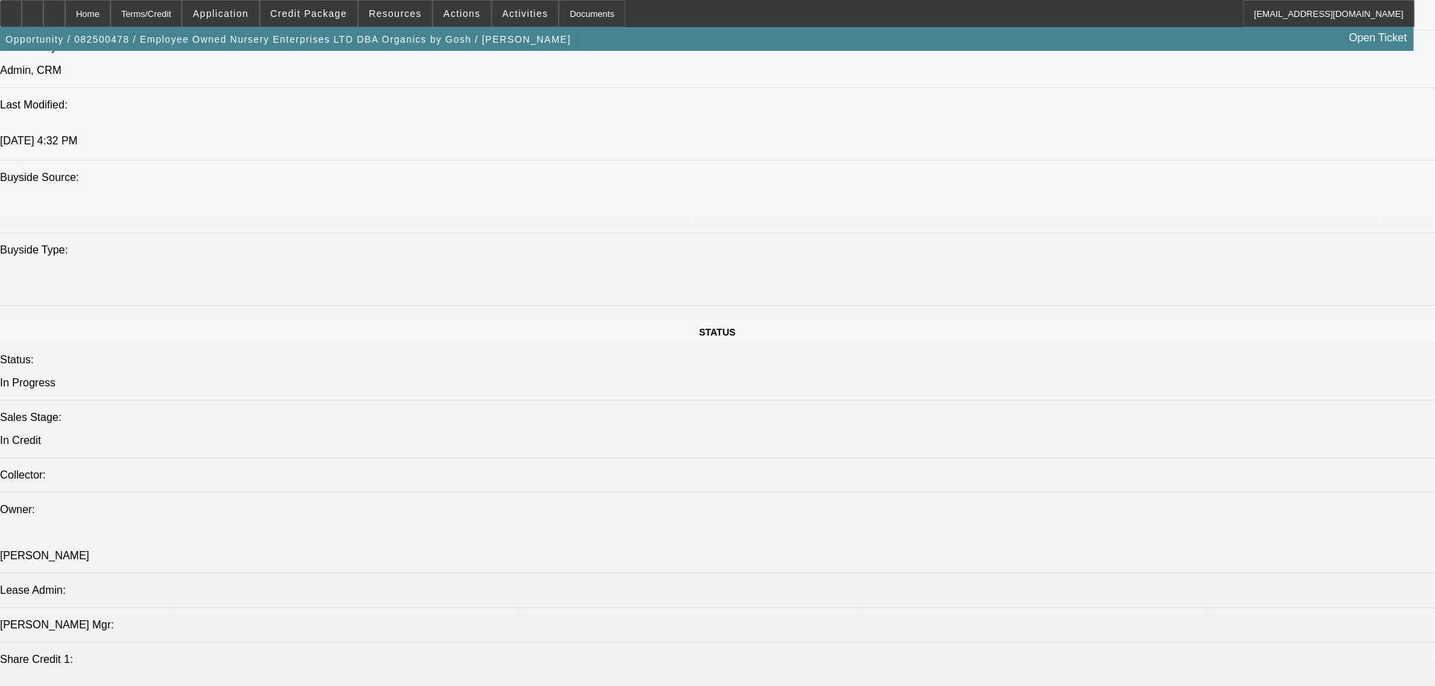
scroll to position [1205, 0]
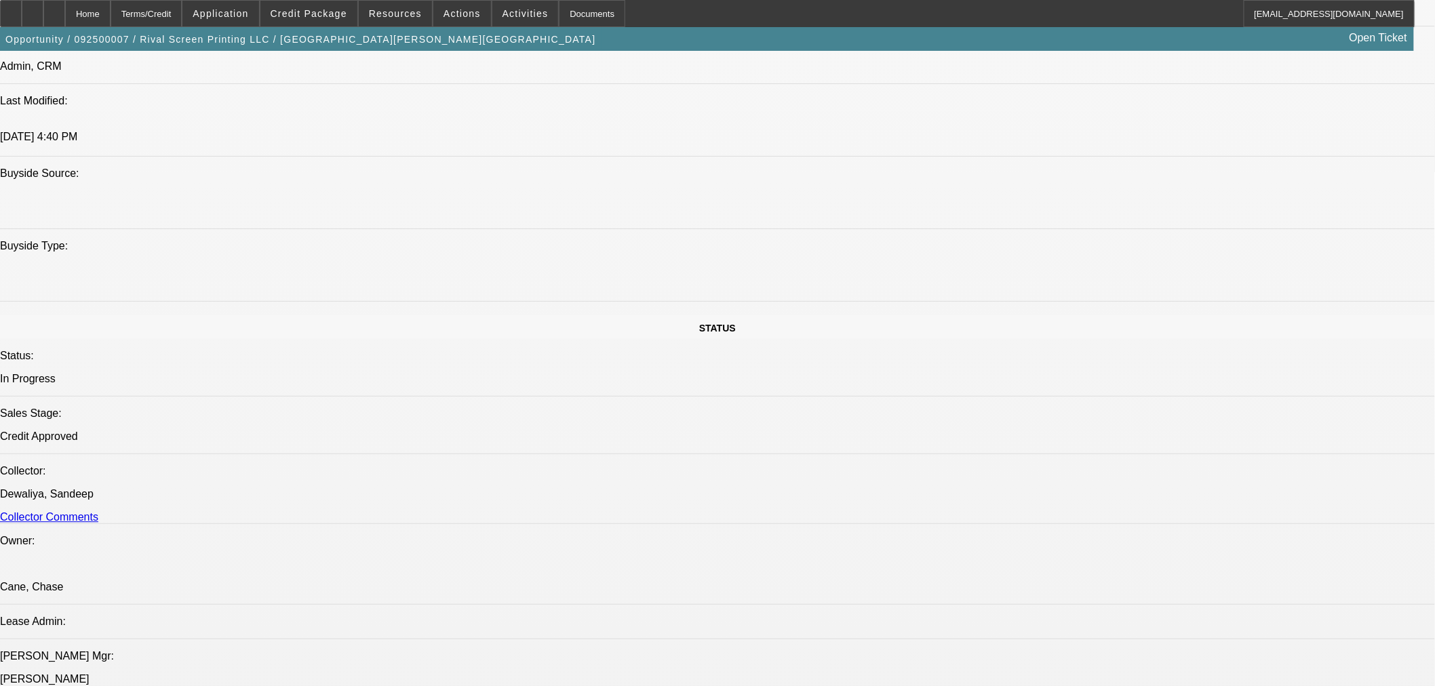
select select "0"
select select "6"
select select "0"
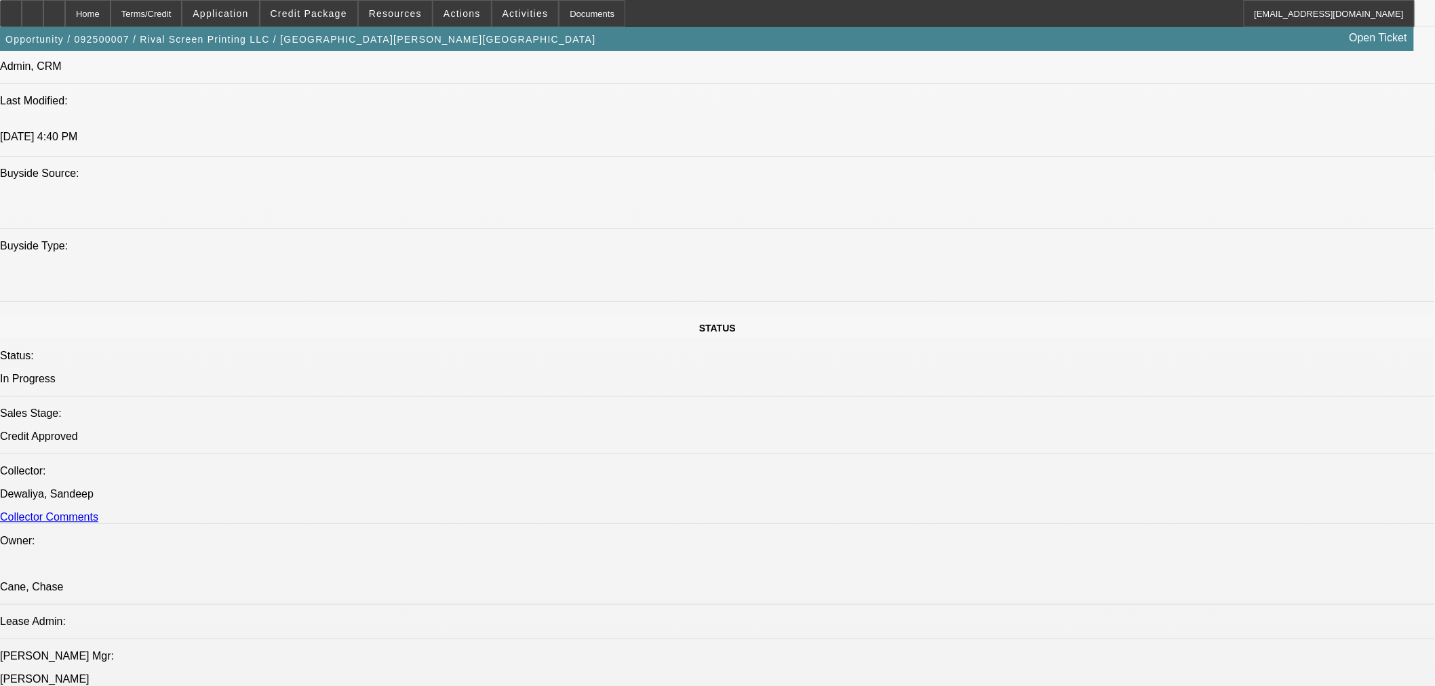
select select "0"
select select "6"
select select "0.1"
select select "2"
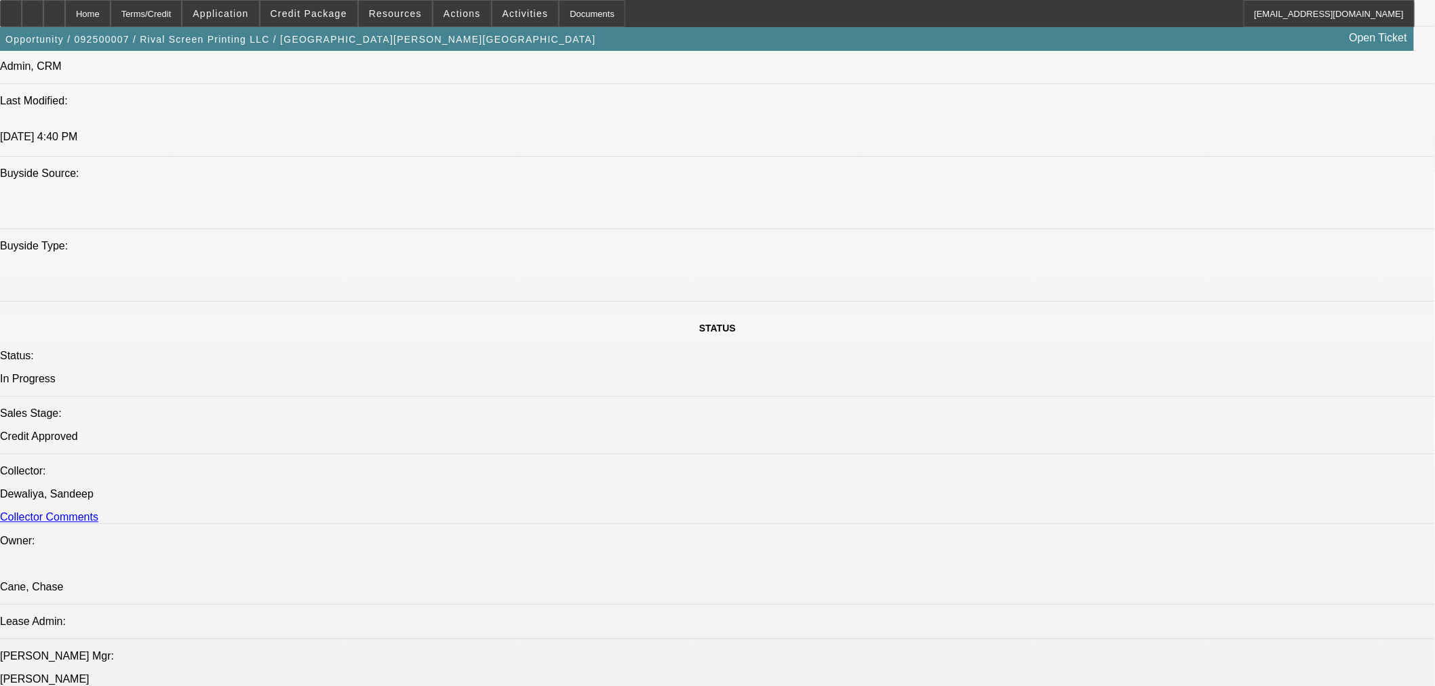
select select "2"
select select "0"
select select "6"
select select "0.1"
select select "2"
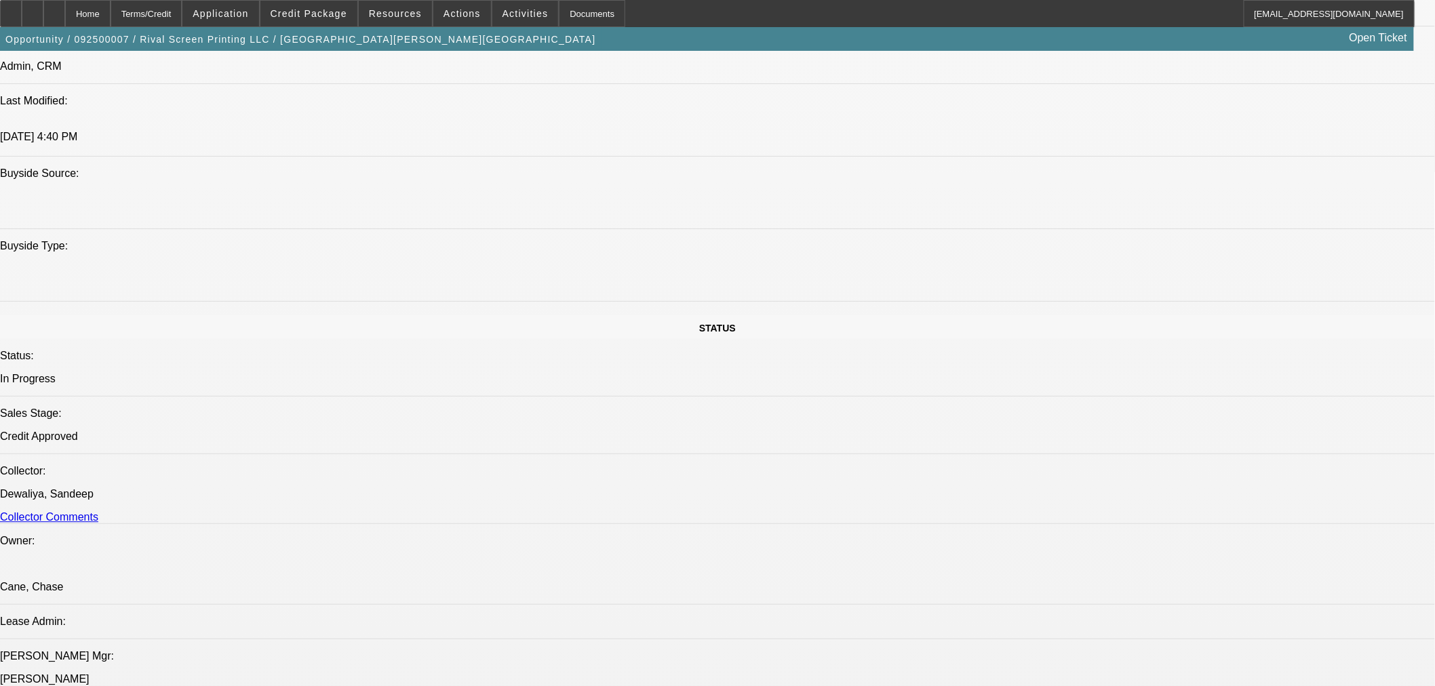
select select "2"
select select "0"
select select "6"
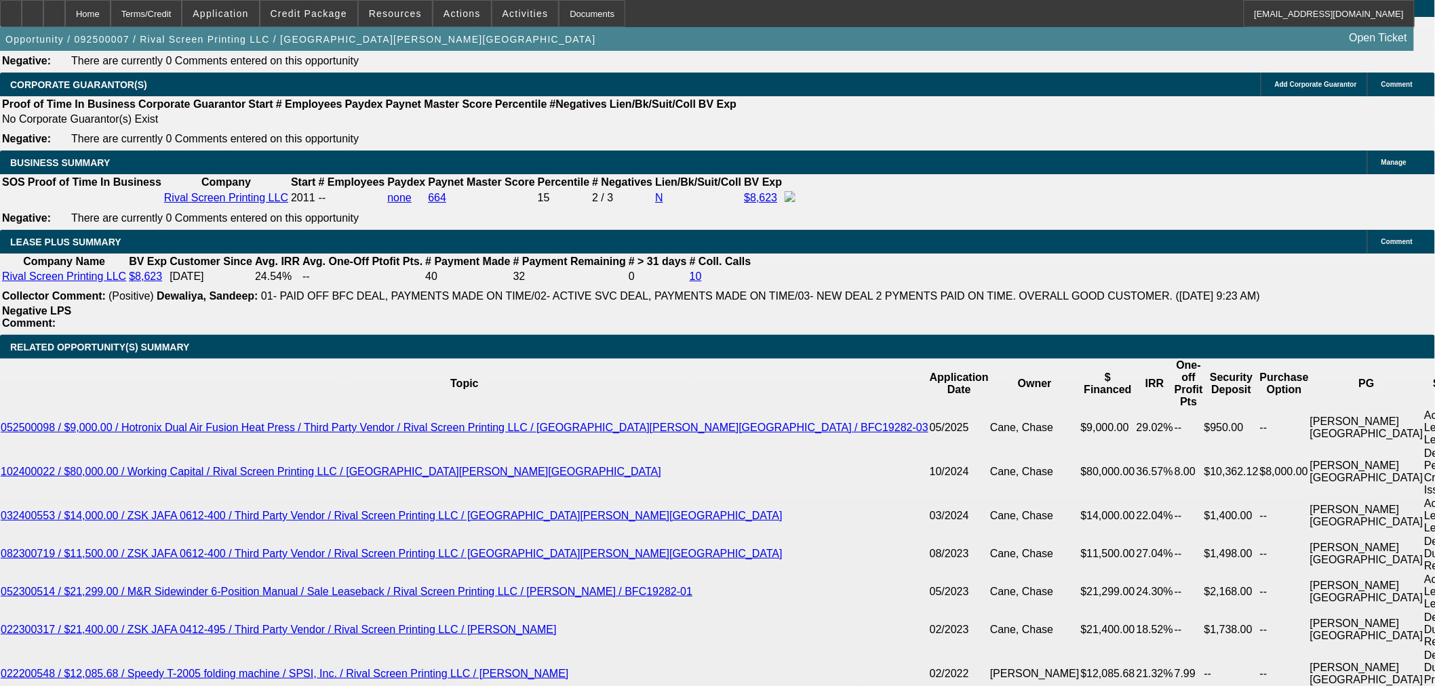
scroll to position [2104, 0]
